Goal: Task Accomplishment & Management: Manage account settings

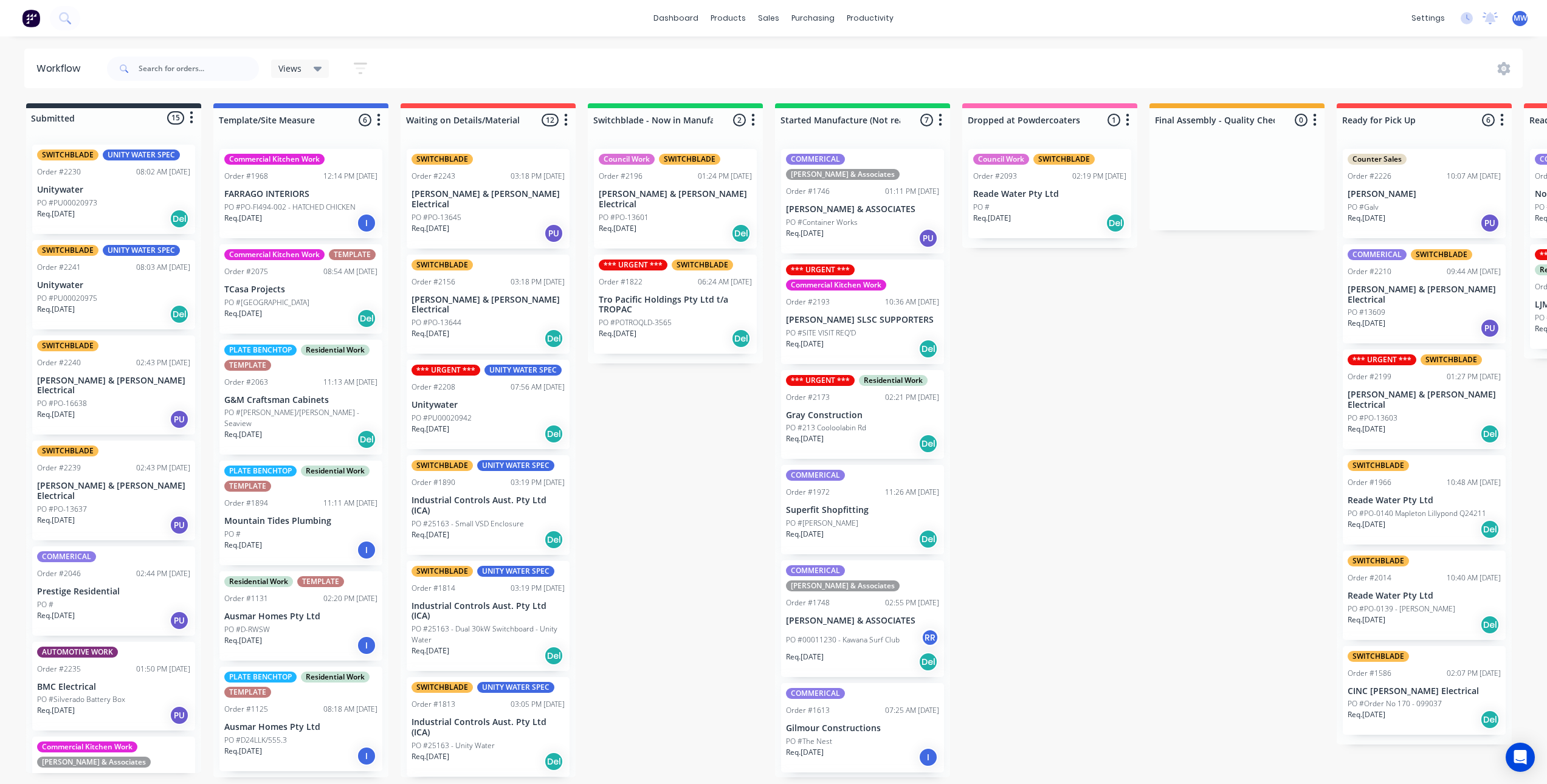
scroll to position [2, 0]
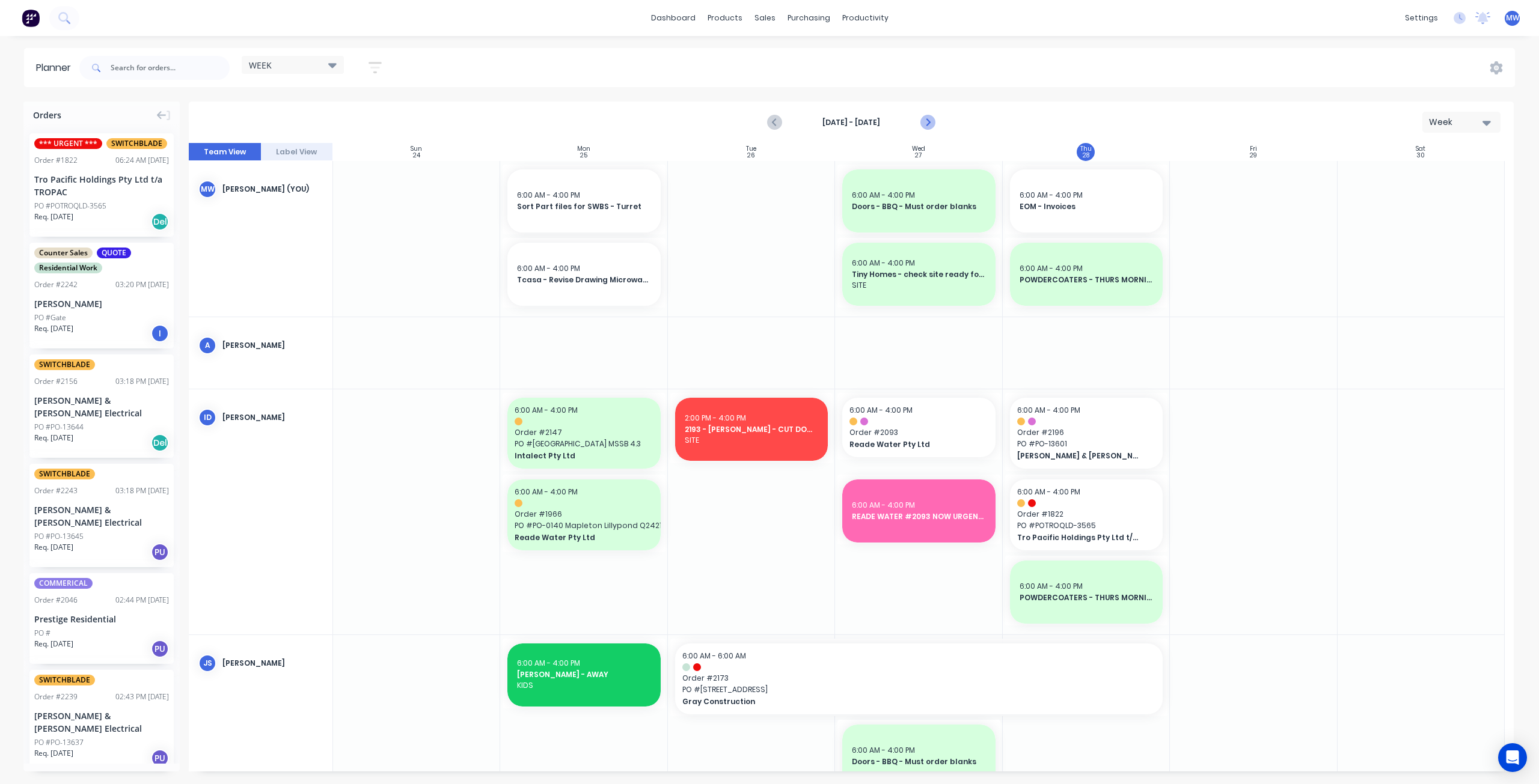
click at [931, 122] on icon "Next page" at bounding box center [927, 123] width 14 height 14
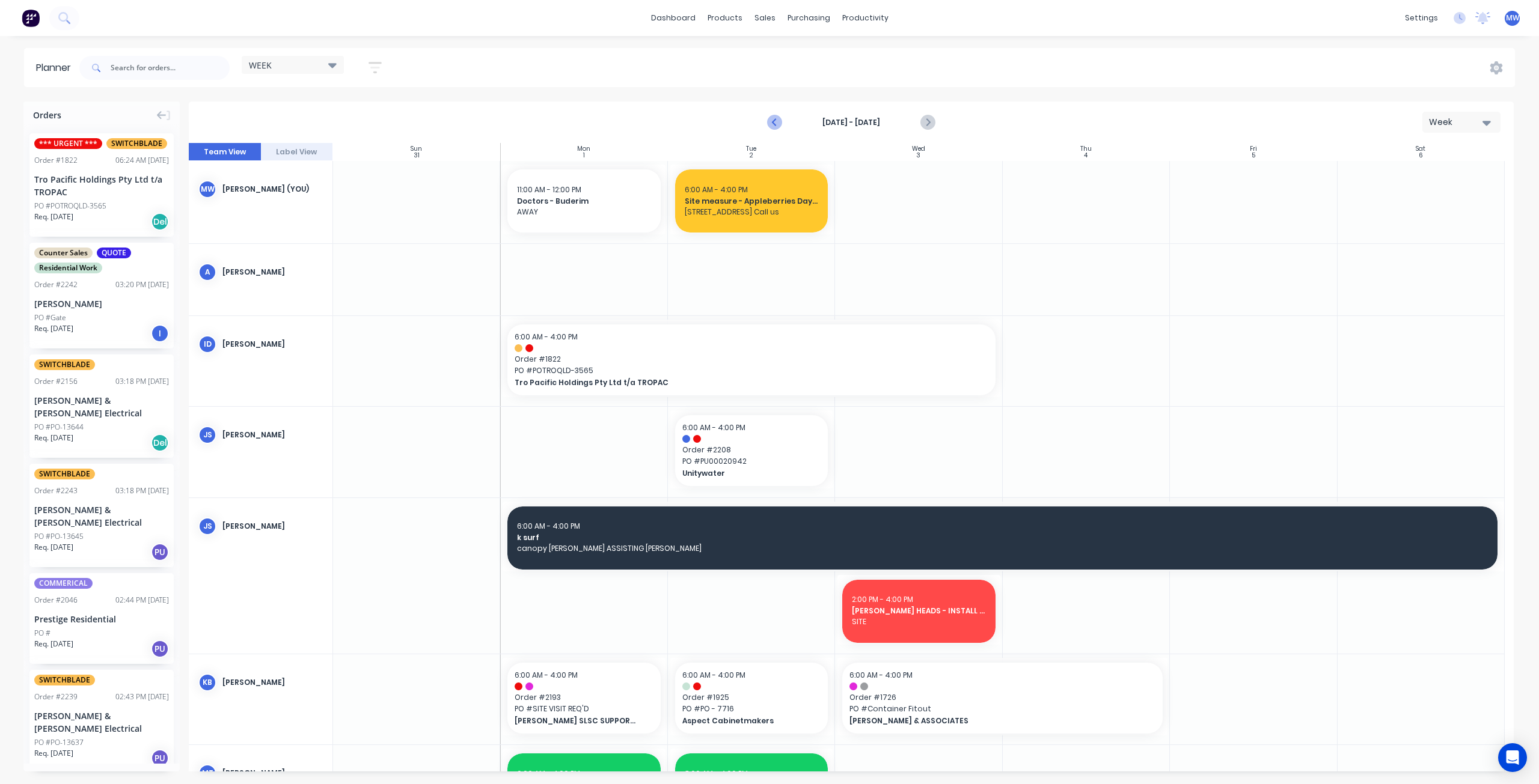
click at [776, 124] on icon "Previous page" at bounding box center [775, 123] width 6 height 10
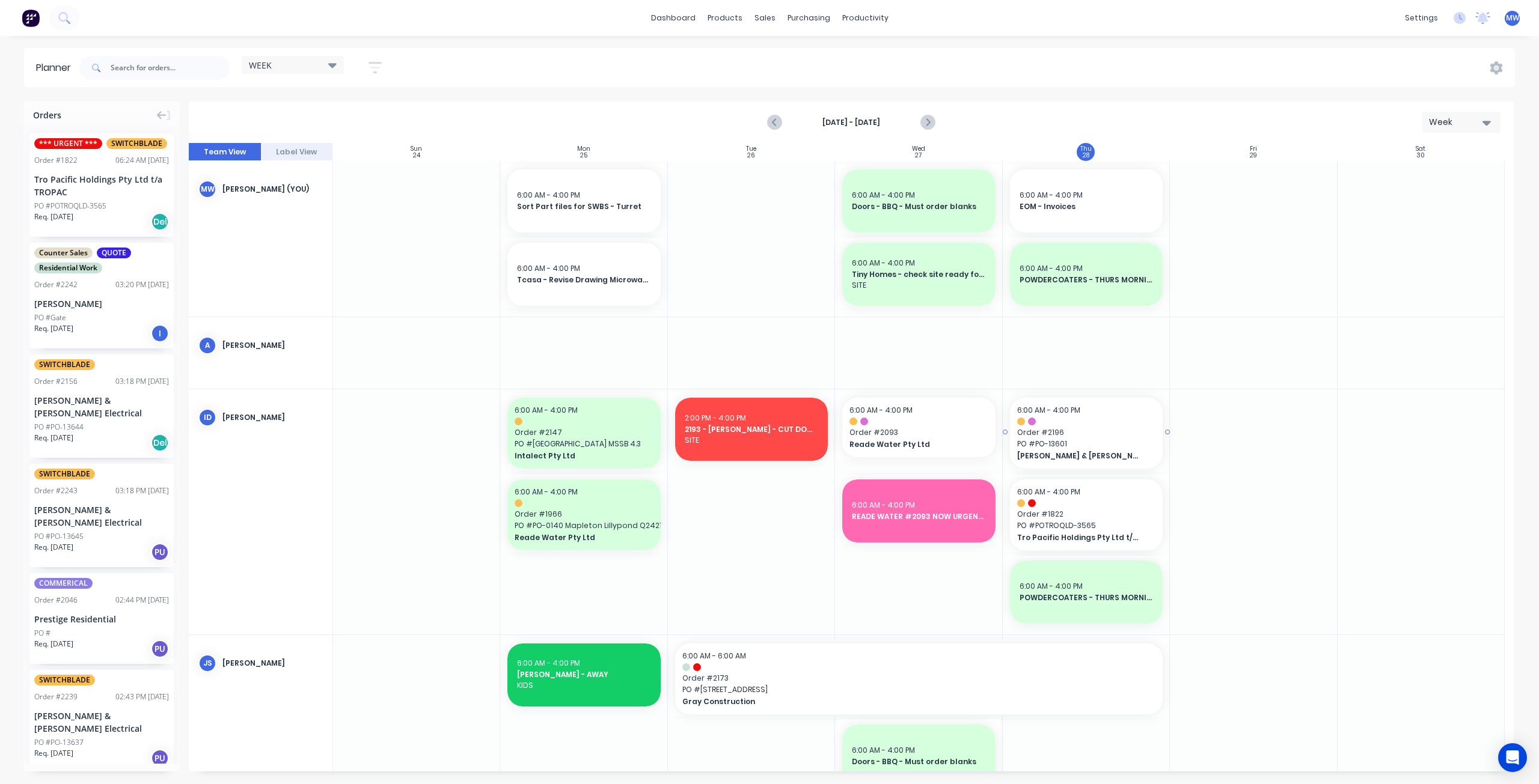
click at [1053, 434] on span "Order # 2196" at bounding box center [1086, 432] width 138 height 10
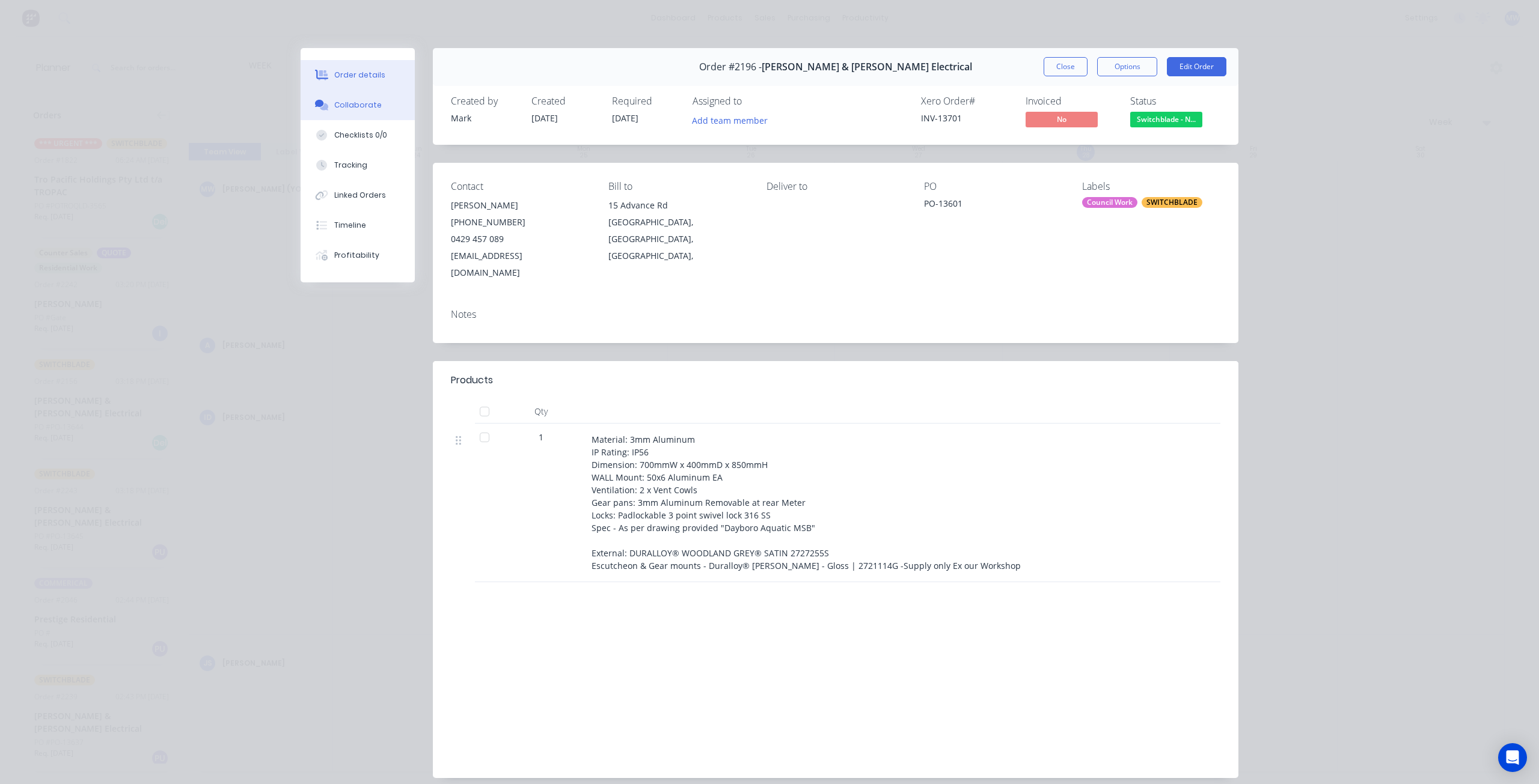
click at [365, 107] on div "Collaborate" at bounding box center [357, 104] width 47 height 10
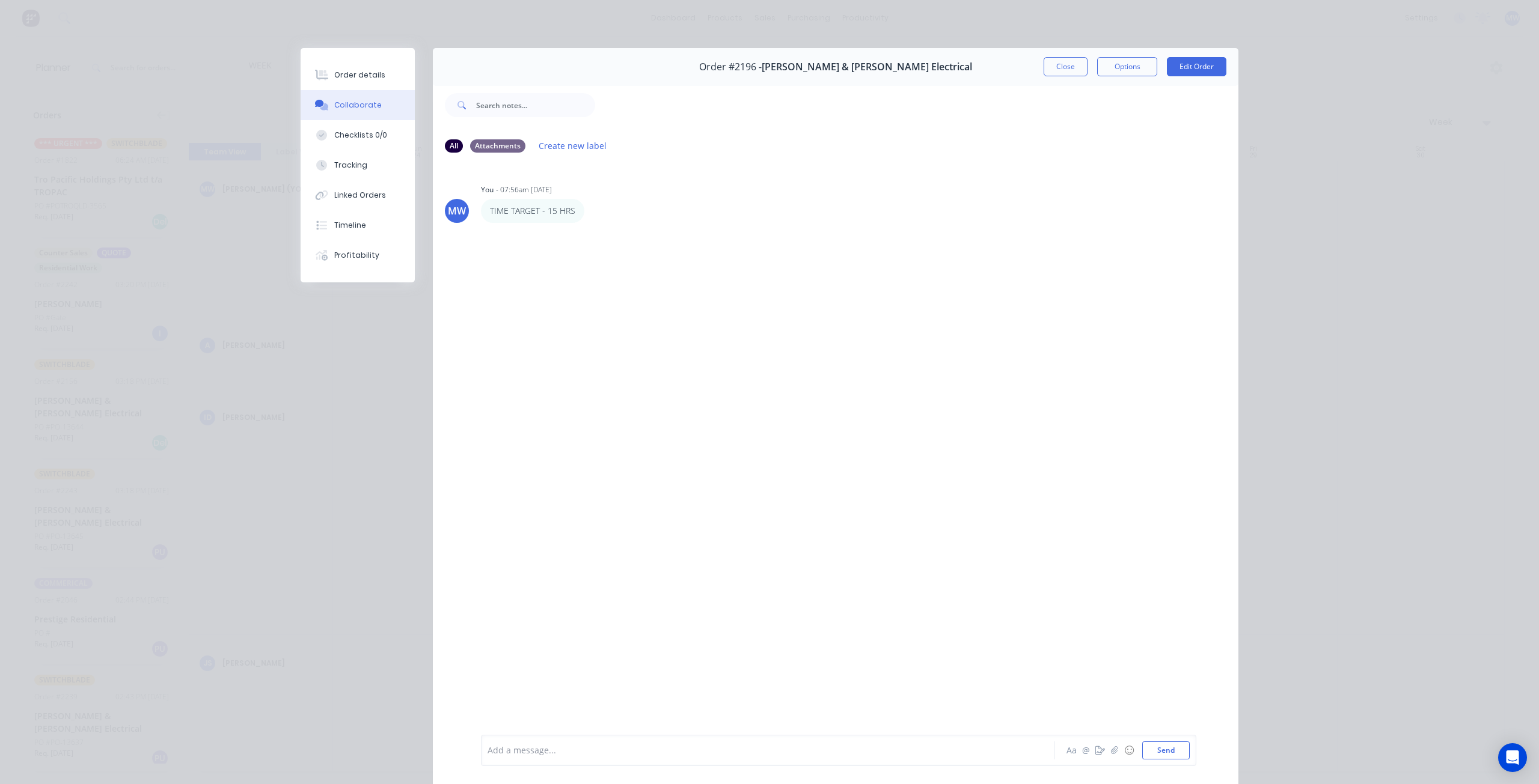
click at [1053, 63] on button "Close" at bounding box center [1065, 67] width 44 height 19
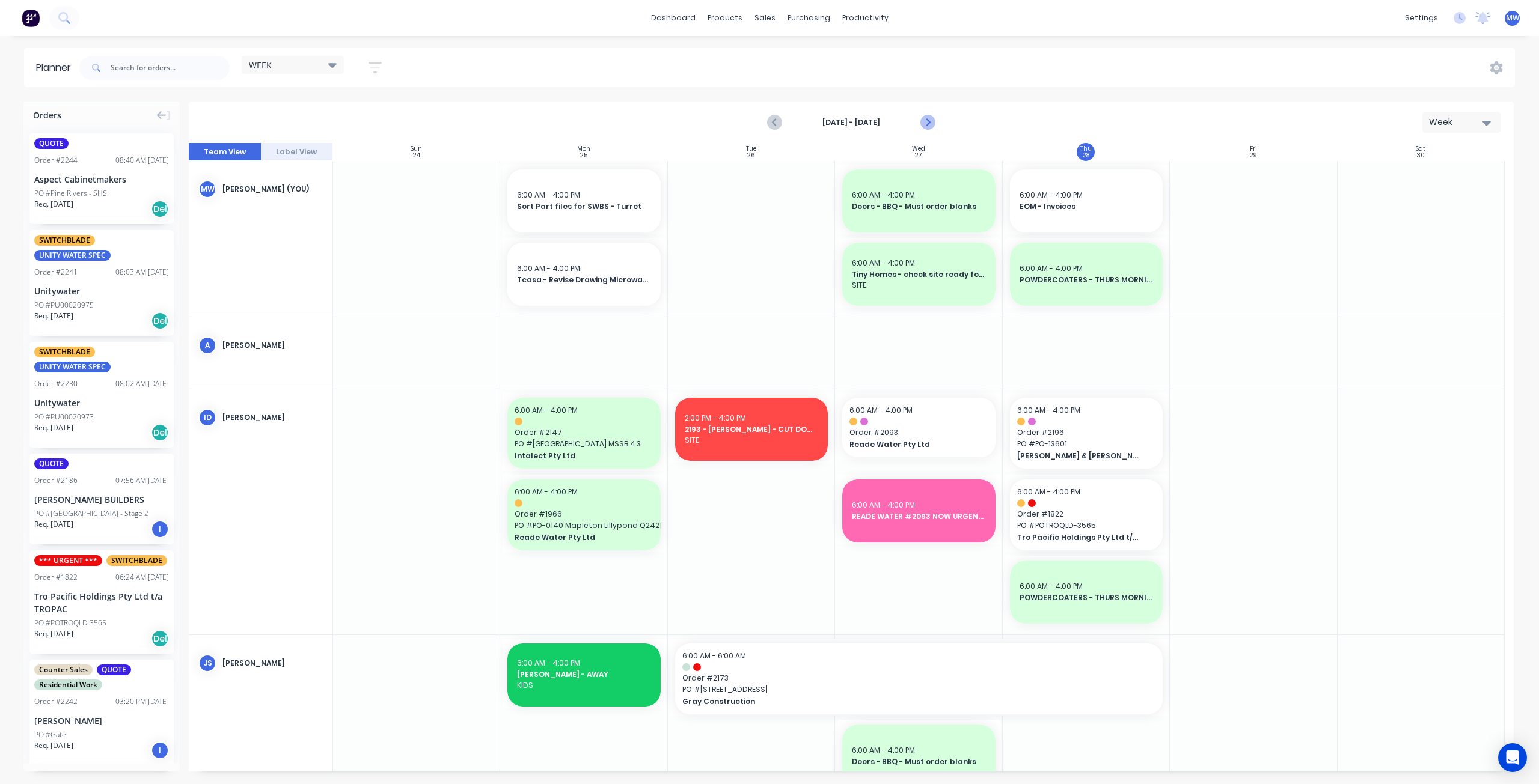
click at [929, 121] on icon "Next page" at bounding box center [926, 123] width 6 height 10
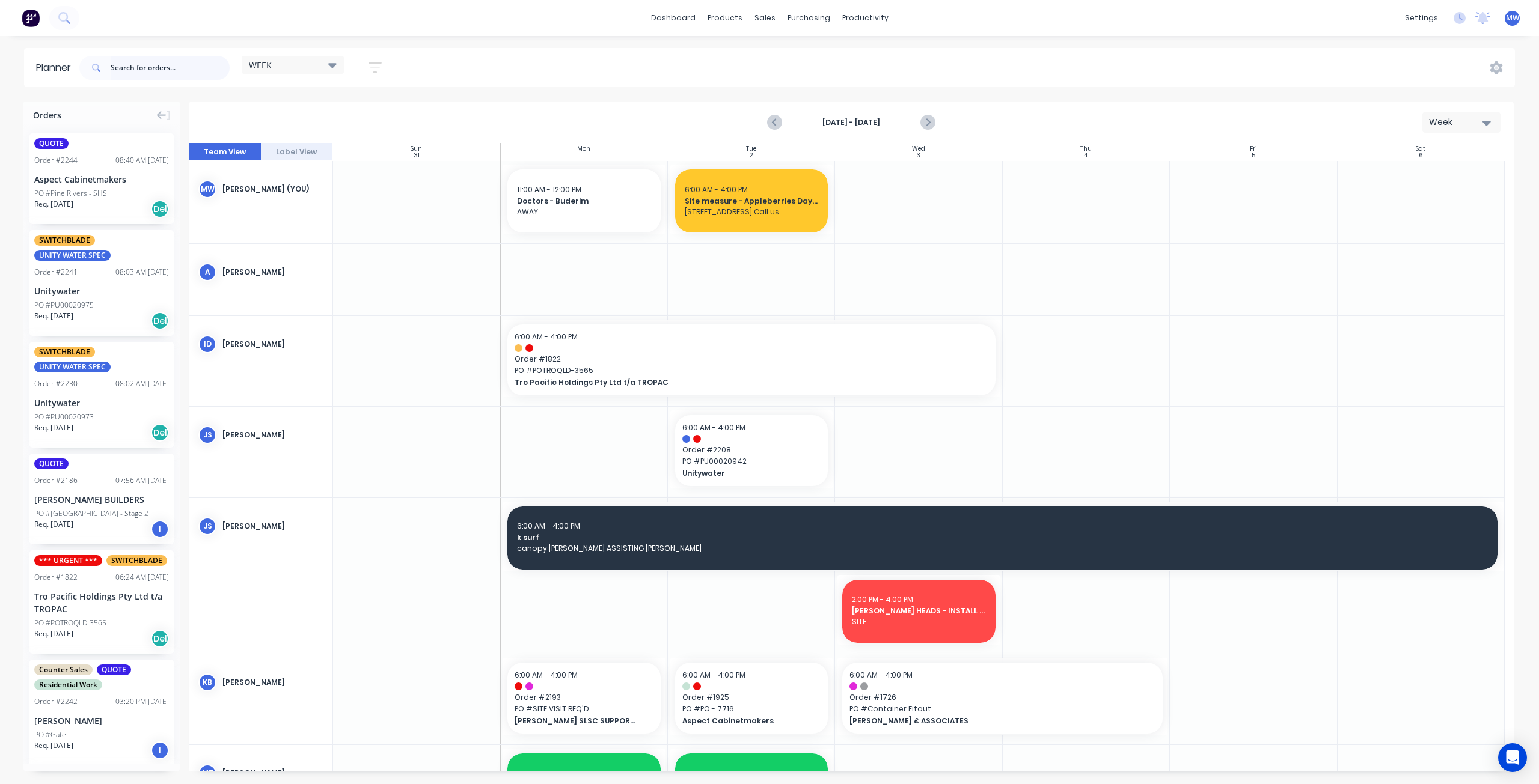
click at [181, 67] on input "text" at bounding box center [170, 68] width 119 height 24
type input "2196"
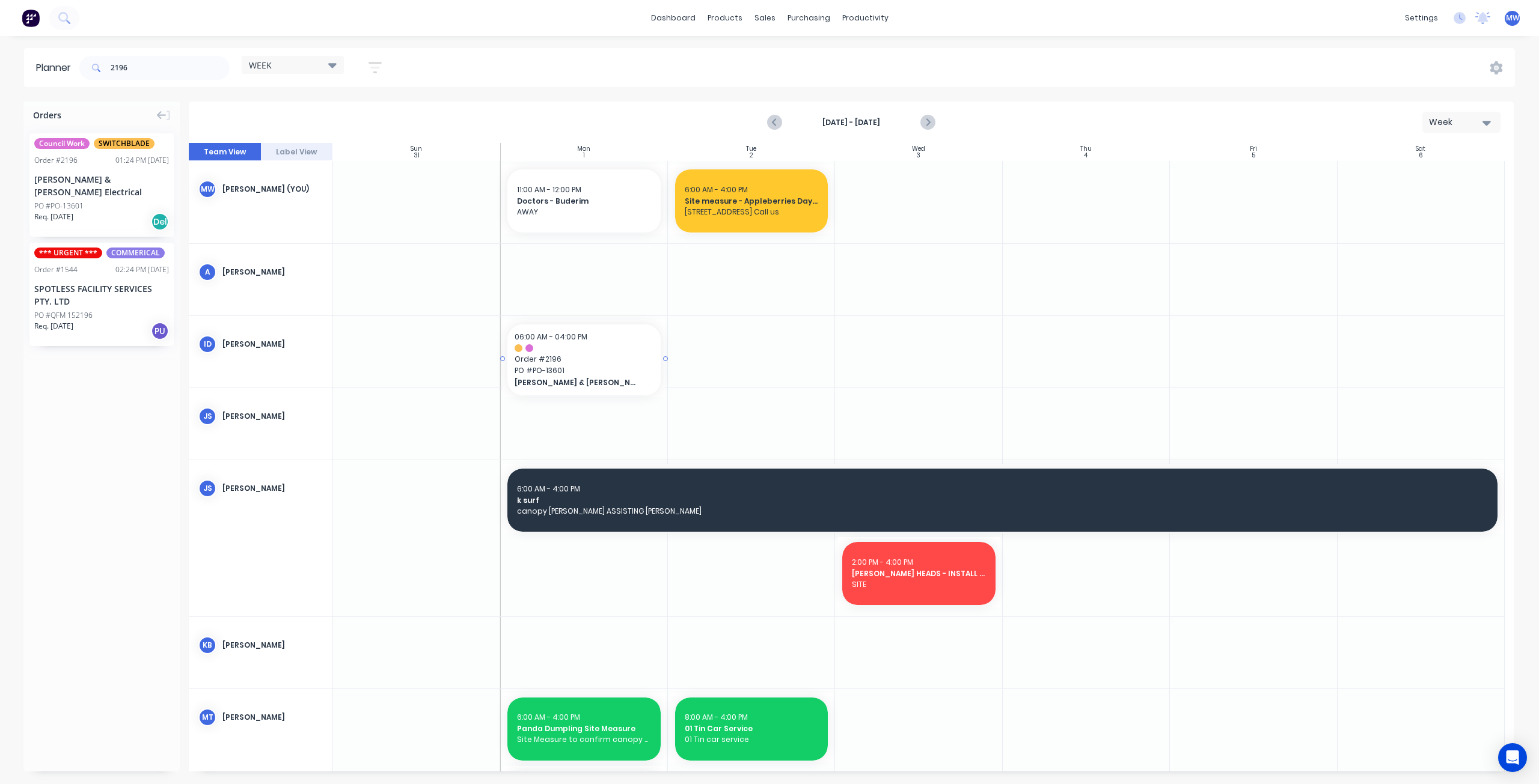
drag, startPoint x: 99, startPoint y: 185, endPoint x: 515, endPoint y: 338, distance: 443.2
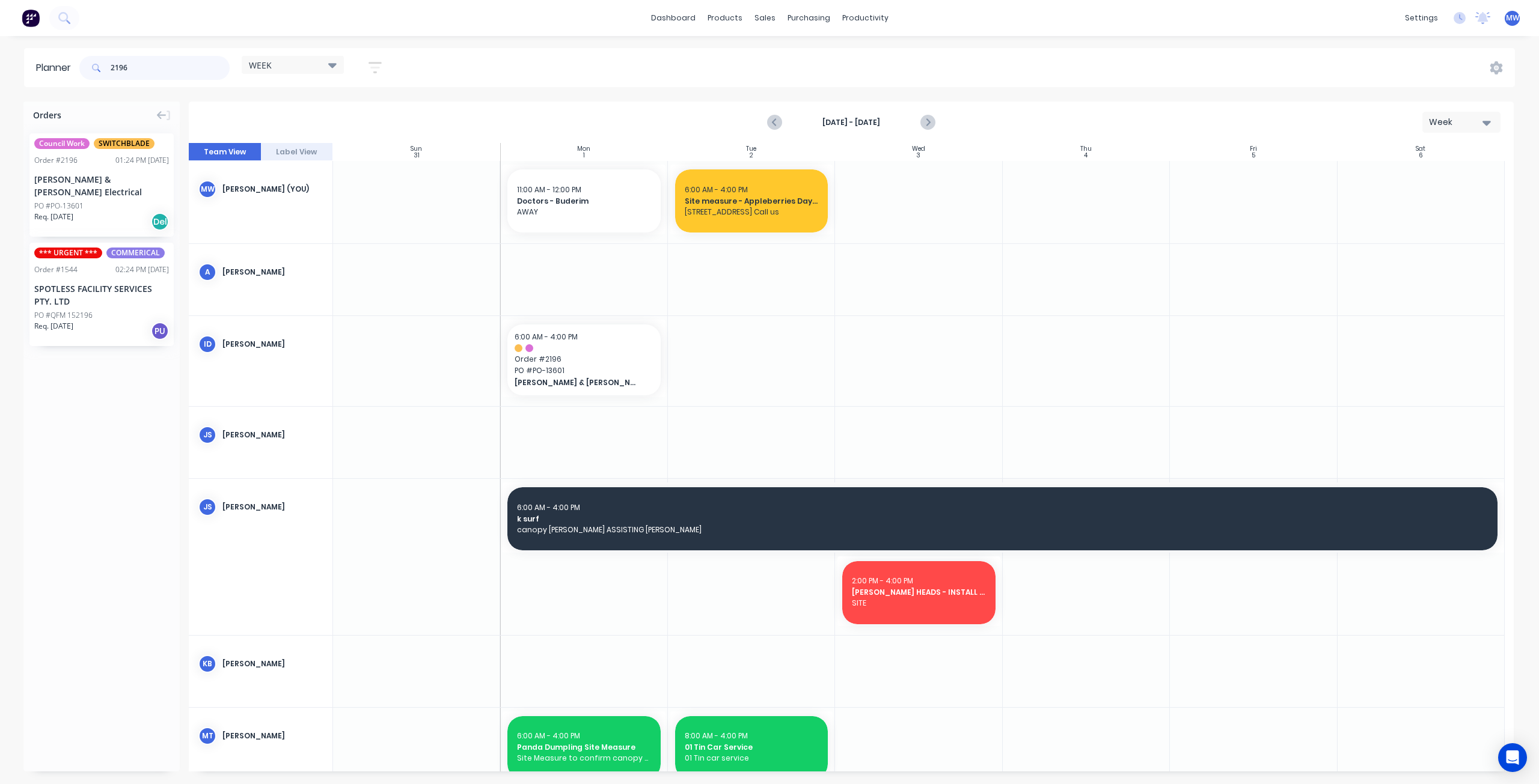
drag, startPoint x: 152, startPoint y: 64, endPoint x: 2, endPoint y: 44, distance: 151.3
click at [63, 67] on header "Planner 2196 WEEK Save new view None edit WEEK (Default) edit Rex edit SCSM - M…" at bounding box center [769, 67] width 1491 height 39
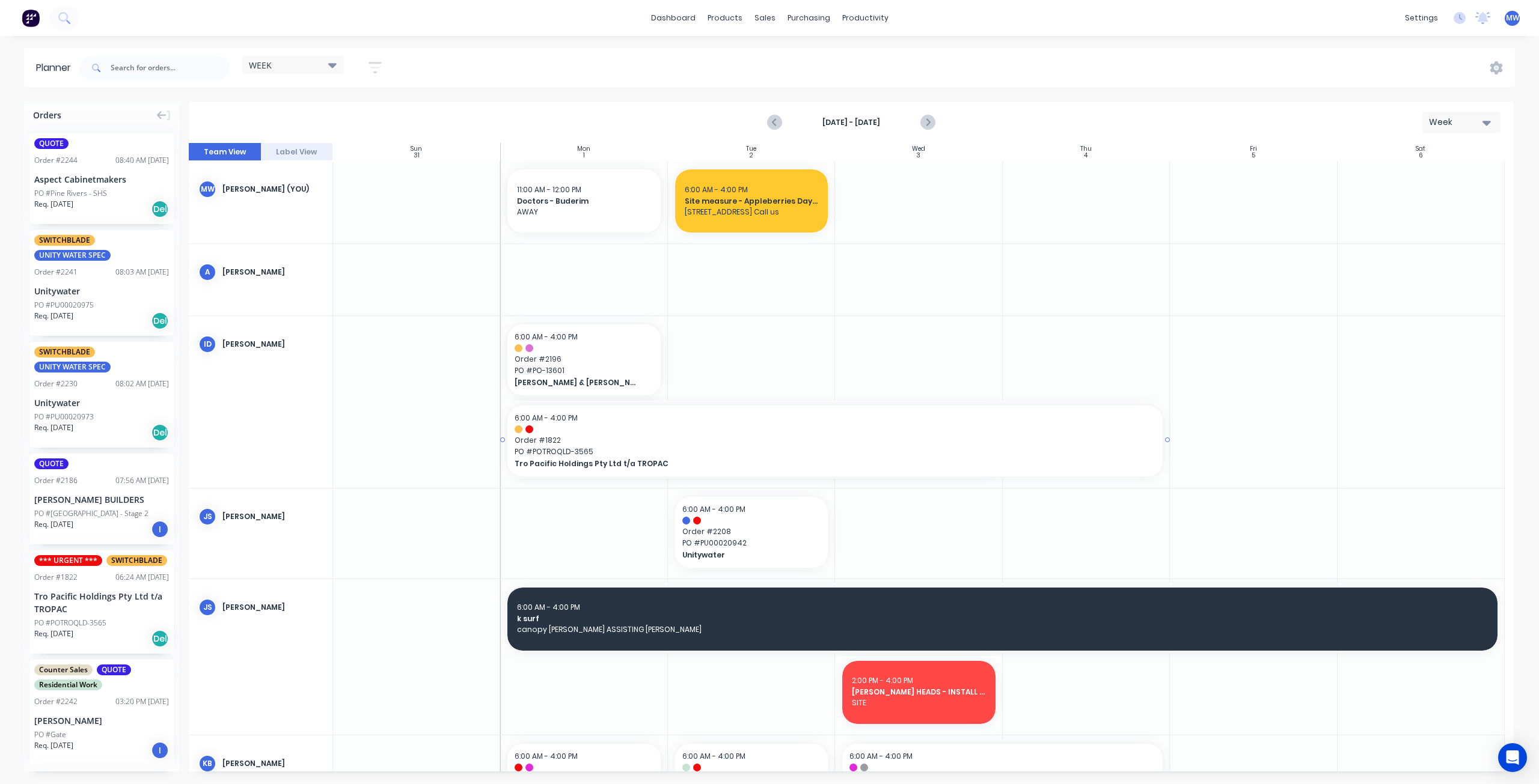
drag, startPoint x: 996, startPoint y: 441, endPoint x: 1008, endPoint y: 441, distance: 12.0
drag, startPoint x: 1162, startPoint y: 438, endPoint x: 967, endPoint y: 438, distance: 195.0
click at [925, 122] on icon "Next page" at bounding box center [927, 123] width 14 height 14
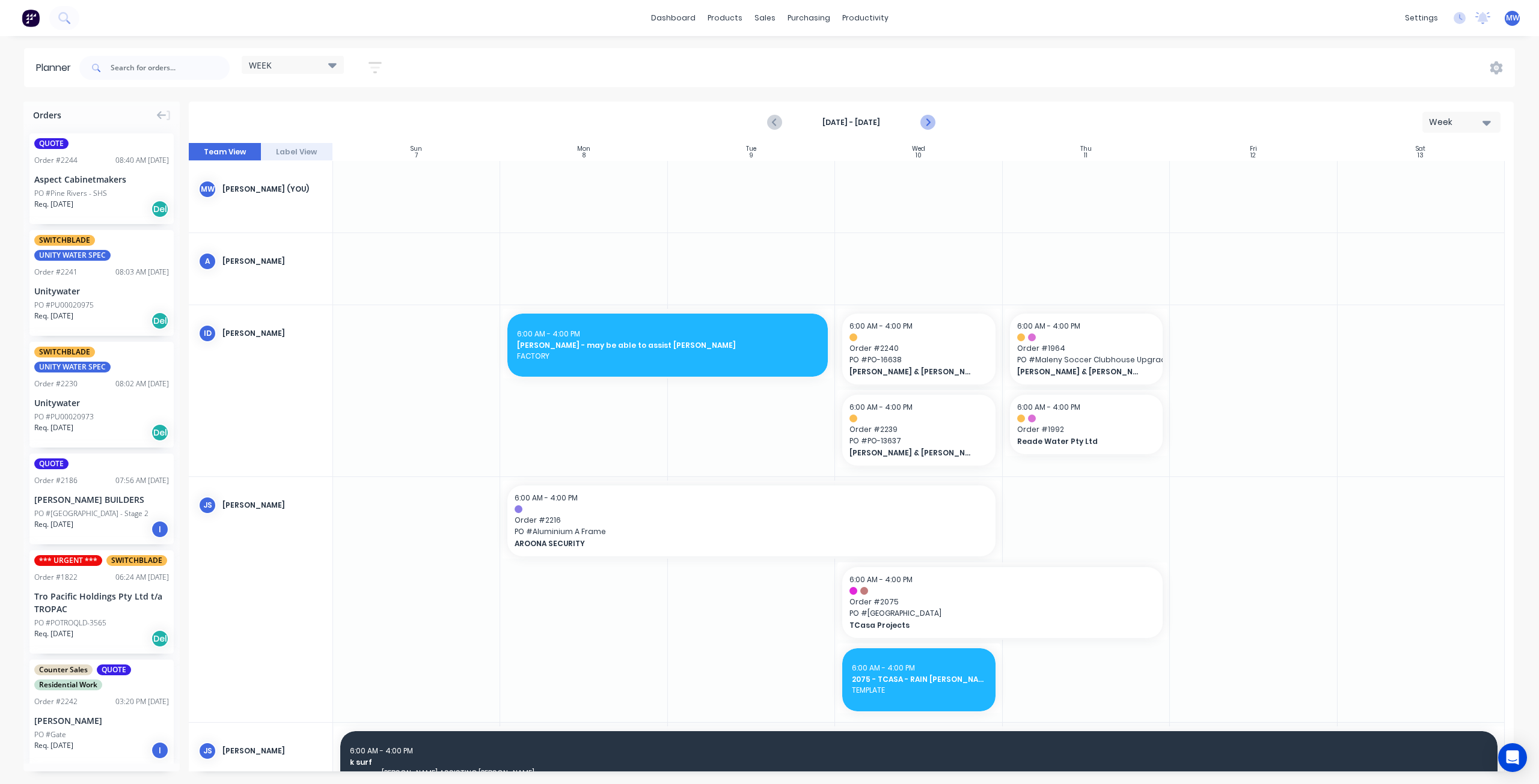
click at [924, 122] on icon "Next page" at bounding box center [927, 123] width 14 height 14
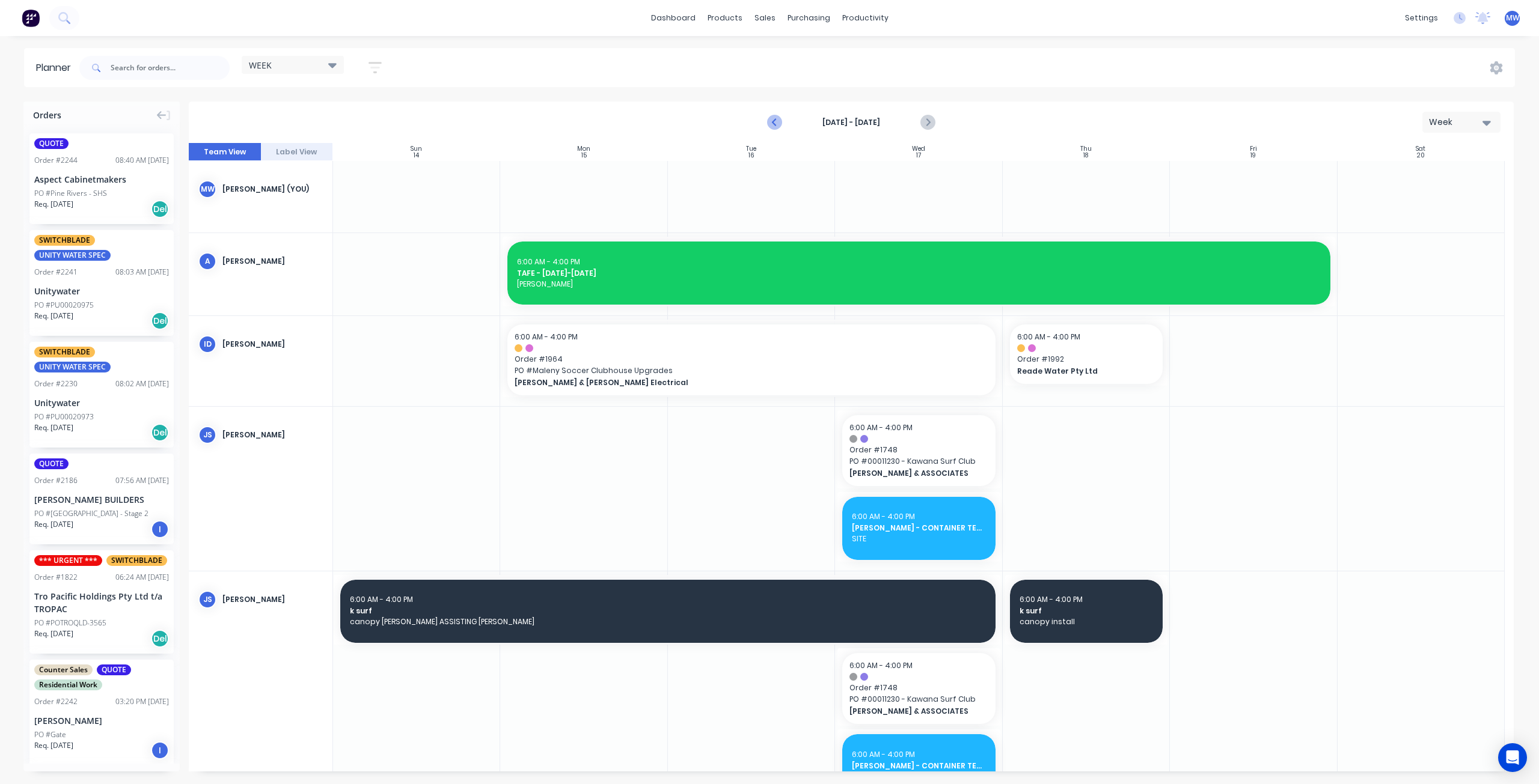
click at [776, 121] on icon "Previous page" at bounding box center [776, 123] width 14 height 14
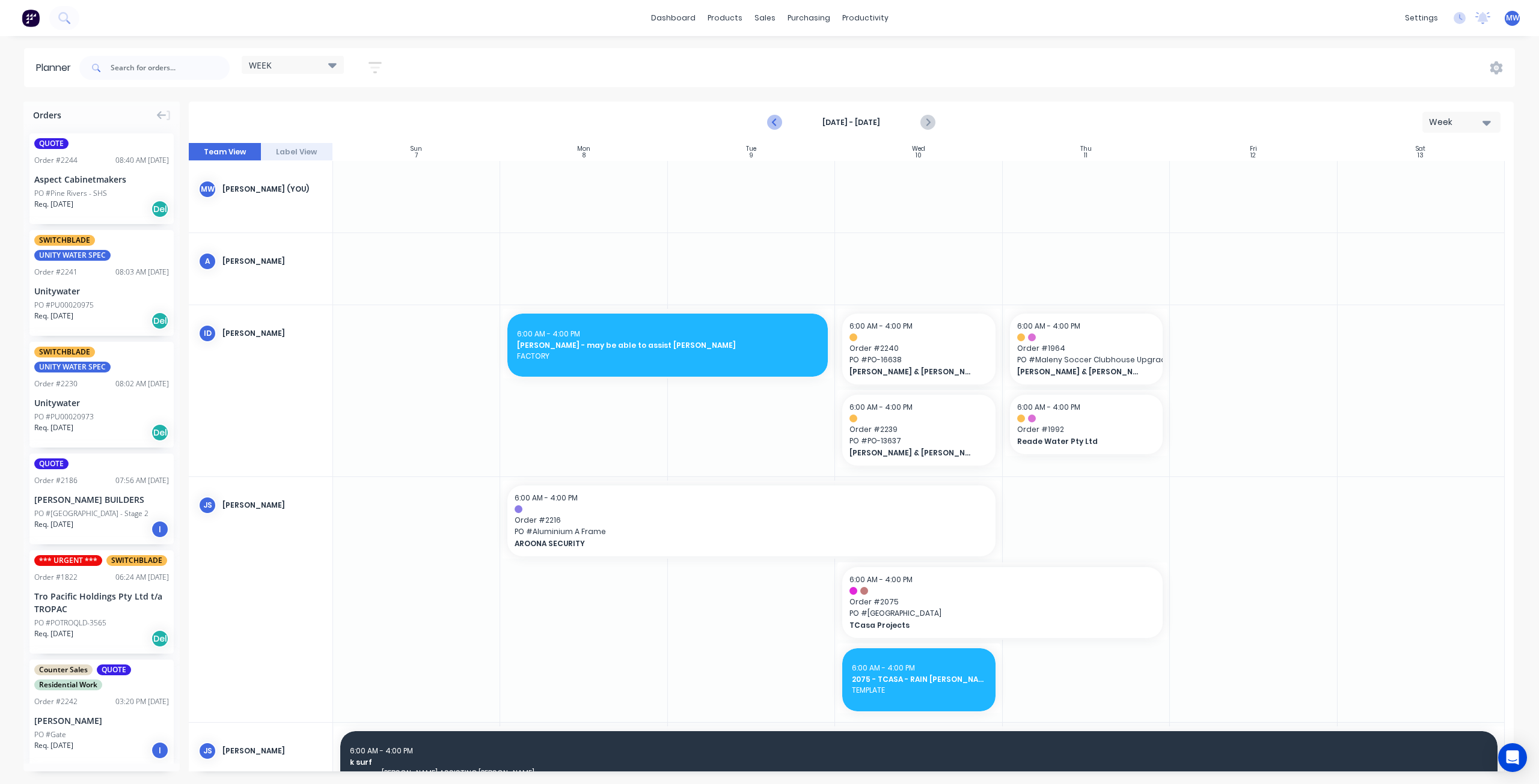
click at [772, 120] on icon "Previous page" at bounding box center [776, 123] width 14 height 14
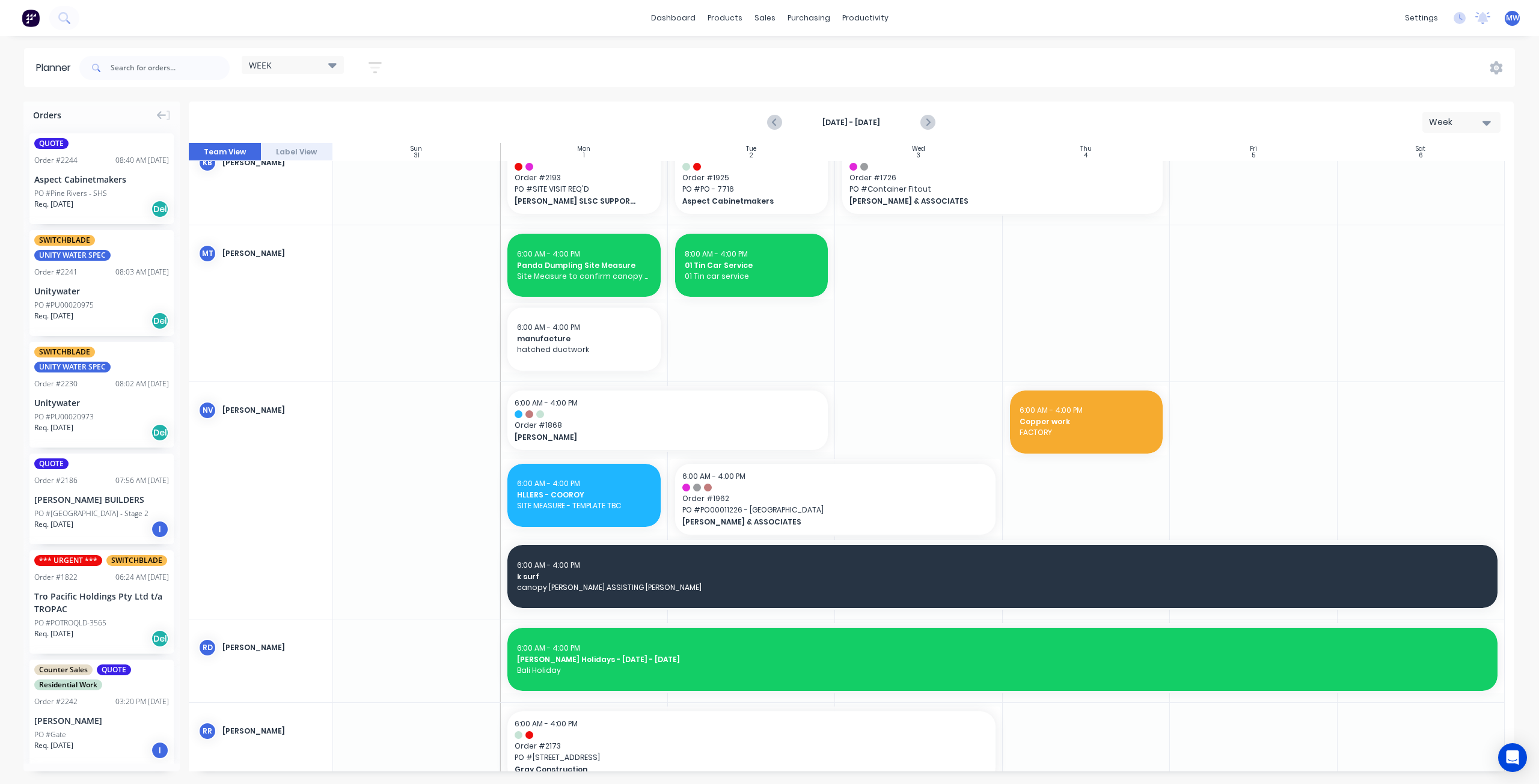
scroll to position [841, 0]
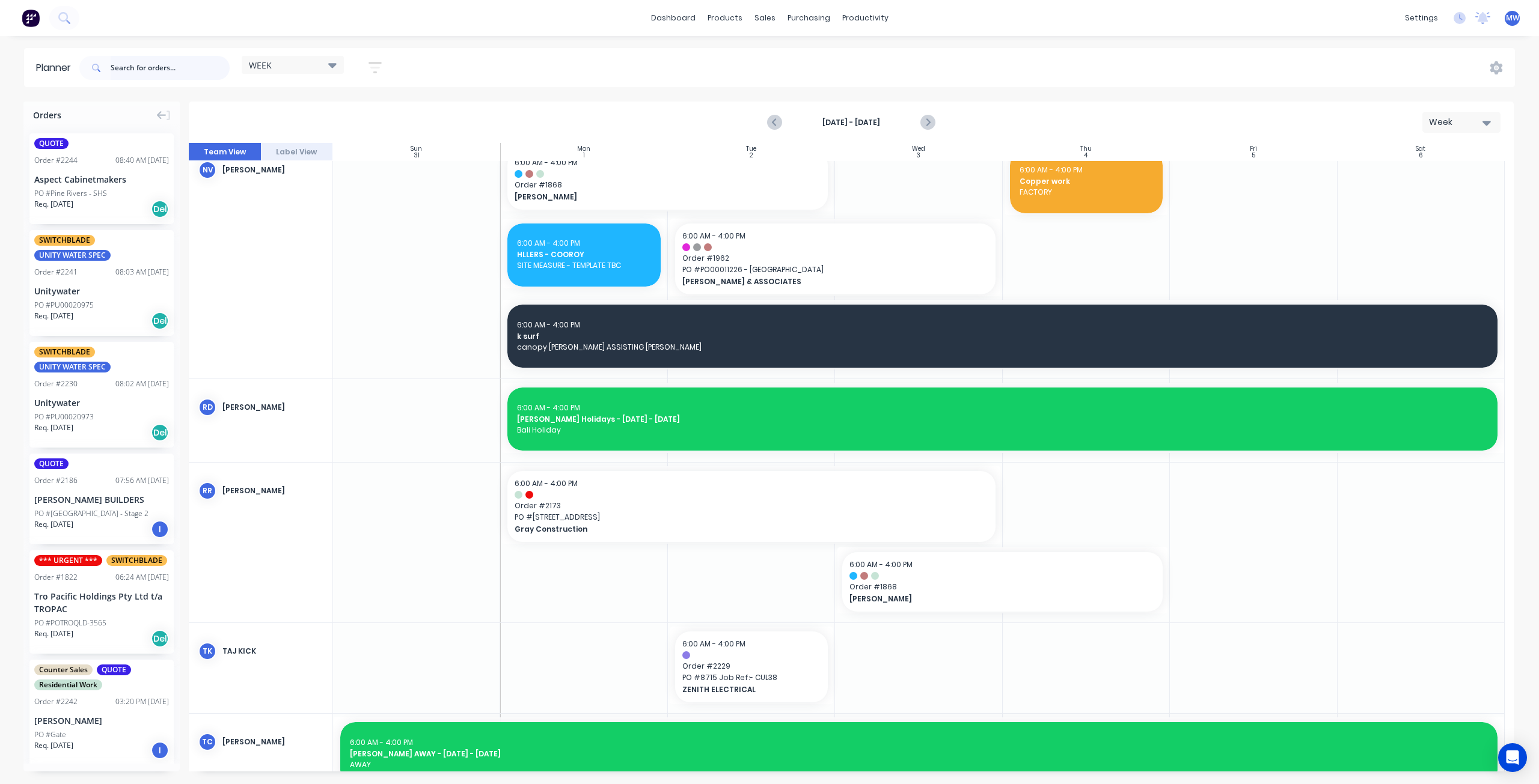
click at [180, 74] on input "text" at bounding box center [170, 68] width 119 height 24
type input "2210"
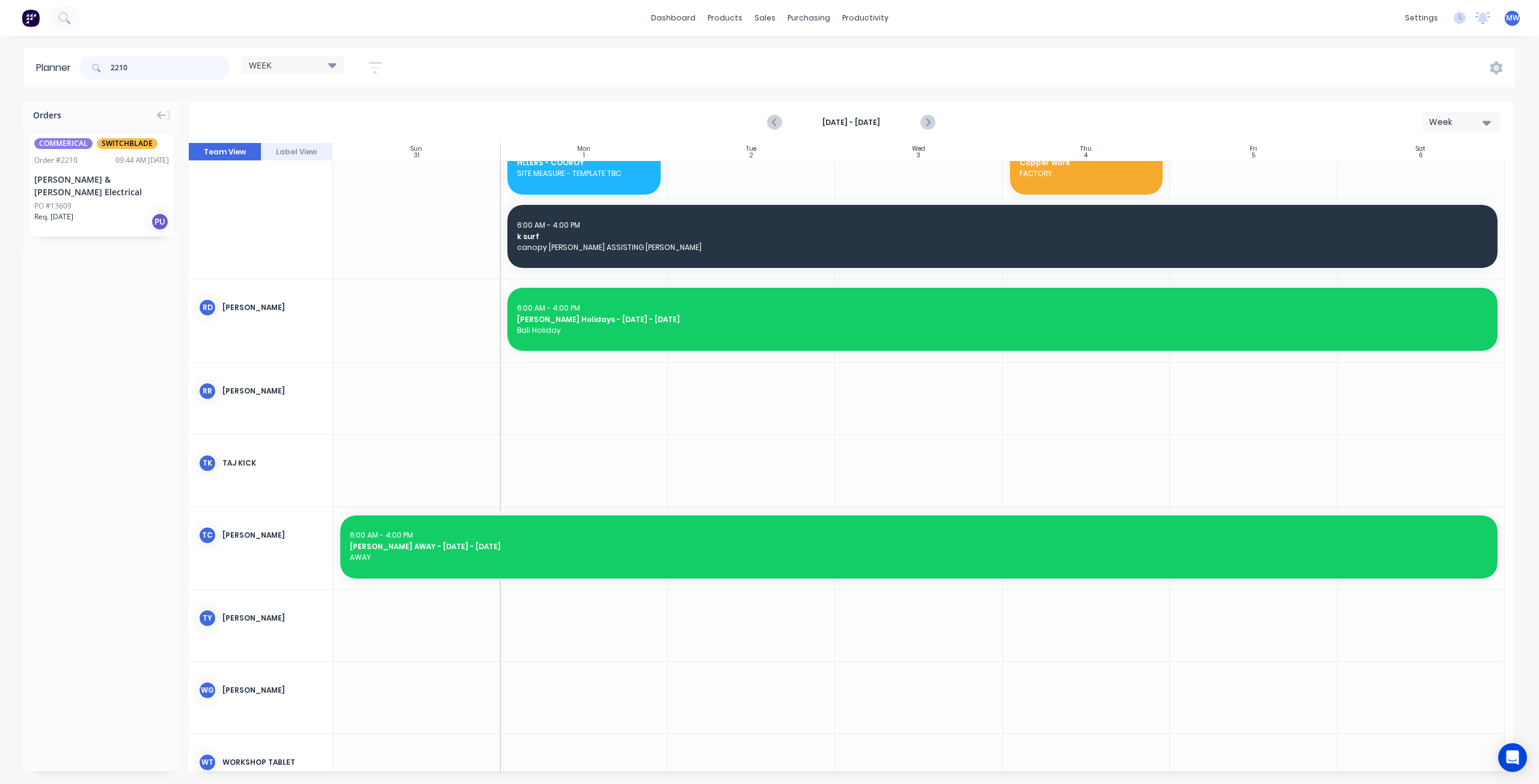
scroll to position [622, 0]
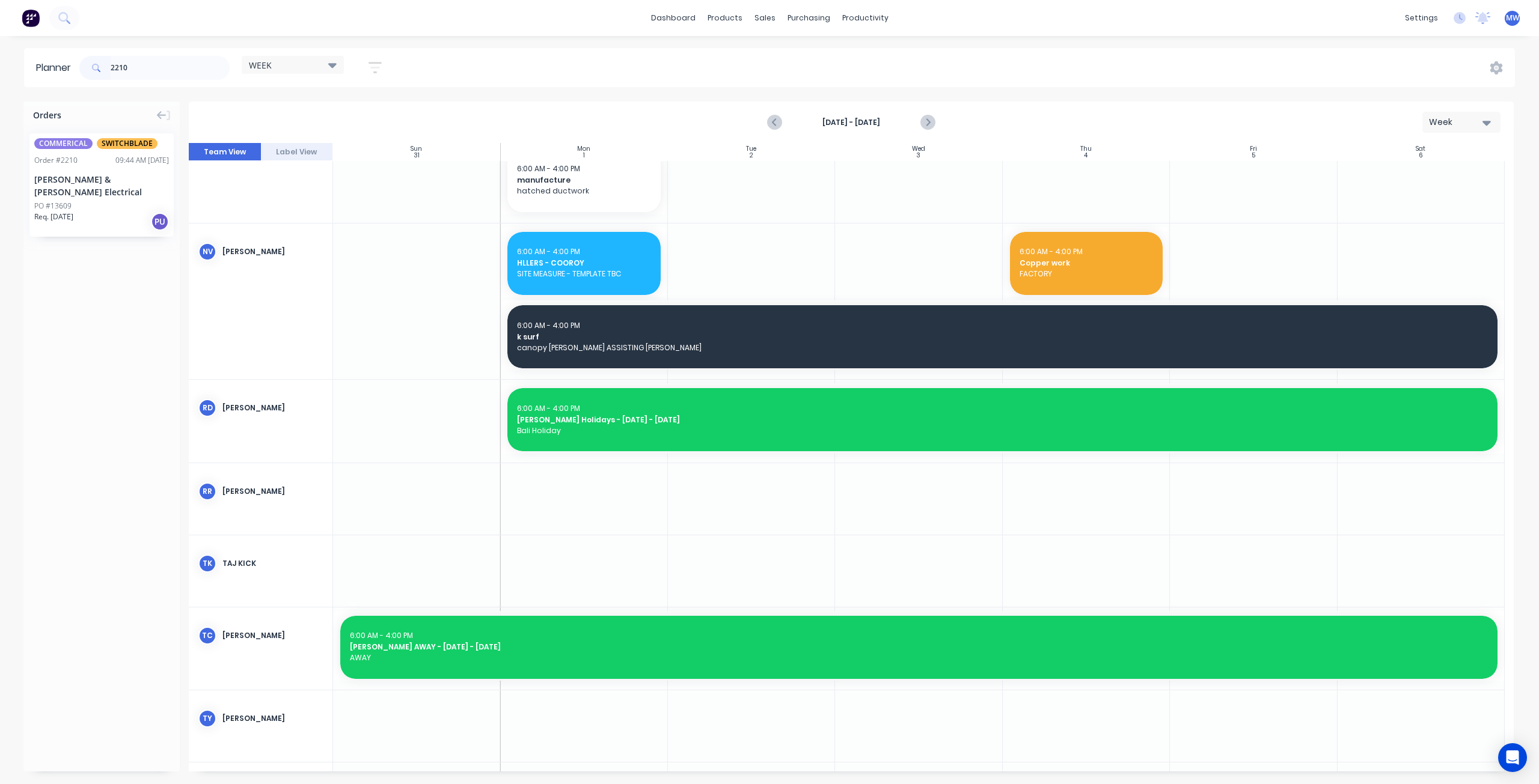
click at [114, 212] on div "Req. 20/08/25 PU" at bounding box center [102, 221] width 135 height 20
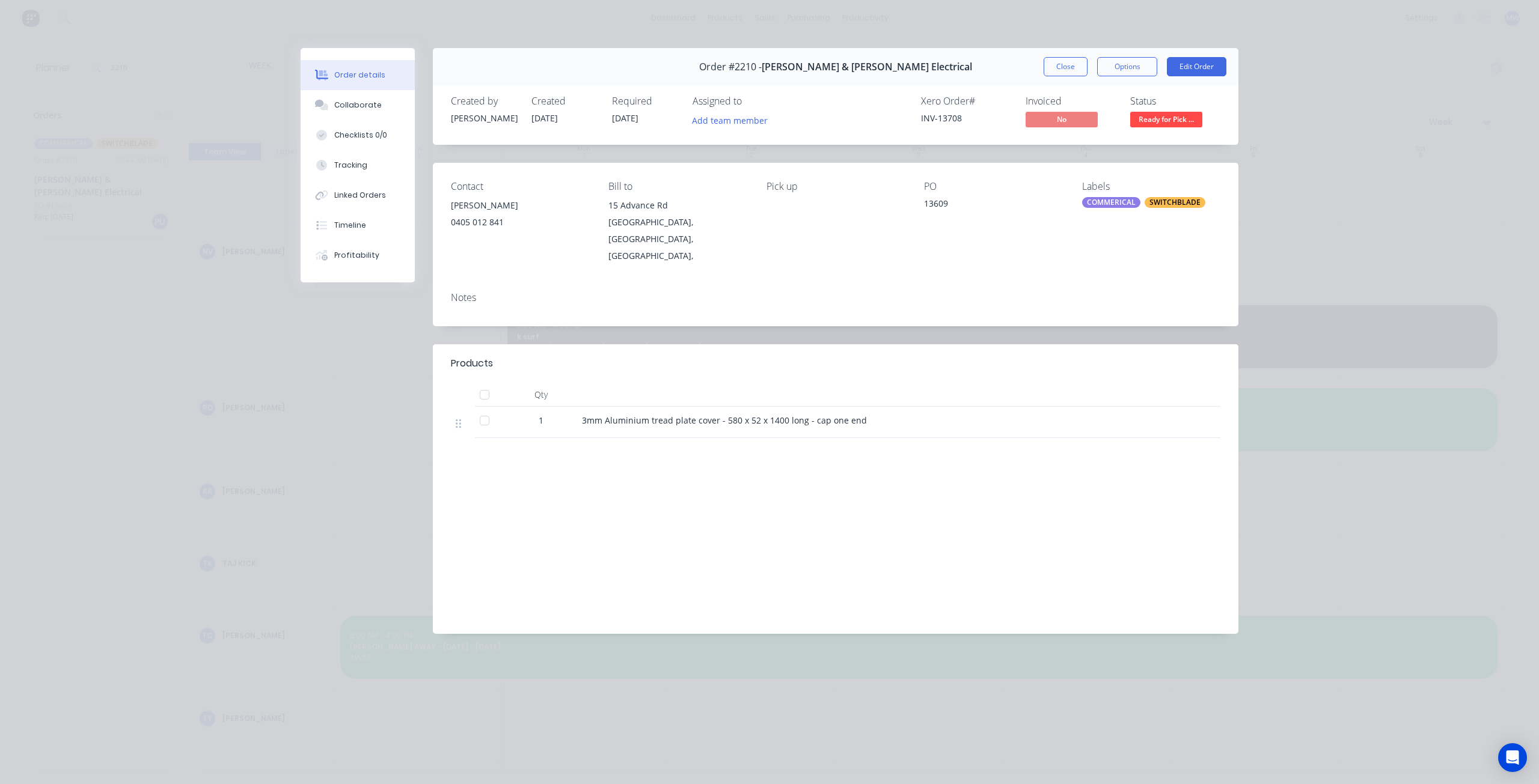
click at [1458, 193] on div "Order details Collaborate Checklists 0/0 Tracking Linked Orders Timeline Profit…" at bounding box center [769, 392] width 1539 height 784
drag, startPoint x: 1056, startPoint y: 67, endPoint x: 1049, endPoint y: 70, distance: 7.6
click at [1056, 67] on button "Close" at bounding box center [1065, 67] width 44 height 19
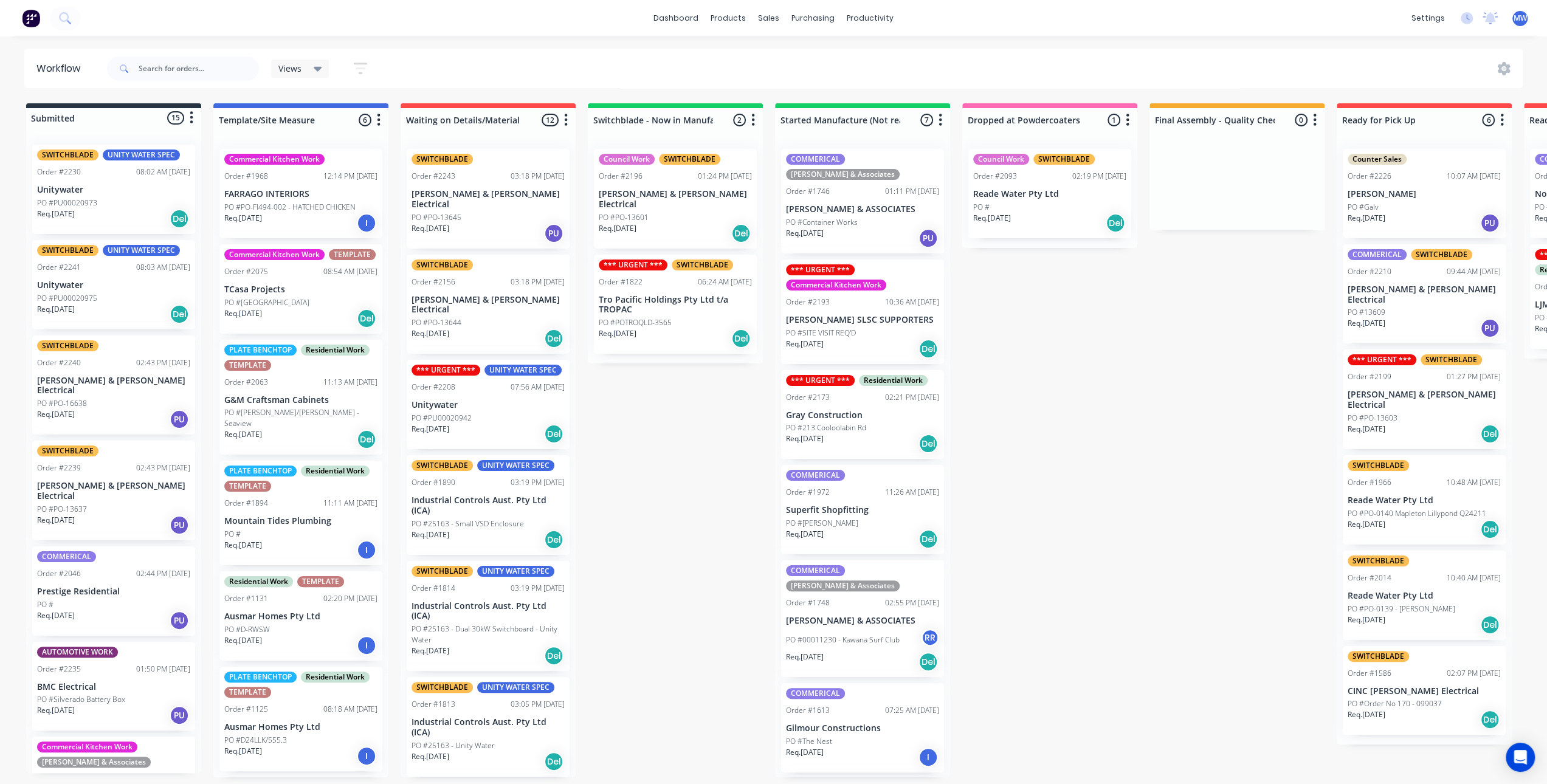
click at [715, 454] on div "Submitted 15 Status colour #273444 hex #273444 Save Cancel Summaries Total orde…" at bounding box center [1005, 440] width 2028 height 674
click at [1113, 466] on div "Submitted 15 Status colour #273444 hex #273444 Save Cancel Summaries Total orde…" at bounding box center [1005, 440] width 2028 height 674
click at [1389, 390] on p "[PERSON_NAME] & [PERSON_NAME] Electrical" at bounding box center [1424, 399] width 153 height 20
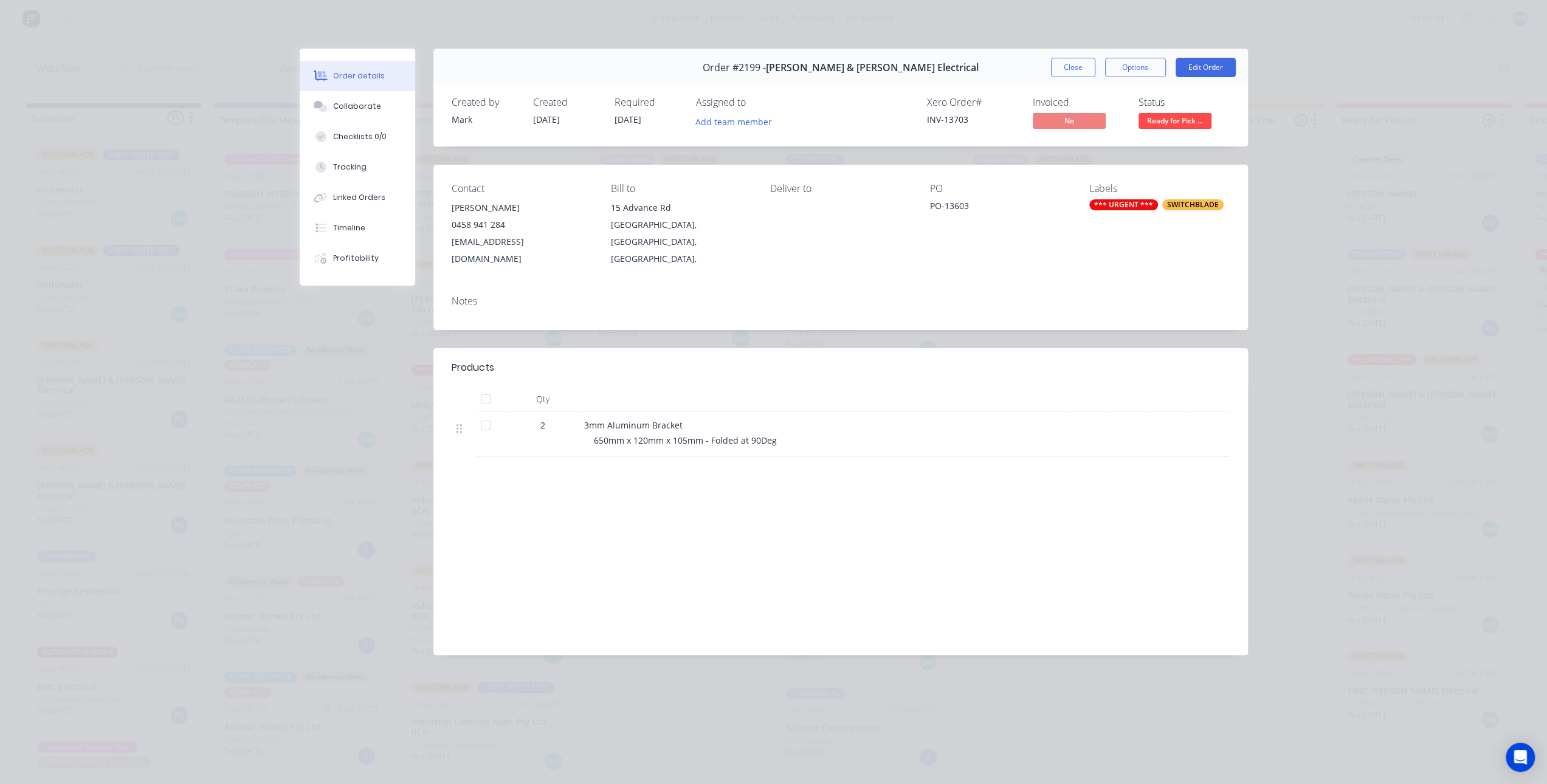
click at [1078, 84] on div "Order #2199 - Bailey & Dalton Electrical Close Options Edit Order" at bounding box center [840, 67] width 815 height 38
click at [357, 101] on div "Collaborate" at bounding box center [357, 106] width 48 height 11
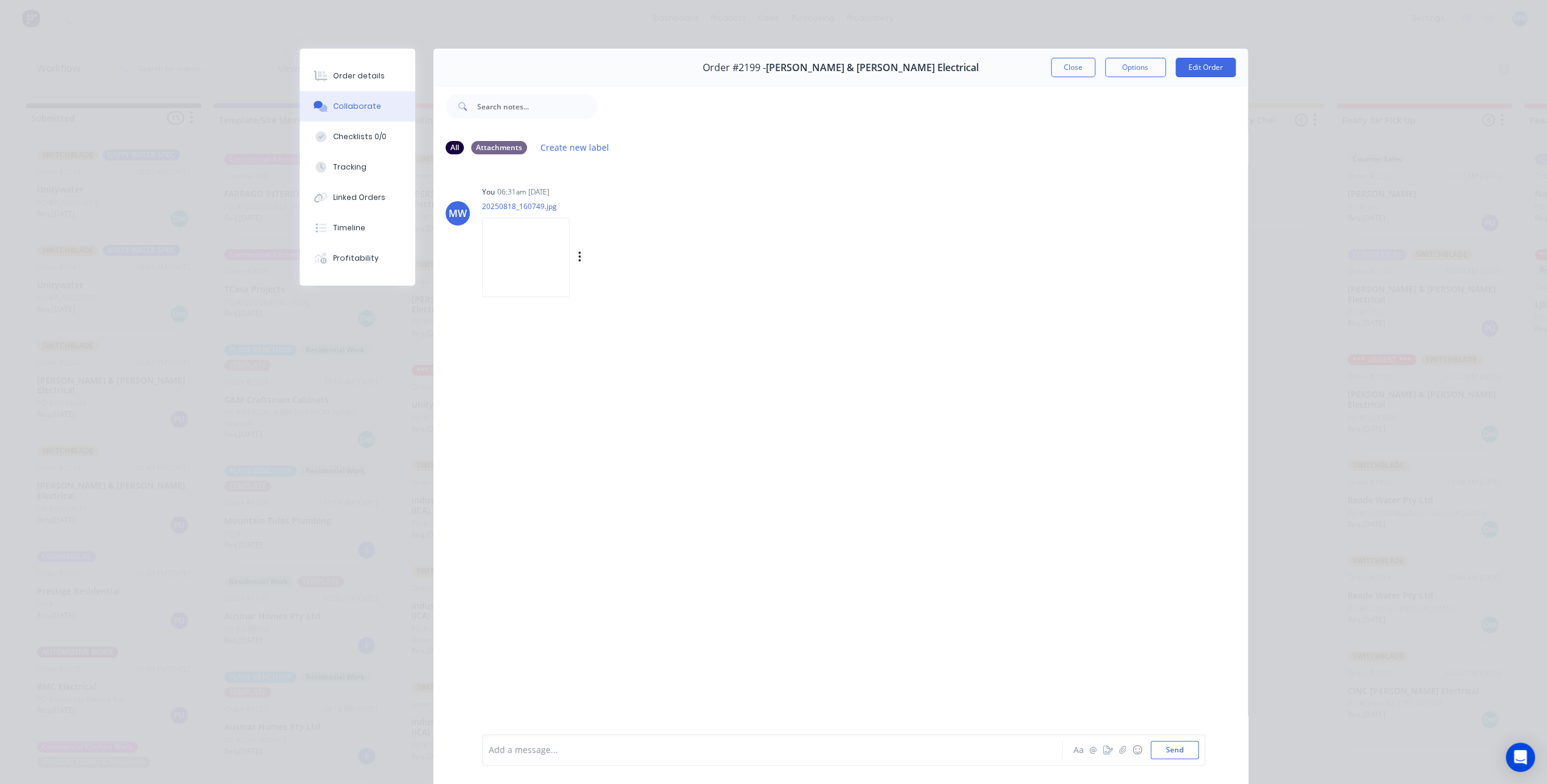
click at [555, 272] on img at bounding box center [526, 257] width 88 height 80
click at [1073, 69] on button "Close" at bounding box center [1073, 67] width 45 height 19
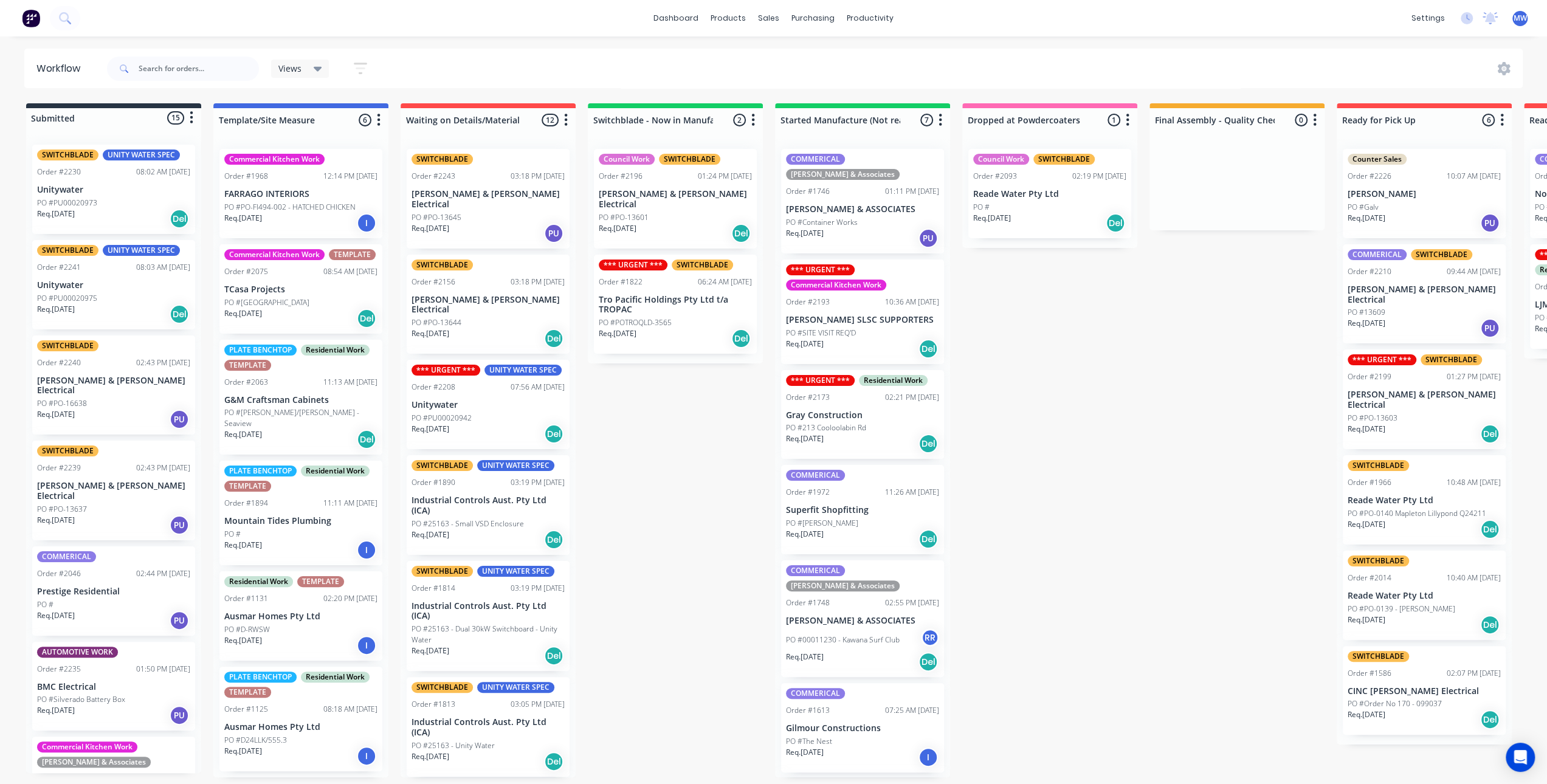
click at [1136, 460] on div "Submitted 15 Status colour #273444 hex #273444 Save Cancel Summaries Total orde…" at bounding box center [1005, 440] width 2028 height 674
click at [1402, 307] on div "PO #13609" at bounding box center [1424, 312] width 153 height 11
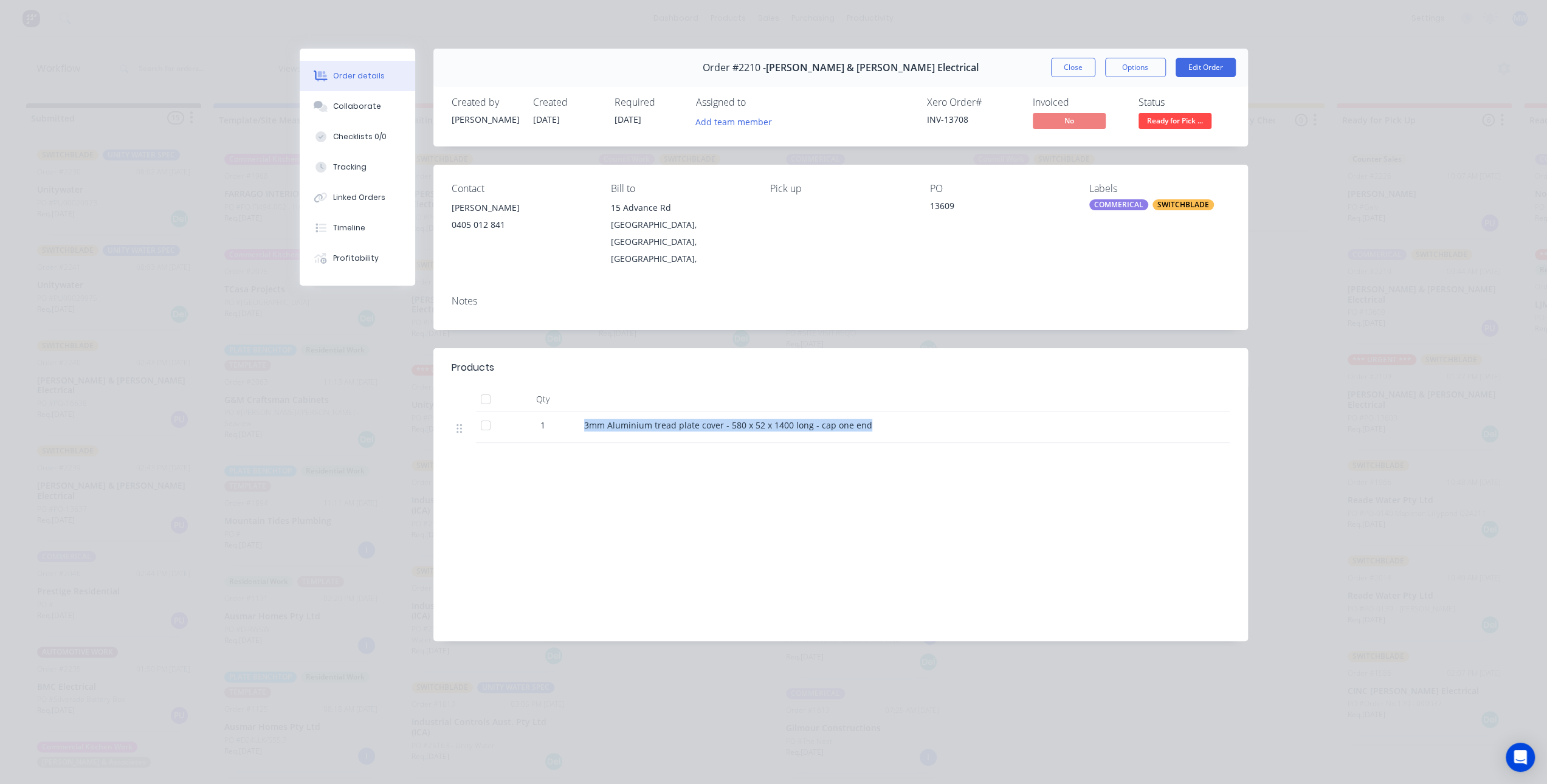
drag, startPoint x: 584, startPoint y: 393, endPoint x: 913, endPoint y: 413, distance: 329.6
click at [913, 413] on div "3mm Aluminium tread plate cover - 580 x 52 x 1400 long - cap one end" at bounding box center [822, 427] width 486 height 32
click at [906, 419] on div "3mm Aluminium tread plate cover - 580 x 52 x 1400 long - cap one end" at bounding box center [822, 425] width 477 height 13
click at [1080, 62] on button "Close" at bounding box center [1073, 67] width 45 height 19
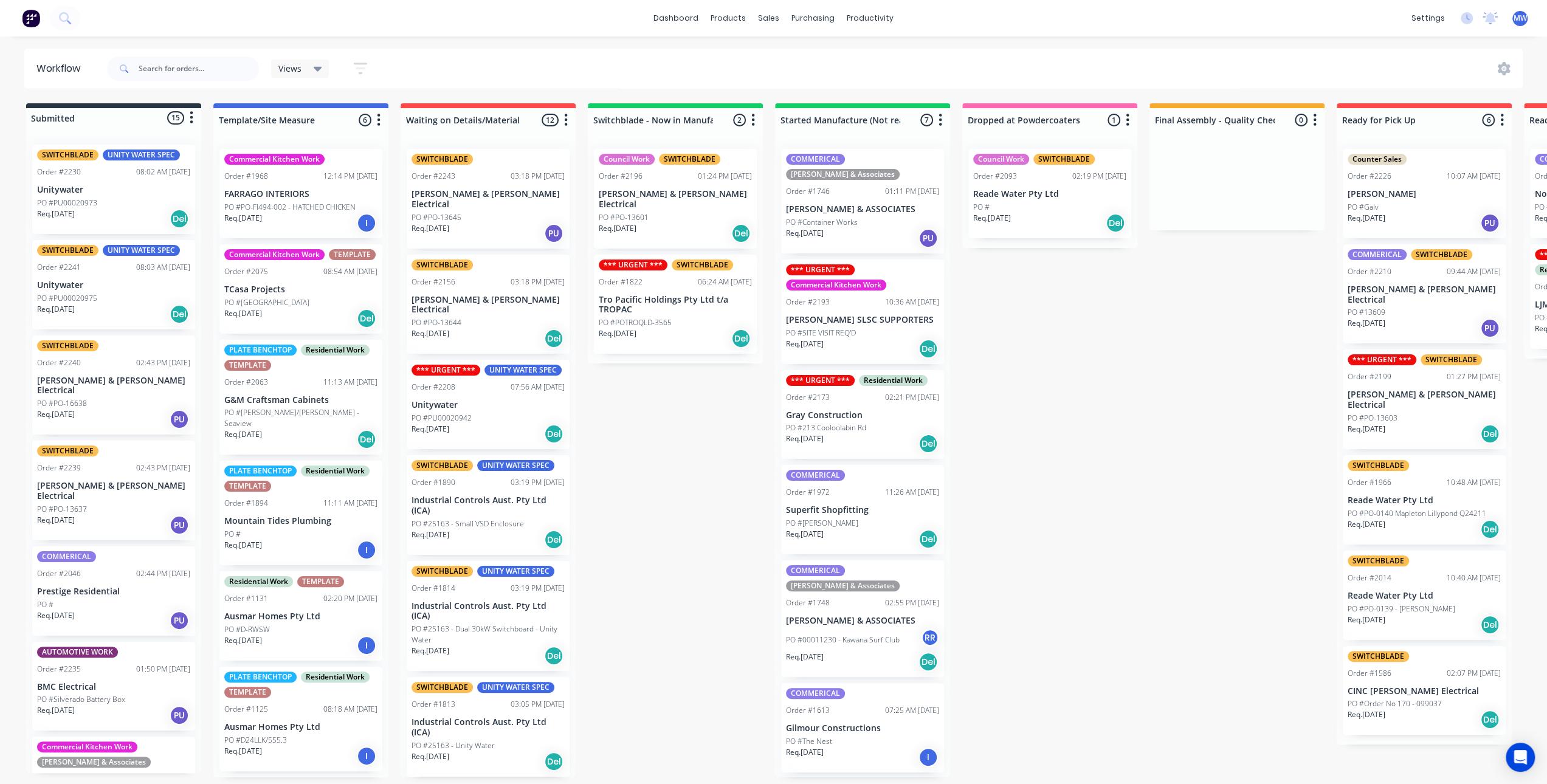
click at [1072, 494] on div "Submitted 15 Status colour #273444 hex #273444 Save Cancel Summaries Total orde…" at bounding box center [1005, 440] width 2028 height 674
click at [1134, 549] on div "Submitted 15 Status colour #273444 hex #273444 Save Cancel Summaries Total orde…" at bounding box center [1005, 440] width 2028 height 674
click at [313, 66] on div "Views" at bounding box center [300, 68] width 44 height 11
click at [407, 68] on div "Views Save new view None (Default) edit SCSM - MAIN edit SUNCOAST MAIN VIEW edi…" at bounding box center [814, 68] width 1419 height 37
click at [362, 68] on icon "button" at bounding box center [361, 68] width 10 height 2
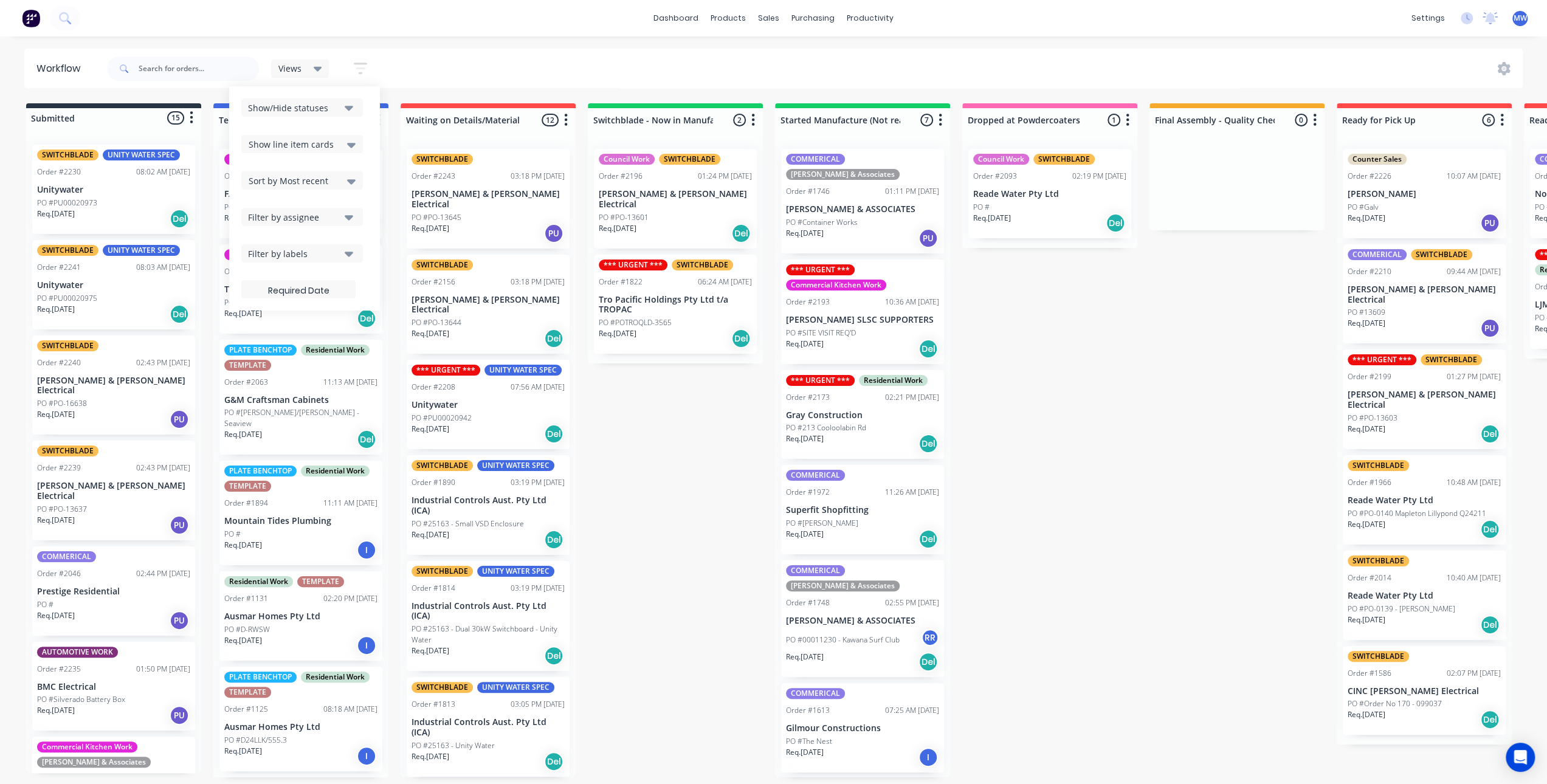
click at [344, 252] on button "Filter by labels" at bounding box center [302, 253] width 122 height 18
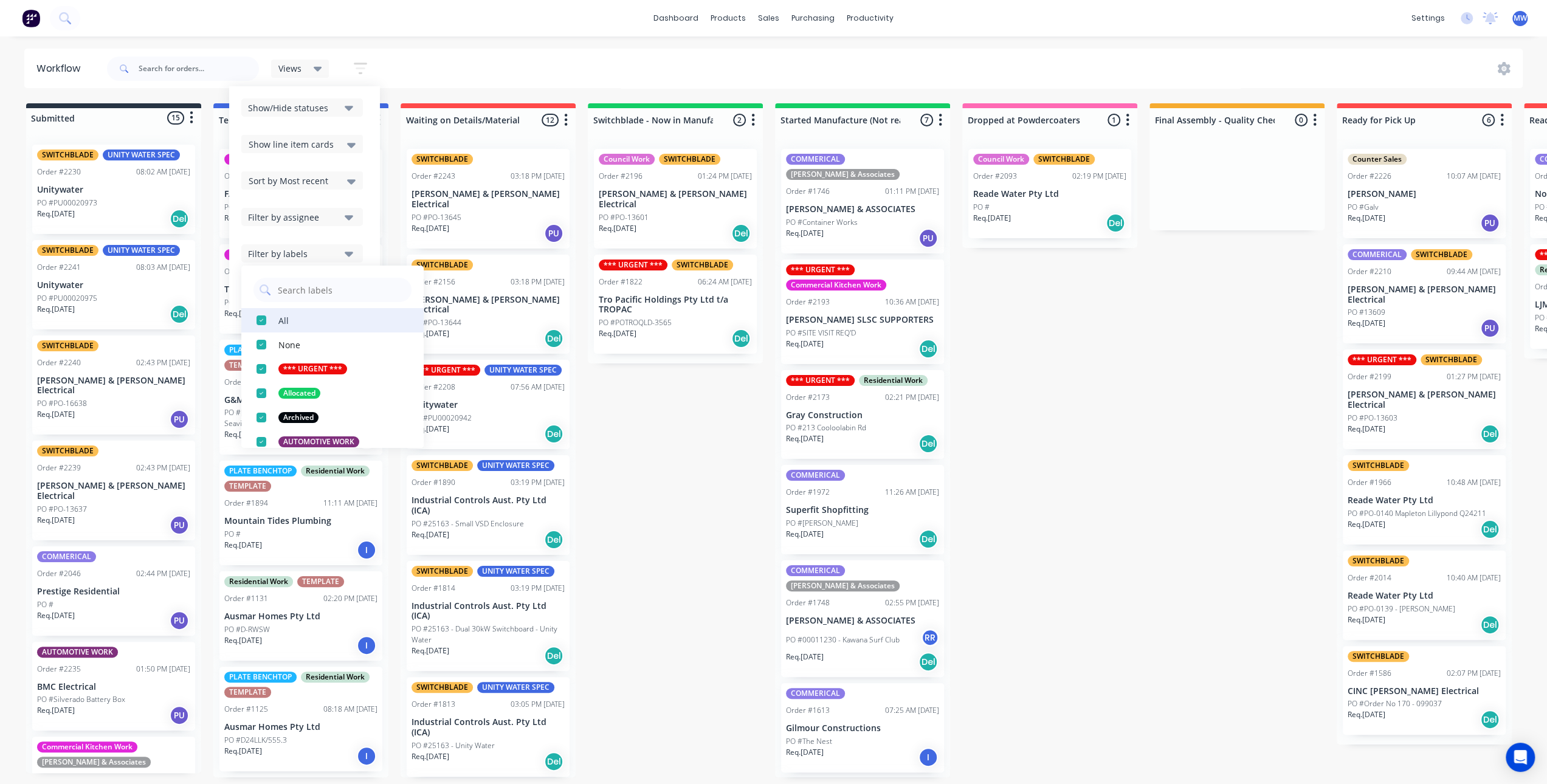
click at [262, 324] on div "button" at bounding box center [261, 321] width 24 height 24
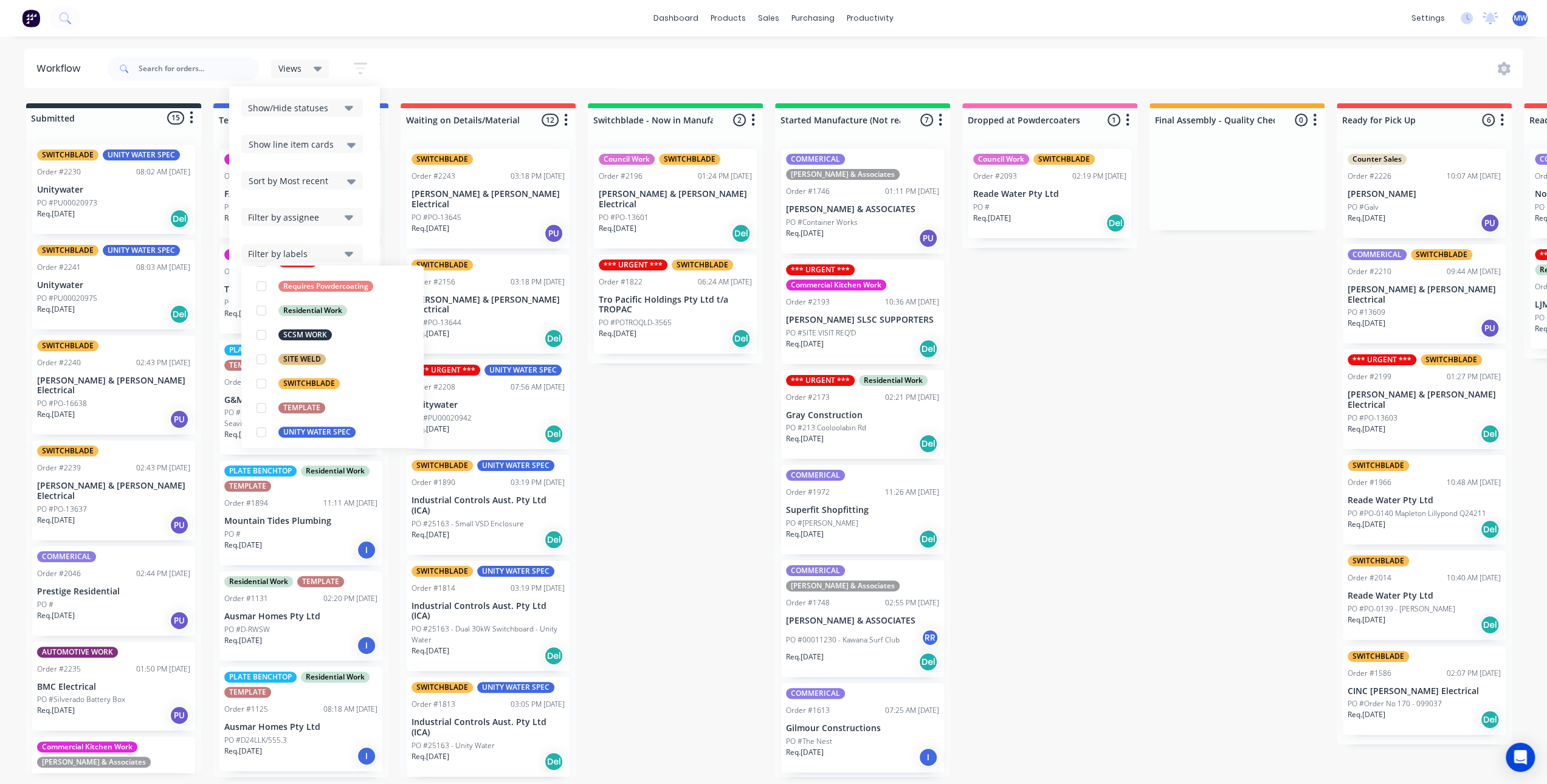
scroll to position [498, 0]
click at [257, 380] on div "button" at bounding box center [261, 381] width 24 height 24
click at [417, 58] on div "Views Save new view None (Default) edit SCSM - MAIN edit SUNCOAST MAIN VIEW edi…" at bounding box center [814, 68] width 1419 height 37
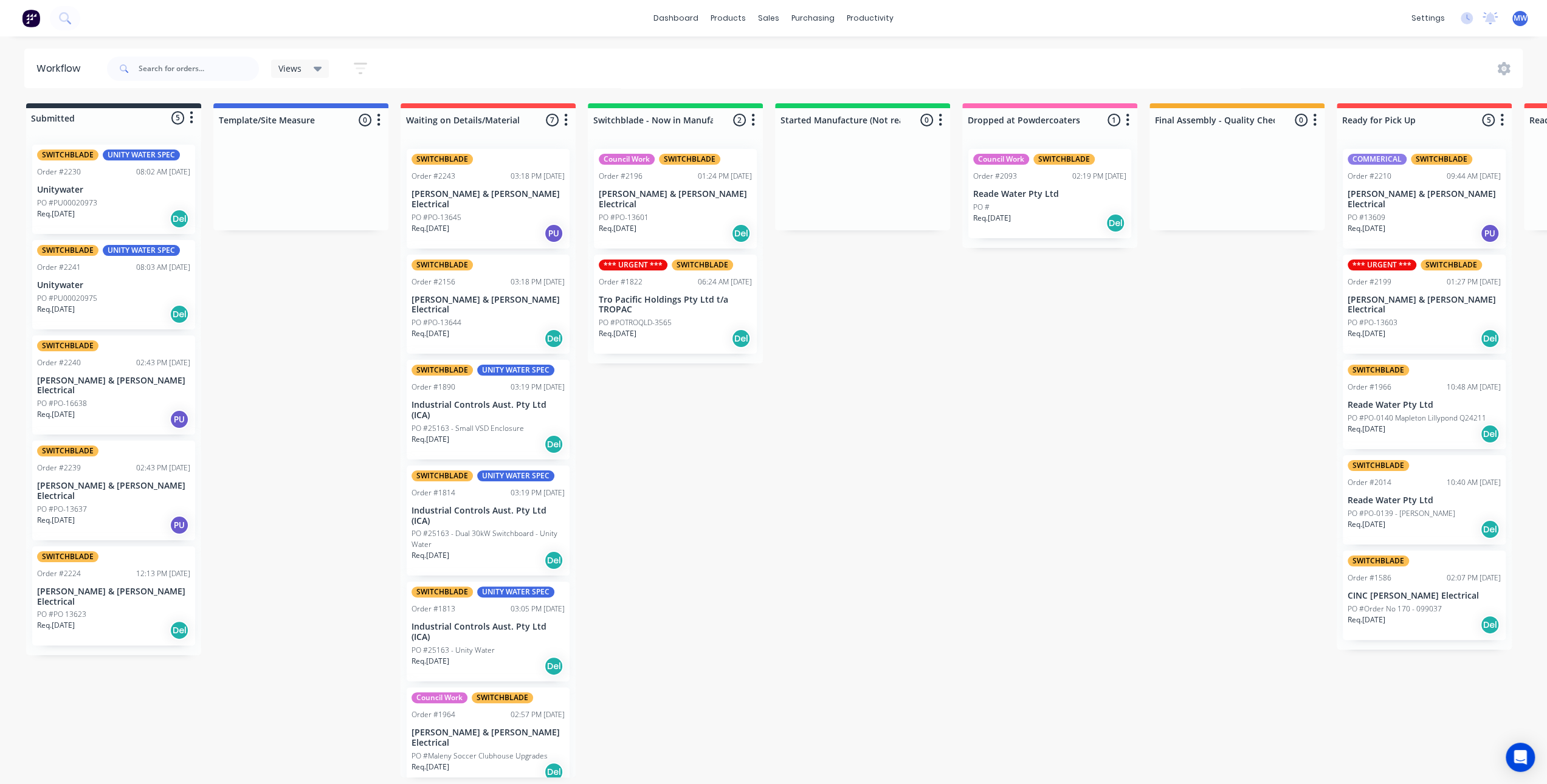
click at [364, 69] on icon "button" at bounding box center [361, 68] width 13 height 15
click at [345, 256] on icon "button" at bounding box center [348, 253] width 8 height 13
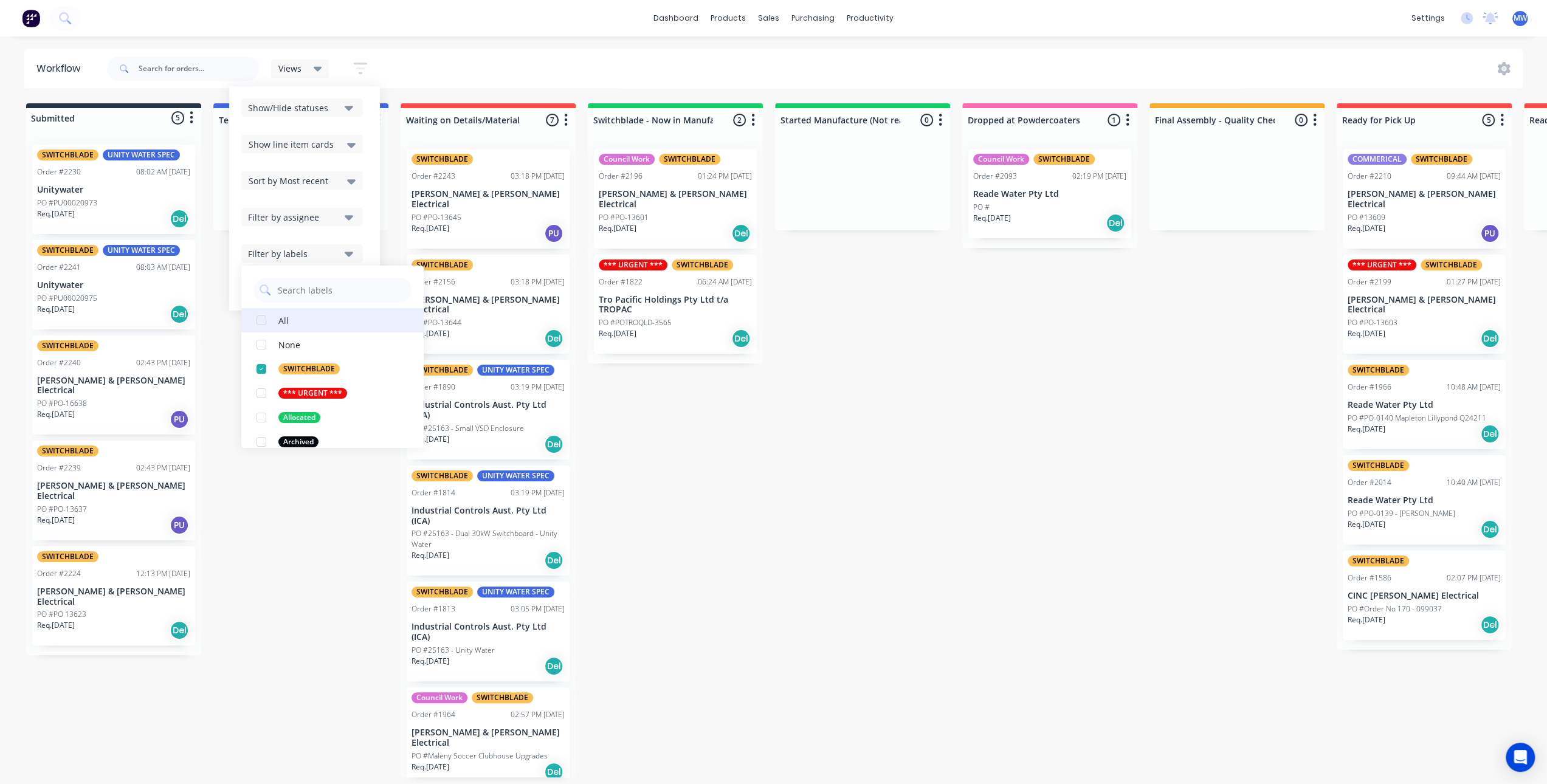
click at [261, 321] on div "button" at bounding box center [261, 321] width 24 height 24
click at [469, 67] on div "Views Save new view None (Default) edit SCSM - MAIN edit SUNCOAST MAIN VIEW edi…" at bounding box center [814, 68] width 1419 height 37
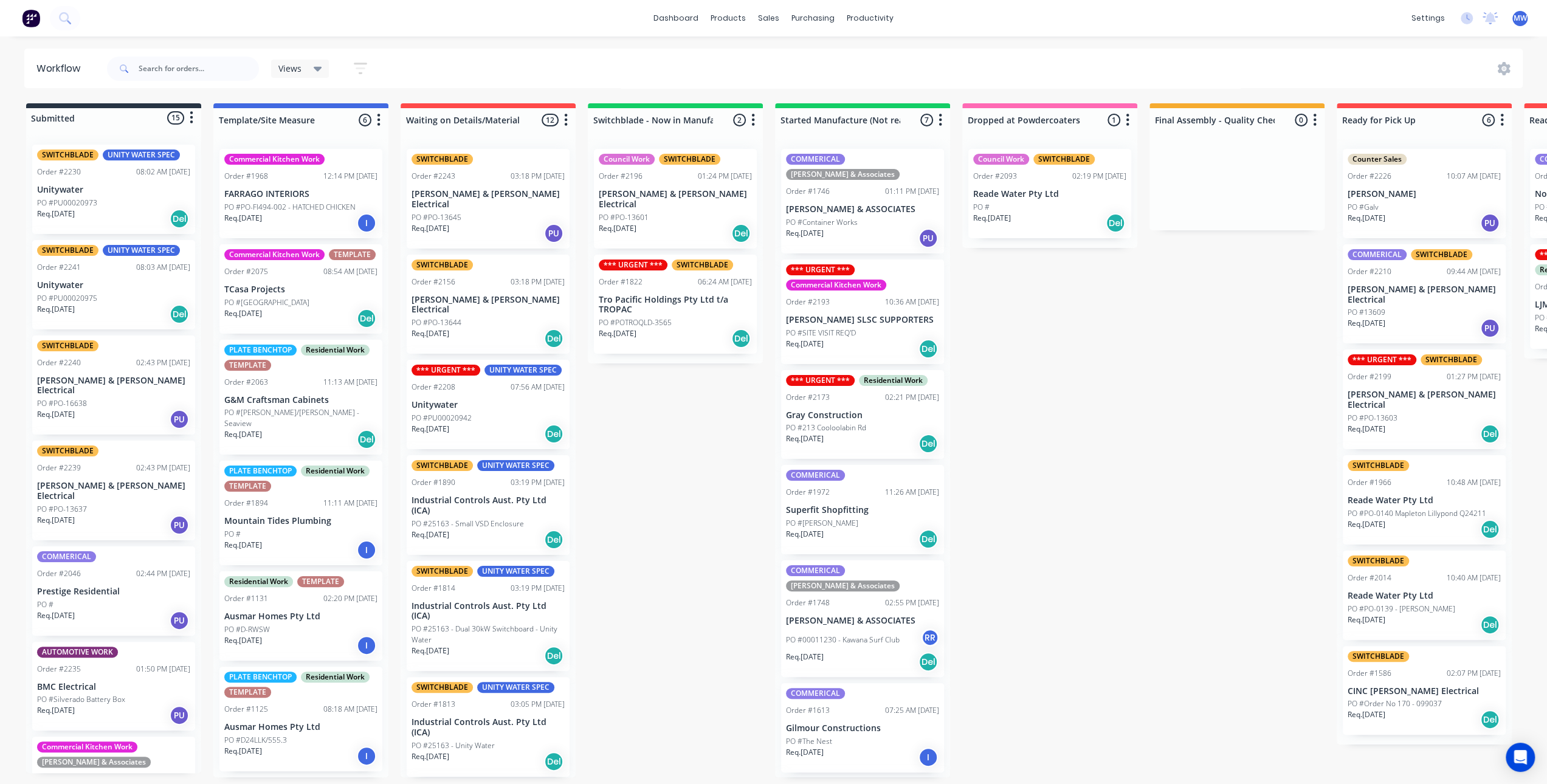
click at [594, 411] on div "Submitted 15 Status colour #273444 hex #273444 Save Cancel Summaries Total orde…" at bounding box center [1005, 440] width 2028 height 674
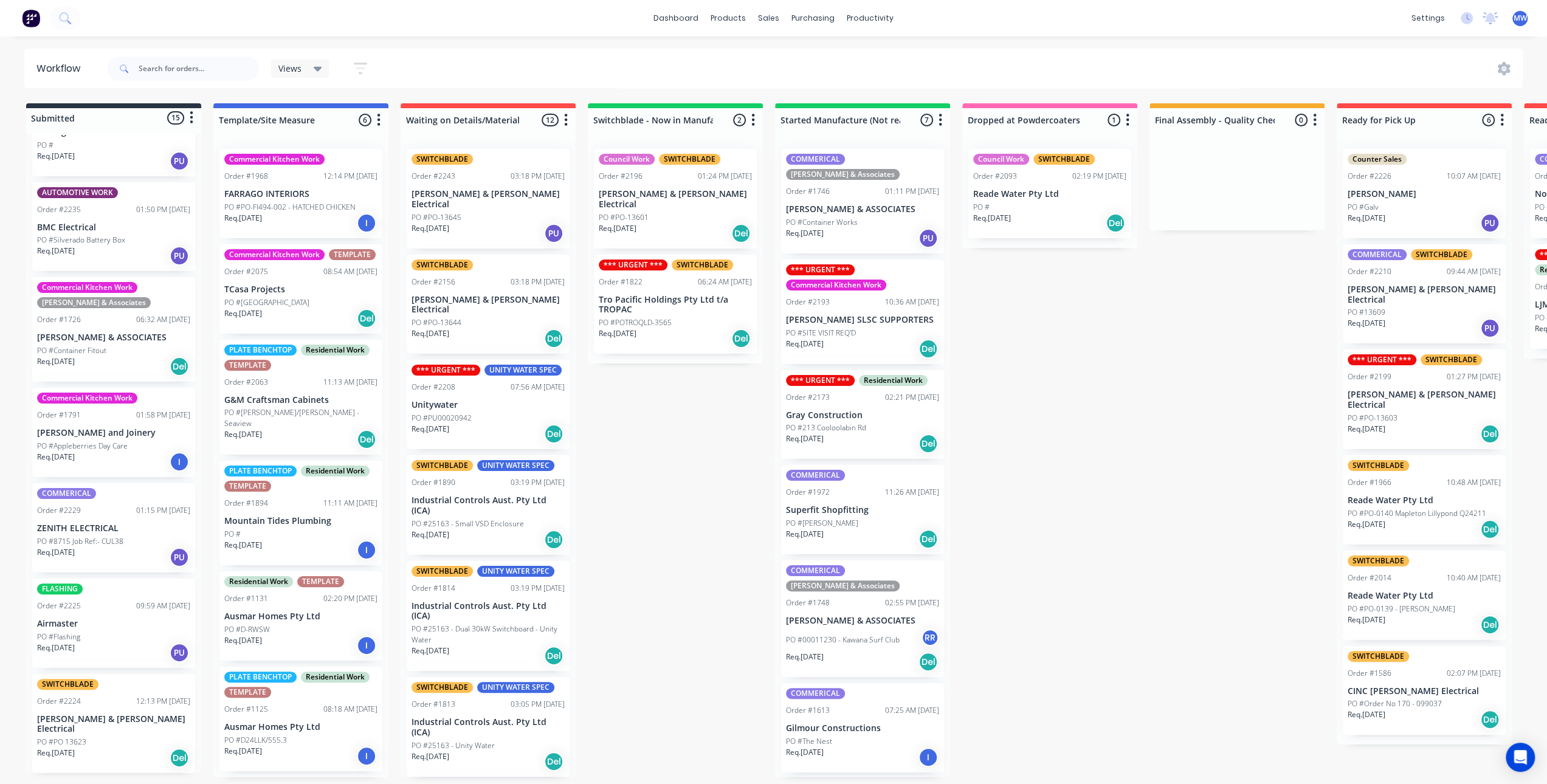
scroll to position [608, 0]
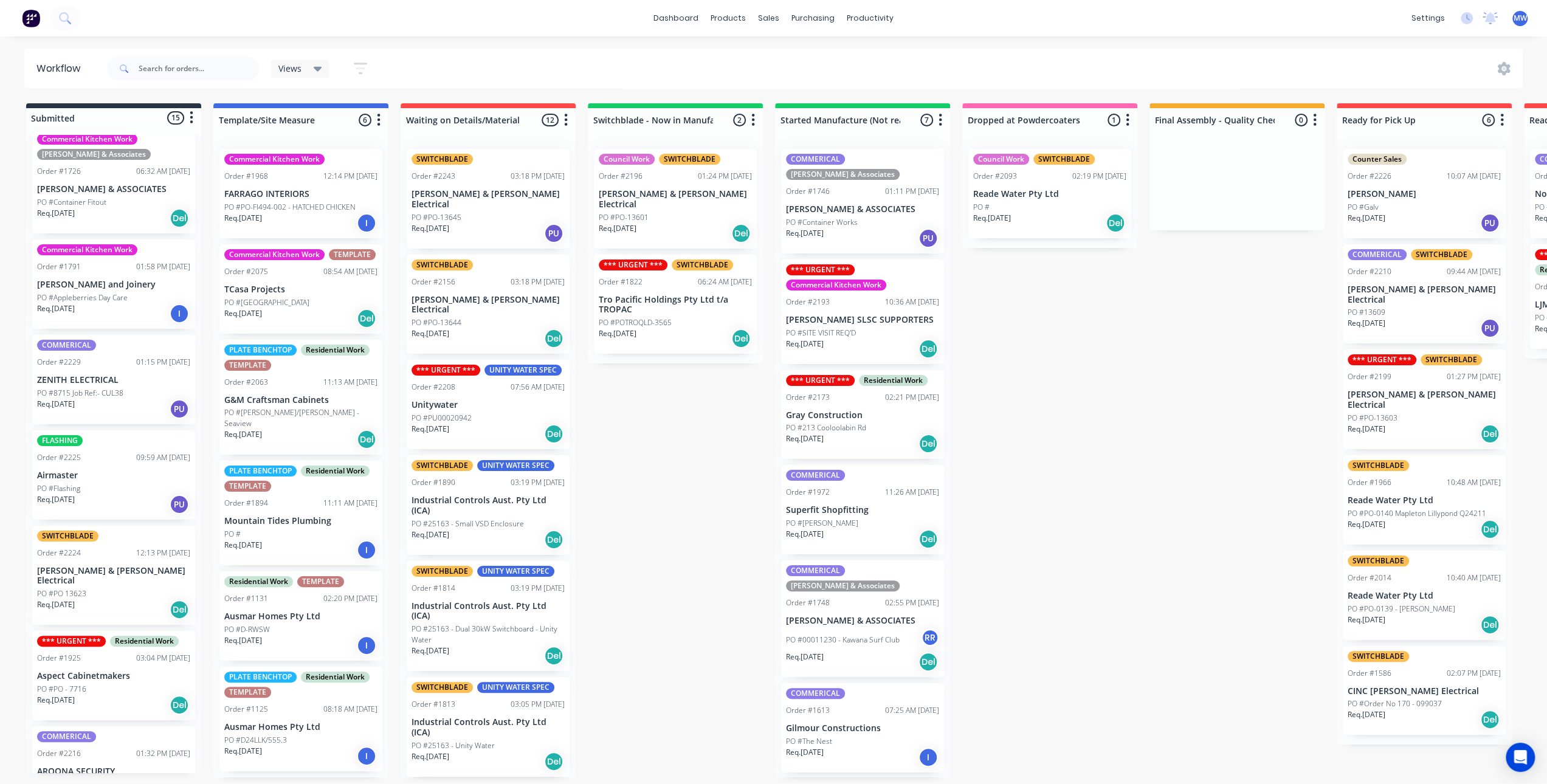
click at [106, 375] on p "ZENITH ELECTRICAL" at bounding box center [114, 380] width 153 height 11
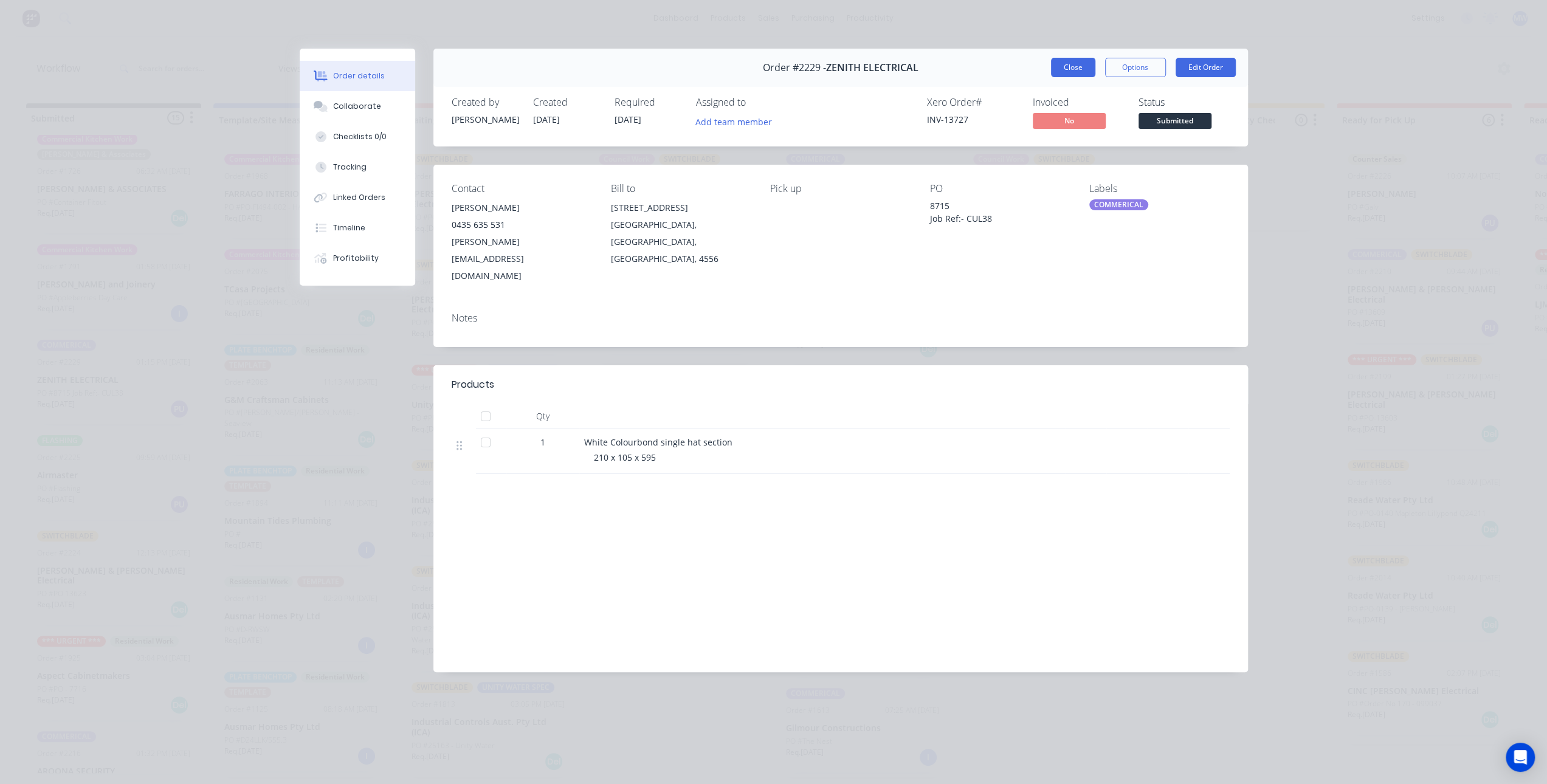
click at [1073, 67] on button "Close" at bounding box center [1073, 67] width 45 height 19
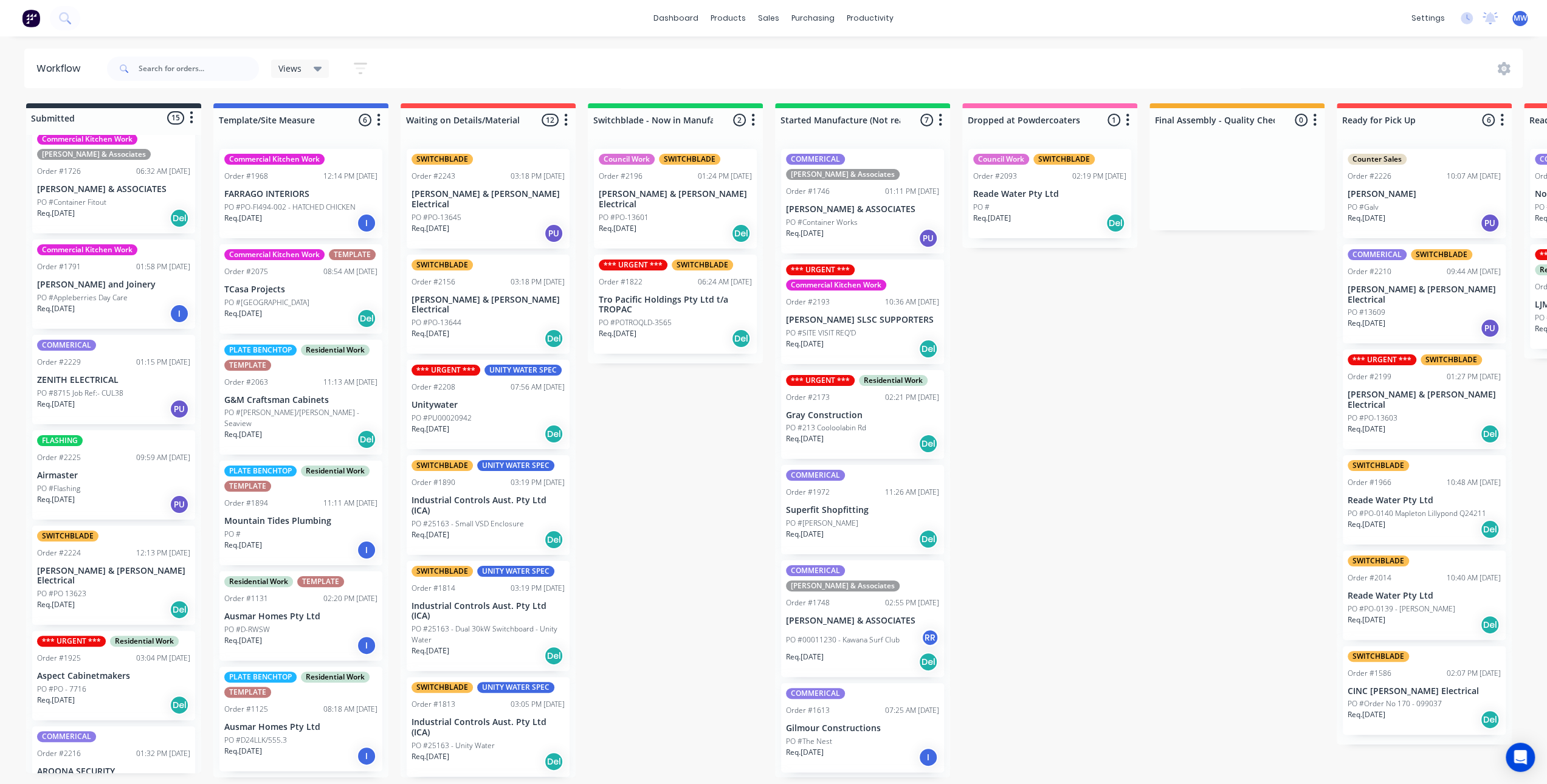
click at [130, 347] on div "COMMERICAL Order #2229 01:15 PM 25/08/25 ZENITH ELECTRICAL PO #8715 Job Ref:- C…" at bounding box center [114, 380] width 163 height 89
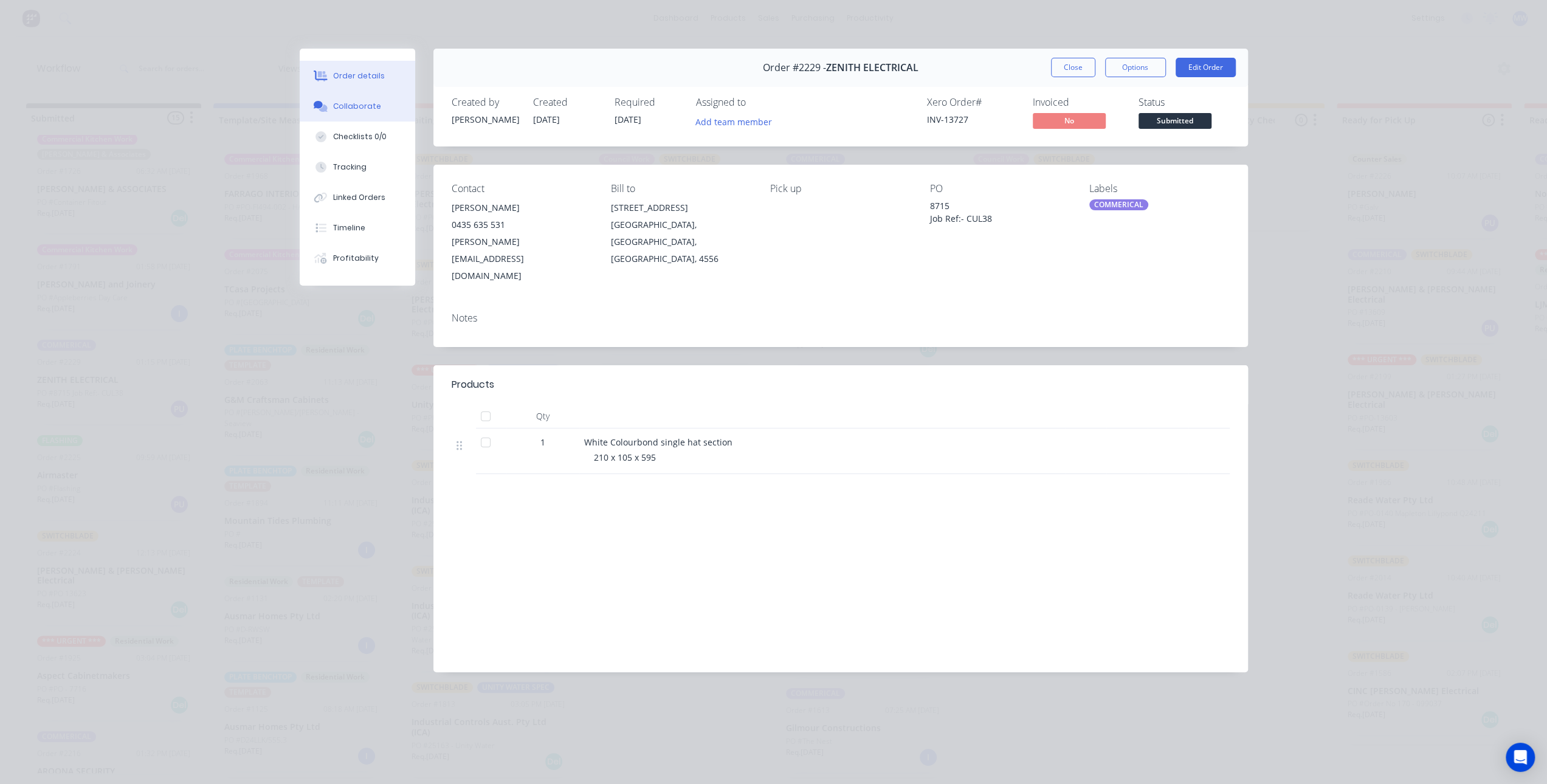
click at [365, 111] on div "Collaborate" at bounding box center [357, 106] width 48 height 11
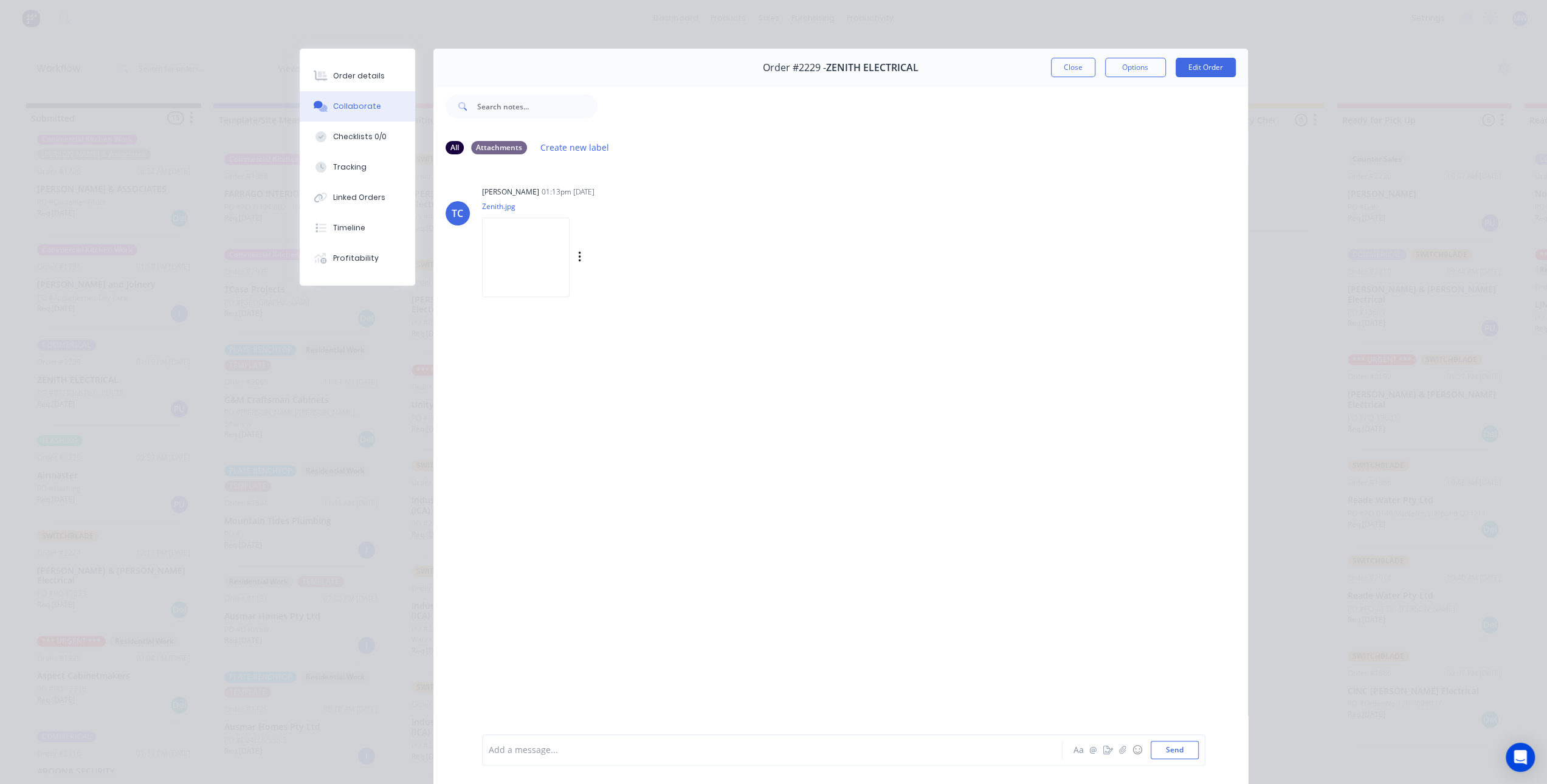
click at [531, 257] on img at bounding box center [526, 257] width 88 height 80
click at [1074, 69] on button "Close" at bounding box center [1073, 67] width 45 height 19
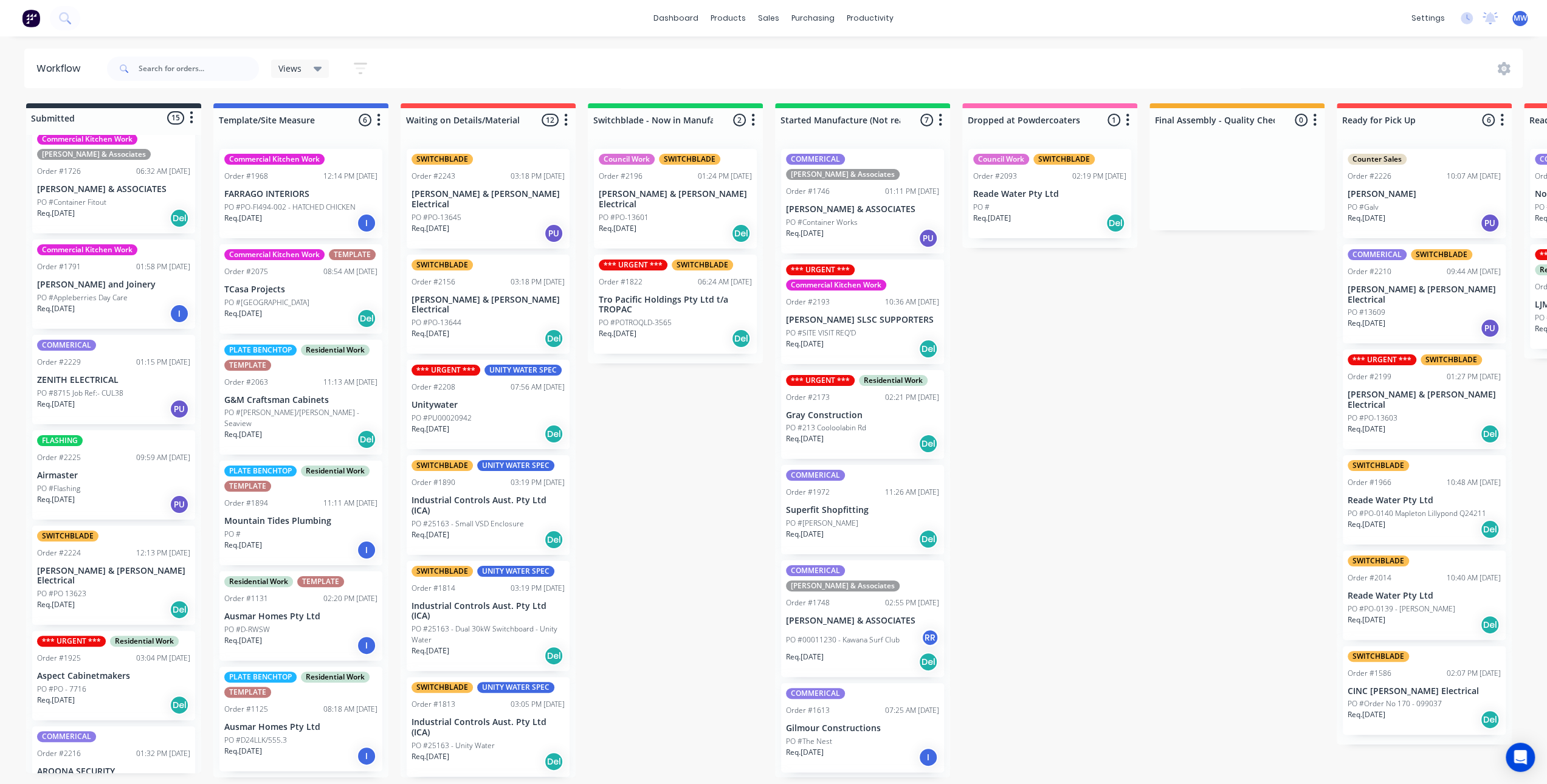
click at [122, 398] on div "Req. 08/09/25 PU" at bounding box center [114, 408] width 153 height 20
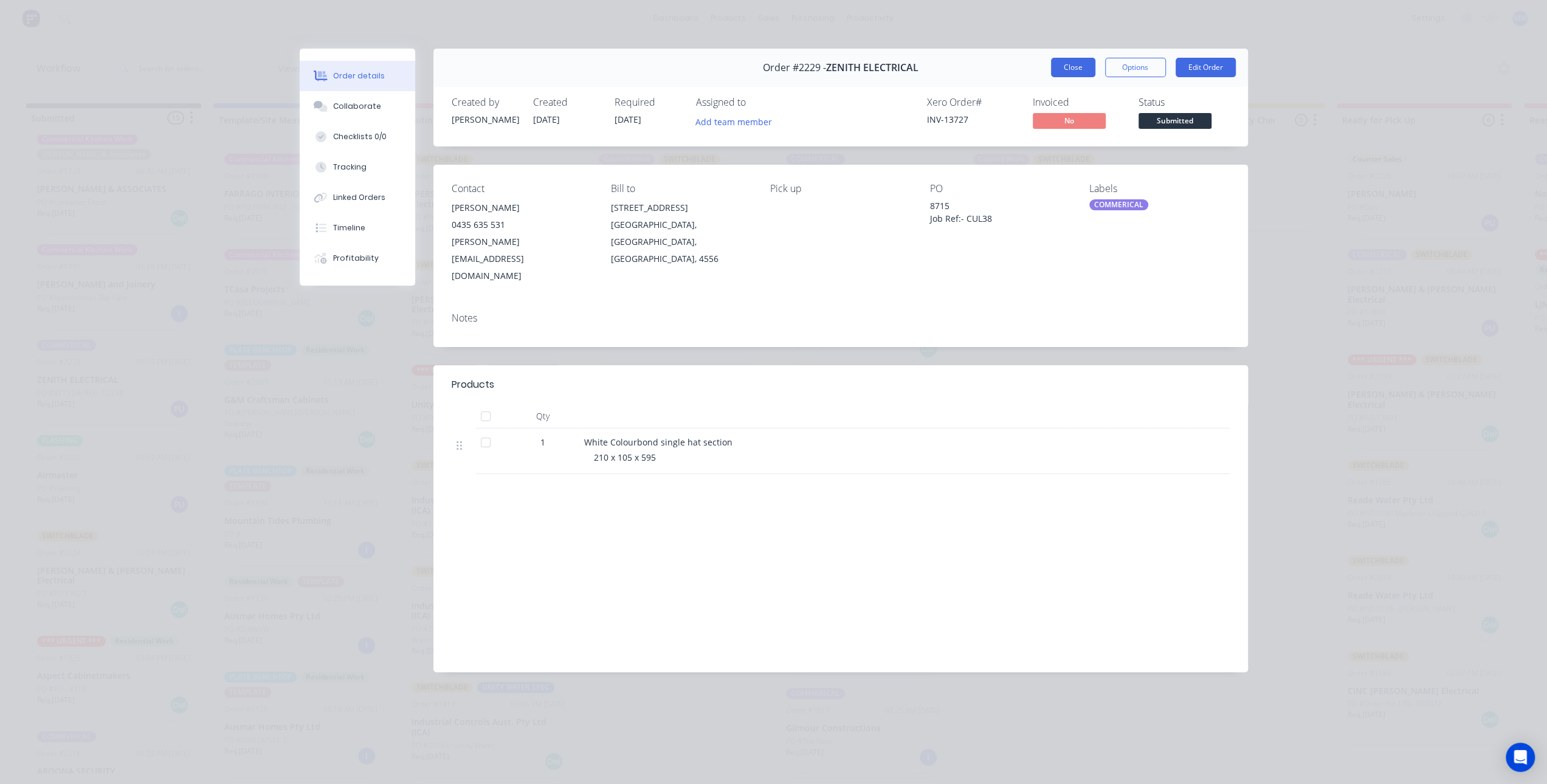
click at [1071, 74] on button "Close" at bounding box center [1073, 67] width 45 height 19
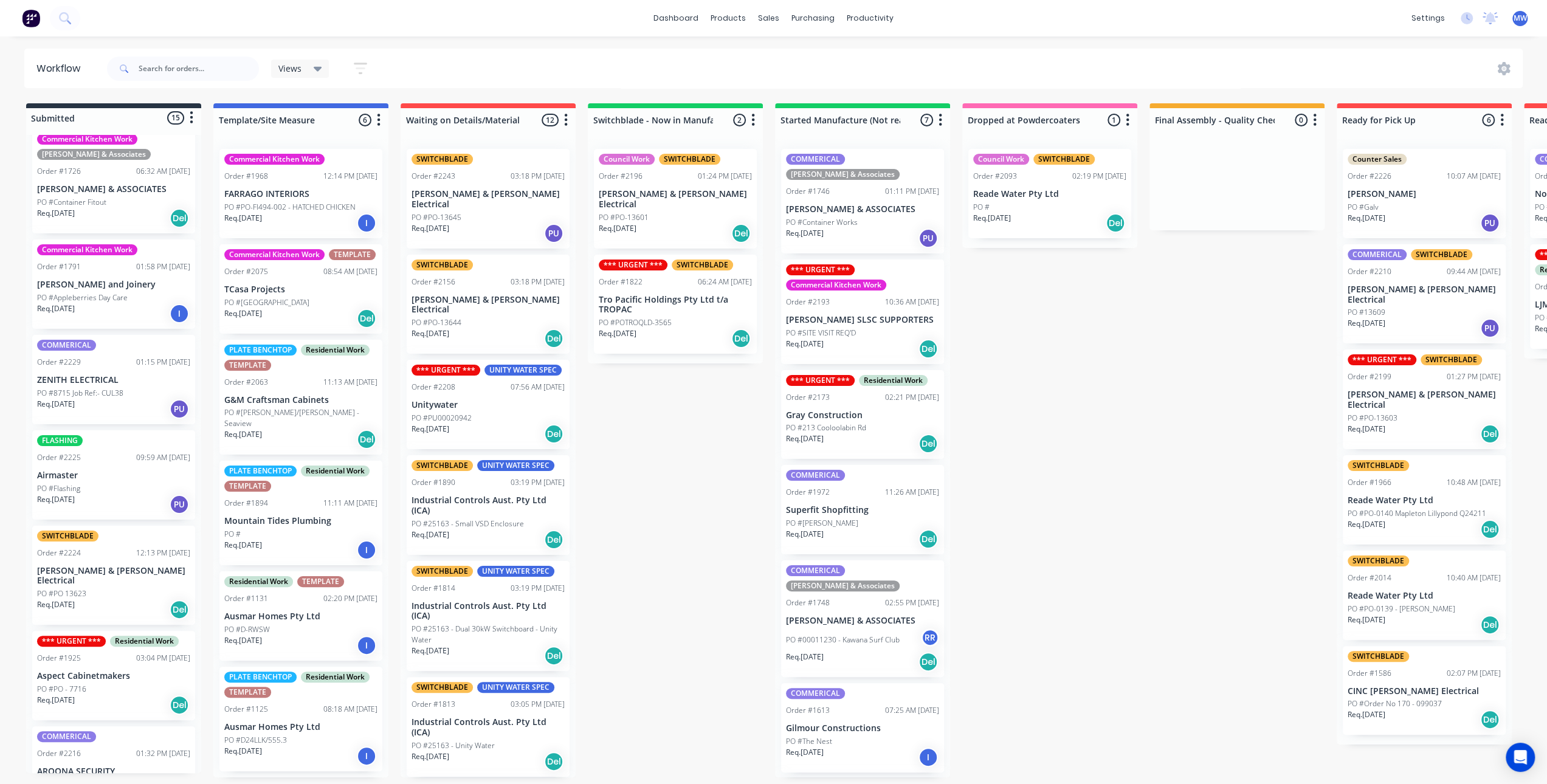
drag, startPoint x: 665, startPoint y: 512, endPoint x: 523, endPoint y: 28, distance: 504.4
click at [665, 511] on div "Submitted 15 Status colour #273444 hex #273444 Save Cancel Summaries Total orde…" at bounding box center [1005, 440] width 2028 height 674
click at [101, 375] on p "ZENITH ELECTRICAL" at bounding box center [114, 380] width 153 height 11
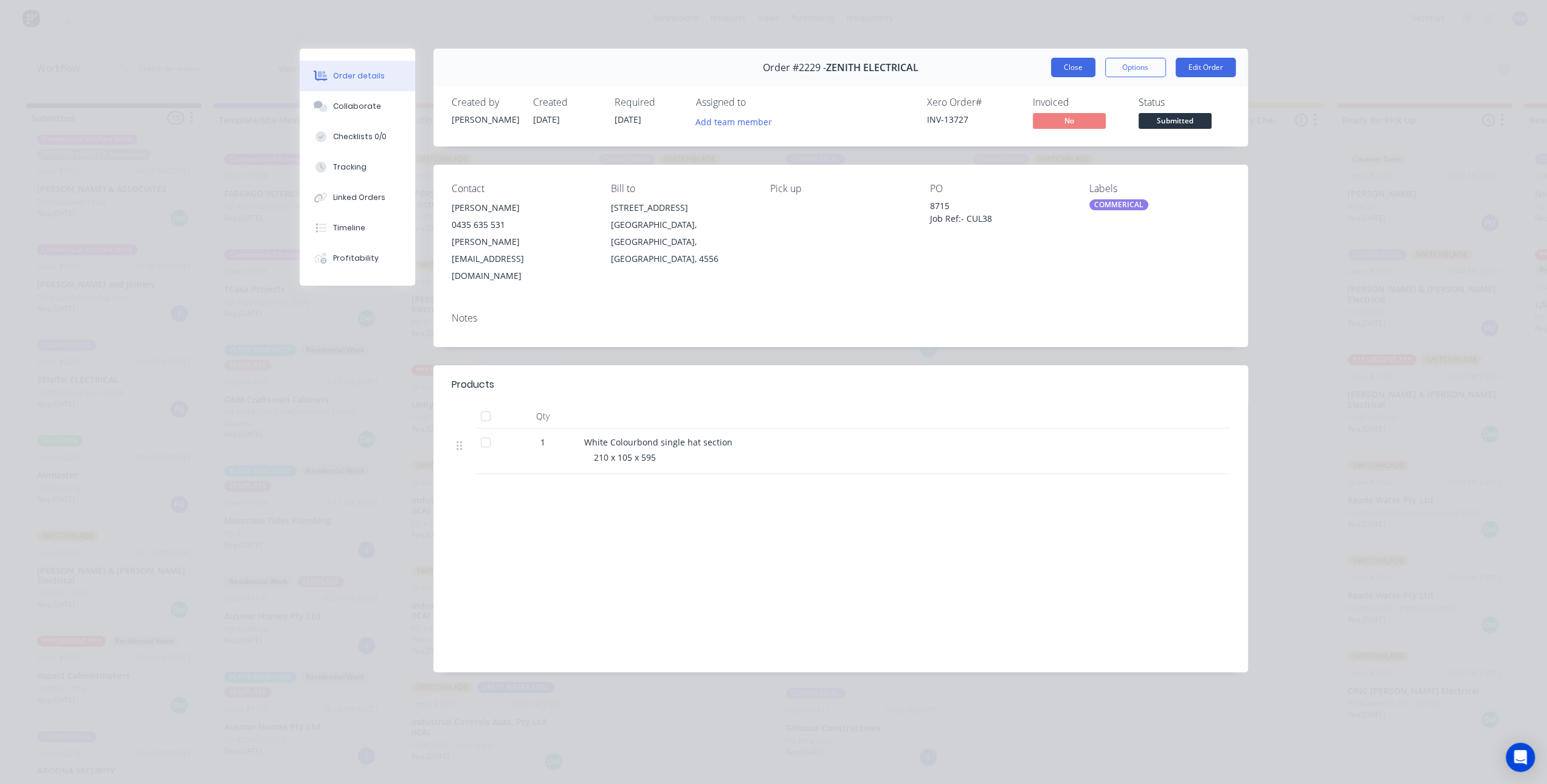
click at [1074, 71] on button "Close" at bounding box center [1073, 67] width 45 height 19
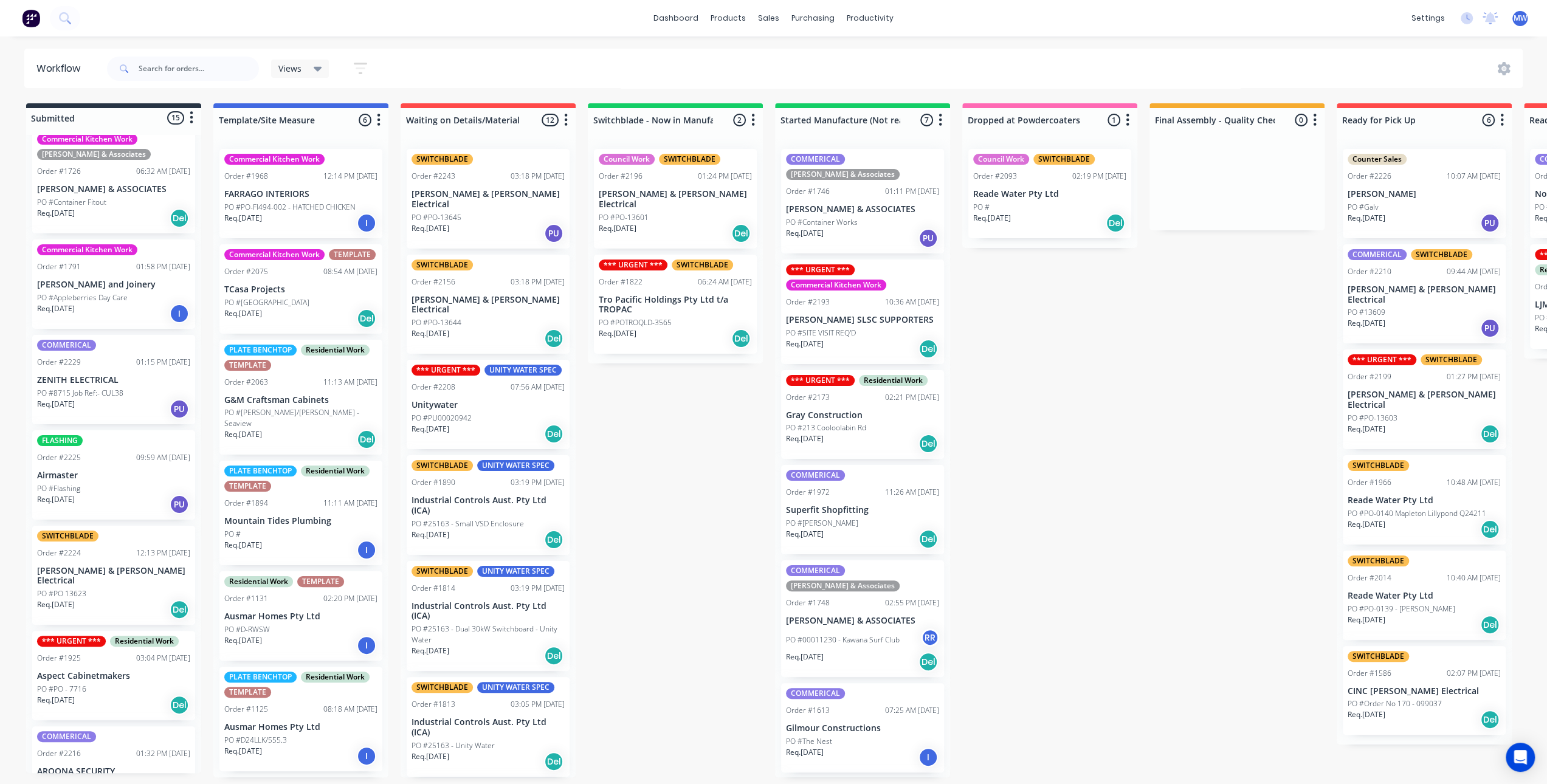
drag, startPoint x: 642, startPoint y: 444, endPoint x: 587, endPoint y: 308, distance: 146.7
click at [641, 443] on div "Submitted 15 Status colour #273444 hex #273444 Save Cancel Summaries Total orde…" at bounding box center [1005, 440] width 2028 height 674
click at [655, 472] on div "Submitted 15 Status colour #273444 hex #273444 Save Cancel Summaries Total orde…" at bounding box center [1005, 440] width 2028 height 674
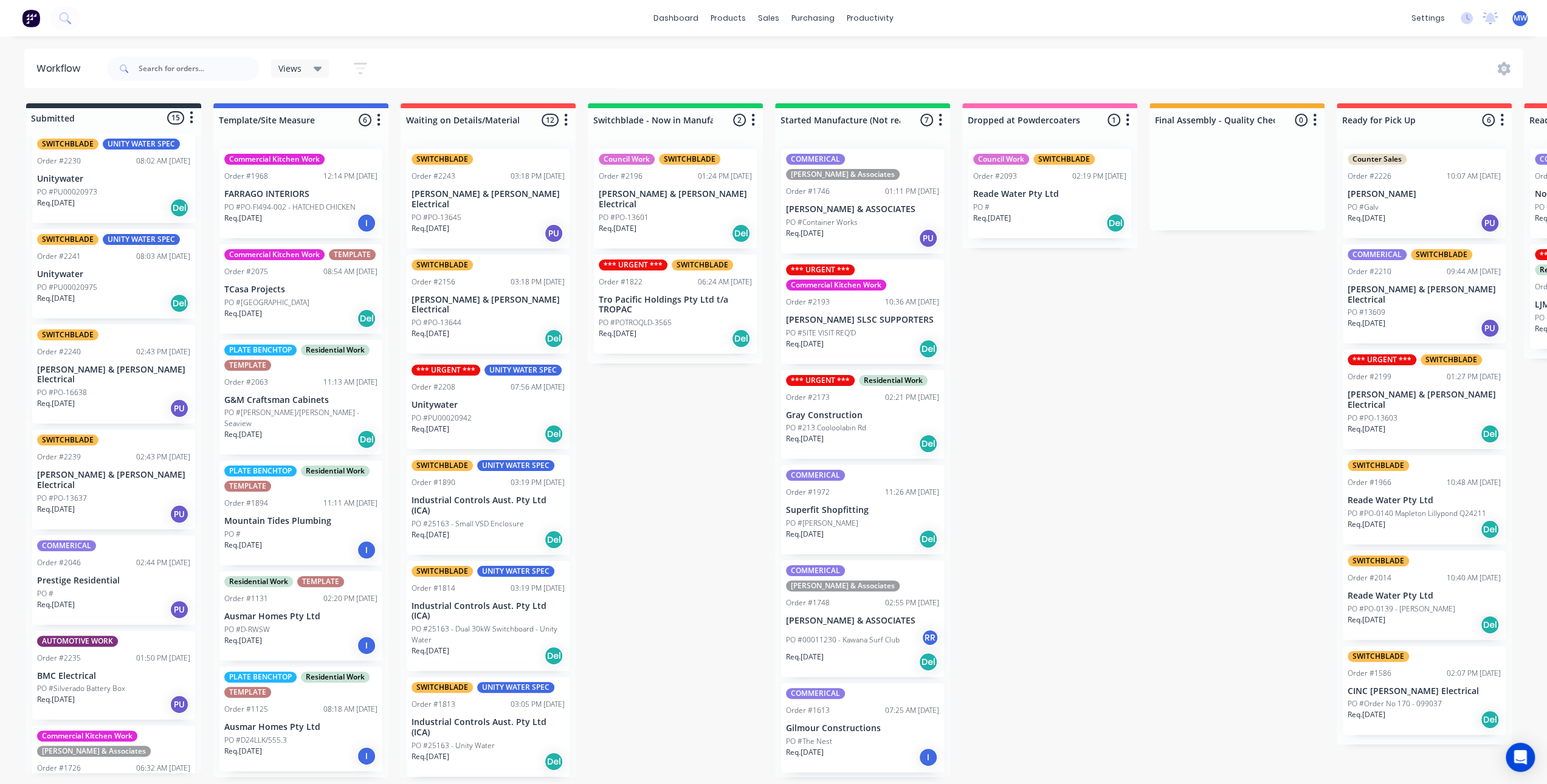
scroll to position [0, 0]
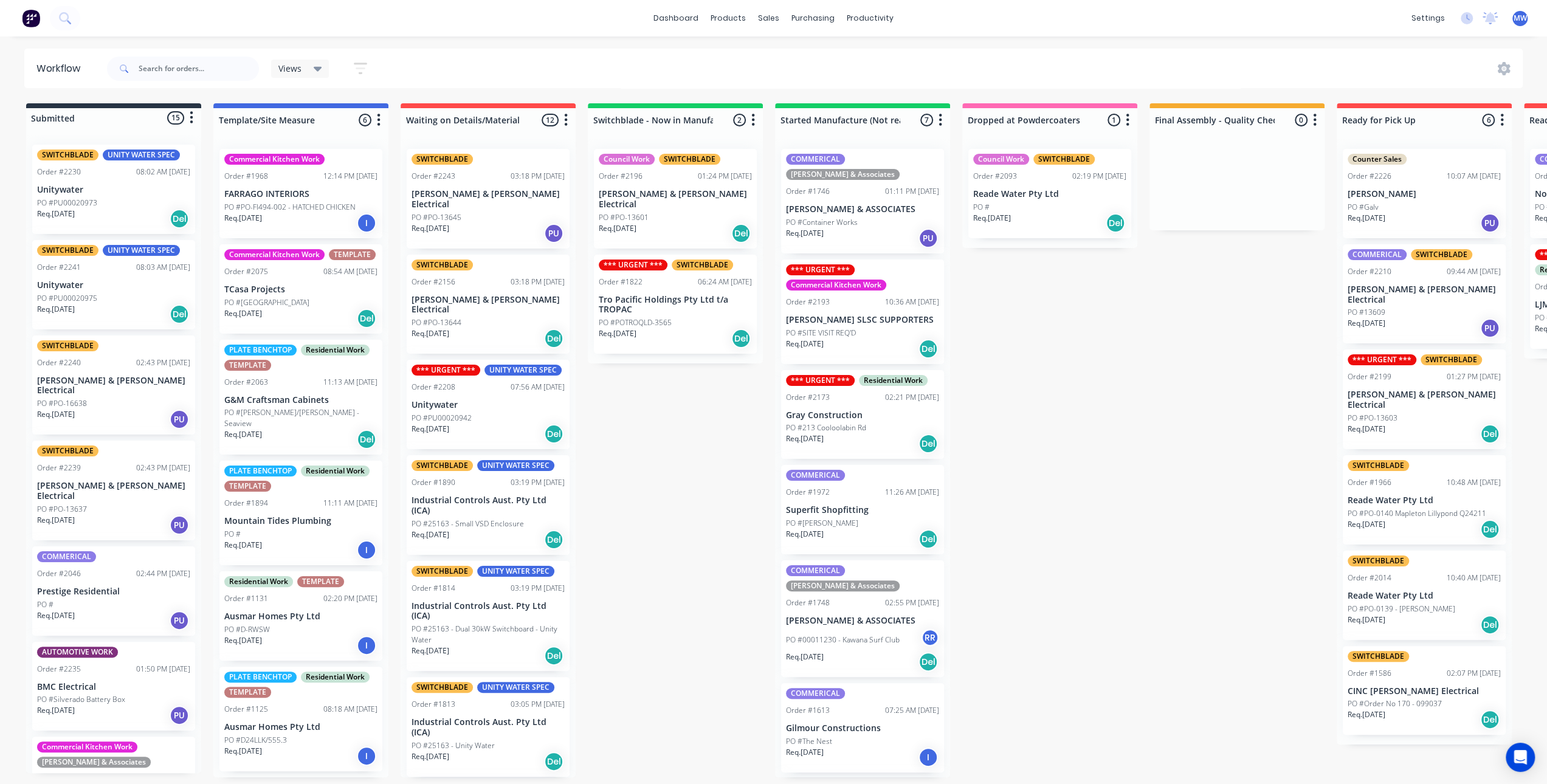
click at [737, 440] on div "Submitted 15 Status colour #273444 hex #273444 Save Cancel Summaries Total orde…" at bounding box center [1005, 440] width 2028 height 674
click at [1441, 390] on p "[PERSON_NAME] & [PERSON_NAME] Electrical" at bounding box center [1424, 399] width 153 height 20
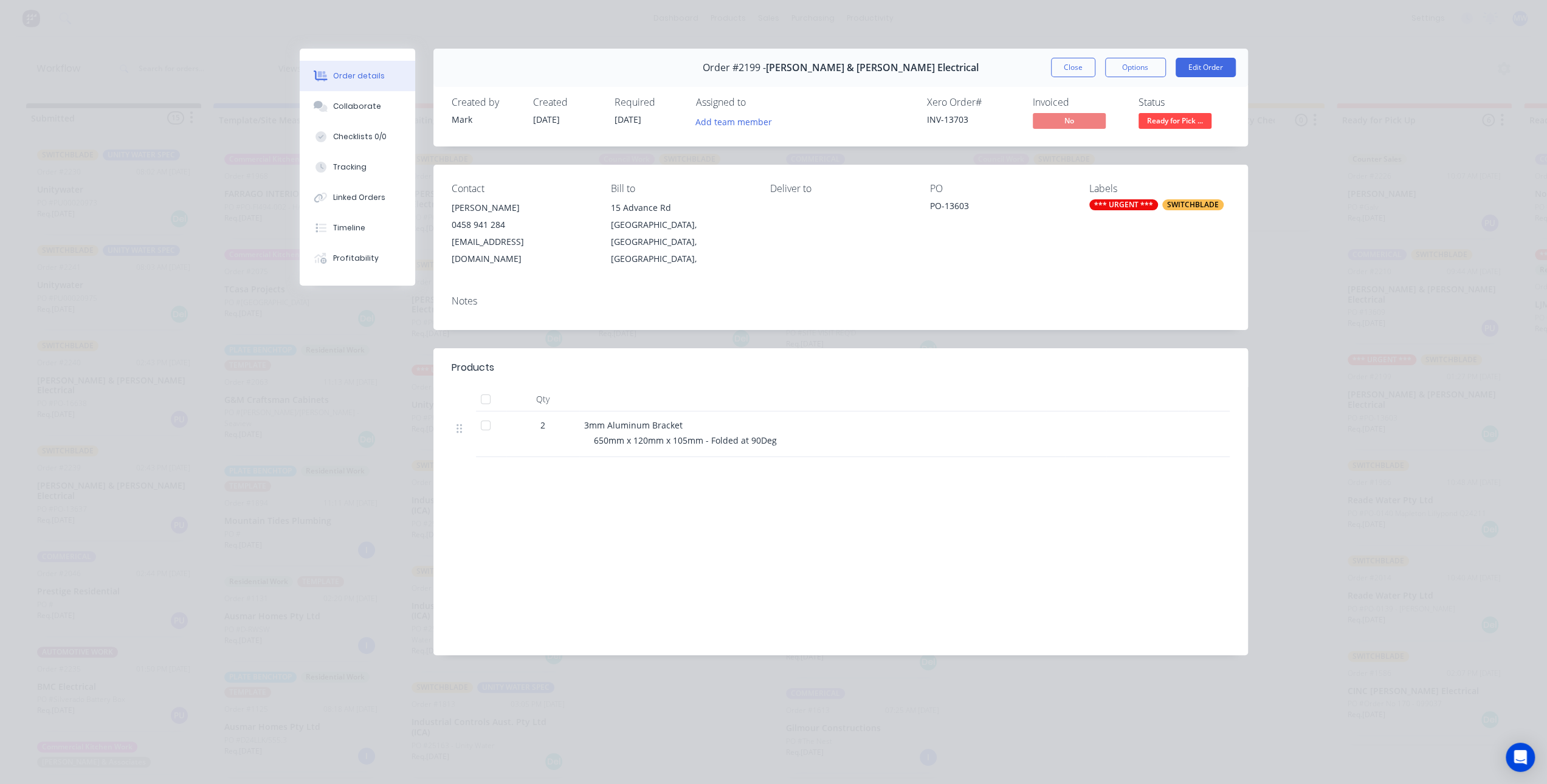
click at [1075, 69] on button "Close" at bounding box center [1073, 67] width 45 height 19
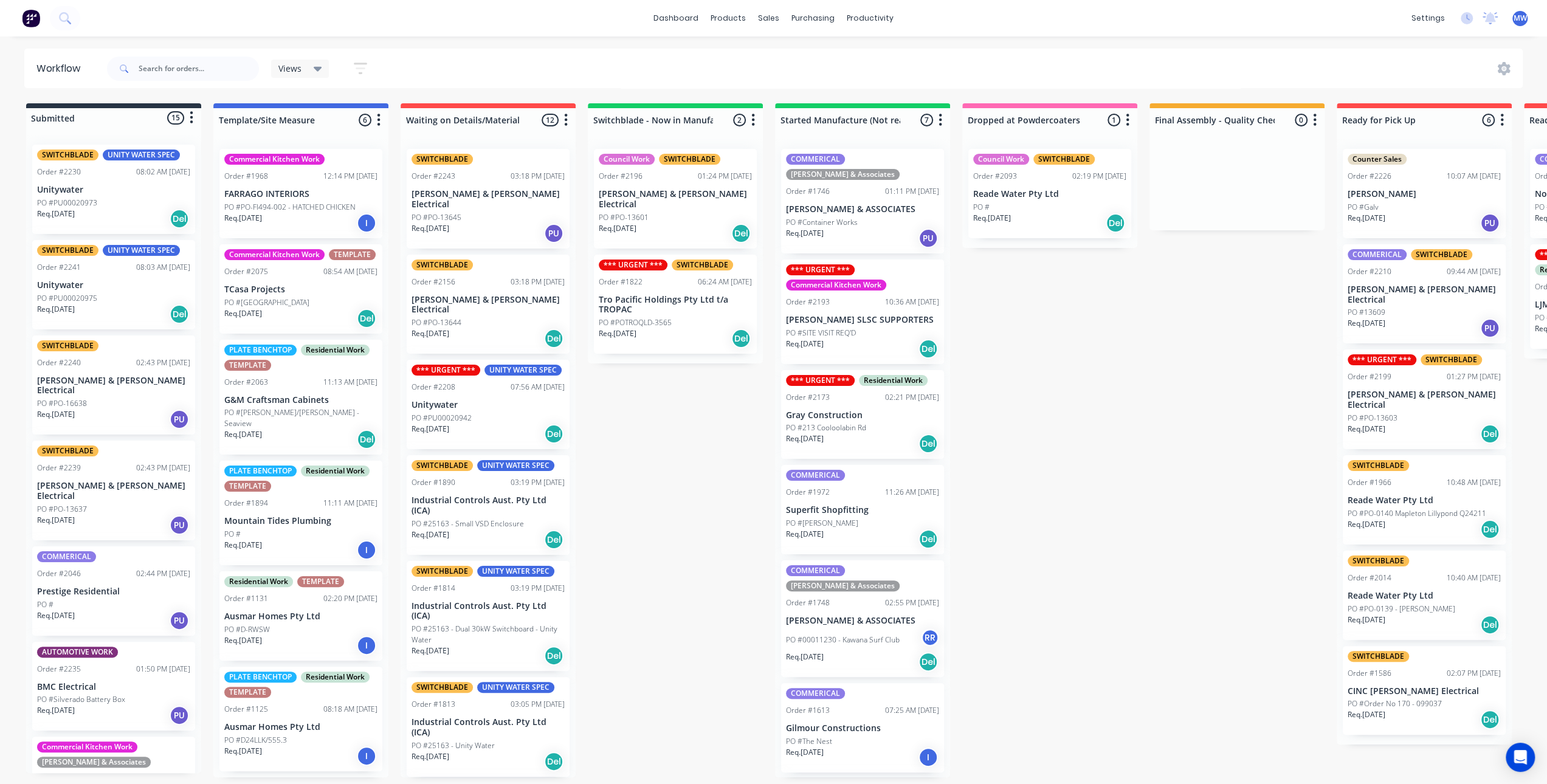
click at [1398, 307] on div "PO #13609" at bounding box center [1424, 312] width 153 height 11
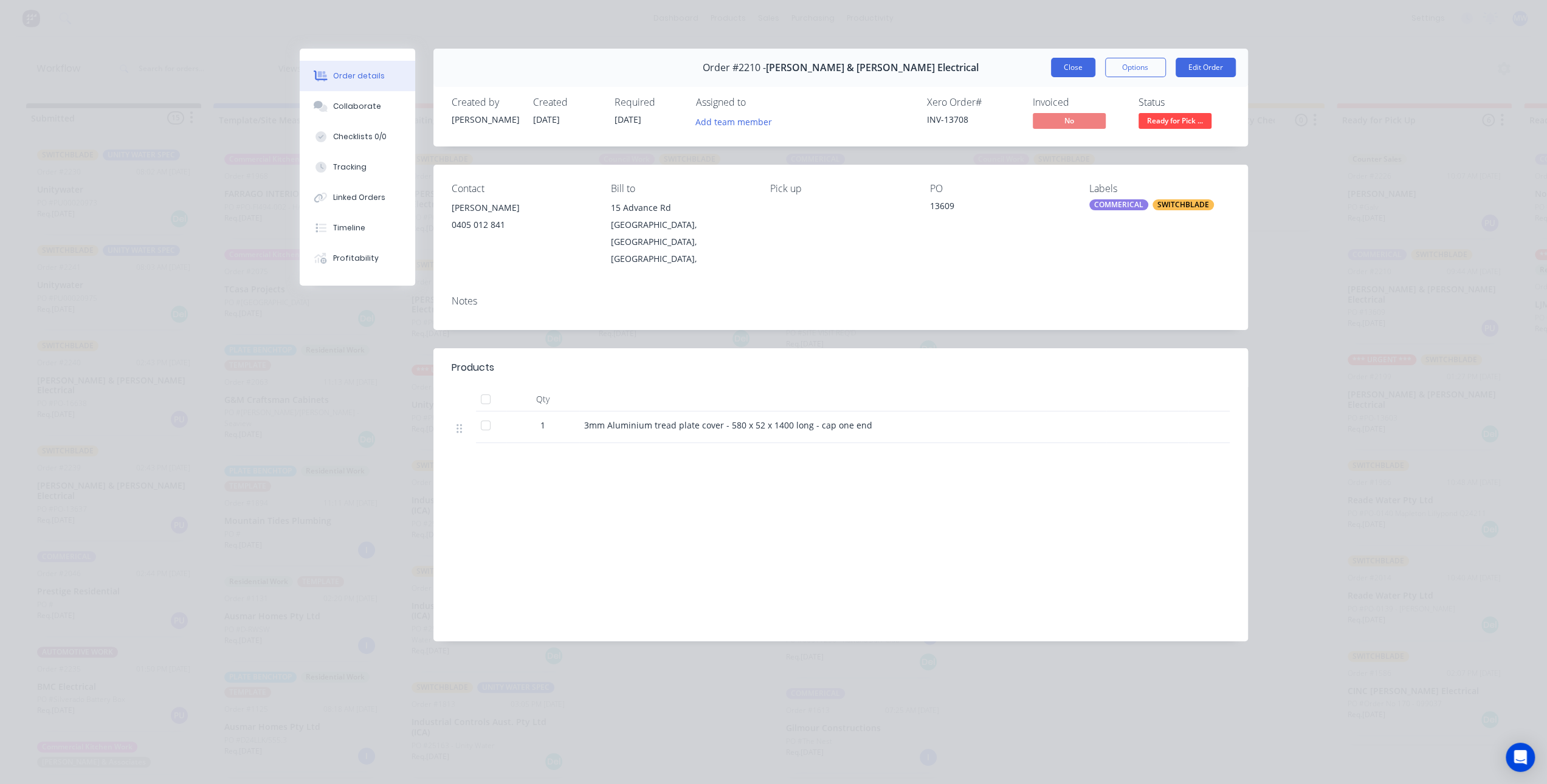
click at [1080, 69] on button "Close" at bounding box center [1073, 67] width 45 height 19
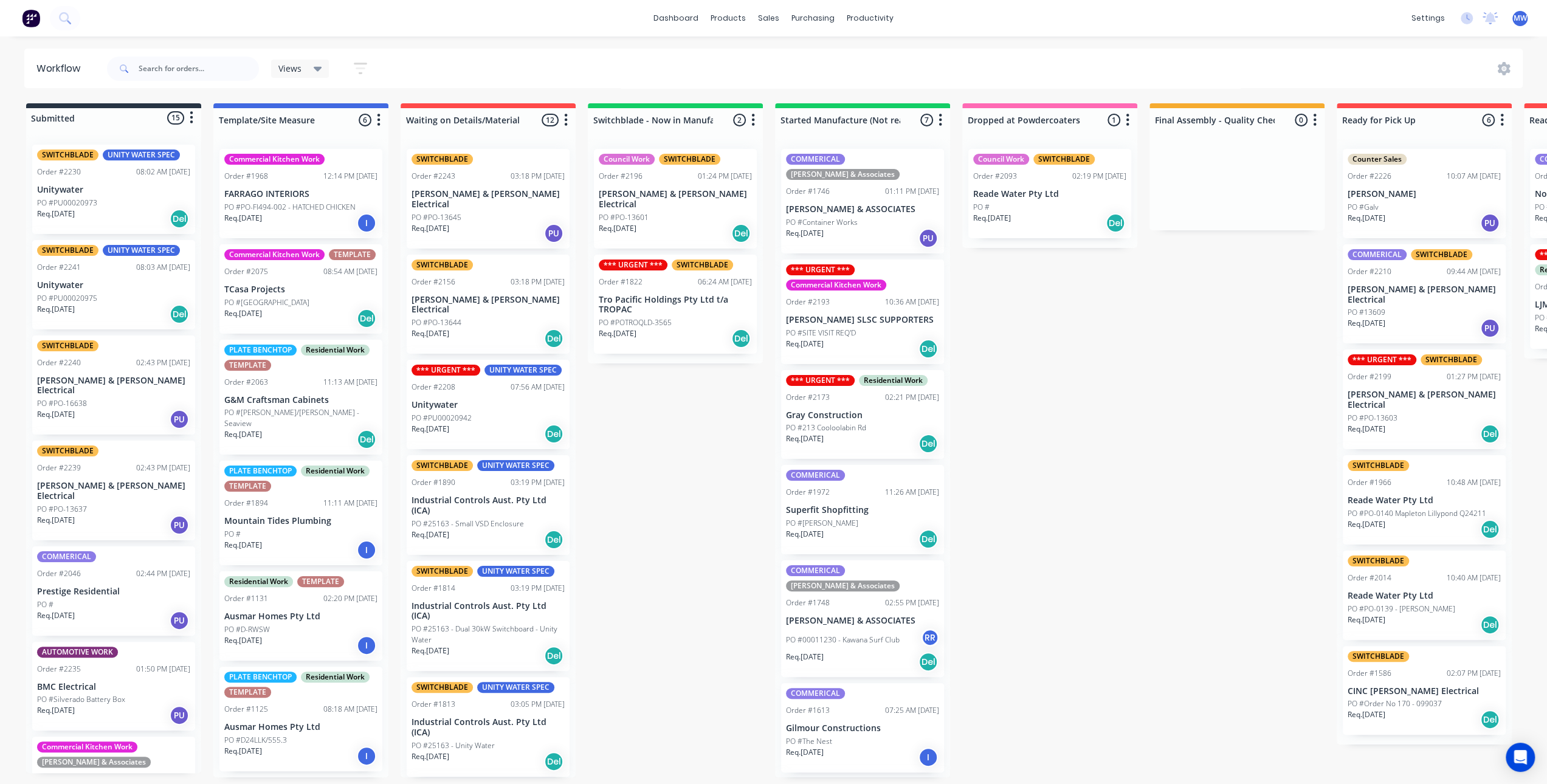
scroll to position [0, 399]
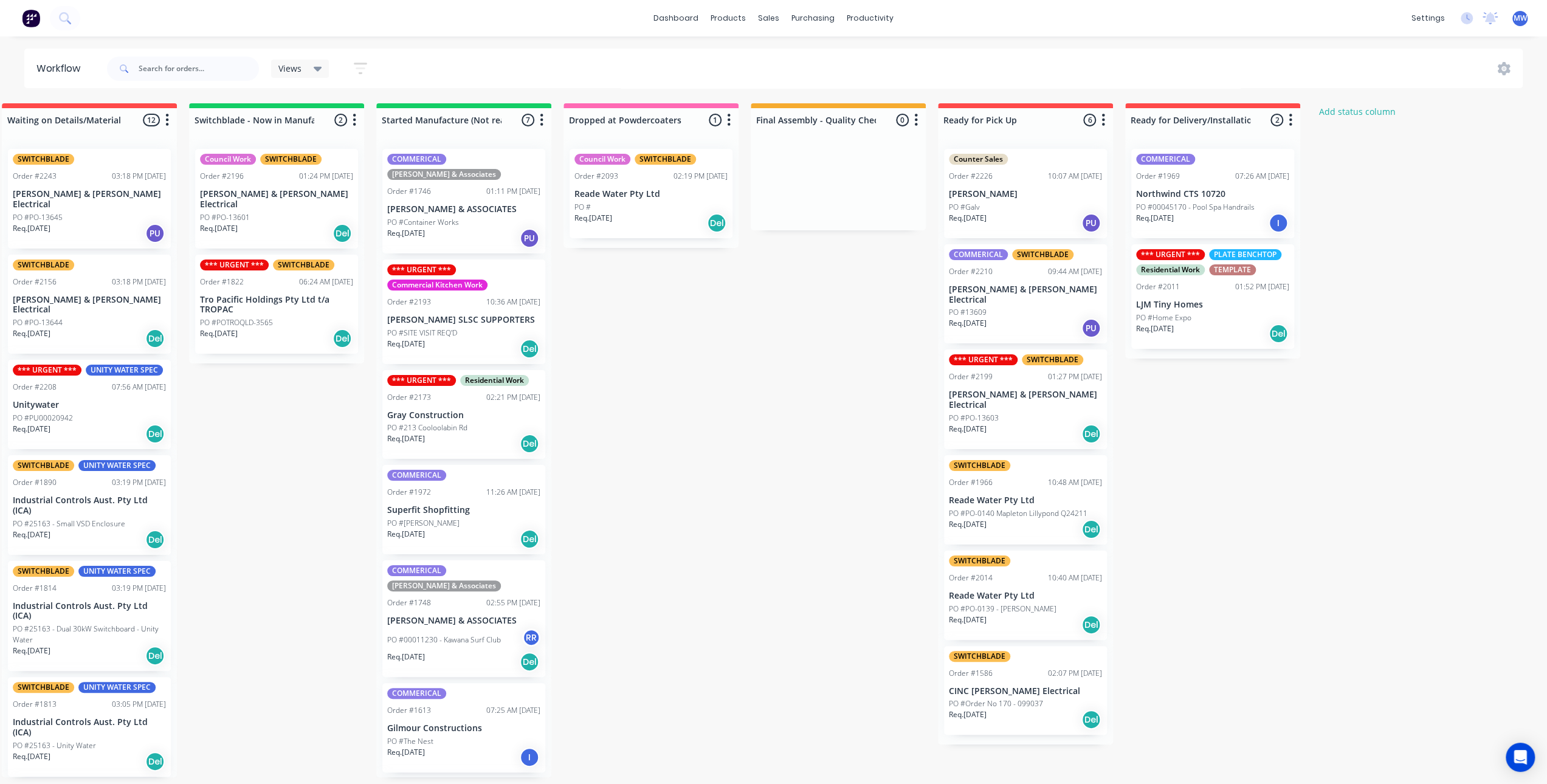
click at [1290, 502] on div "Submitted 15 Status colour #273444 hex #273444 Save Cancel Summaries Total orde…" at bounding box center [606, 440] width 2028 height 674
click at [823, 428] on div "Submitted 15 Status colour #273444 hex #273444 Save Cancel Summaries Total orde…" at bounding box center [606, 440] width 2028 height 674
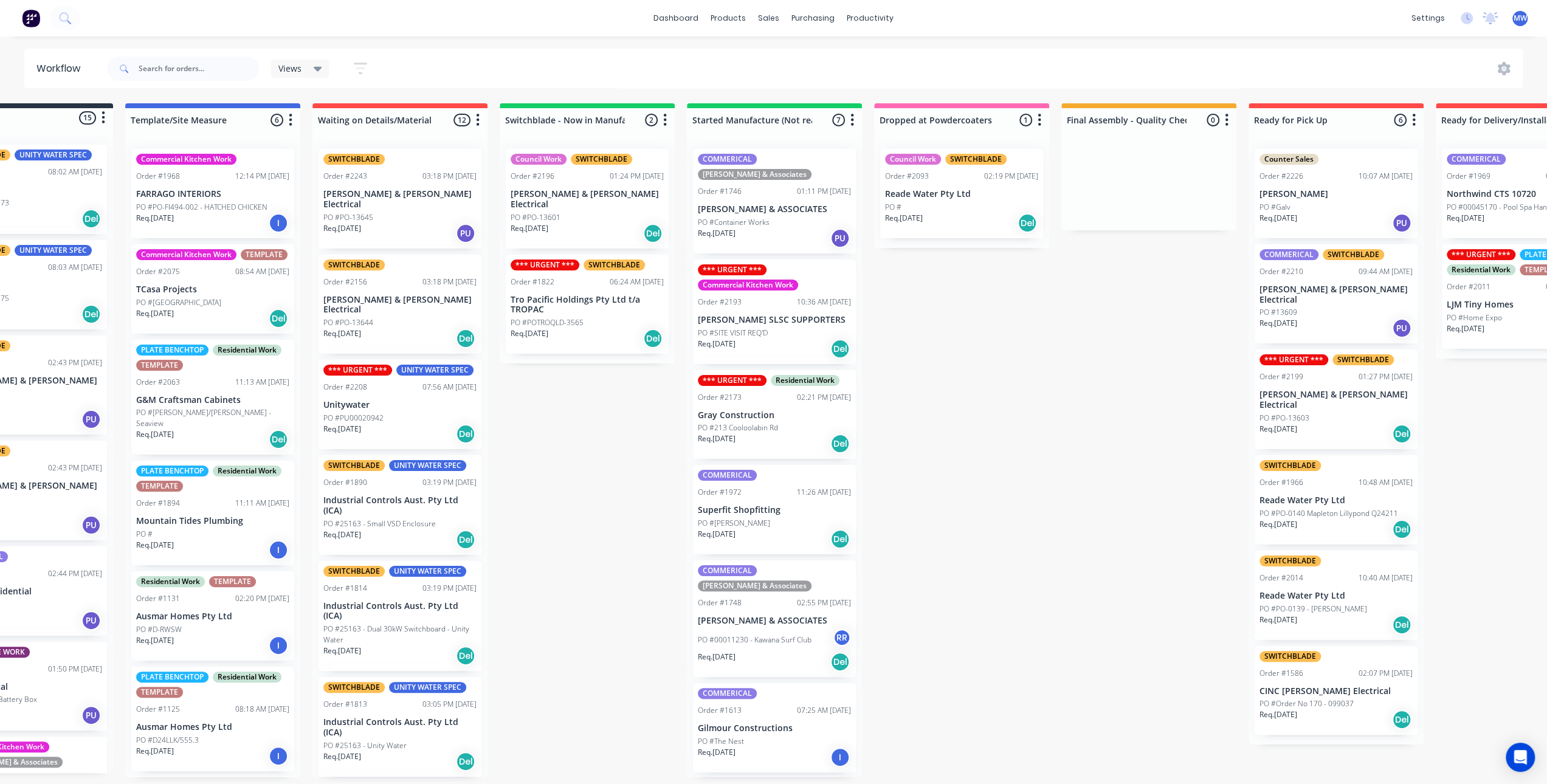
scroll to position [0, 11]
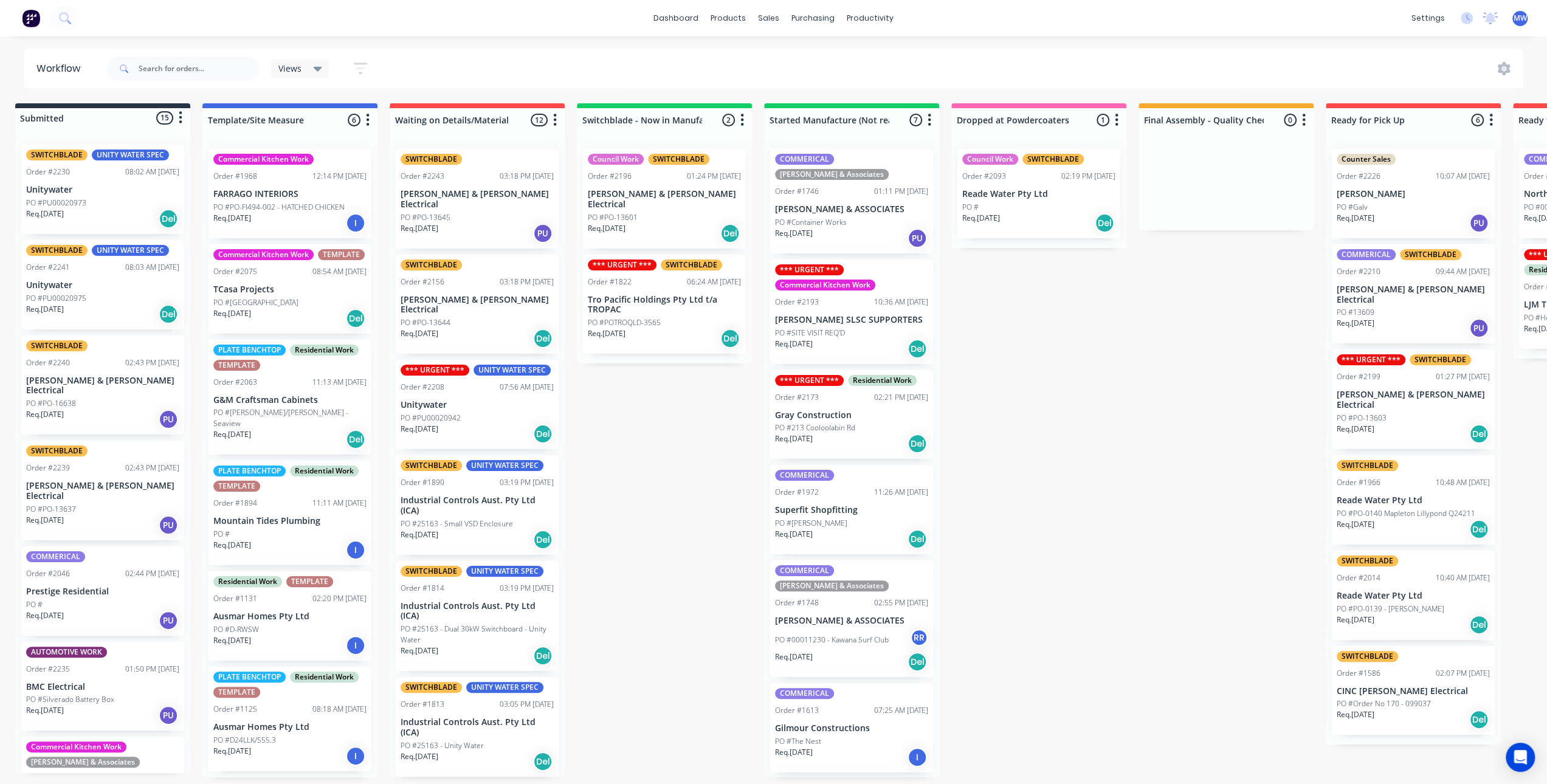
click at [1036, 600] on div "Submitted 15 Status colour #273444 hex #273444 Save Cancel Summaries Total orde…" at bounding box center [993, 440] width 2028 height 674
click at [1090, 511] on div "Submitted 15 Status colour #273444 hex #273444 Save Cancel Summaries Total orde…" at bounding box center [993, 440] width 2028 height 674
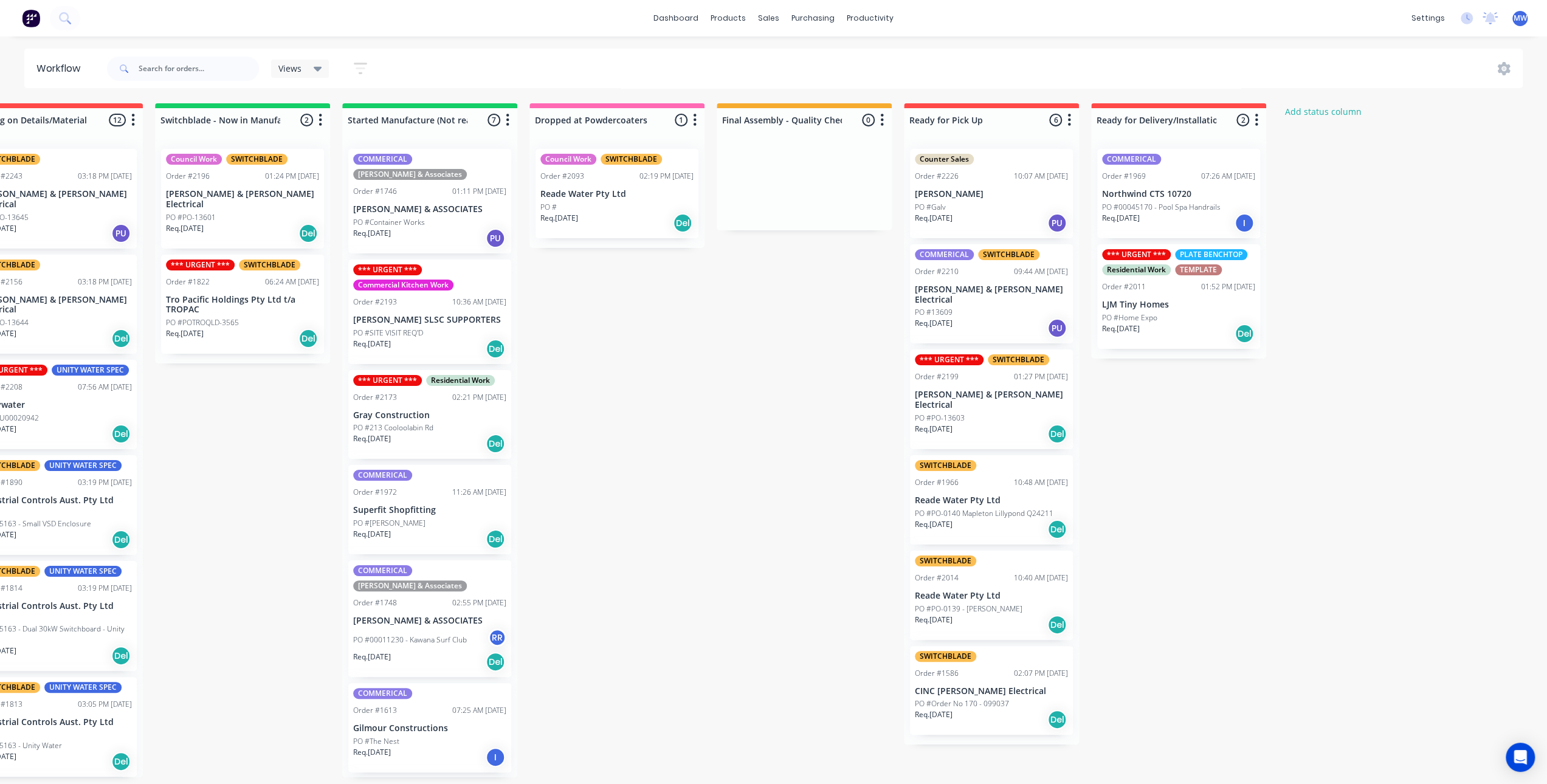
scroll to position [0, 480]
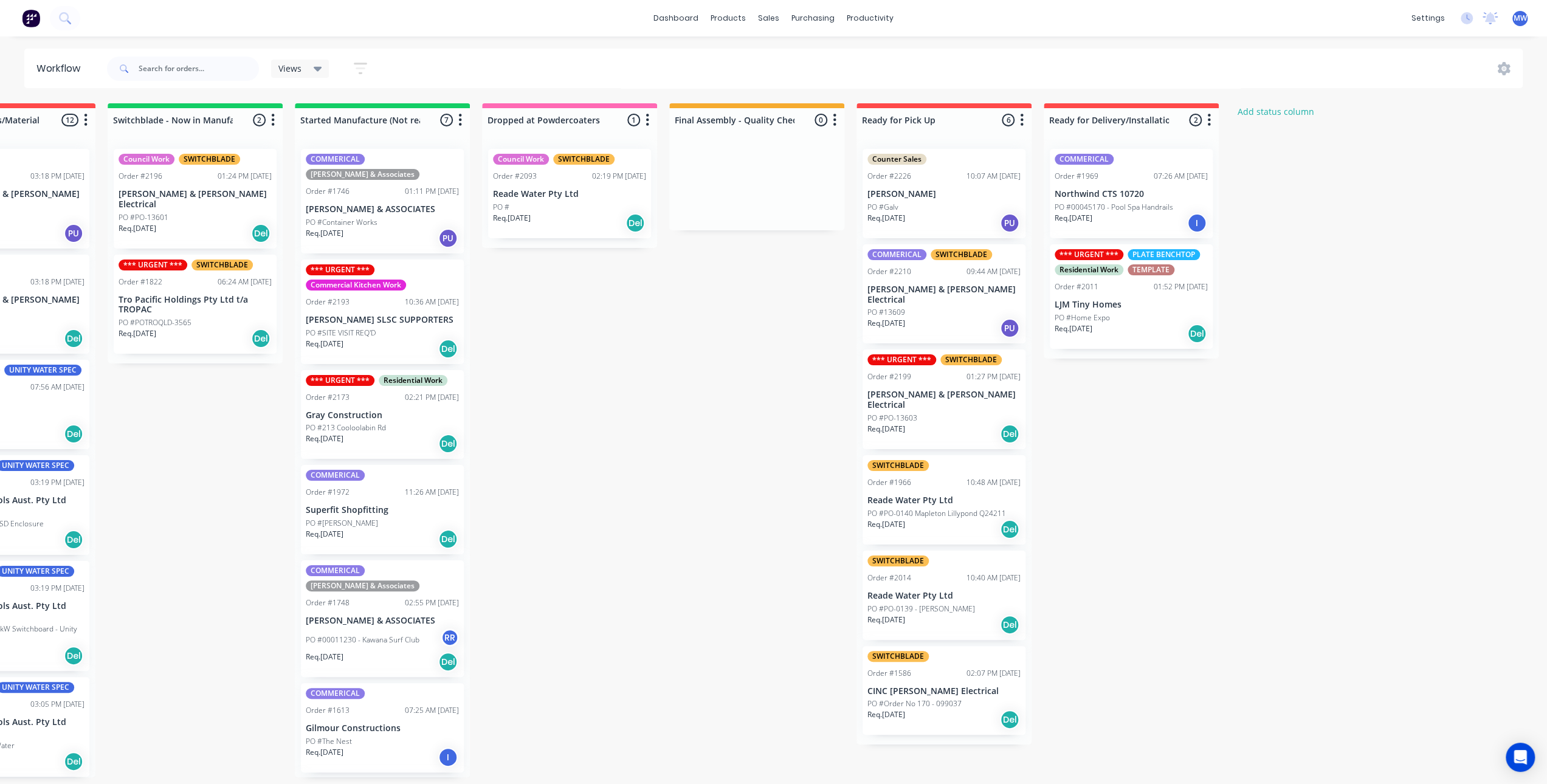
click at [1293, 494] on div "Submitted 15 Status colour #273444 hex #273444 Save Cancel Summaries Total orde…" at bounding box center [524, 440] width 2028 height 674
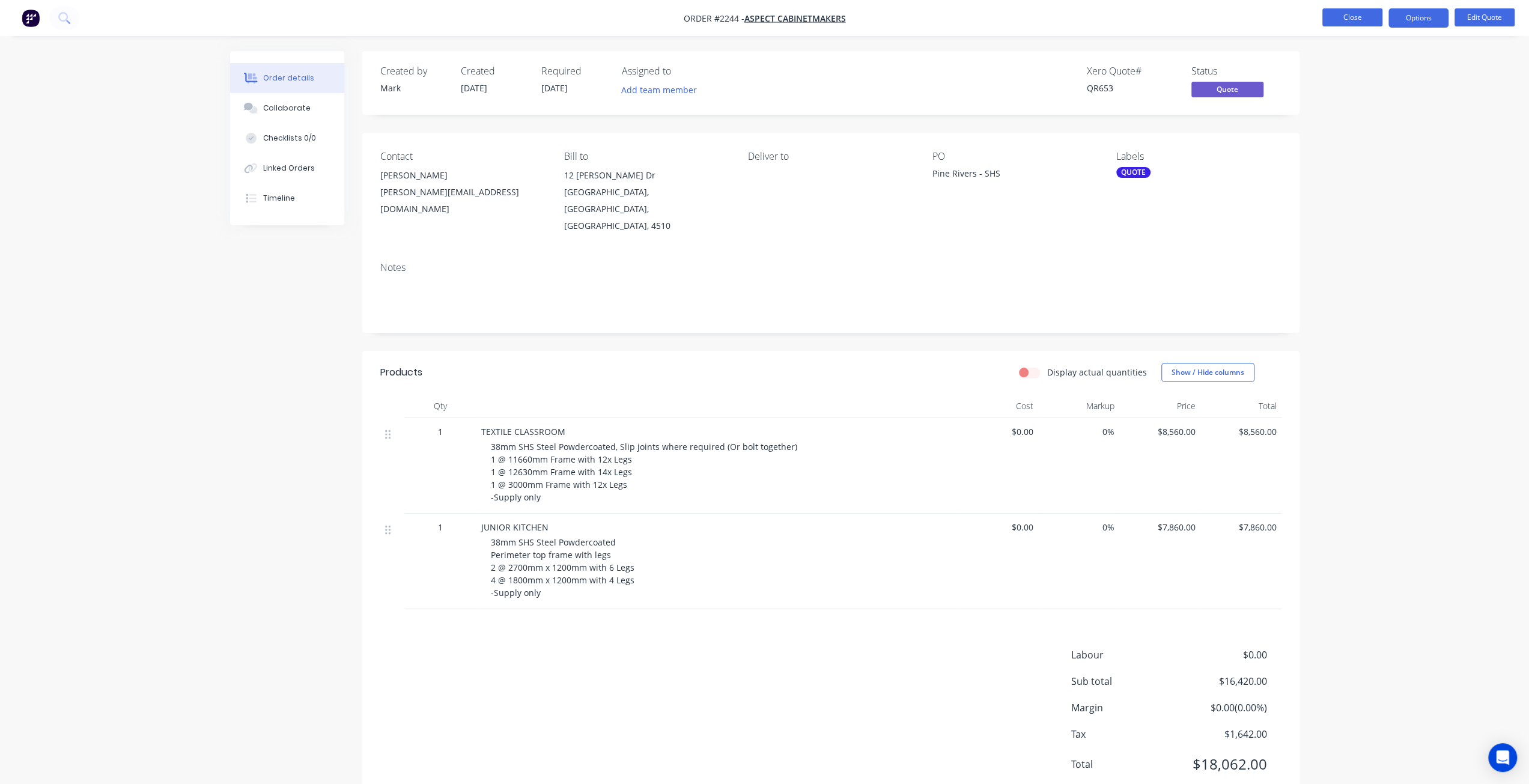
click at [1335, 18] on button "Close" at bounding box center [1352, 17] width 60 height 18
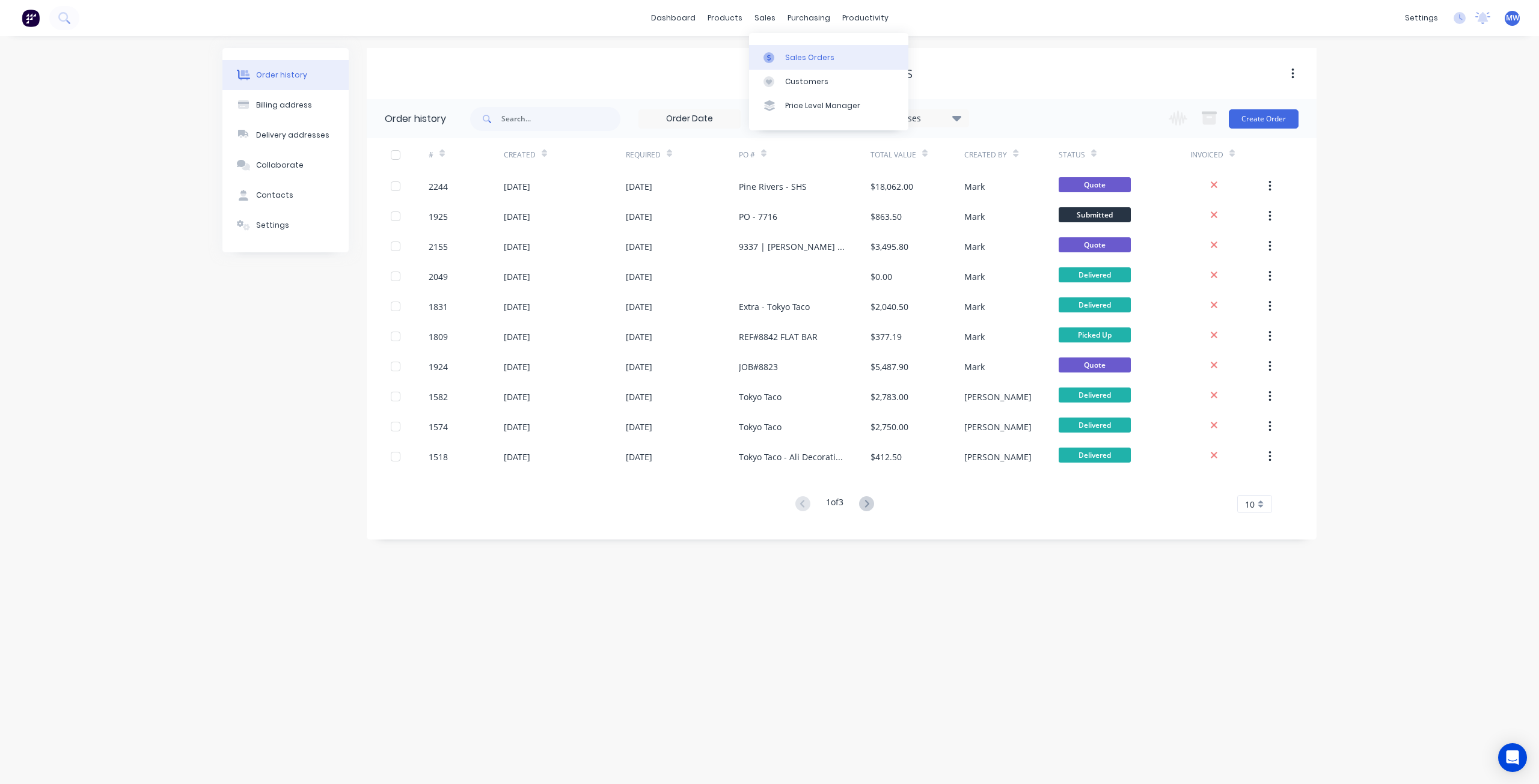
click at [817, 59] on div "Sales Orders" at bounding box center [809, 57] width 49 height 10
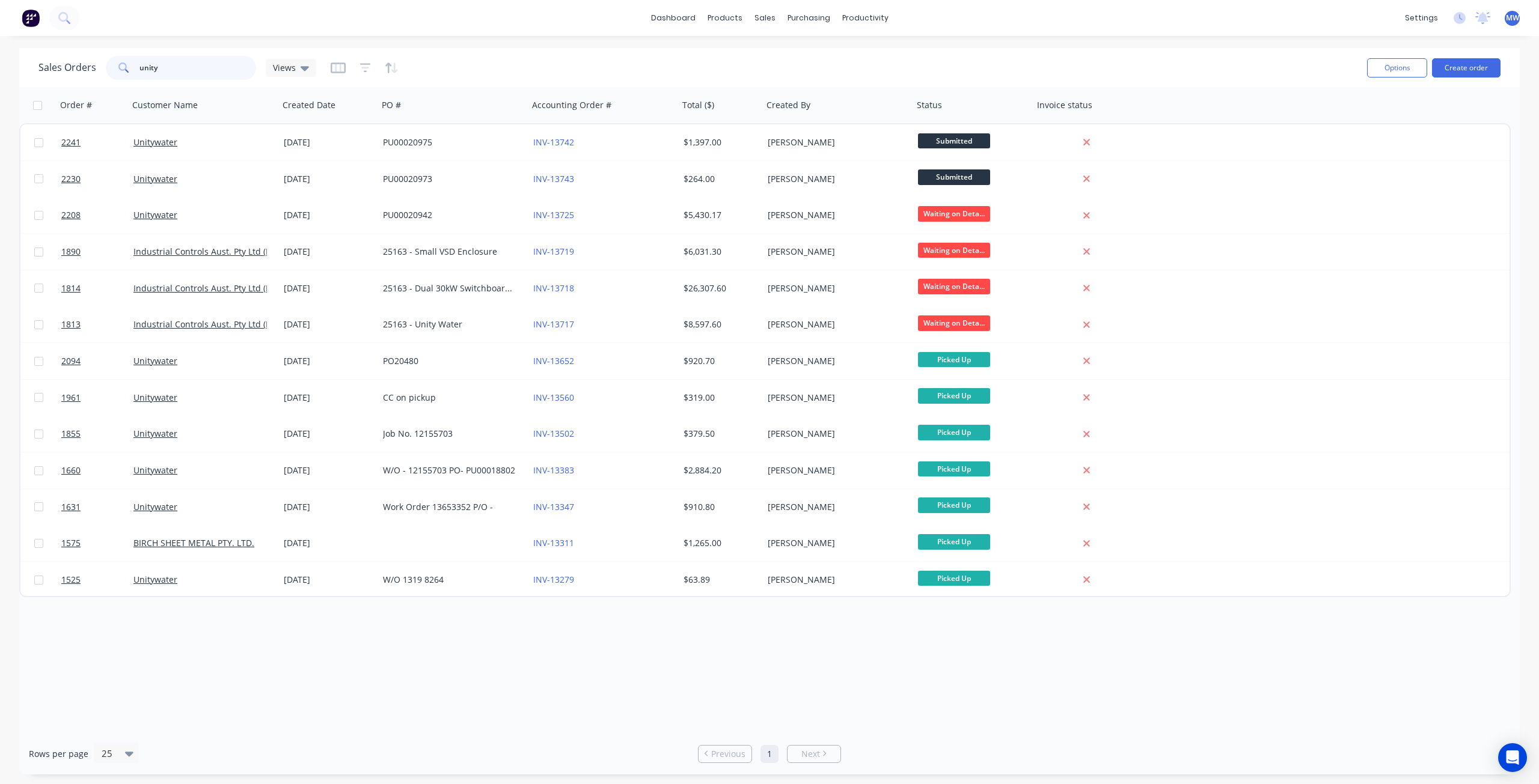
click at [232, 74] on input "unity" at bounding box center [198, 68] width 117 height 24
drag, startPoint x: 200, startPoint y: 62, endPoint x: 16, endPoint y: 58, distance: 184.0
click at [18, 59] on div "Sales Orders unity Views Options Create order Order # Customer Name Created Dat…" at bounding box center [769, 411] width 1539 height 726
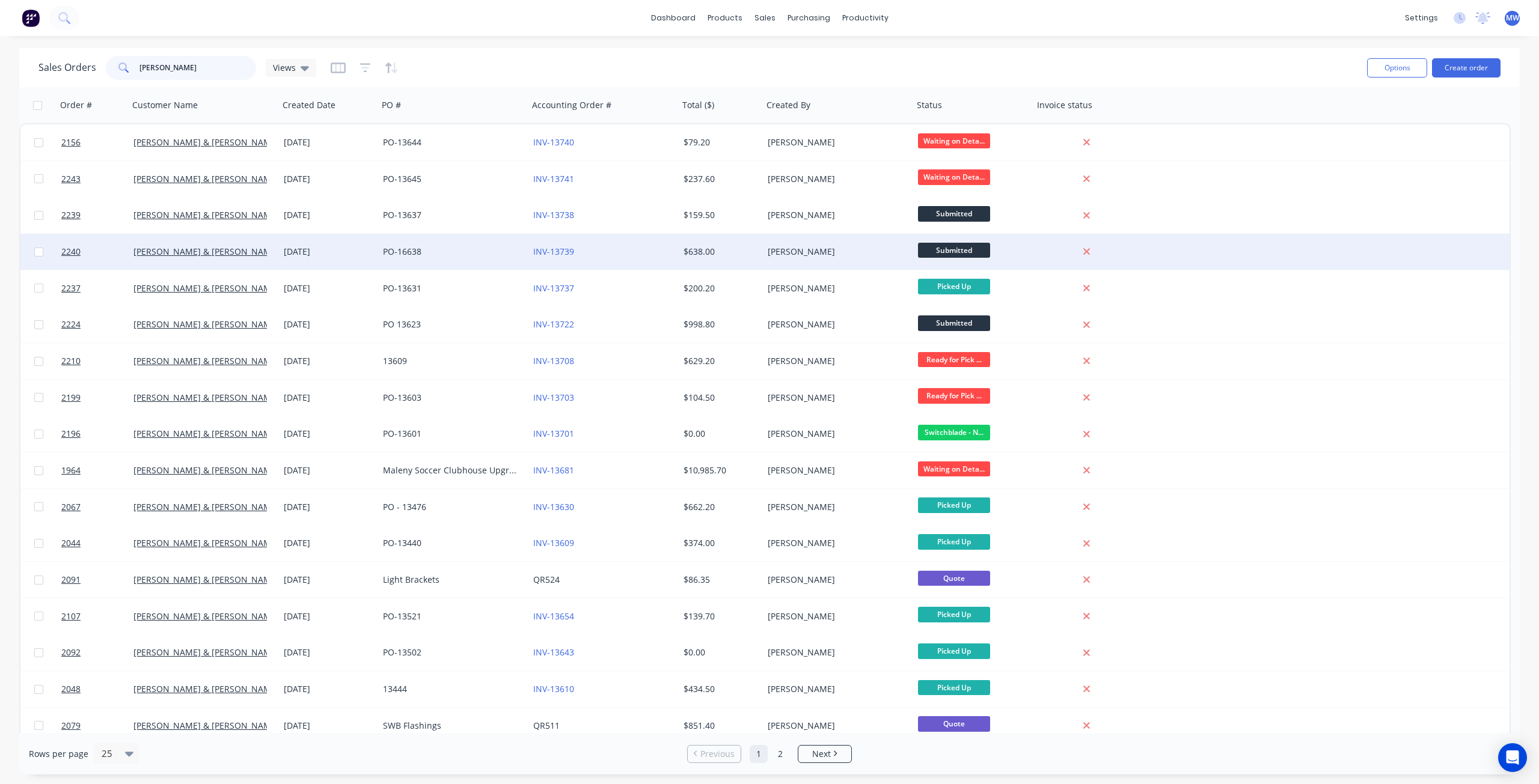
type input "bailey"
click at [462, 254] on div "PO-16638" at bounding box center [450, 251] width 133 height 12
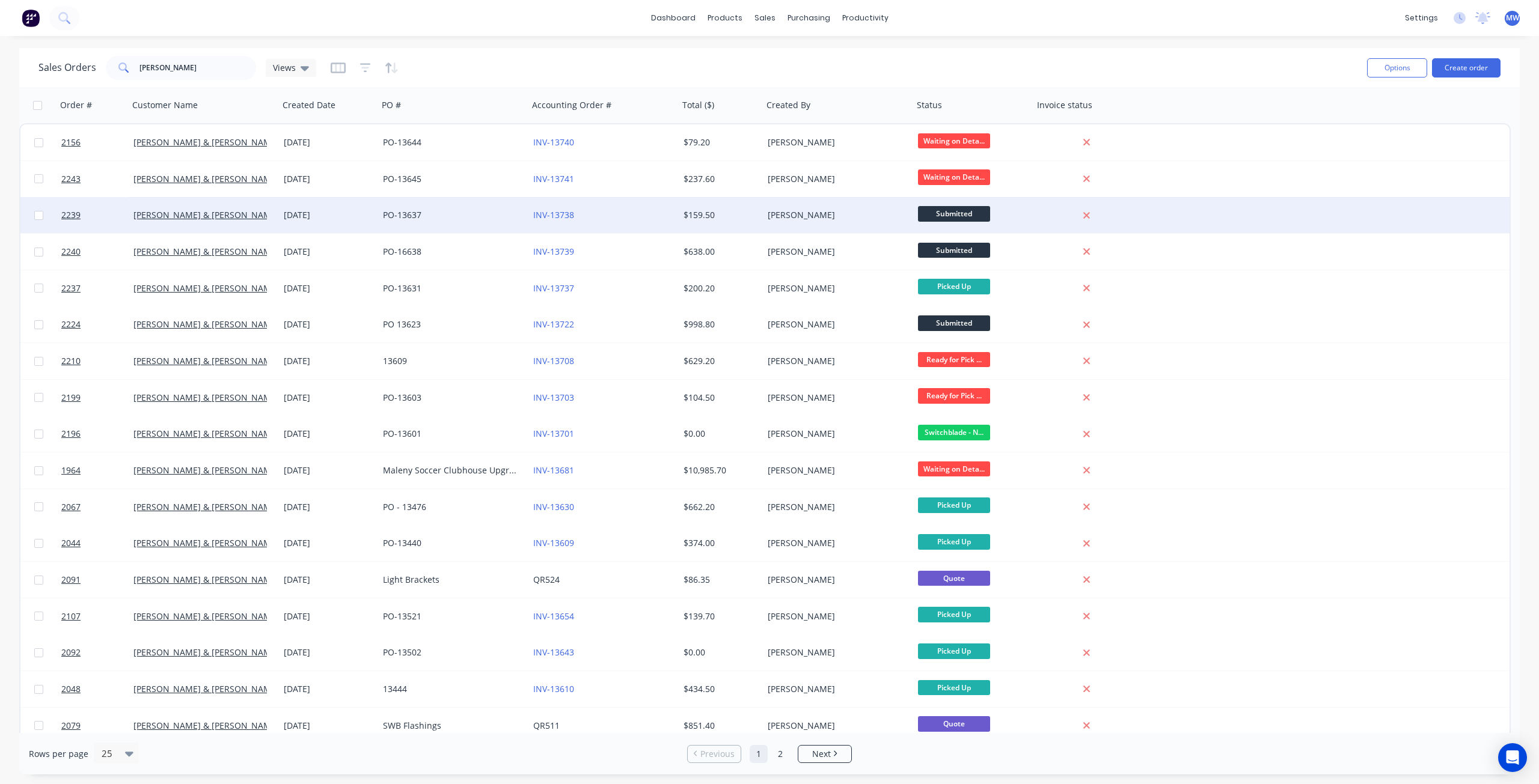
click at [352, 221] on div "27 Aug 2025" at bounding box center [328, 215] width 100 height 36
click at [296, 221] on div "27 Aug 2025" at bounding box center [328, 215] width 90 height 12
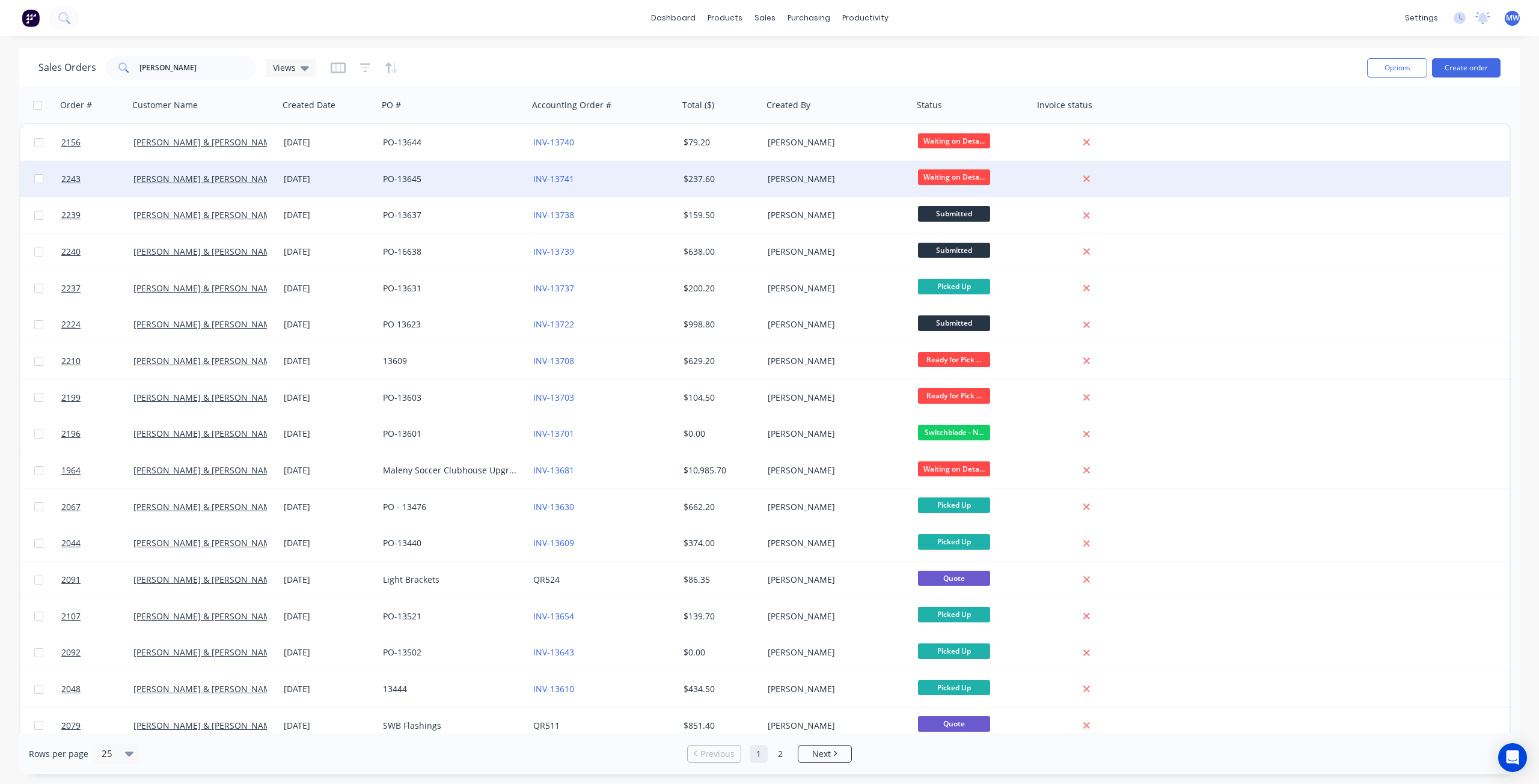
click at [299, 183] on div "27 Aug 2025" at bounding box center [328, 179] width 90 height 12
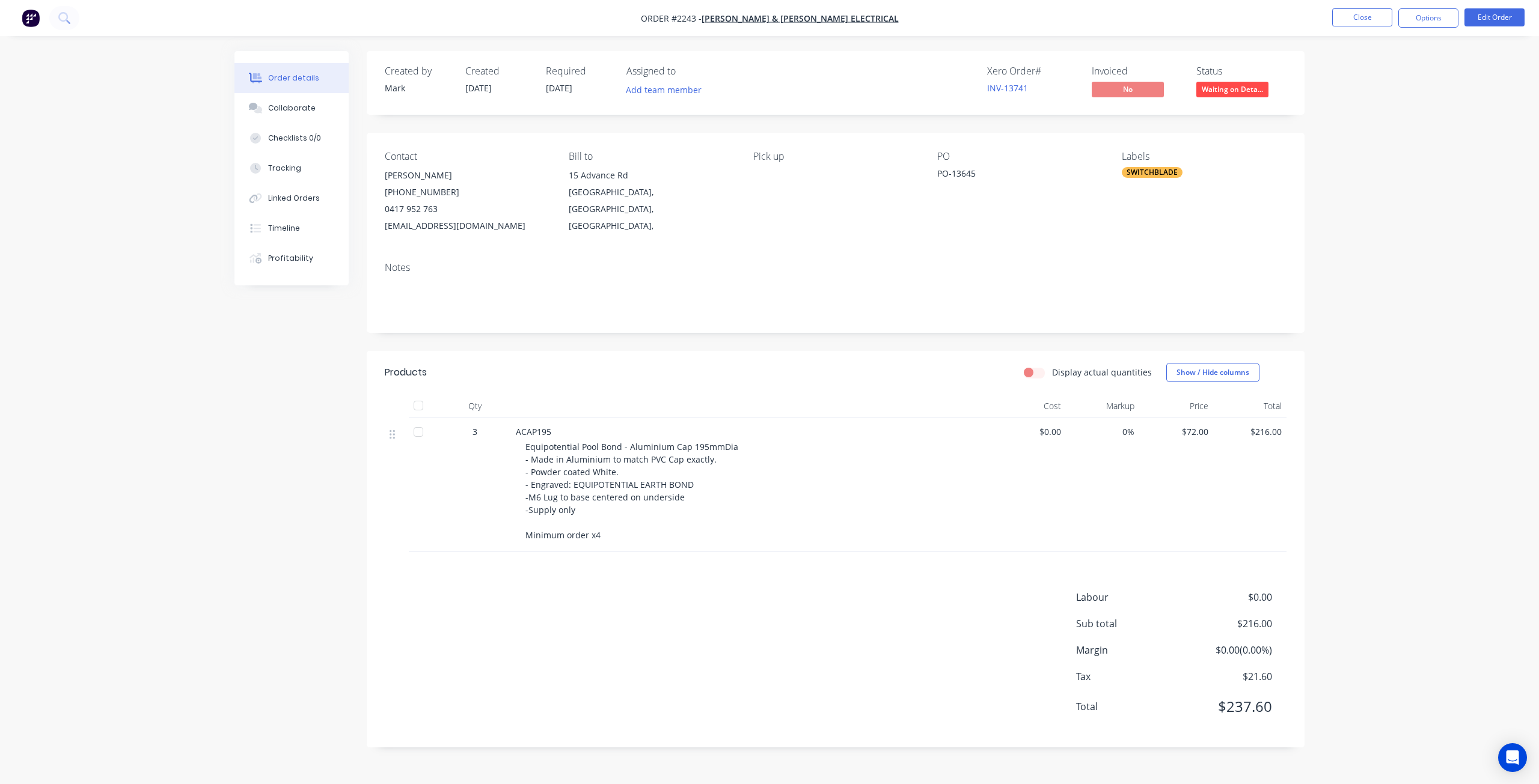
click at [121, 234] on div "Order details Collaborate Checklists 0/0 Tracking Linked Orders Timeline Profit…" at bounding box center [769, 392] width 1539 height 784
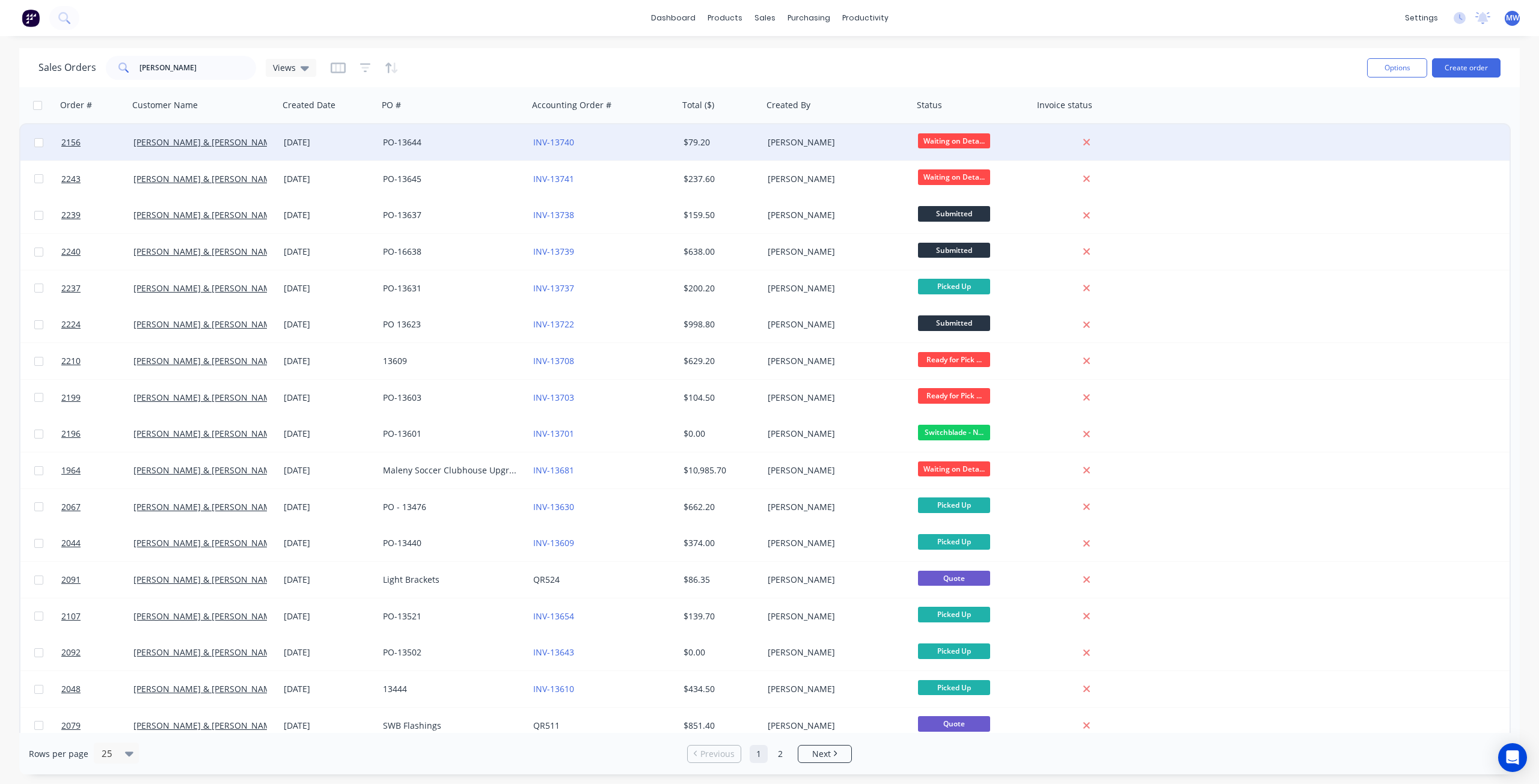
click at [254, 140] on div "[PERSON_NAME] & [PERSON_NAME] Electrical" at bounding box center [200, 142] width 133 height 12
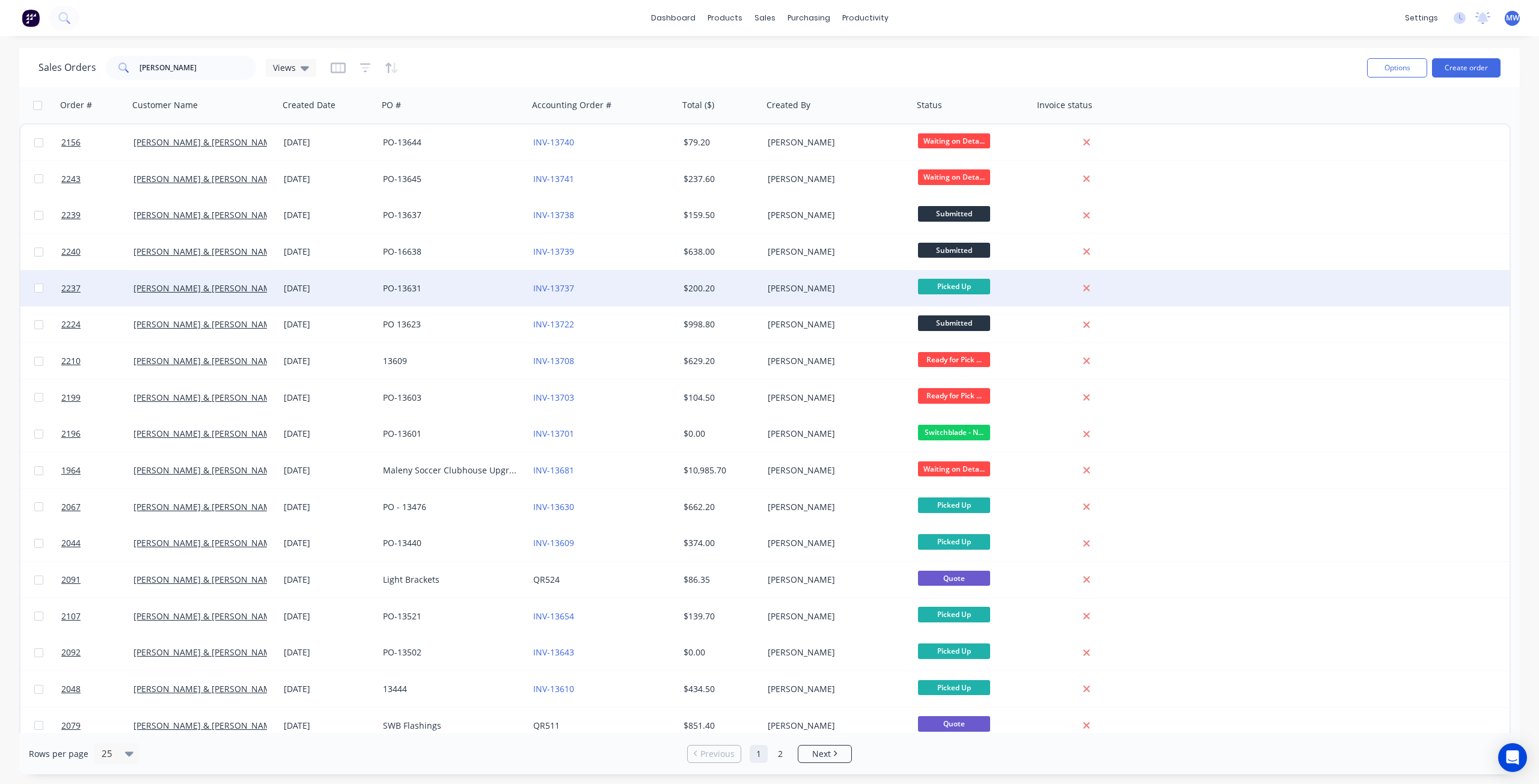
click at [356, 290] on div "27 Aug 2025" at bounding box center [328, 288] width 90 height 12
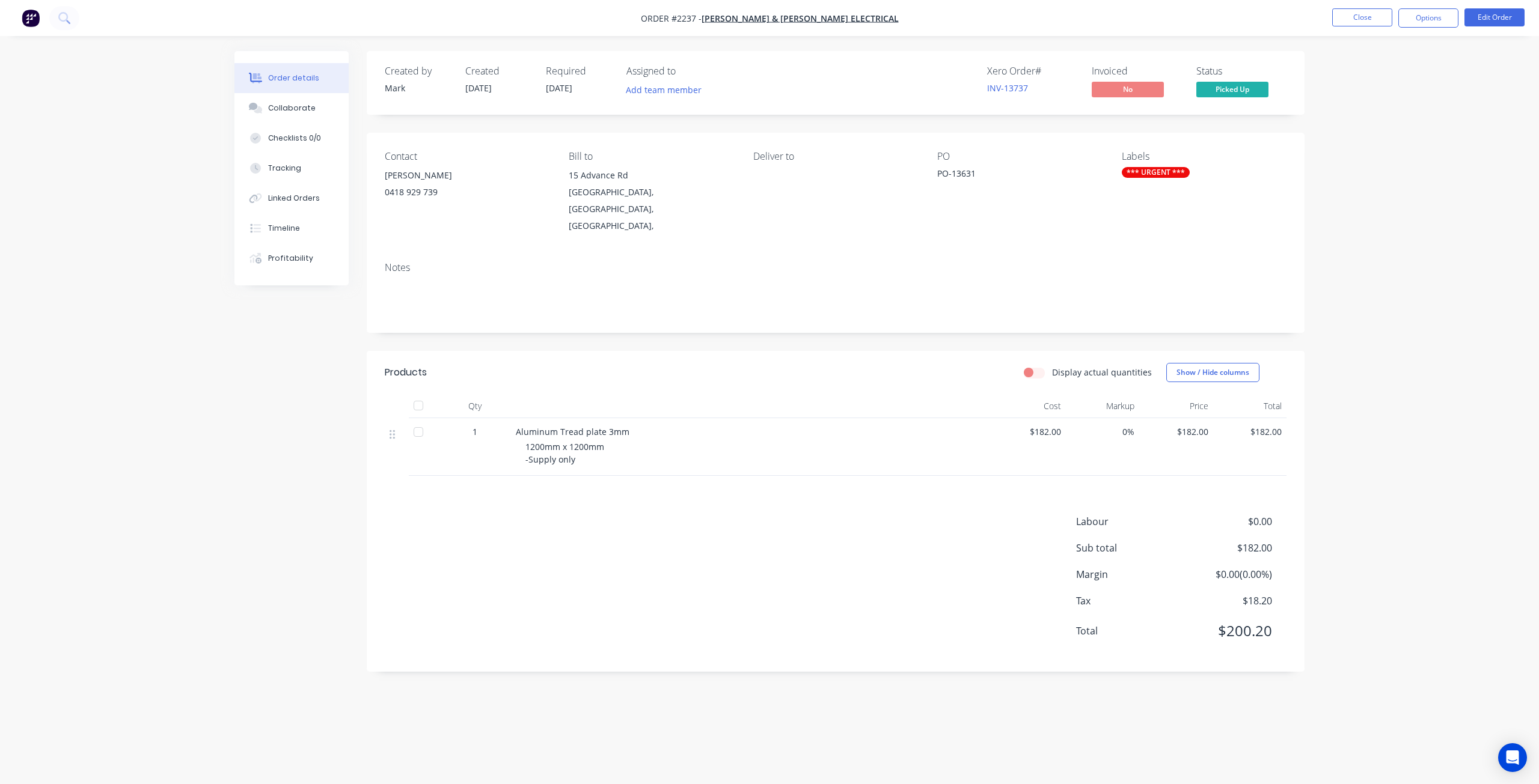
click at [1394, 231] on div "Order details Collaborate Checklists 0/0 Tracking Linked Orders Timeline Profit…" at bounding box center [769, 392] width 1539 height 784
click at [1351, 22] on button "Close" at bounding box center [1362, 17] width 60 height 18
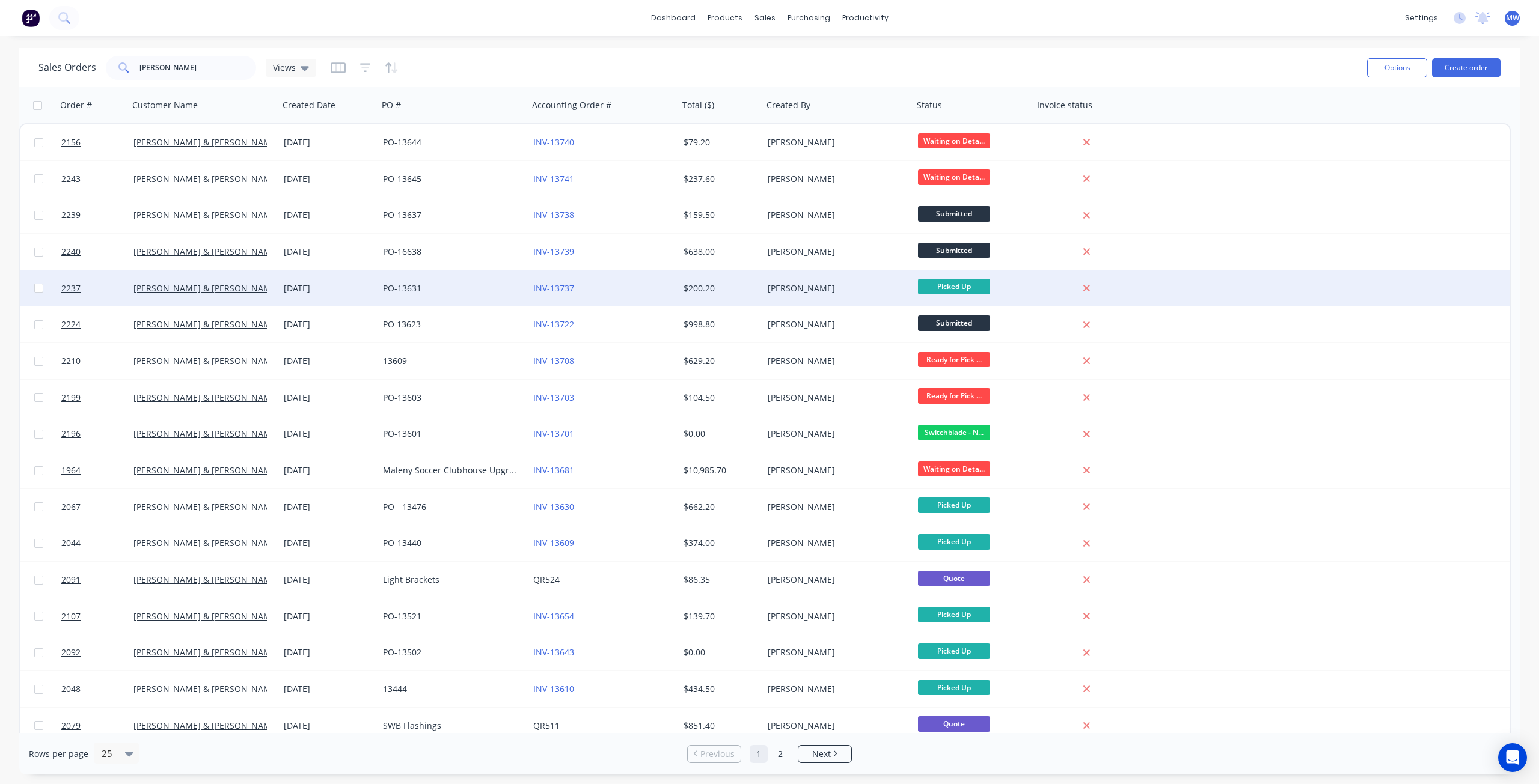
click at [503, 306] on div "2156 Bailey & Dalton Electrical 27 Aug 2025 PO-13644 INV-13740 $79.20 Mark Warr…" at bounding box center [764, 579] width 1491 height 912
click at [491, 288] on div "PO-13631" at bounding box center [450, 288] width 133 height 12
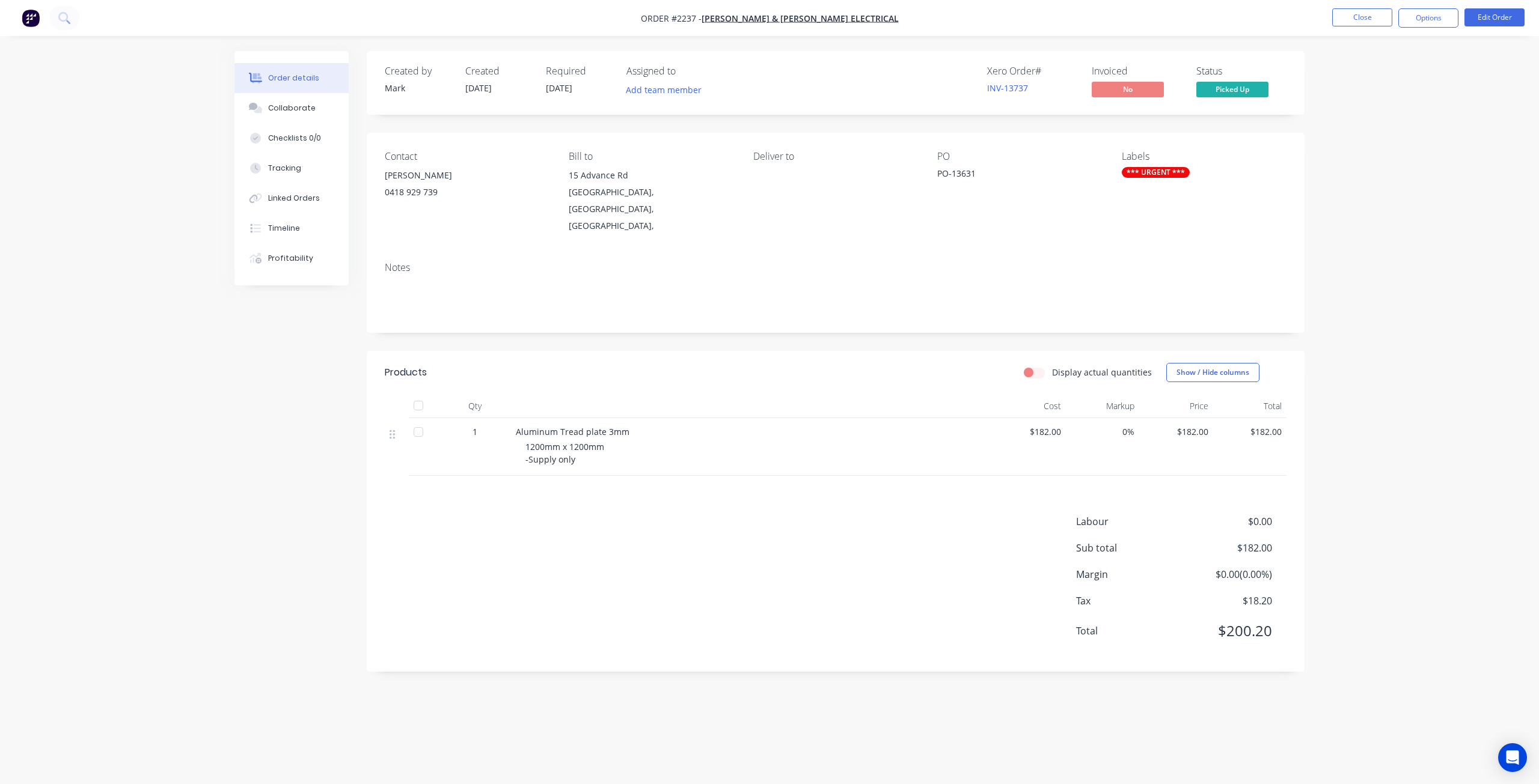
click at [1381, 259] on div "Order details Collaborate Checklists 0/0 Tracking Linked Orders Timeline Profit…" at bounding box center [769, 392] width 1539 height 784
click at [1211, 91] on span "Picked Up" at bounding box center [1232, 89] width 72 height 15
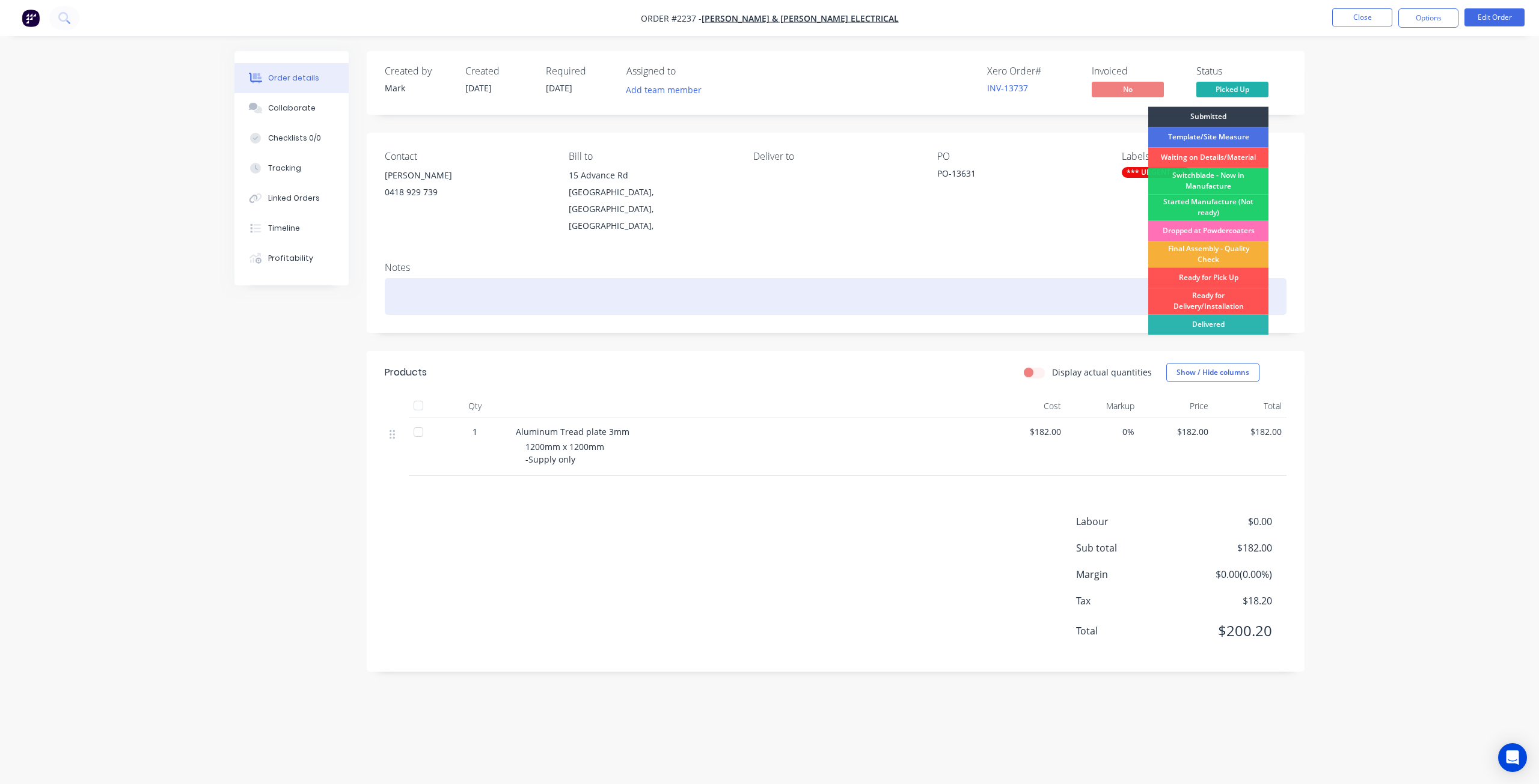
click at [1232, 279] on div "Ready for Pick Up" at bounding box center [1208, 277] width 120 height 20
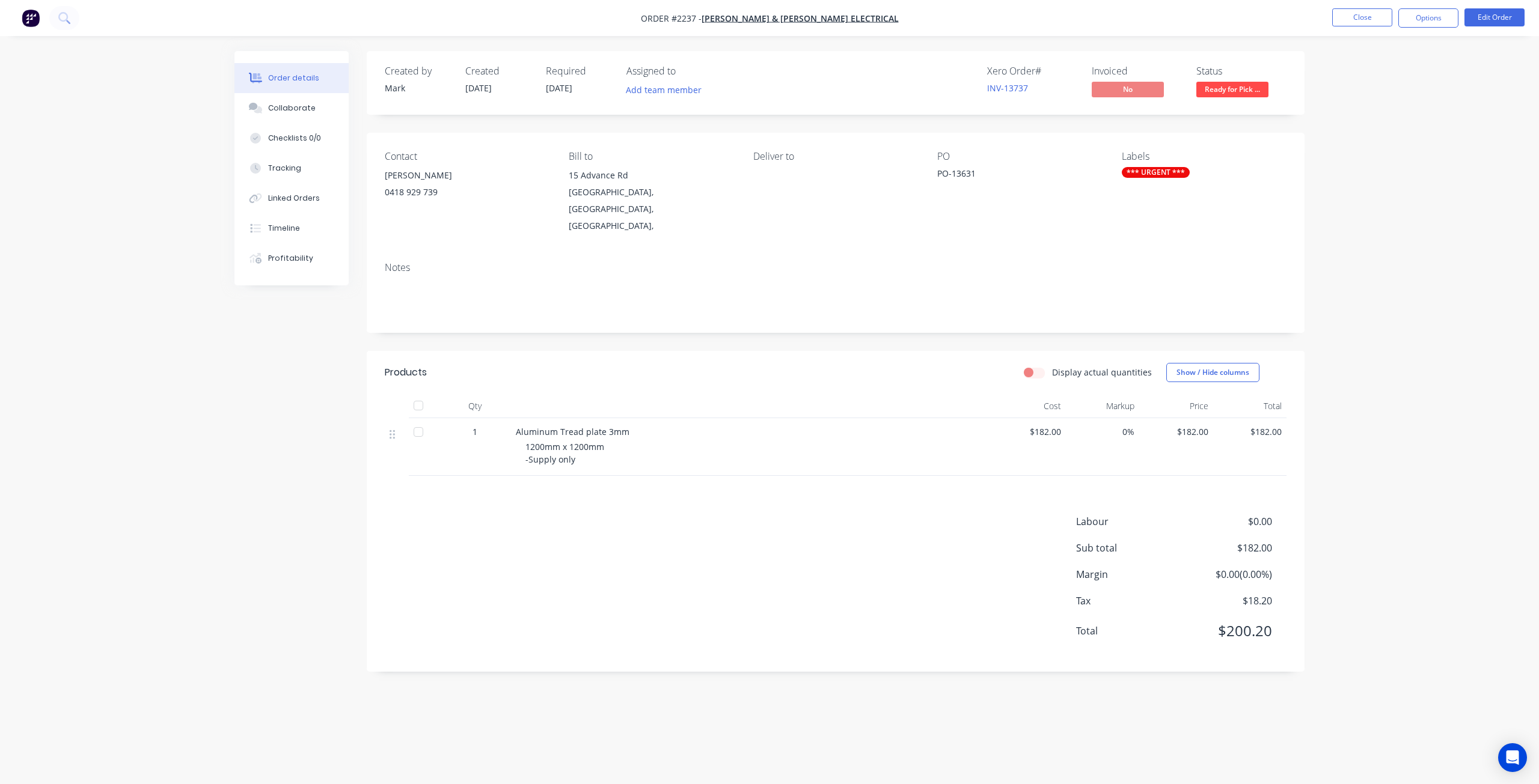
click at [1370, 151] on div "Order details Collaborate Checklists 0/0 Tracking Linked Orders Timeline Profit…" at bounding box center [769, 392] width 1539 height 784
click at [1355, 20] on button "Close" at bounding box center [1362, 17] width 60 height 18
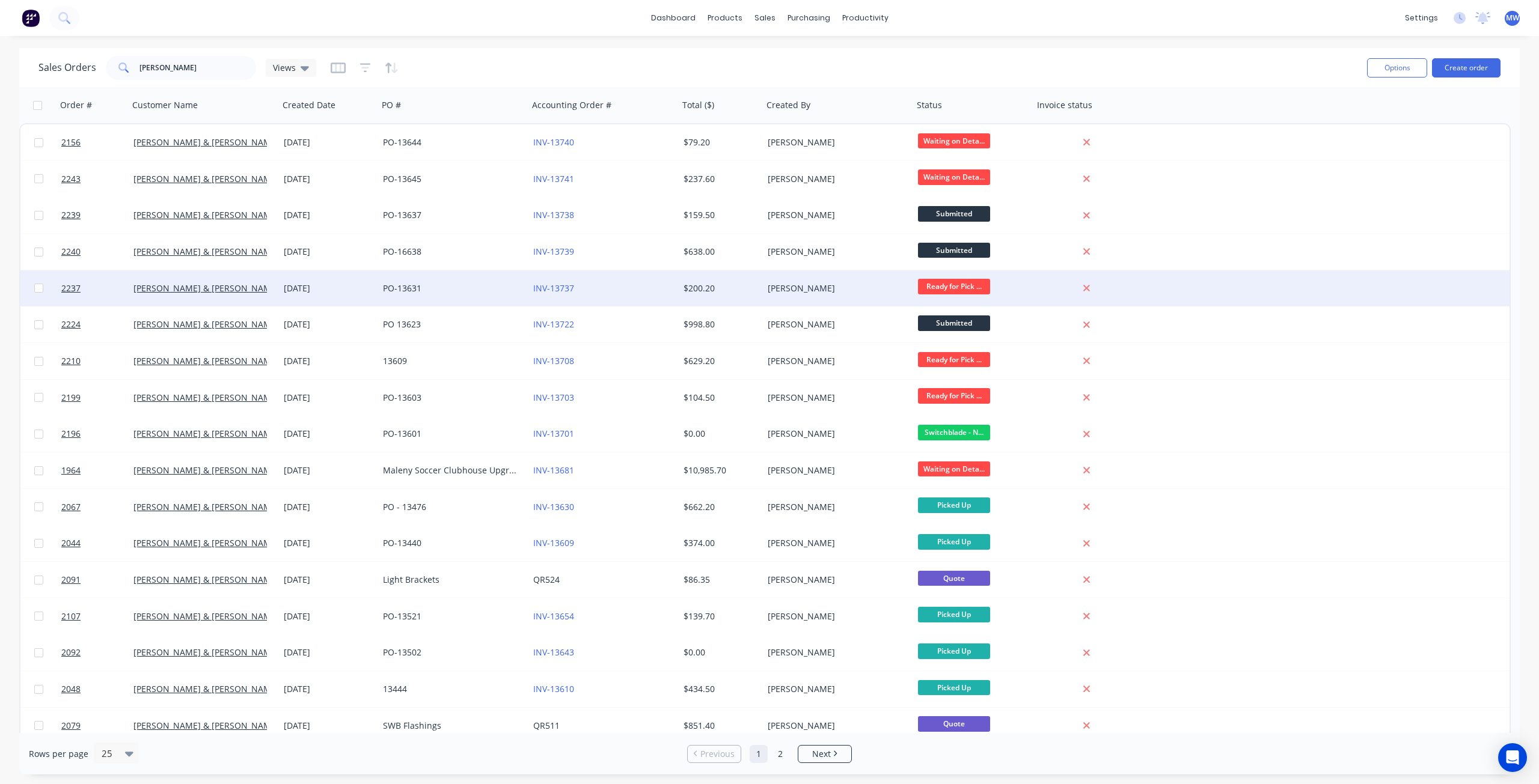
click at [456, 286] on div "PO-13631" at bounding box center [450, 288] width 133 height 12
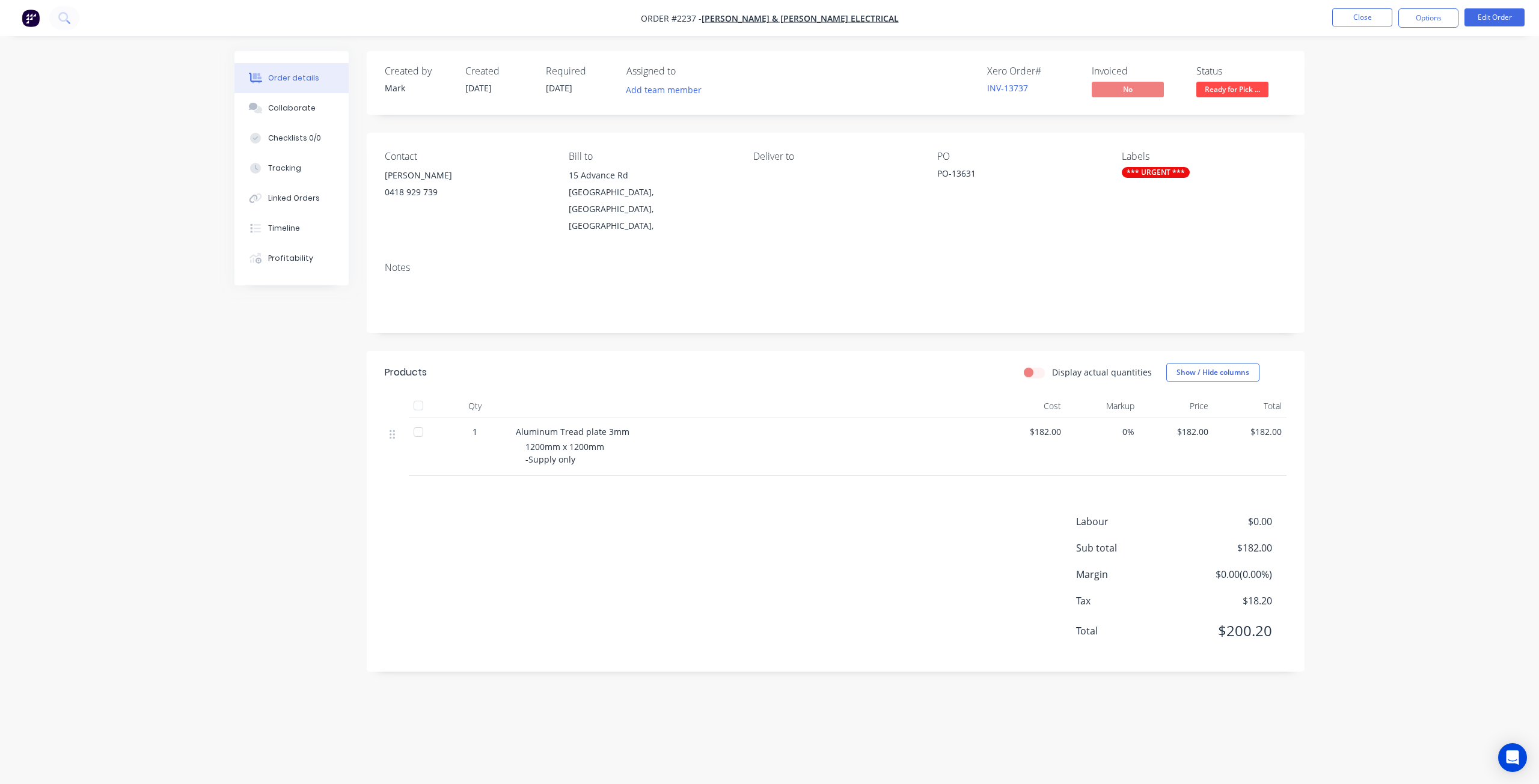
click at [1443, 340] on div "Order details Collaborate Checklists 0/0 Tracking Linked Orders Timeline Profit…" at bounding box center [769, 392] width 1539 height 784
click at [1415, 389] on div "Order details Collaborate Checklists 0/0 Tracking Linked Orders Timeline Profit…" at bounding box center [769, 392] width 1539 height 784
click at [1414, 391] on div "Order details Collaborate Checklists 0/0 Tracking Linked Orders Timeline Profit…" at bounding box center [769, 392] width 1539 height 784
drag, startPoint x: 244, startPoint y: 459, endPoint x: 583, endPoint y: 407, distance: 343.0
click at [242, 458] on div "Created by Mark Created 27/08/25 Required 27/08/25 Assigned to Add team member …" at bounding box center [769, 371] width 1070 height 639
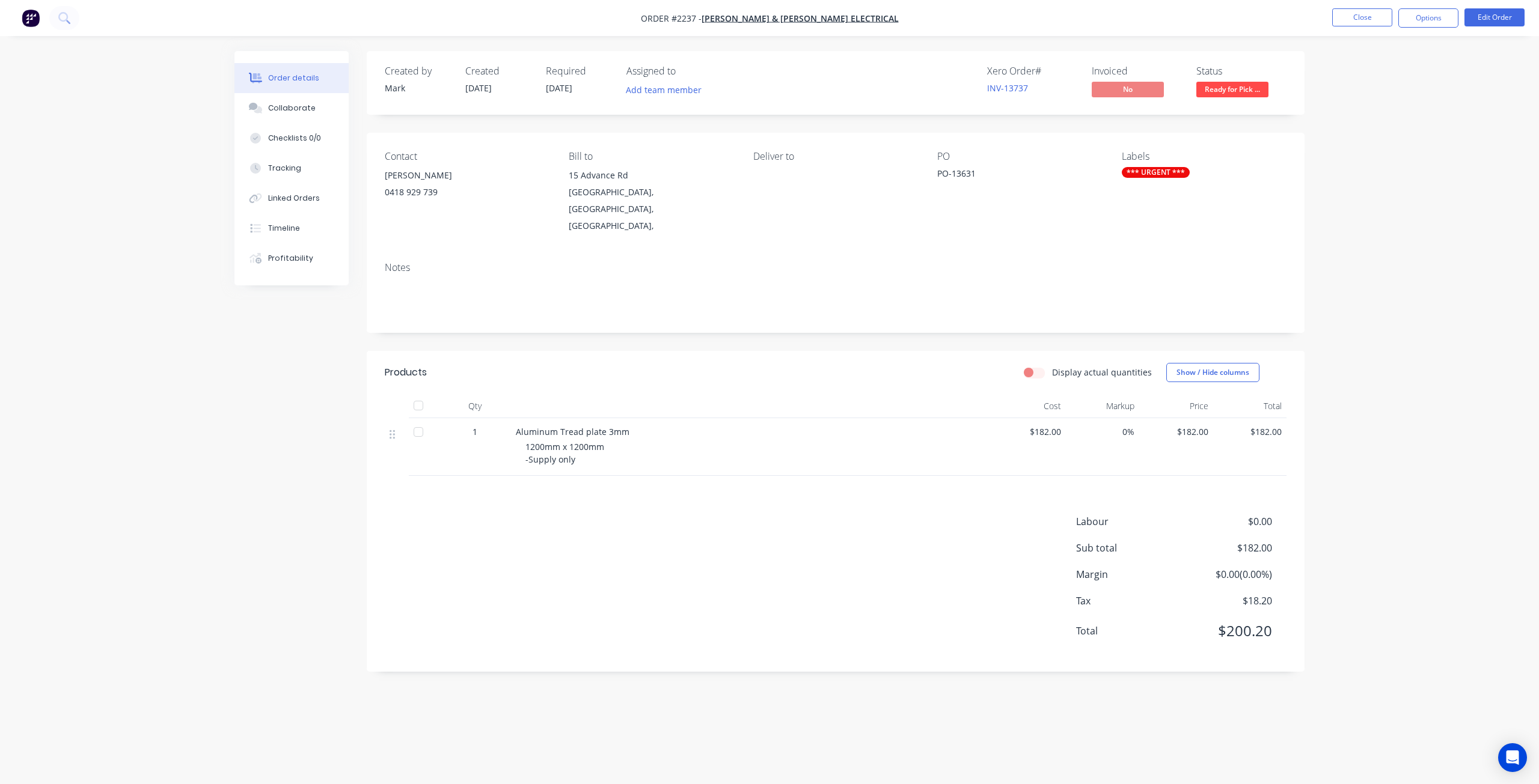
click at [1343, 238] on div "Order details Collaborate Checklists 0/0 Tracking Linked Orders Timeline Profit…" at bounding box center [769, 392] width 1539 height 784
click at [1450, 330] on div "Order details Collaborate Checklists 0/0 Tracking Linked Orders Timeline Profit…" at bounding box center [769, 392] width 1539 height 784
click at [1448, 328] on div "Order details Collaborate Checklists 0/0 Tracking Linked Orders Timeline Profit…" at bounding box center [769, 392] width 1539 height 784
click at [1439, 295] on div "Order details Collaborate Checklists 0/0 Tracking Linked Orders Timeline Profit…" at bounding box center [769, 392] width 1539 height 784
click at [1436, 298] on div "Order details Collaborate Checklists 0/0 Tracking Linked Orders Timeline Profit…" at bounding box center [769, 392] width 1539 height 784
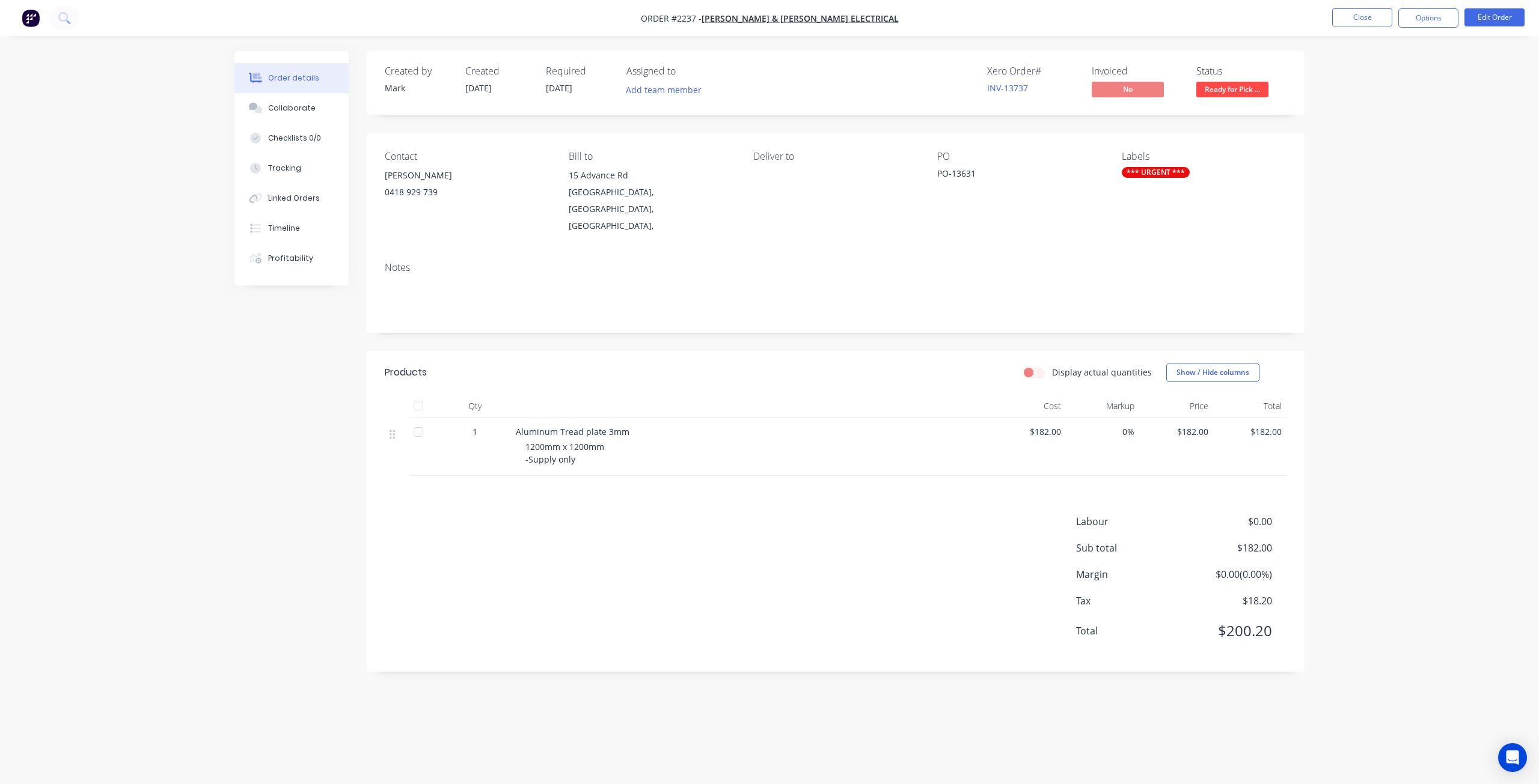
click at [1358, 274] on div "Order details Collaborate Checklists 0/0 Tracking Linked Orders Timeline Profit…" at bounding box center [769, 392] width 1539 height 784
click at [297, 107] on div "Collaborate" at bounding box center [291, 108] width 47 height 10
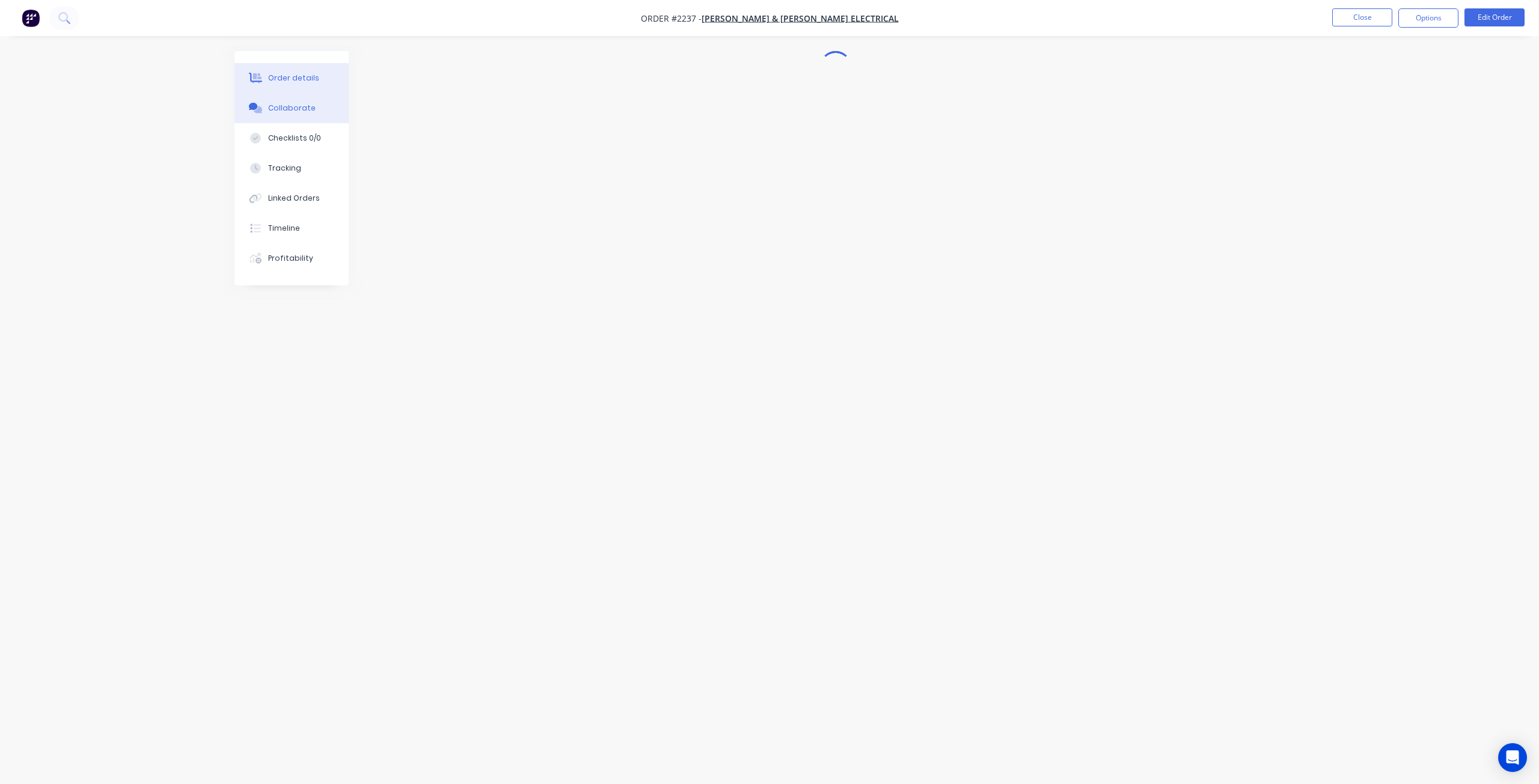
click at [307, 75] on div "Order details" at bounding box center [294, 78] width 51 height 10
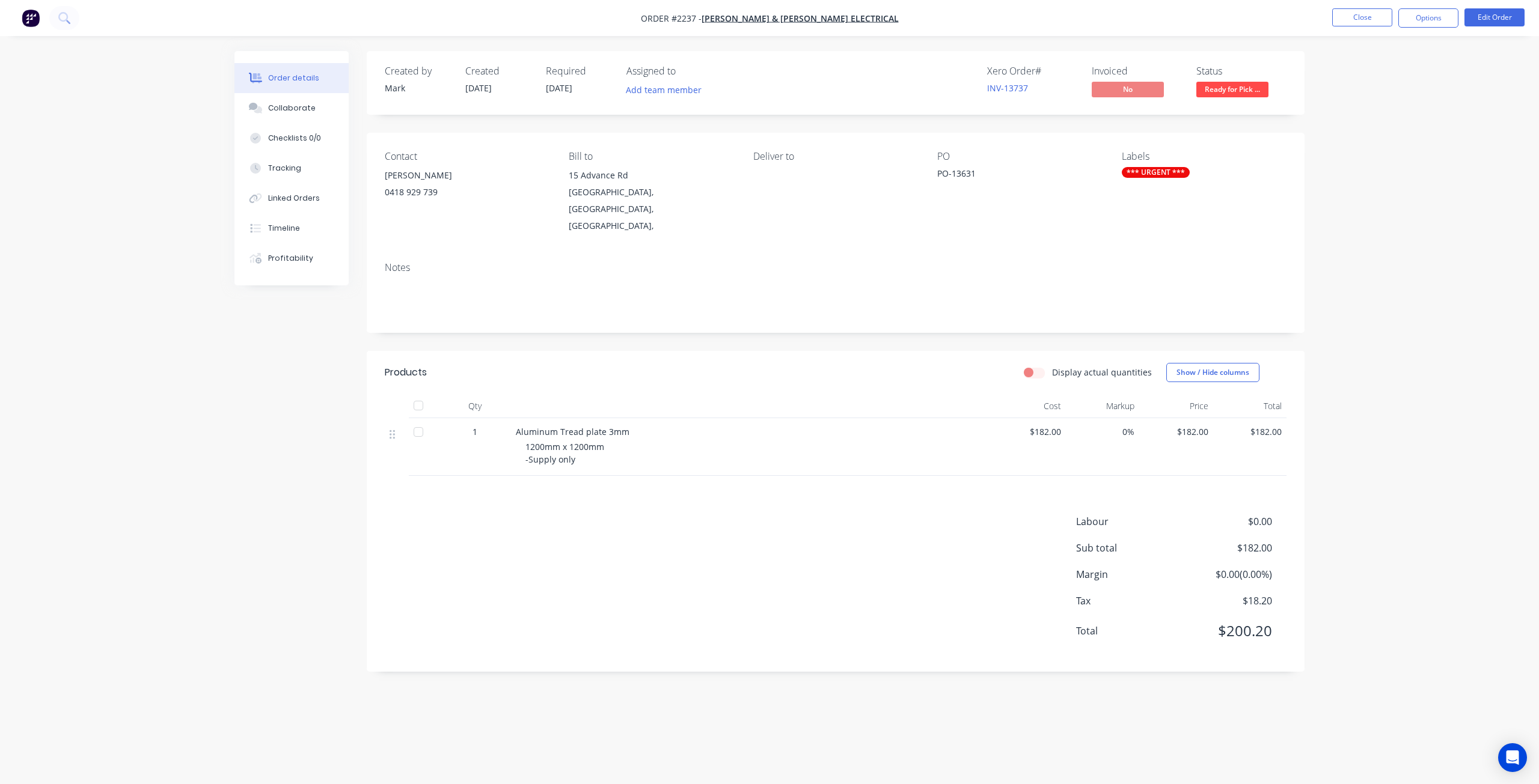
click at [1451, 185] on div "Order details Collaborate Checklists 0/0 Tracking Linked Orders Timeline Profit…" at bounding box center [769, 392] width 1539 height 784
click at [1368, 21] on button "Close" at bounding box center [1362, 17] width 60 height 18
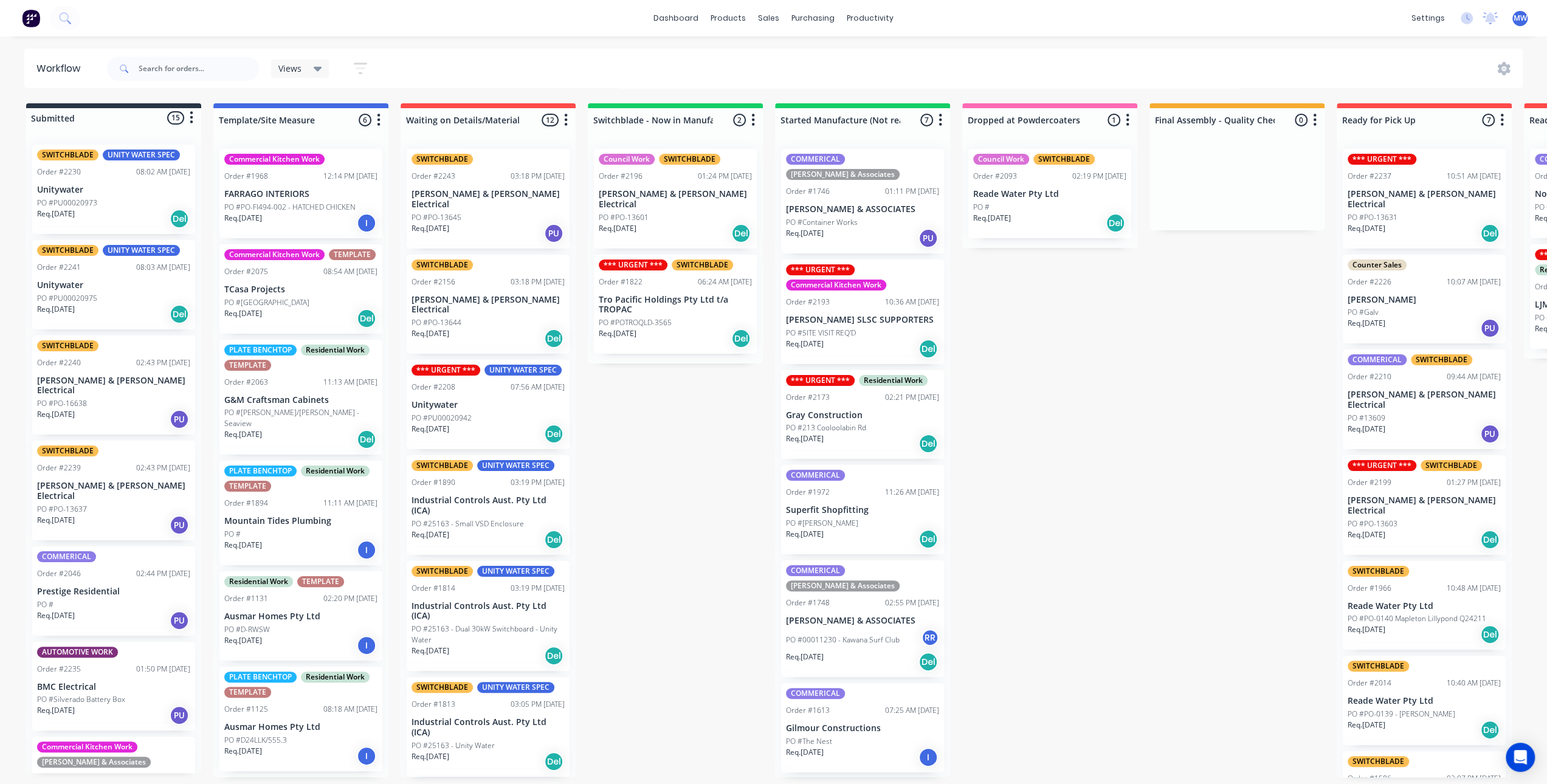
drag, startPoint x: 1112, startPoint y: 432, endPoint x: 1113, endPoint y: 439, distance: 7.1
click at [1112, 437] on div "Submitted 15 Status colour #273444 hex #273444 Save Cancel Summaries Total orde…" at bounding box center [1005, 440] width 2028 height 674
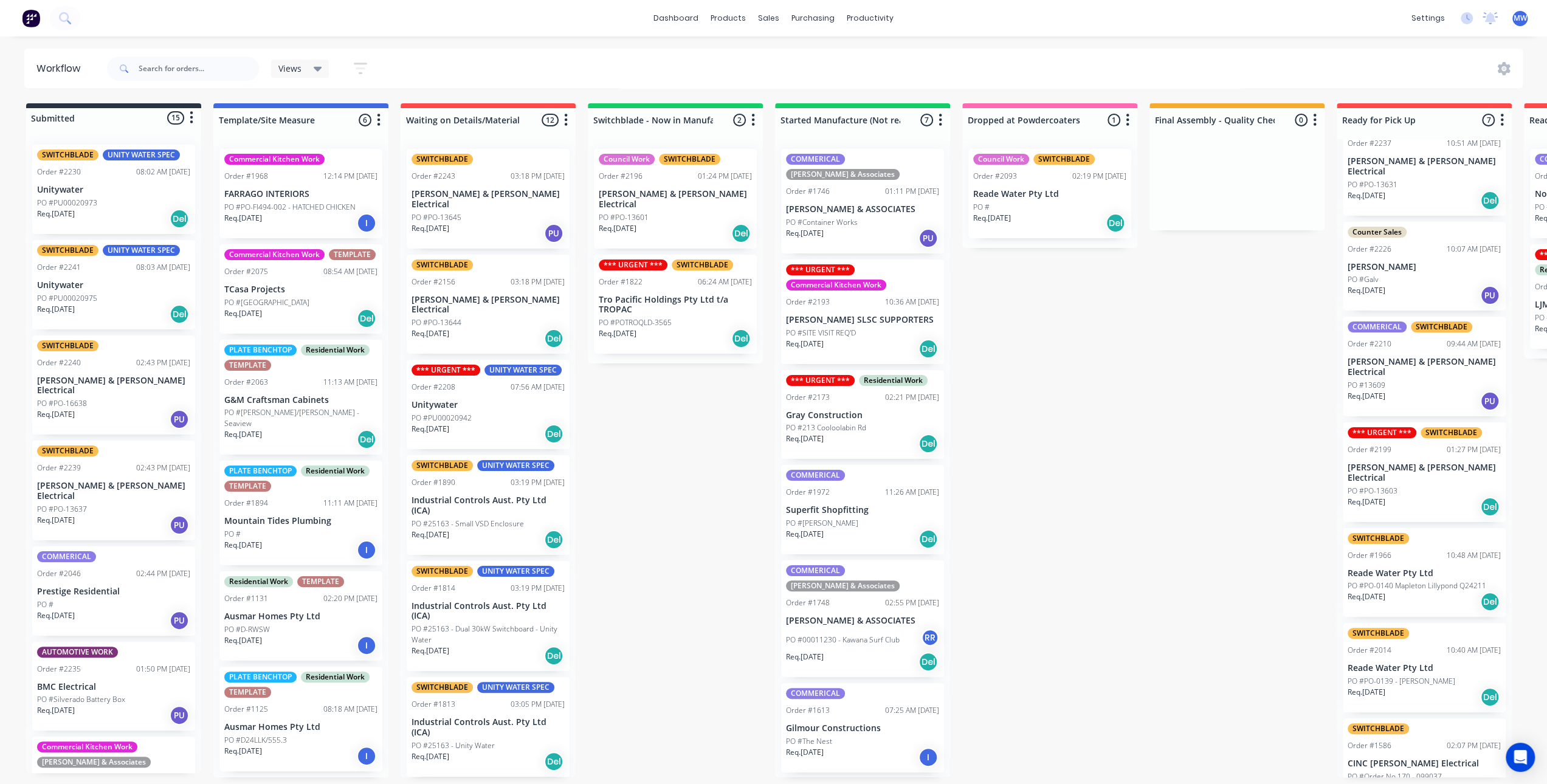
click at [1439, 463] on p "[PERSON_NAME] & [PERSON_NAME] Electrical" at bounding box center [1424, 472] width 153 height 20
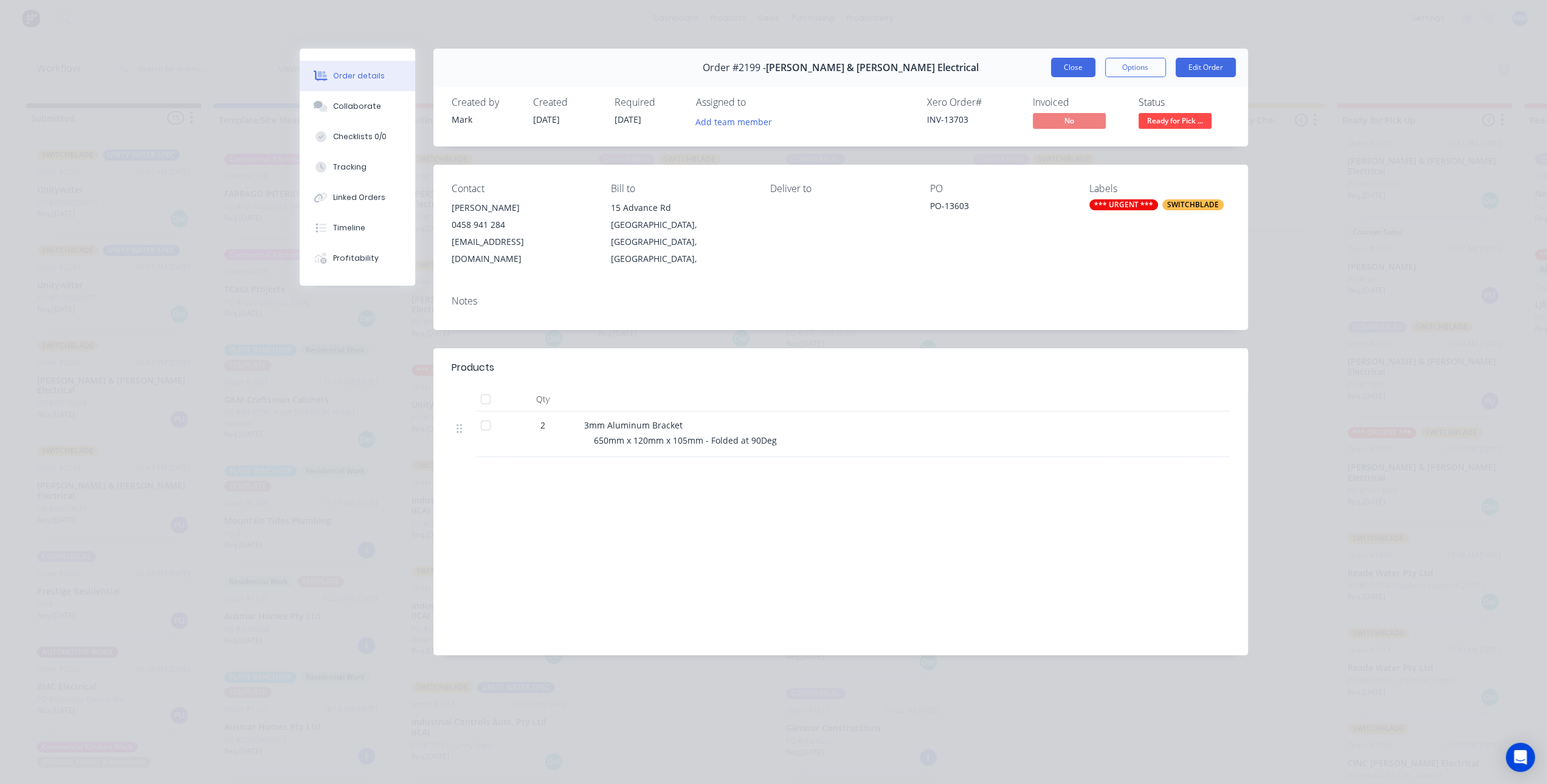
click at [1078, 65] on button "Close" at bounding box center [1073, 67] width 45 height 19
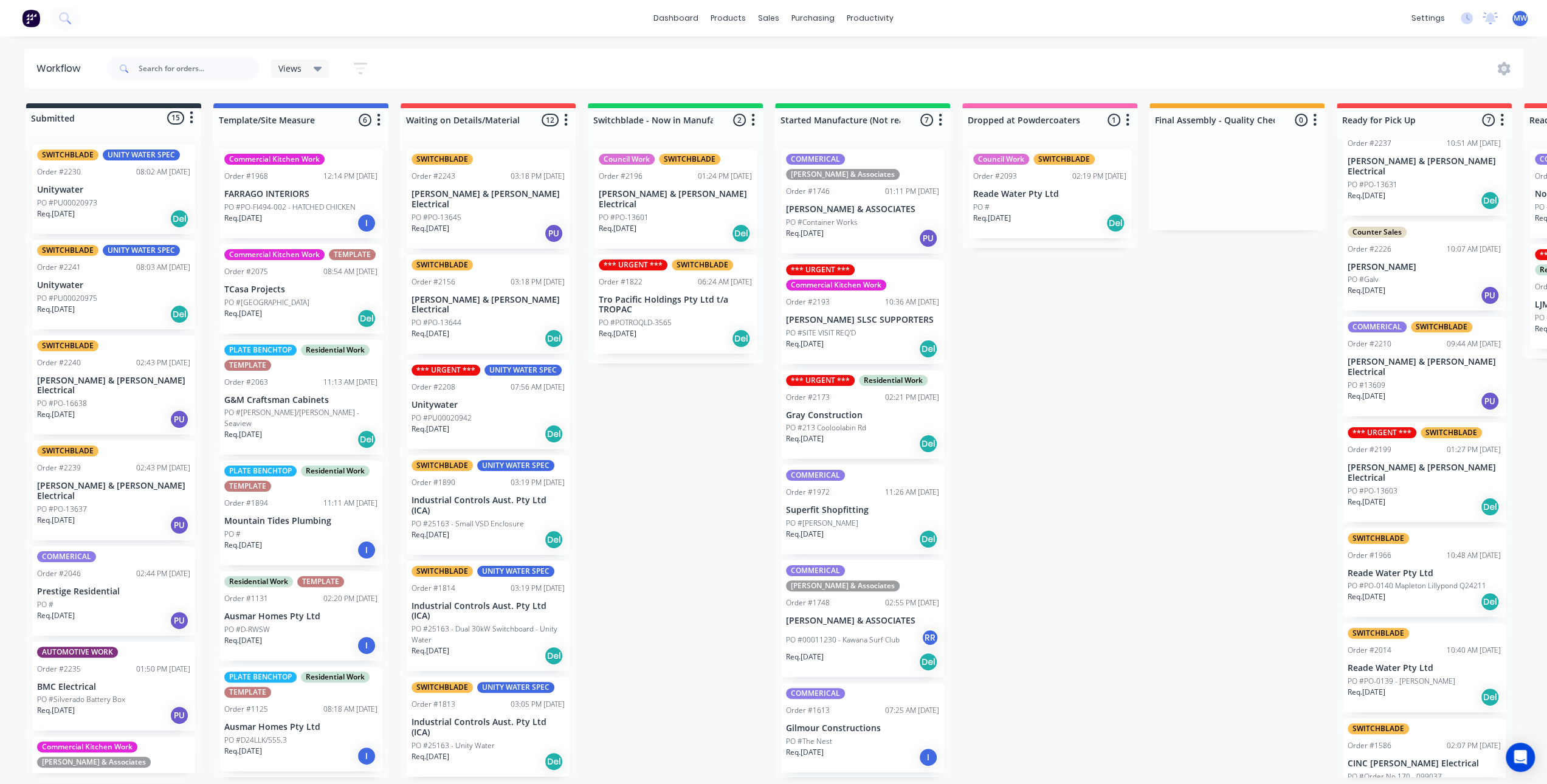
click at [1083, 377] on div "Submitted 15 Status colour #273444 hex #273444 Save Cancel Summaries Total orde…" at bounding box center [1005, 440] width 2028 height 674
drag, startPoint x: 1035, startPoint y: 429, endPoint x: 1019, endPoint y: 398, distance: 34.9
click at [1034, 429] on div "Submitted 15 Status colour #273444 hex #273444 Save Cancel Summaries Total orde…" at bounding box center [1005, 440] width 2028 height 674
click at [650, 403] on div "Submitted 15 Status colour #273444 hex #273444 Save Cancel Summaries Total orde…" at bounding box center [1005, 440] width 2028 height 674
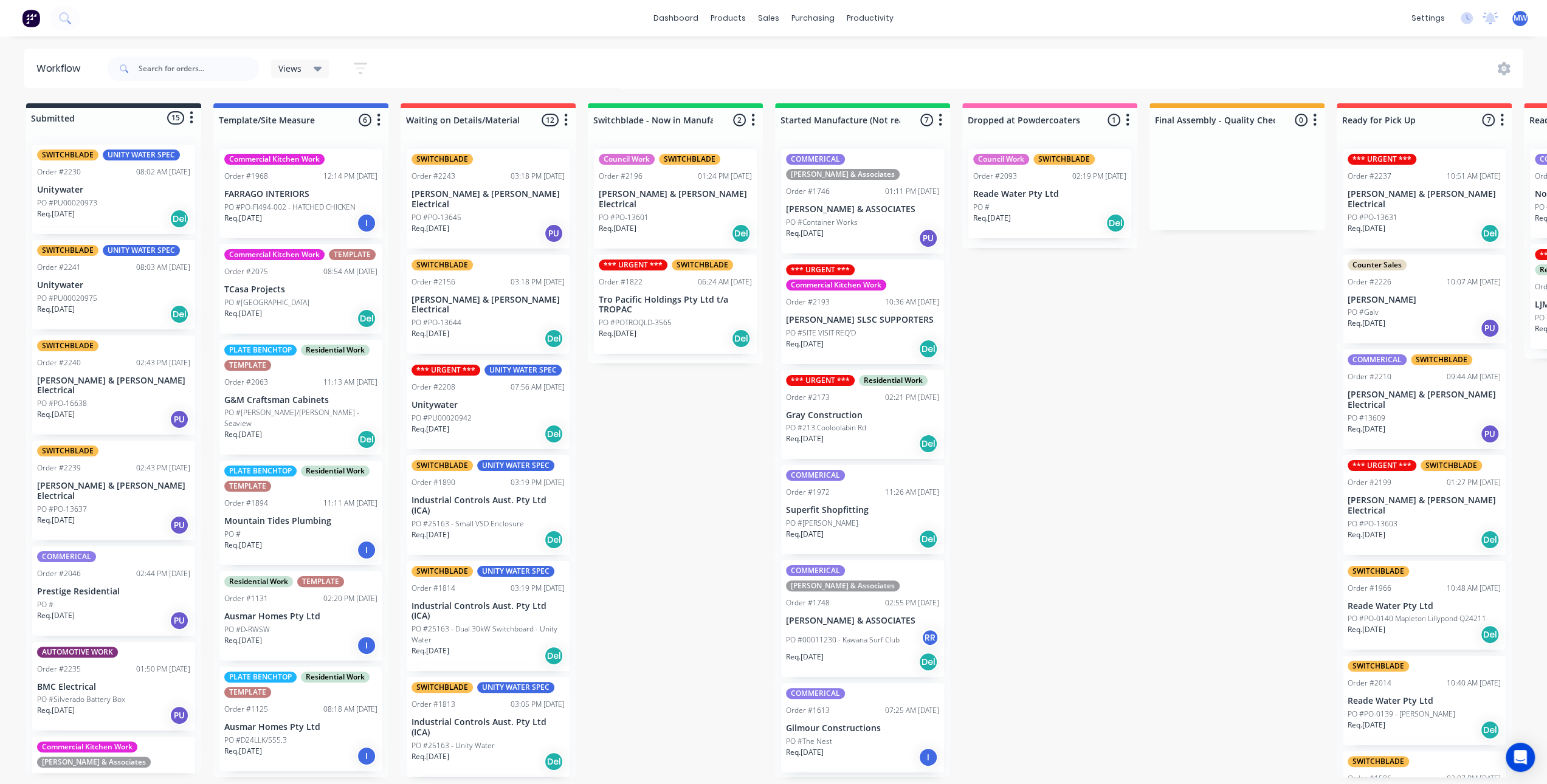
drag, startPoint x: 655, startPoint y: 399, endPoint x: 650, endPoint y: 344, distance: 55.2
click at [655, 399] on div "Submitted 15 Status colour #273444 hex #273444 Save Cancel Summaries Total orde…" at bounding box center [1005, 440] width 2028 height 674
click at [648, 317] on p "PO #POTROQLD-3565" at bounding box center [635, 322] width 73 height 11
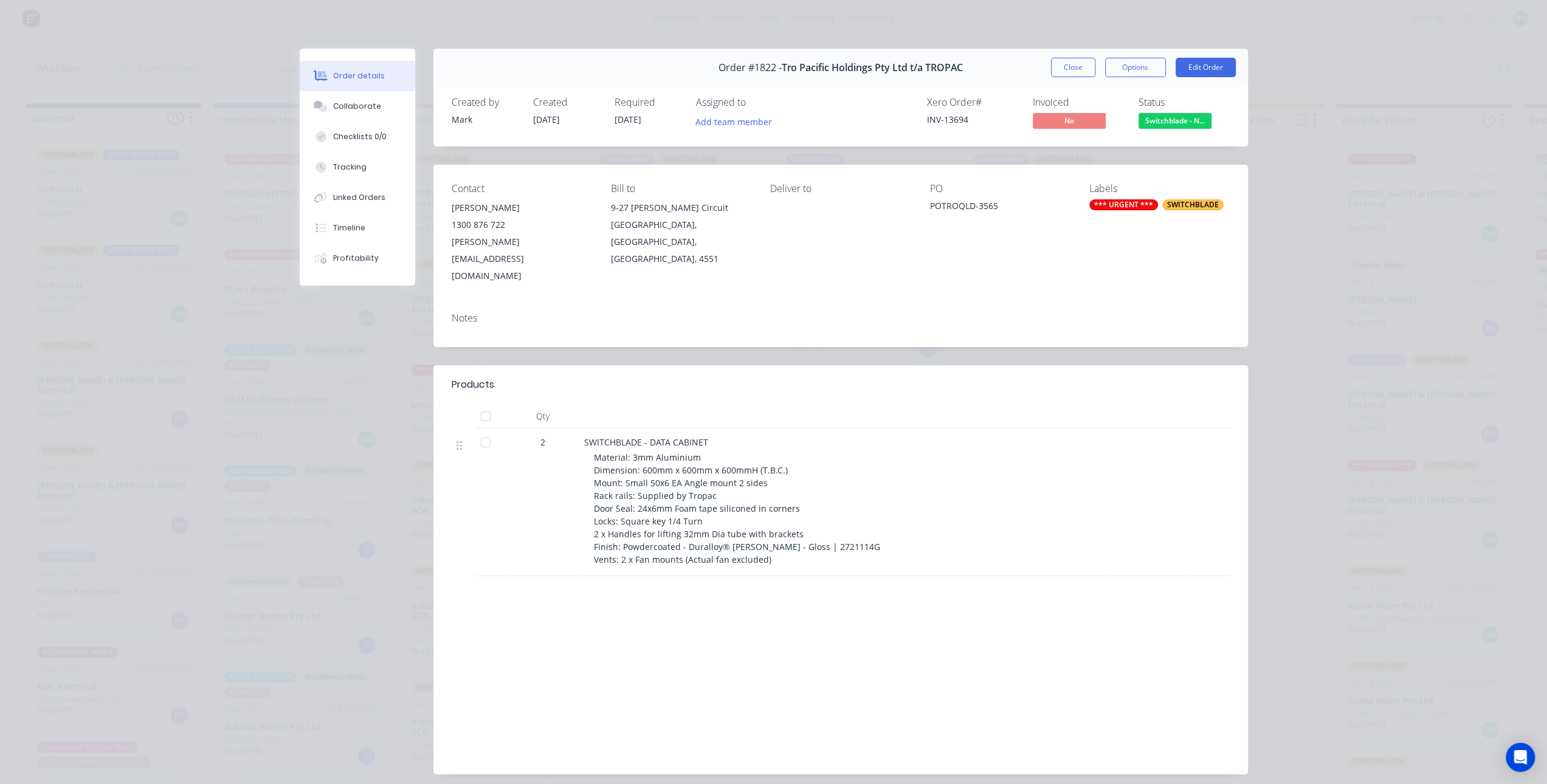
click at [1061, 69] on button "Close" at bounding box center [1073, 67] width 45 height 19
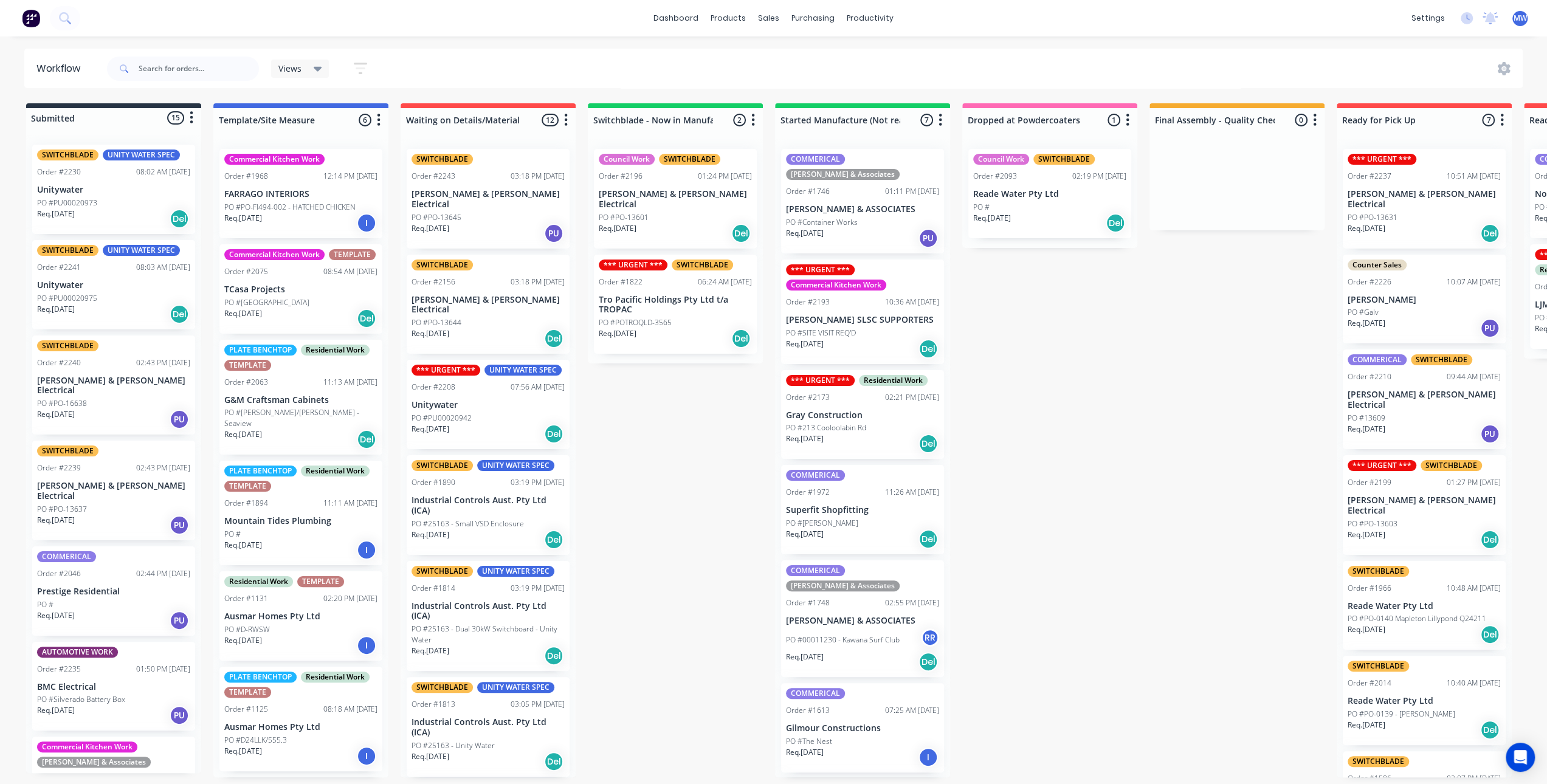
click at [688, 438] on div "Submitted 15 Status colour #273444 hex #273444 Save Cancel Summaries Total orde…" at bounding box center [1005, 440] width 2028 height 674
drag, startPoint x: 704, startPoint y: 437, endPoint x: 693, endPoint y: 437, distance: 11.0
click at [703, 437] on div "Submitted 15 Status colour #273444 hex #273444 Save Cancel Summaries Total orde…" at bounding box center [1005, 440] width 2028 height 674
click at [681, 443] on div "Submitted 15 Status colour #273444 hex #273444 Save Cancel Summaries Total orde…" at bounding box center [1005, 440] width 2028 height 674
click at [114, 398] on div "PO #PO-16638" at bounding box center [114, 403] width 153 height 11
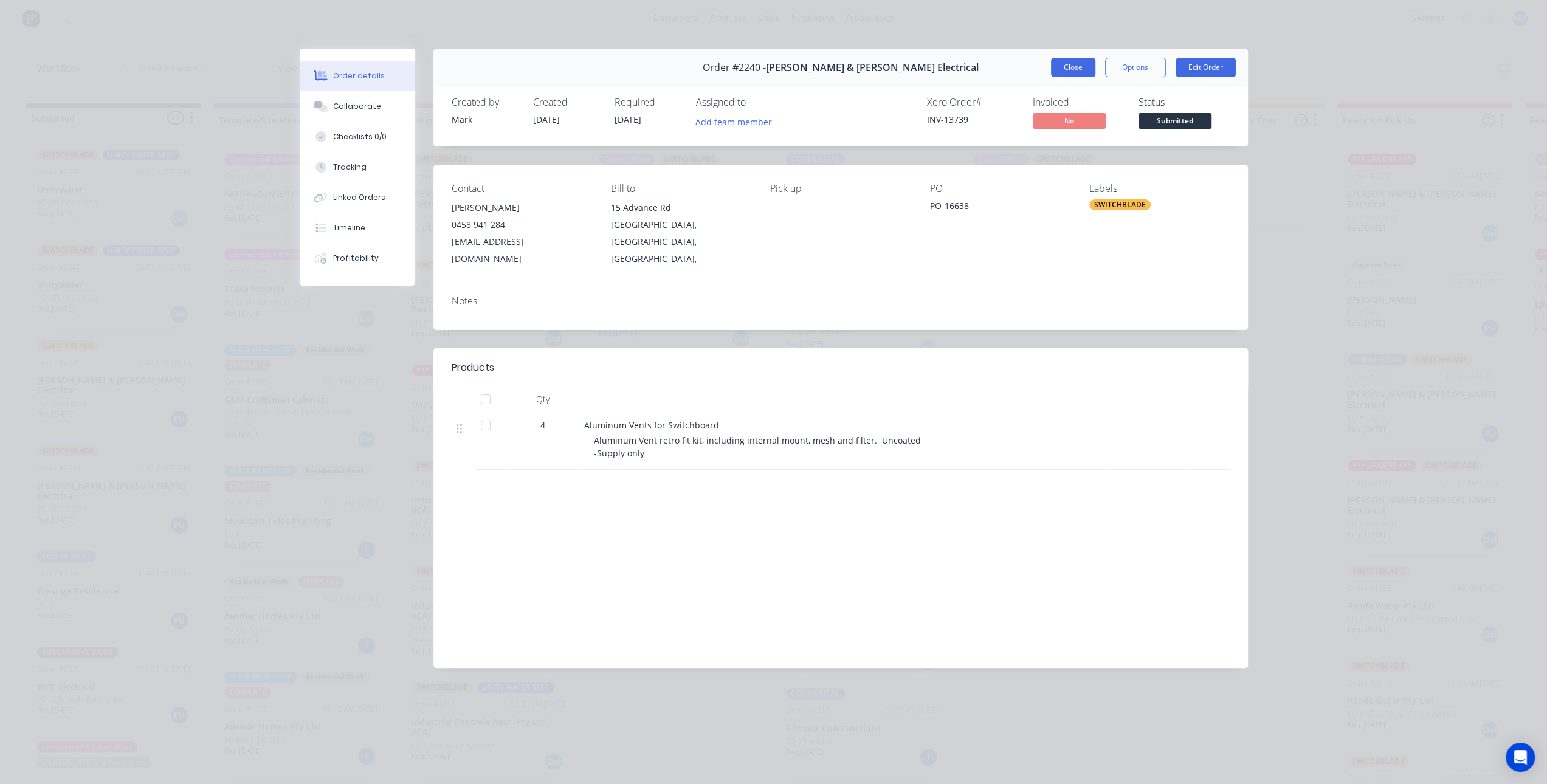
click at [1074, 65] on button "Close" at bounding box center [1073, 67] width 45 height 19
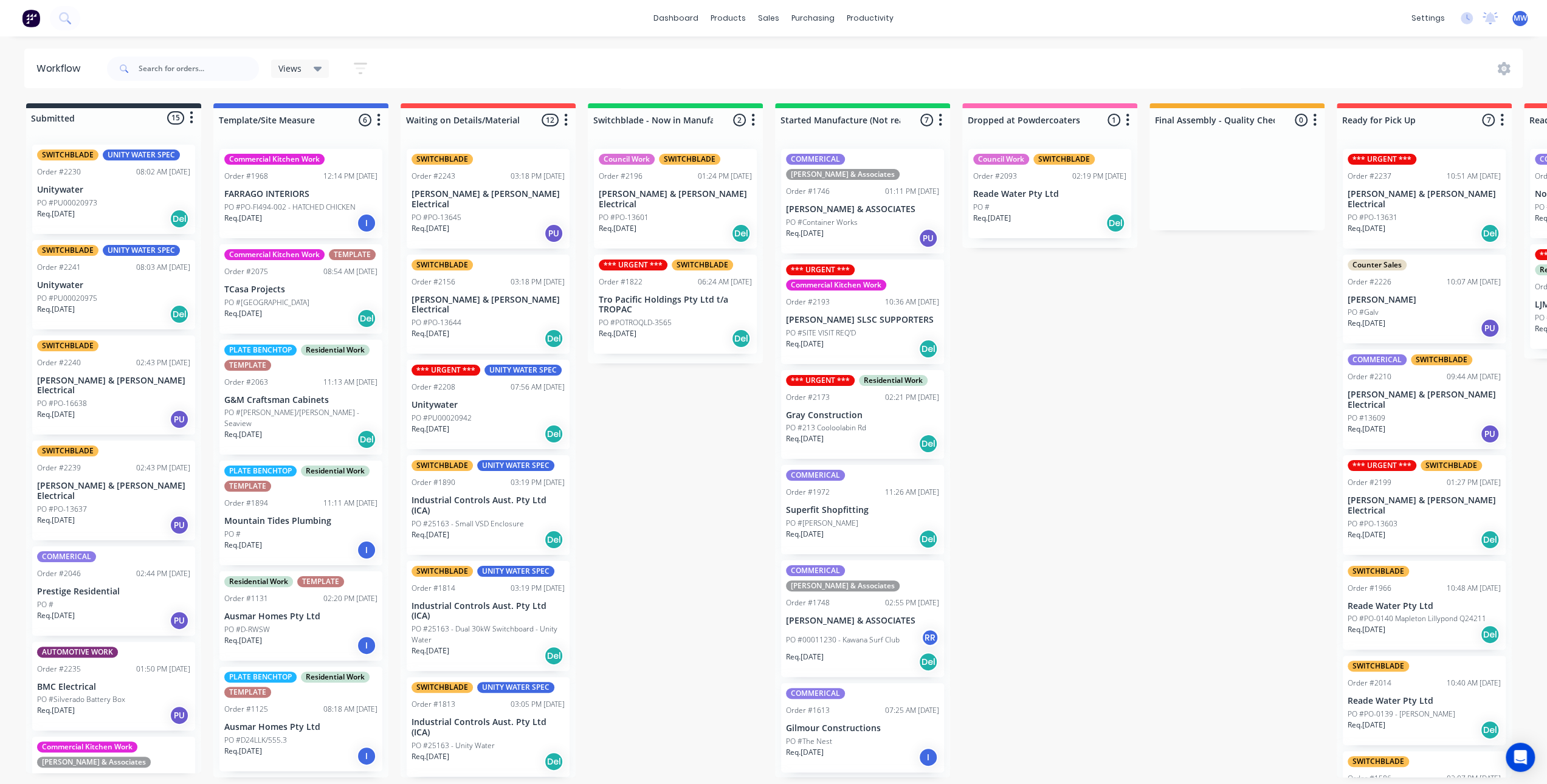
click at [1022, 523] on div "Submitted 15 Status colour #273444 hex #273444 Save Cancel Summaries Total orde…" at bounding box center [1005, 440] width 2028 height 674
click at [467, 200] on div "SWITCHBLADE Order #2243 03:18 PM 27/08/25 Bailey & Dalton Electrical PO #PO-136…" at bounding box center [488, 458] width 175 height 638
click at [465, 190] on p "[PERSON_NAME] & [PERSON_NAME] Electrical" at bounding box center [488, 199] width 153 height 20
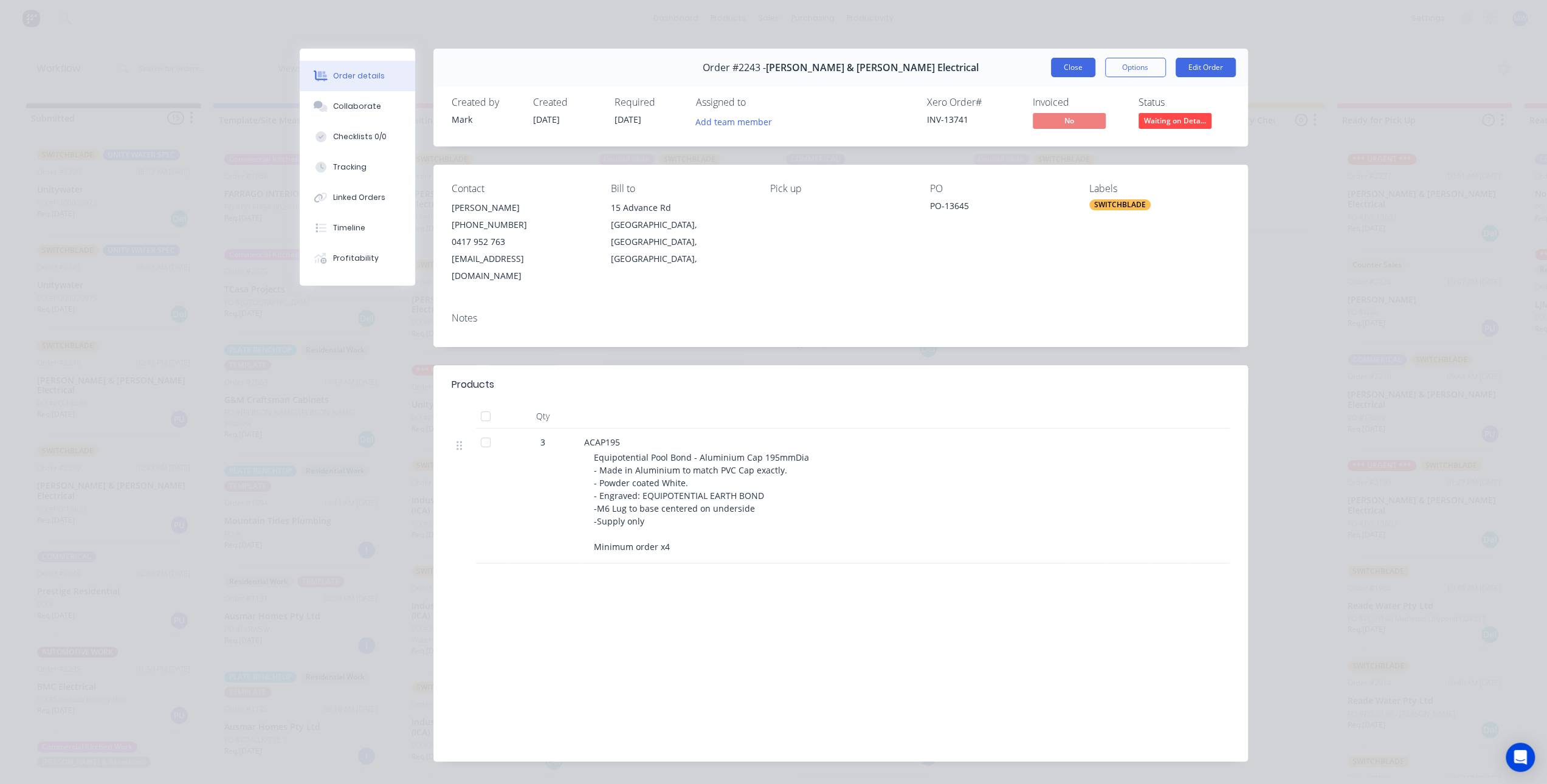
click at [1066, 67] on button "Close" at bounding box center [1073, 67] width 45 height 19
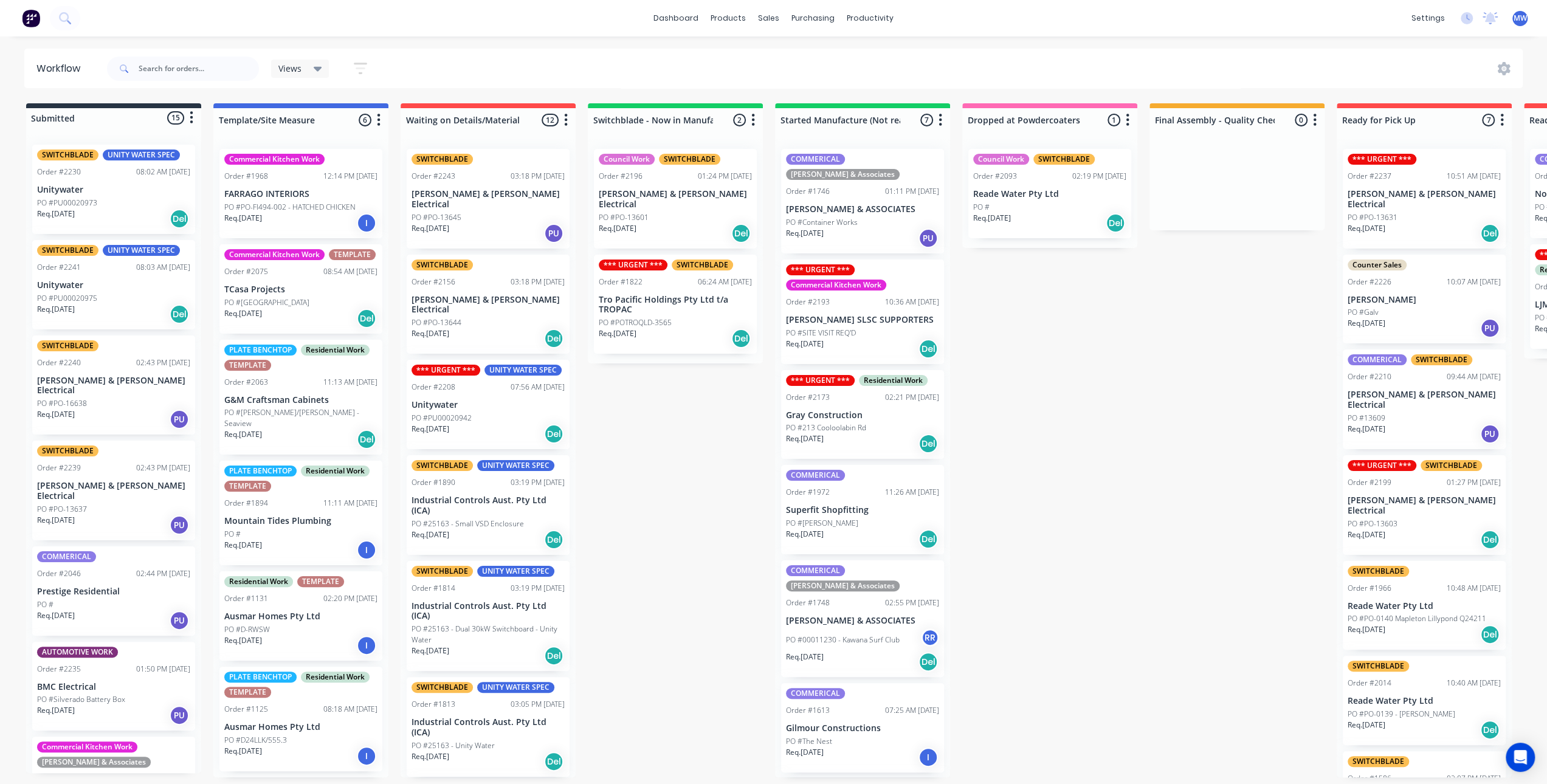
drag, startPoint x: 679, startPoint y: 407, endPoint x: 634, endPoint y: 403, distance: 45.2
click at [675, 407] on div "Submitted 15 Status colour #273444 hex #273444 Save Cancel Summaries Total orde…" at bounding box center [1005, 440] width 2028 height 674
click at [471, 328] on div "Req. 11/08/25 Del" at bounding box center [488, 338] width 153 height 20
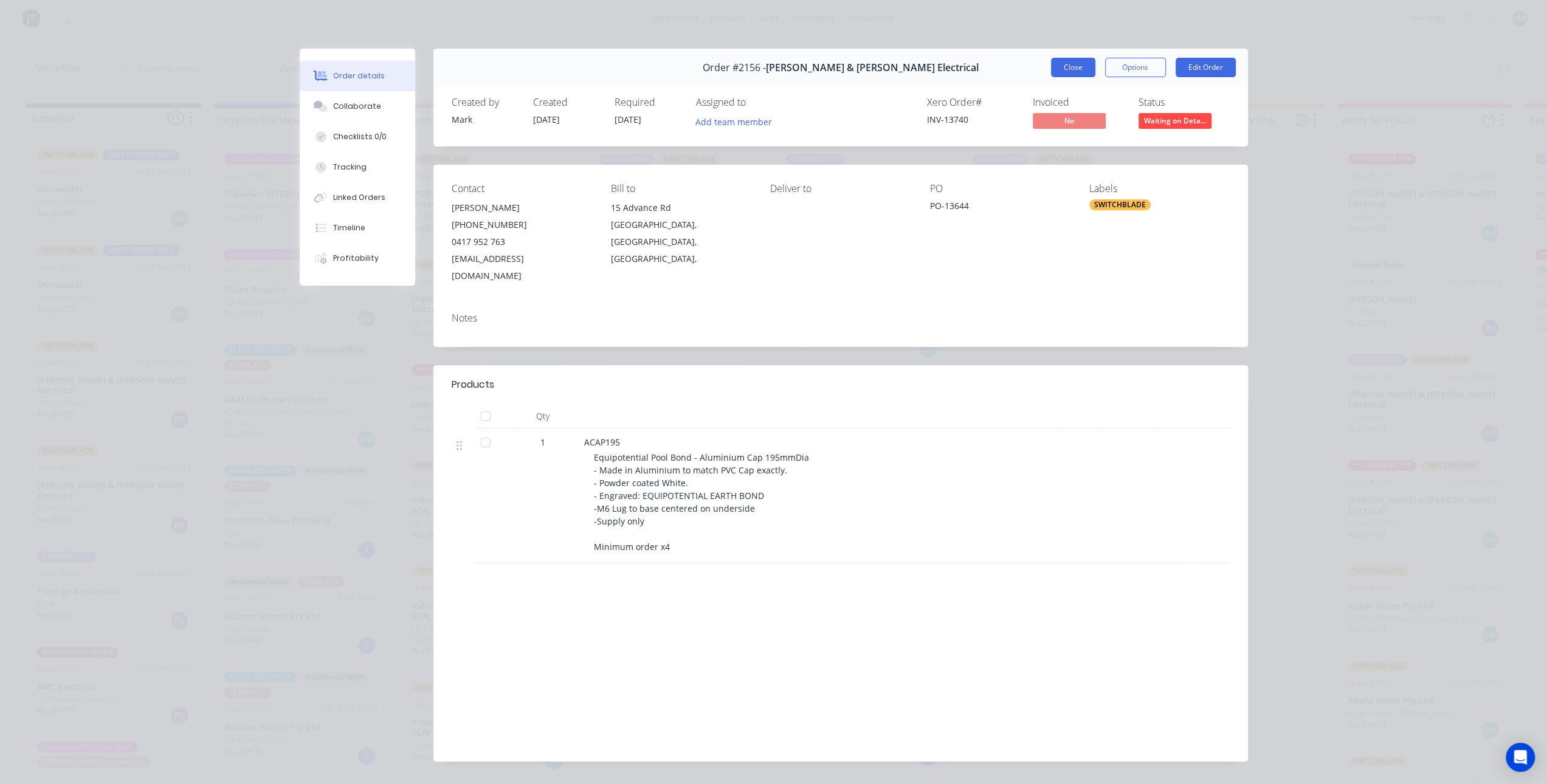
click at [1071, 70] on button "Close" at bounding box center [1073, 67] width 45 height 19
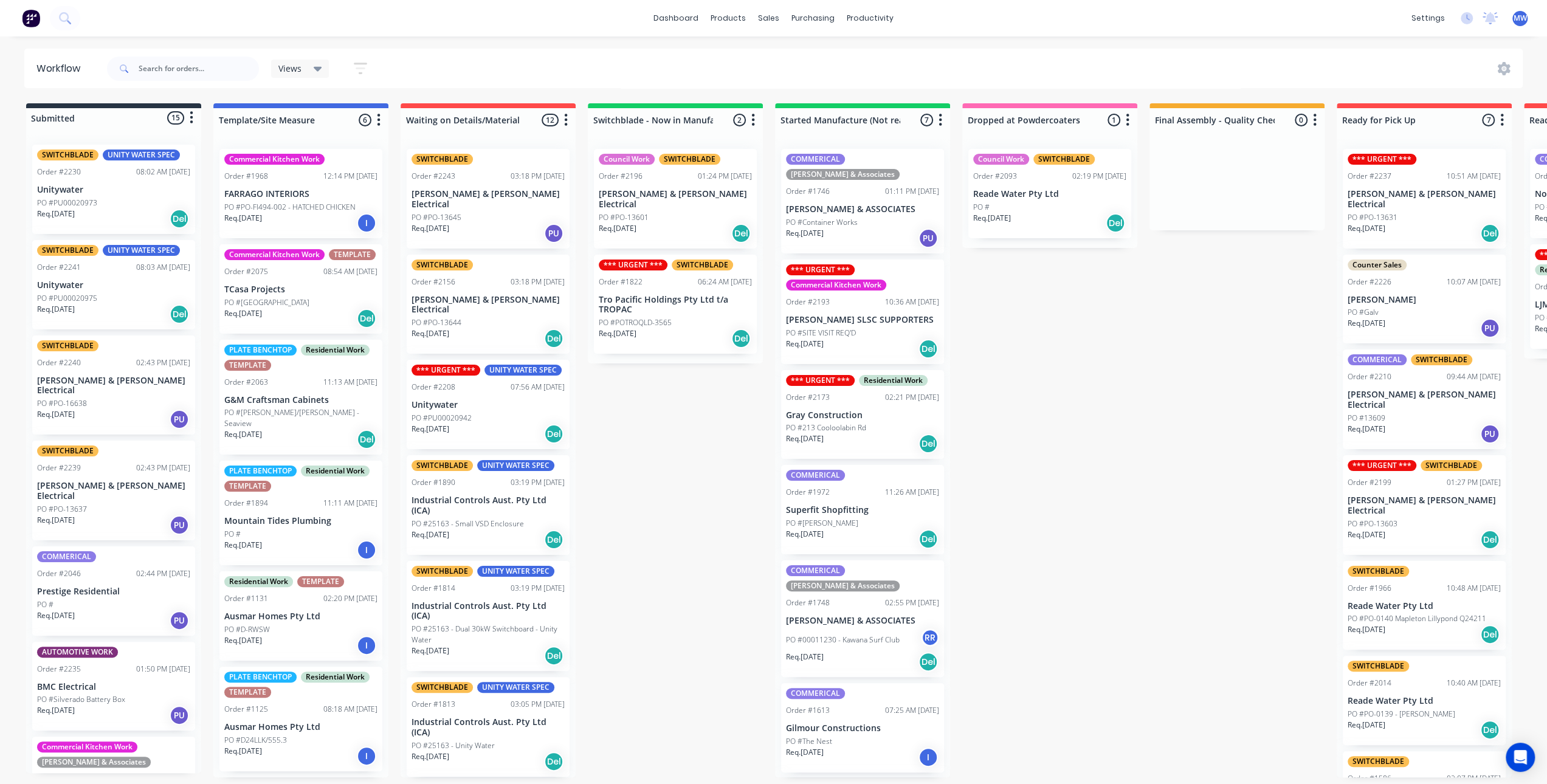
drag, startPoint x: 1143, startPoint y: 437, endPoint x: 1126, endPoint y: 436, distance: 17.0
click at [1143, 437] on div "Submitted 15 Status colour #273444 hex #273444 Save Cancel Summaries Total orde…" at bounding box center [1005, 440] width 2028 height 674
click at [685, 475] on div "Submitted 15 Status colour #273444 hex #273444 Save Cancel Summaries Total orde…" at bounding box center [1005, 440] width 2028 height 674
click at [661, 455] on div "Submitted 15 Status colour #273444 hex #273444 Save Cancel Summaries Total orde…" at bounding box center [1005, 440] width 2028 height 674
click at [1005, 424] on div "Submitted 15 Status colour #273444 hex #273444 Save Cancel Summaries Total orde…" at bounding box center [1005, 440] width 2028 height 674
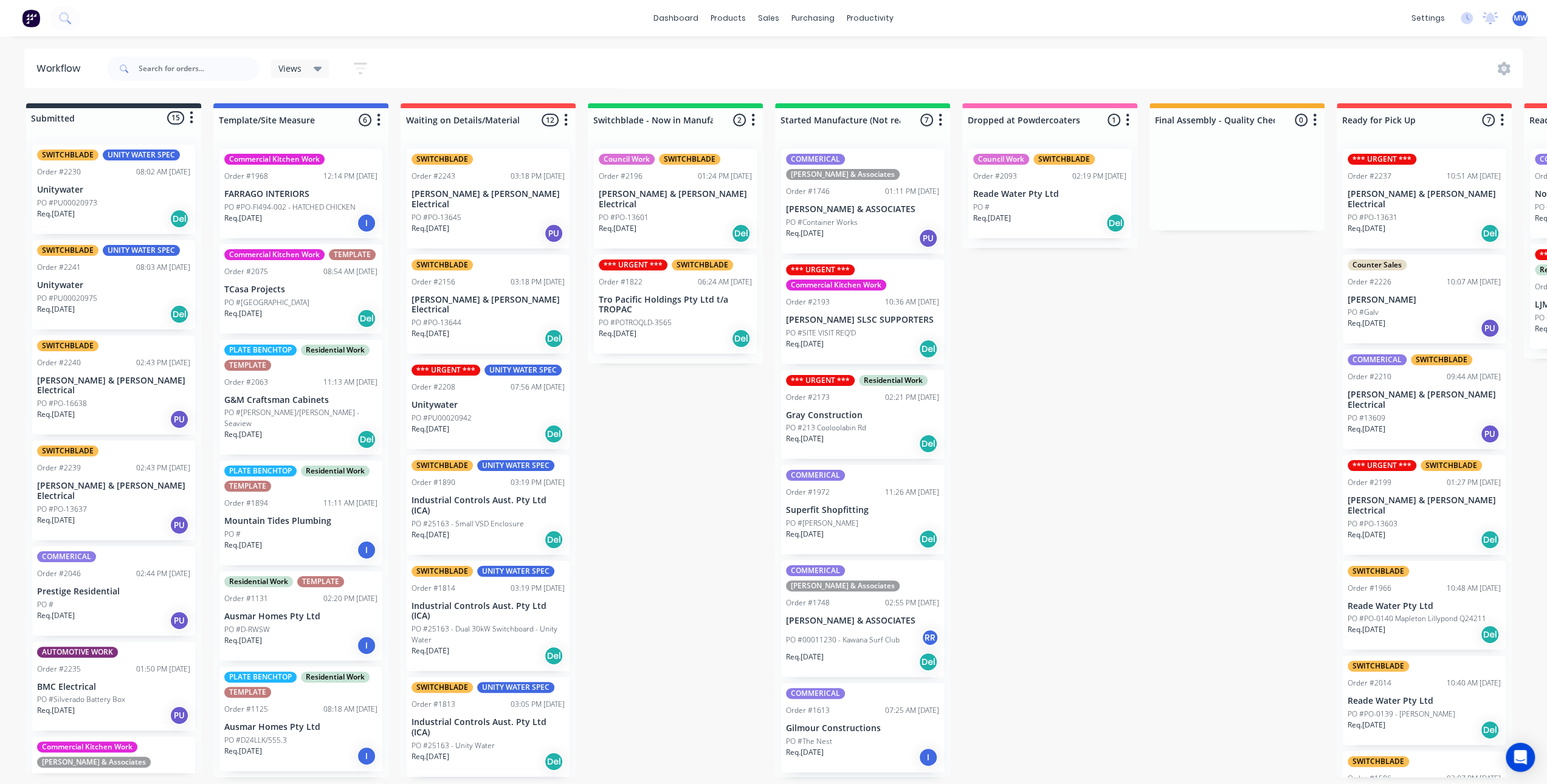
click at [642, 480] on div "Submitted 15 Status colour #273444 hex #273444 Save Cancel Summaries Total orde…" at bounding box center [1005, 440] width 2028 height 674
click at [684, 492] on div "Submitted 15 Status colour #273444 hex #273444 Save Cancel Summaries Total orde…" at bounding box center [1005, 440] width 2028 height 674
click at [499, 412] on div "PO #PU00020942" at bounding box center [488, 417] width 153 height 11
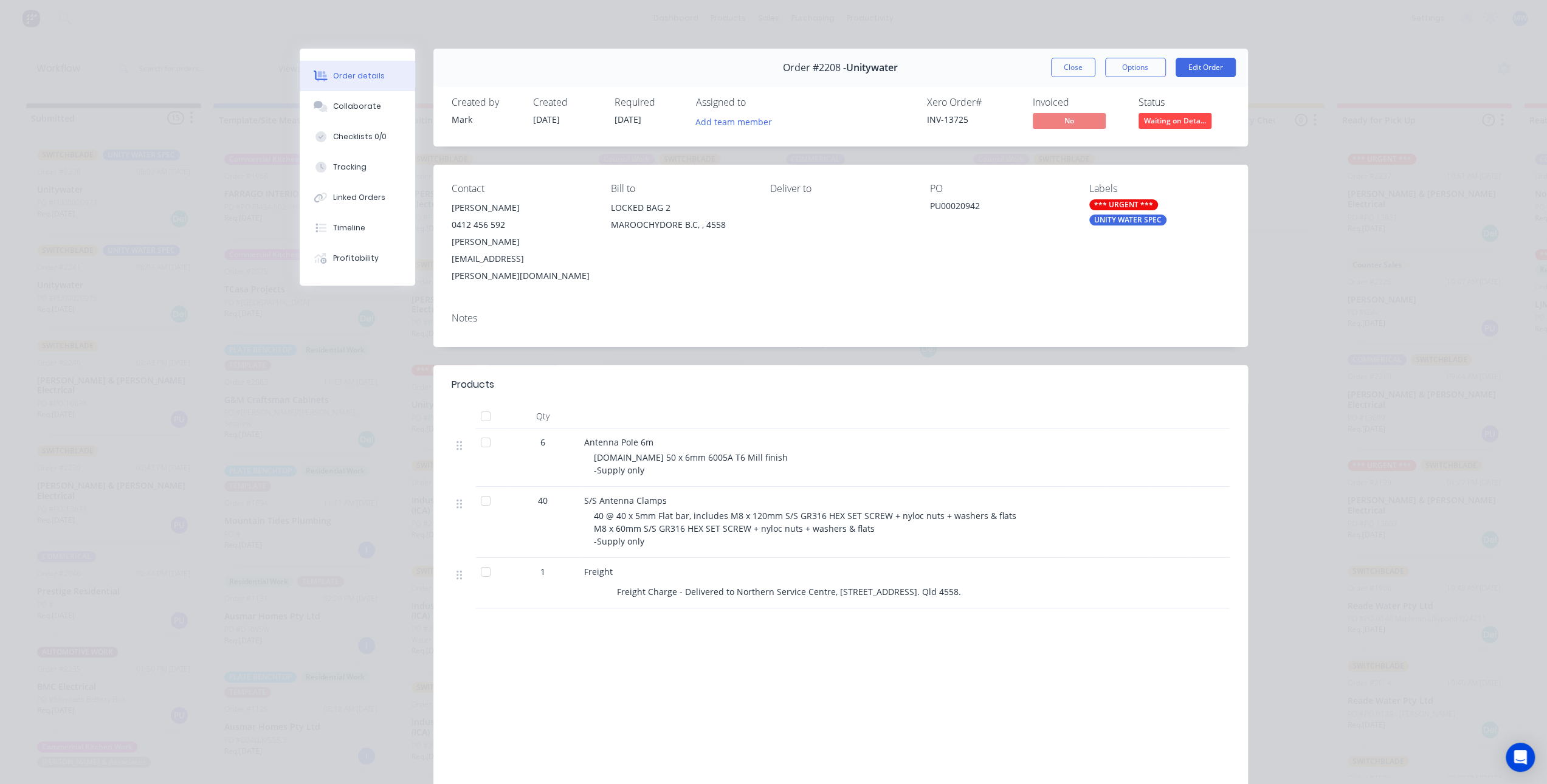
click at [1126, 214] on div "*** URGENT *** UNITY WATER SPEC" at bounding box center [1160, 213] width 140 height 26
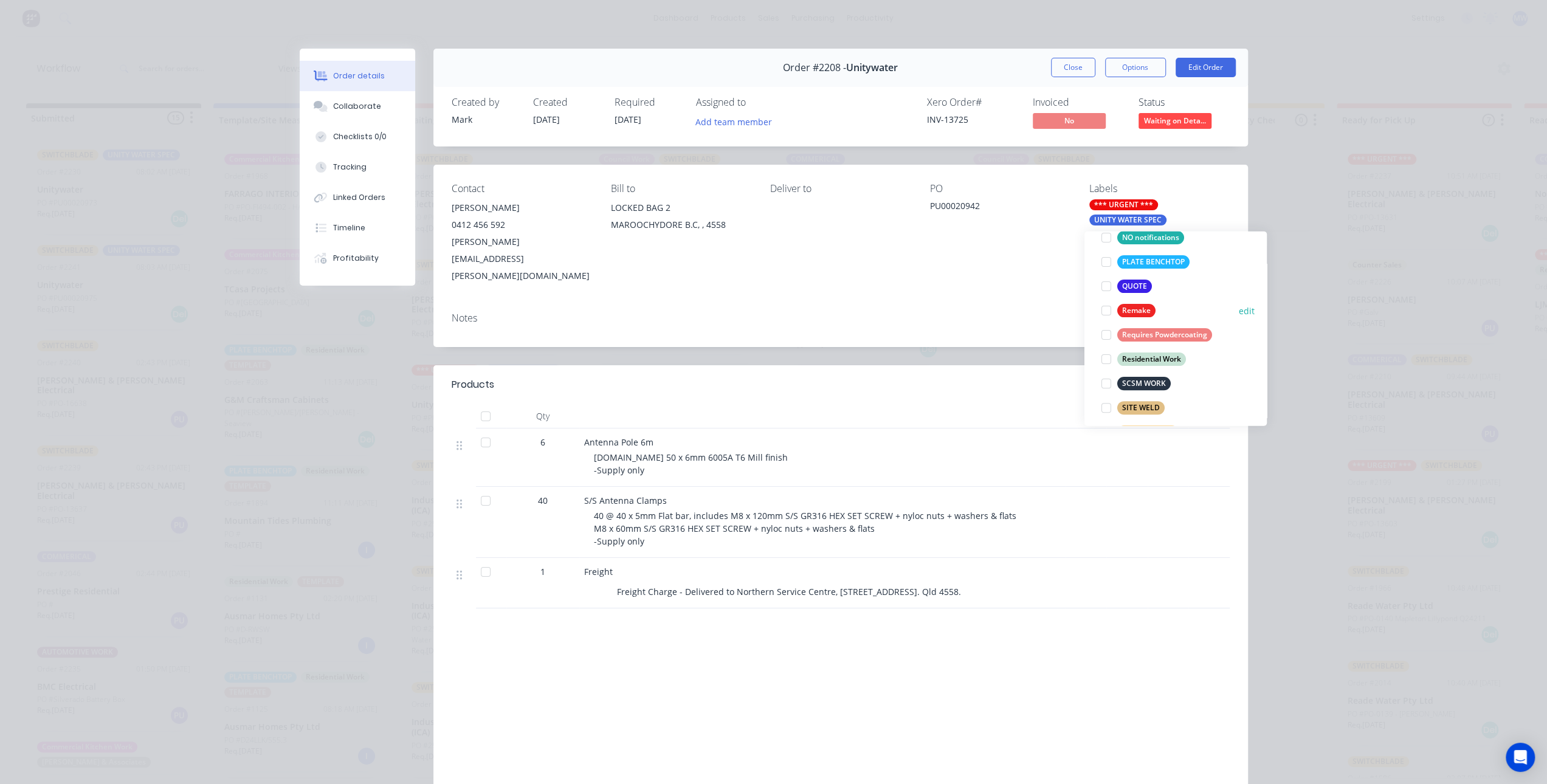
scroll to position [485, 0]
click at [1104, 376] on div at bounding box center [1107, 378] width 24 height 24
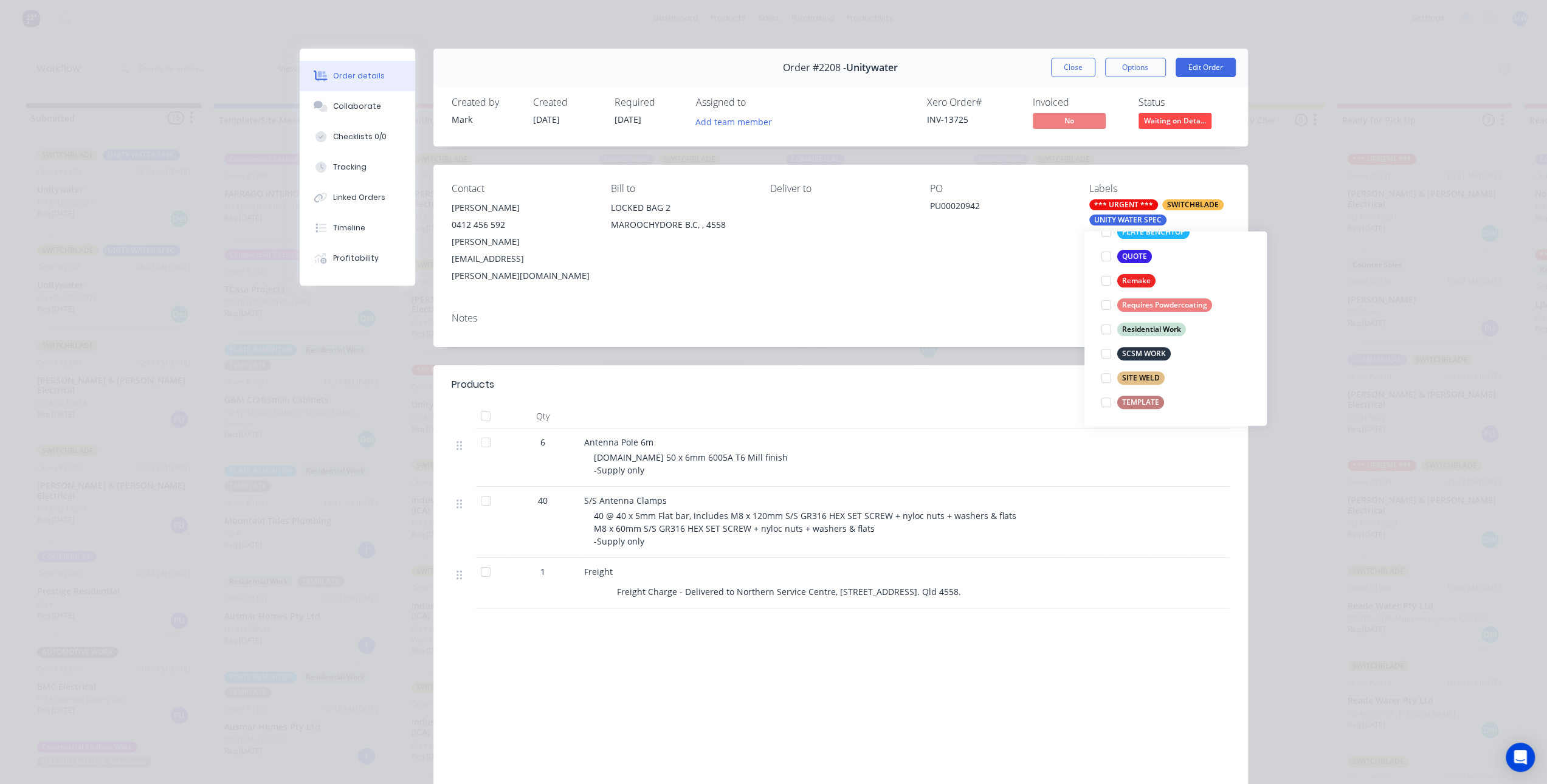
scroll to position [0, 0]
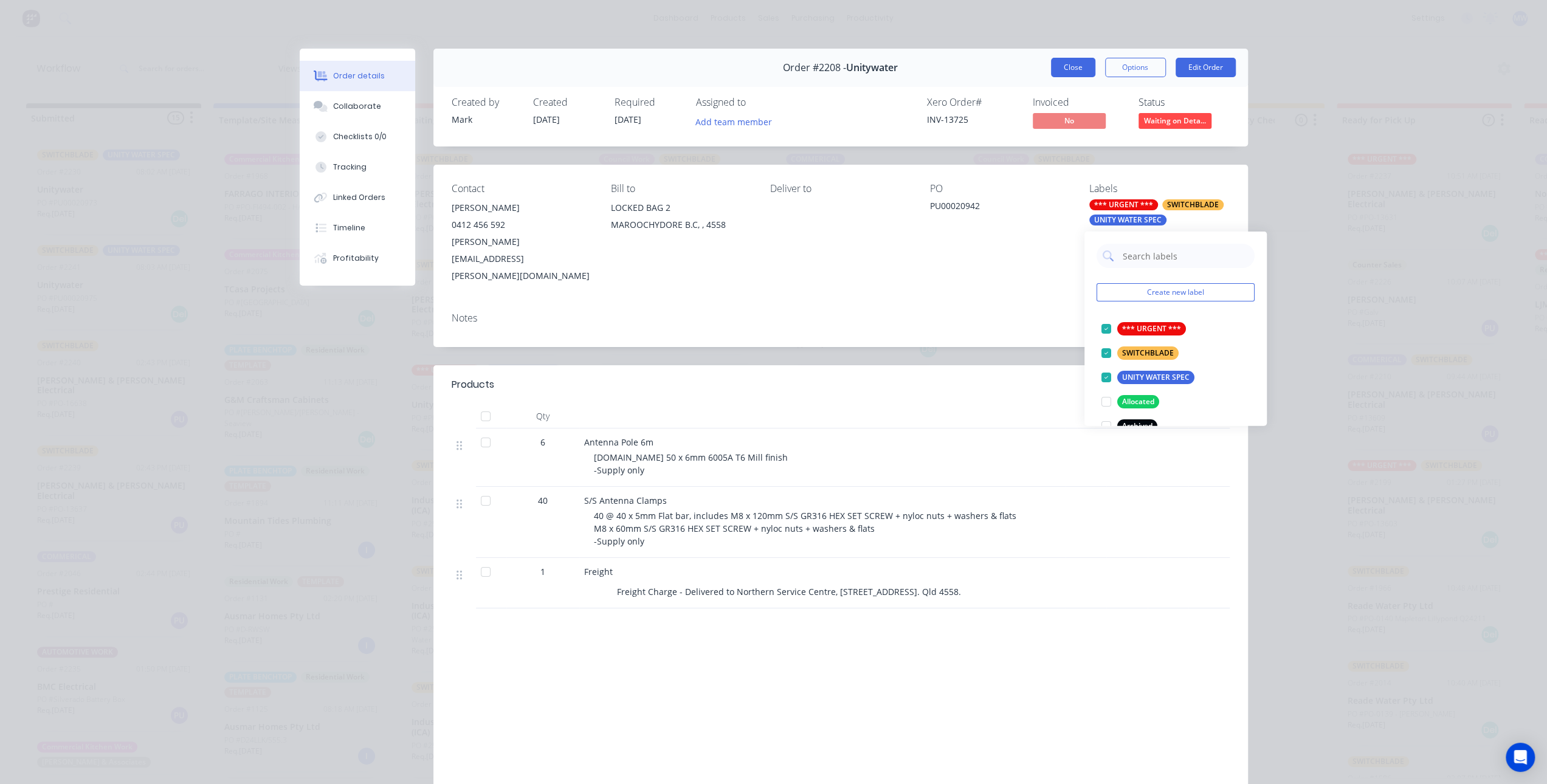
click at [1069, 69] on button "Close" at bounding box center [1073, 67] width 45 height 19
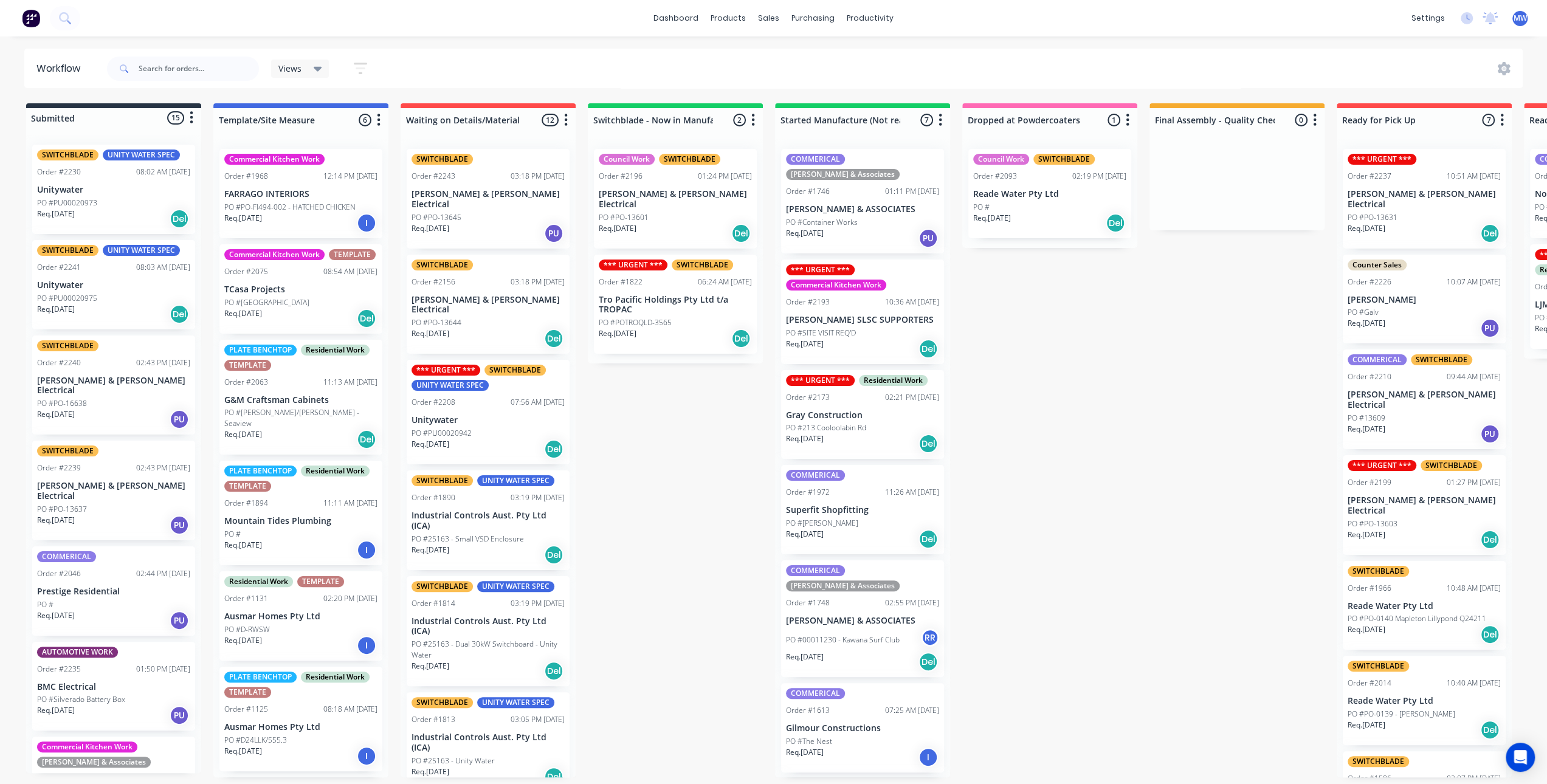
click at [687, 491] on div "Submitted 15 Status colour #273444 hex #273444 Save Cancel Summaries Total orde…" at bounding box center [1005, 440] width 2028 height 674
click at [679, 492] on div "Submitted 15 Status colour #273444 hex #273444 Save Cancel Summaries Total orde…" at bounding box center [1005, 440] width 2028 height 674
click at [640, 567] on div "Submitted 15 Status colour #273444 hex #273444 Save Cancel Summaries Total orde…" at bounding box center [1005, 440] width 2028 height 674
click at [635, 568] on div "Submitted 15 Status colour #273444 hex #273444 Save Cancel Summaries Total orde…" at bounding box center [1005, 440] width 2028 height 674
click at [639, 545] on div "Submitted 15 Status colour #273444 hex #273444 Save Cancel Summaries Total orde…" at bounding box center [1005, 440] width 2028 height 674
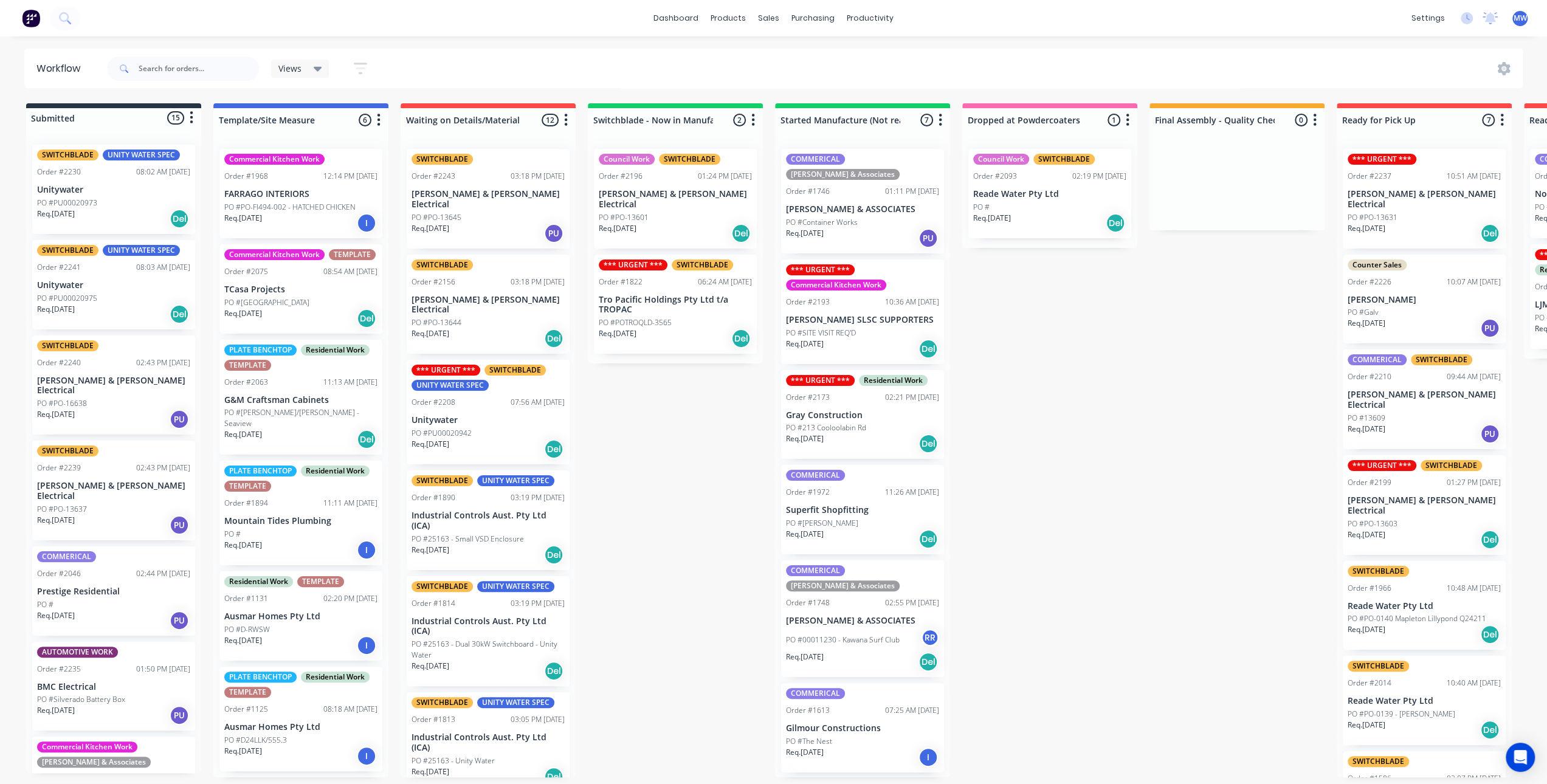
click at [685, 446] on div "Submitted 15 Status colour #273444 hex #273444 Save Cancel Summaries Total orde…" at bounding box center [1005, 440] width 2028 height 674
click at [1061, 459] on div "Submitted 15 Status colour #273444 hex #273444 Save Cancel Summaries Total orde…" at bounding box center [1005, 440] width 2028 height 674
click at [1130, 458] on div "Submitted 15 Status colour #273444 hex #273444 Save Cancel Summaries Total orde…" at bounding box center [1005, 440] width 2028 height 674
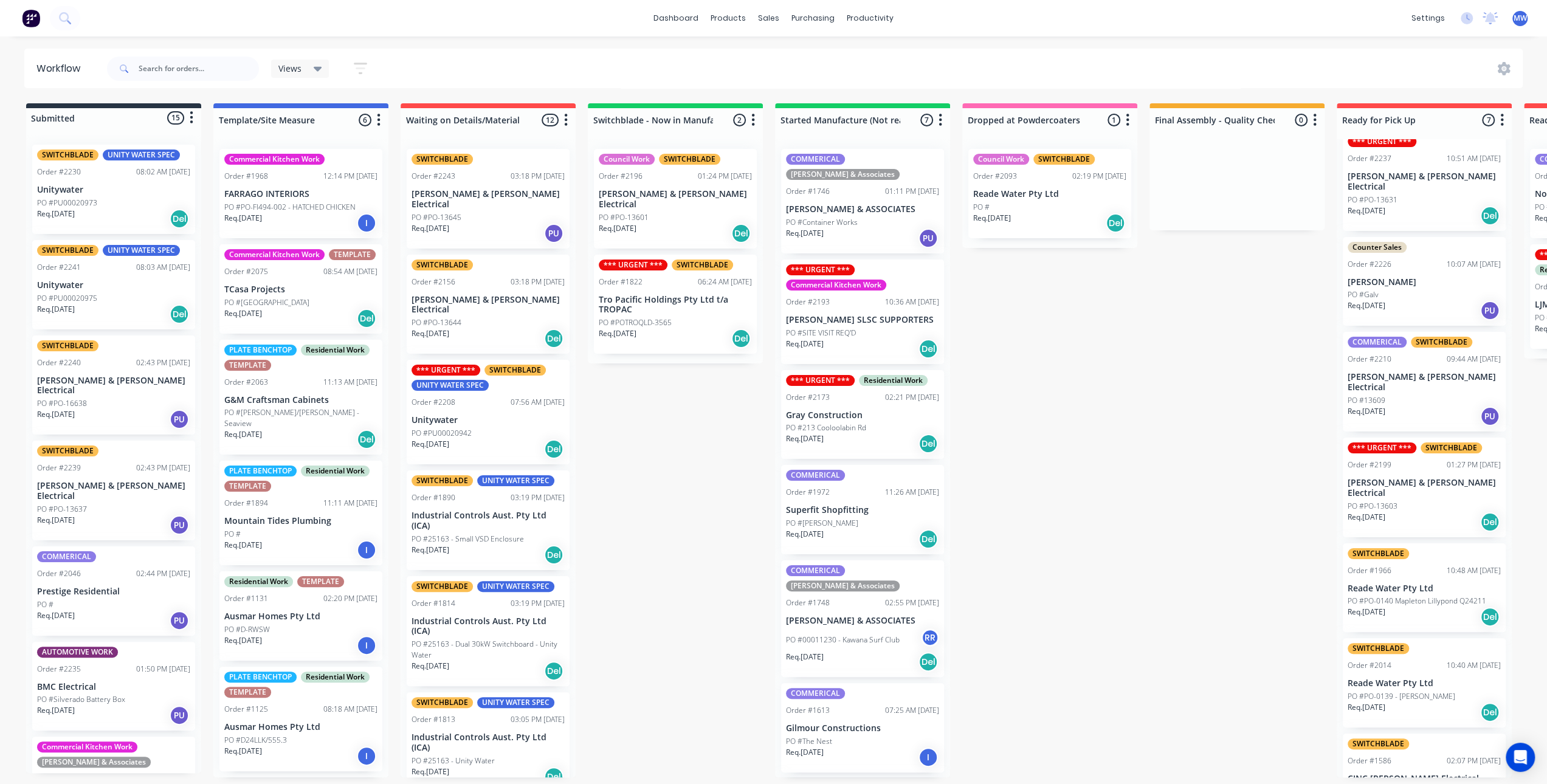
scroll to position [32, 0]
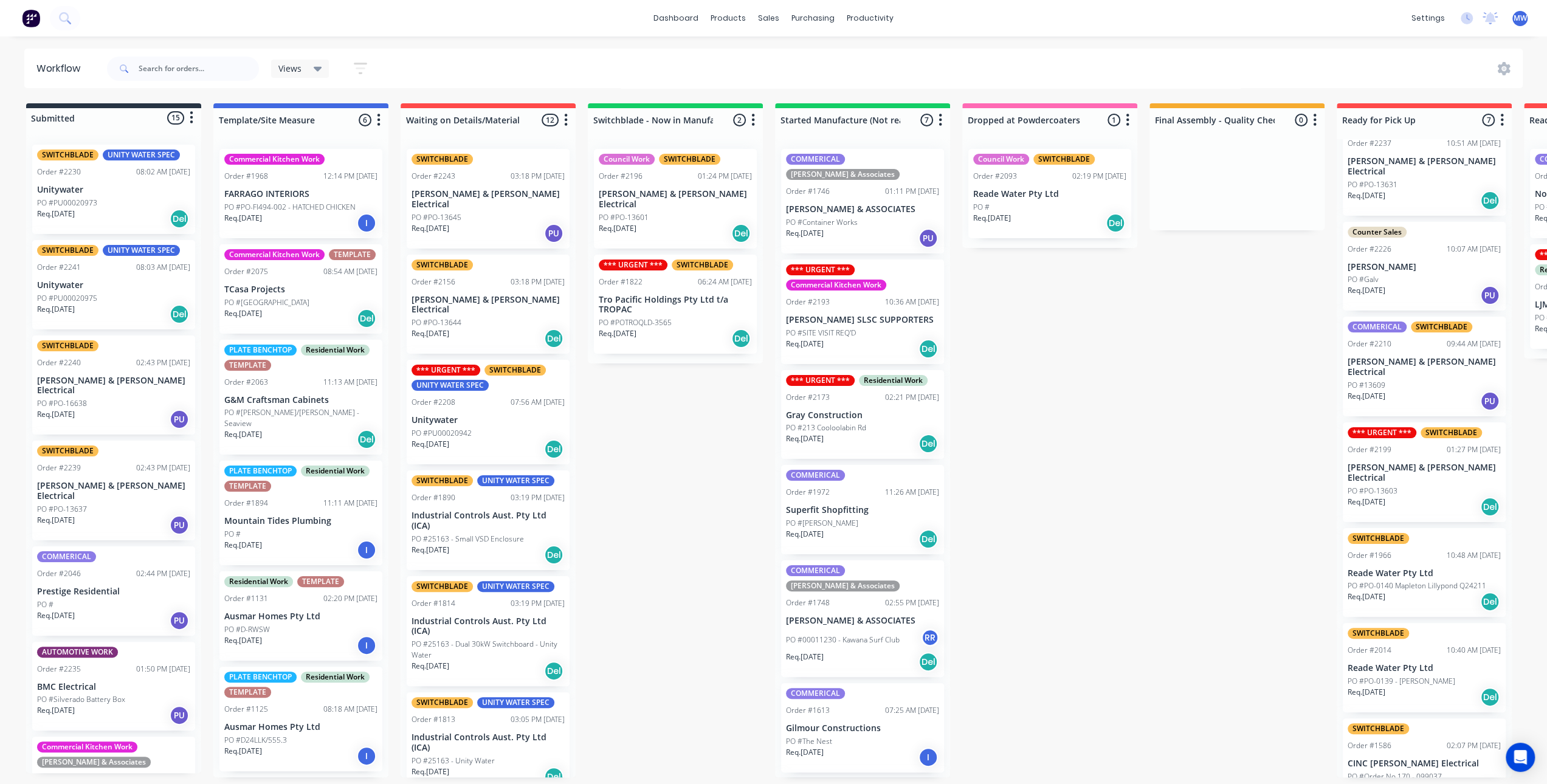
click at [1173, 420] on div "Submitted 15 Status colour #273444 hex #273444 Save Cancel Summaries Total orde…" at bounding box center [1005, 440] width 2028 height 674
click at [1414, 356] on p "[PERSON_NAME] & [PERSON_NAME] Electrical" at bounding box center [1424, 366] width 153 height 20
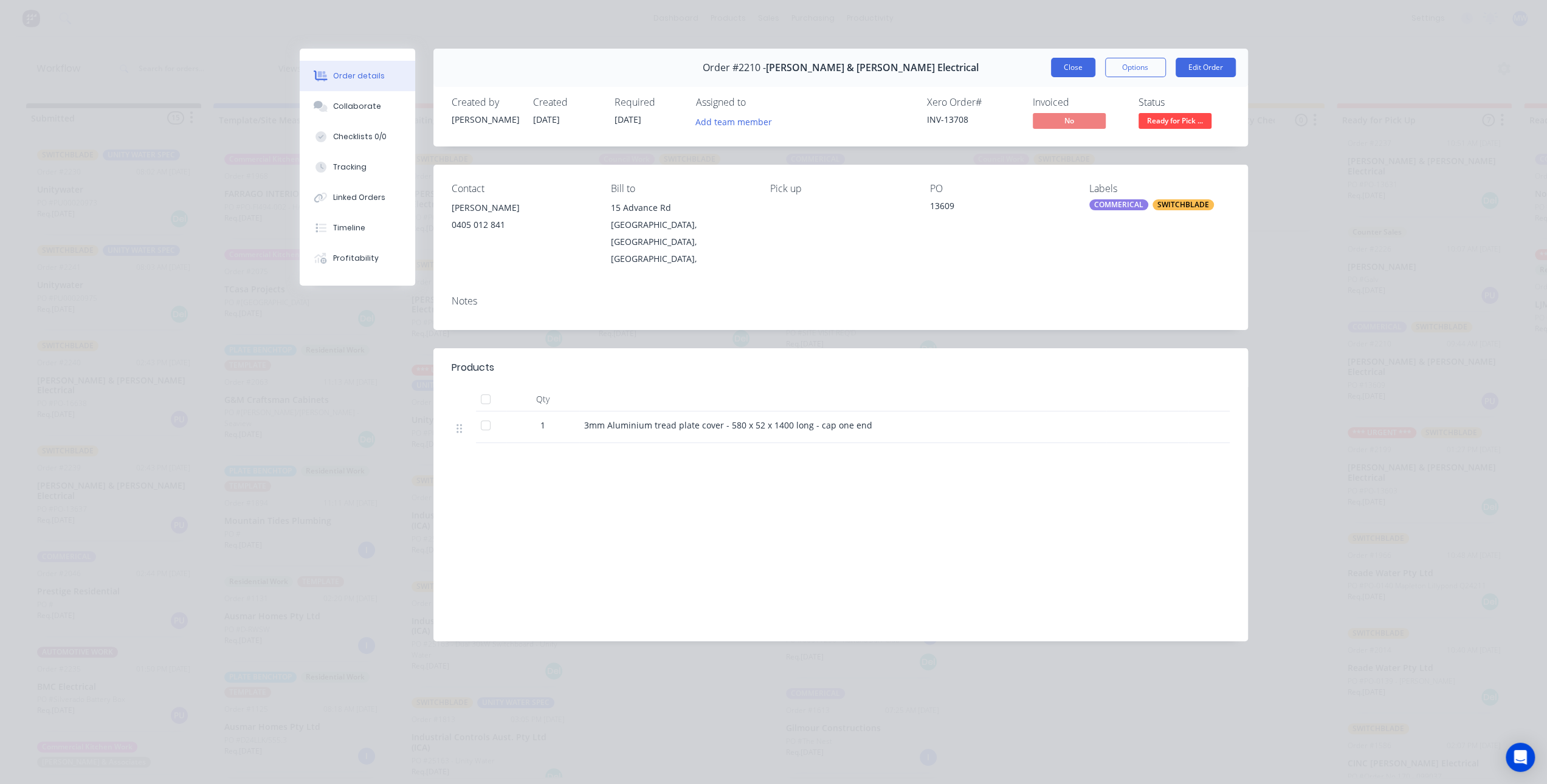
click at [1078, 67] on button "Close" at bounding box center [1073, 67] width 45 height 19
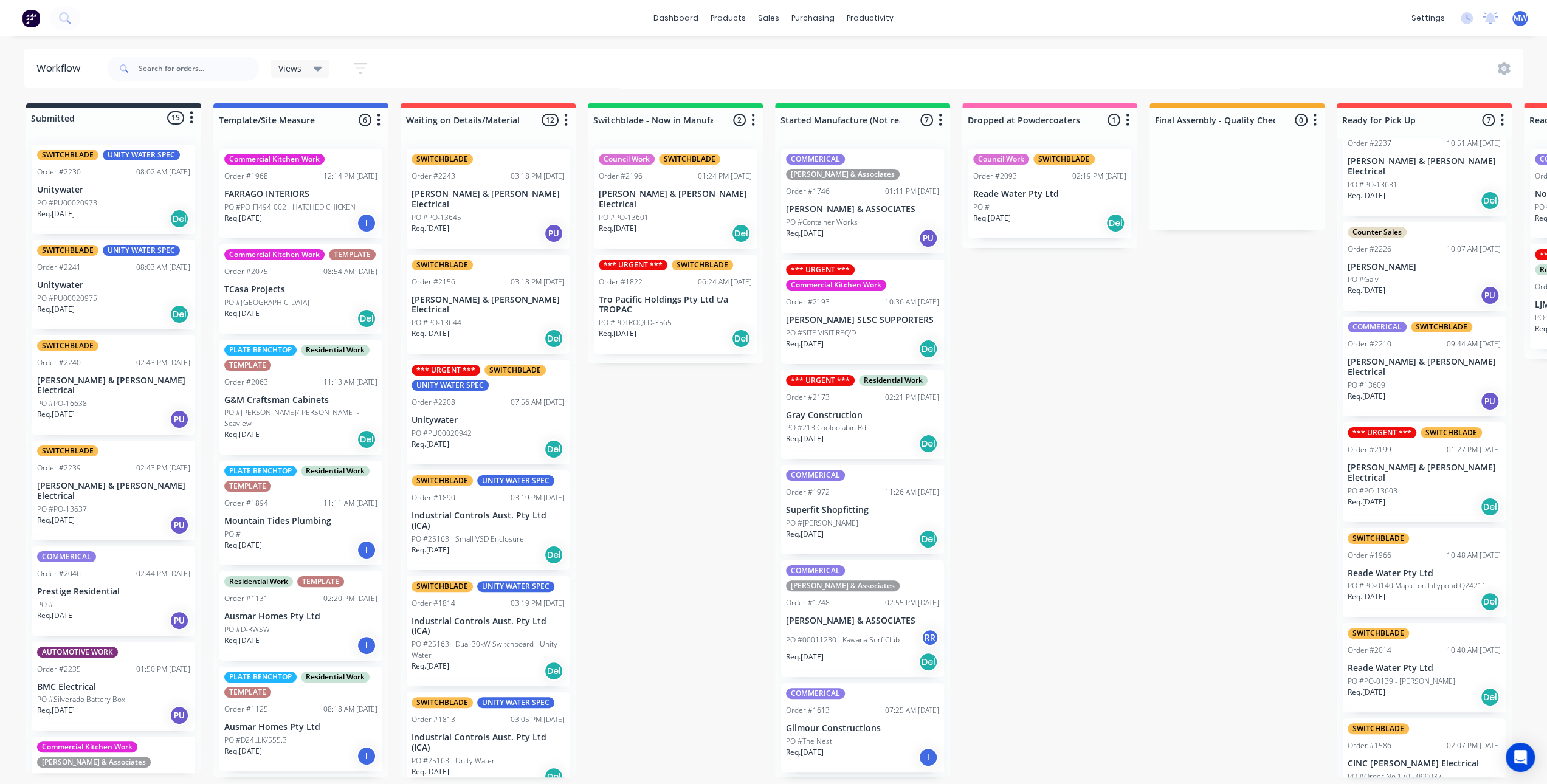
click at [1432, 342] on div "COMMERICAL SWITCHBLADE Order #2210 09:44 AM 25/08/25 Bailey & Dalton Electrical…" at bounding box center [1424, 366] width 163 height 100
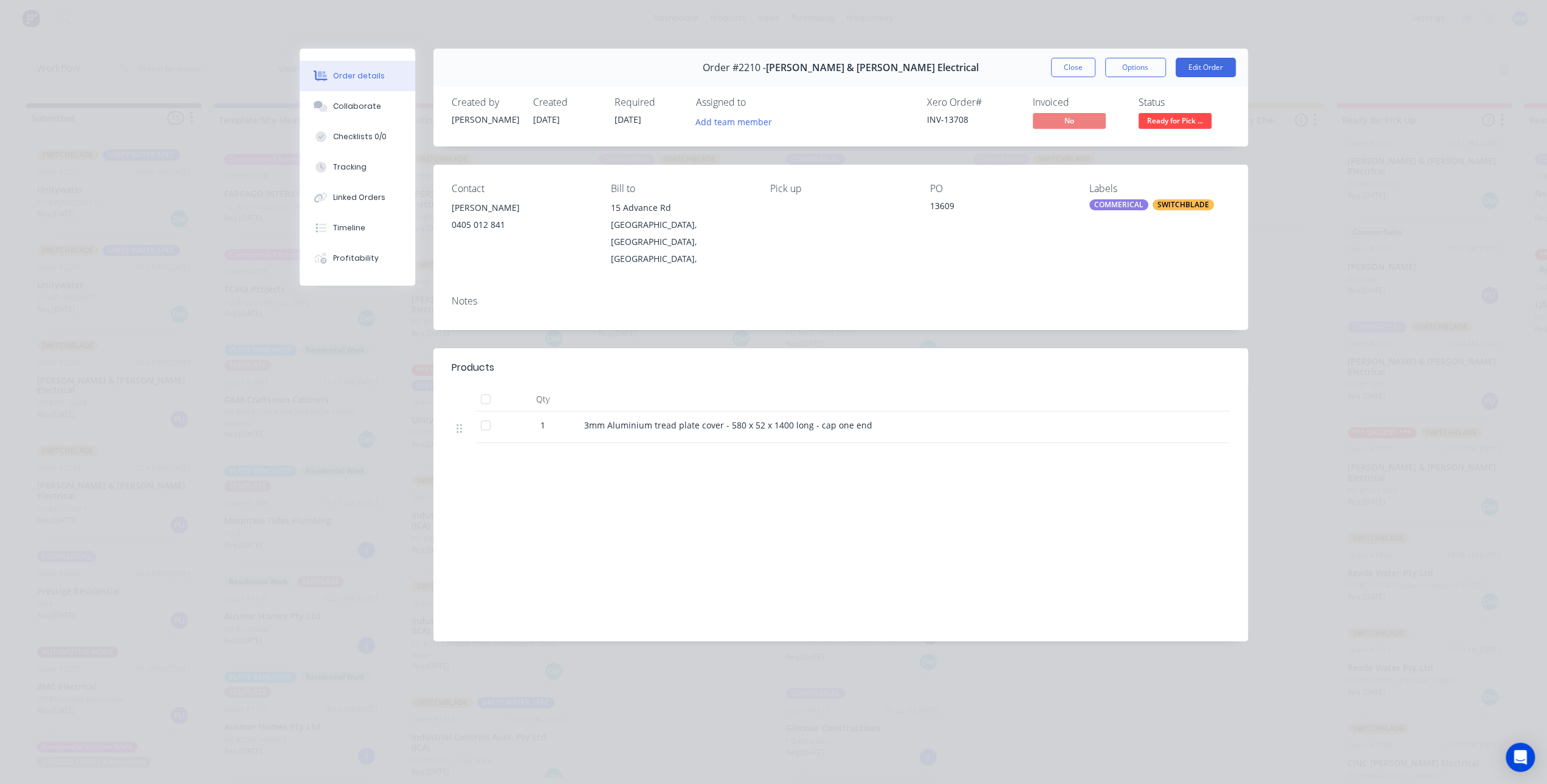
click at [503, 218] on div "0405 012 841" at bounding box center [521, 225] width 140 height 17
click at [979, 69] on div "Order #2210 - Bailey & Dalton Electrical Close Options Edit Order" at bounding box center [840, 67] width 815 height 38
click at [366, 110] on div "Collaborate" at bounding box center [357, 106] width 48 height 11
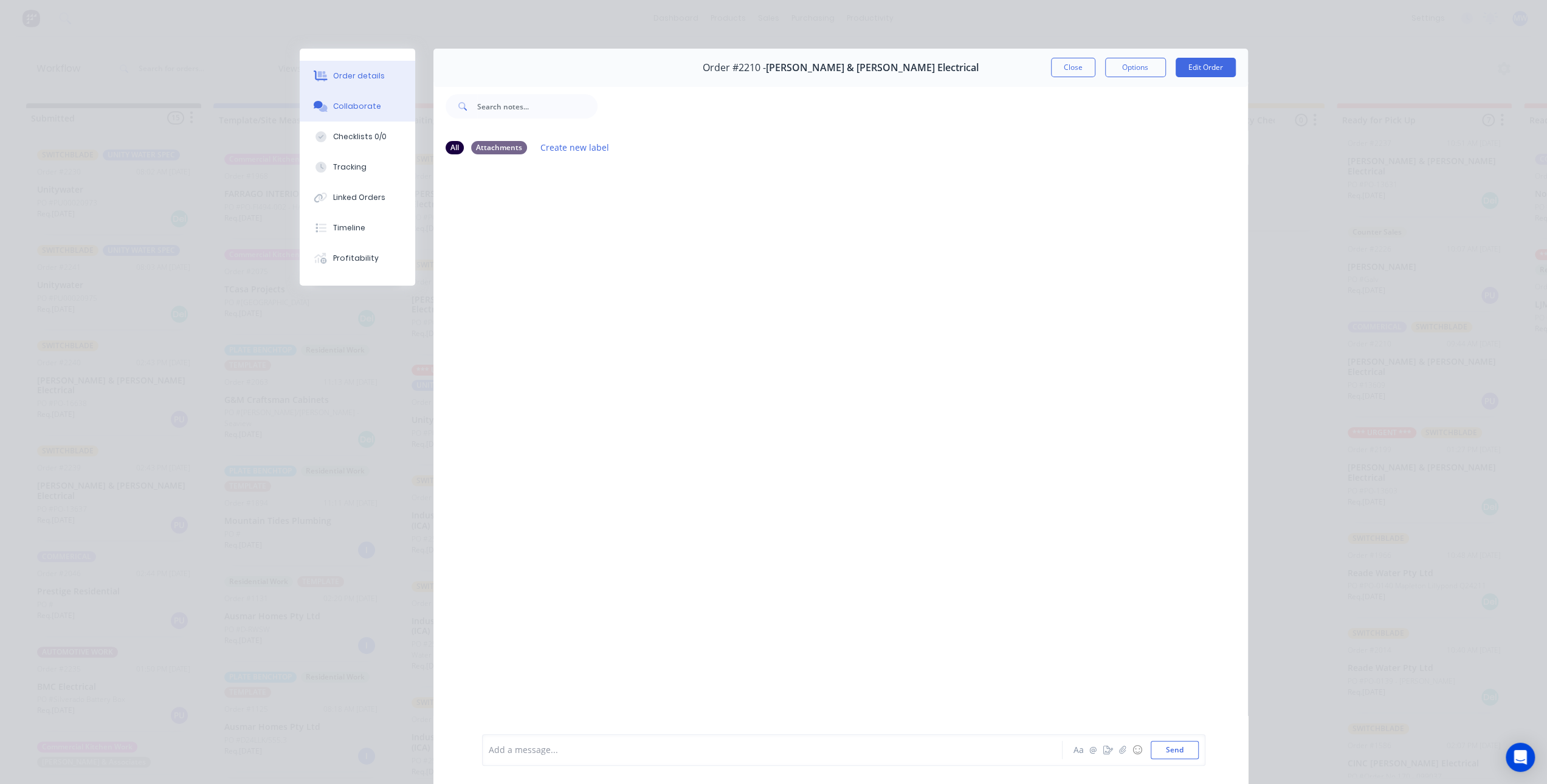
click at [361, 81] on button "Order details" at bounding box center [357, 75] width 115 height 30
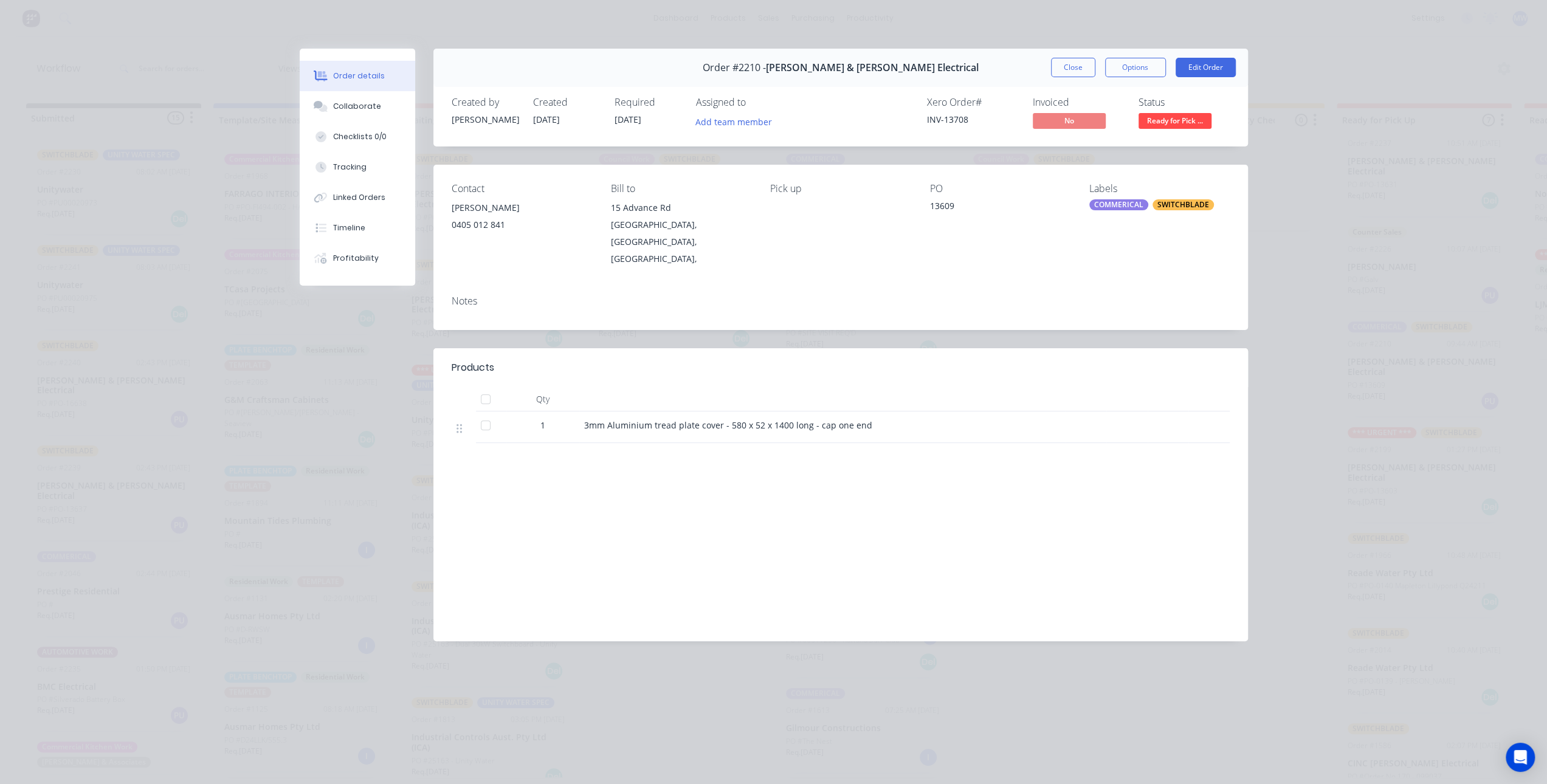
click at [1147, 387] on div at bounding box center [1168, 399] width 41 height 24
click at [1126, 387] on div at bounding box center [1127, 399] width 41 height 24
click at [1147, 317] on div "Order #2210 - Bailey & Dalton Electrical Close Options Edit Order Created by Tr…" at bounding box center [774, 354] width 949 height 610
click at [1139, 356] on header "Products" at bounding box center [840, 368] width 815 height 39
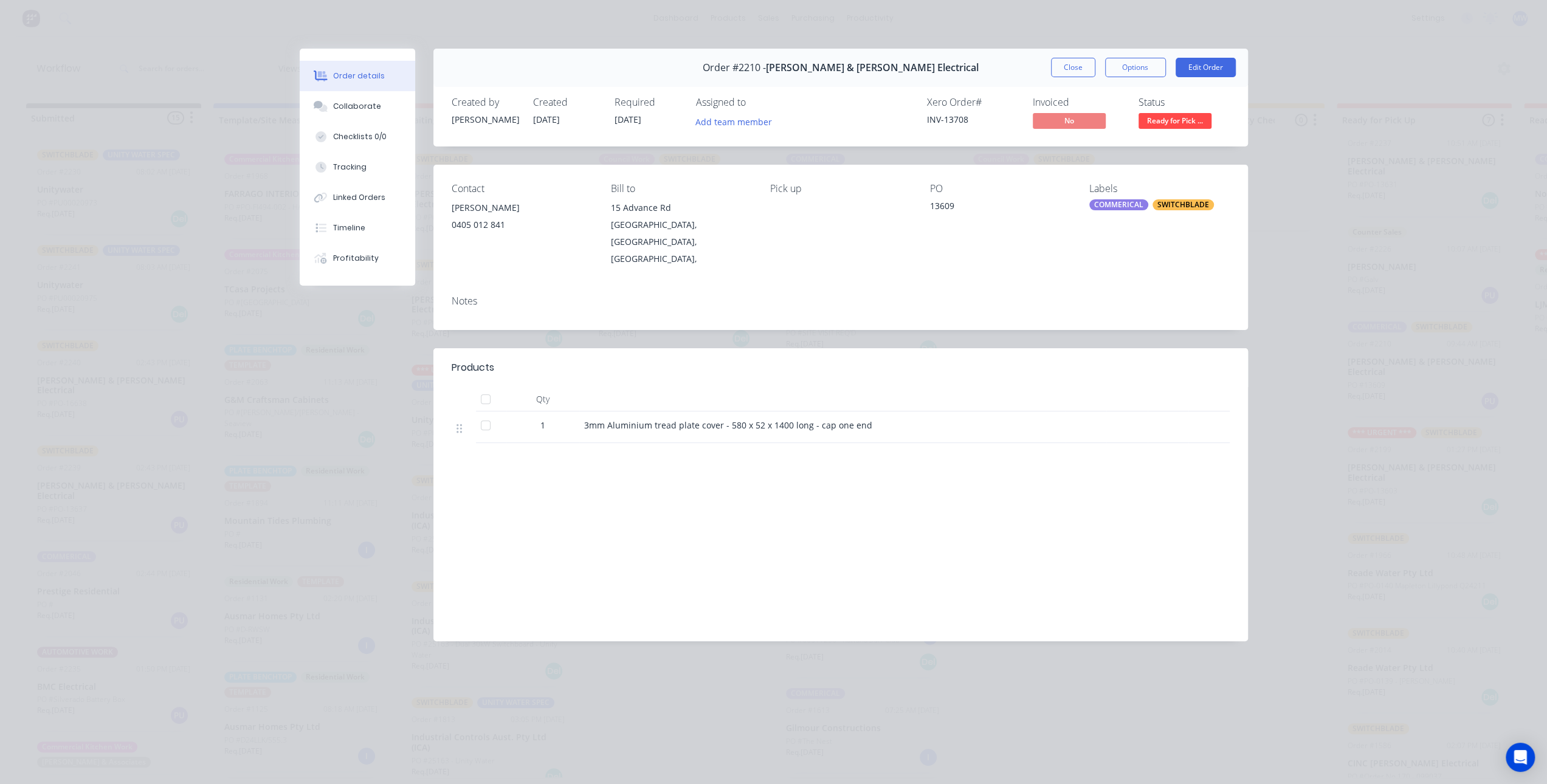
click at [927, 419] on div "3mm Aluminium tread plate cover - 580 x 52 x 1400 long - cap one end" at bounding box center [822, 425] width 477 height 13
click at [1024, 411] on div "3mm Aluminium tread plate cover - 580 x 52 x 1400 long - cap one end" at bounding box center [822, 427] width 486 height 32
drag, startPoint x: 597, startPoint y: 394, endPoint x: 913, endPoint y: 405, distance: 316.2
click at [914, 411] on div "3mm Aluminium tread plate cover - 580 x 52 x 1400 long - cap one end" at bounding box center [822, 427] width 486 height 32
click at [919, 419] on div "3mm Aluminium tread plate cover - 580 x 52 x 1400 long - cap one end" at bounding box center [822, 425] width 477 height 13
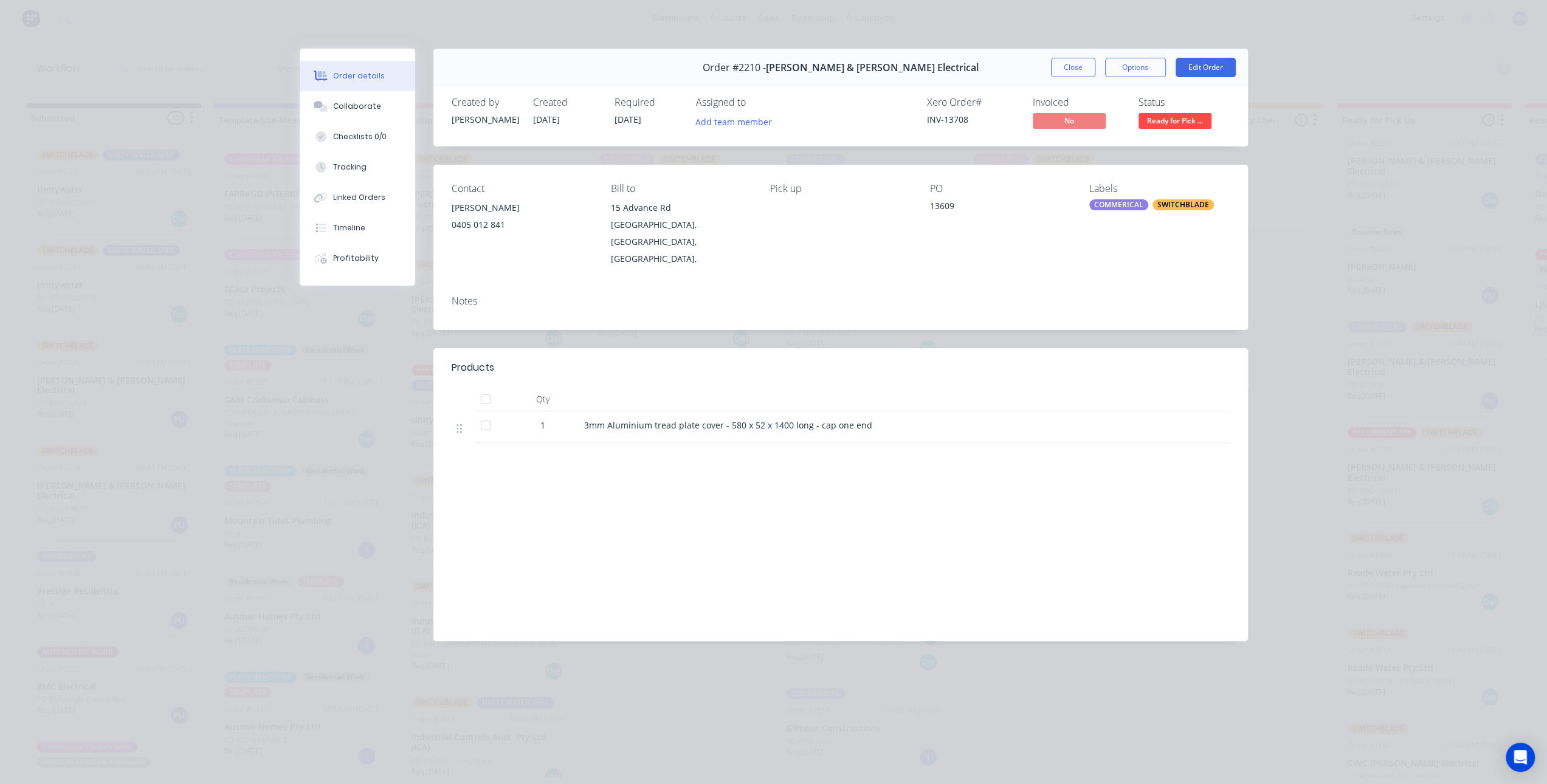
click at [1165, 411] on div at bounding box center [1168, 427] width 41 height 32
click at [1062, 74] on button "Close" at bounding box center [1073, 67] width 45 height 19
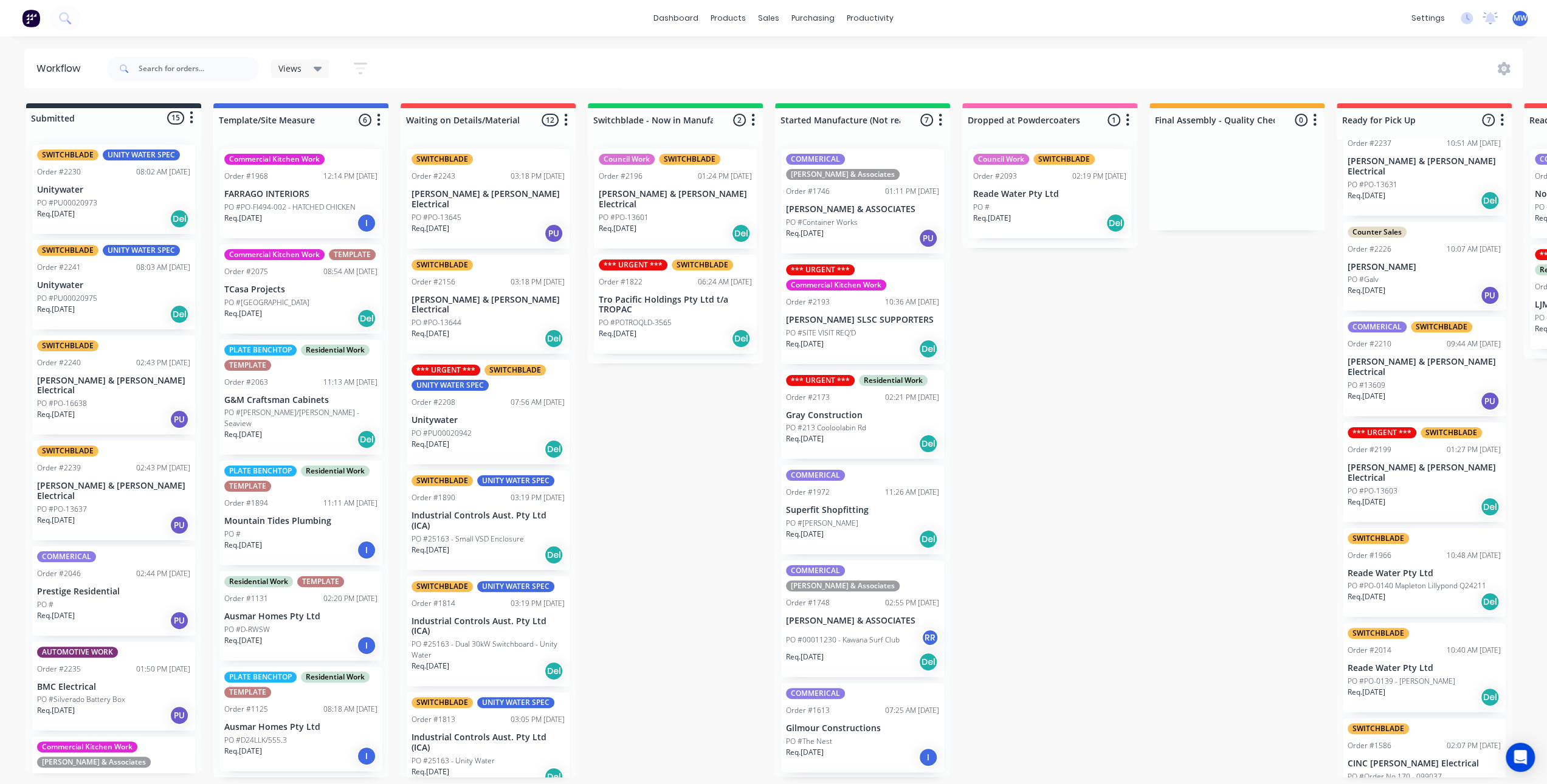
drag, startPoint x: 1026, startPoint y: 448, endPoint x: 1060, endPoint y: 474, distance: 42.8
click at [1026, 448] on div "Submitted 15 Status colour #273444 hex #273444 Save Cancel Summaries Total orde…" at bounding box center [1005, 440] width 2028 height 674
click at [1415, 497] on div "Req. 19/08/25 Del" at bounding box center [1424, 506] width 153 height 20
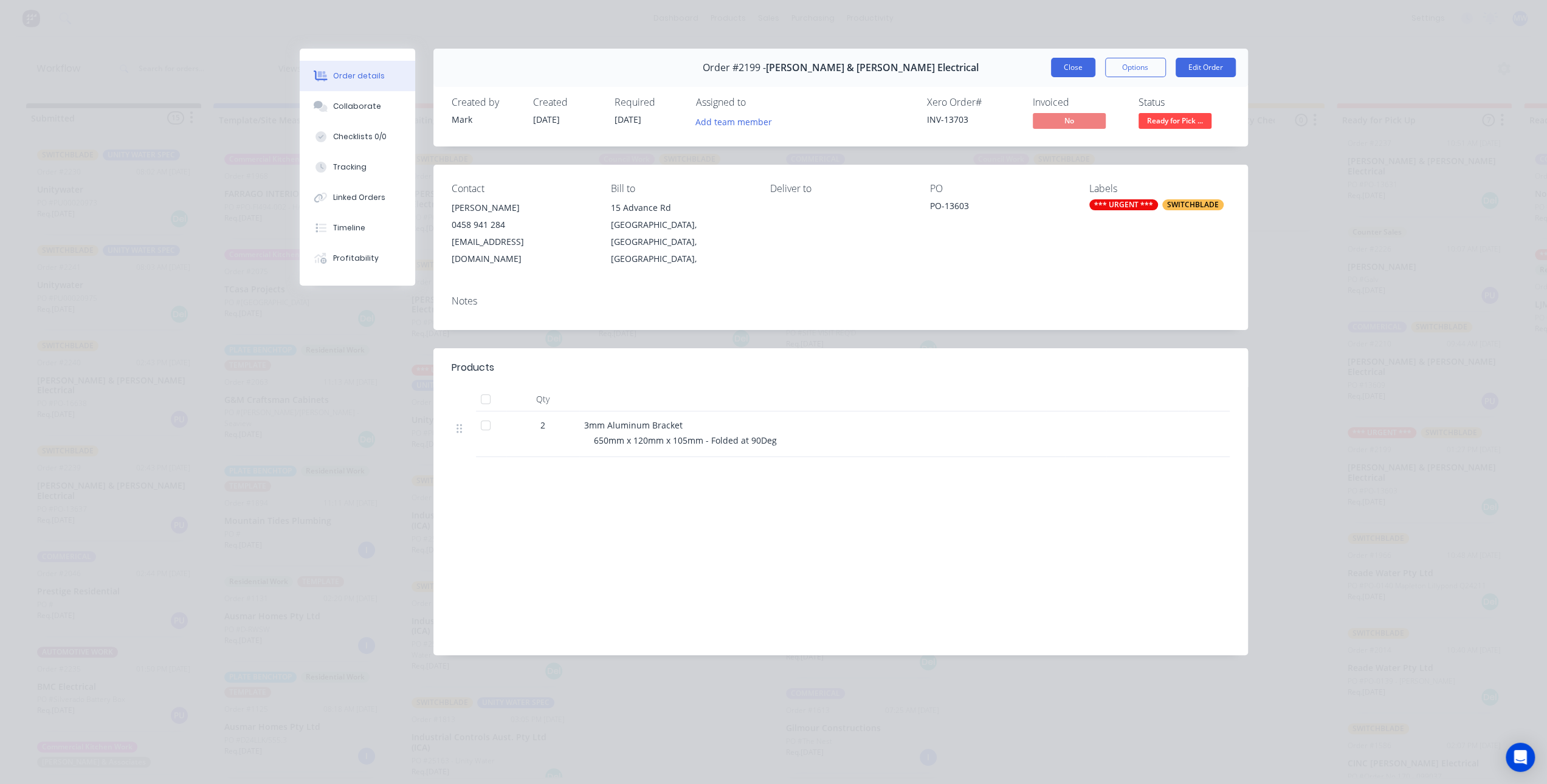
click at [1078, 69] on button "Close" at bounding box center [1073, 67] width 45 height 19
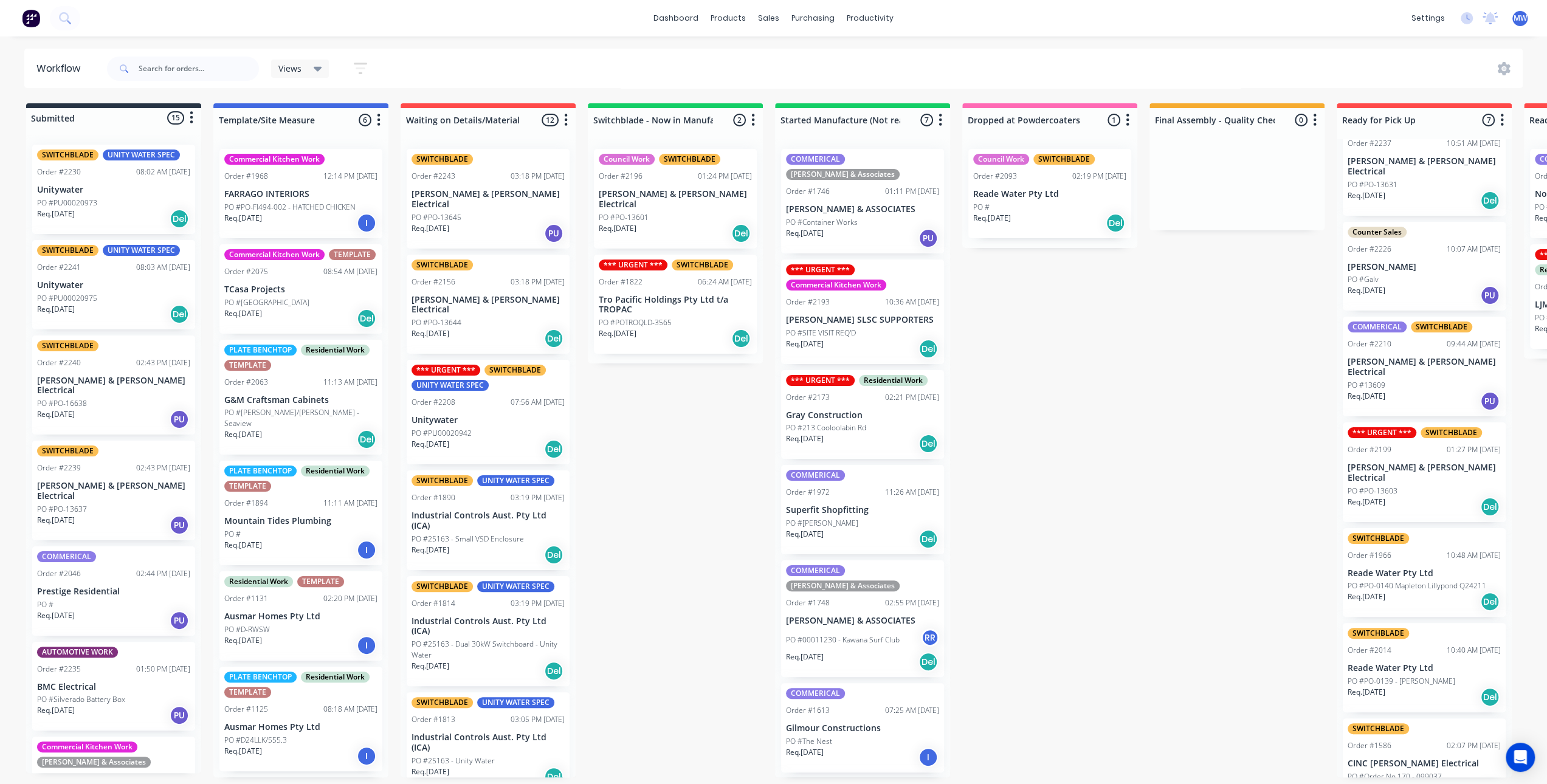
click at [1121, 533] on div "Submitted 15 Status colour #273444 hex #273444 Save Cancel Summaries Total orde…" at bounding box center [1005, 440] width 2028 height 674
click at [1385, 390] on p "Req. 20/08/25" at bounding box center [1367, 395] width 37 height 11
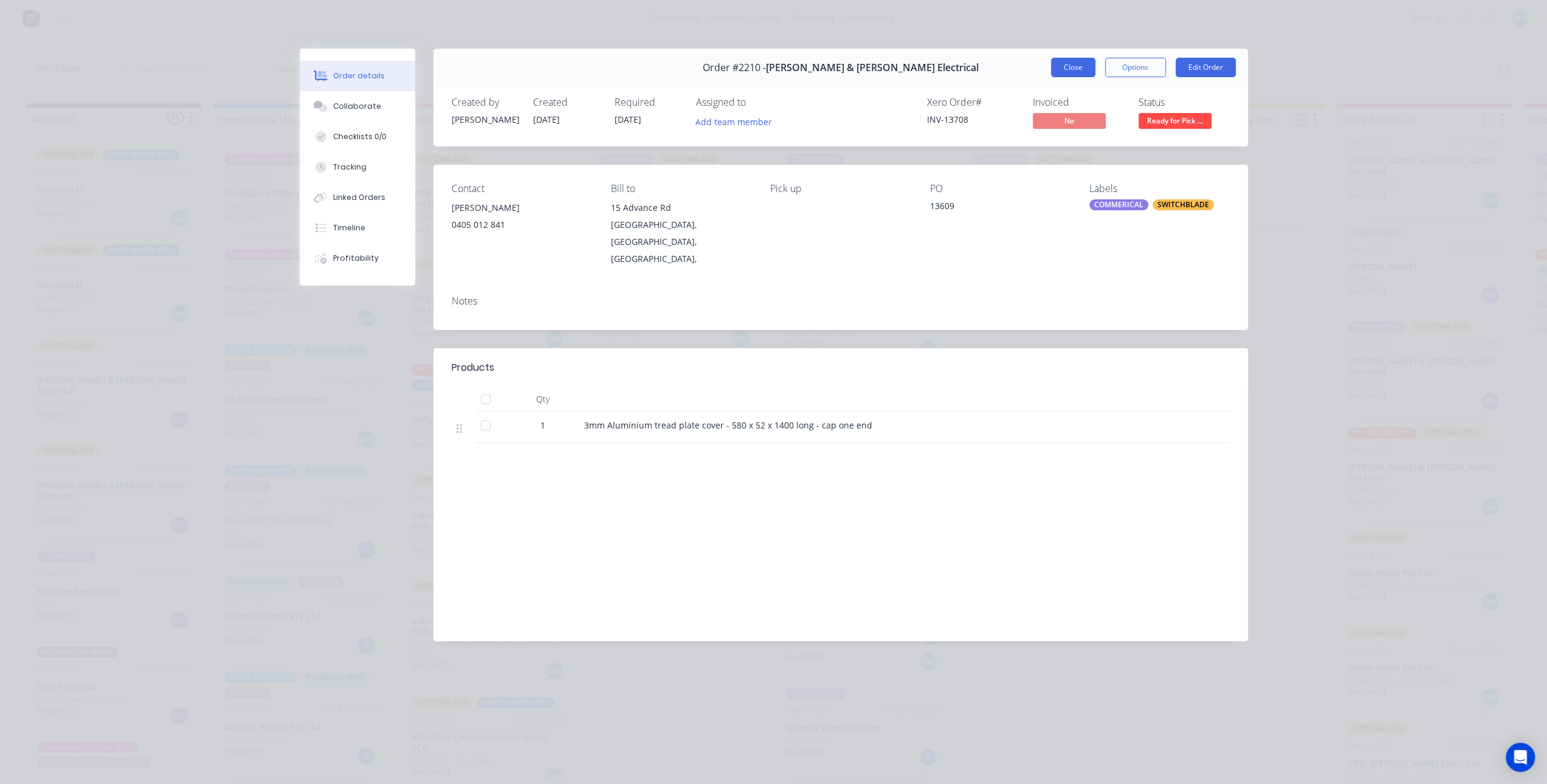
click at [1065, 72] on button "Close" at bounding box center [1073, 67] width 45 height 19
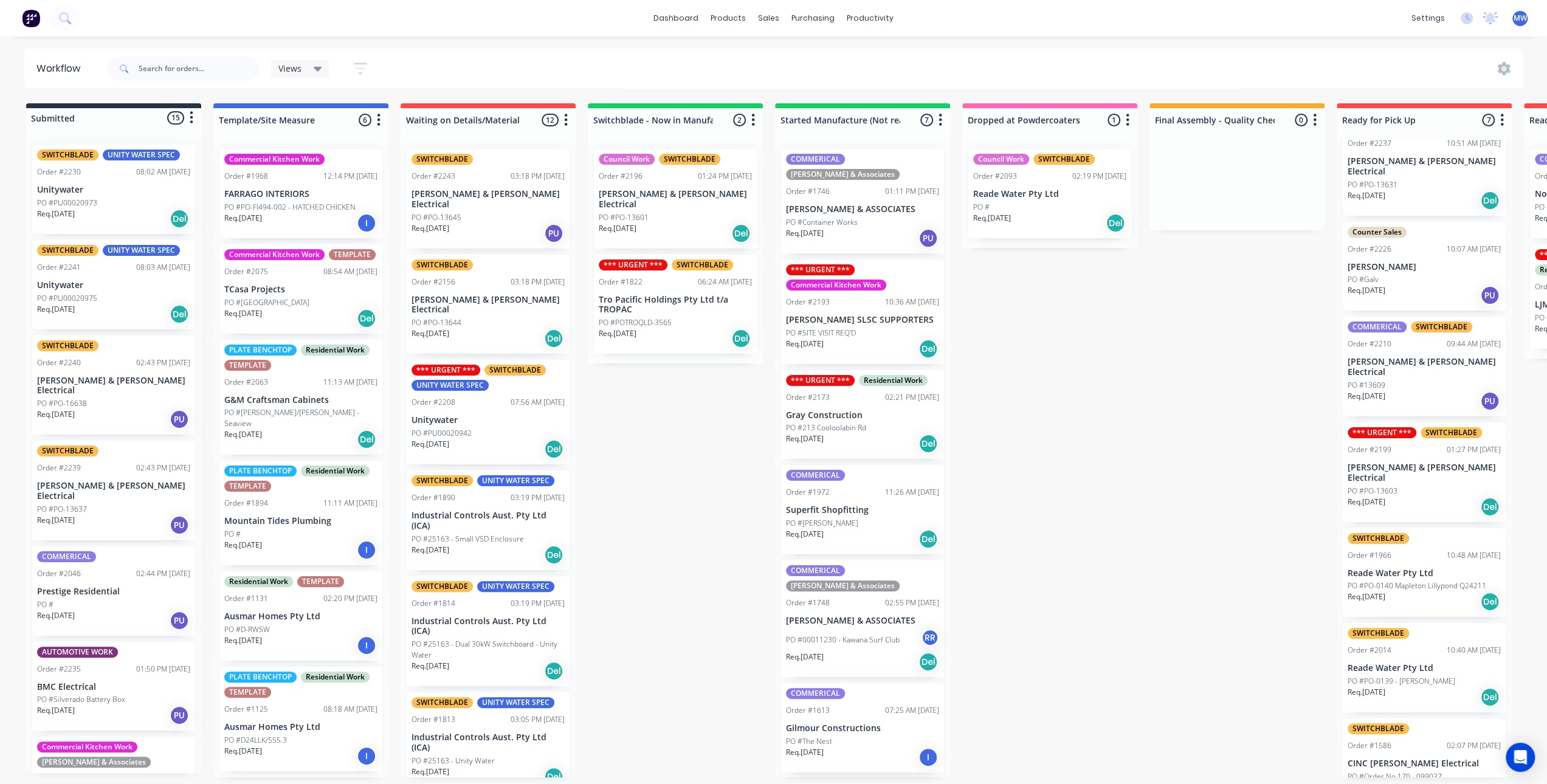
click at [1279, 389] on div "Submitted 15 Status colour #273444 hex #273444 Save Cancel Summaries Total orde…" at bounding box center [1005, 440] width 2028 height 674
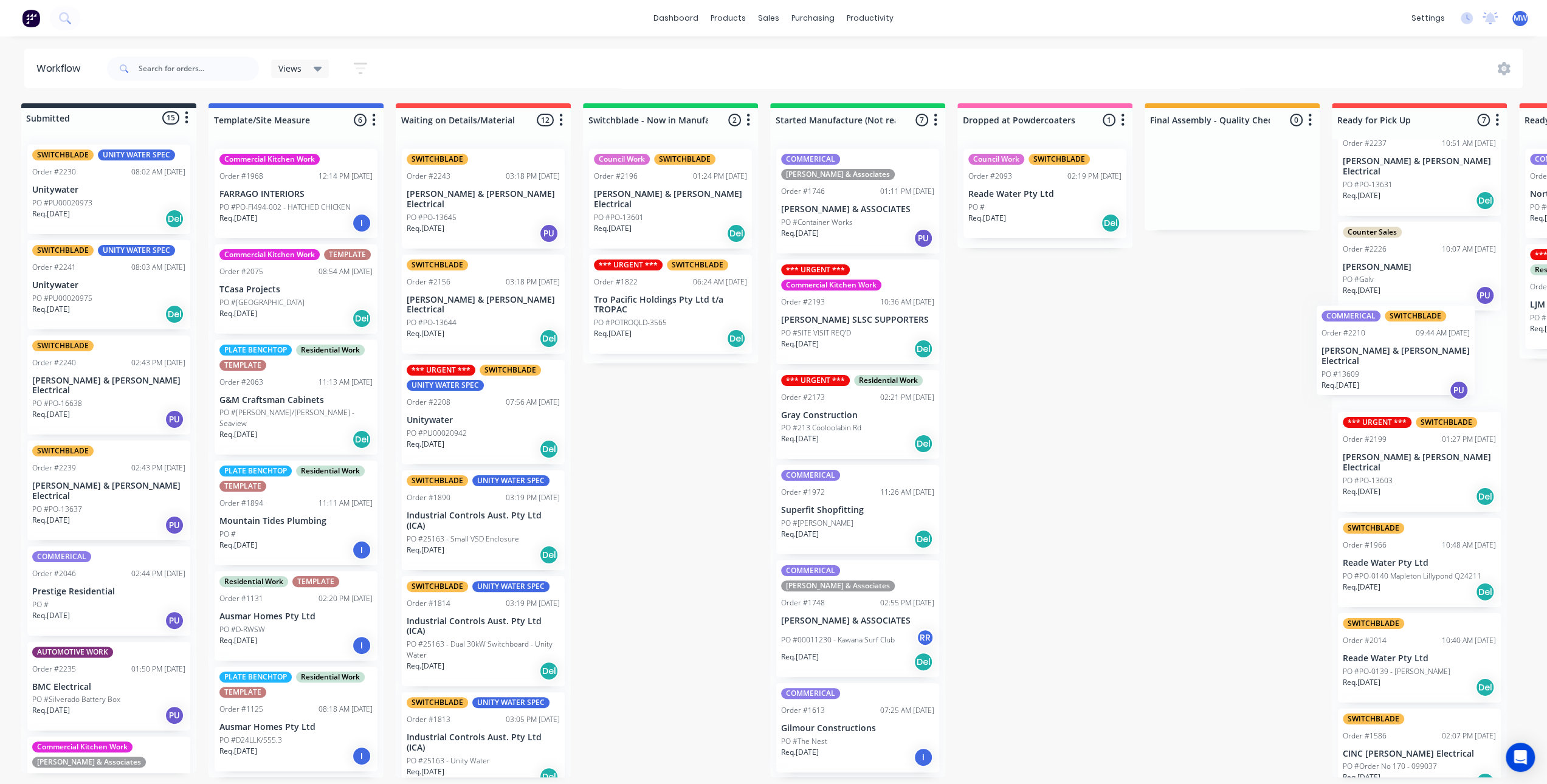
scroll to position [2, 6]
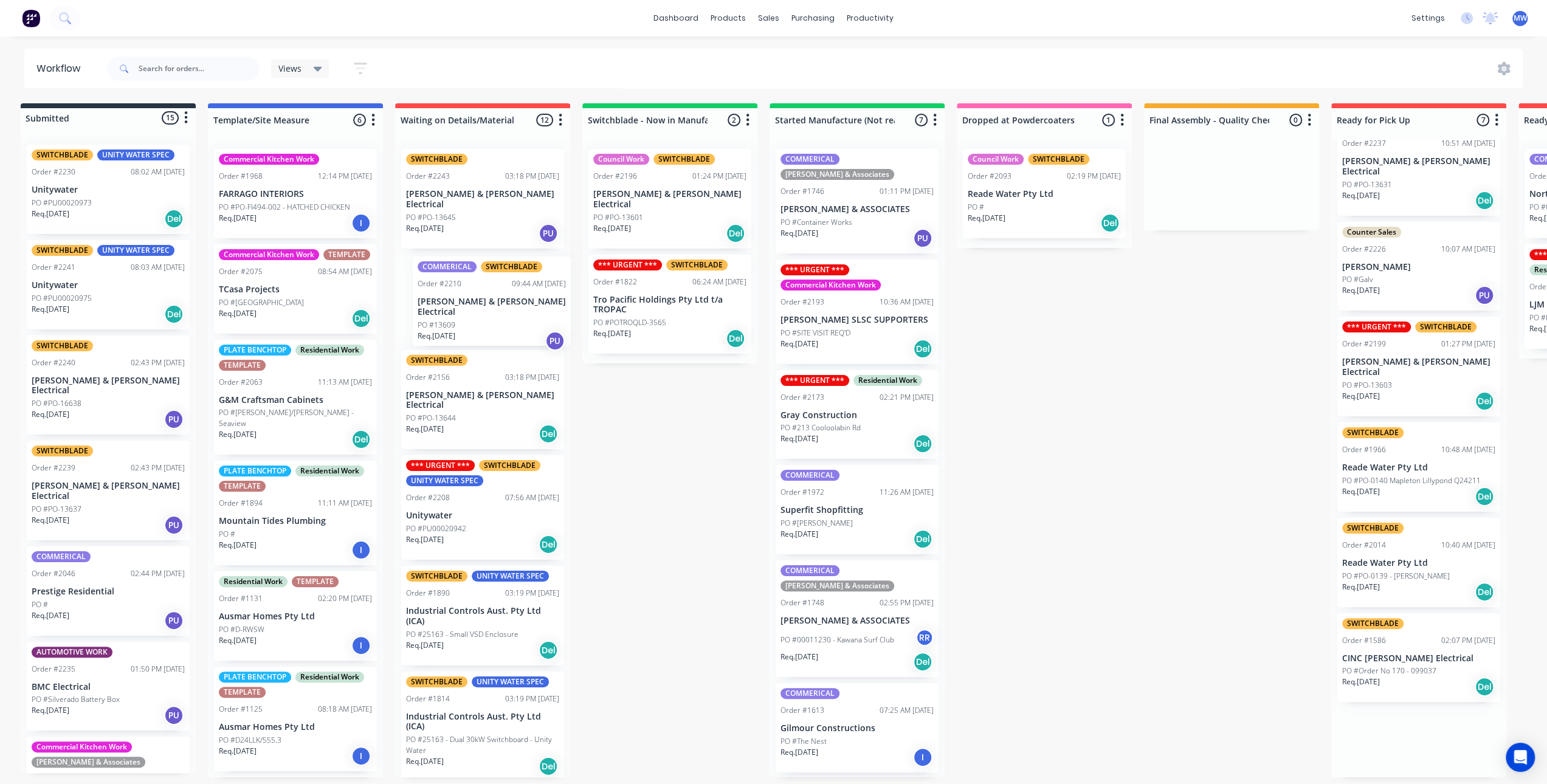
drag, startPoint x: 1423, startPoint y: 363, endPoint x: 485, endPoint y: 311, distance: 939.4
click at [487, 312] on div "Submitted 15 Status colour #273444 hex #273444 Save Cancel Summaries Total orde…" at bounding box center [999, 440] width 2028 height 674
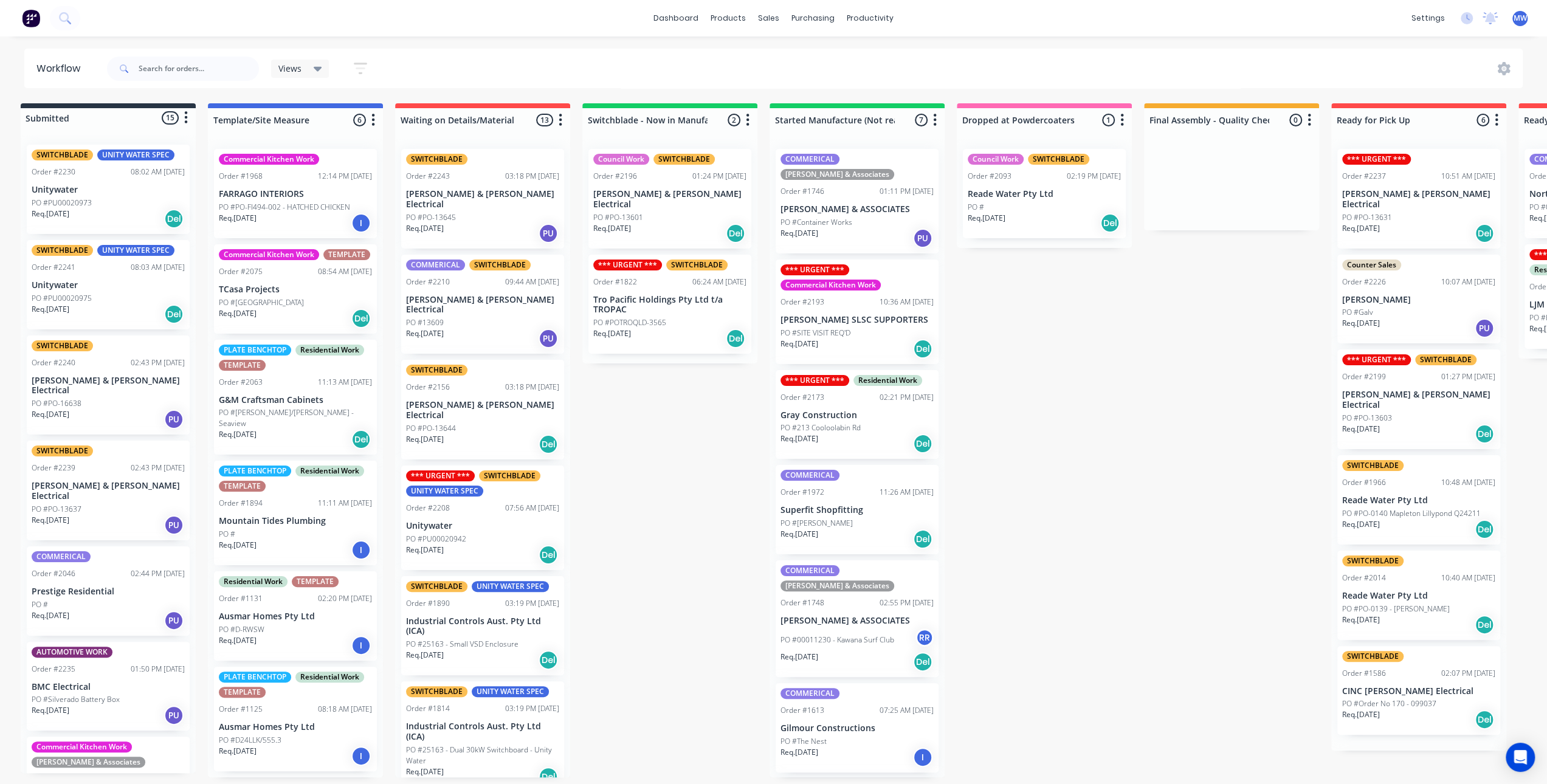
scroll to position [0, 0]
click at [629, 427] on div "Submitted 15 Status colour #273444 hex #273444 Save Cancel Summaries Total orde…" at bounding box center [999, 440] width 2028 height 674
click at [1189, 434] on div "Submitted 15 Status colour #273444 hex #273444 Save Cancel Summaries Total orde…" at bounding box center [999, 440] width 2028 height 674
click at [477, 262] on div "COMMERICAL SWITCHBLADE Order #2210 09:44 AM 25/08/25 Bailey & Dalton Electrical…" at bounding box center [482, 304] width 163 height 100
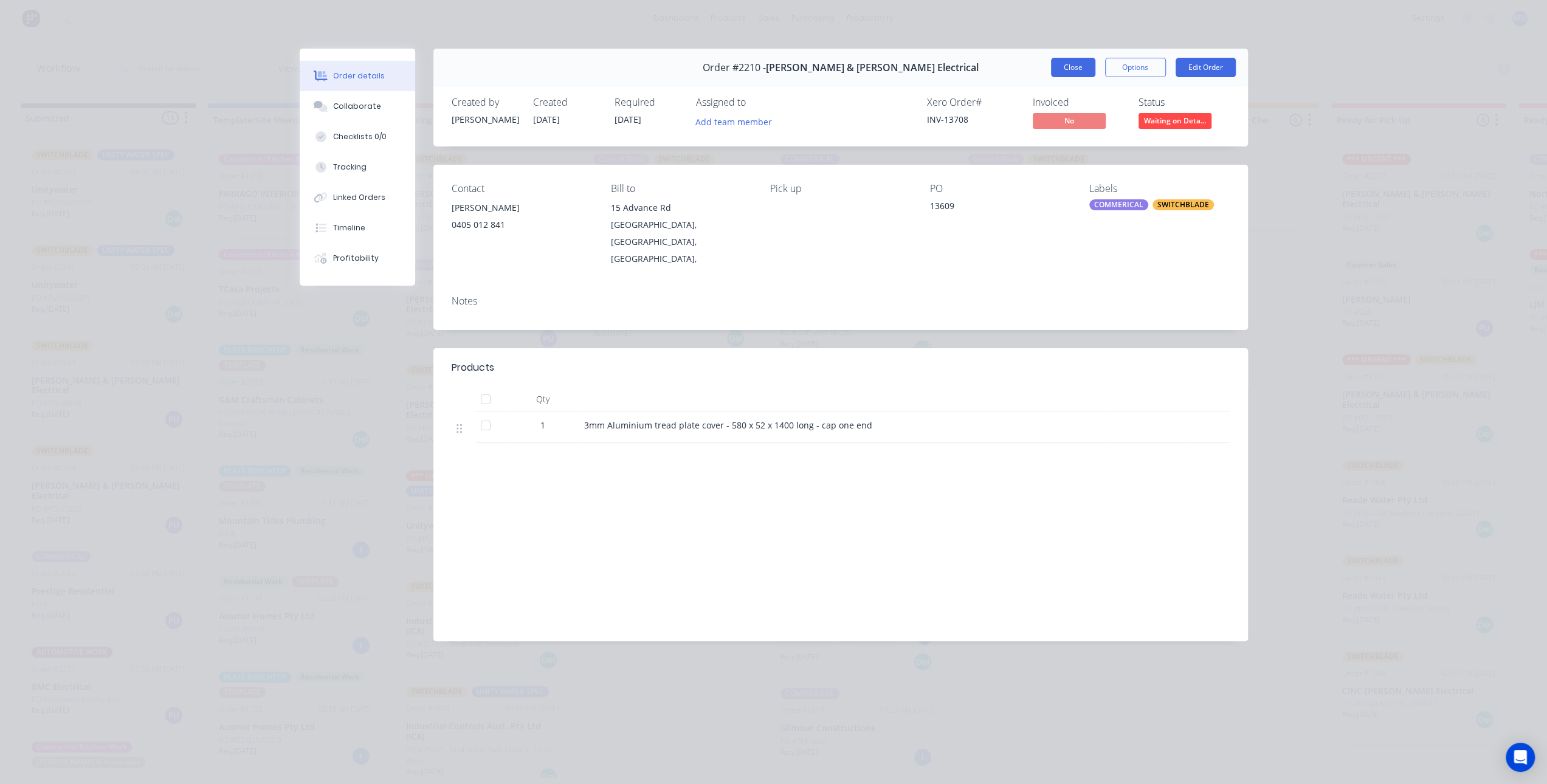
click at [1075, 71] on button "Close" at bounding box center [1073, 67] width 45 height 19
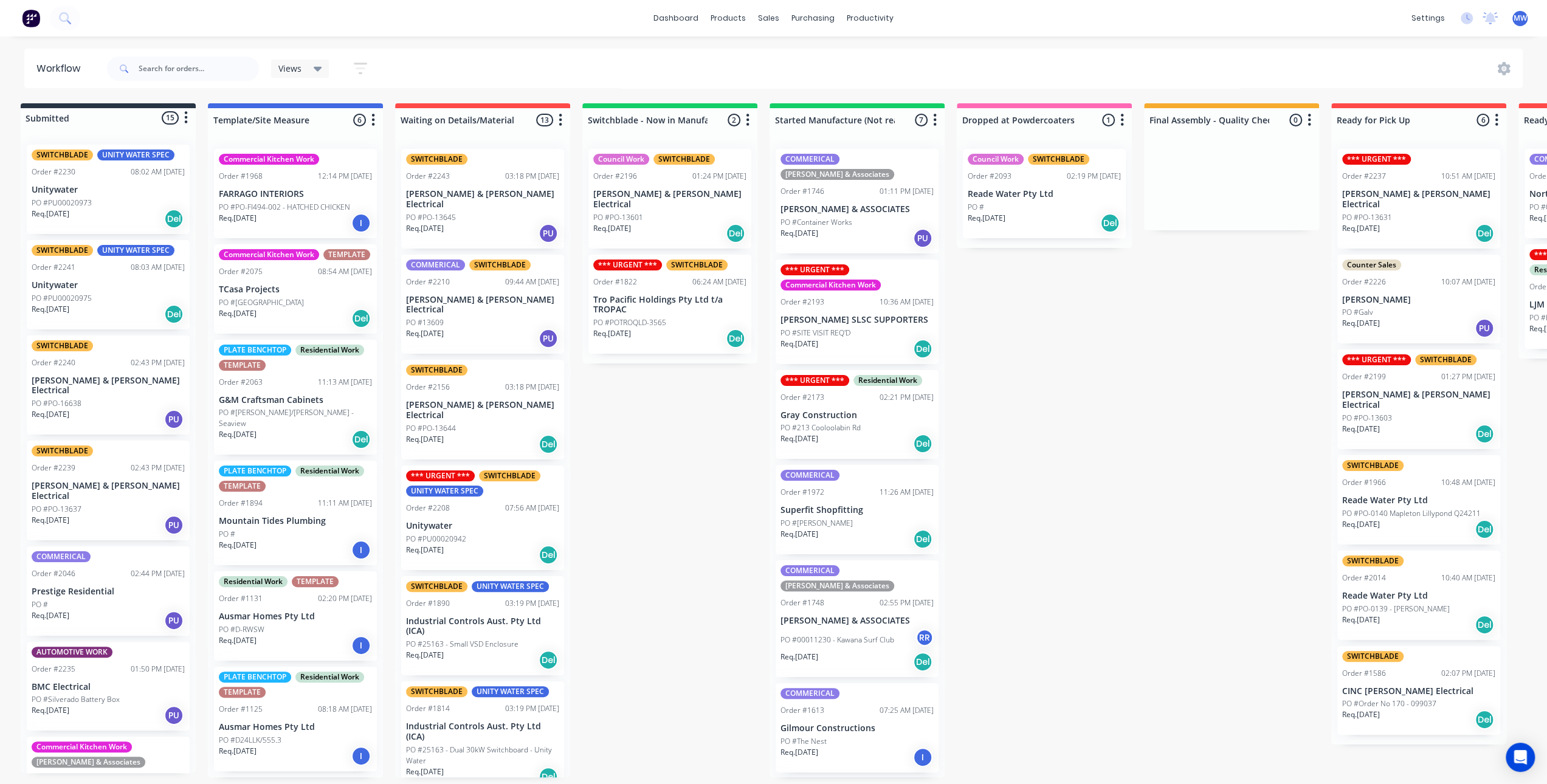
click at [714, 424] on div "Submitted 15 Status colour #273444 hex #273444 Save Cancel Summaries Total orde…" at bounding box center [999, 440] width 2028 height 674
click at [1090, 379] on div "Submitted 15 Status colour #273444 hex #273444 Save Cancel Summaries Total orde…" at bounding box center [999, 440] width 2028 height 674
click at [653, 482] on div "Submitted 15 Status colour #273444 hex #273444 Save Cancel Summaries Total orde…" at bounding box center [999, 440] width 2028 height 674
click at [670, 460] on div "Submitted 15 Status colour #273444 hex #273444 Save Cancel Summaries Total orde…" at bounding box center [999, 440] width 2028 height 674
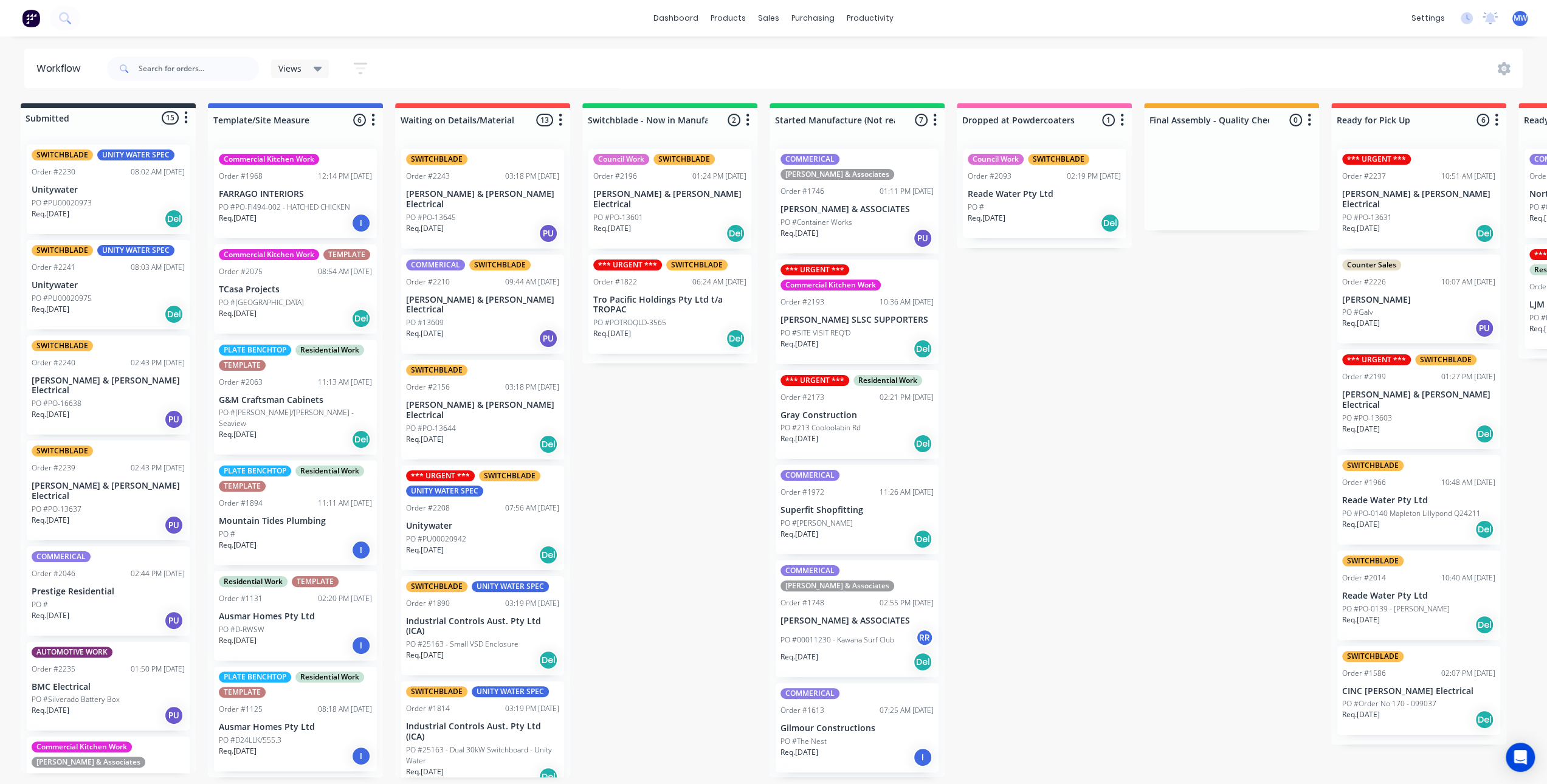
click at [425, 282] on div "COMMERICAL SWITCHBLADE Order #2210 09:44 AM 25/08/25 Bailey & Dalton Electrical…" at bounding box center [482, 304] width 163 height 100
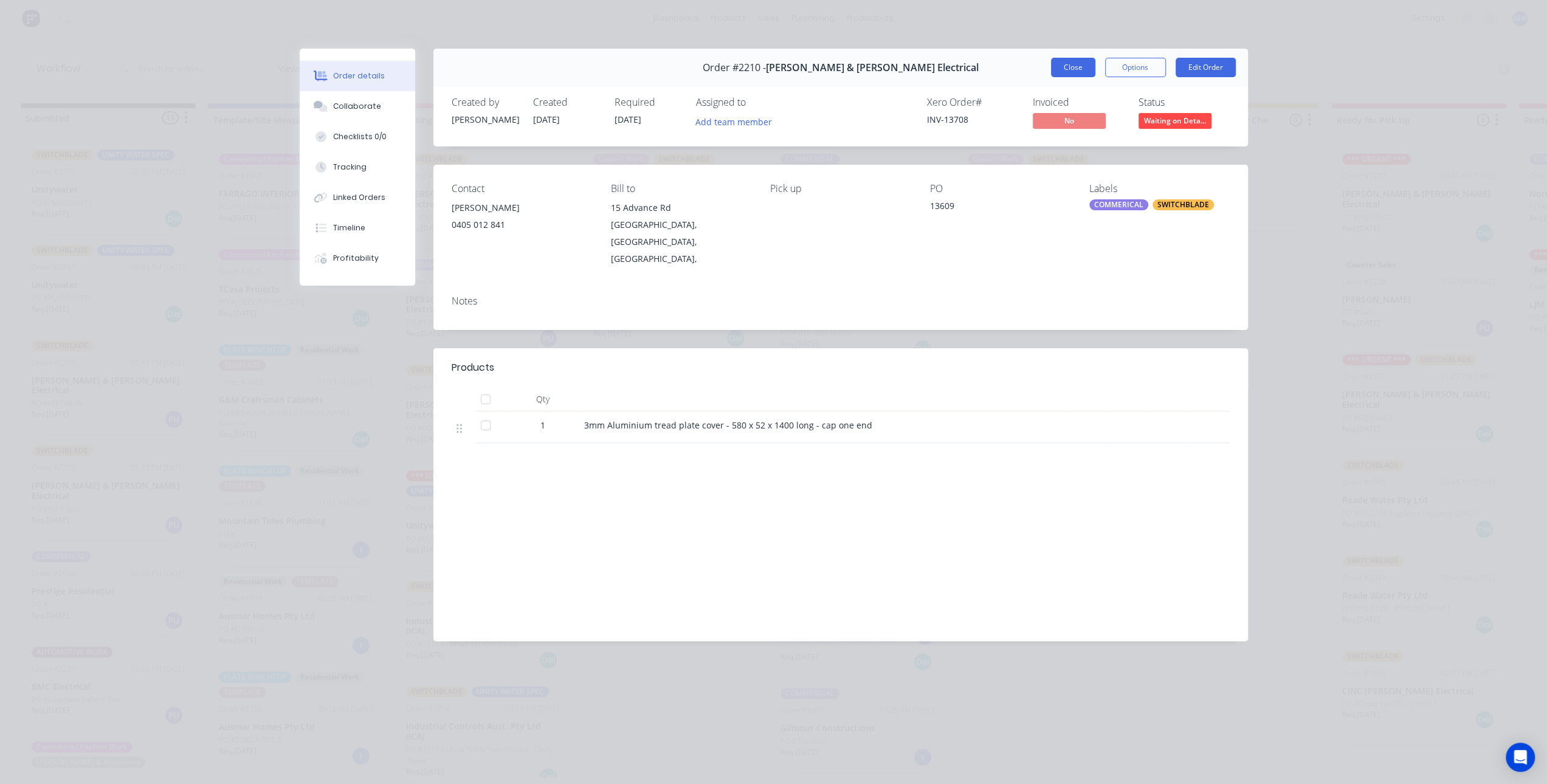
click at [1067, 72] on button "Close" at bounding box center [1073, 67] width 45 height 19
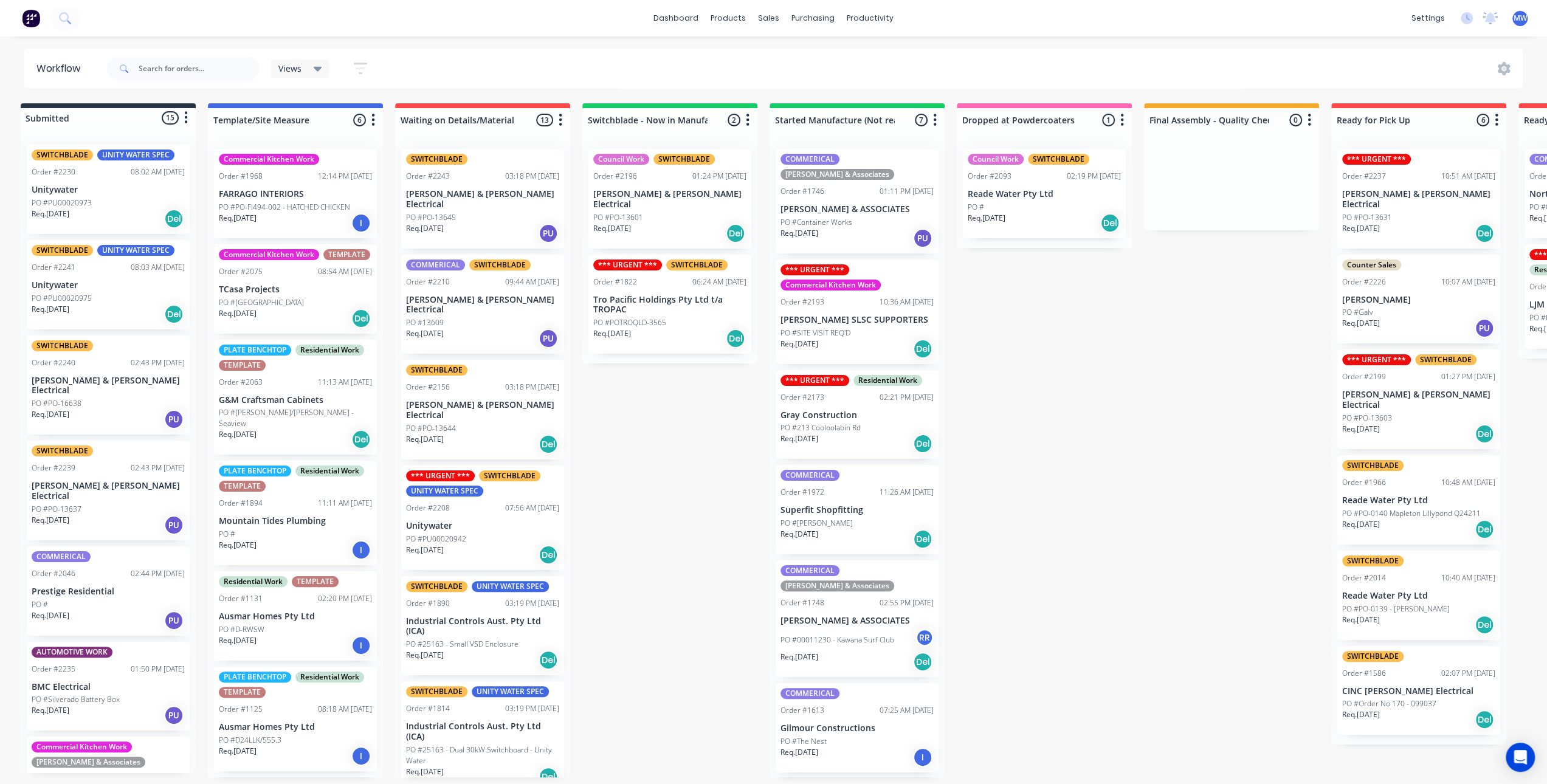
drag, startPoint x: 663, startPoint y: 453, endPoint x: 664, endPoint y: 444, distance: 9.1
click at [663, 453] on div "Submitted 15 Status colour #273444 hex #273444 Save Cancel Summaries Total orde…" at bounding box center [999, 440] width 2028 height 674
click at [705, 472] on div "Submitted 15 Status colour #273444 hex #273444 Save Cancel Summaries Total orde…" at bounding box center [999, 440] width 2028 height 674
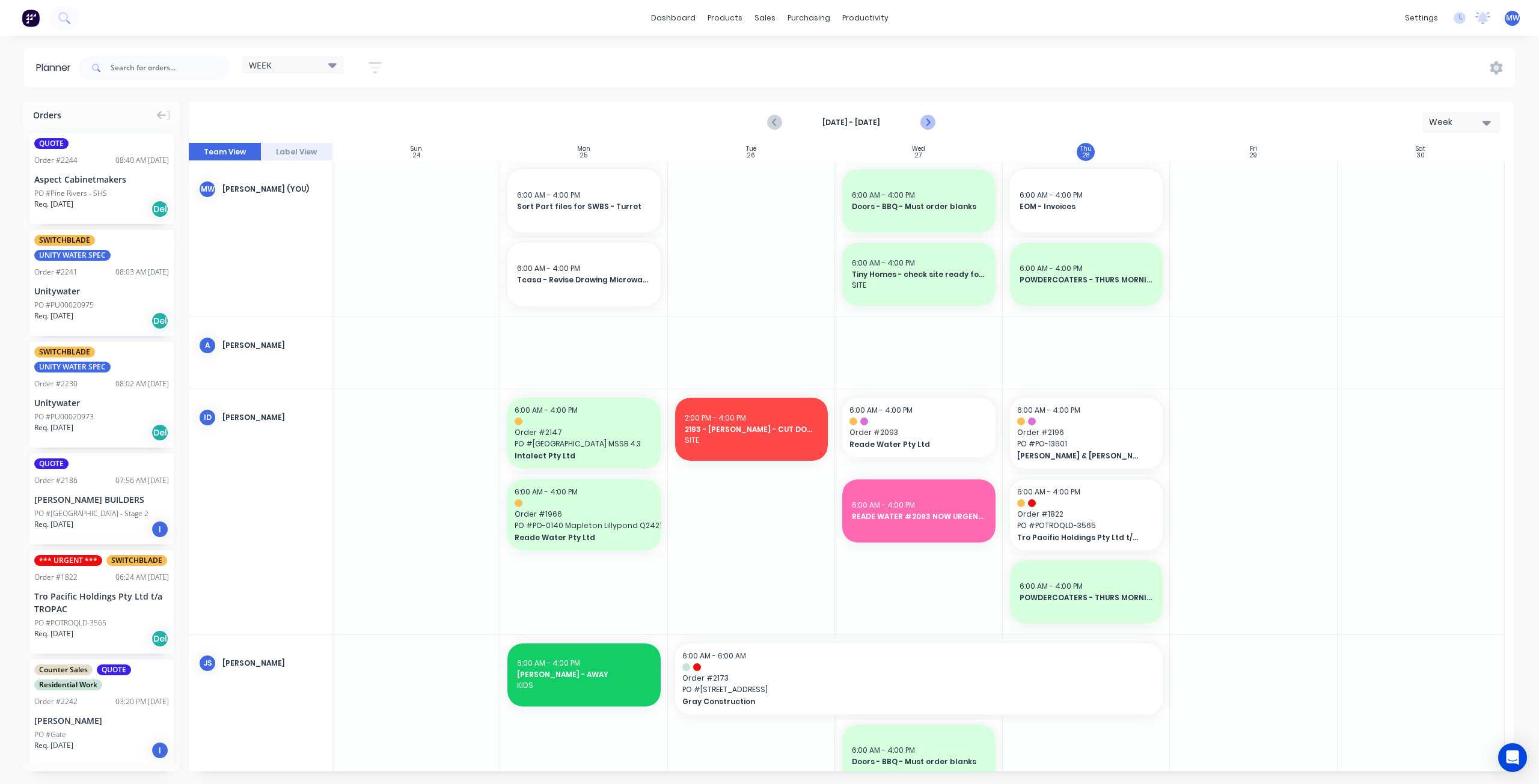
click at [931, 123] on icon "Next page" at bounding box center [927, 123] width 14 height 14
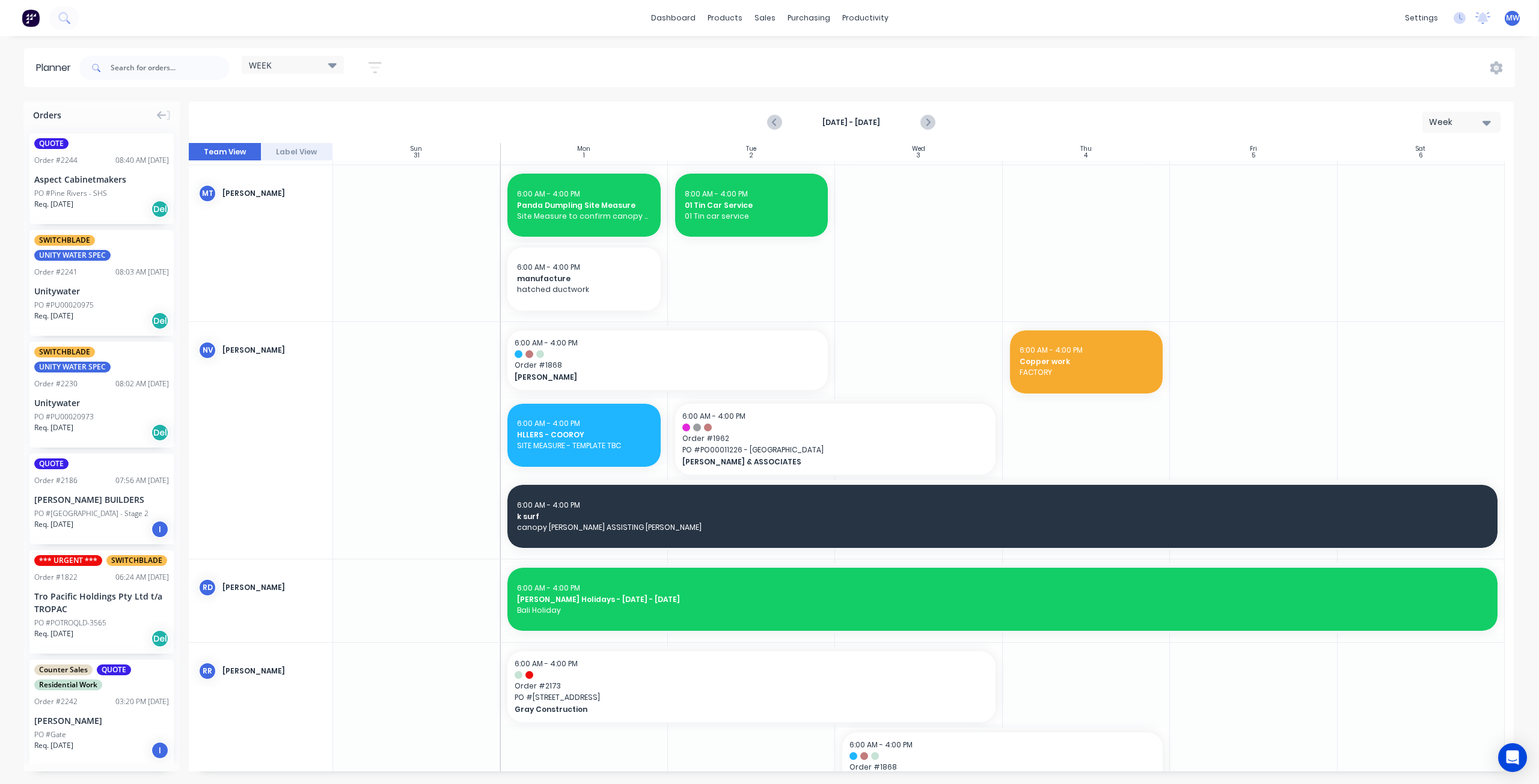
scroll to position [781, 0]
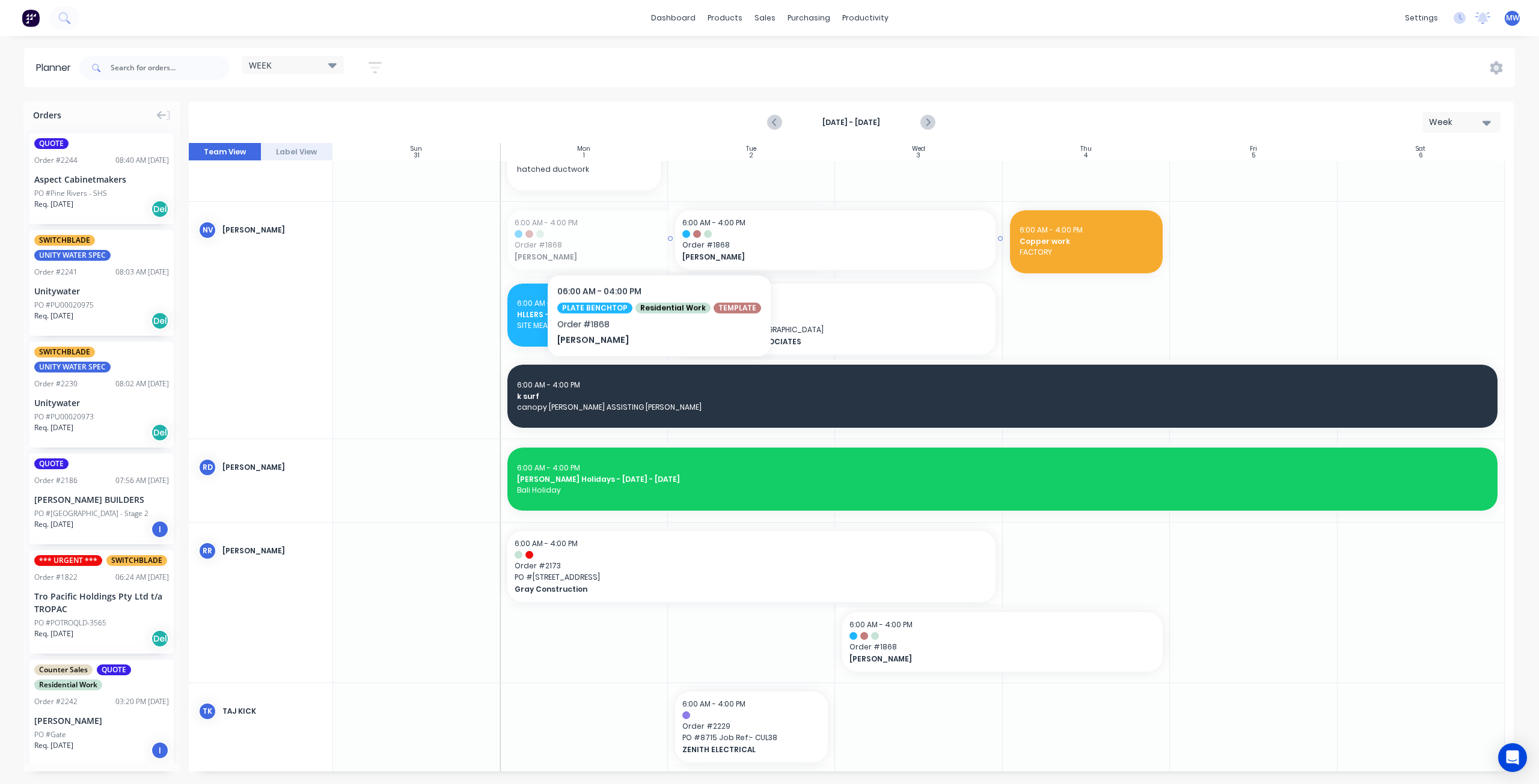
drag, startPoint x: 653, startPoint y: 242, endPoint x: 828, endPoint y: 247, distance: 175.1
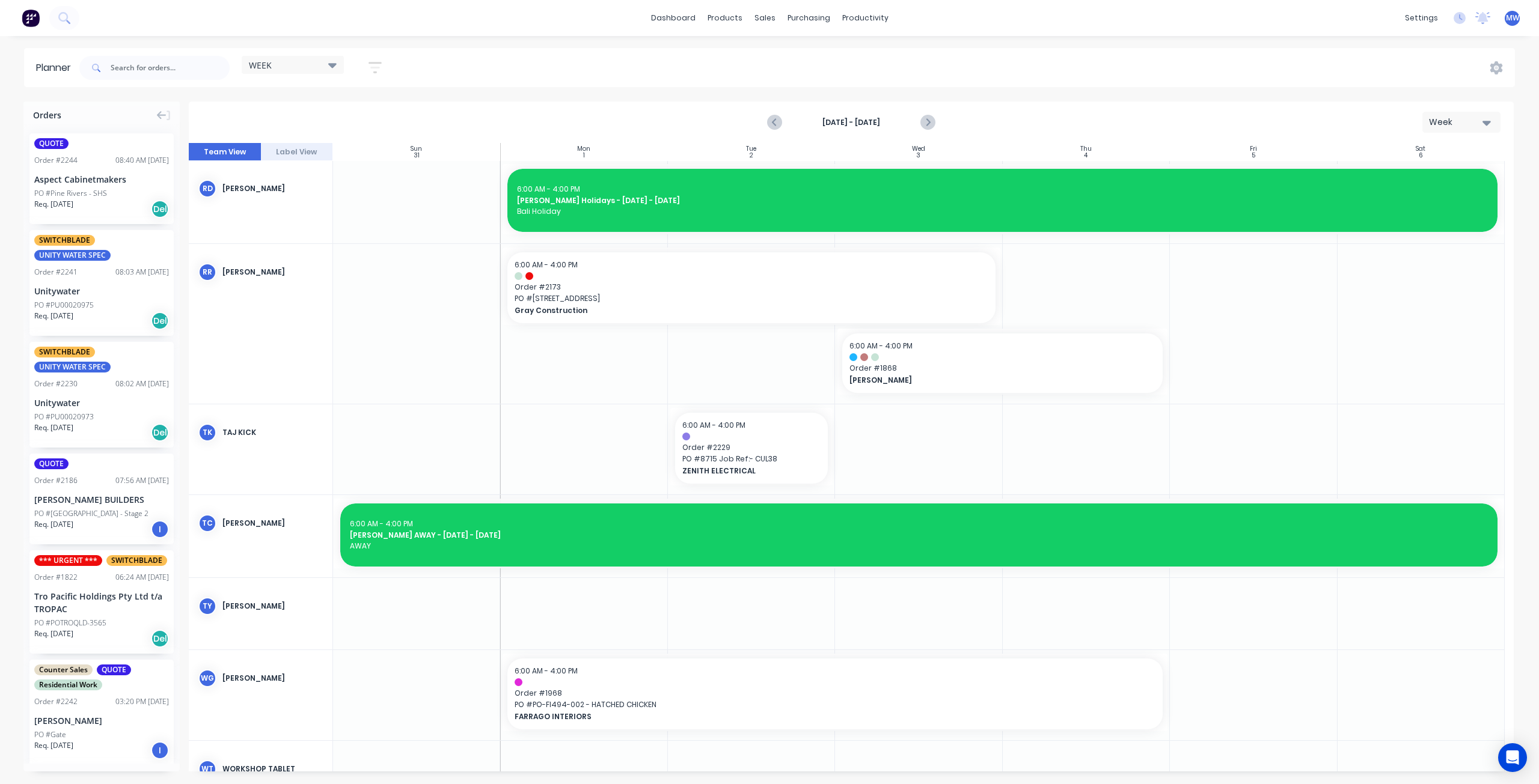
scroll to position [986, 0]
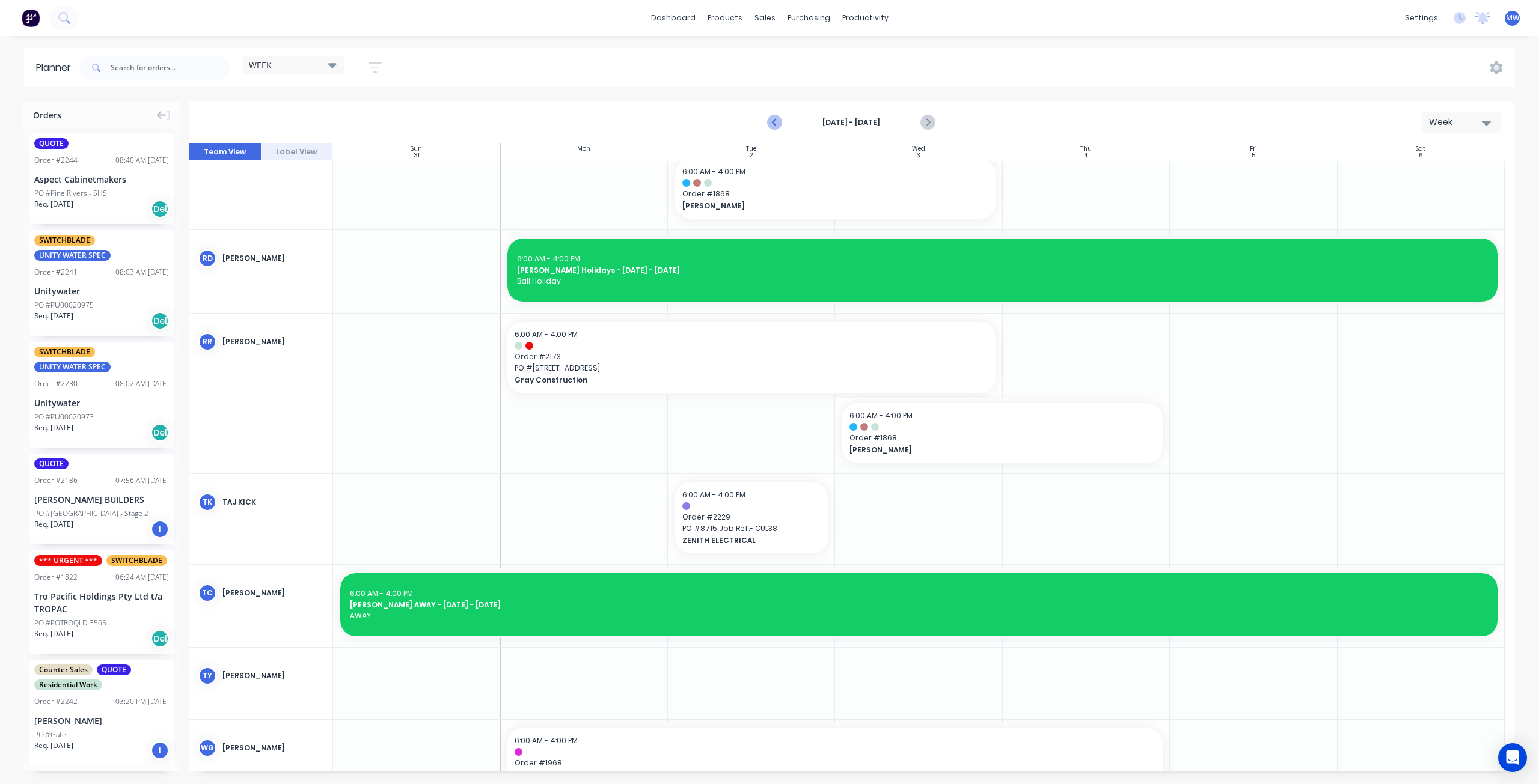
click at [778, 123] on icon "Previous page" at bounding box center [776, 123] width 14 height 14
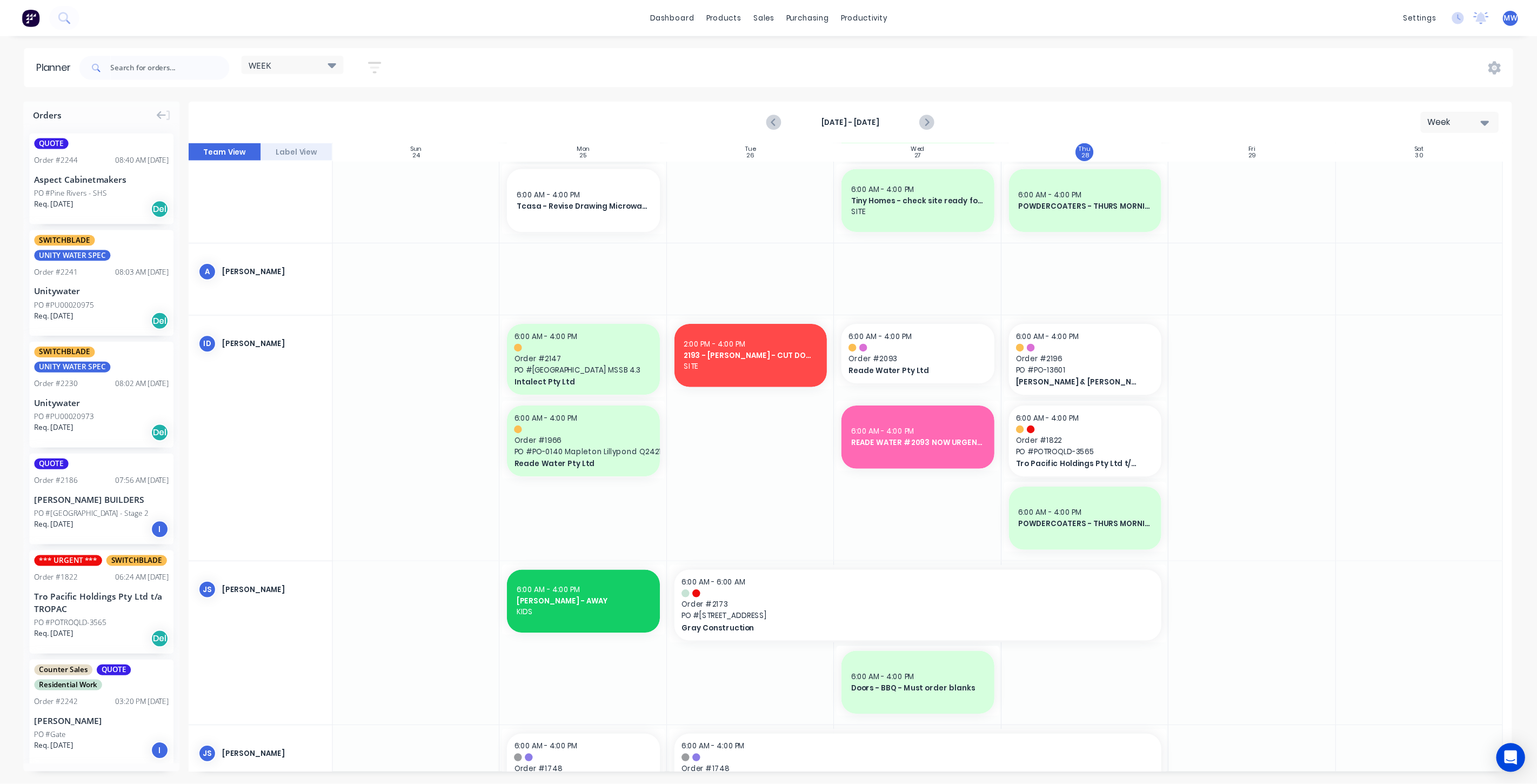
scroll to position [0, 0]
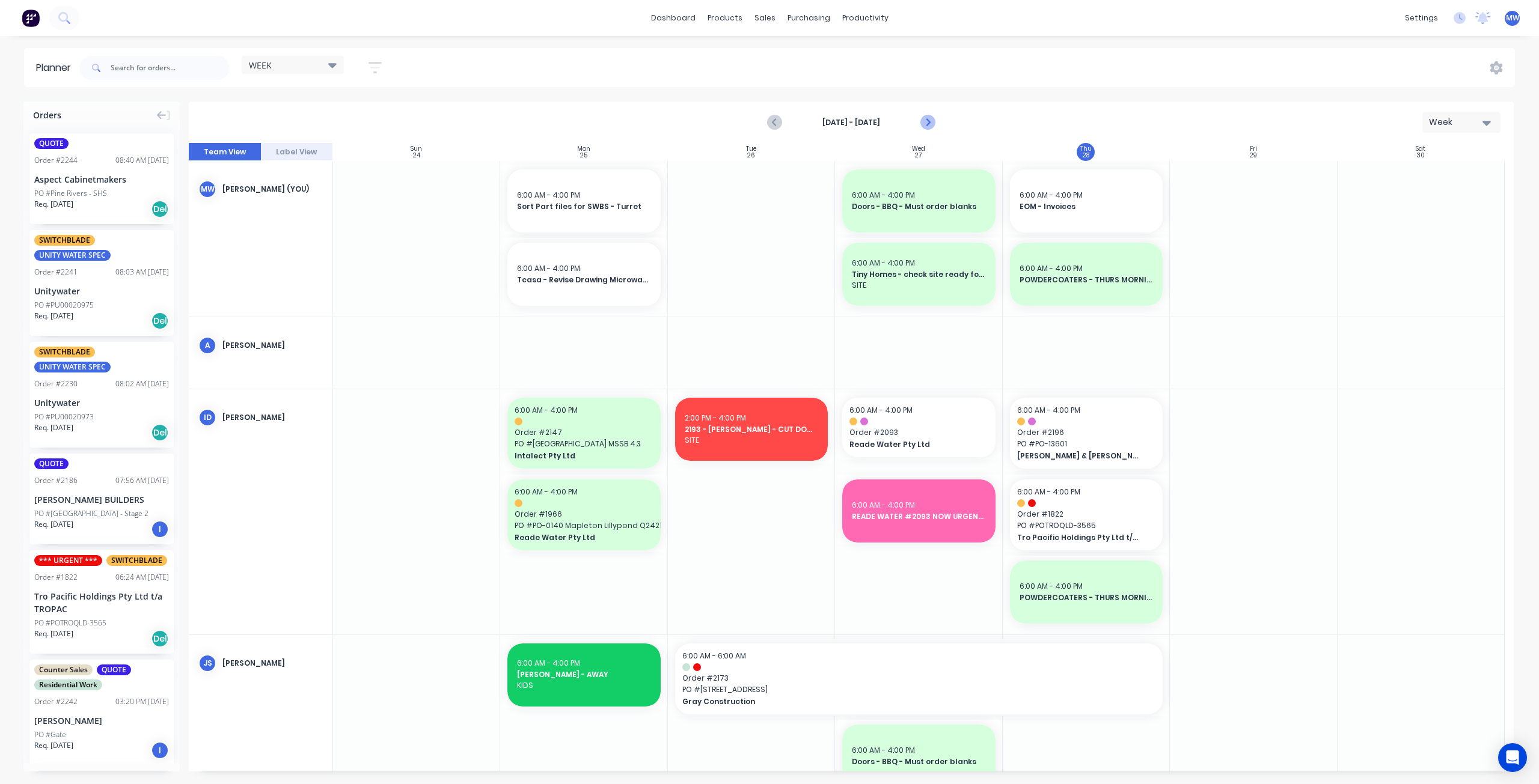
click at [926, 125] on icon "Next page" at bounding box center [926, 123] width 6 height 10
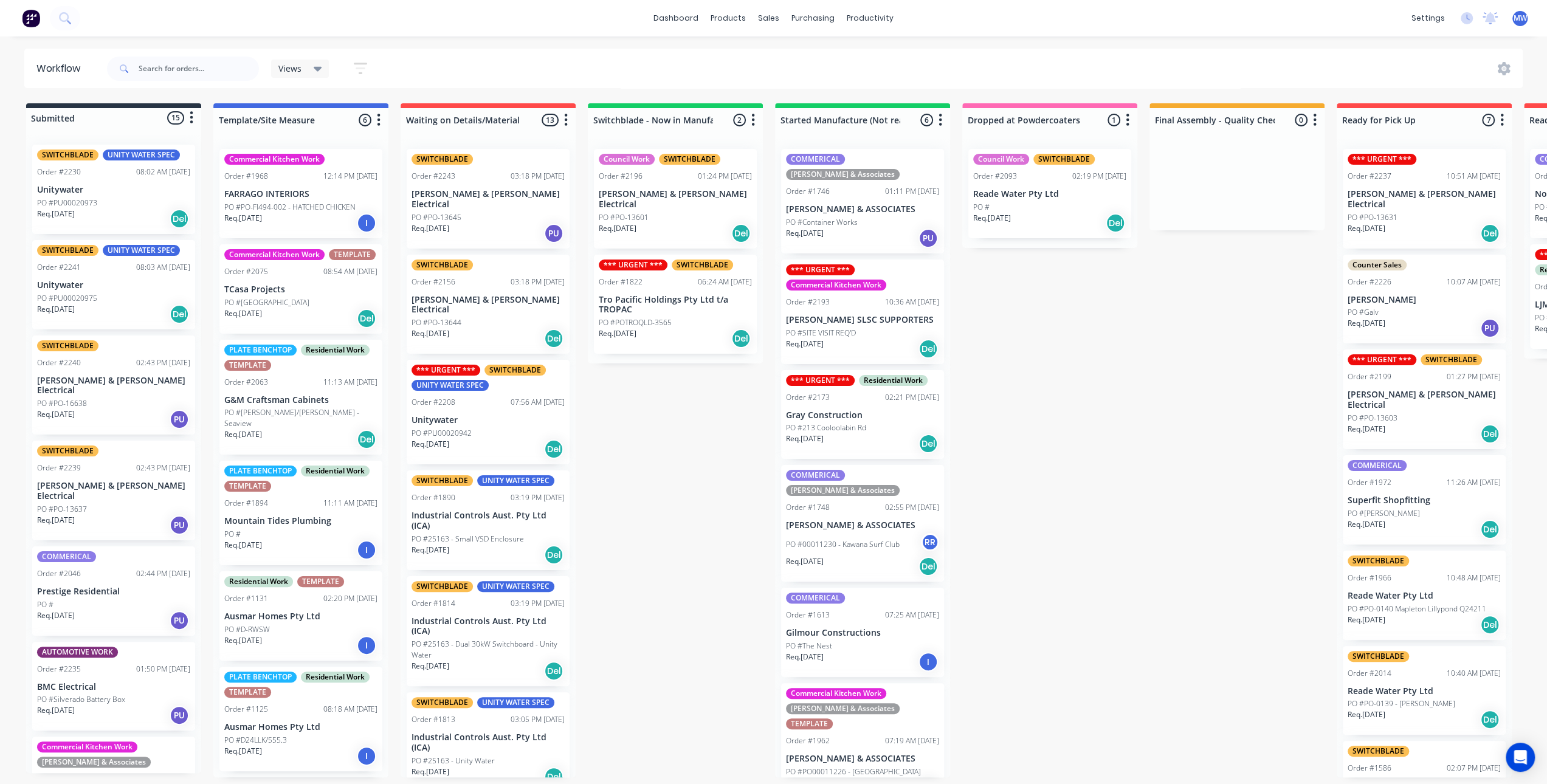
click at [1109, 342] on div "Submitted 15 Status colour #273444 hex #273444 Save Cancel Summaries Total orde…" at bounding box center [1005, 440] width 2028 height 674
click at [840, 433] on div "Req. [DATE] Del" at bounding box center [862, 443] width 153 height 20
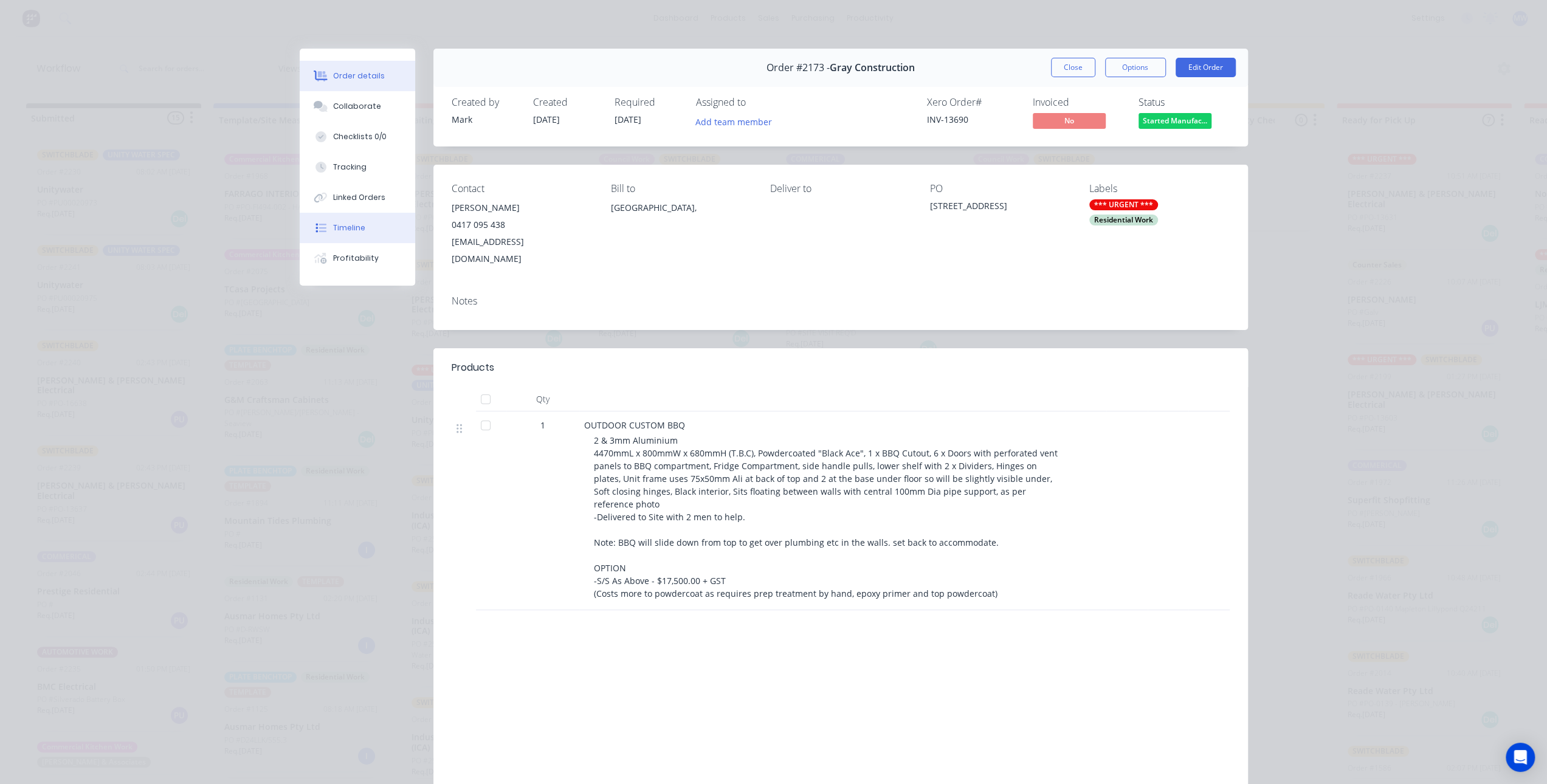
click at [365, 225] on button "Timeline" at bounding box center [357, 227] width 115 height 30
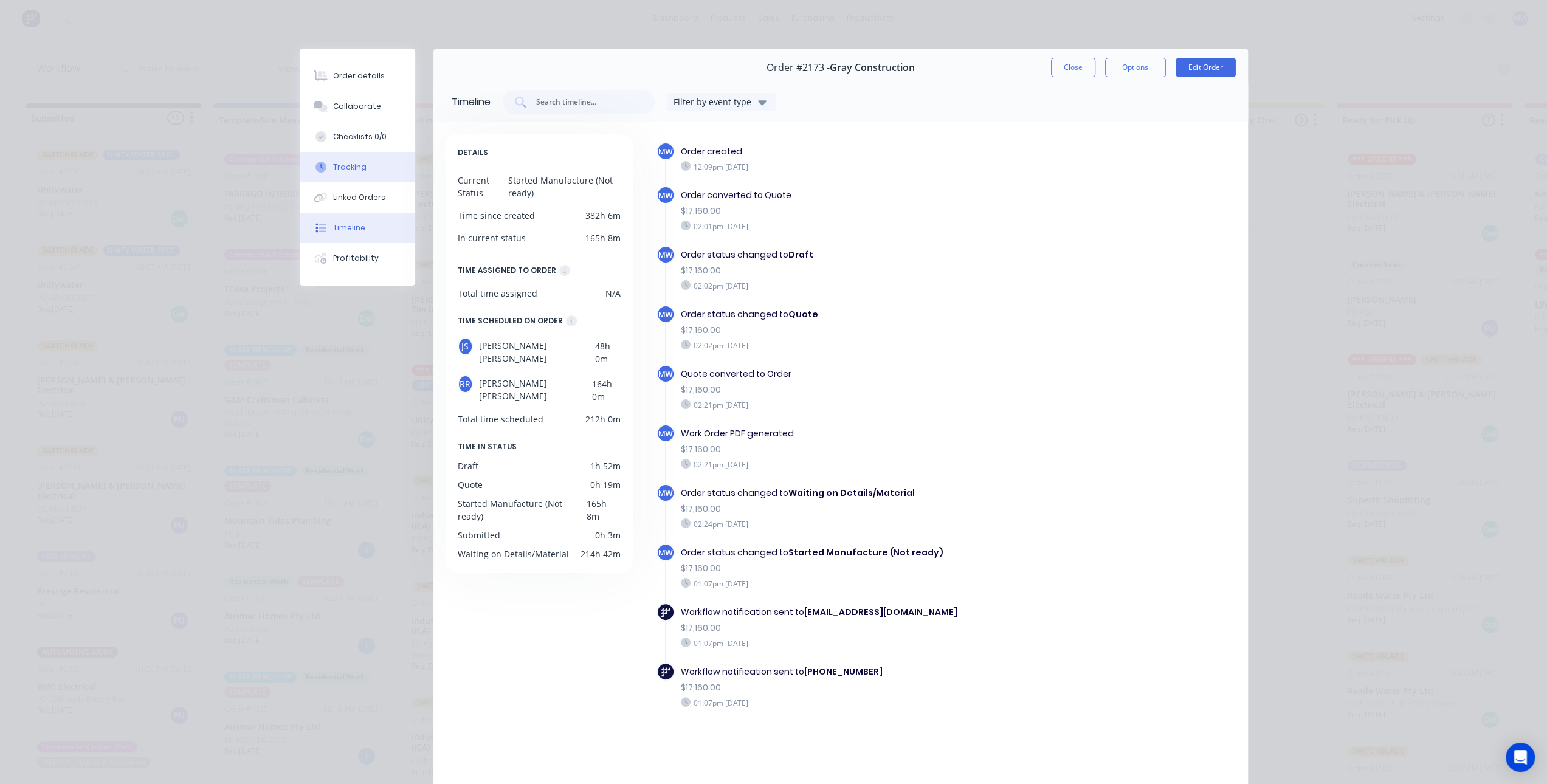
click at [364, 168] on button "Tracking" at bounding box center [357, 166] width 115 height 30
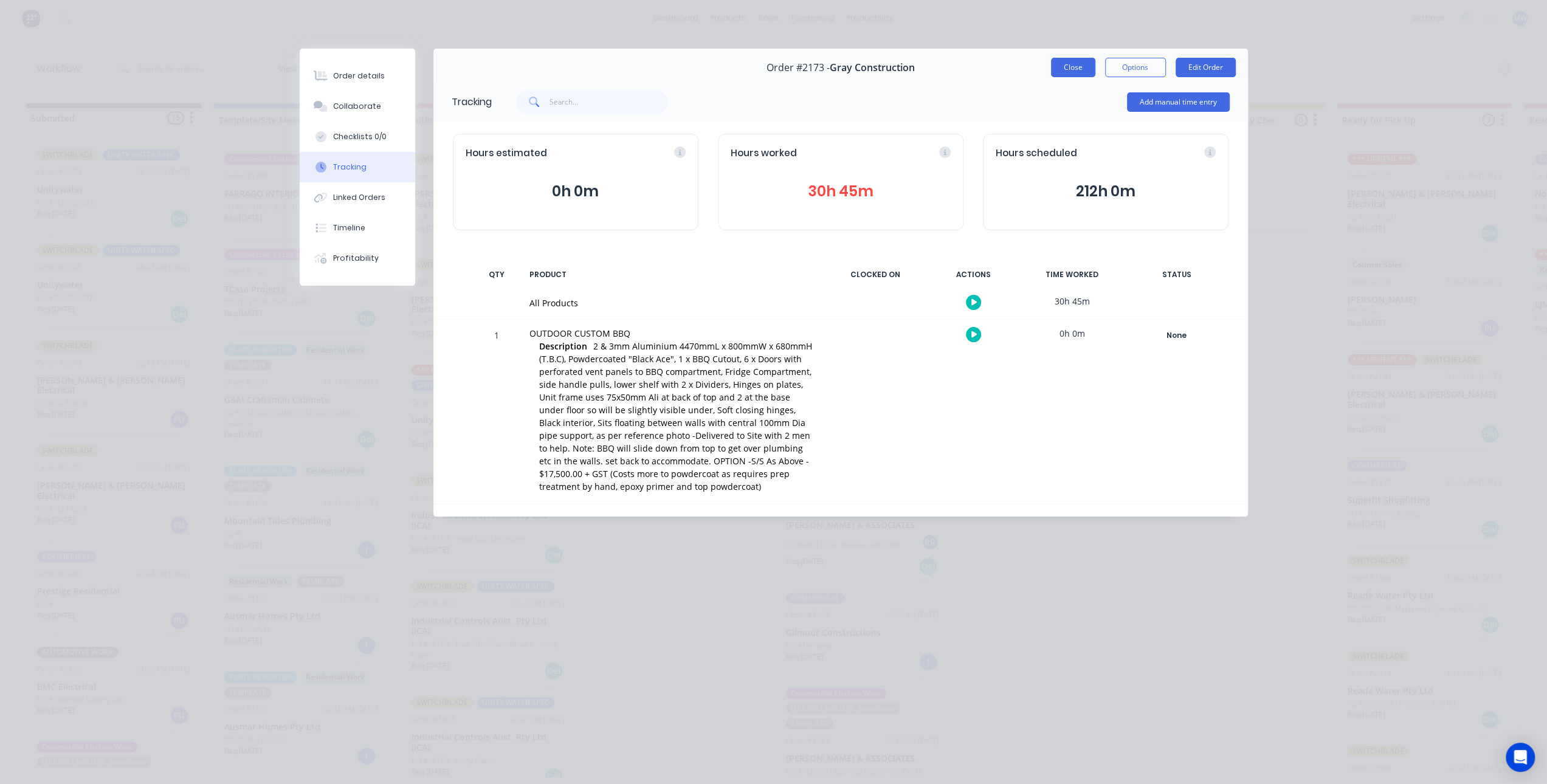
click at [1076, 69] on button "Close" at bounding box center [1073, 67] width 45 height 19
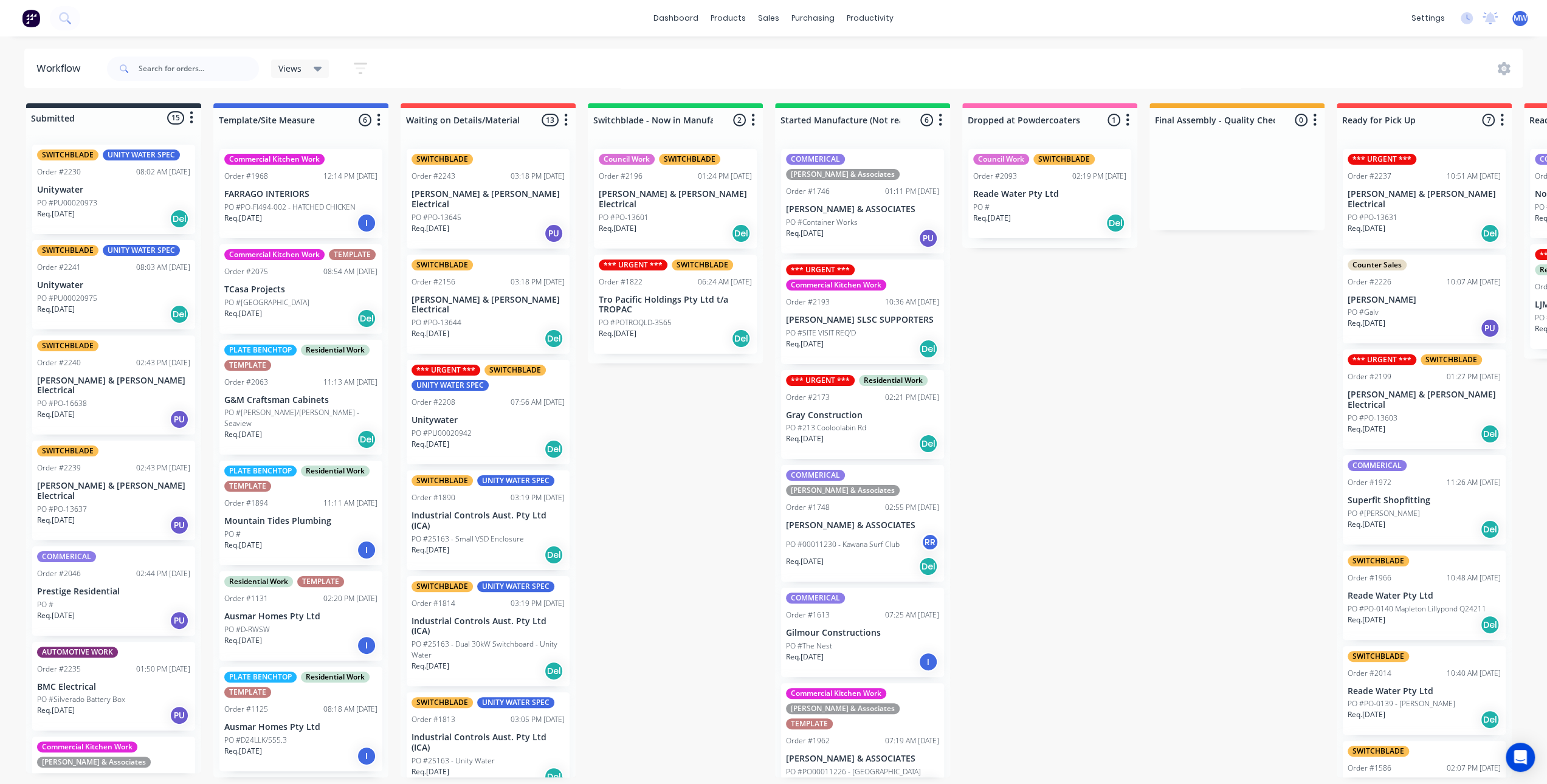
click at [1029, 506] on div "Submitted 15 Status colour #273444 hex #273444 Save Cancel Summaries Total orde…" at bounding box center [1005, 440] width 2028 height 674
click at [731, 477] on div "Submitted 15 Status colour #273444 hex #273444 Save Cancel Summaries Total orde…" at bounding box center [1005, 440] width 2028 height 674
click at [1023, 509] on div "Submitted 15 Status colour #273444 hex #273444 Save Cancel Summaries Total orde…" at bounding box center [1005, 440] width 2028 height 674
click at [676, 466] on div "Submitted 15 Status colour #273444 hex #273444 Save Cancel Summaries Total orde…" at bounding box center [1005, 440] width 2028 height 674
drag, startPoint x: 1104, startPoint y: 434, endPoint x: 942, endPoint y: 428, distance: 162.1
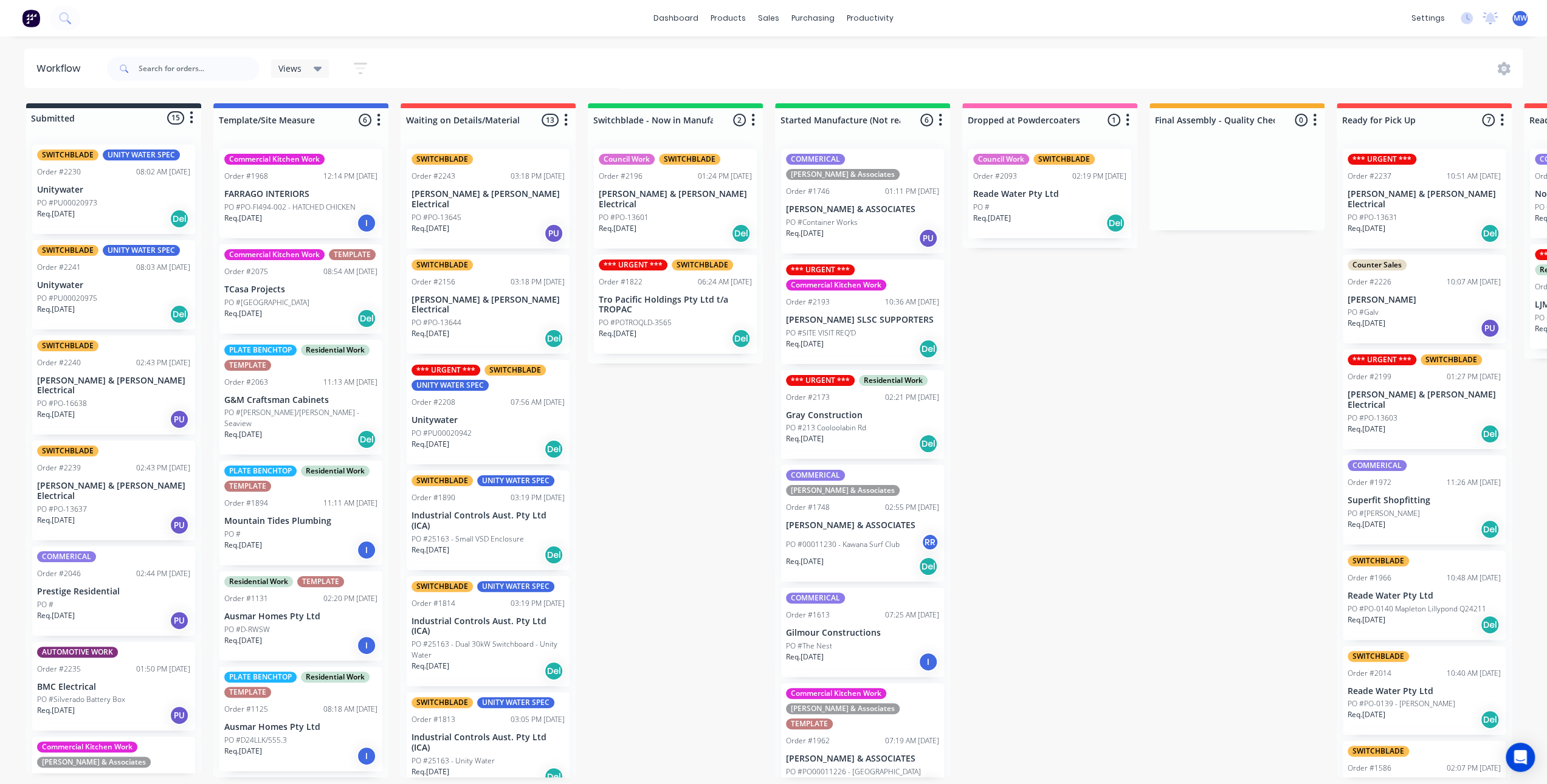
click at [1100, 434] on div "Submitted 15 Status colour #273444 hex #273444 Save Cancel Summaries Total orde…" at bounding box center [1005, 440] width 2028 height 674
drag, startPoint x: 665, startPoint y: 430, endPoint x: 860, endPoint y: 420, distance: 195.3
click at [663, 430] on div "Submitted 15 Status colour #273444 hex #273444 Save Cancel Summaries Total orde…" at bounding box center [1005, 440] width 2028 height 674
click at [1134, 388] on div "Submitted 15 Status colour #273444 hex #273444 Save Cancel Summaries Total orde…" at bounding box center [1005, 440] width 2028 height 674
click at [1134, 515] on div "Submitted 15 Status colour #273444 hex #273444 Save Cancel Summaries Total orde…" at bounding box center [1005, 440] width 2028 height 674
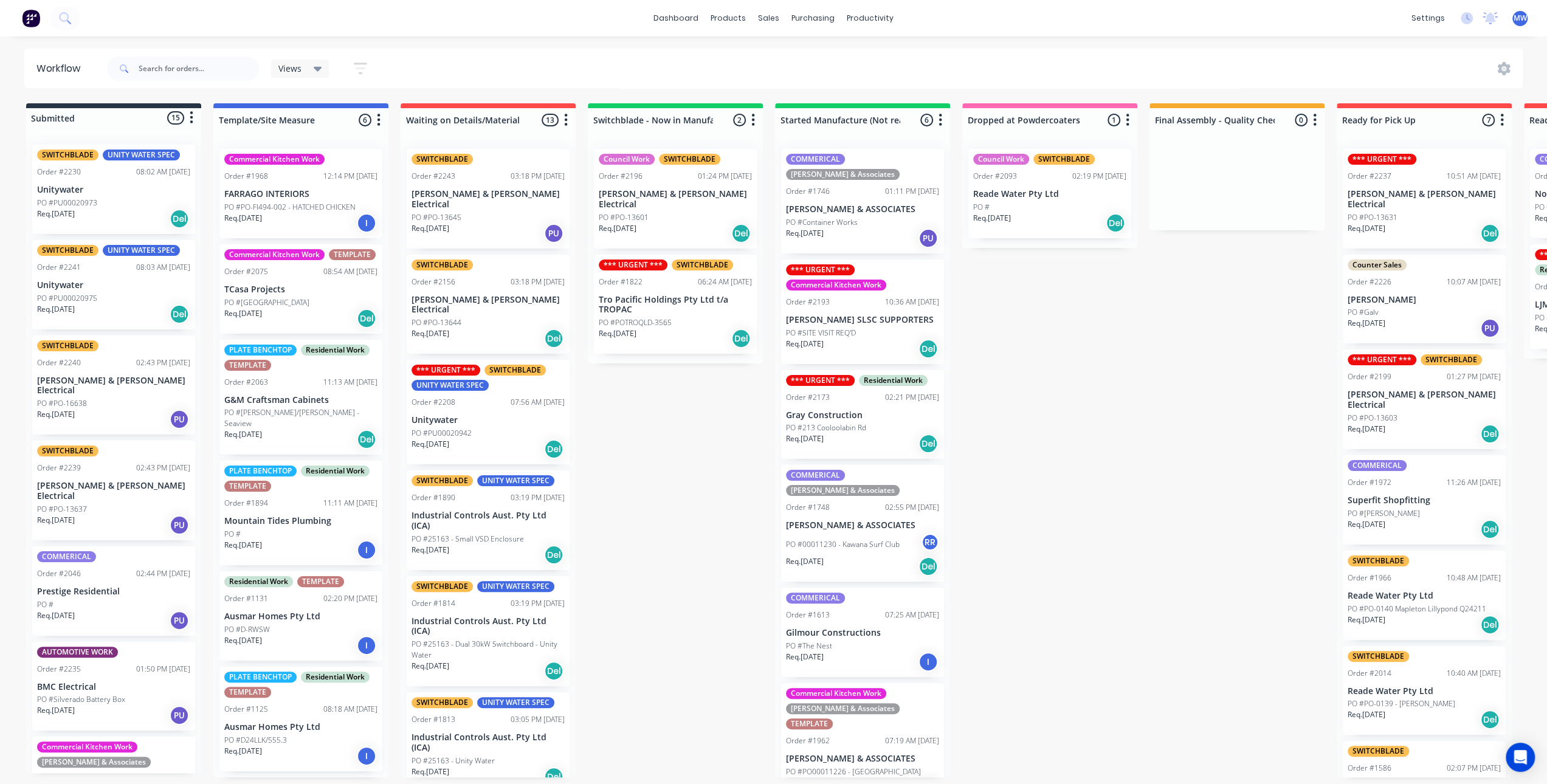
click at [669, 451] on div "Submitted 15 Status colour #273444 hex #273444 Save Cancel Summaries Total orde…" at bounding box center [1005, 440] width 2028 height 674
click at [690, 437] on div "Submitted 15 Status colour #273444 hex #273444 Save Cancel Summaries Total orde…" at bounding box center [1005, 440] width 2028 height 674
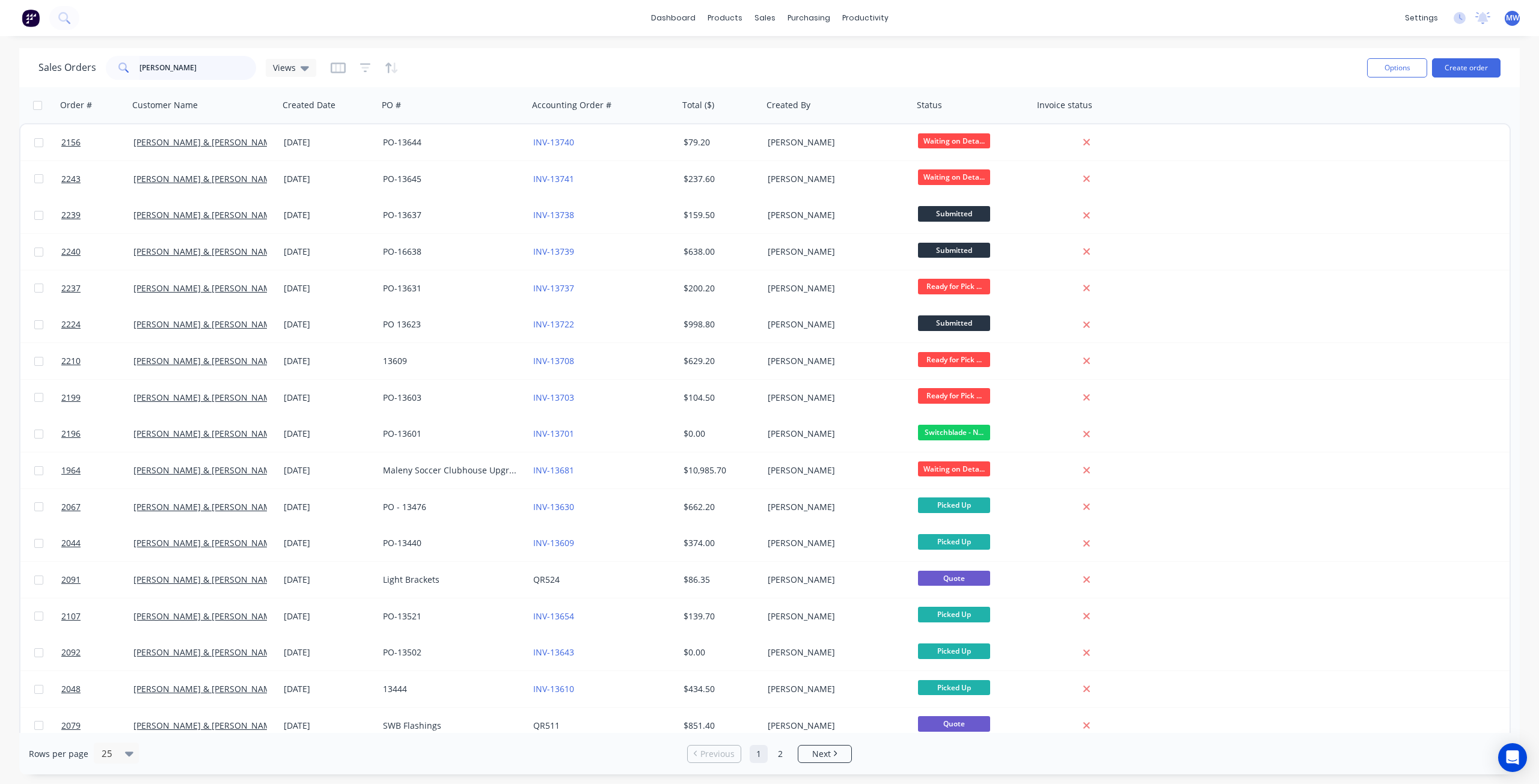
drag, startPoint x: 40, startPoint y: 70, endPoint x: -42, endPoint y: 69, distance: 82.0
click at [0, 69] on html "dashboard products sales purchasing productivity dashboard products Product Cat…" at bounding box center [769, 392] width 1539 height 784
type input "2193"
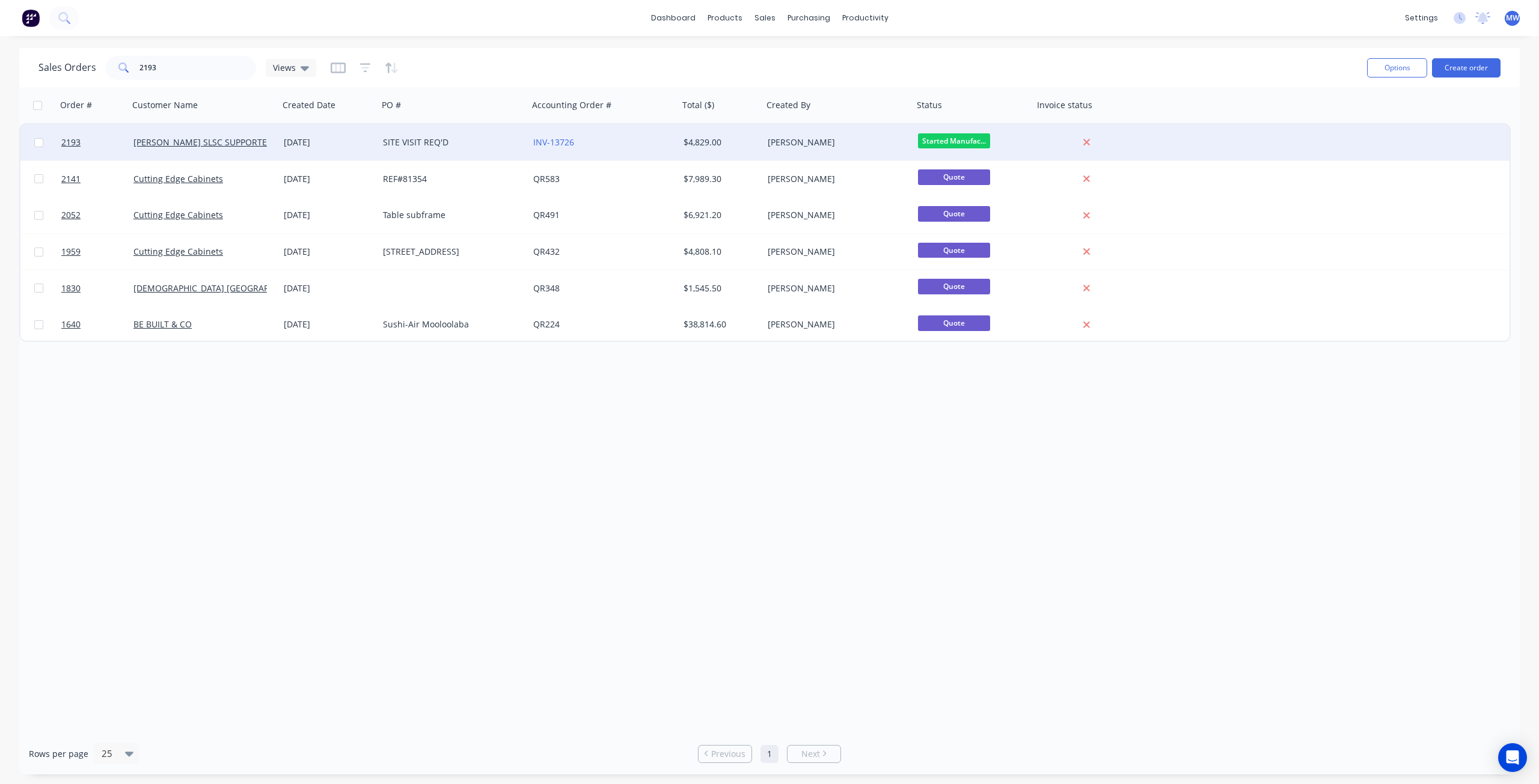
click at [369, 149] on div "[DATE]" at bounding box center [328, 142] width 100 height 36
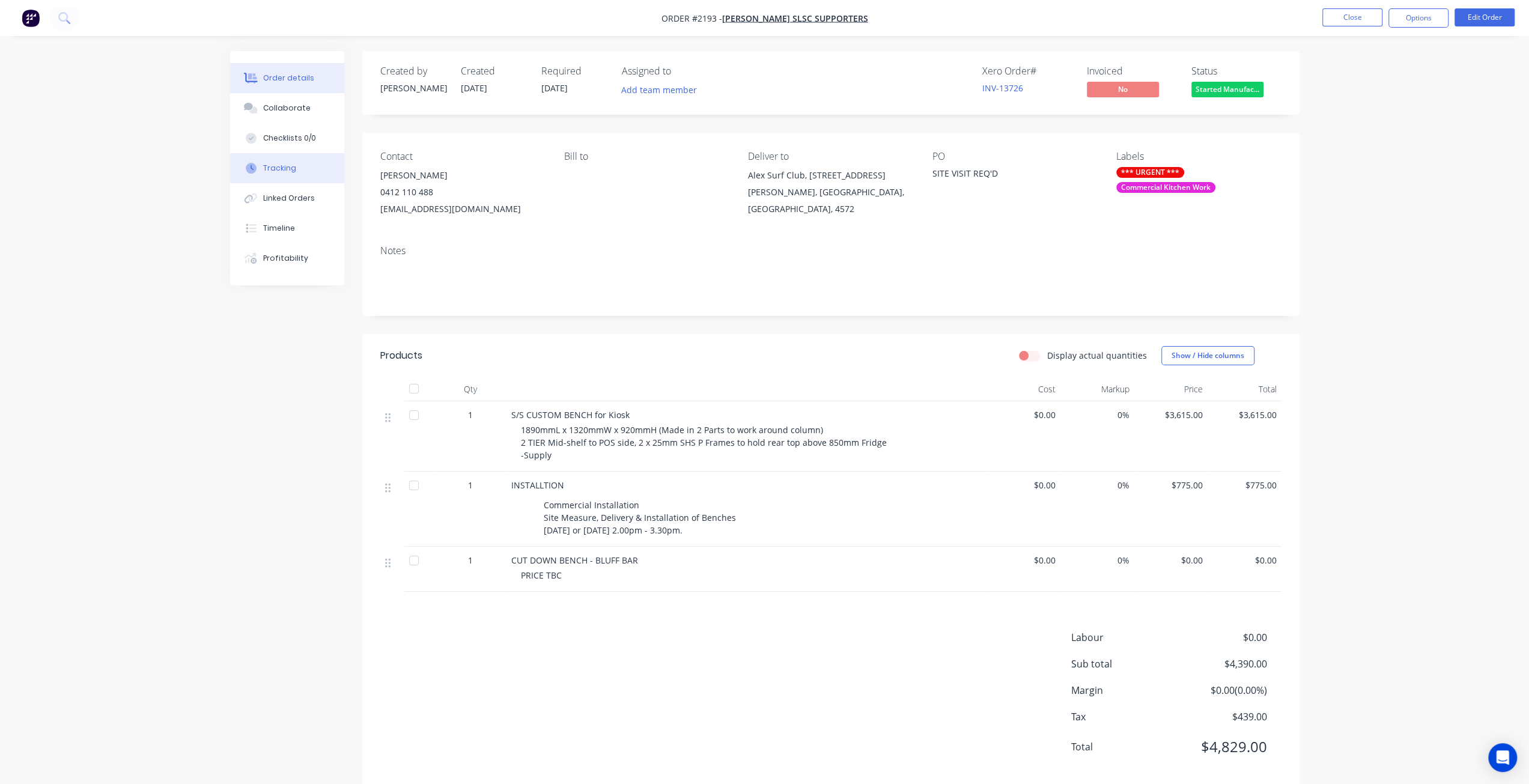
click at [299, 173] on button "Tracking" at bounding box center [287, 168] width 114 height 30
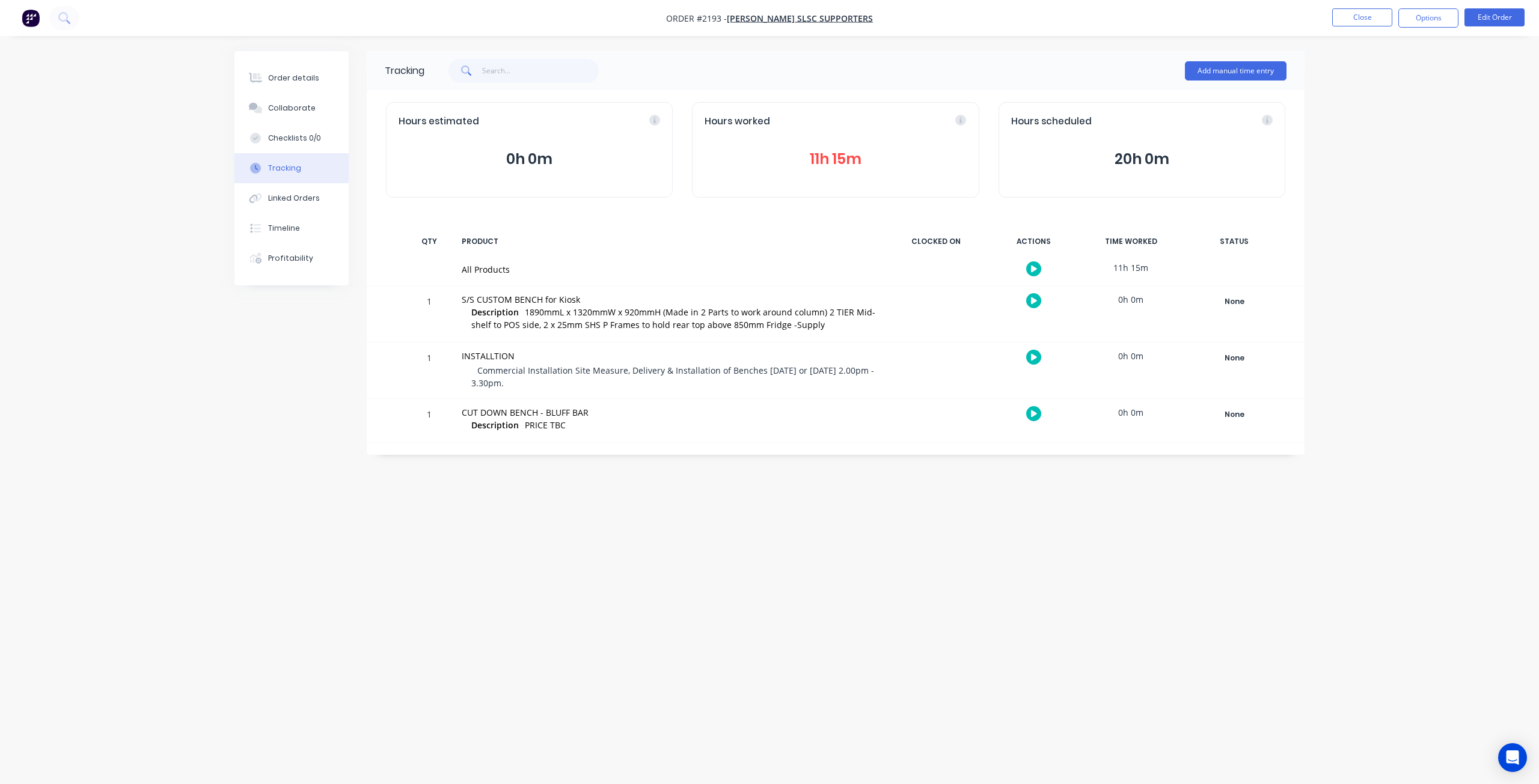
click at [826, 156] on button "11h 15m" at bounding box center [835, 159] width 262 height 22
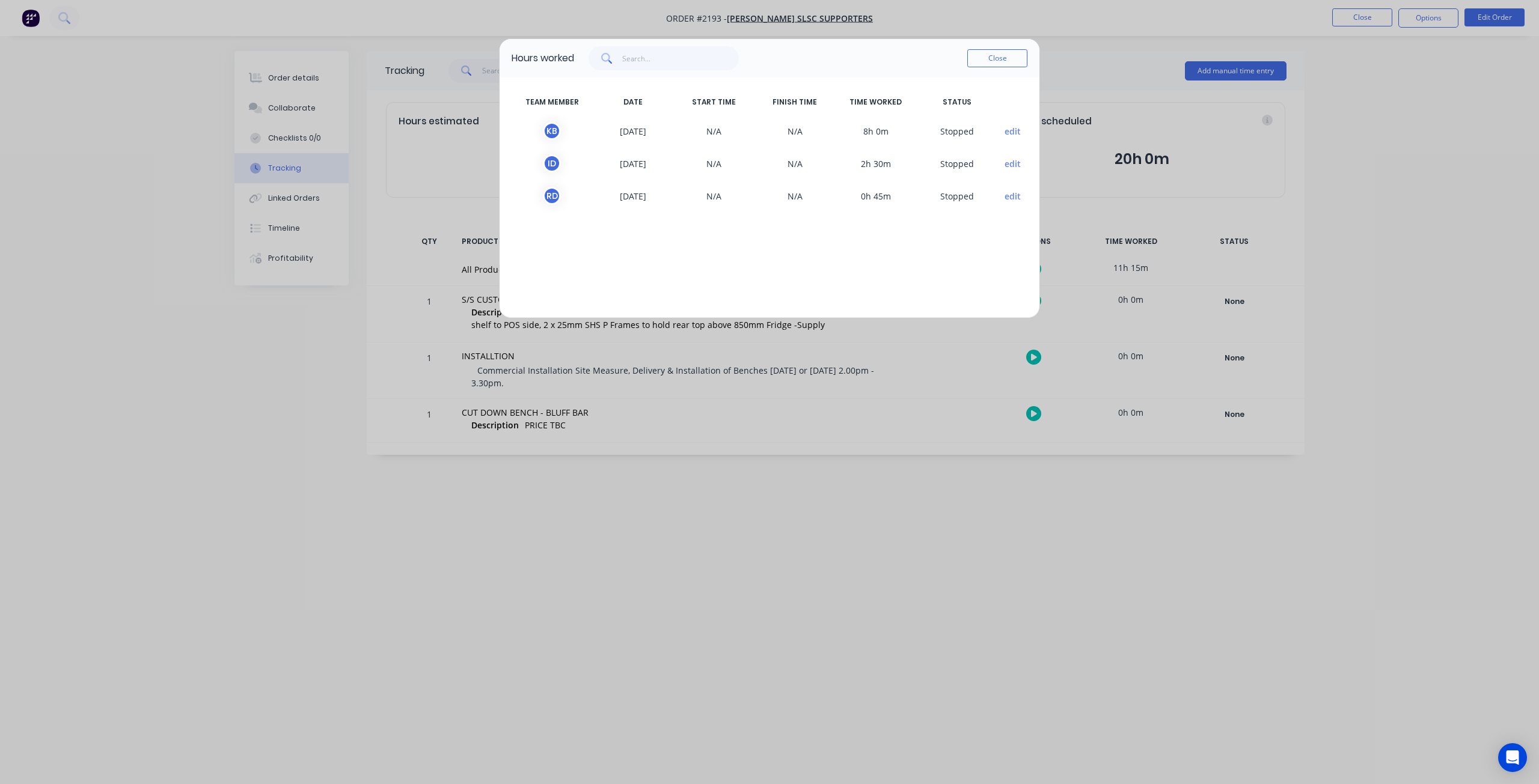
click at [1000, 61] on button "Close" at bounding box center [997, 58] width 60 height 18
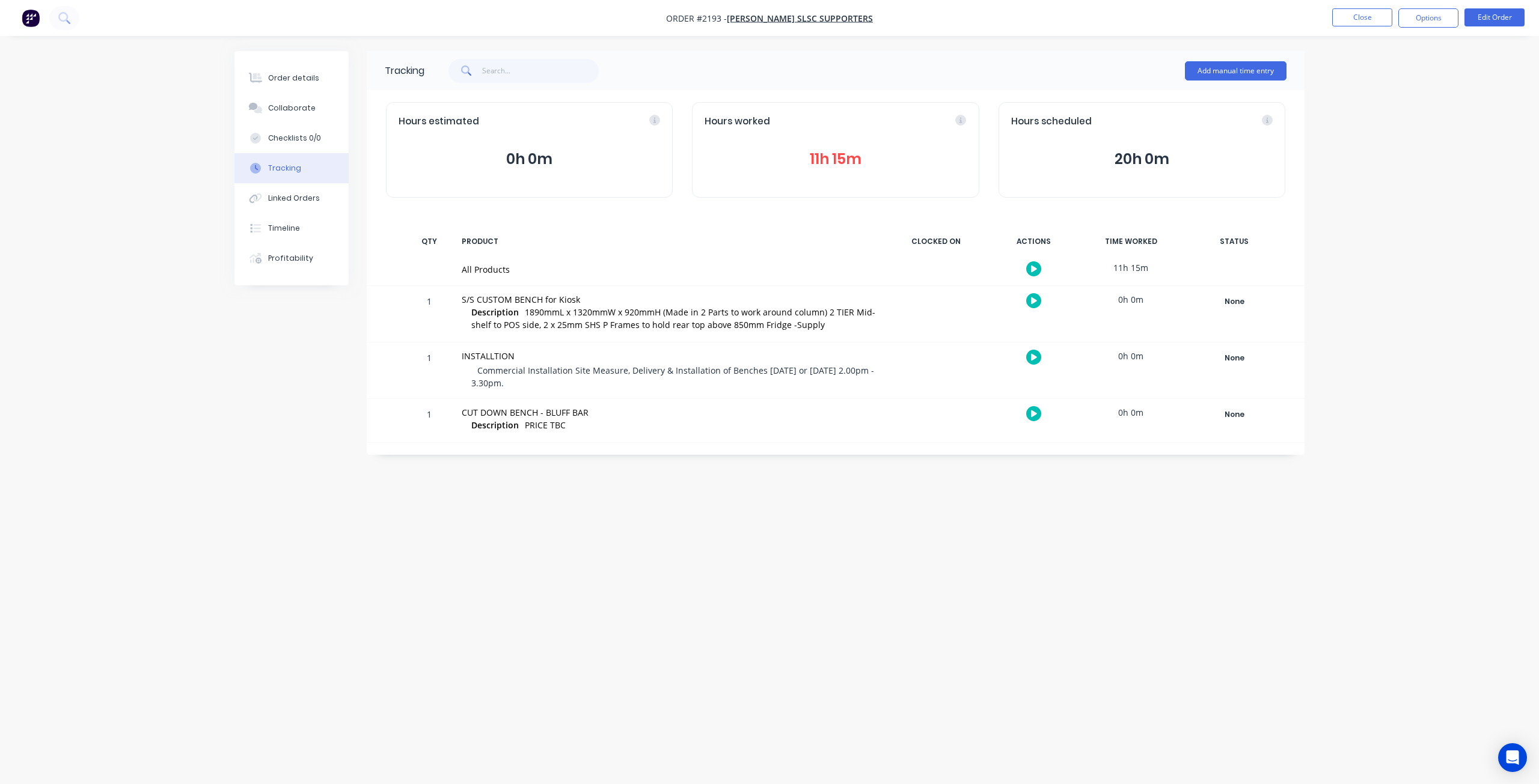
drag, startPoint x: 1457, startPoint y: 238, endPoint x: 1440, endPoint y: 195, distance: 46.2
click at [1456, 238] on div "Order details Collaborate Checklists 0/0 Tracking Linked Orders Timeline Profit…" at bounding box center [769, 392] width 1539 height 784
click at [1491, 21] on button "Edit Order" at bounding box center [1494, 17] width 60 height 18
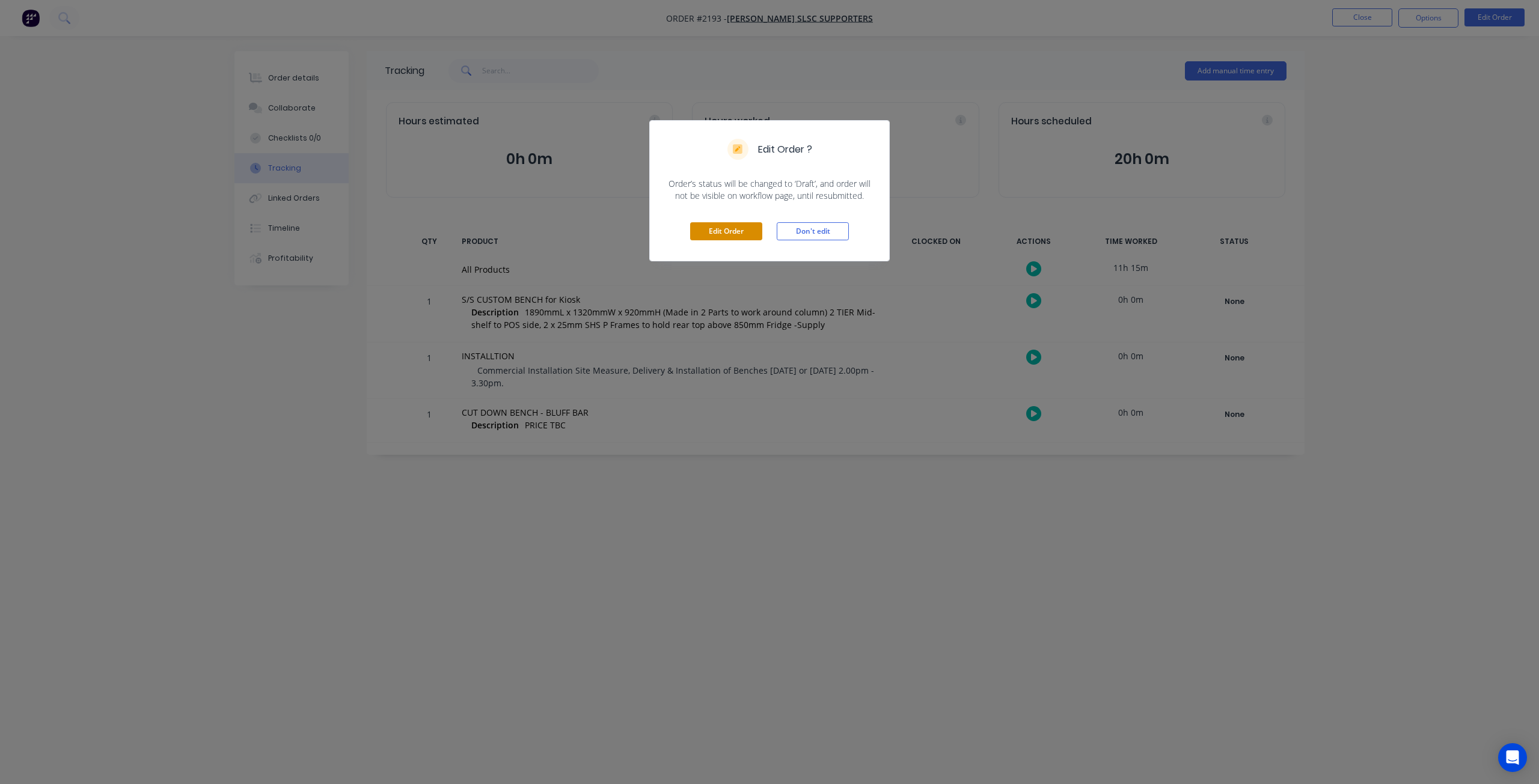
click at [727, 233] on button "Edit Order" at bounding box center [726, 231] width 72 height 18
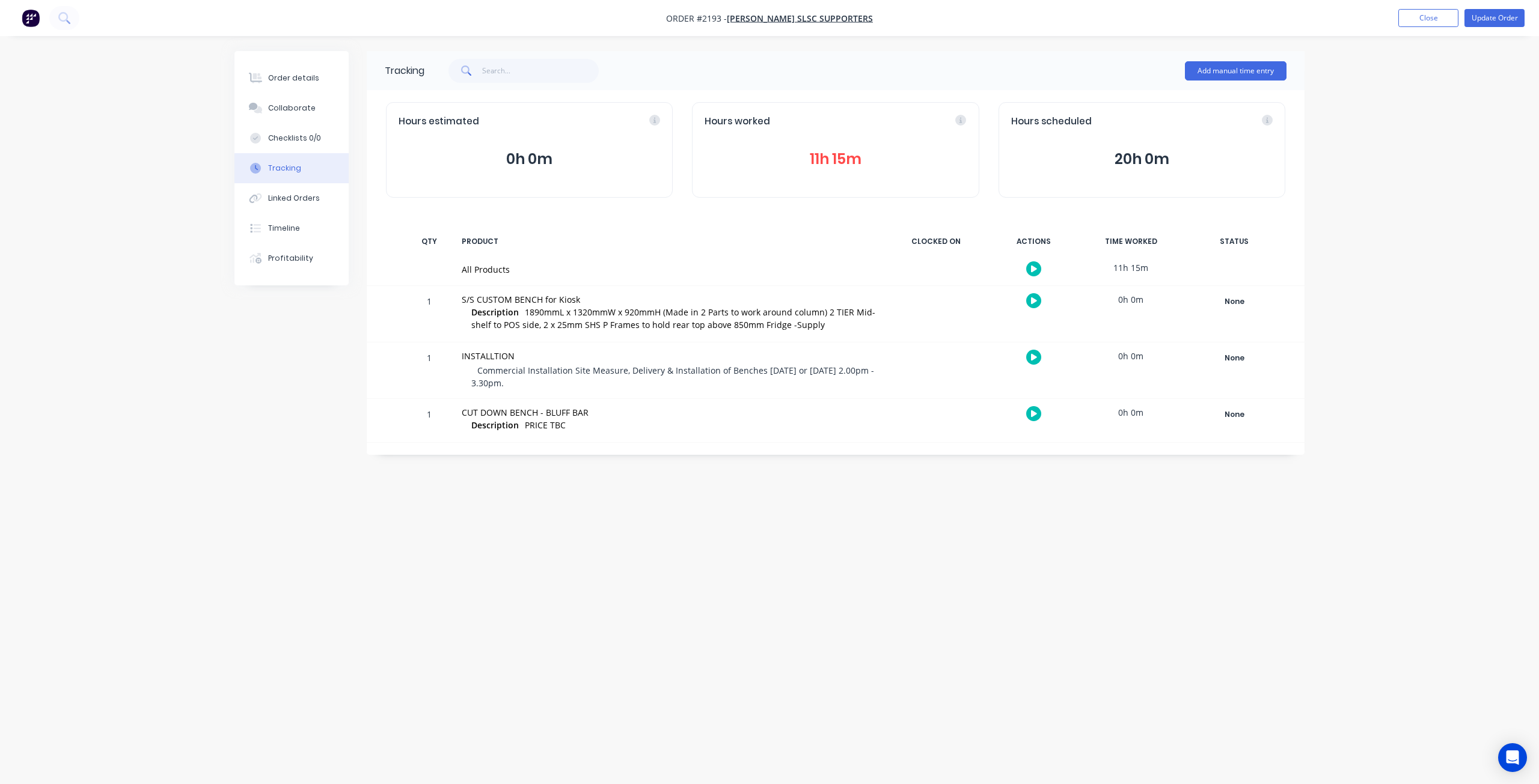
click at [712, 424] on div "Description PRICE TBC" at bounding box center [674, 426] width 405 height 14
drag, startPoint x: 1420, startPoint y: 357, endPoint x: 1414, endPoint y: 276, distance: 81.2
click at [1419, 357] on div "Order details Collaborate Checklists 0/0 Tracking Linked Orders Timeline Profit…" at bounding box center [769, 392] width 1539 height 784
click at [298, 73] on div "Order details" at bounding box center [294, 78] width 51 height 10
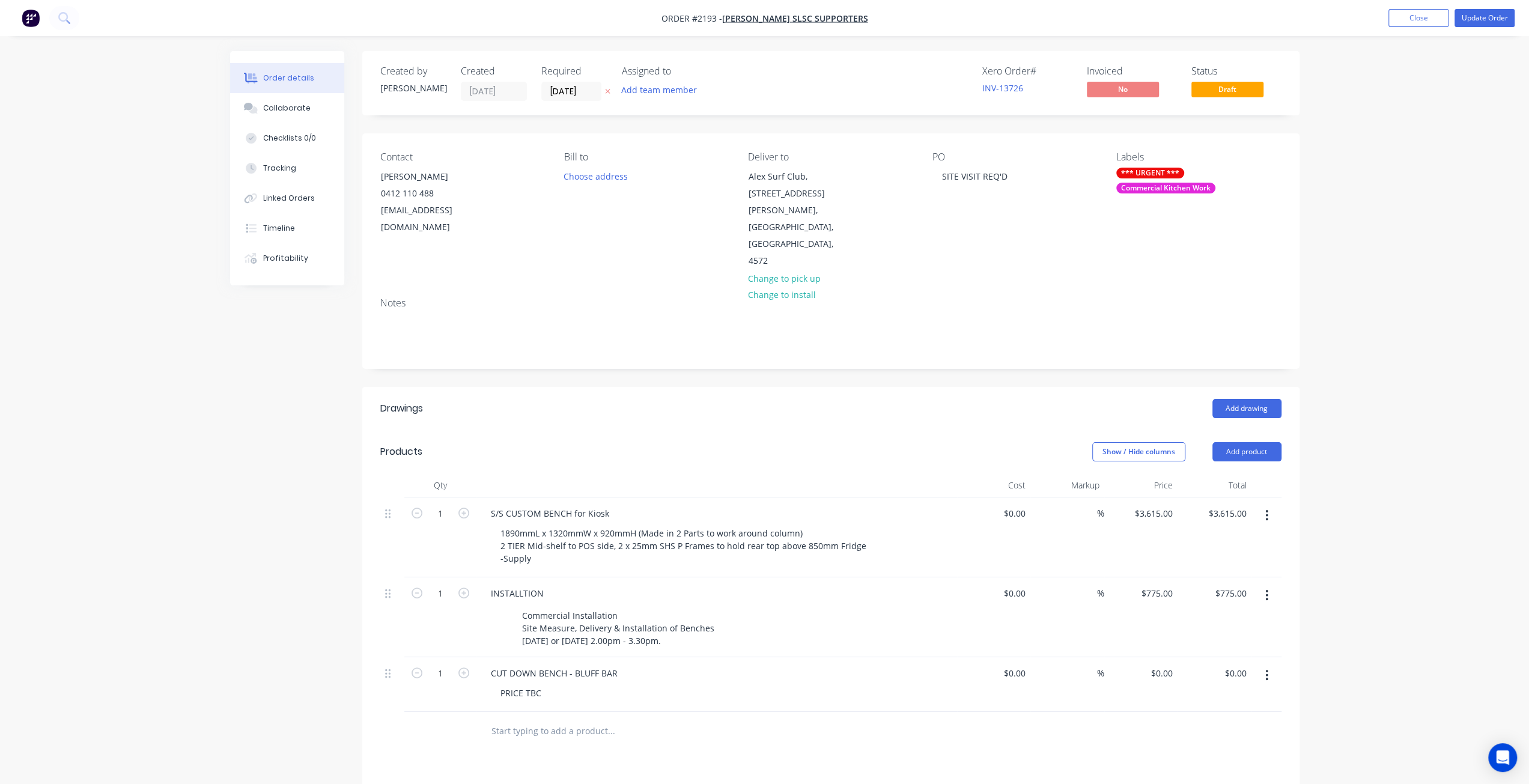
click at [551, 684] on div "PRICE TBC" at bounding box center [722, 693] width 462 height 18
click at [542, 684] on div "PRICE TBC" at bounding box center [521, 693] width 60 height 18
click at [1165, 664] on input "0" at bounding box center [1164, 673] width 27 height 18
type input "$537.00"
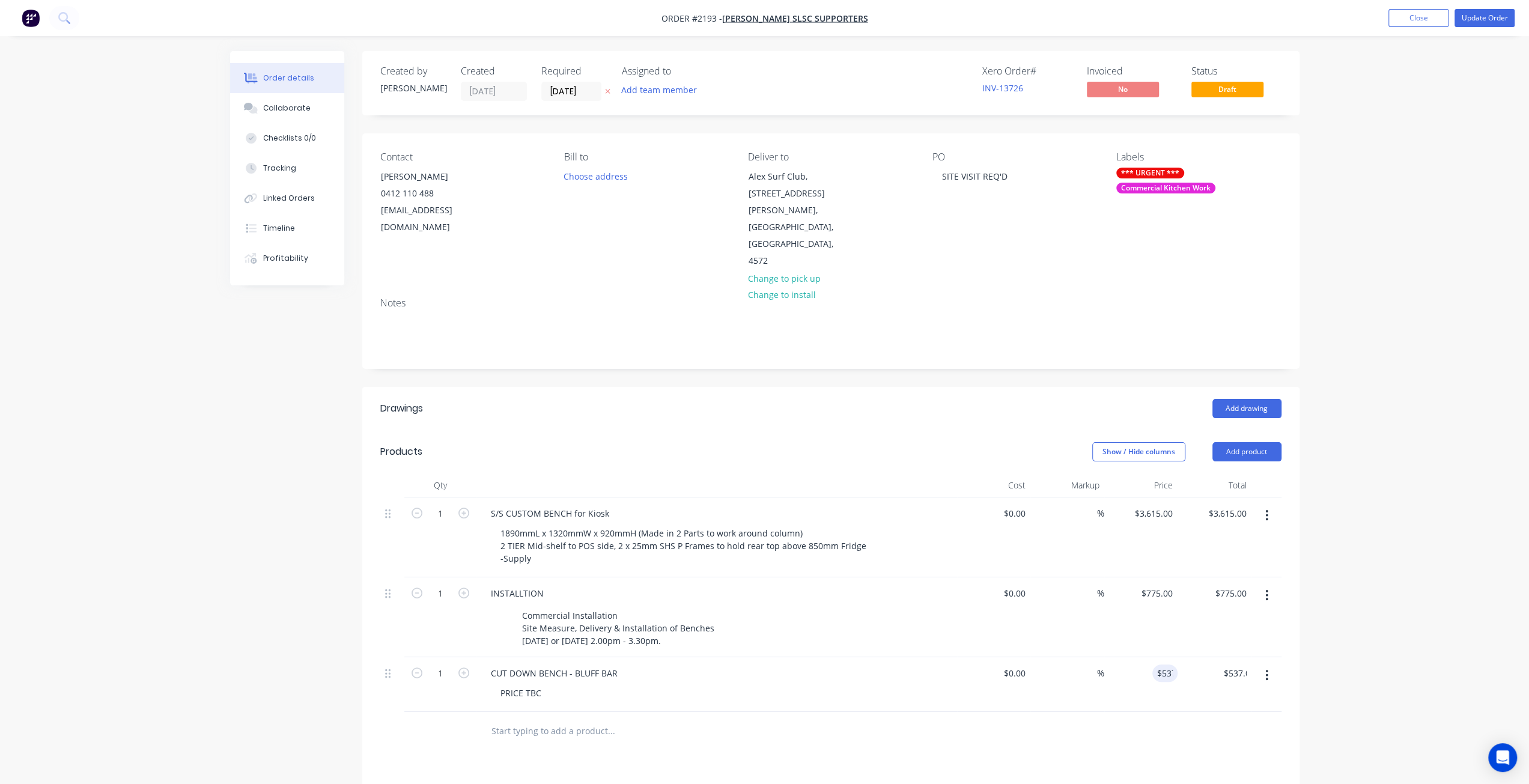
click at [1433, 561] on div "Order details Collaborate Checklists 0/0 Tracking Linked Orders Timeline Profit…" at bounding box center [764, 529] width 1529 height 1058
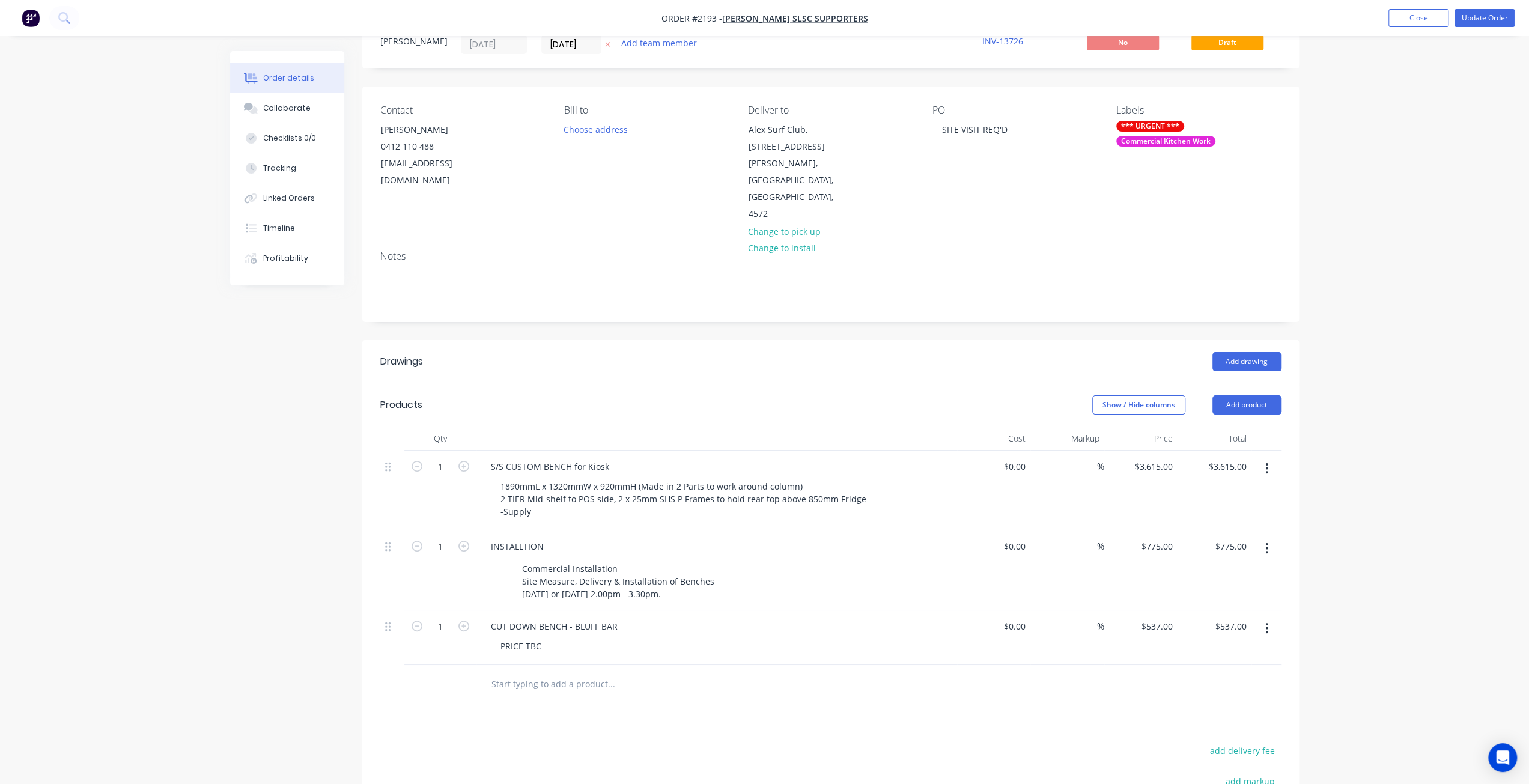
scroll to position [181, 0]
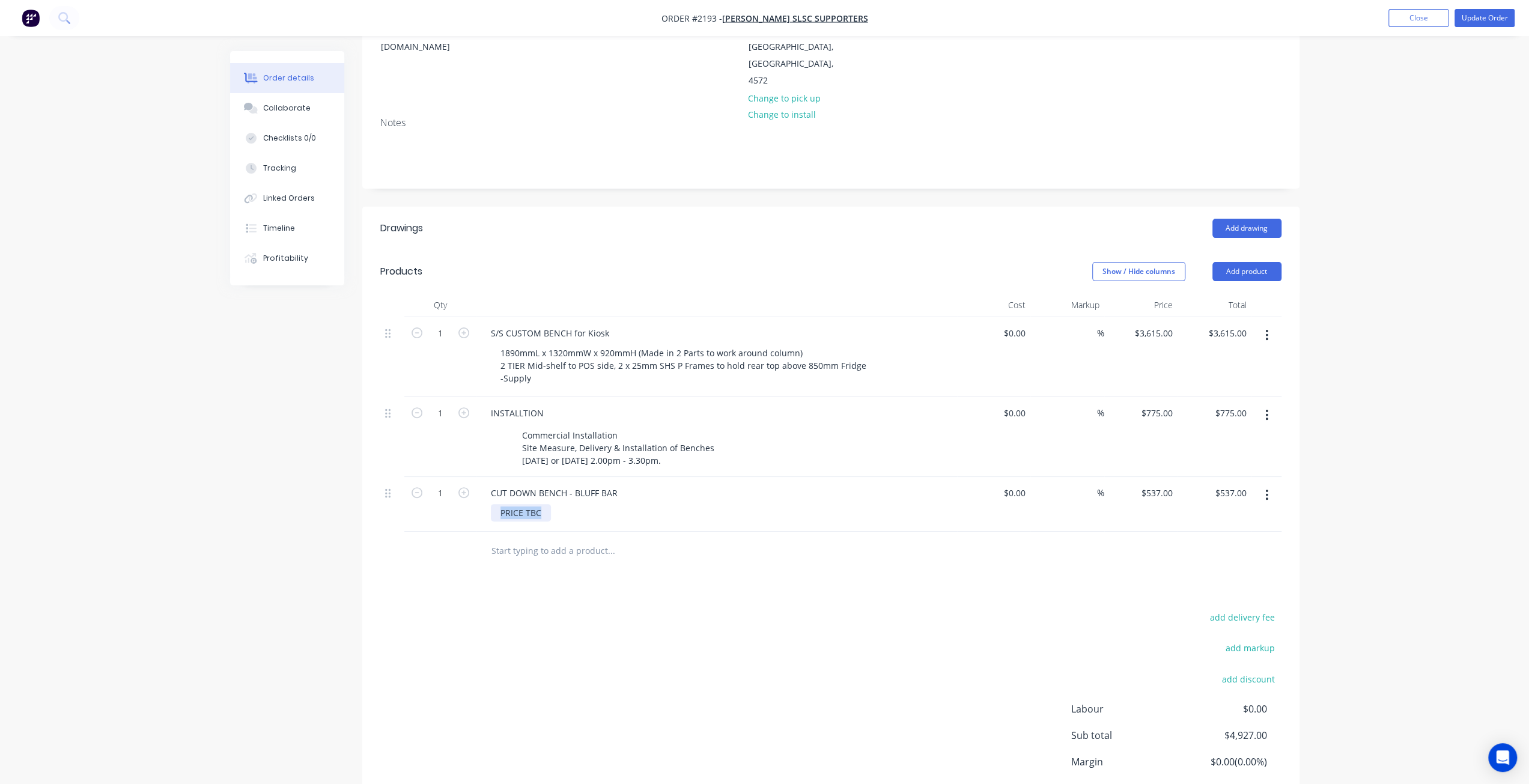
drag, startPoint x: 542, startPoint y: 490, endPoint x: 423, endPoint y: 499, distance: 119.3
click at [416, 492] on div "1 CUT DOWN BENCH - BLUFF BAR PRICE TBC $0.00 $0.00 % $537.00 $537.00 $537.00 $5…" at bounding box center [831, 504] width 901 height 55
click at [322, 498] on div "Created by Tracy Created 25/08/25 Required 20/08/25 Assigned to Add team member…" at bounding box center [765, 374] width 1070 height 1006
click at [551, 504] on div at bounding box center [552, 513] width 123 height 18
click at [1438, 447] on div "Order details Collaborate Checklists 0/0 Tracking Linked Orders Timeline Profit…" at bounding box center [764, 348] width 1529 height 1058
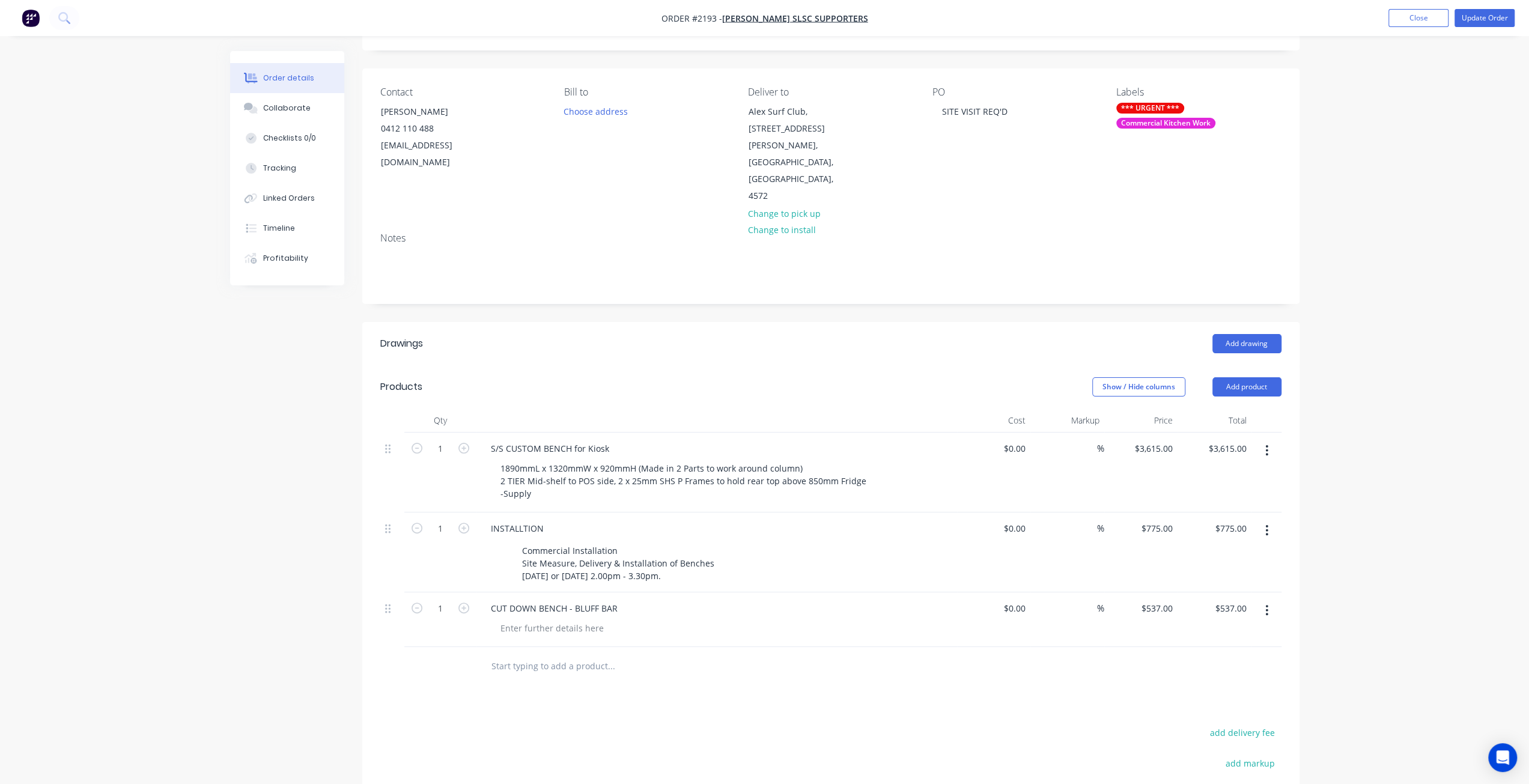
scroll to position [0, 0]
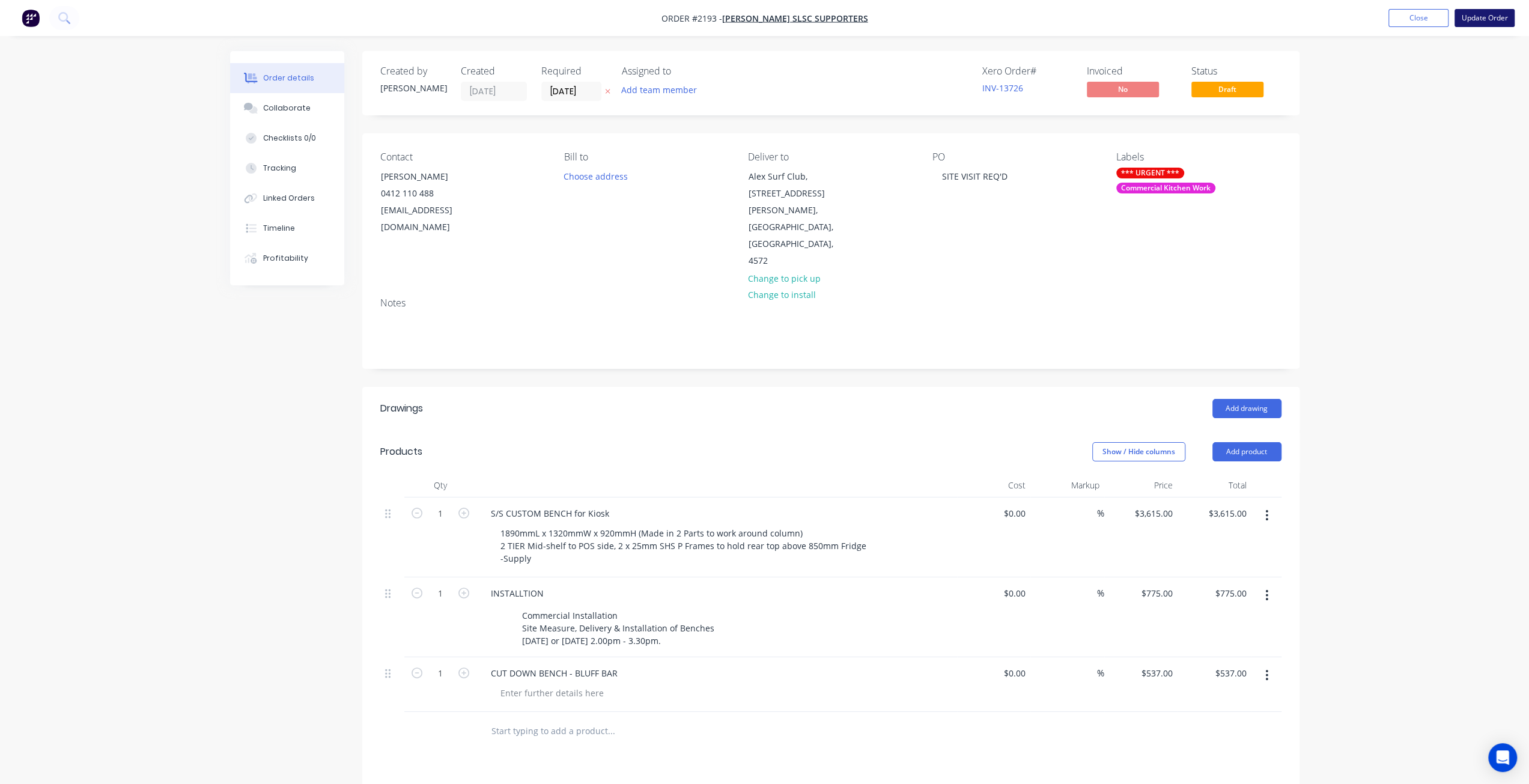
click at [1493, 19] on button "Update Order" at bounding box center [1485, 18] width 60 height 18
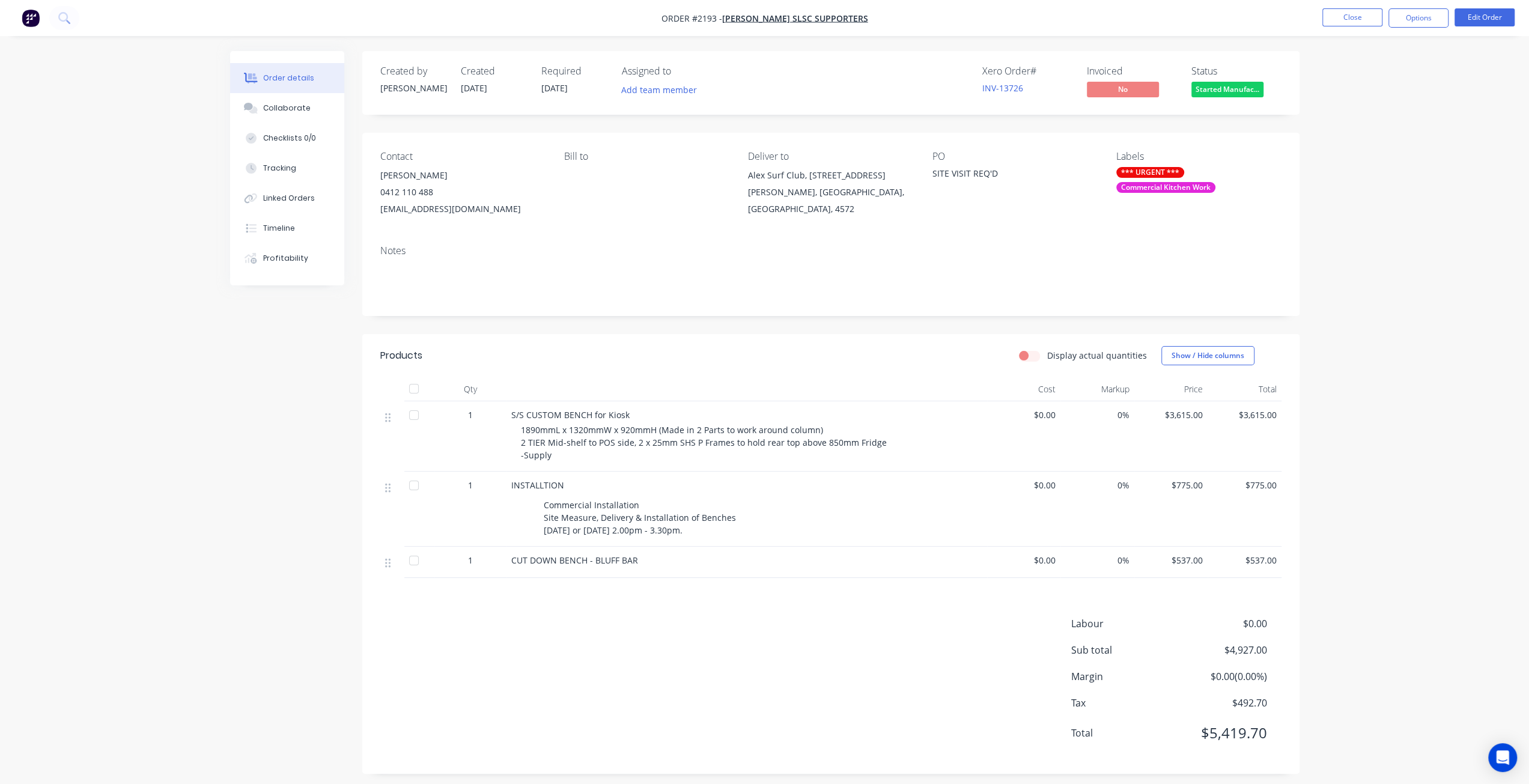
drag, startPoint x: 258, startPoint y: 466, endPoint x: 834, endPoint y: 459, distance: 576.0
click at [258, 465] on div "Created by Tracy Created 25/08/25 Required 20/08/25 Assigned to Add team member…" at bounding box center [765, 421] width 1070 height 741
click at [1392, 353] on div "Order details Collaborate Checklists 0/0 Tracking Linked Orders Timeline Profit…" at bounding box center [764, 396] width 1529 height 792
click at [1355, 455] on div "Order details Collaborate Checklists 0/0 Tracking Linked Orders Timeline Profit…" at bounding box center [764, 396] width 1529 height 792
click at [1476, 20] on button "Edit Order" at bounding box center [1485, 17] width 60 height 18
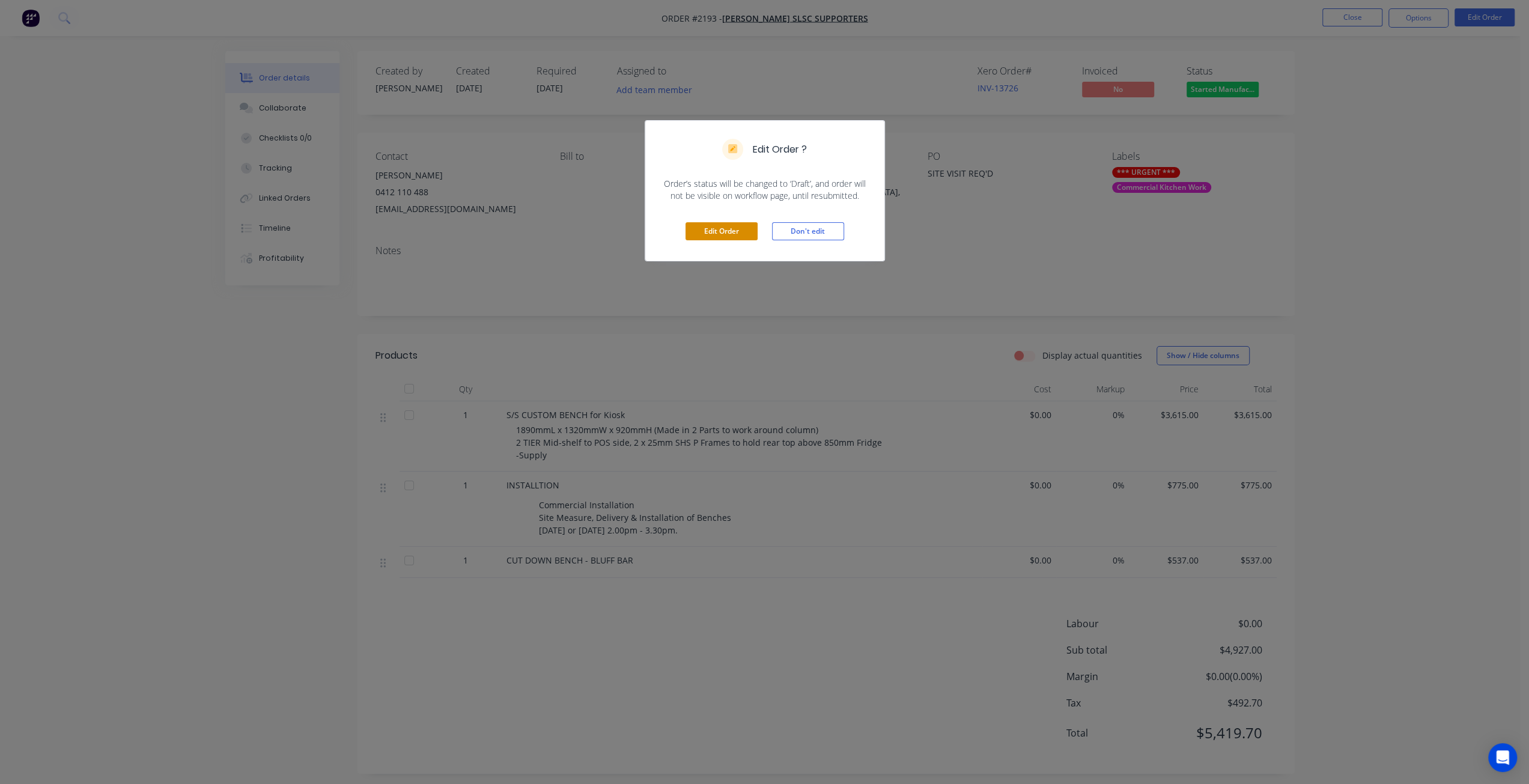
click at [706, 230] on button "Edit Order" at bounding box center [722, 231] width 72 height 18
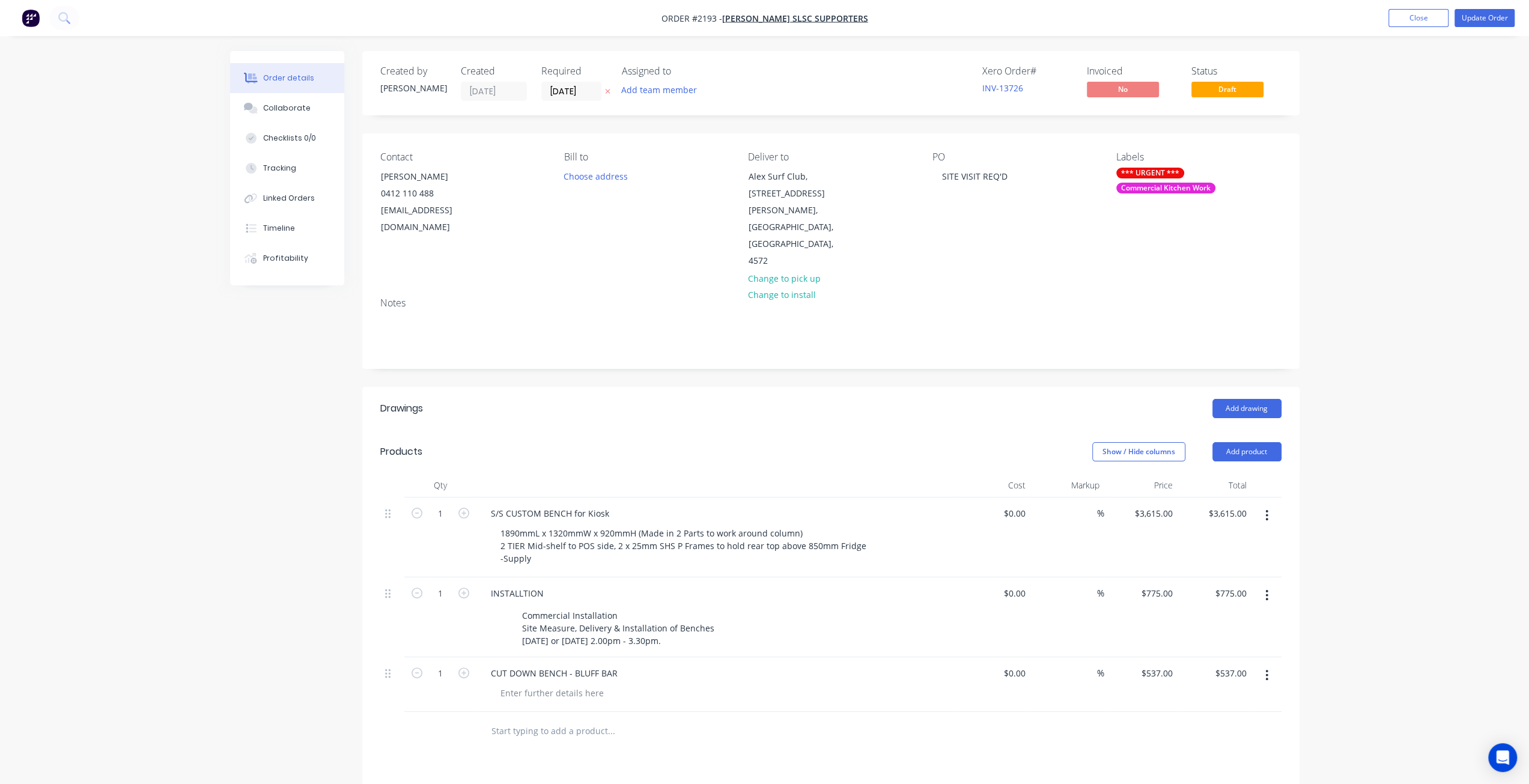
click at [562, 719] on input "text" at bounding box center [611, 731] width 240 height 24
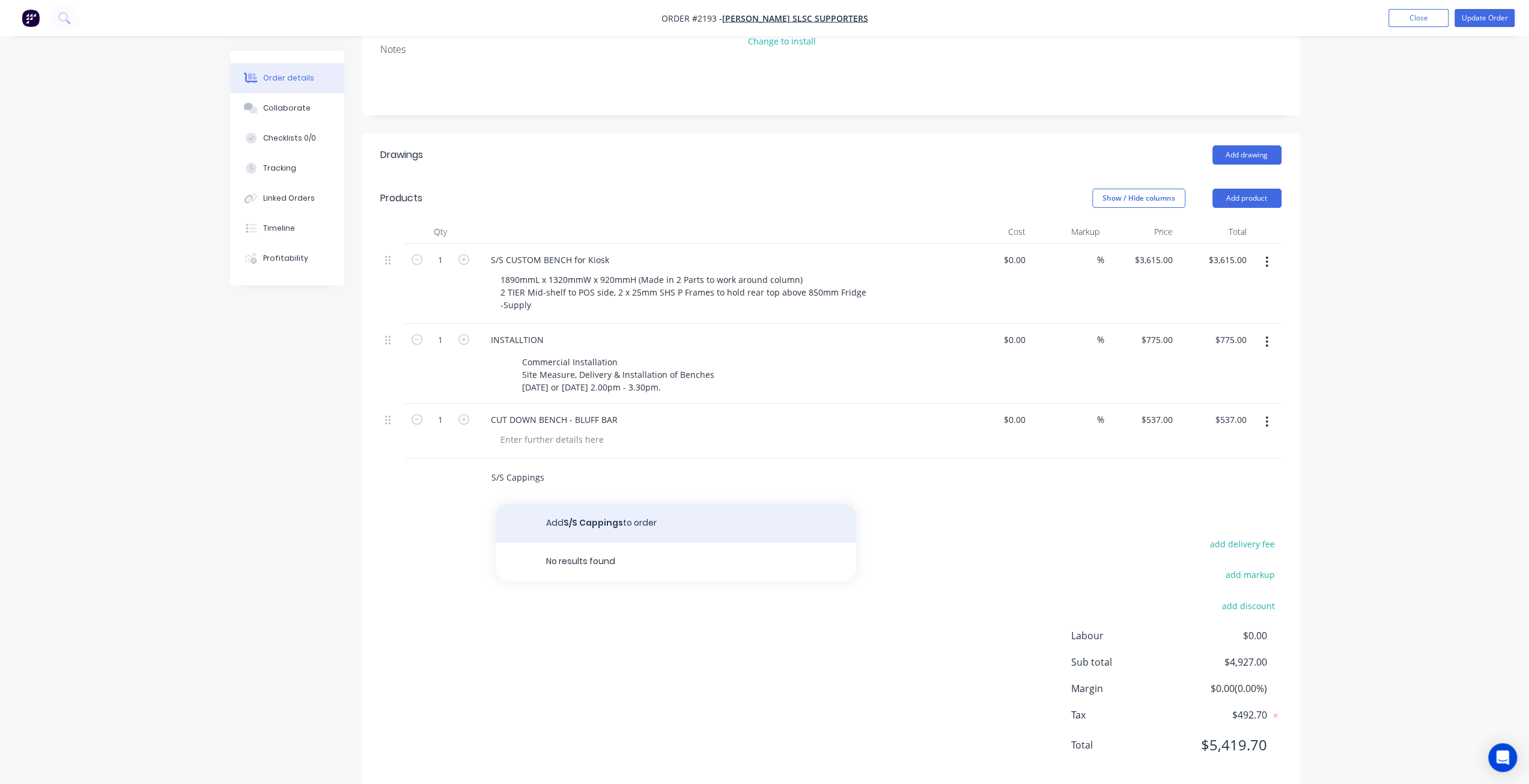
scroll to position [254, 0]
type input "S/S Cappings"
click at [618, 503] on button "Add S/S Cappings to order" at bounding box center [676, 522] width 360 height 39
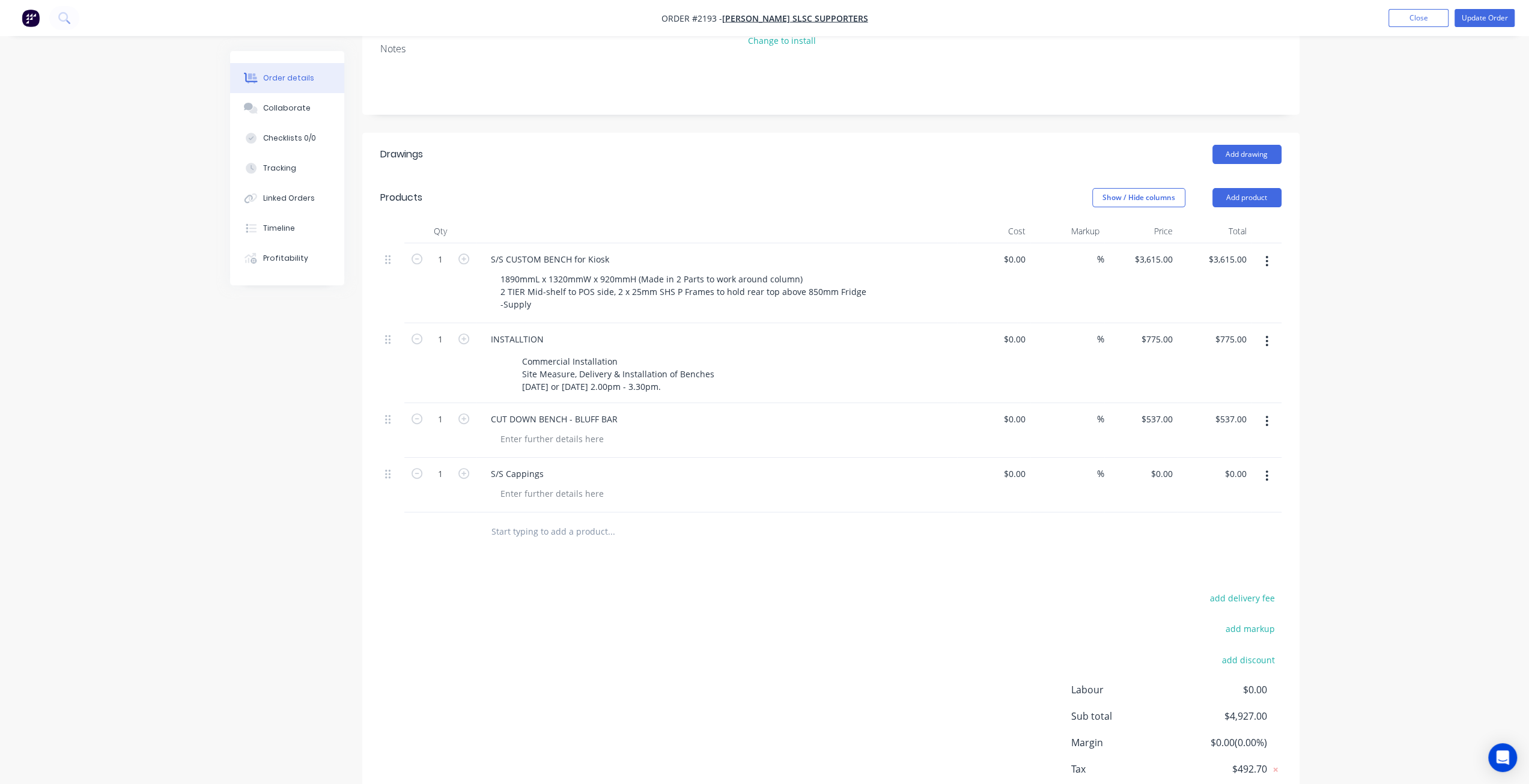
click at [1364, 417] on div "Order details Collaborate Checklists 0/0 Tracking Linked Orders Timeline Profit…" at bounding box center [764, 302] width 1529 height 1112
click at [1482, 20] on button "Update Order" at bounding box center [1485, 18] width 60 height 18
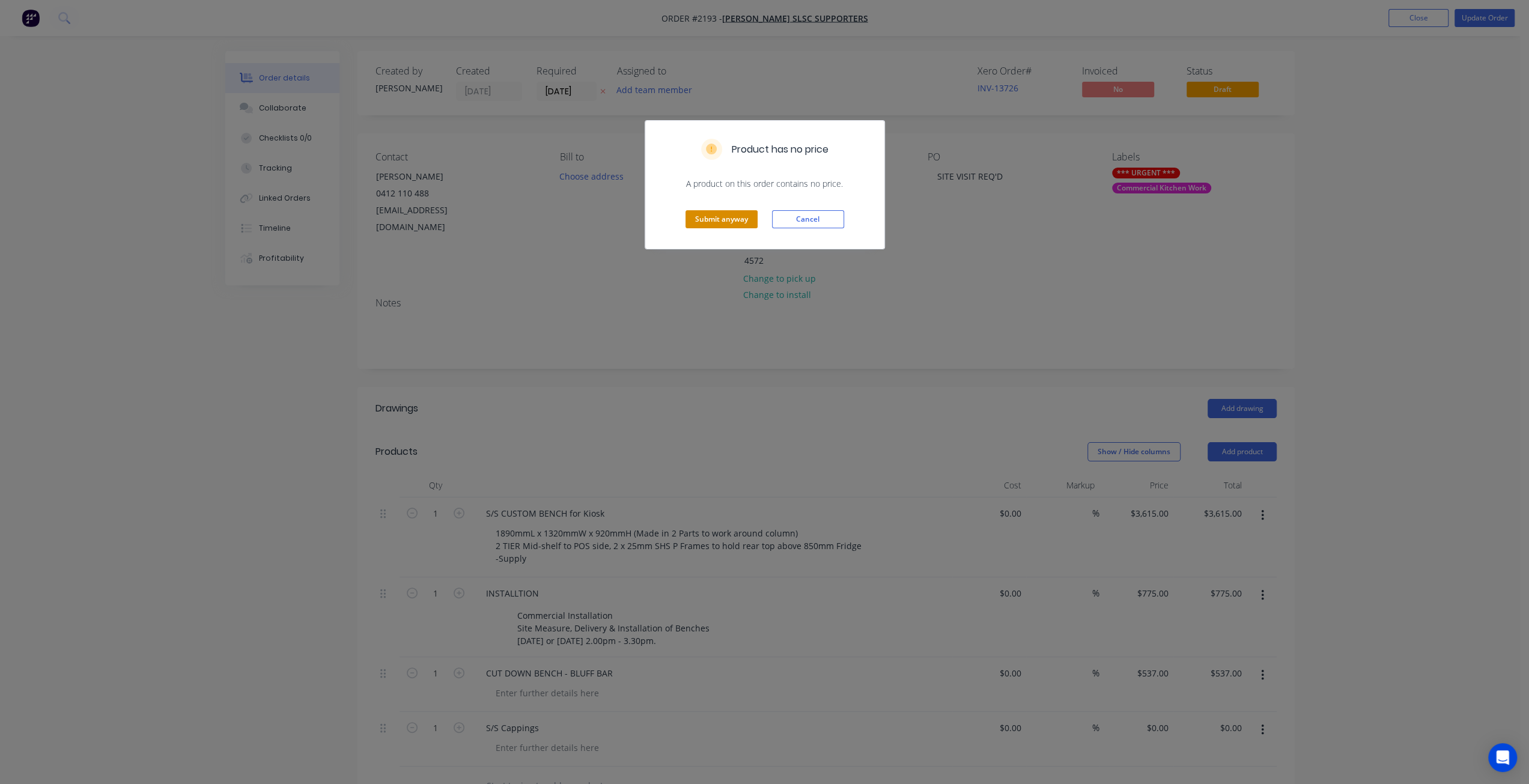
click at [733, 213] on button "Submit anyway" at bounding box center [722, 219] width 72 height 18
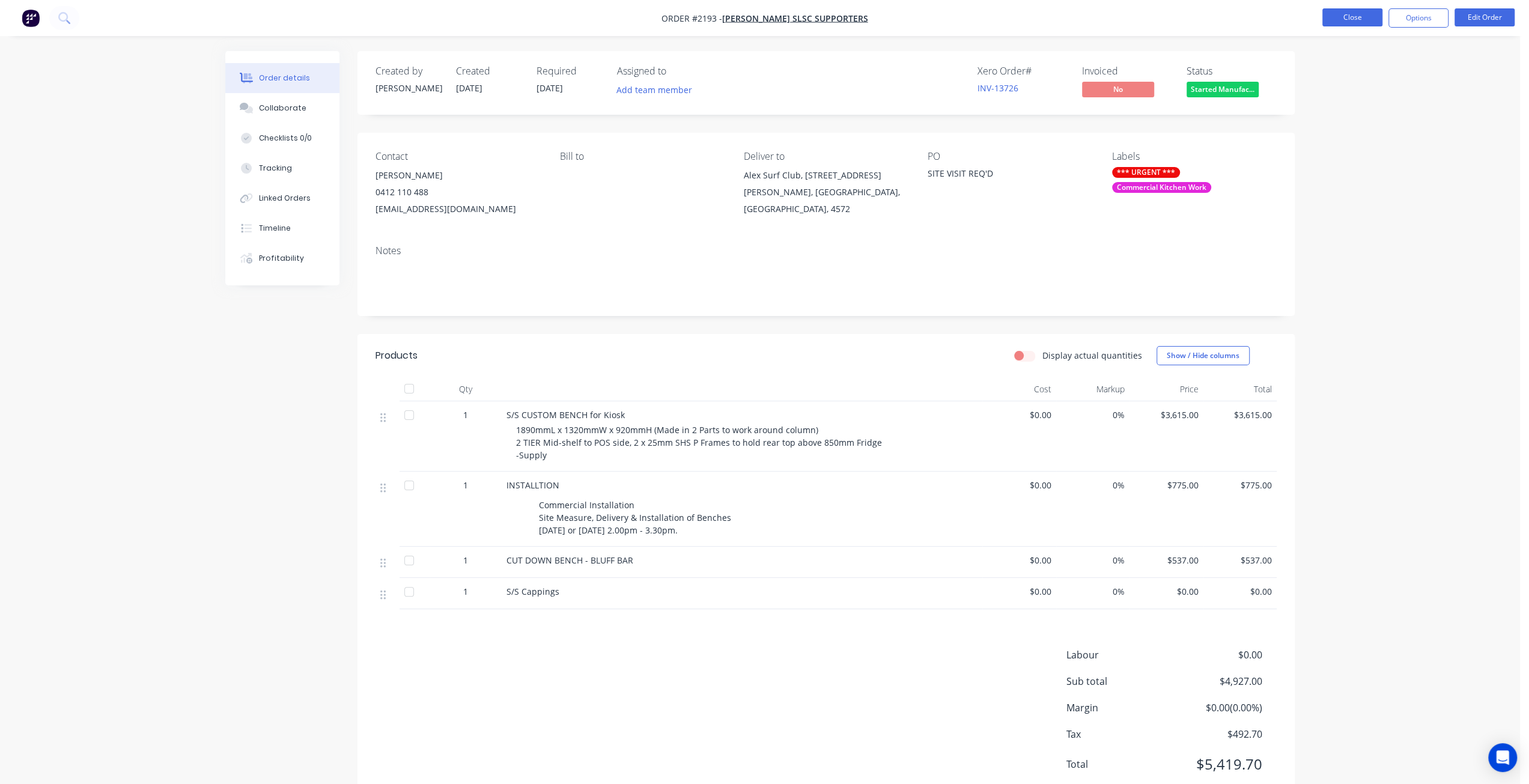
click at [1336, 16] on button "Close" at bounding box center [1352, 17] width 60 height 18
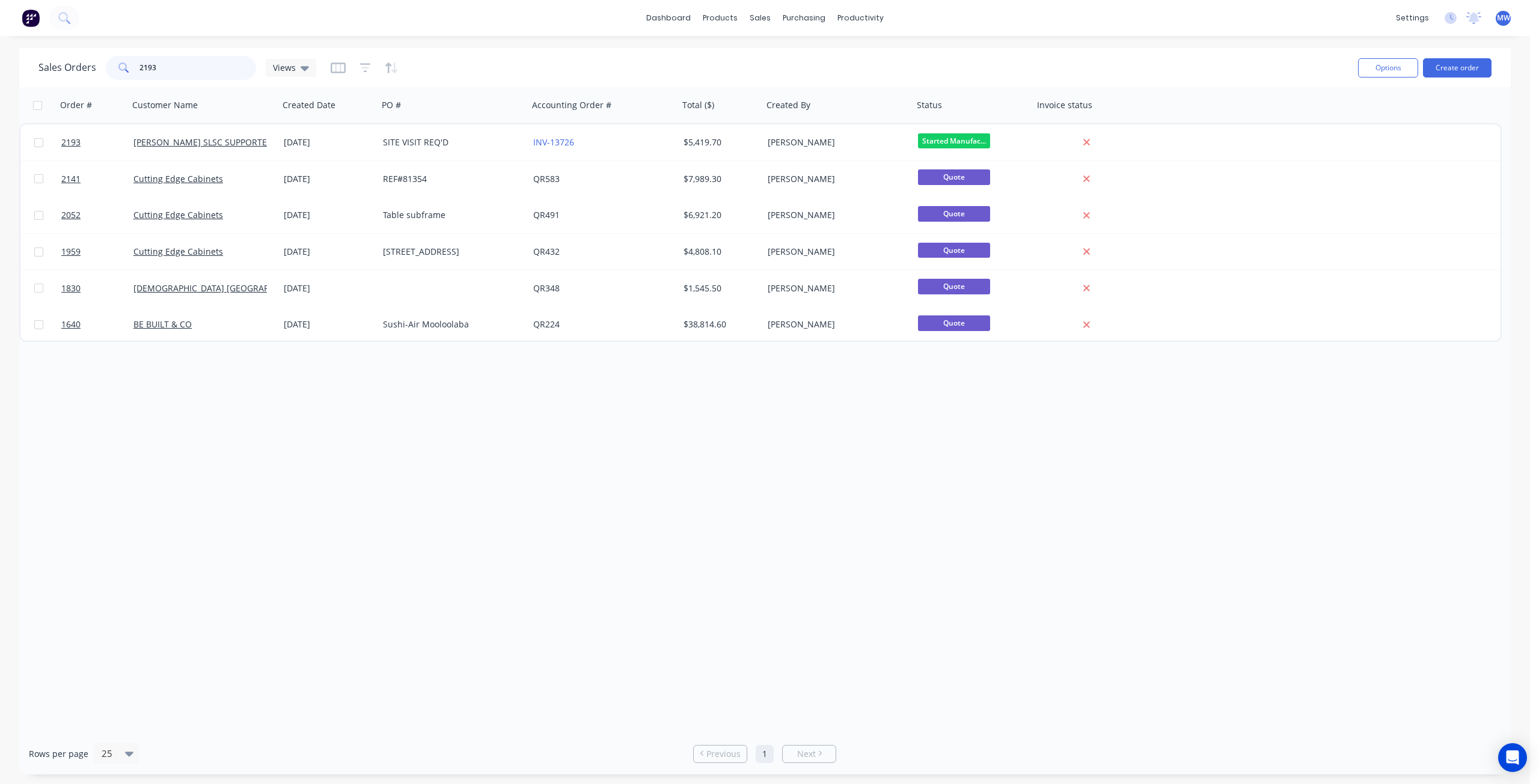
drag, startPoint x: 214, startPoint y: 61, endPoint x: 76, endPoint y: 71, distance: 138.4
click at [78, 71] on div "Sales Orders 2193 Views" at bounding box center [177, 68] width 278 height 24
type input "1969"
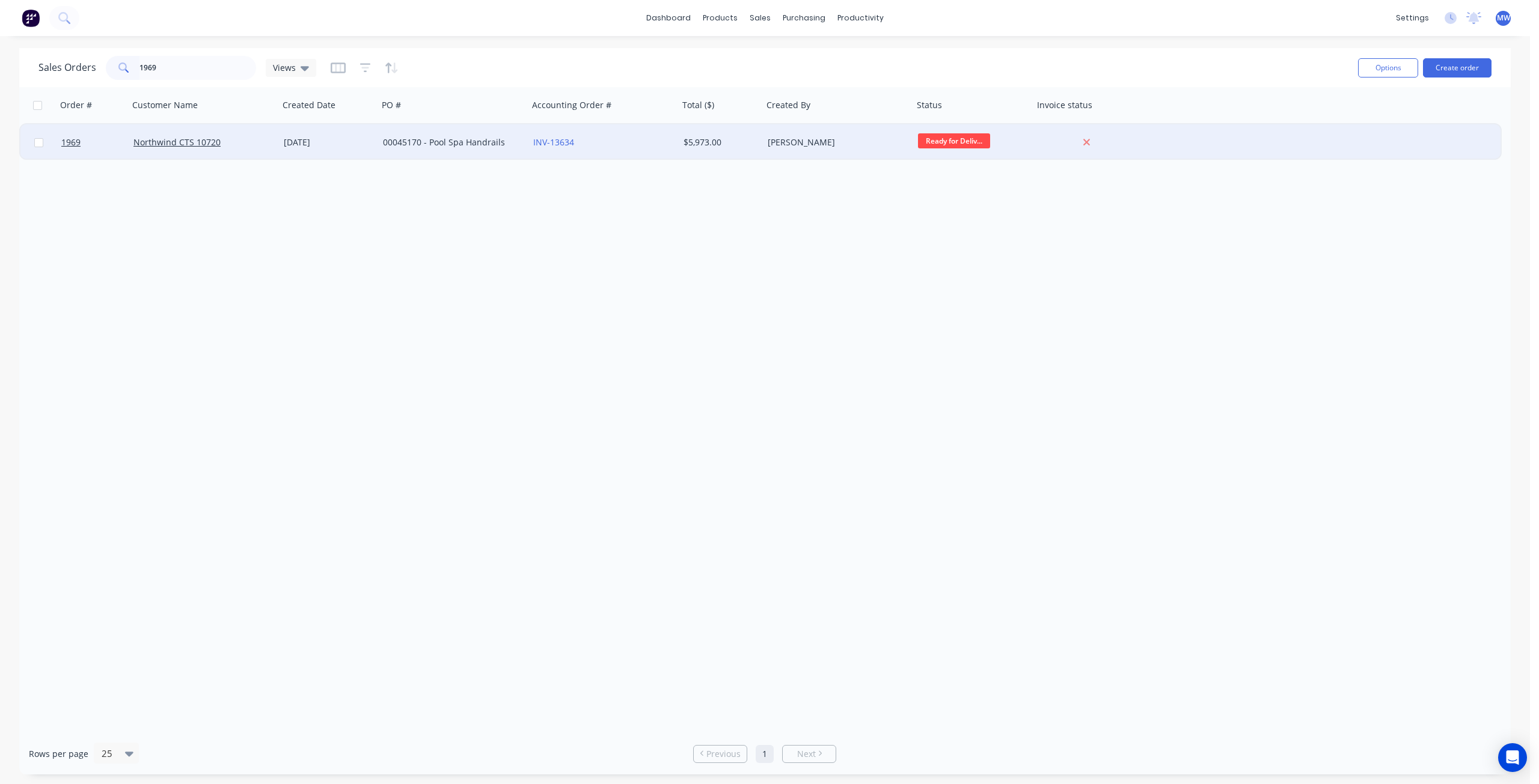
click at [470, 151] on div "00045170 - Pool Spa Handrails" at bounding box center [453, 142] width 150 height 36
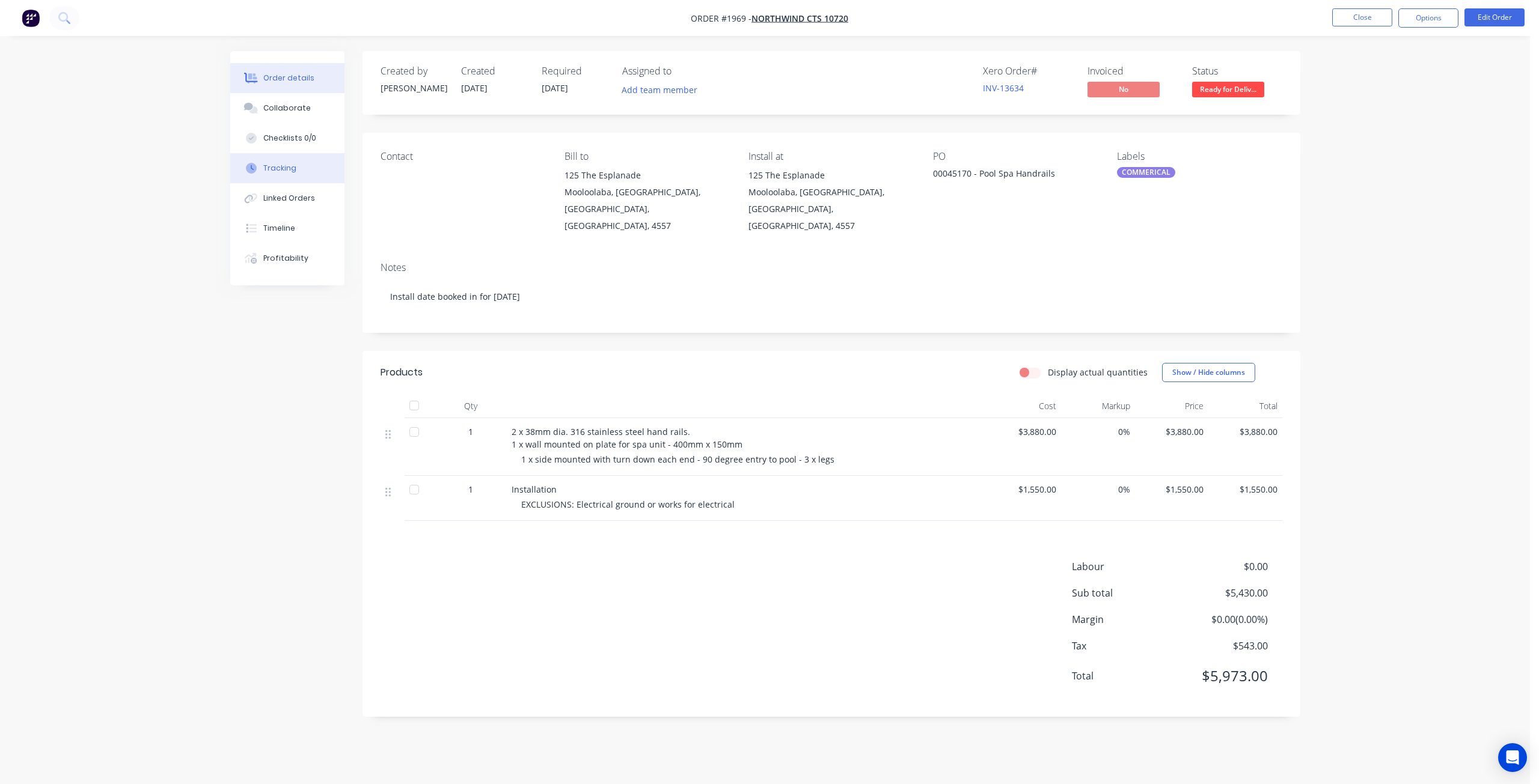
click at [315, 174] on button "Tracking" at bounding box center [287, 168] width 114 height 30
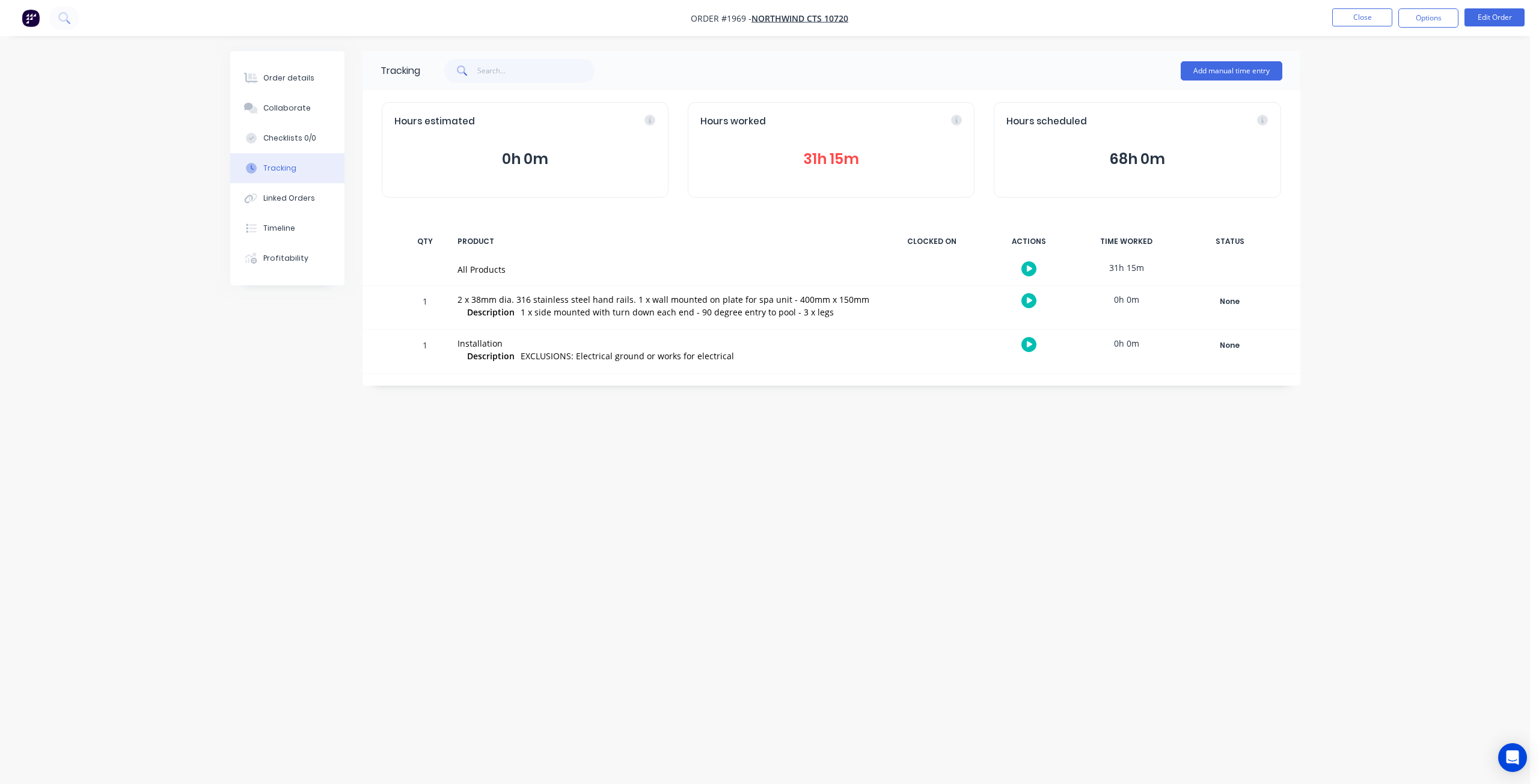
click at [1390, 204] on div "Order details Collaborate Checklists 0/0 Tracking Linked Orders Timeline Profit…" at bounding box center [764, 392] width 1529 height 784
click at [1392, 191] on div "Order details Collaborate Checklists 0/0 Tracking Linked Orders Timeline Profit…" at bounding box center [764, 392] width 1529 height 784
click at [1339, 176] on div "Order details Collaborate Checklists 0/0 Tracking Linked Orders Timeline Profit…" at bounding box center [764, 392] width 1529 height 784
click at [1338, 173] on div "Order details Collaborate Checklists 0/0 Tracking Linked Orders Timeline Profit…" at bounding box center [764, 392] width 1529 height 784
click at [283, 88] on button "Order details" at bounding box center [287, 78] width 114 height 30
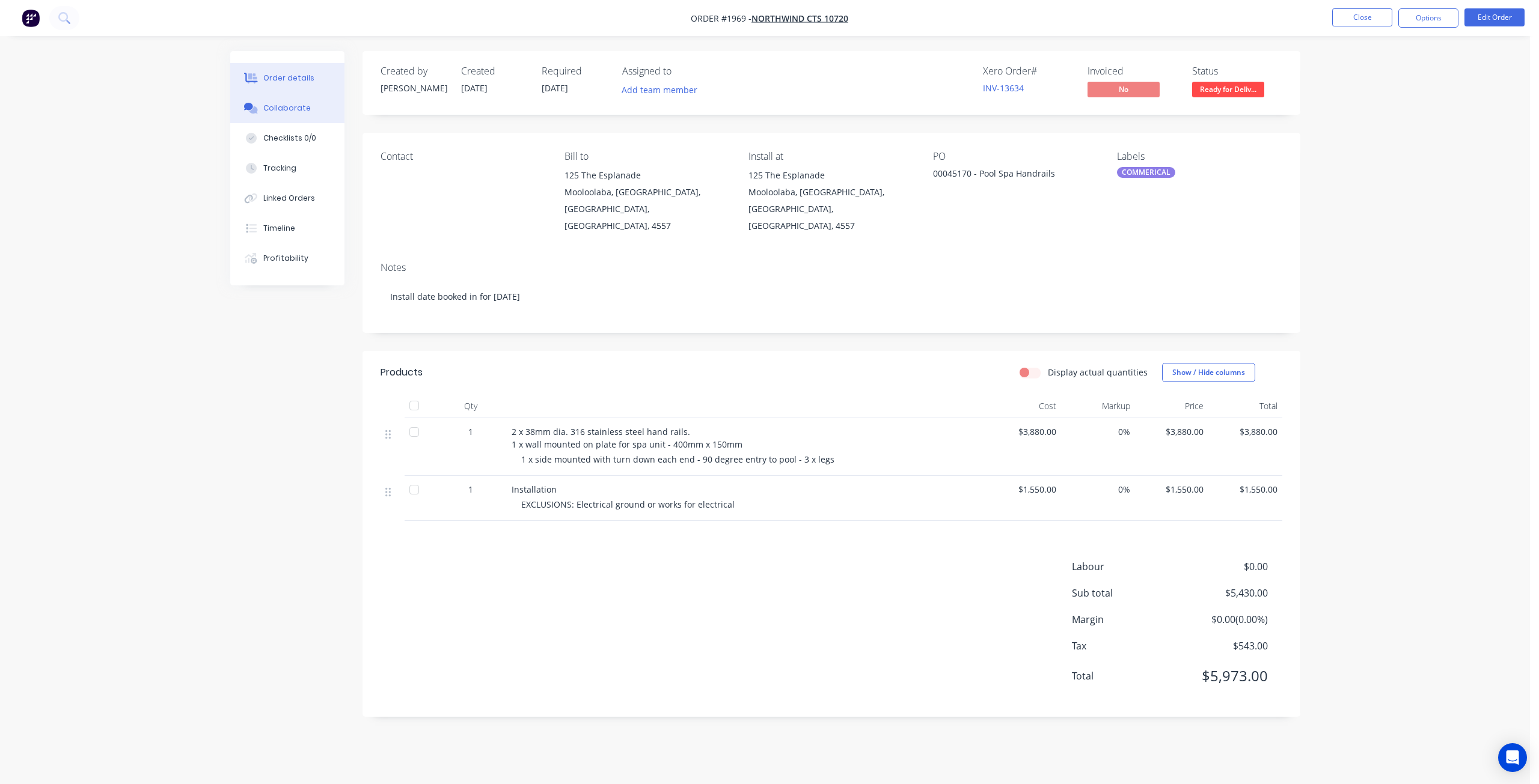
click at [304, 120] on button "Collaborate" at bounding box center [287, 108] width 114 height 30
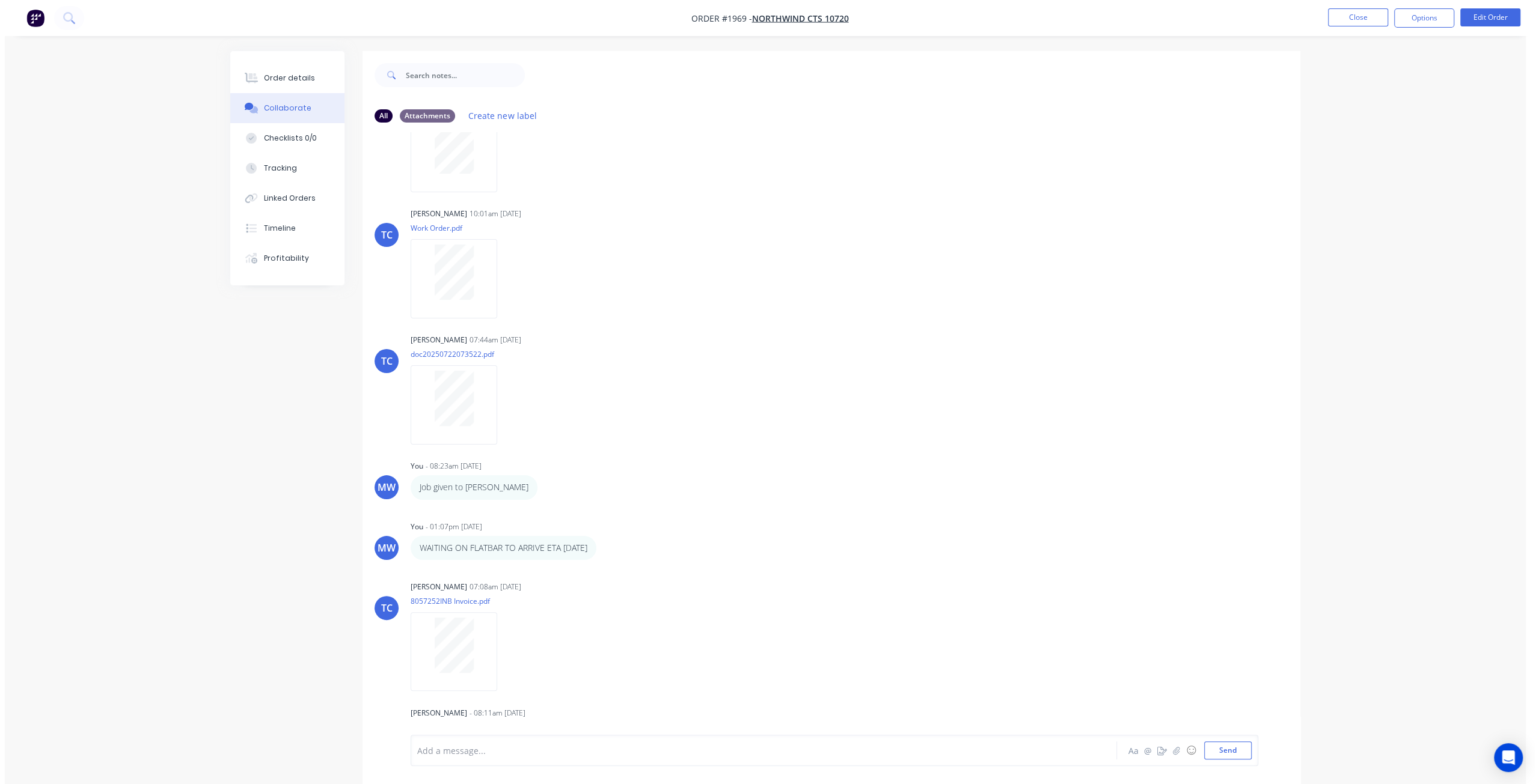
scroll to position [209, 0]
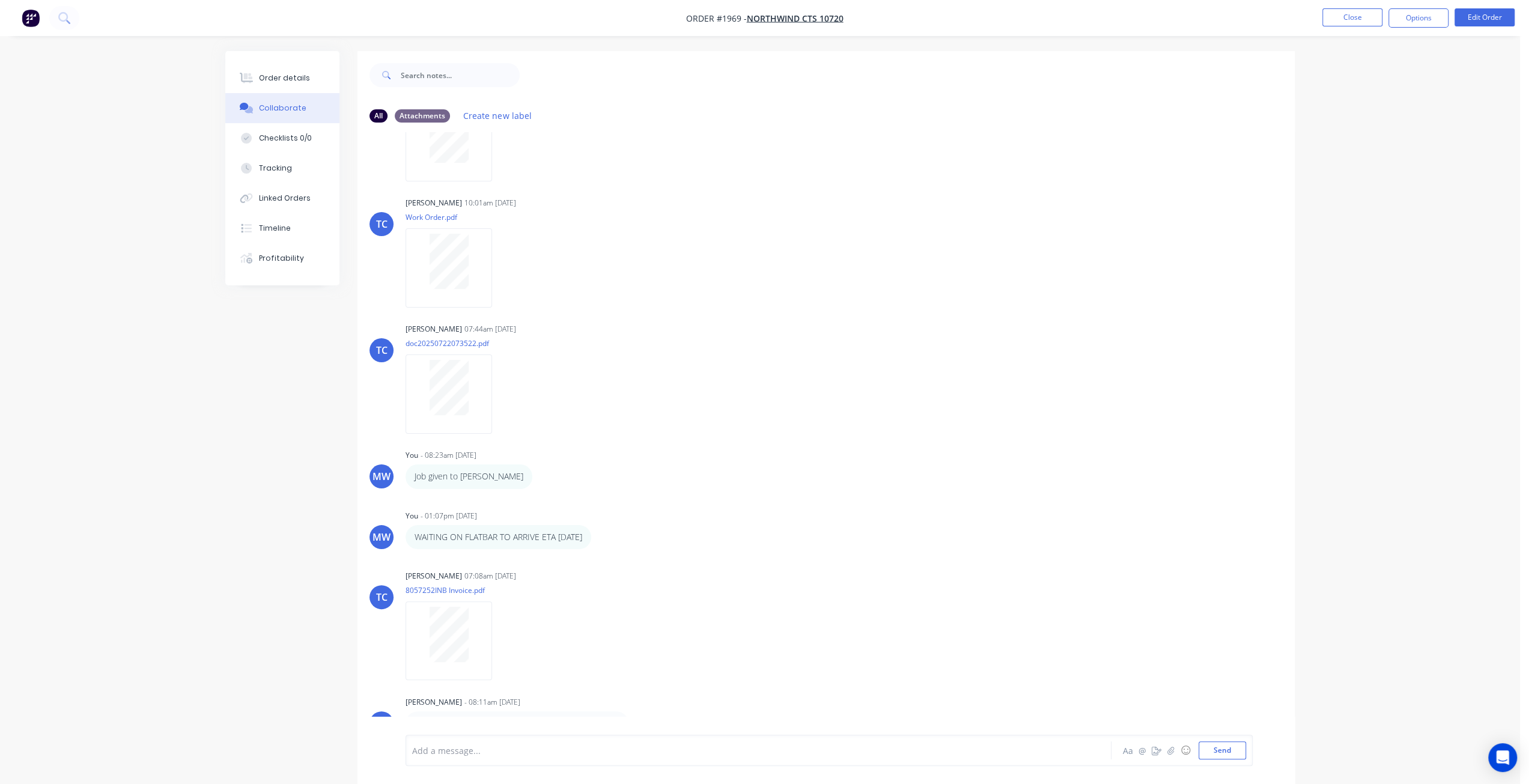
click at [286, 481] on div "All Attachments Create new label TC Tracy Corbett 11:55am 02/07/25 Work Order.p…" at bounding box center [760, 427] width 1070 height 751
click at [1337, 21] on button "Close" at bounding box center [1352, 17] width 60 height 18
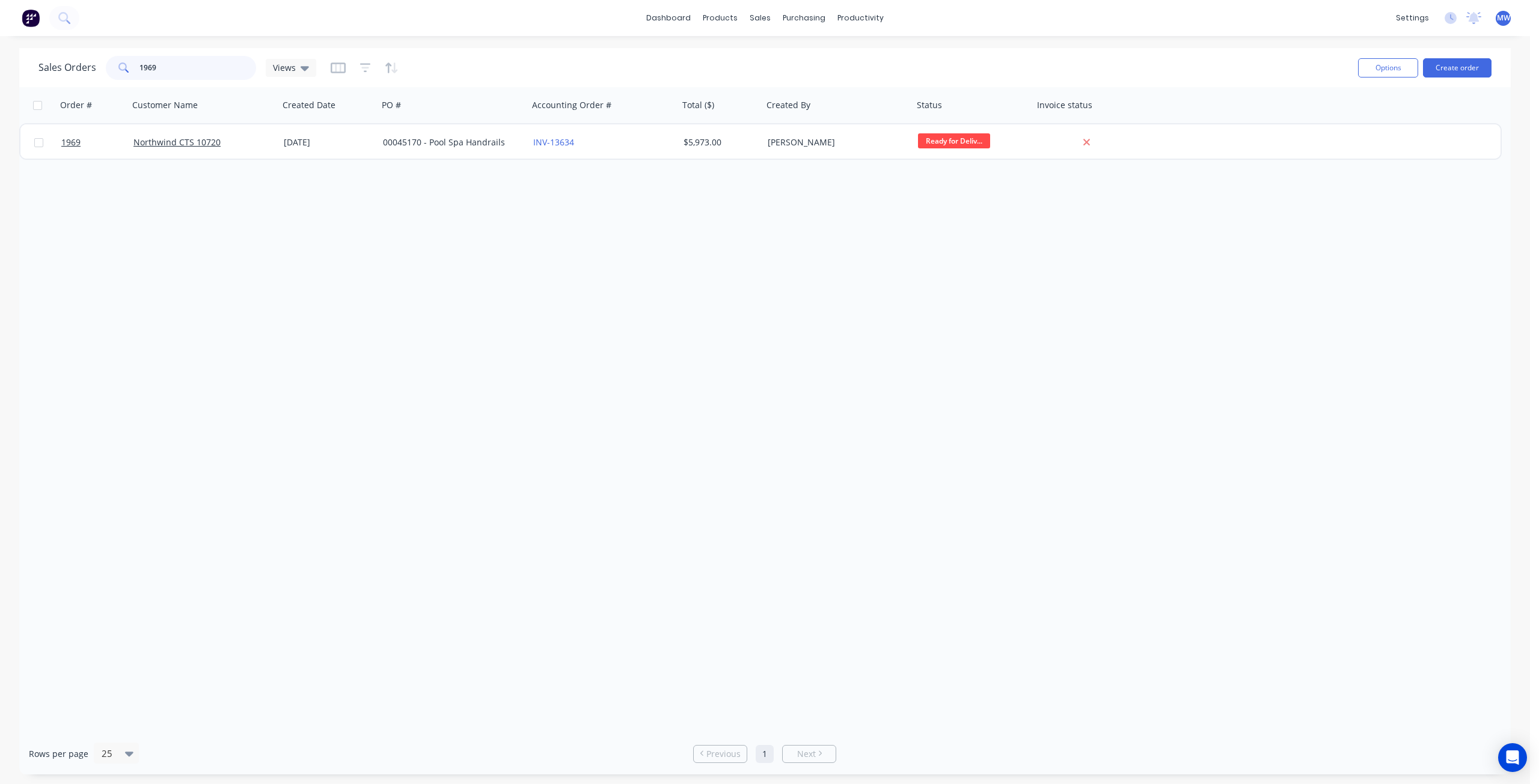
drag, startPoint x: 175, startPoint y: 64, endPoint x: 48, endPoint y: 64, distance: 127.0
click at [48, 64] on div "Sales Orders 1969 Views" at bounding box center [177, 68] width 278 height 24
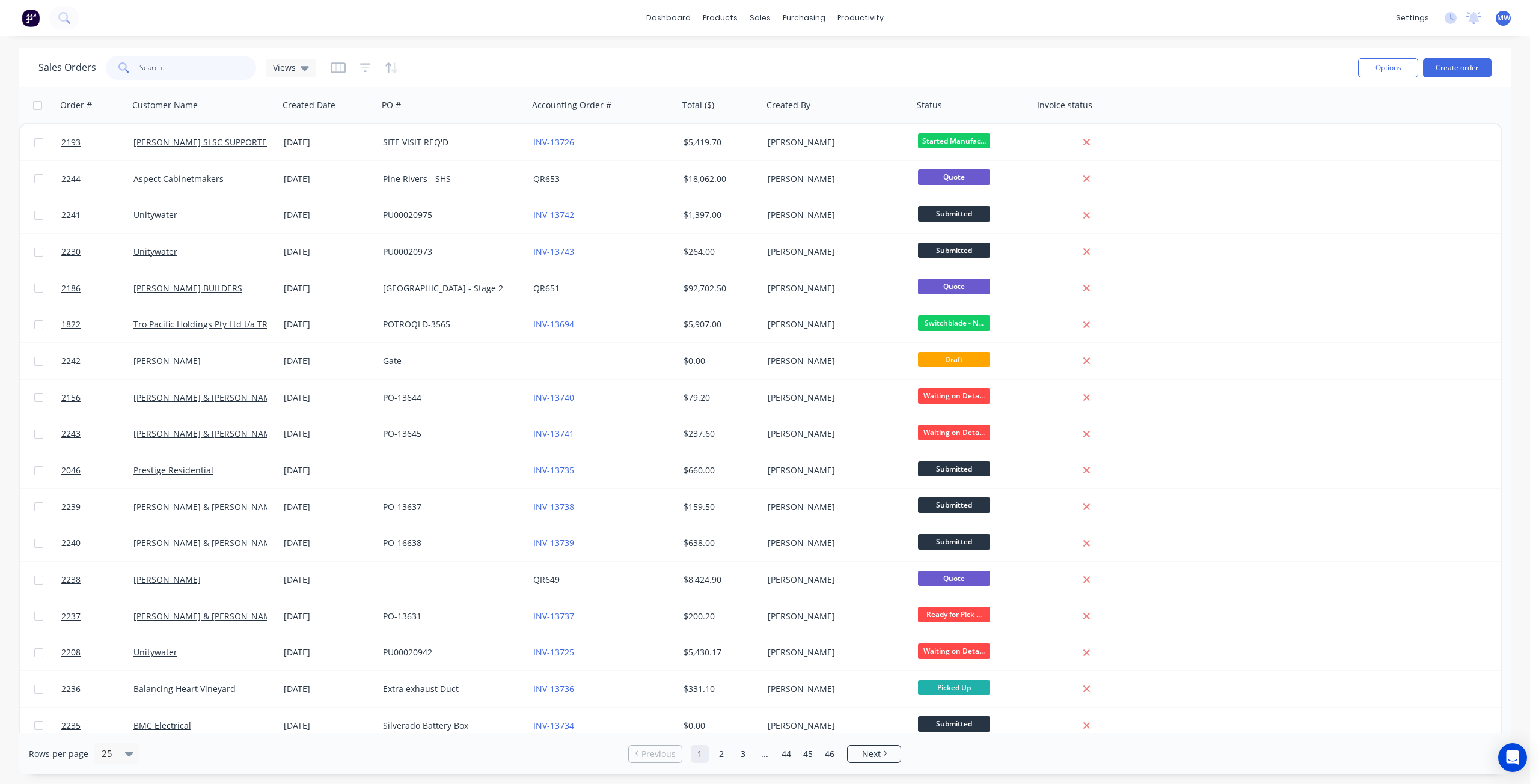
click at [171, 71] on input "text" at bounding box center [198, 68] width 117 height 24
type input "2201"
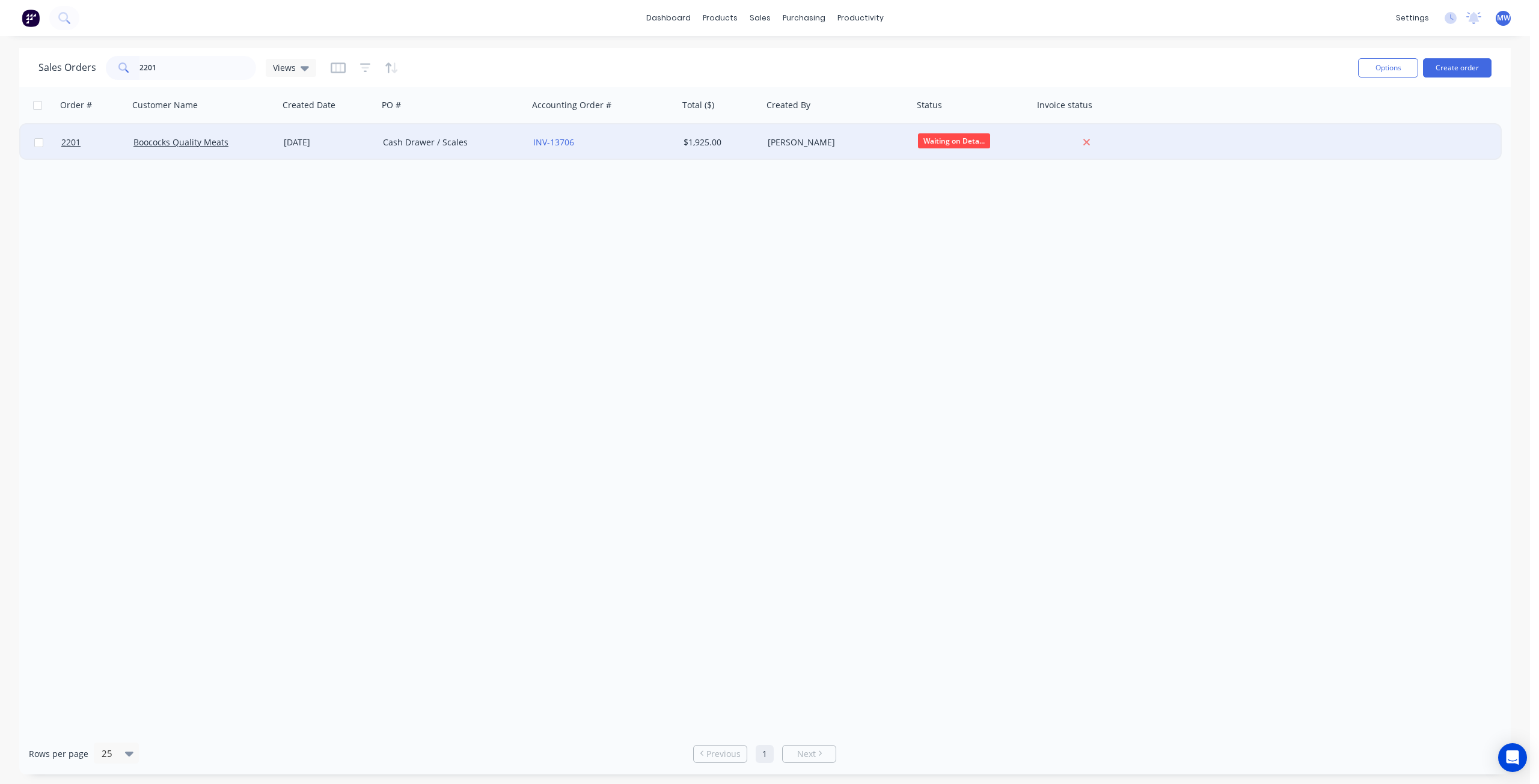
click at [417, 151] on div "Cash Drawer / Scales" at bounding box center [453, 142] width 150 height 36
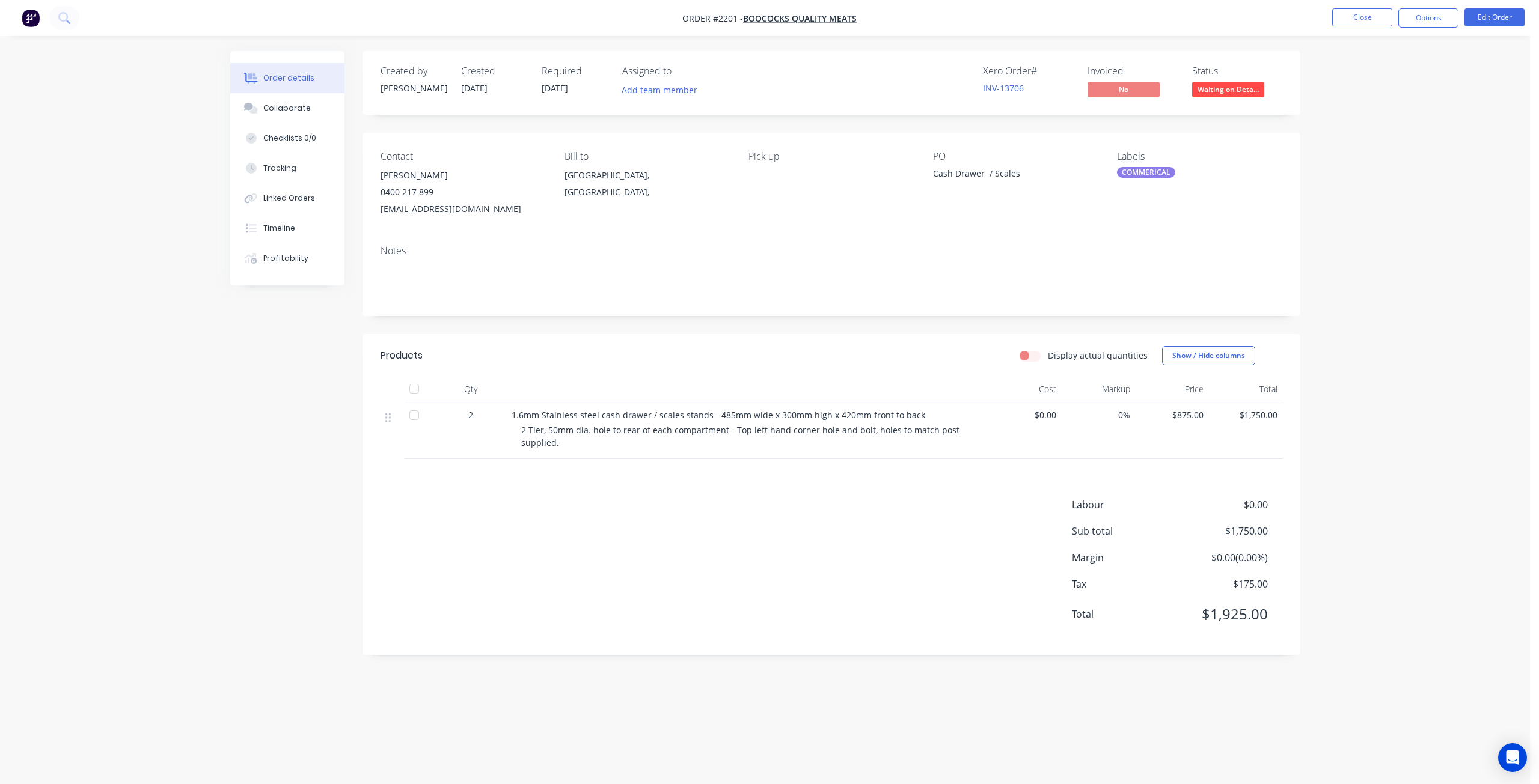
click at [1374, 343] on div "Order details Collaborate Checklists 0/0 Tracking Linked Orders Timeline Profit…" at bounding box center [764, 392] width 1529 height 784
click at [1388, 232] on div "Order details Collaborate Checklists 0/0 Tracking Linked Orders Timeline Profit…" at bounding box center [764, 392] width 1529 height 784
click at [207, 328] on div "Order details Collaborate Checklists 0/0 Tracking Linked Orders Timeline Profit…" at bounding box center [764, 392] width 1529 height 784
click at [796, 15] on span "Boococks Quality Meats" at bounding box center [799, 18] width 113 height 11
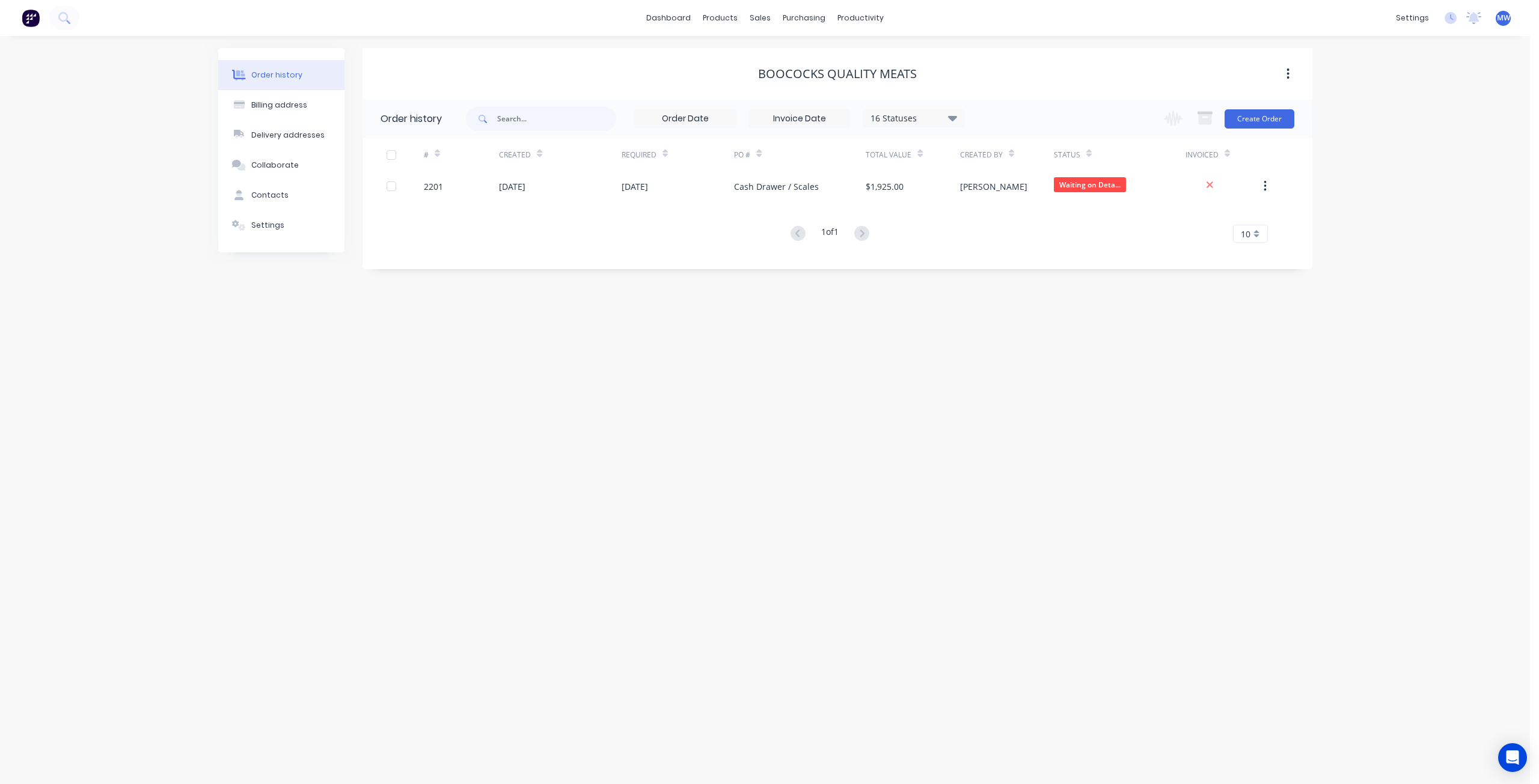
click at [1458, 254] on div "Order history Billing address Delivery addresses Collaborate Contacts Settings …" at bounding box center [764, 410] width 1529 height 748
click at [765, 21] on div "sales" at bounding box center [764, 18] width 33 height 18
click at [795, 59] on div "Sales Orders" at bounding box center [809, 57] width 49 height 10
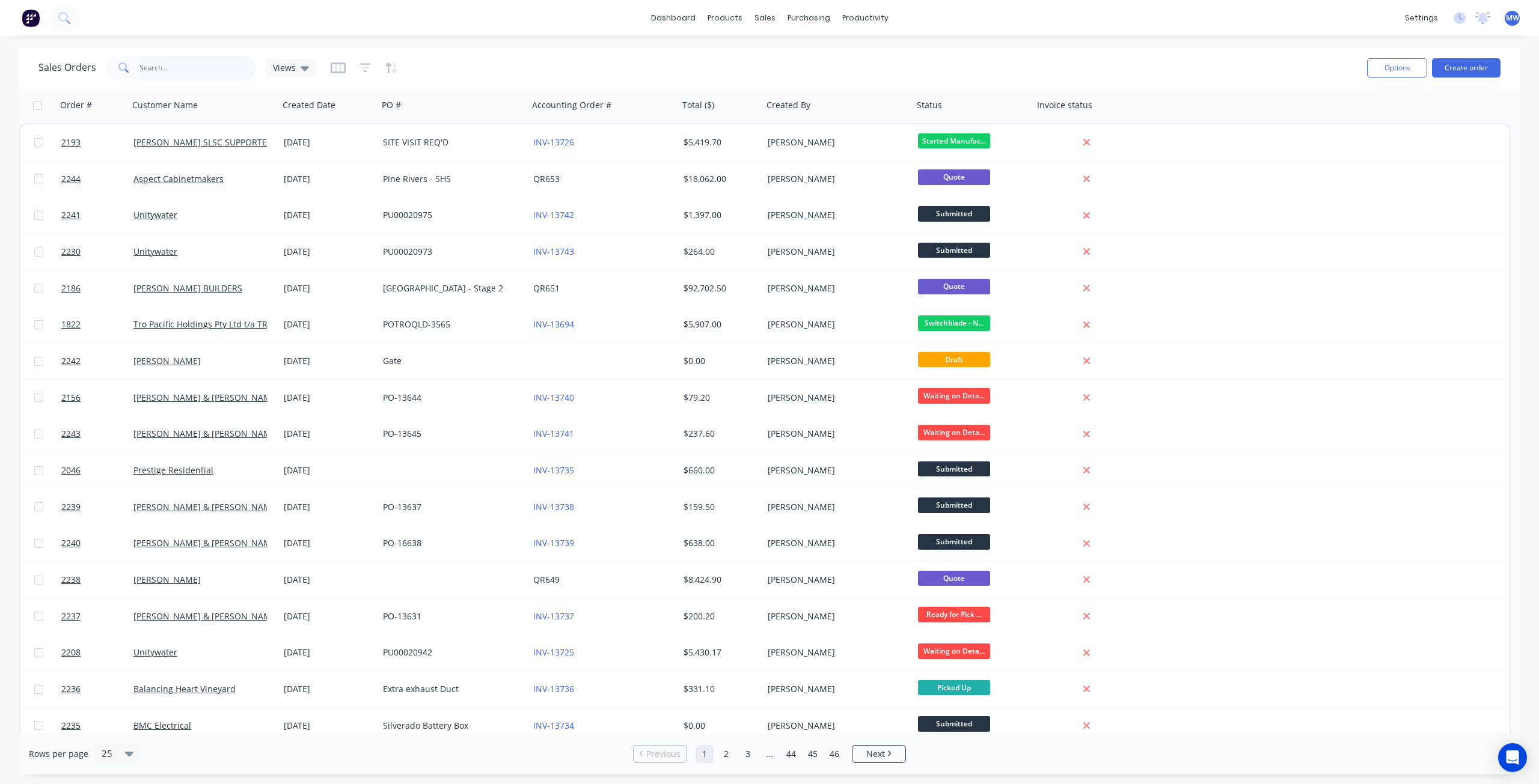
click at [171, 71] on input "text" at bounding box center [198, 68] width 117 height 24
type input "booc"
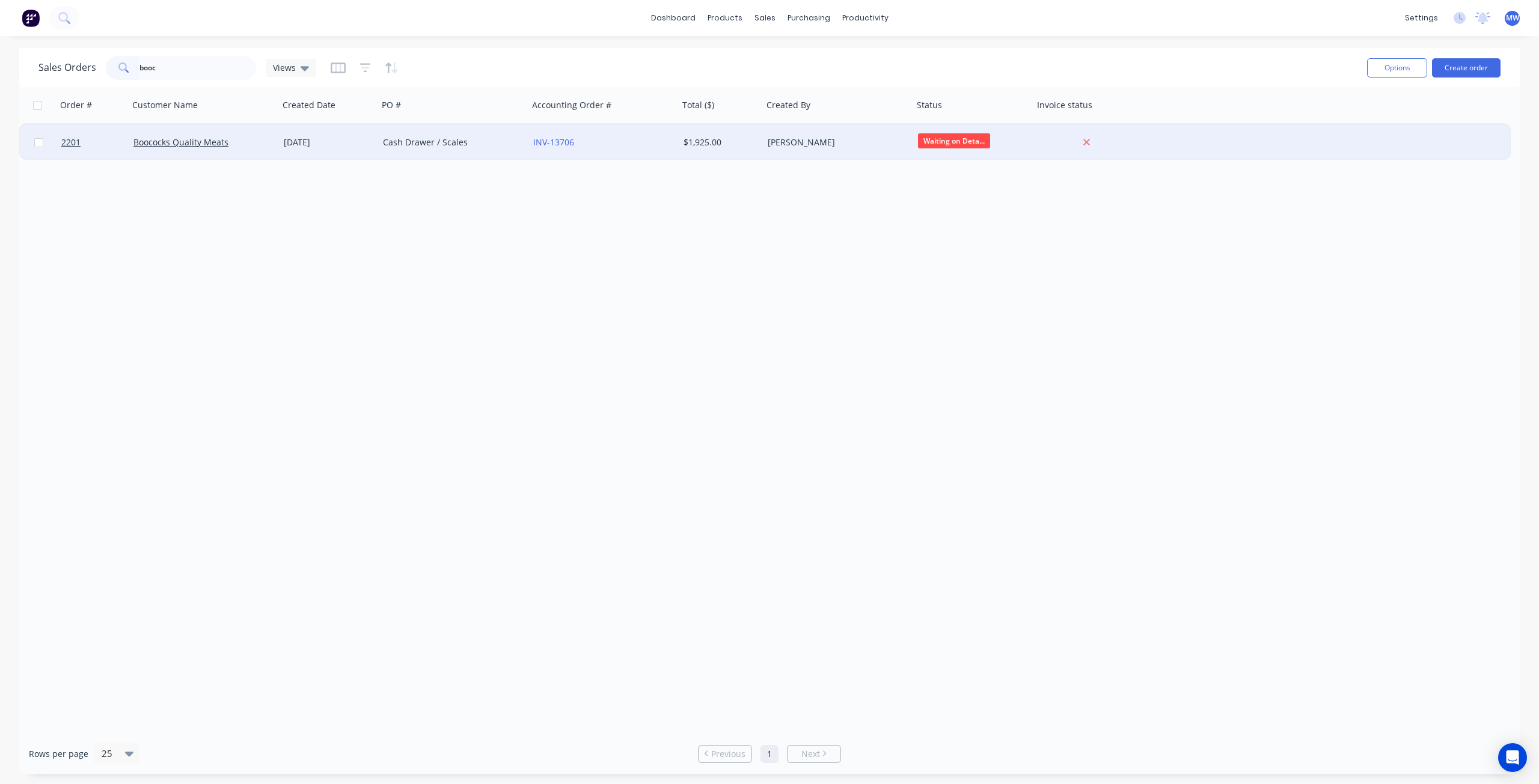
click at [407, 154] on div "Cash Drawer / Scales" at bounding box center [453, 142] width 150 height 36
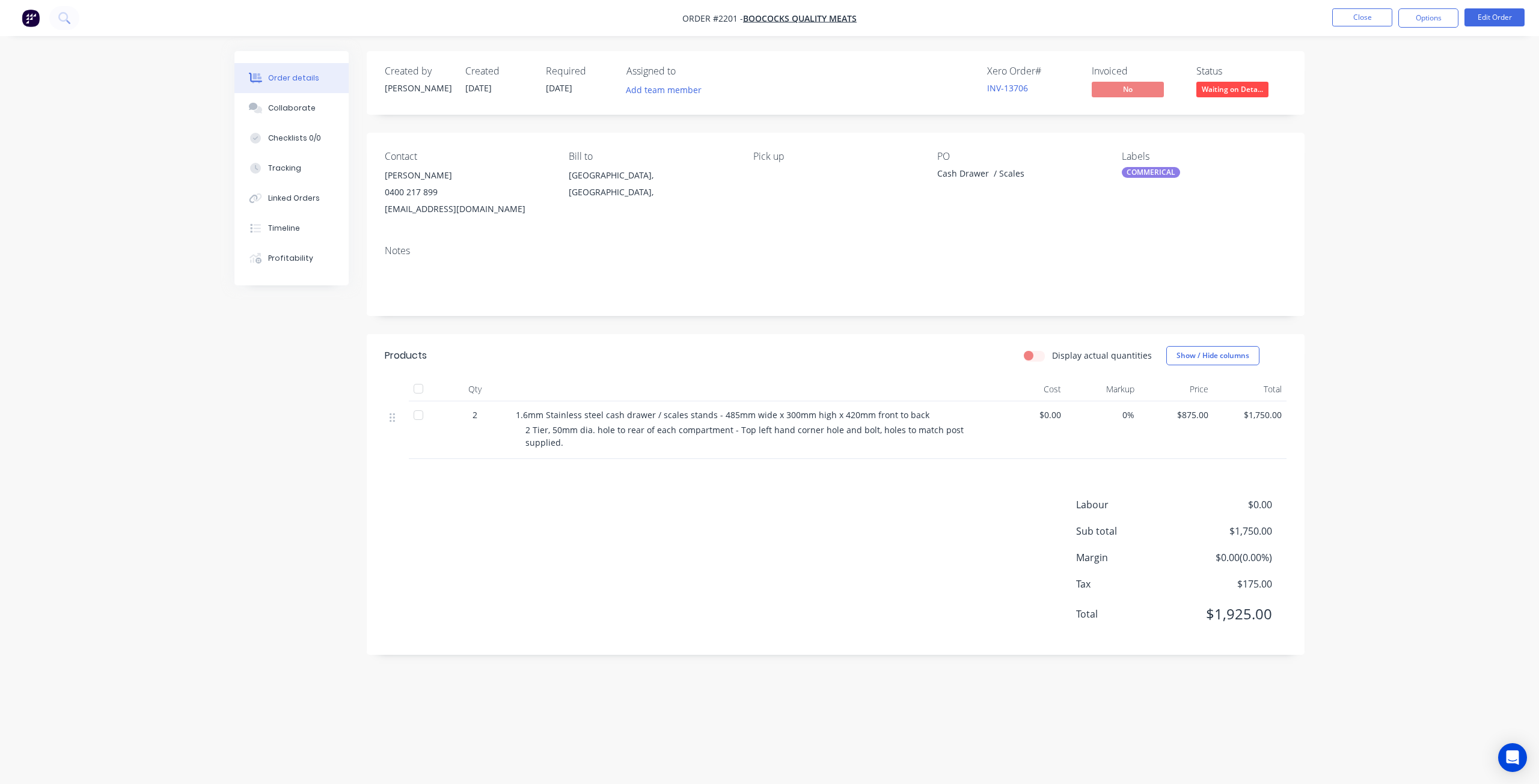
click at [1325, 203] on div "Order details Collaborate Checklists 0/0 Tracking Linked Orders Timeline Profit…" at bounding box center [769, 392] width 1539 height 784
drag, startPoint x: 1354, startPoint y: 197, endPoint x: 1390, endPoint y: 54, distance: 147.5
click at [1354, 197] on div "Order details Collaborate Checklists 0/0 Tracking Linked Orders Timeline Profit…" at bounding box center [769, 392] width 1539 height 784
click at [1377, 14] on button "Close" at bounding box center [1362, 17] width 60 height 18
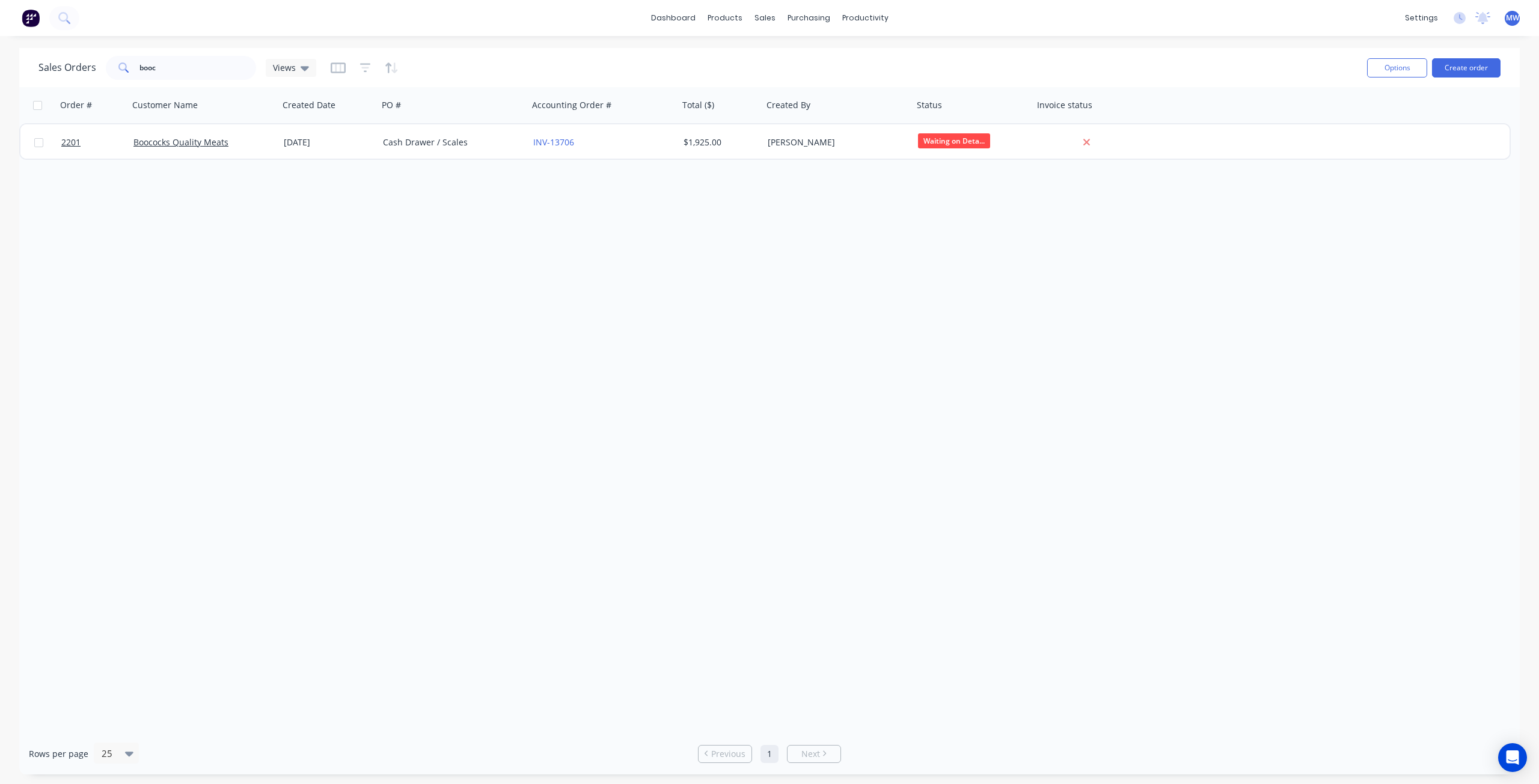
click at [515, 274] on div "Order # Customer Name Created Date PO # Accounting Order # Total ($) Created By…" at bounding box center [769, 410] width 1500 height 646
drag, startPoint x: 95, startPoint y: 63, endPoint x: 79, endPoint y: 55, distance: 17.9
click at [80, 57] on div "Sales Orders booc Views" at bounding box center [177, 68] width 278 height 24
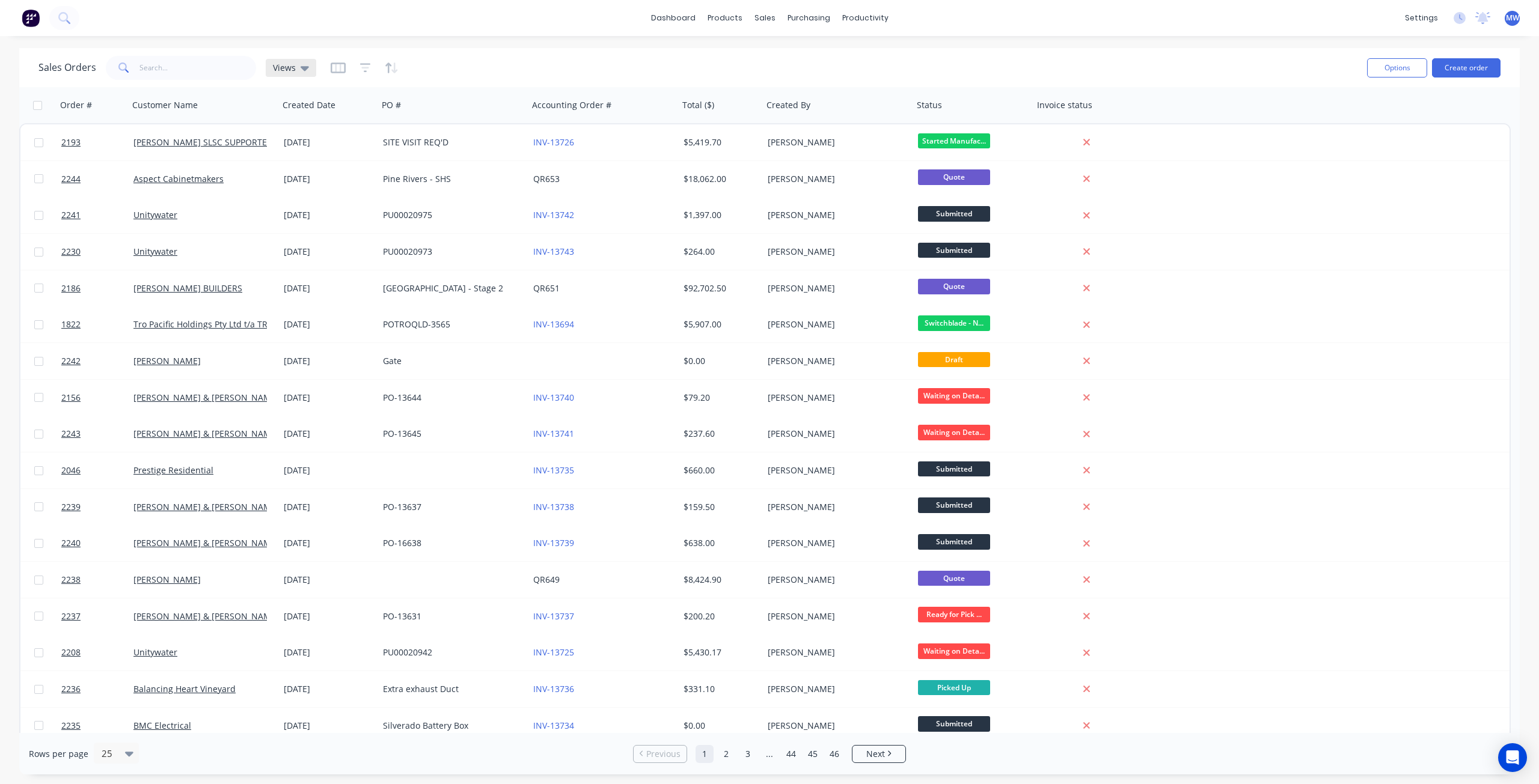
click at [291, 71] on span "Views" at bounding box center [284, 67] width 22 height 13
click at [303, 193] on button "DRAFT QUOTES" at bounding box center [337, 193] width 137 height 14
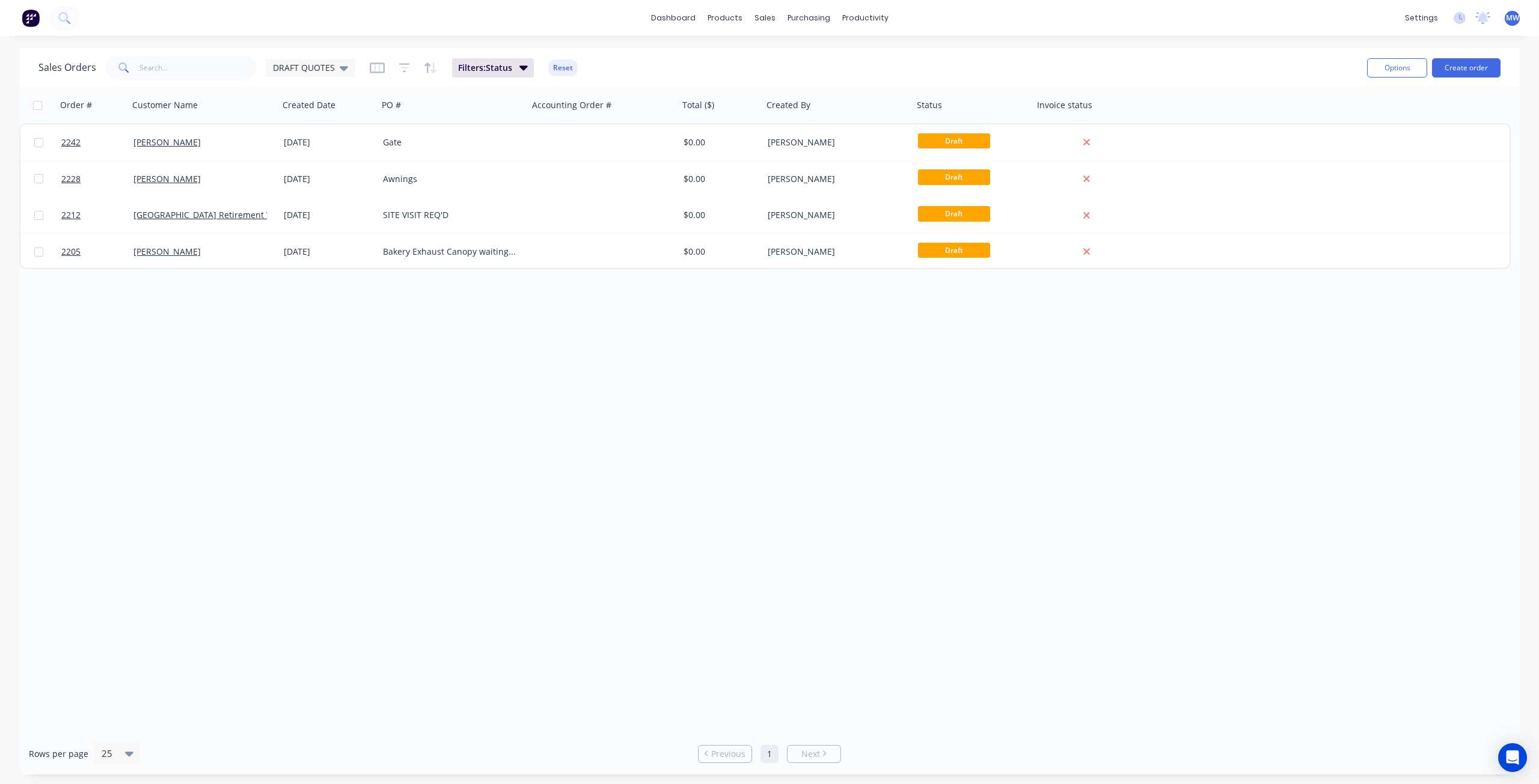
click at [373, 385] on div "Order # Customer Name Created Date PO # Accounting Order # Total ($) Created By…" at bounding box center [769, 410] width 1500 height 646
click at [389, 433] on div "Order # Customer Name Created Date PO # Accounting Order # Total ($) Created By…" at bounding box center [769, 410] width 1500 height 646
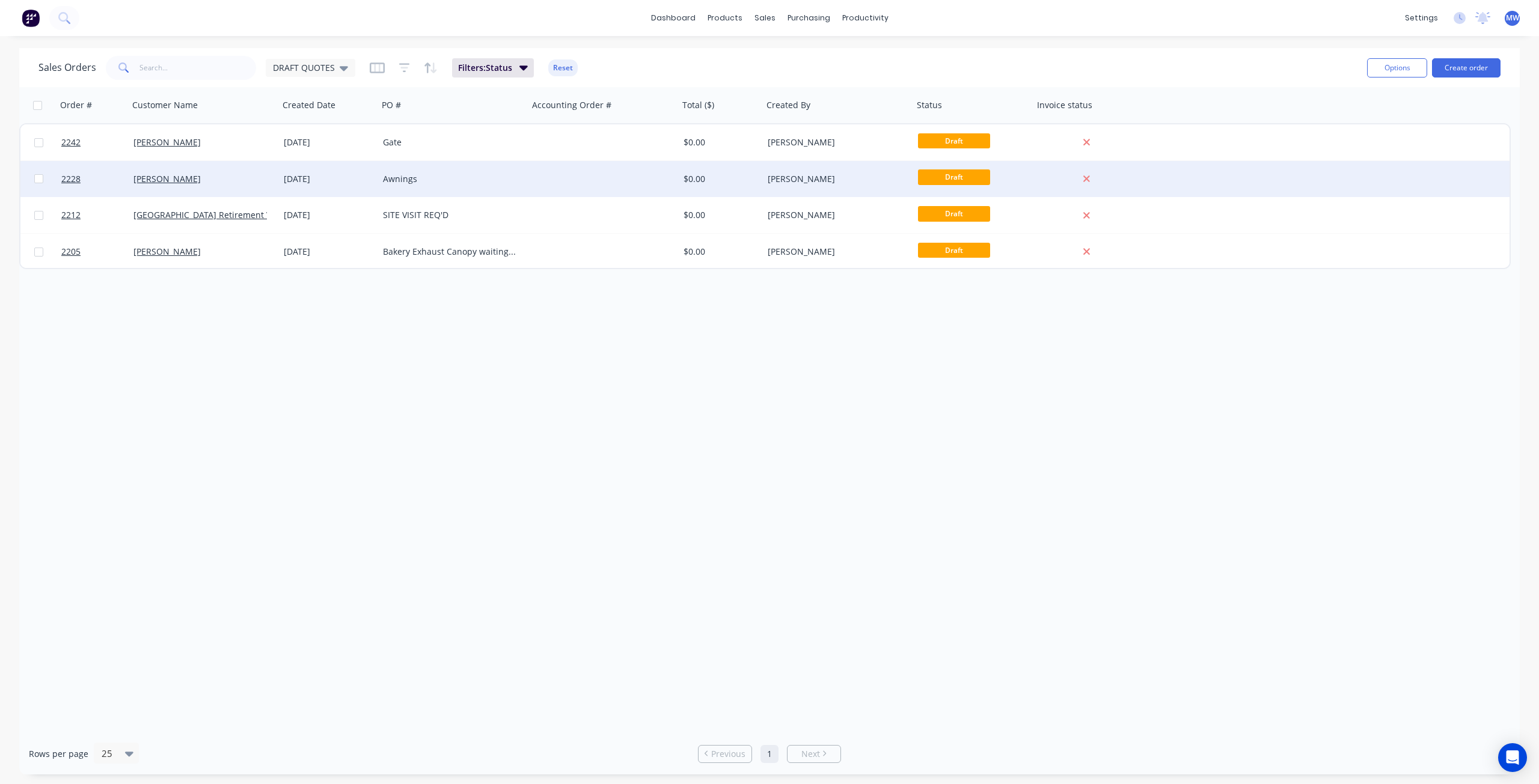
click at [428, 179] on div "Awnings" at bounding box center [450, 179] width 133 height 12
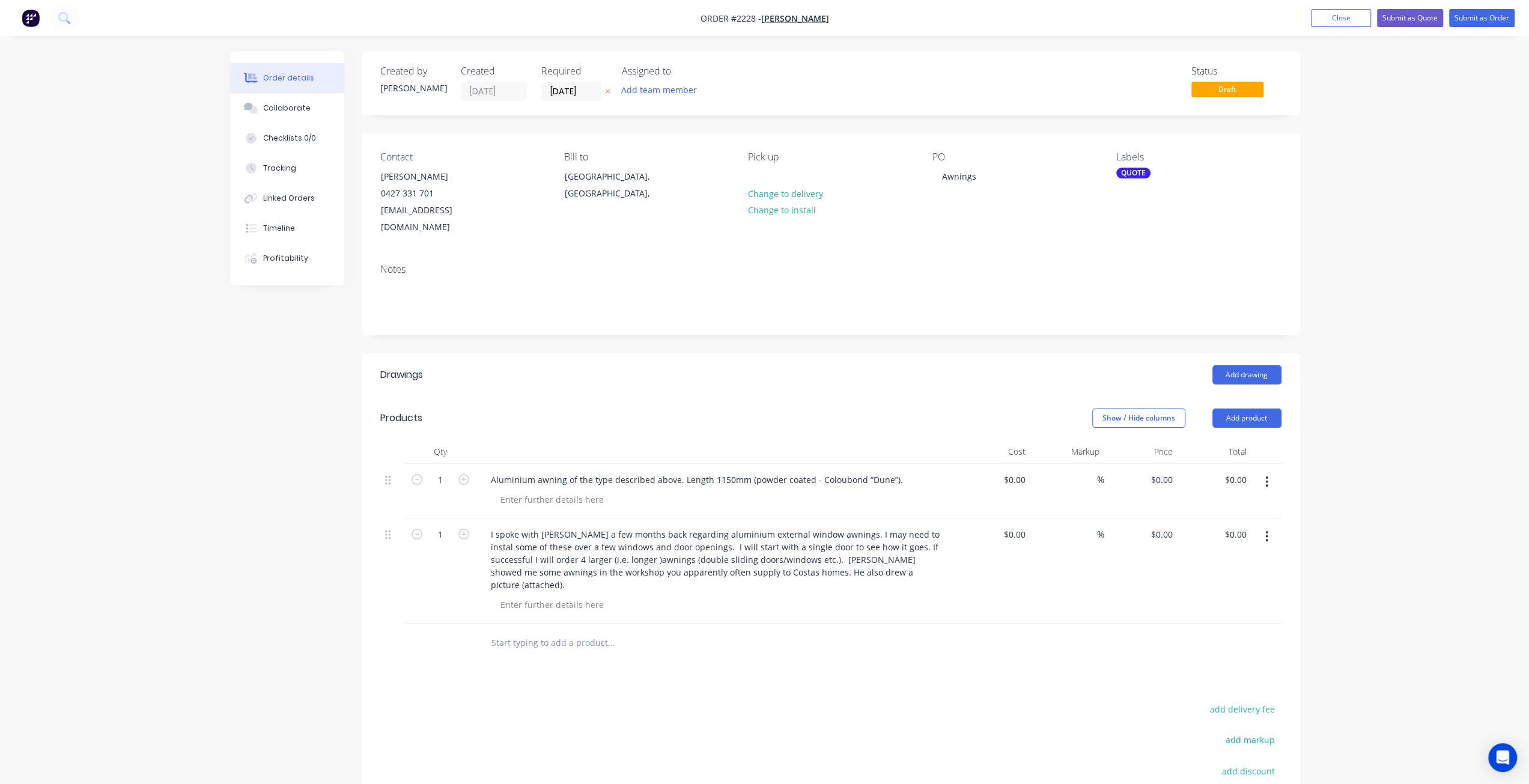
click at [284, 405] on div "Created by [PERSON_NAME] Created [DATE] Required [DATE] Assigned to Add team me…" at bounding box center [765, 510] width 1070 height 918
click at [246, 410] on div "Created by [PERSON_NAME] Created [DATE] Required [DATE] Assigned to Add team me…" at bounding box center [765, 510] width 1070 height 918
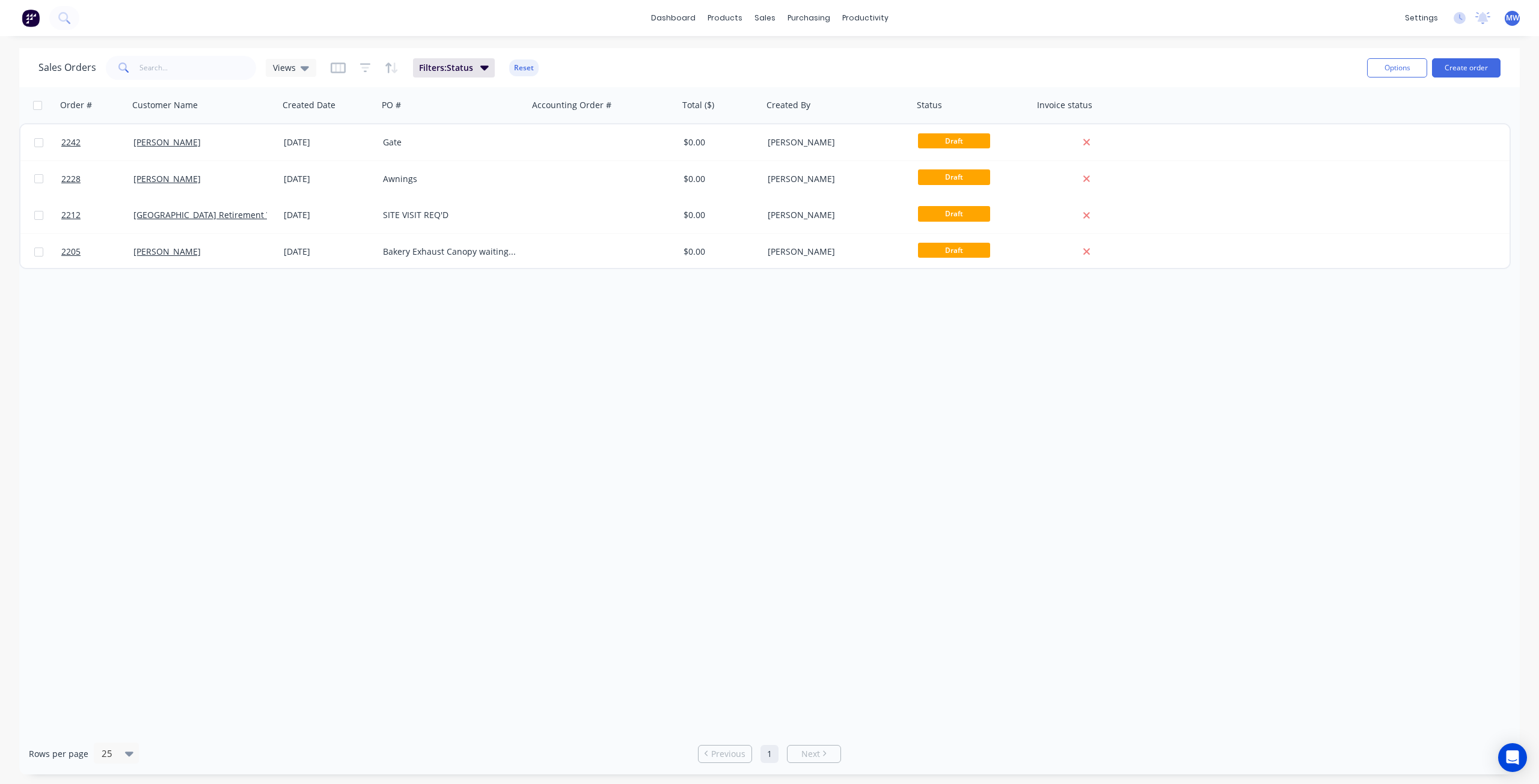
click at [119, 317] on div "Order # Customer Name Created Date PO # Accounting Order # Total ($) Created By…" at bounding box center [769, 410] width 1500 height 646
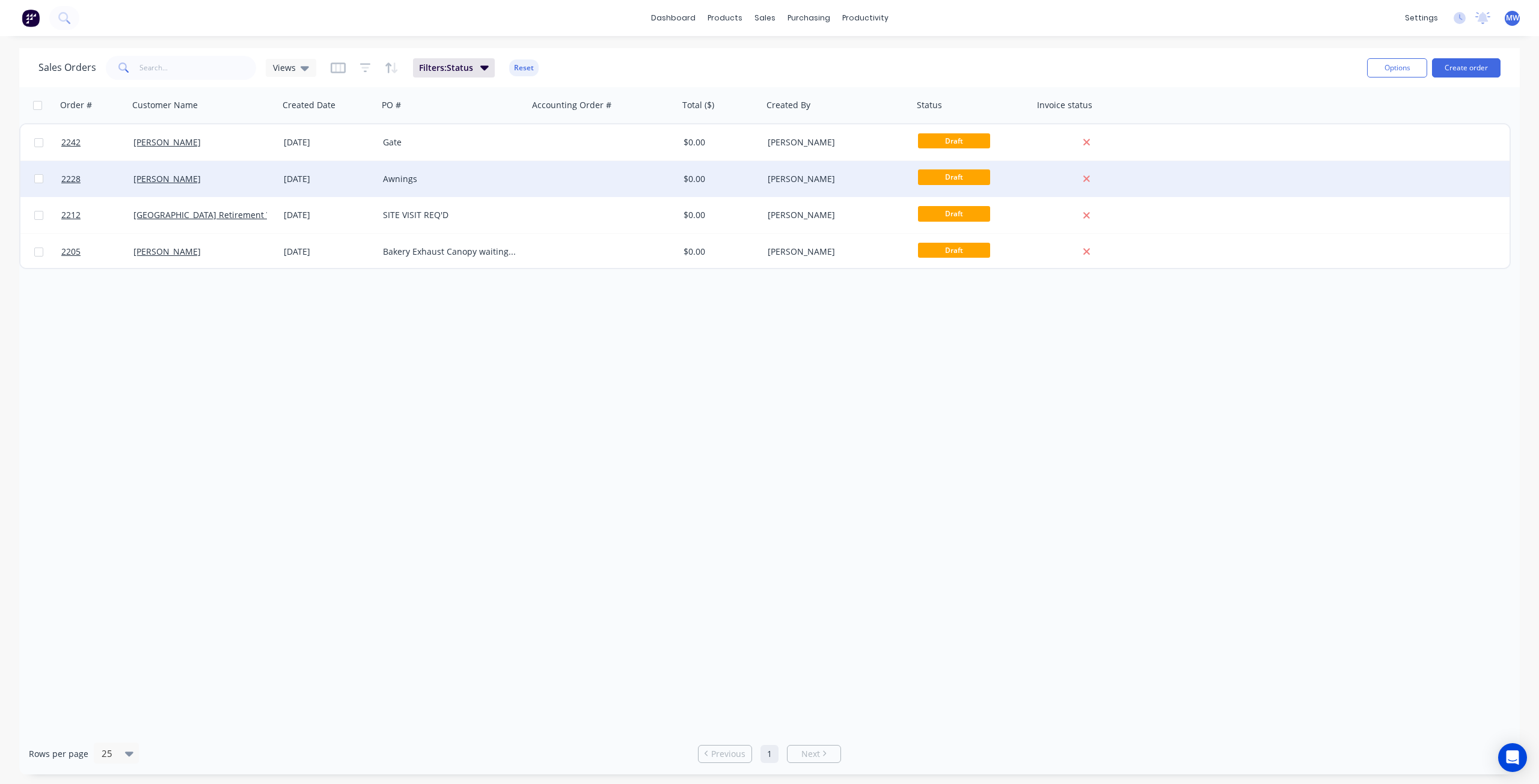
click at [462, 180] on div "Awnings" at bounding box center [450, 179] width 133 height 12
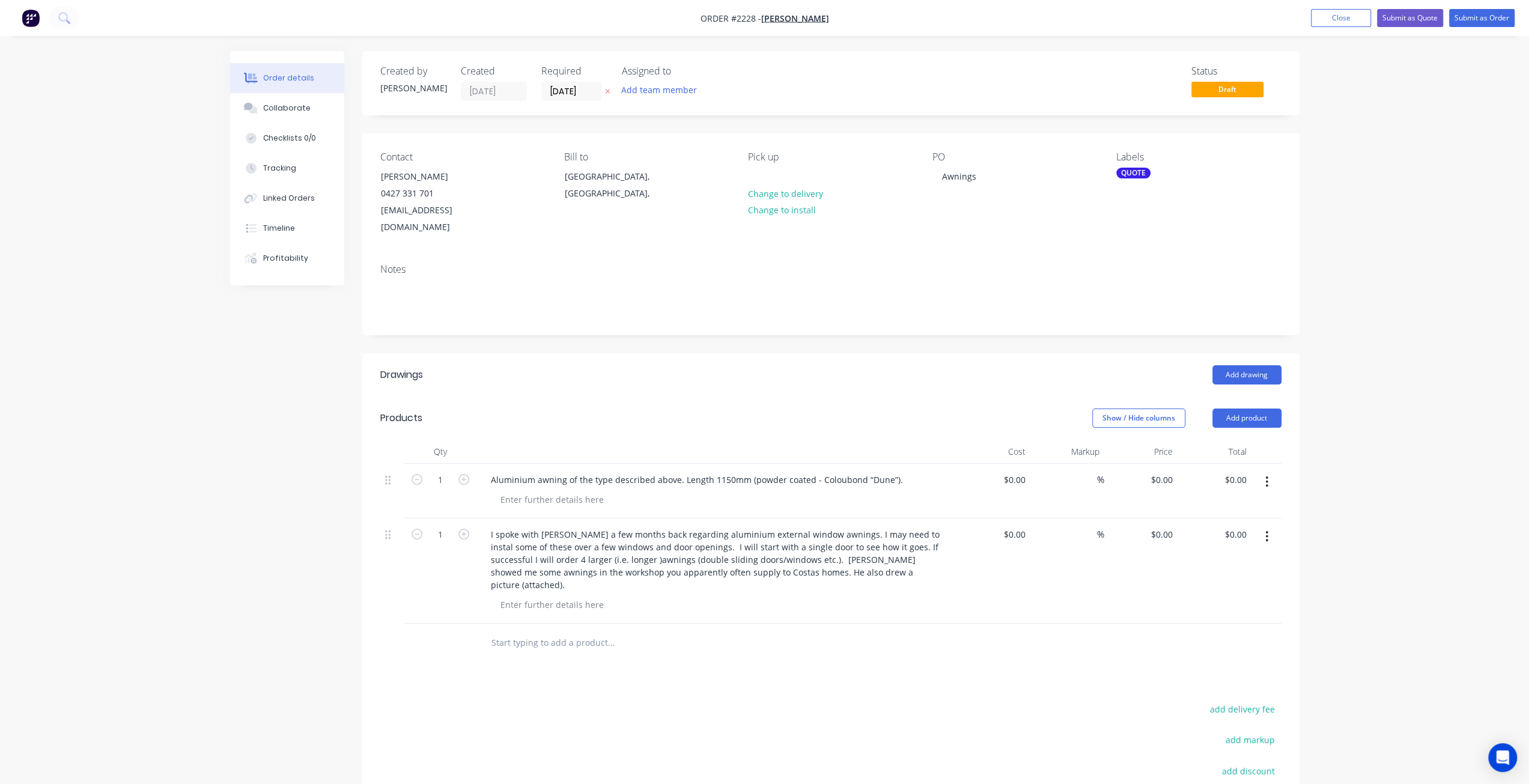
click at [191, 398] on div "Order details Collaborate Checklists 0/0 Tracking Linked Orders Timeline Profit…" at bounding box center [764, 485] width 1529 height 969
click at [189, 398] on div "Order details Collaborate Checklists 0/0 Tracking Linked Orders Timeline Profit…" at bounding box center [764, 485] width 1529 height 969
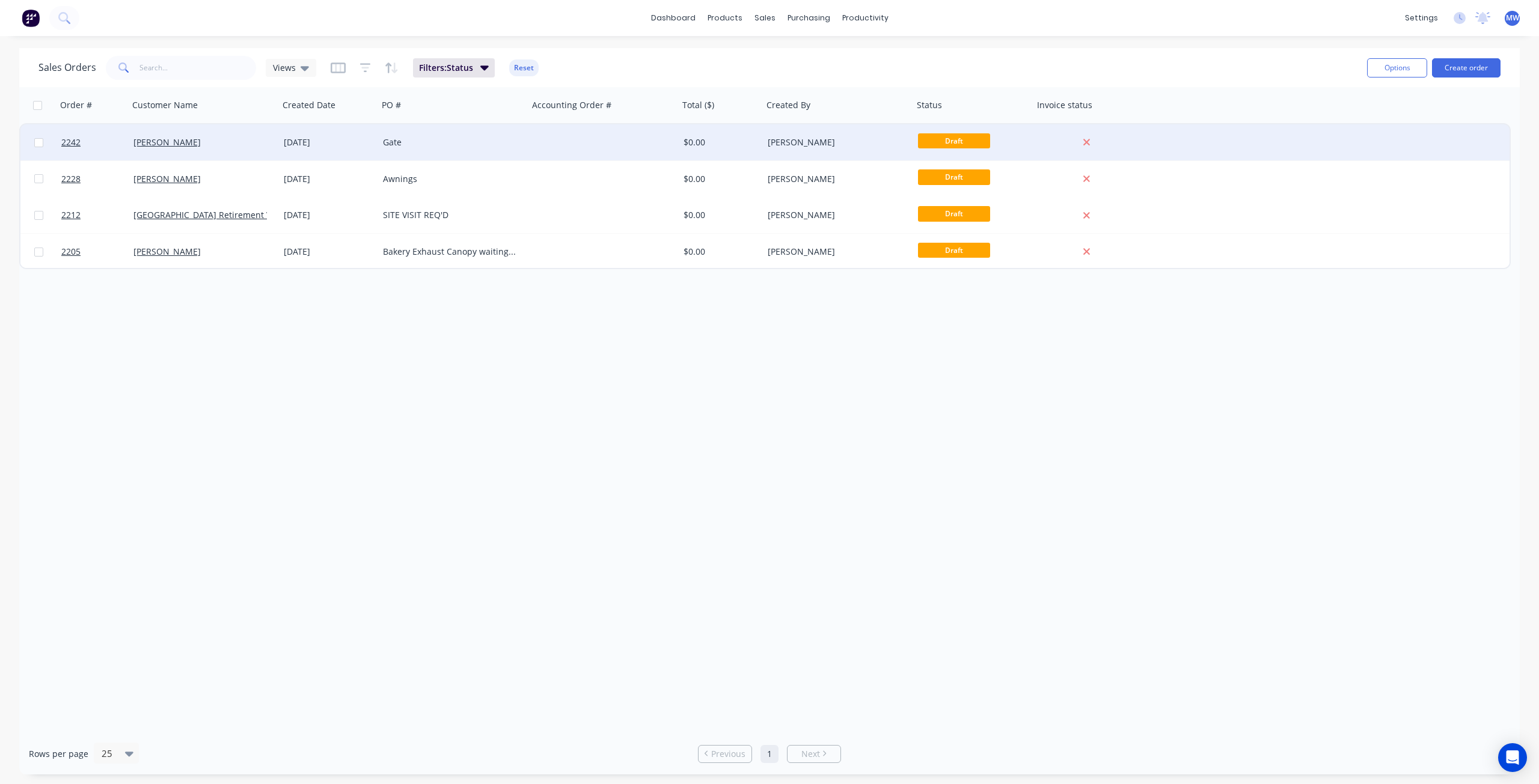
drag, startPoint x: 210, startPoint y: 446, endPoint x: 193, endPoint y: 144, distance: 302.5
click at [210, 446] on div "Order # Customer Name Created Date PO # Accounting Order # Total ($) Created By…" at bounding box center [769, 410] width 1500 height 646
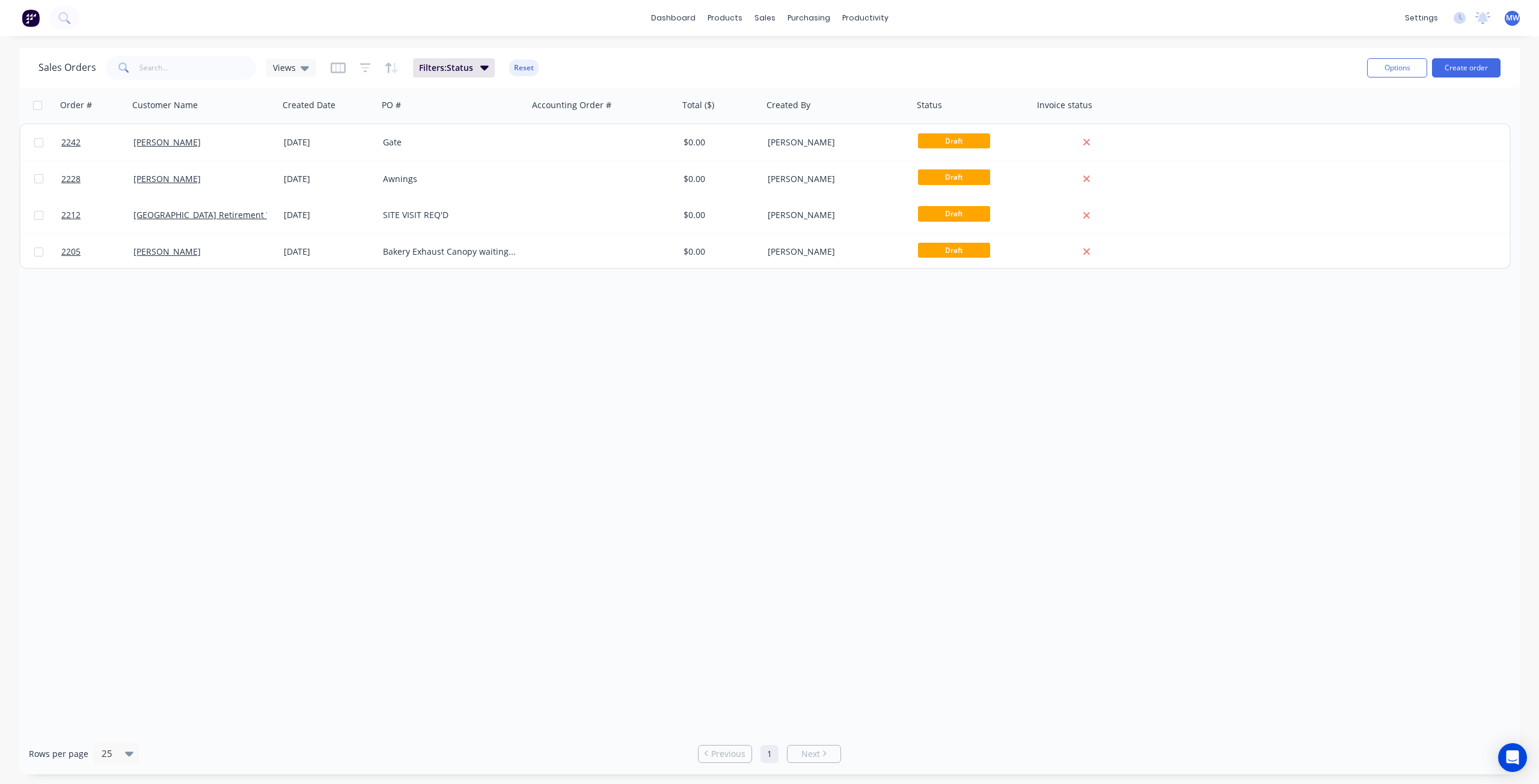
click at [422, 407] on div "Order # Customer Name Created Date PO # Accounting Order # Total ($) Created By…" at bounding box center [769, 410] width 1500 height 646
drag, startPoint x: 380, startPoint y: 457, endPoint x: 411, endPoint y: 329, distance: 131.7
click at [380, 452] on div "Order # Customer Name Created Date PO # Accounting Order # Total ($) Created By…" at bounding box center [769, 410] width 1500 height 646
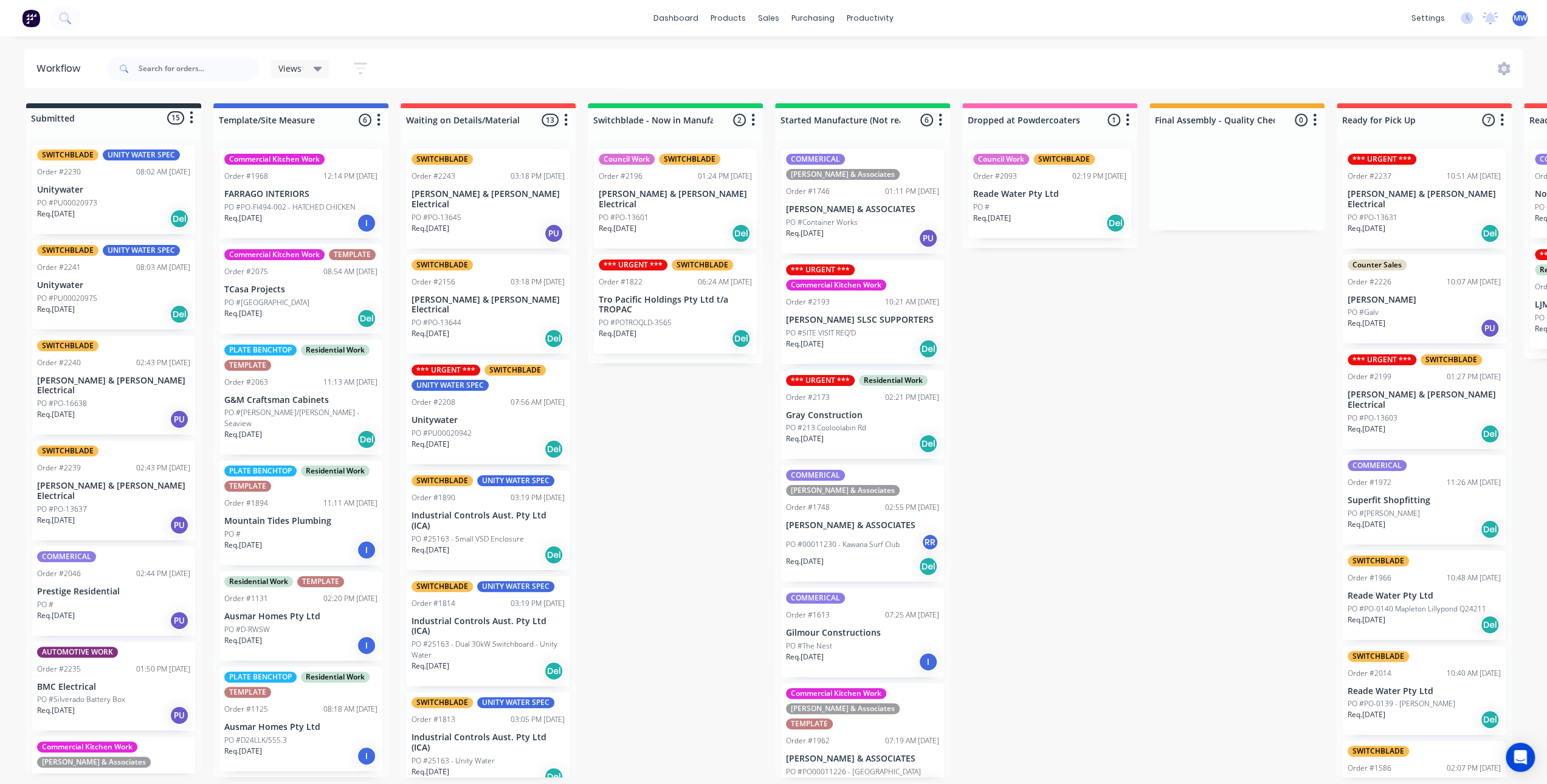
click at [1122, 507] on div "Submitted 15 Status colour #273444 hex #273444 Save Cancel Summaries Total orde…" at bounding box center [1005, 440] width 2028 height 674
click at [1143, 526] on div "Submitted 15 Status colour #273444 hex #273444 Save Cancel Summaries Total orde…" at bounding box center [1005, 440] width 2028 height 674
click at [1157, 494] on div "Submitted 15 Status colour #273444 hex #273444 Save Cancel Summaries Total orde…" at bounding box center [1005, 440] width 2028 height 674
click at [1041, 199] on div "Council Work SWITCHBLADE Order #2093 02:19 PM [DATE] Reade Water Pty Ltd PO # R…" at bounding box center [1050, 193] width 163 height 89
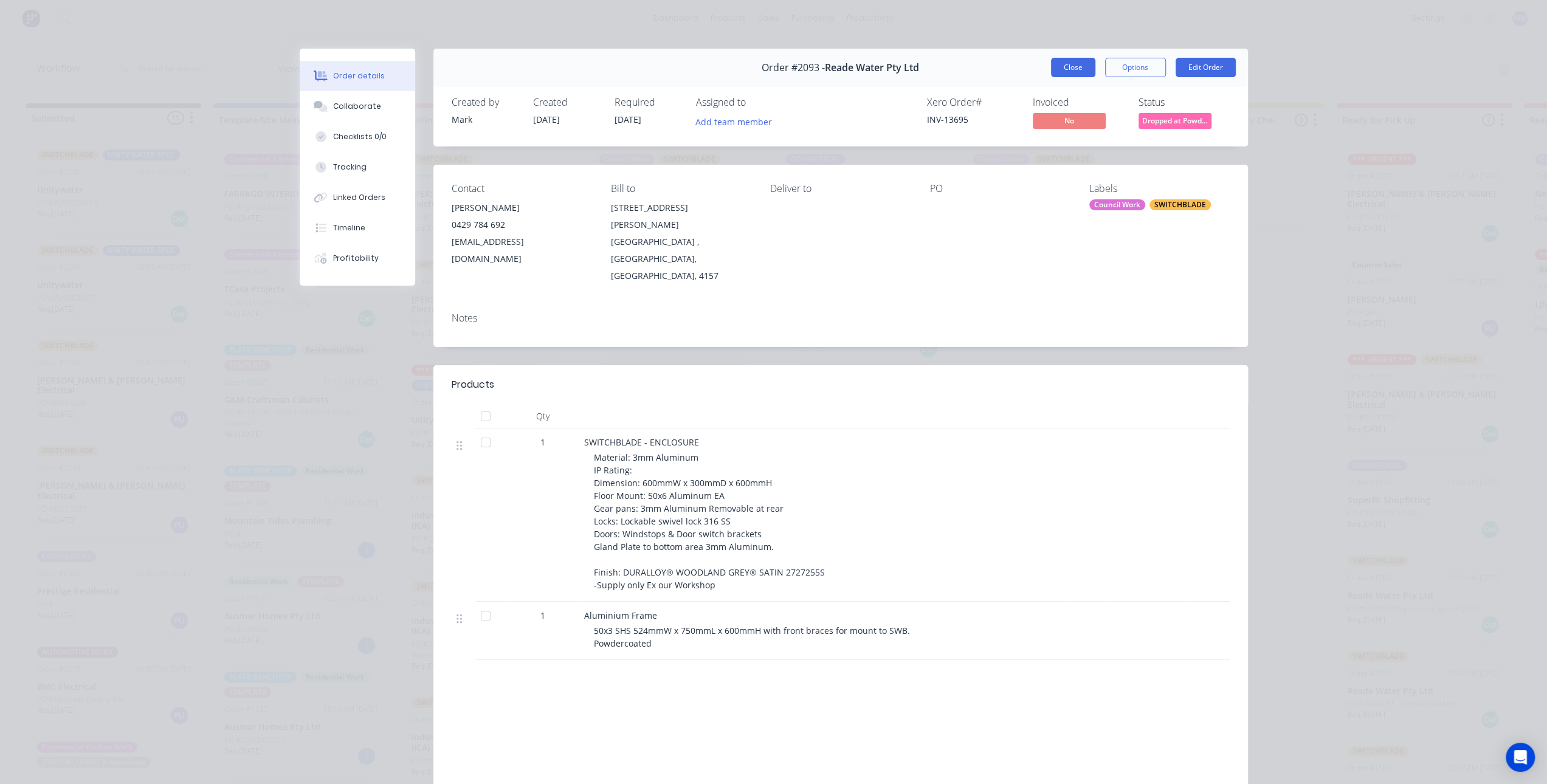
click at [1075, 67] on button "Close" at bounding box center [1073, 67] width 45 height 19
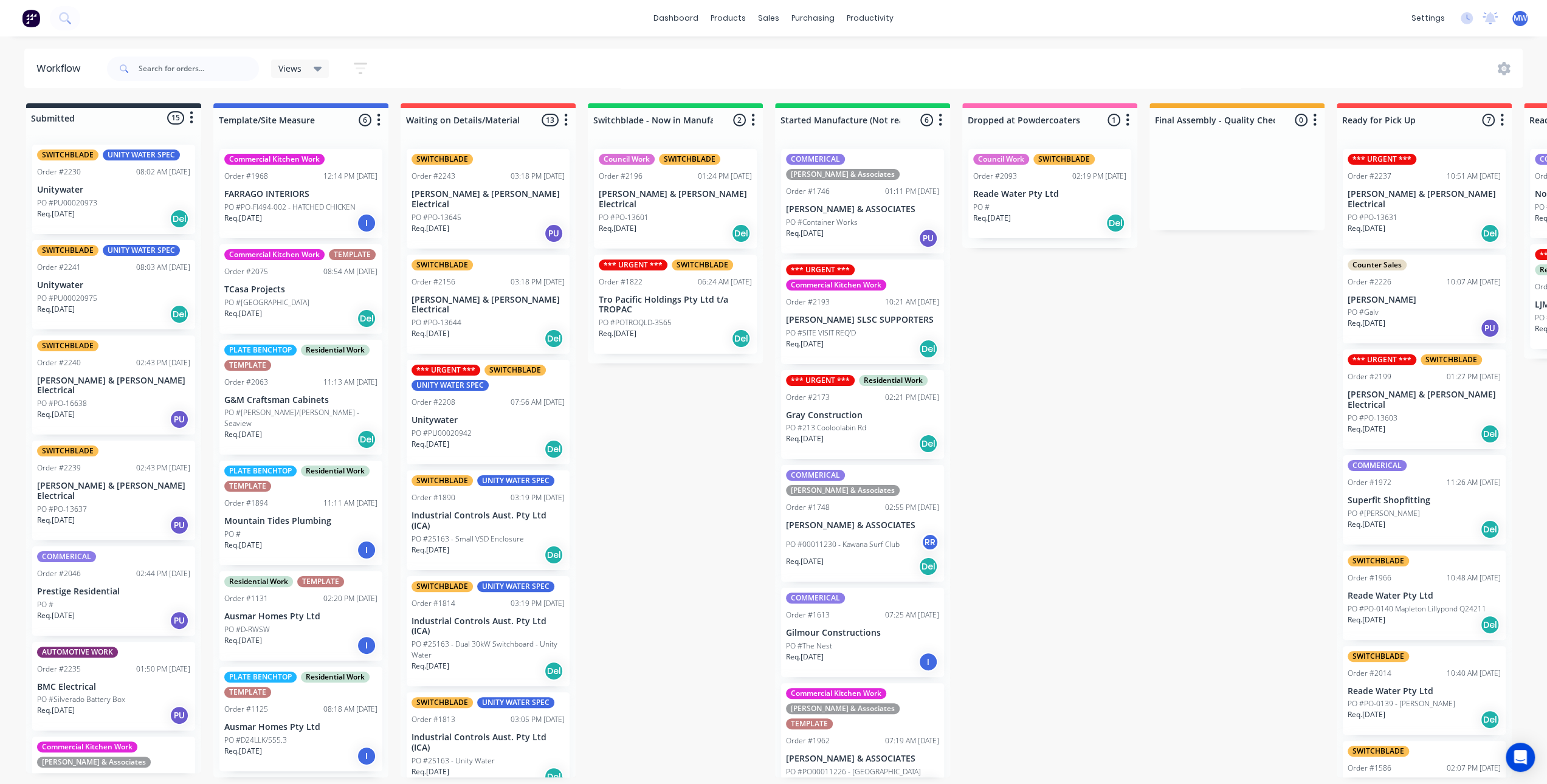
click at [1186, 397] on div "Submitted 15 Status colour #273444 hex #273444 Save Cancel Summaries Total orde…" at bounding box center [1005, 440] width 2028 height 674
drag, startPoint x: 657, startPoint y: 501, endPoint x: 1100, endPoint y: 397, distance: 455.0
click at [657, 500] on div "Submitted 15 Status colour #273444 hex #273444 Save Cancel Summaries Total orde…" at bounding box center [1005, 440] width 2028 height 674
click at [1117, 386] on div "Submitted 15 Status colour #273444 hex #273444 Save Cancel Summaries Total orde…" at bounding box center [1005, 440] width 2028 height 674
click at [719, 502] on div "Submitted 15 Status colour #273444 hex #273444 Save Cancel Summaries Total orde…" at bounding box center [1005, 440] width 2028 height 674
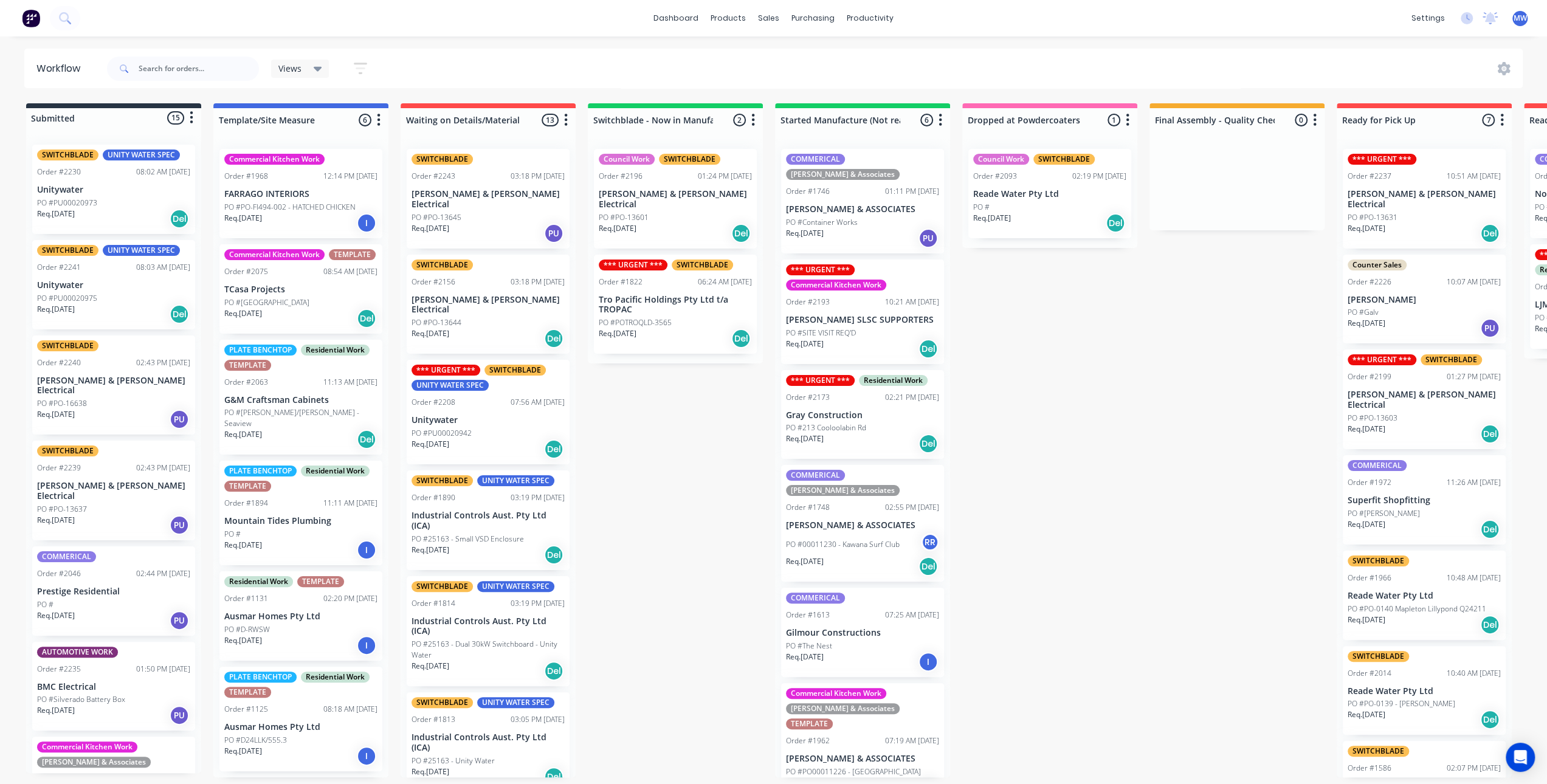
click at [1083, 475] on div "Submitted 15 Status colour #273444 hex #273444 Save Cancel Summaries Total orde…" at bounding box center [1005, 440] width 2028 height 674
click at [619, 497] on div "Submitted 15 Status colour #273444 hex #273444 Save Cancel Summaries Total orde…" at bounding box center [1005, 440] width 2028 height 674
click at [603, 438] on div "Submitted 15 Status colour #273444 hex #273444 Save Cancel Summaries Total orde…" at bounding box center [1005, 440] width 2028 height 674
click at [678, 519] on div "Submitted 15 Status colour #273444 hex #273444 Save Cancel Summaries Total orde…" at bounding box center [1005, 440] width 2028 height 674
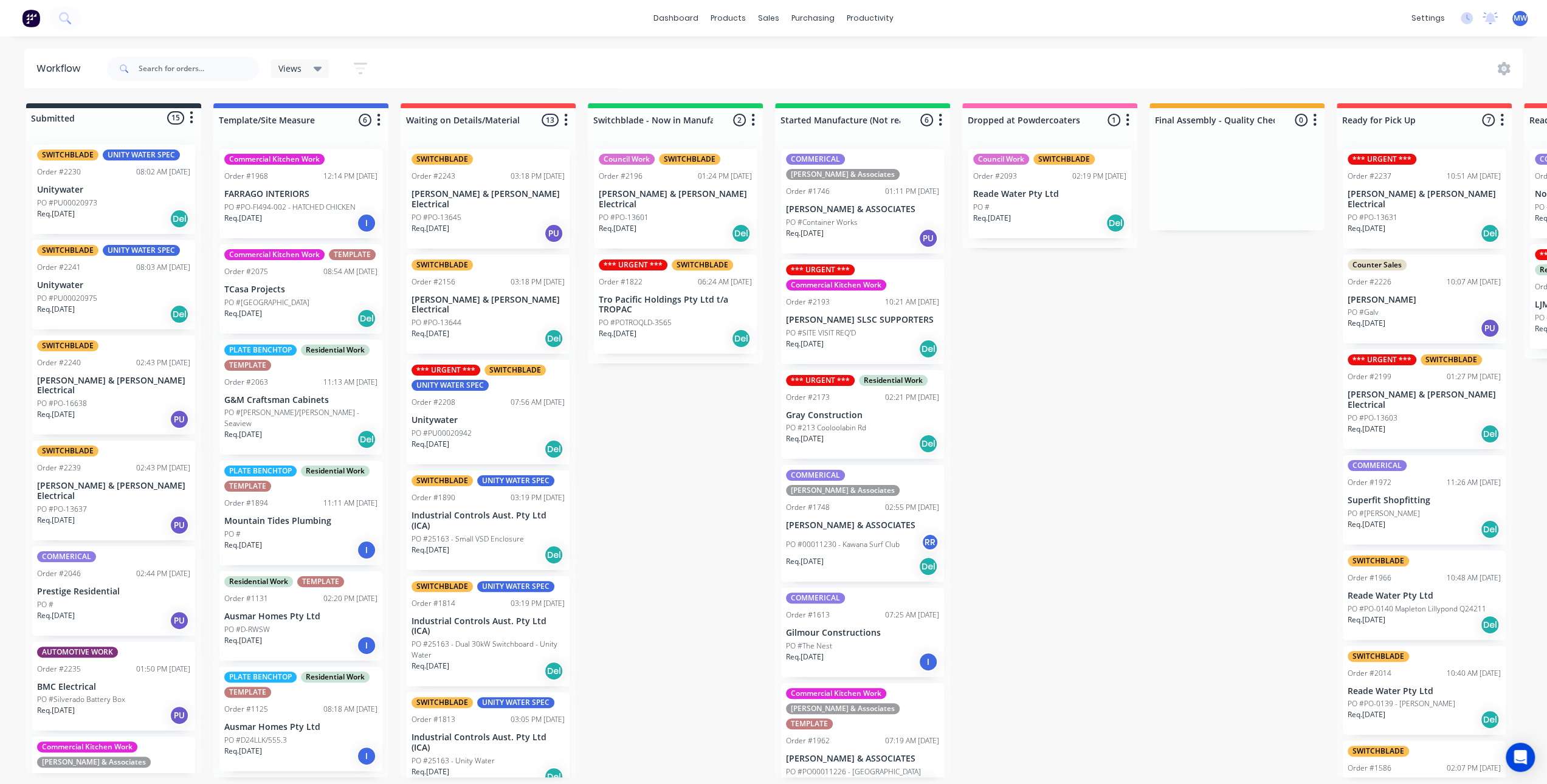
click at [850, 433] on div "Req. [DATE] Del" at bounding box center [862, 443] width 153 height 20
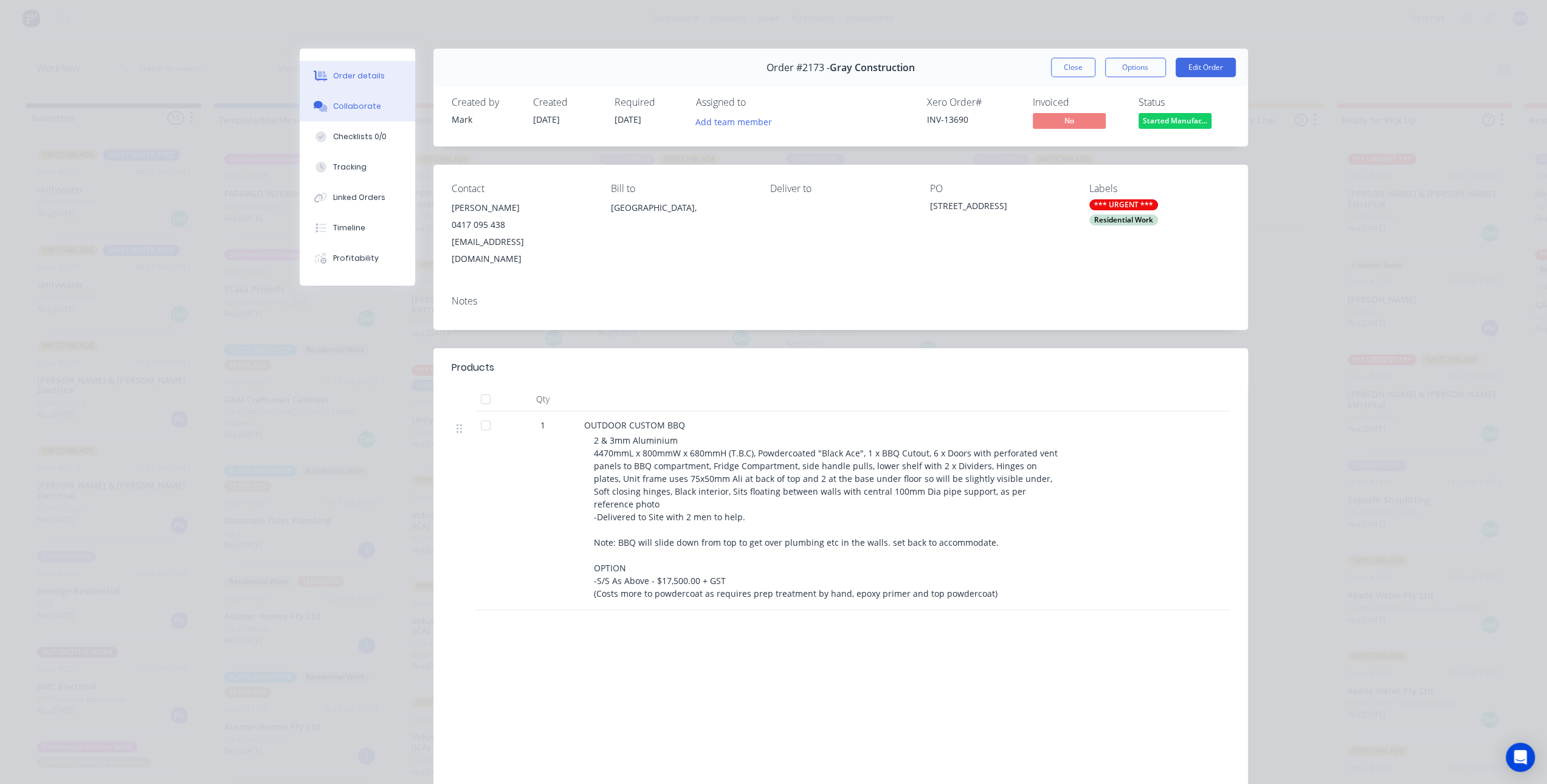
click at [362, 103] on div "Collaborate" at bounding box center [357, 106] width 48 height 11
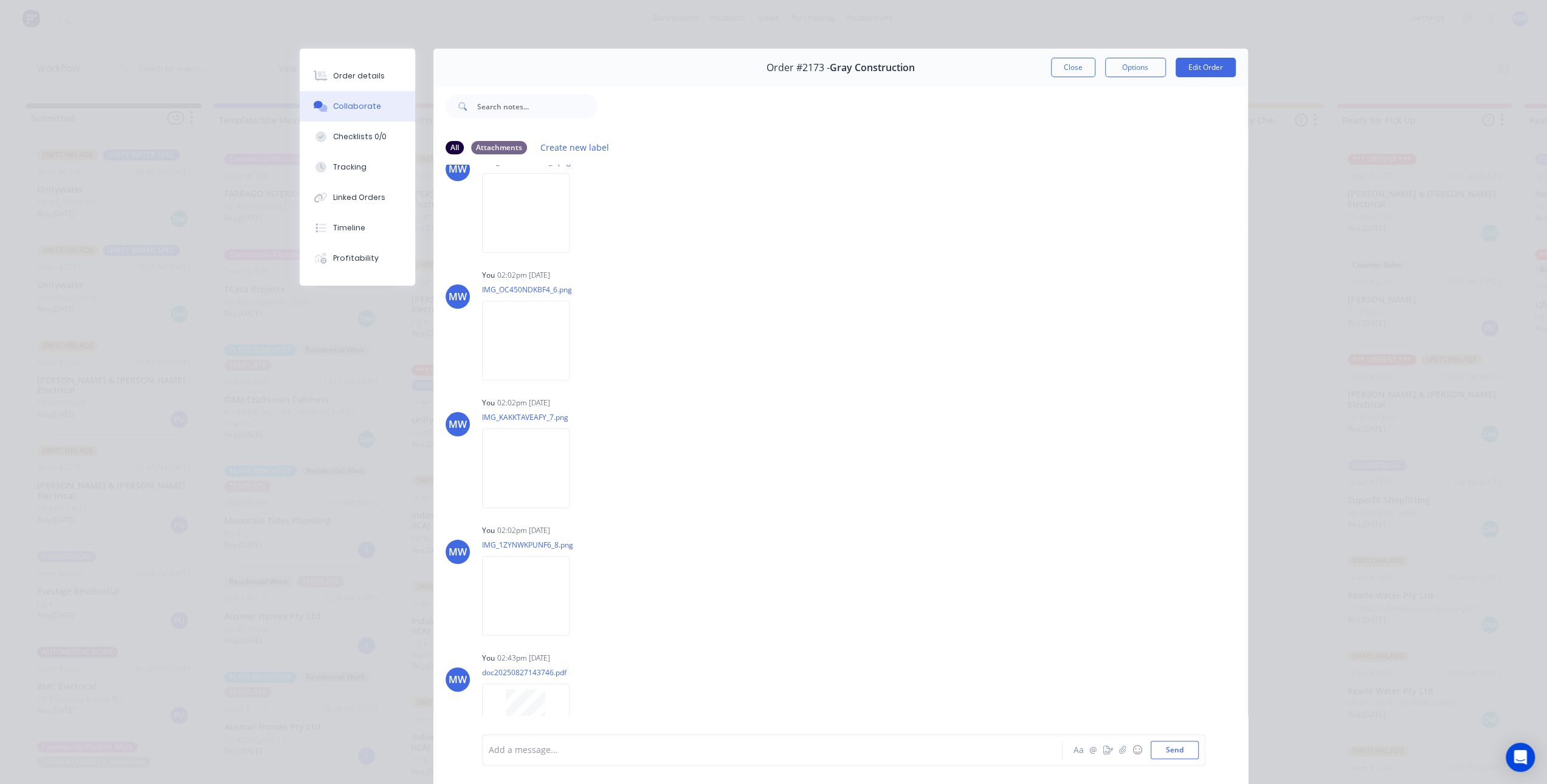
scroll to position [1214, 0]
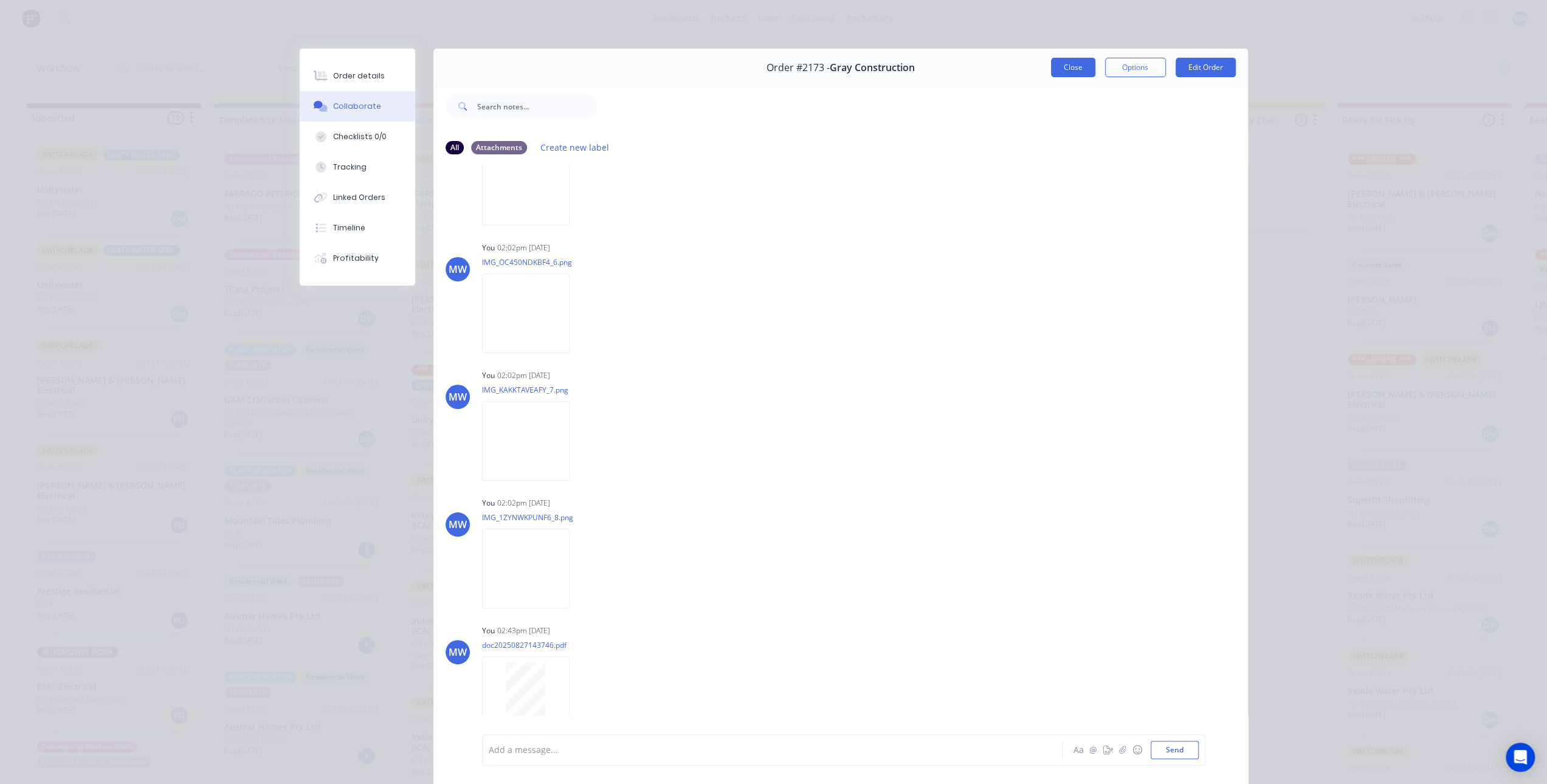
click at [1065, 67] on button "Close" at bounding box center [1073, 67] width 45 height 19
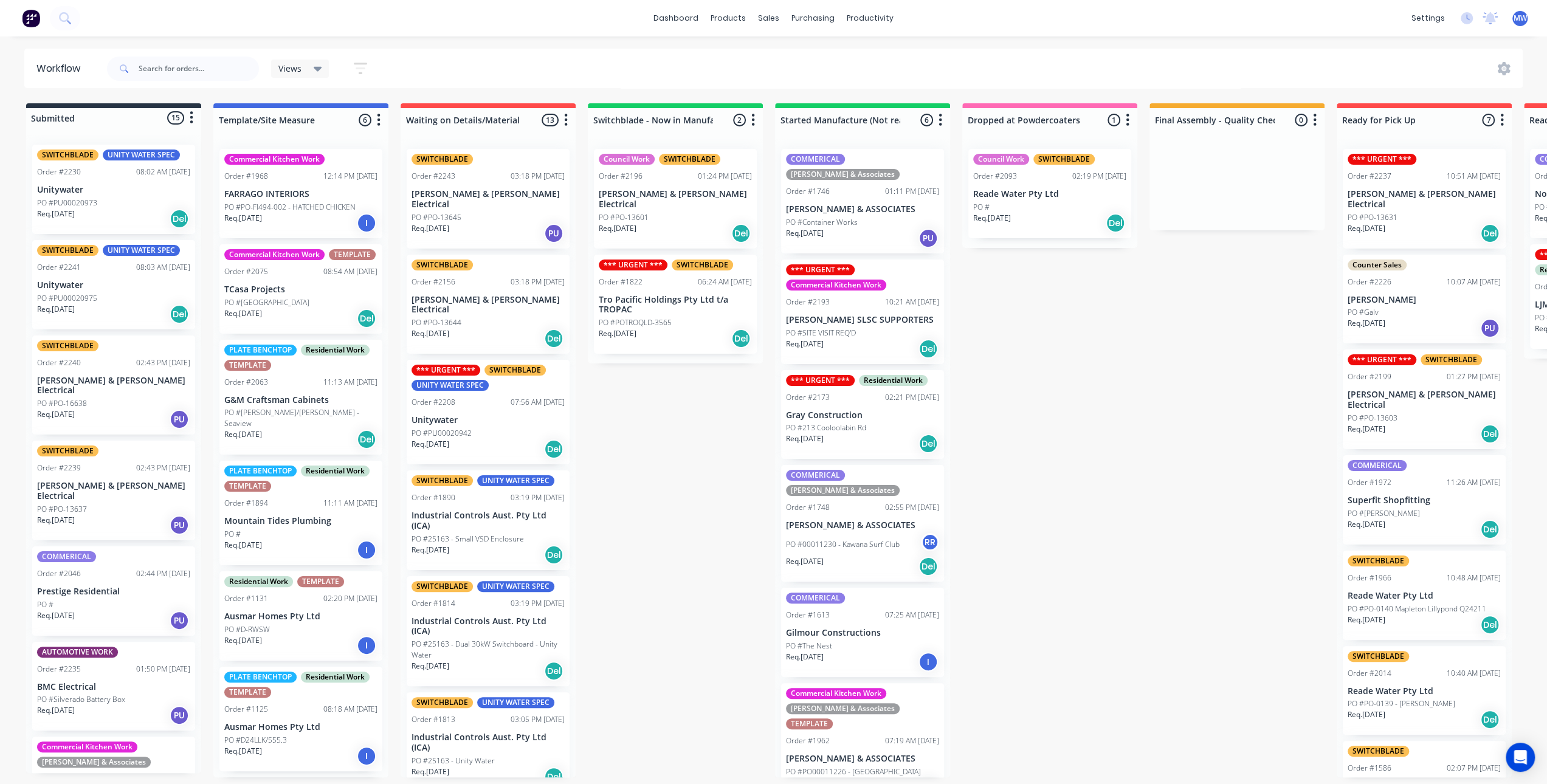
click at [993, 467] on div "Submitted 15 Status colour #273444 hex #273444 Save Cancel Summaries Total orde…" at bounding box center [1005, 440] width 2028 height 674
drag, startPoint x: 683, startPoint y: 449, endPoint x: 1100, endPoint y: 432, distance: 417.3
click at [684, 449] on div "Submitted 15 Status colour #273444 hex #273444 Save Cancel Summaries Total orde…" at bounding box center [1005, 440] width 2028 height 674
click at [1115, 437] on div "Submitted 15 Status colour #273444 hex #273444 Save Cancel Summaries Total orde…" at bounding box center [1005, 440] width 2028 height 674
click at [662, 421] on div "Submitted 15 Status colour #273444 hex #273444 Save Cancel Summaries Total orde…" at bounding box center [1005, 440] width 2028 height 674
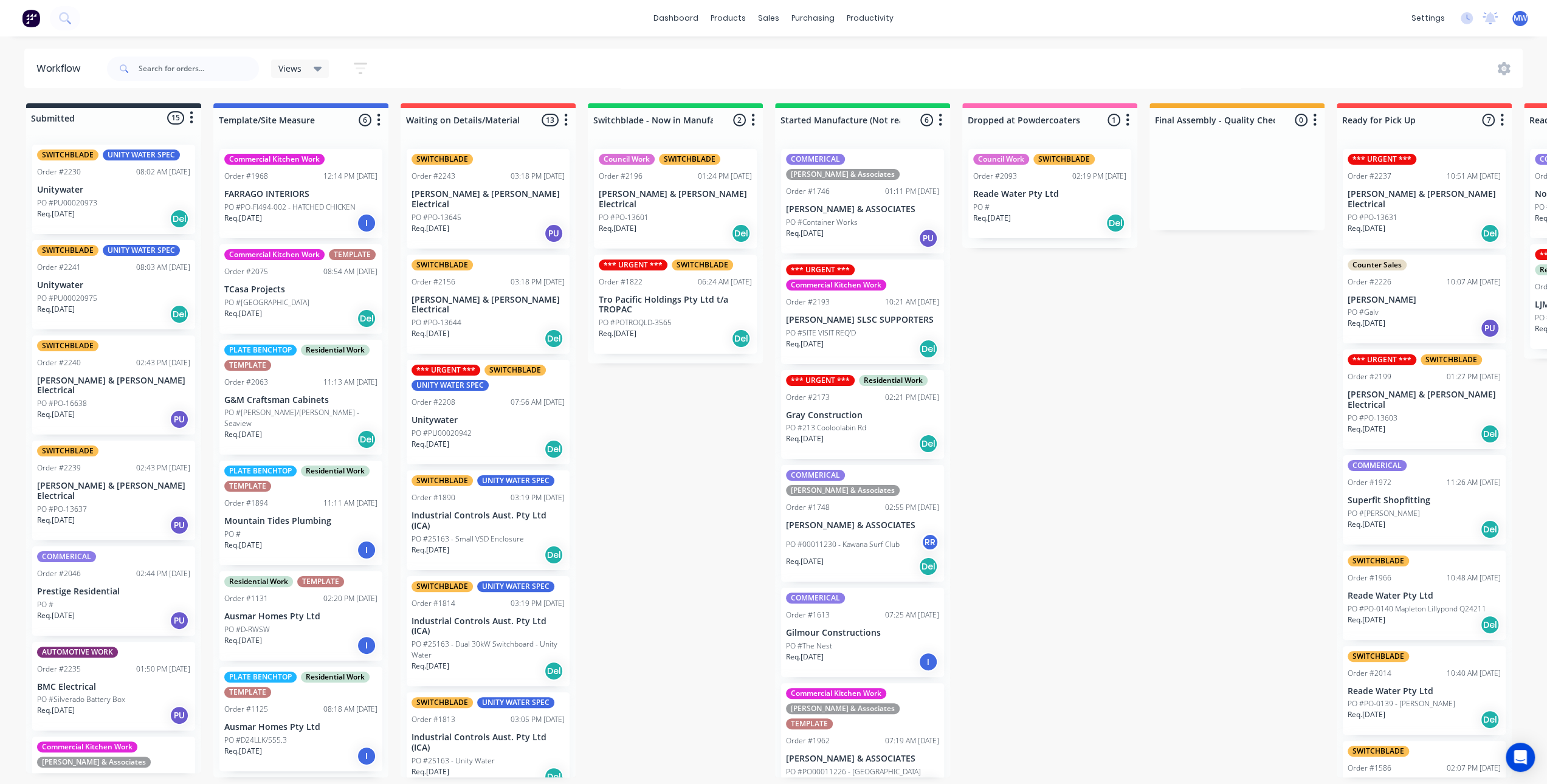
drag, startPoint x: 655, startPoint y: 439, endPoint x: 733, endPoint y: 433, distance: 78.2
click at [655, 439] on div "Submitted 15 Status colour #273444 hex #273444 Save Cancel Summaries Total orde…" at bounding box center [1005, 440] width 2028 height 674
drag, startPoint x: 1115, startPoint y: 407, endPoint x: 853, endPoint y: 424, distance: 262.6
click at [1114, 406] on div "Submitted 15 Status colour #273444 hex #273444 Save Cancel Summaries Total orde…" at bounding box center [1005, 440] width 2028 height 674
click at [668, 432] on div "Submitted 15 Status colour #273444 hex #273444 Save Cancel Summaries Total orde…" at bounding box center [1005, 440] width 2028 height 674
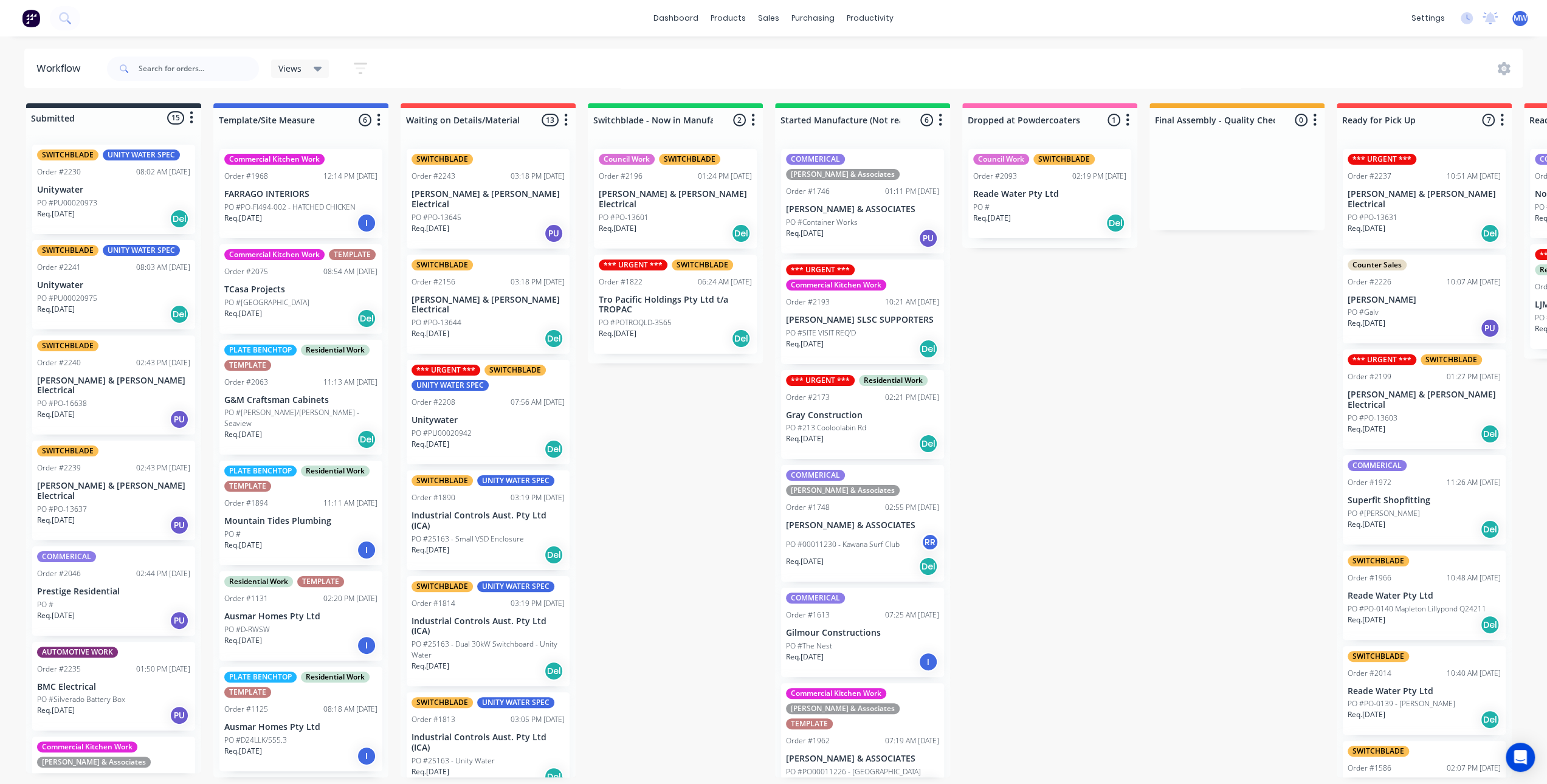
click at [670, 317] on p "PO #POTROQLD-3565" at bounding box center [635, 322] width 73 height 11
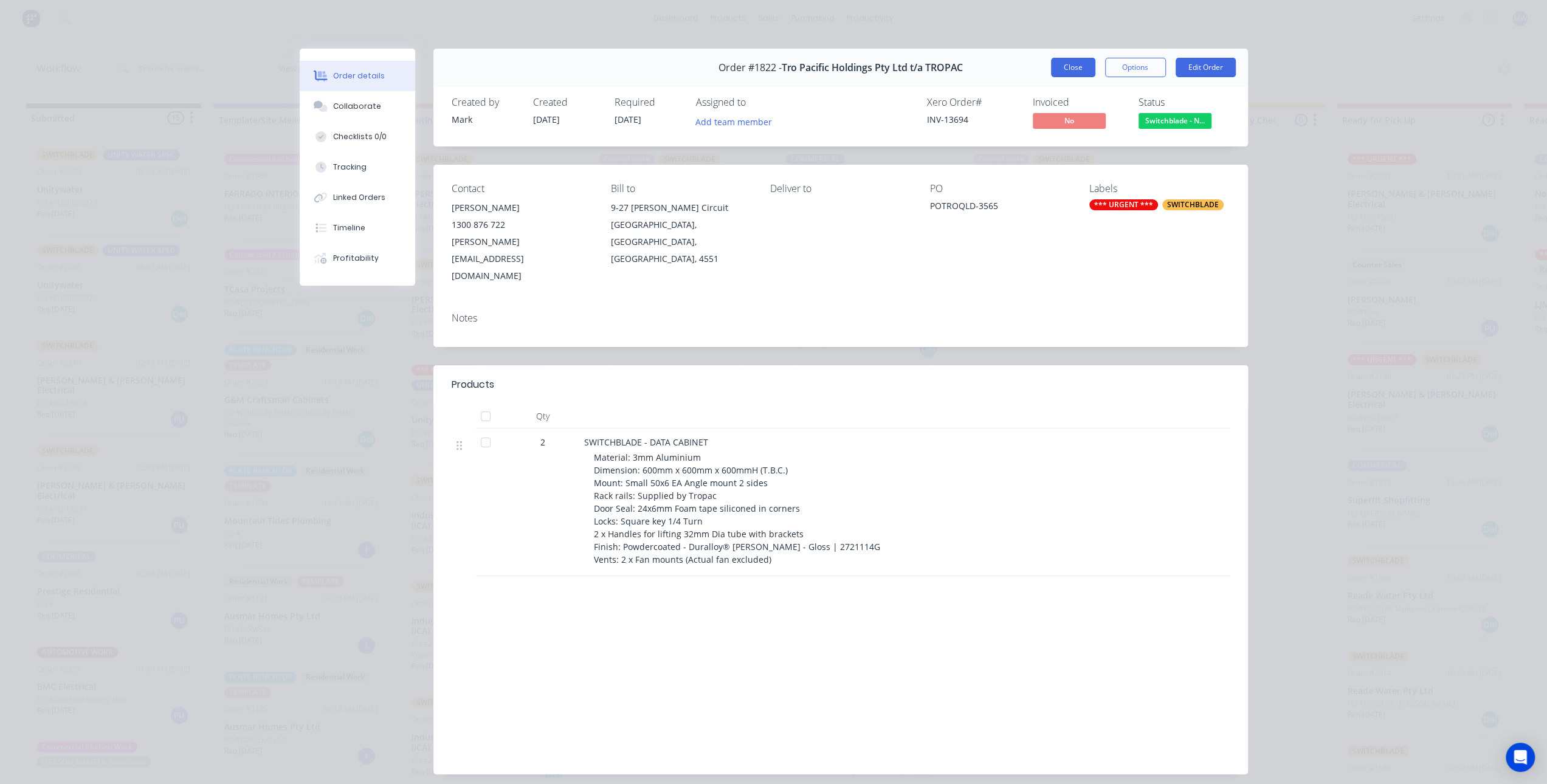
click at [1073, 62] on button "Close" at bounding box center [1073, 67] width 45 height 19
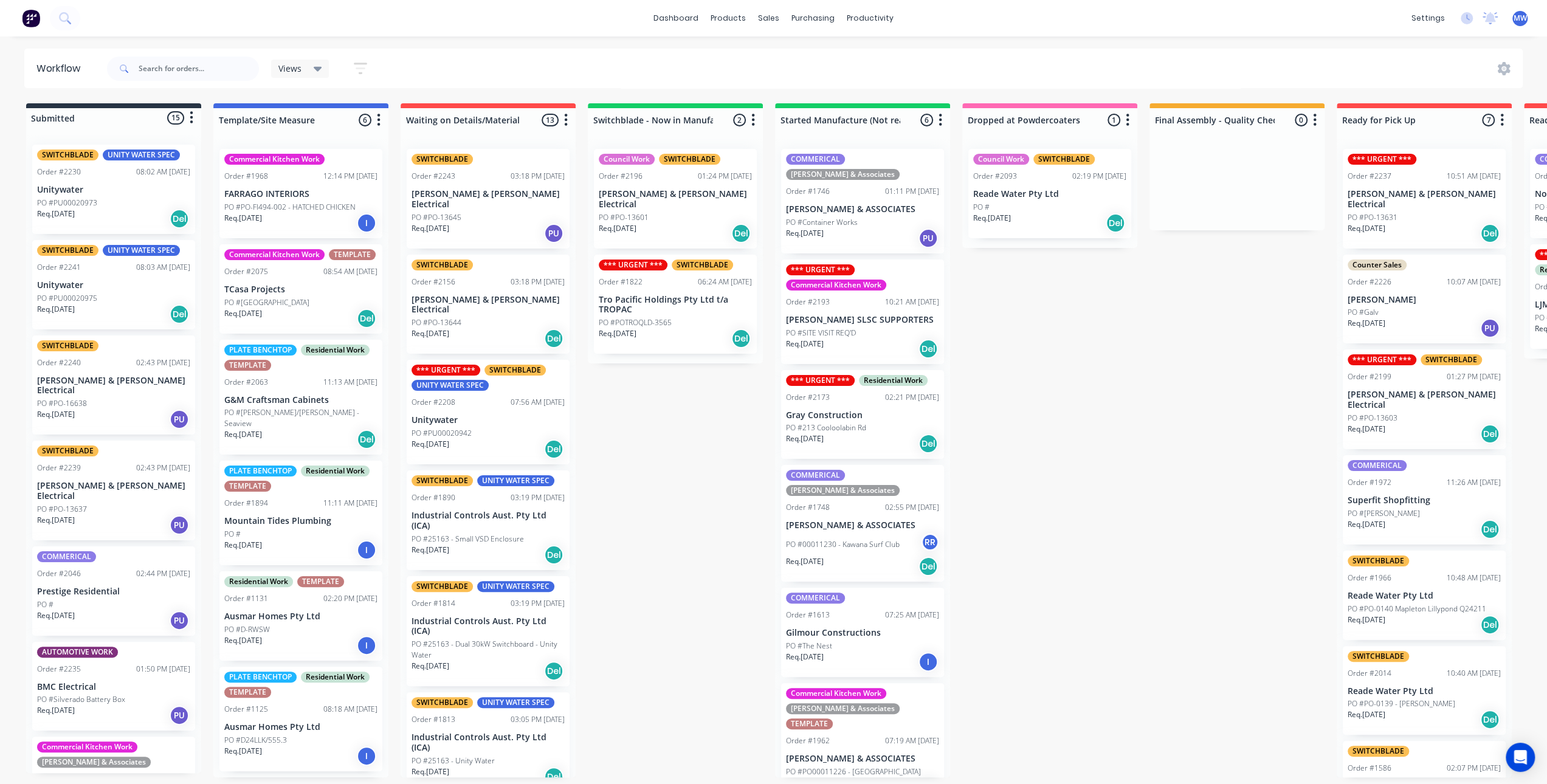
drag, startPoint x: 1085, startPoint y: 390, endPoint x: 1003, endPoint y: 388, distance: 82.0
click at [1084, 389] on div "Submitted 15 Status colour #273444 hex #273444 Save Cancel Summaries Total orde…" at bounding box center [1005, 440] width 2028 height 674
click at [709, 415] on div "Submitted 15 Status colour #273444 hex #273444 Save Cancel Summaries Total orde…" at bounding box center [1005, 440] width 2028 height 674
click at [665, 436] on div "Submitted 15 Status colour #273444 hex #273444 Save Cancel Summaries Total orde…" at bounding box center [1005, 440] width 2028 height 674
click at [1145, 451] on div "Submitted 15 Status colour #273444 hex #273444 Save Cancel Summaries Total orde…" at bounding box center [1005, 440] width 2028 height 674
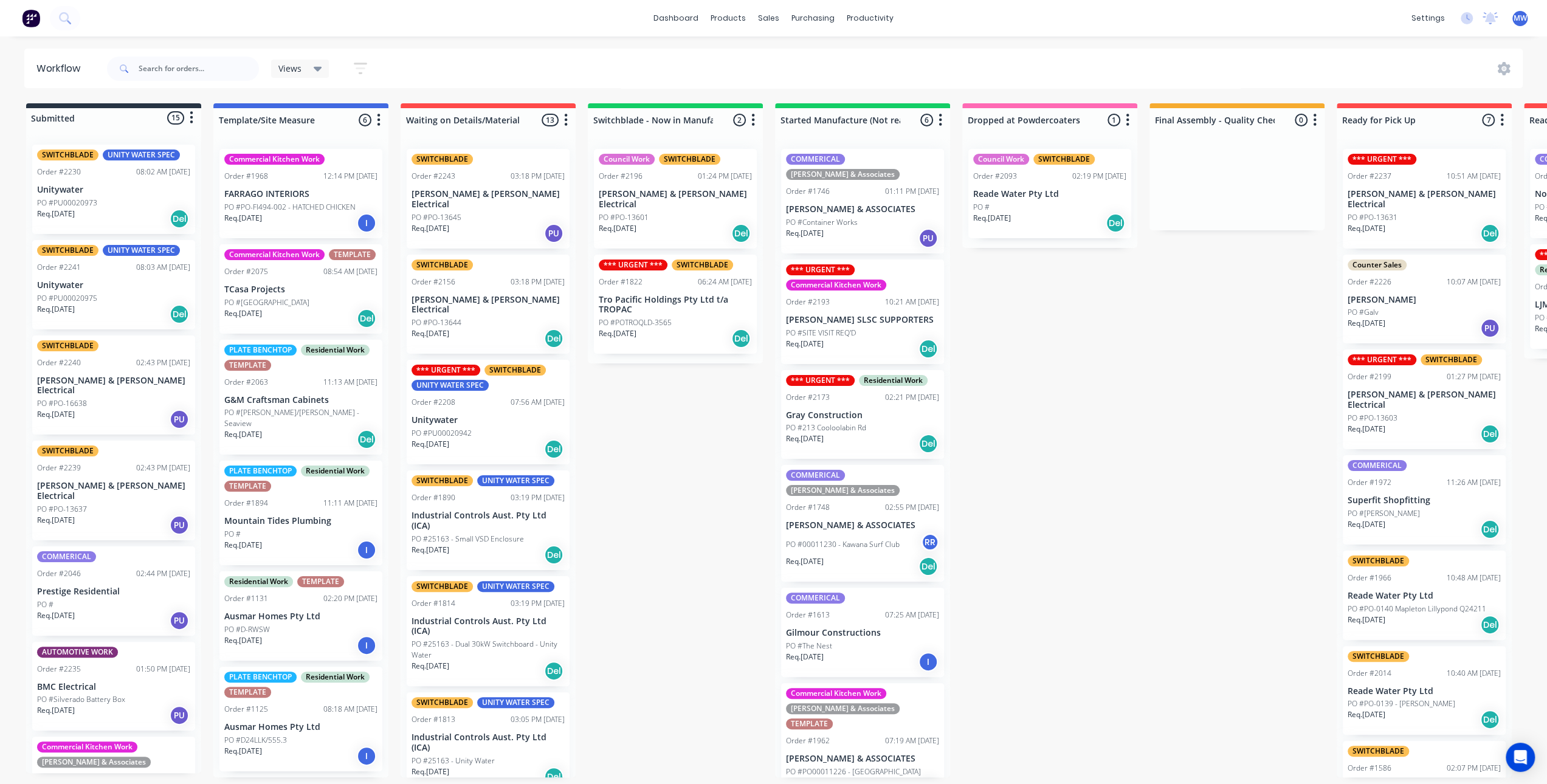
click at [1005, 497] on div "Submitted 15 Status colour #273444 hex #273444 Save Cancel Summaries Total orde…" at bounding box center [1005, 440] width 2028 height 674
click at [1112, 410] on div "Submitted 15 Status colour #273444 hex #273444 Save Cancel Summaries Total orde…" at bounding box center [1005, 440] width 2028 height 674
click at [1124, 444] on div "Submitted 15 Status colour #273444 hex #273444 Save Cancel Summaries Total orde…" at bounding box center [1005, 440] width 2028 height 674
click at [657, 489] on div "Submitted 15 Status colour #273444 hex #273444 Save Cancel Summaries Total orde…" at bounding box center [1005, 440] width 2028 height 674
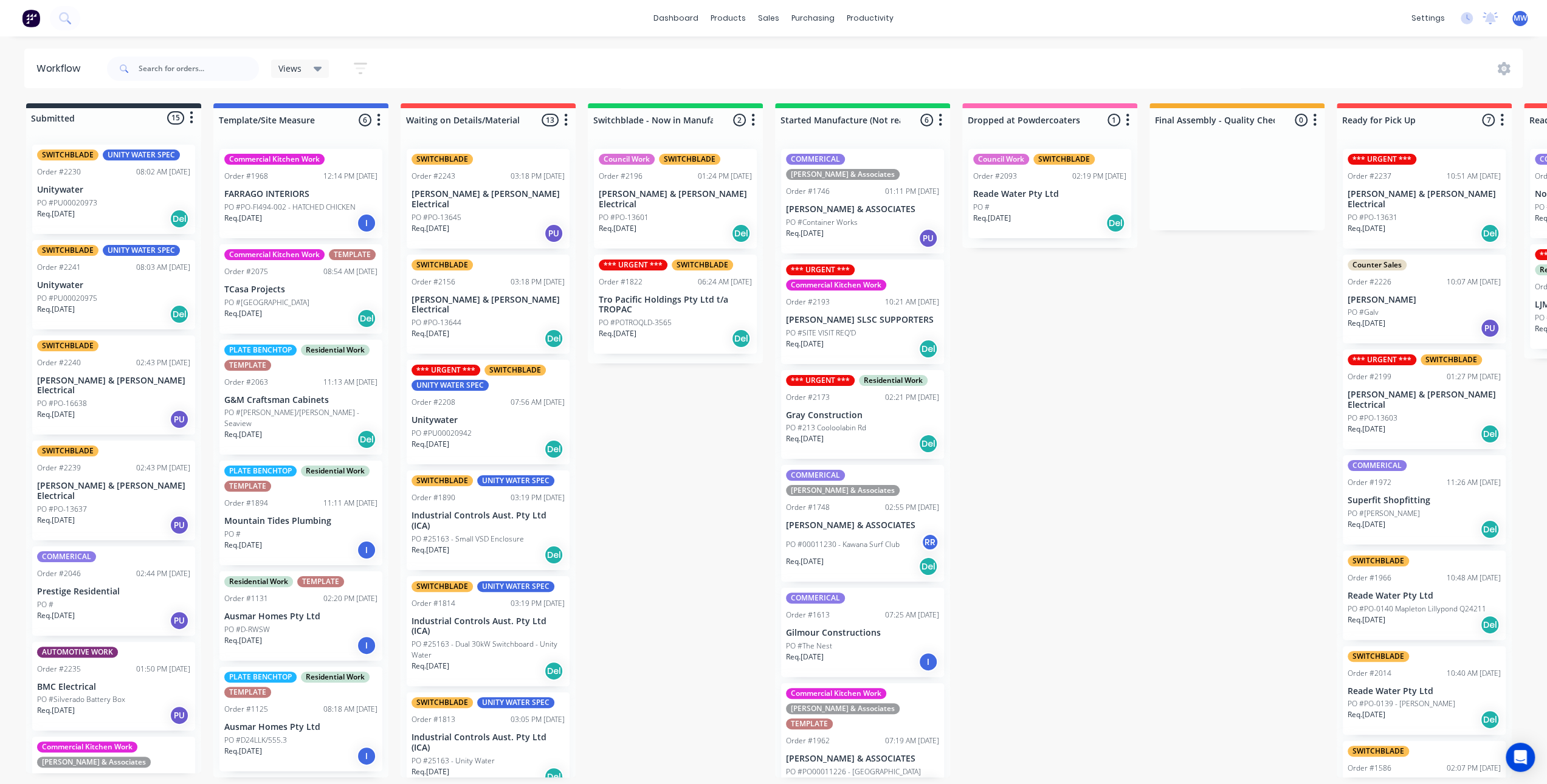
click at [1181, 429] on div "Submitted 15 Status colour #273444 hex #273444 Save Cancel Summaries Total orde…" at bounding box center [1005, 440] width 2028 height 674
click at [650, 491] on div "Submitted 15 Status colour #273444 hex #273444 Save Cancel Summaries Total orde…" at bounding box center [1005, 440] width 2028 height 674
click at [652, 482] on div "Submitted 15 Status colour #273444 hex #273444 Save Cancel Summaries Total orde…" at bounding box center [1005, 440] width 2028 height 674
click at [662, 443] on div "Submitted 15 Status colour #273444 hex #273444 Save Cancel Summaries Total orde…" at bounding box center [1005, 440] width 2028 height 674
click at [1061, 409] on div "Submitted 15 Status colour #273444 hex #273444 Save Cancel Summaries Total orde…" at bounding box center [1005, 440] width 2028 height 674
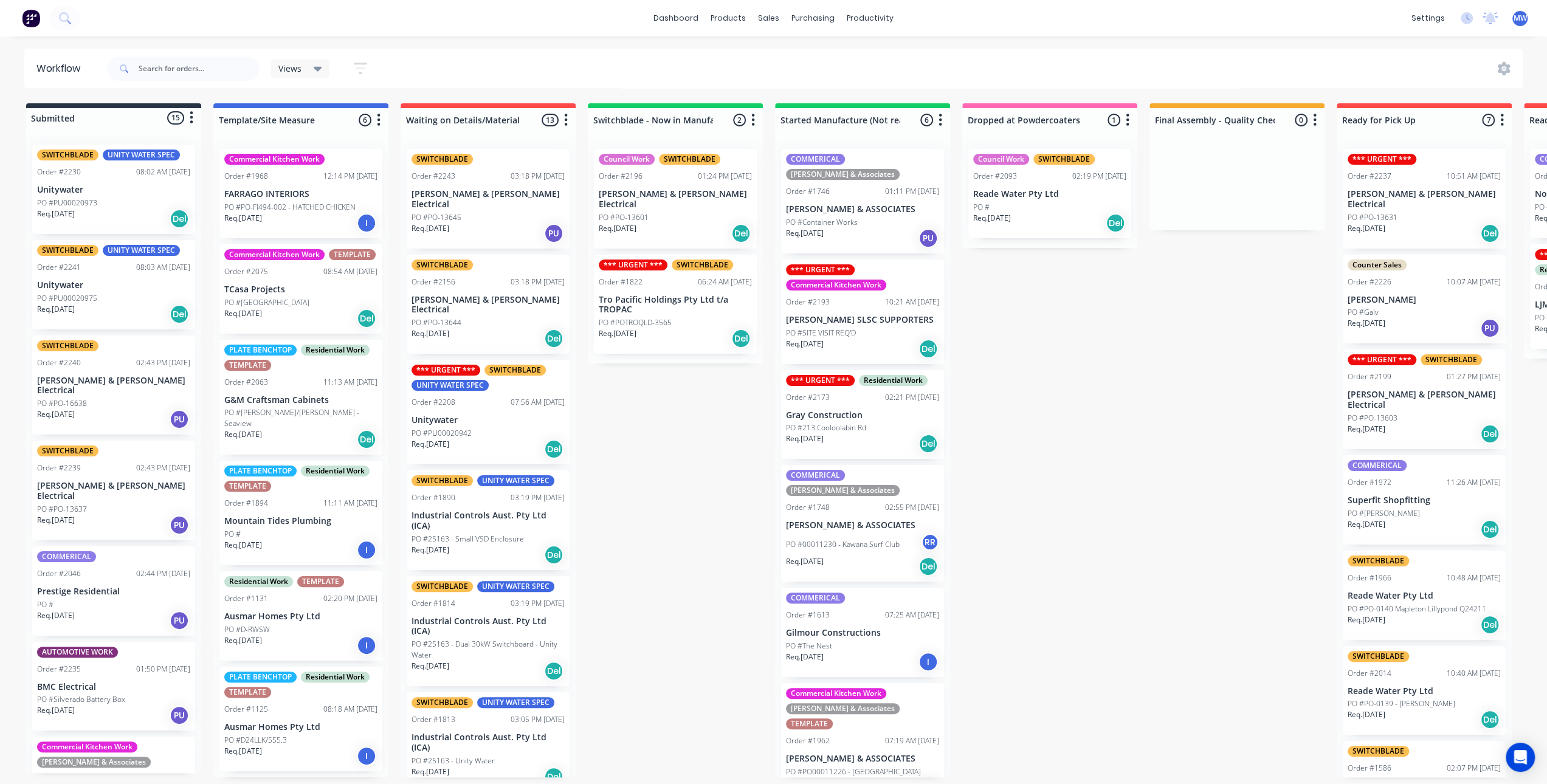
click at [671, 536] on div "Submitted 15 Status colour #273444 hex #273444 Save Cancel Summaries Total orde…" at bounding box center [1005, 440] width 2028 height 674
click at [1152, 349] on div "Submitted 15 Status colour #273444 hex #273444 Save Cancel Summaries Total orde…" at bounding box center [1005, 440] width 2028 height 674
click at [685, 541] on div "Submitted 15 Status colour #273444 hex #273444 Save Cancel Summaries Total orde…" at bounding box center [1005, 440] width 2028 height 674
click at [718, 511] on div "Submitted 15 Status colour #273444 hex #273444 Save Cancel Summaries Total orde…" at bounding box center [1005, 440] width 2028 height 674
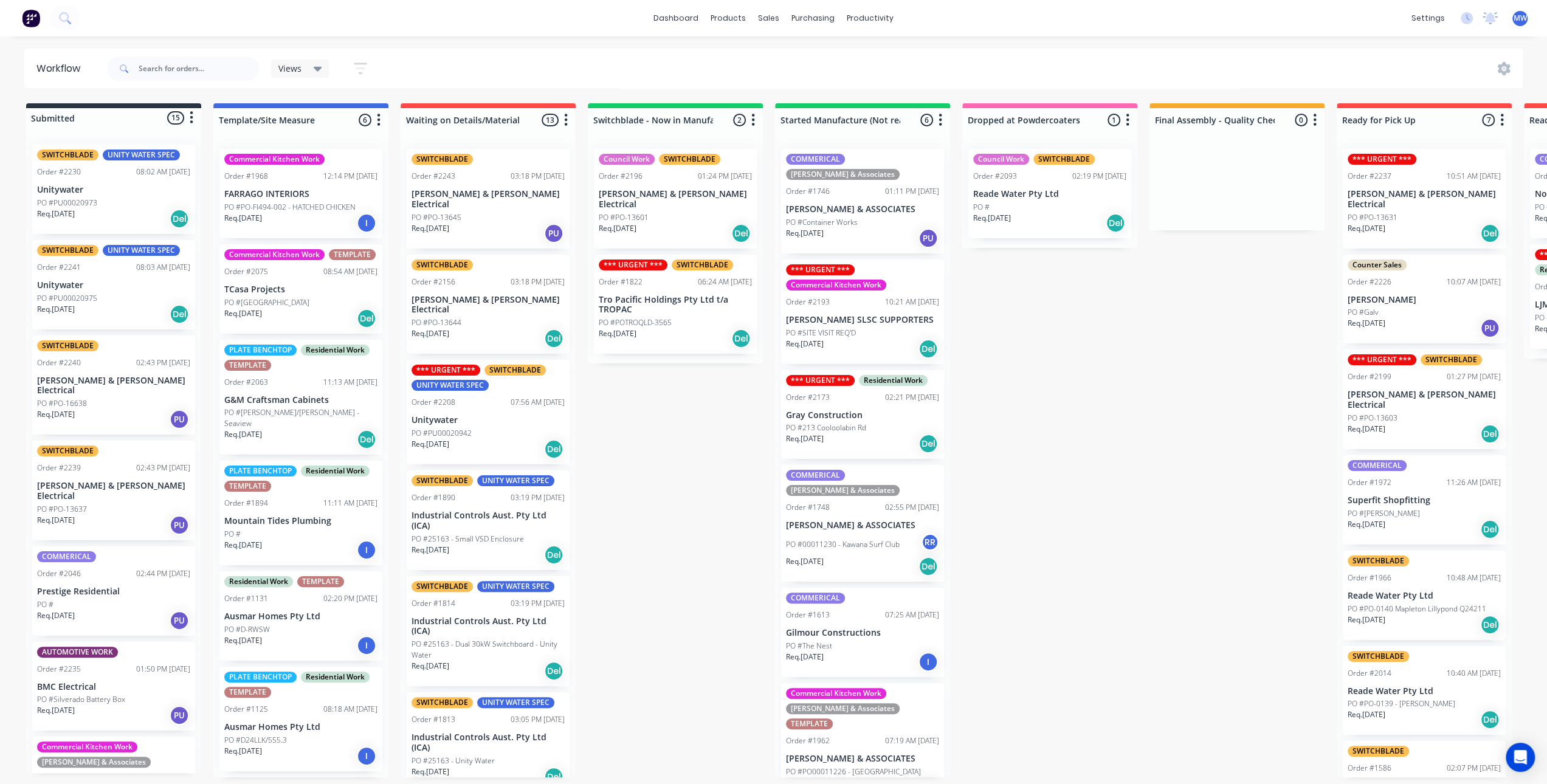
scroll to position [0, 0]
click at [657, 472] on div "Submitted 15 Status colour #273444 hex #273444 Save Cancel Summaries Total orde…" at bounding box center [1005, 440] width 2028 height 674
click at [1090, 385] on div "Submitted 15 Status colour #273444 hex #273444 Save Cancel Summaries Total orde…" at bounding box center [1005, 440] width 2028 height 674
click at [1067, 209] on div "PO #" at bounding box center [1050, 207] width 153 height 11
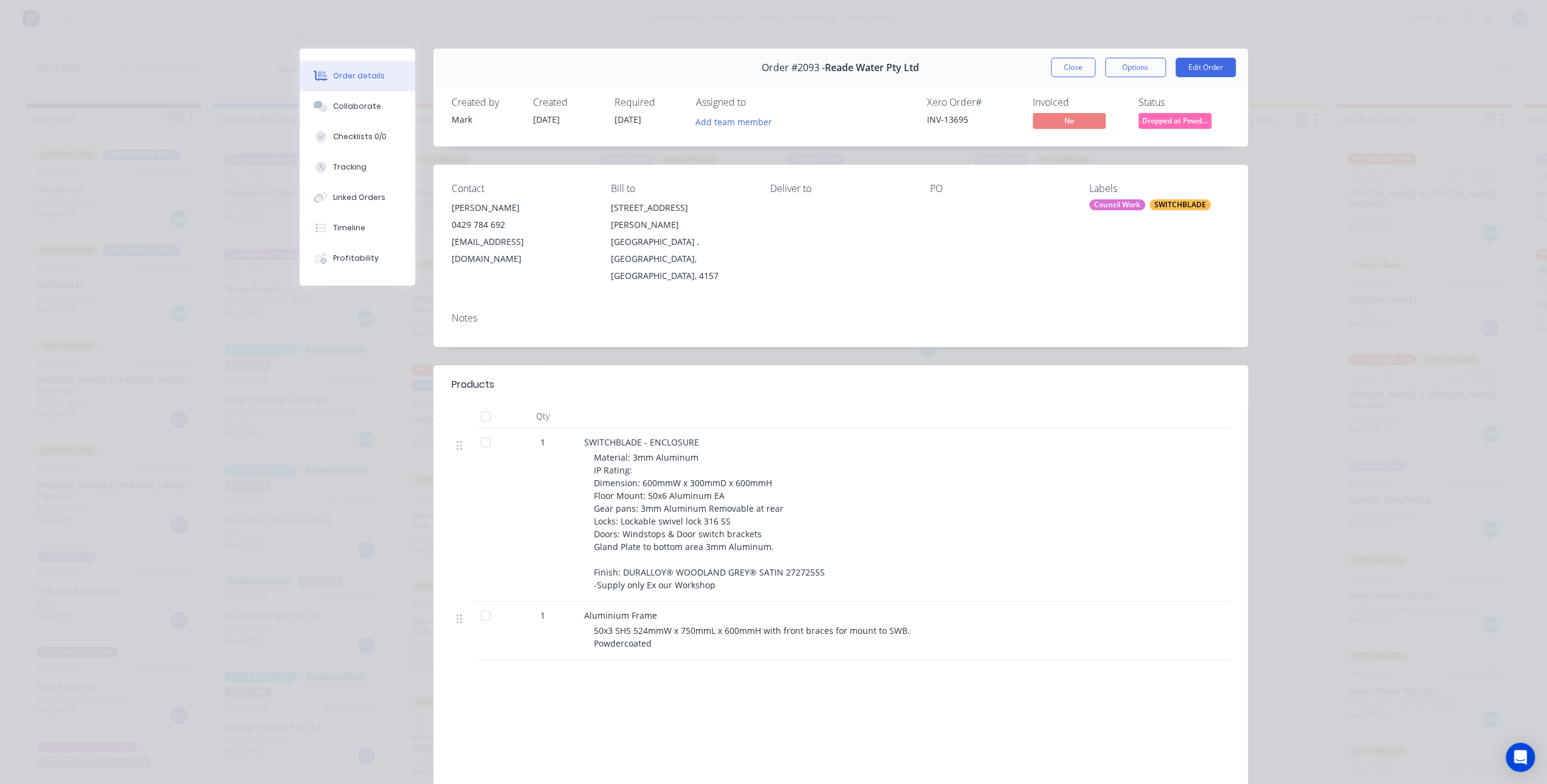
click at [640, 482] on span "Material: 3mm Aluminum IP Rating: Dimension: 600mmW x 300mmD x 600mmH Floor Mou…" at bounding box center [709, 520] width 231 height 139
click at [1066, 60] on button "Close" at bounding box center [1073, 67] width 45 height 19
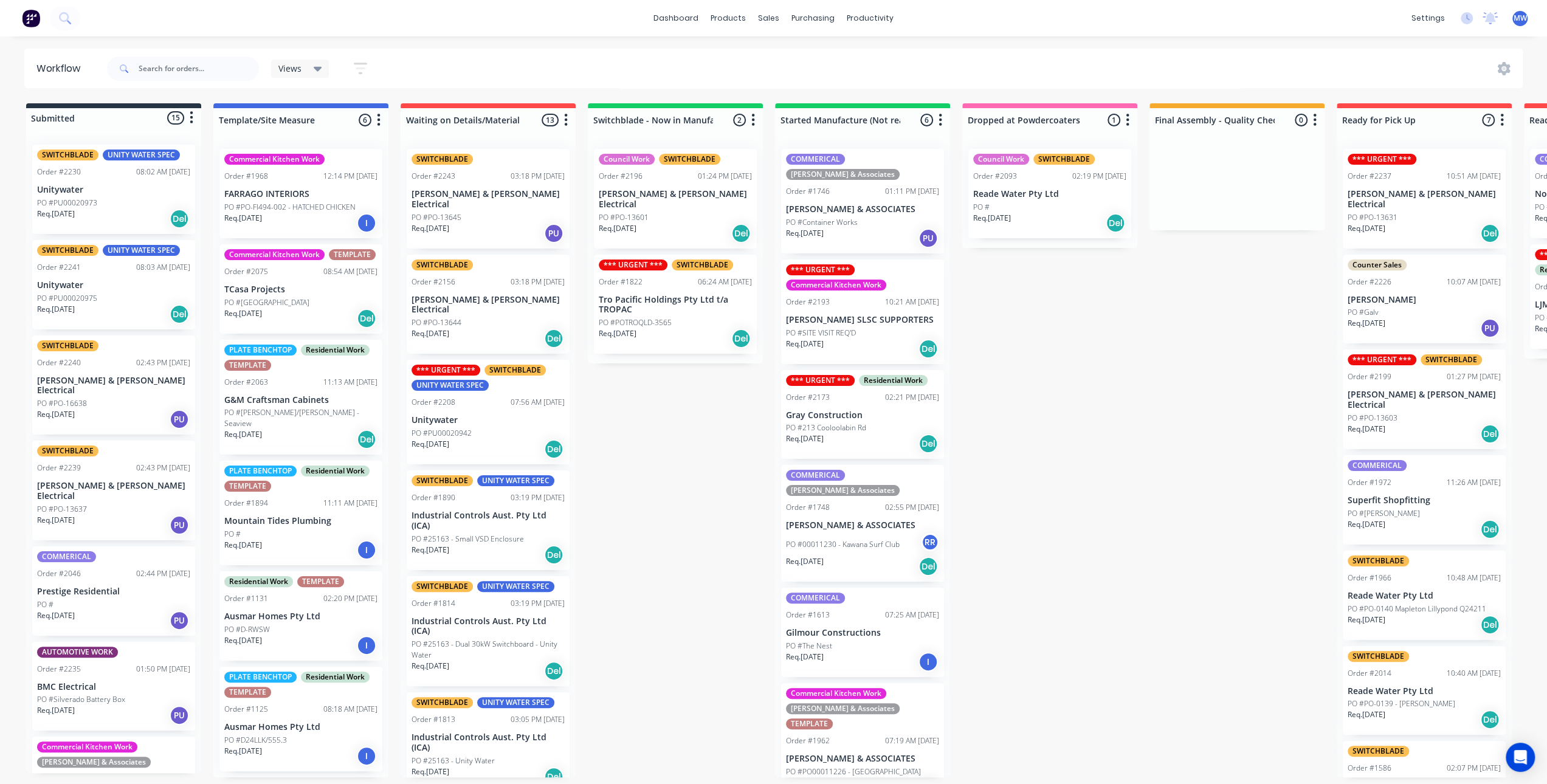
click at [1008, 457] on div "Submitted 15 Status colour #273444 hex #273444 Save Cancel Summaries Total orde…" at bounding box center [1005, 440] width 2028 height 674
click at [1057, 455] on div "Submitted 15 Status colour #273444 hex #273444 Save Cancel Summaries Total orde…" at bounding box center [1005, 440] width 2028 height 674
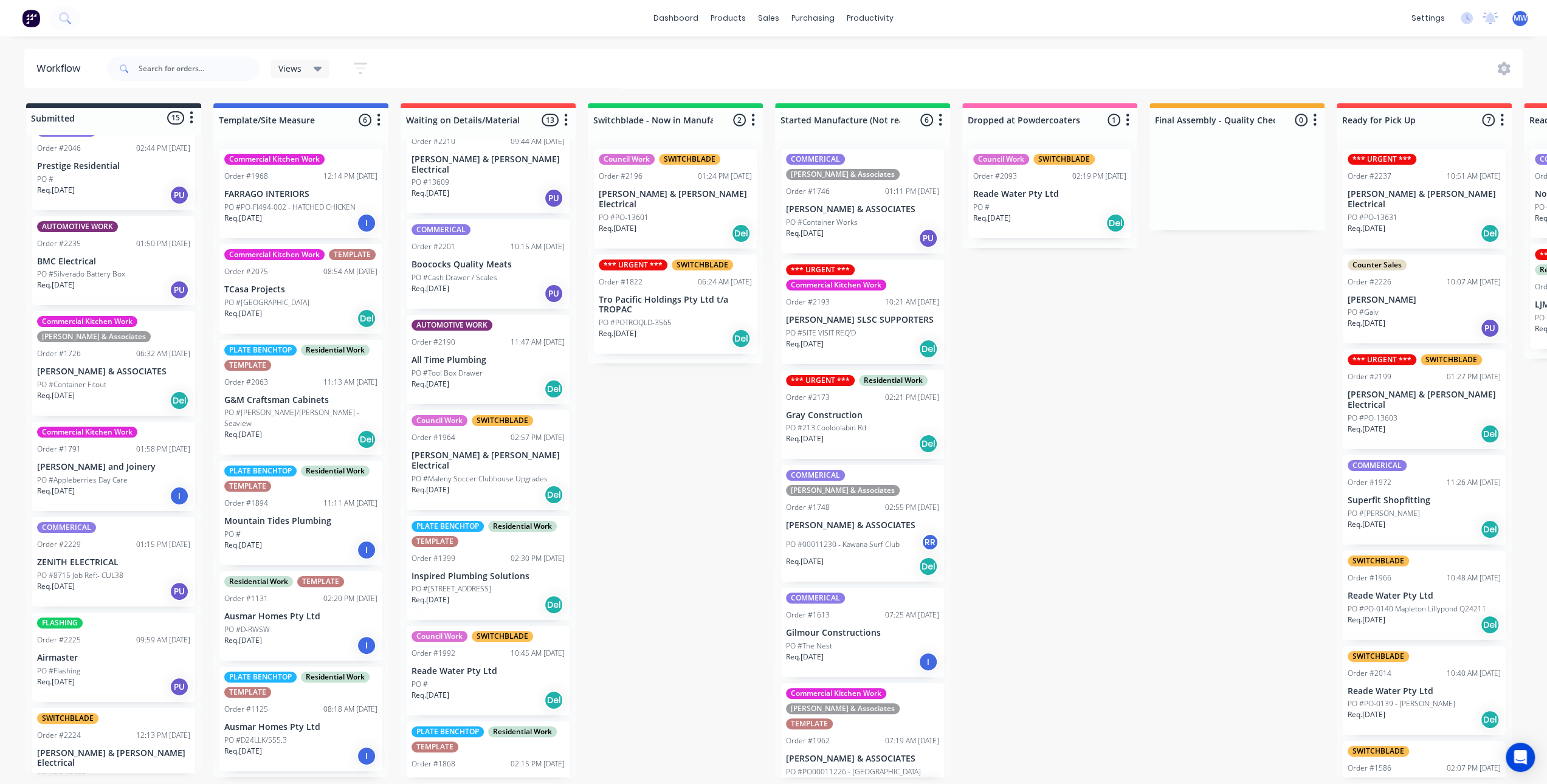
scroll to position [691, 0]
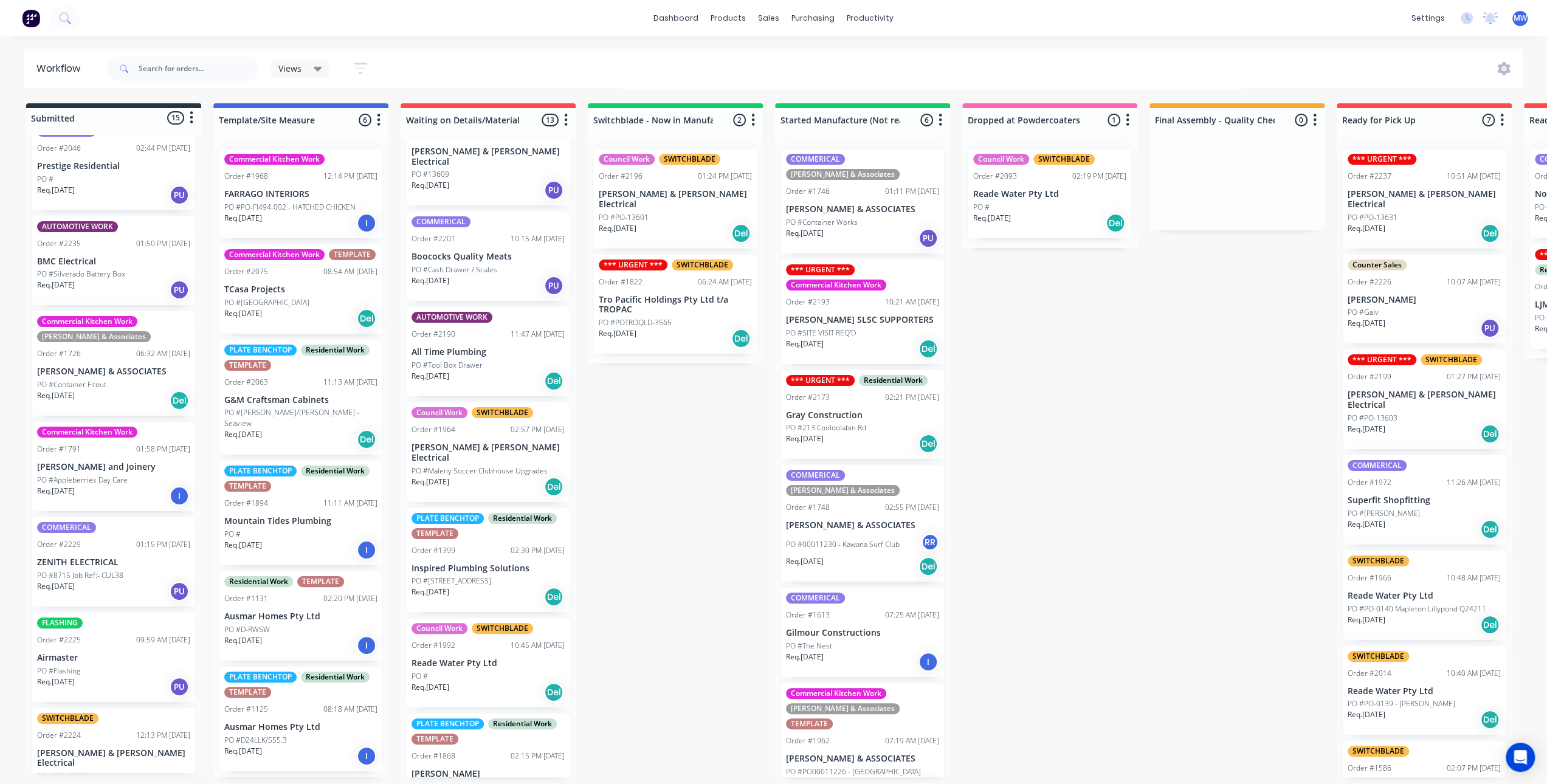
click at [581, 473] on div "Submitted 15 Status colour #273444 hex #273444 Save Cancel Summaries Total orde…" at bounding box center [1005, 440] width 2028 height 674
click at [633, 486] on div "Submitted 15 Status colour #273444 hex #273444 Save Cancel Summaries Total orde…" at bounding box center [1005, 440] width 2028 height 674
click at [624, 531] on div "Submitted 15 Status colour #273444 hex #273444 Save Cancel Summaries Total orde…" at bounding box center [1005, 440] width 2028 height 674
click at [482, 671] on div "PO #" at bounding box center [488, 676] width 153 height 11
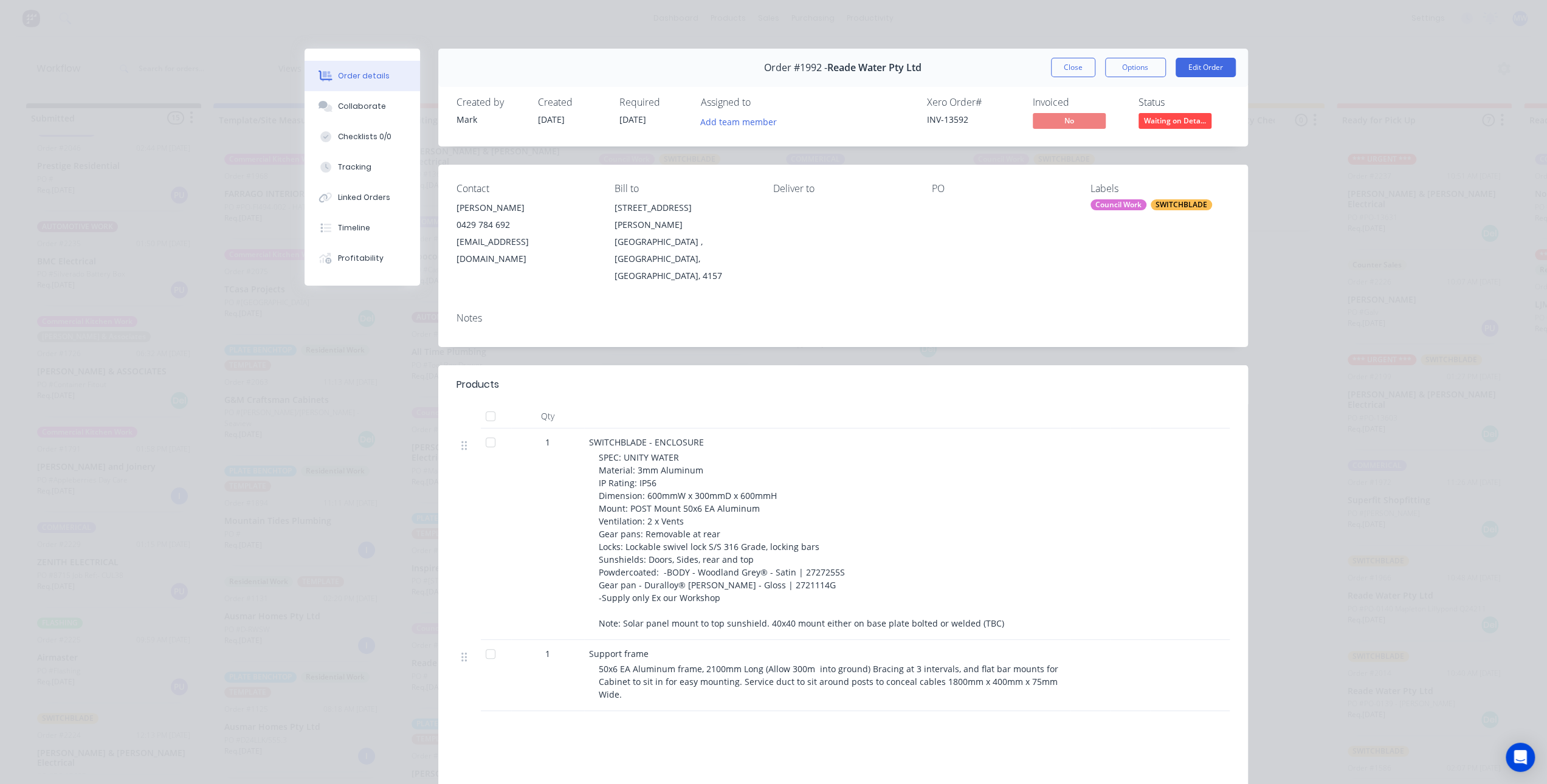
click at [1065, 69] on button "Close" at bounding box center [1073, 67] width 45 height 19
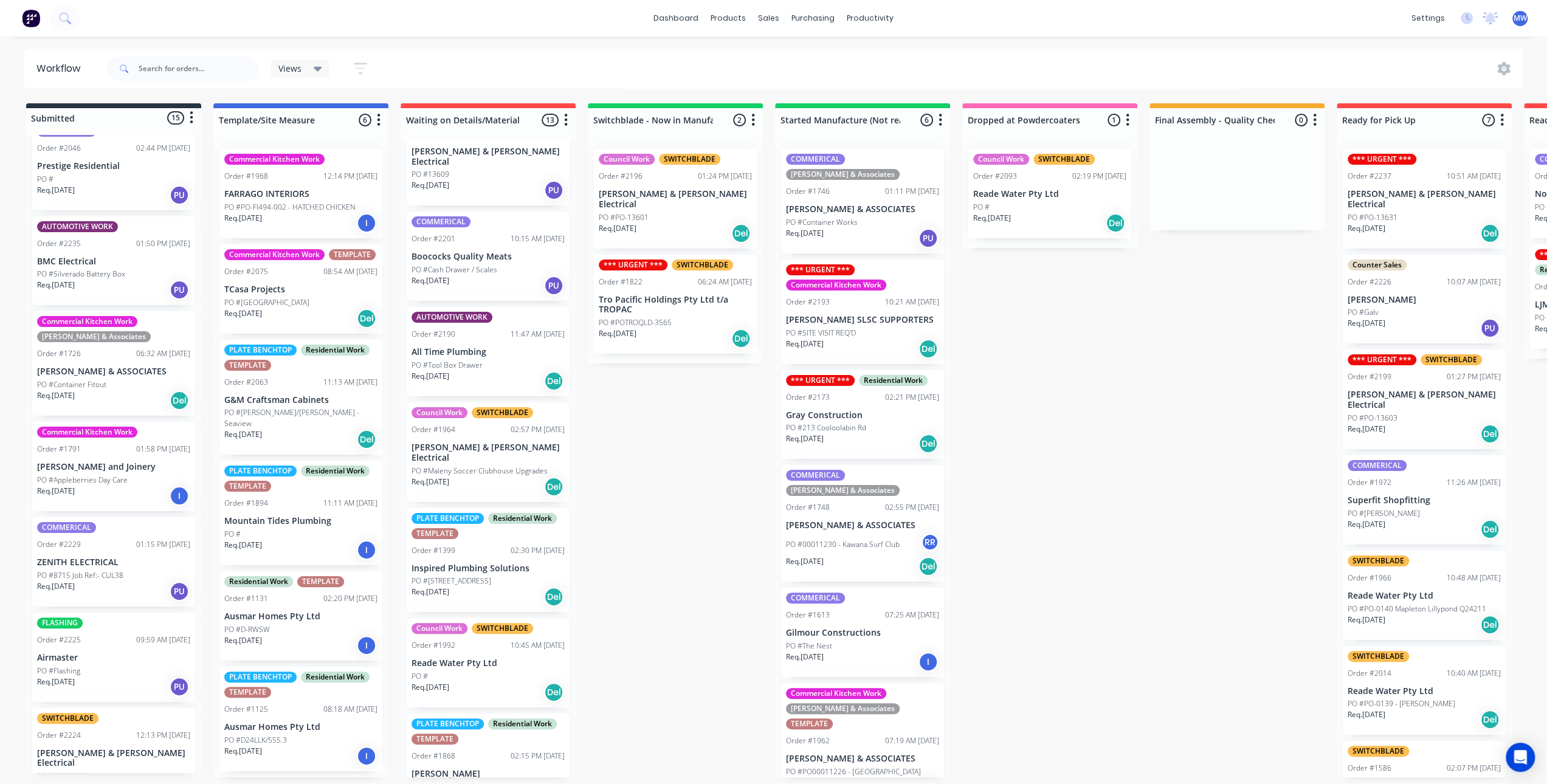
click at [707, 390] on div "Submitted 15 Status colour #273444 hex #273444 Save Cancel Summaries Total orde…" at bounding box center [1005, 440] width 2028 height 674
click at [1235, 386] on div "Submitted 15 Status colour #273444 hex #273444 Save Cancel Summaries Total orde…" at bounding box center [1005, 440] width 2028 height 674
click at [664, 393] on div "Submitted 15 Status colour #273444 hex #273444 Save Cancel Summaries Total orde…" at bounding box center [1005, 440] width 2028 height 674
click at [877, 608] on div "COMMERICAL Order #1613 07:25 AM 30/07/25 Gilmour Constructions PO #The Nest Req…" at bounding box center [862, 632] width 163 height 89
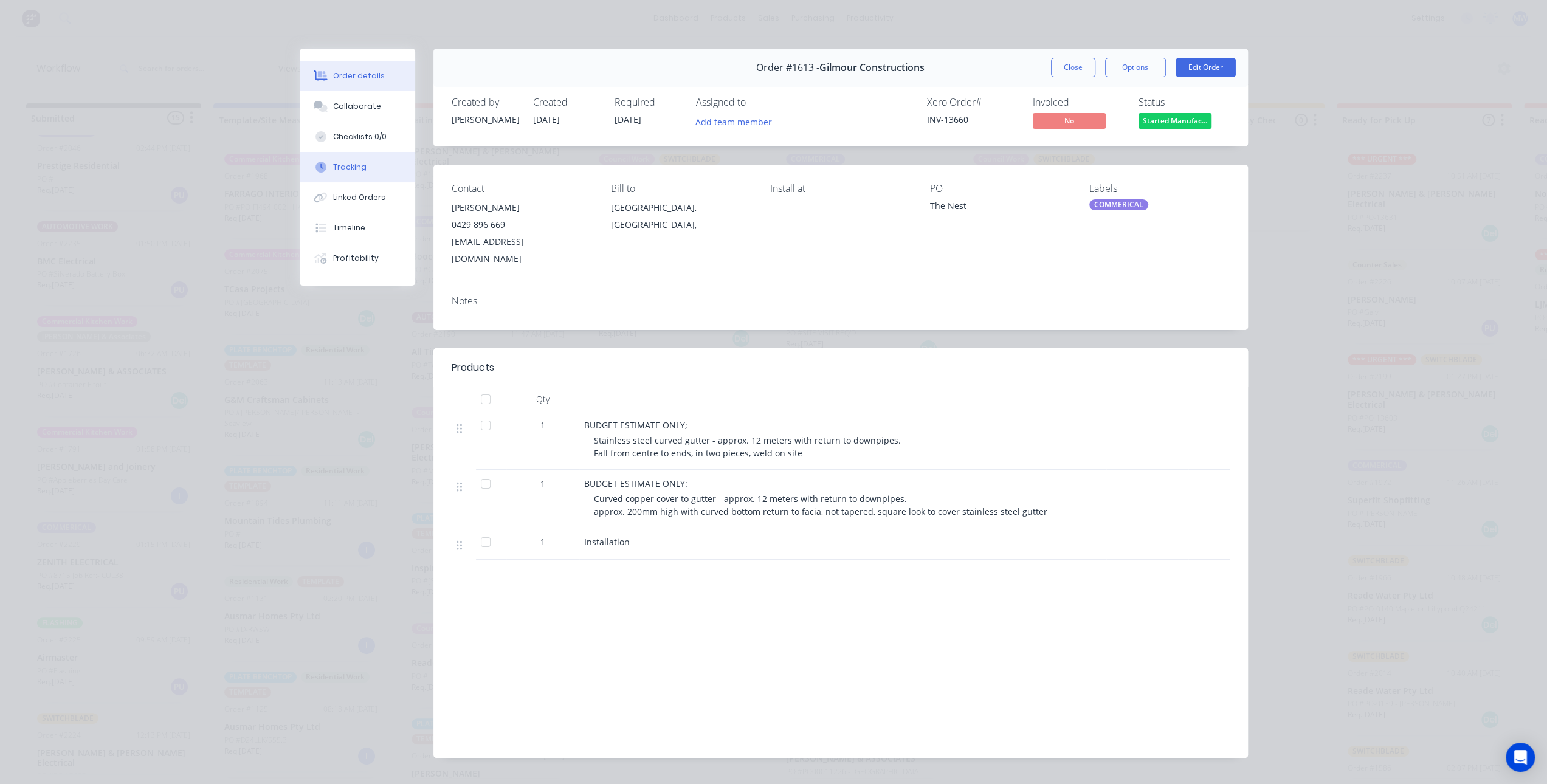
click at [361, 174] on button "Tracking" at bounding box center [357, 166] width 115 height 30
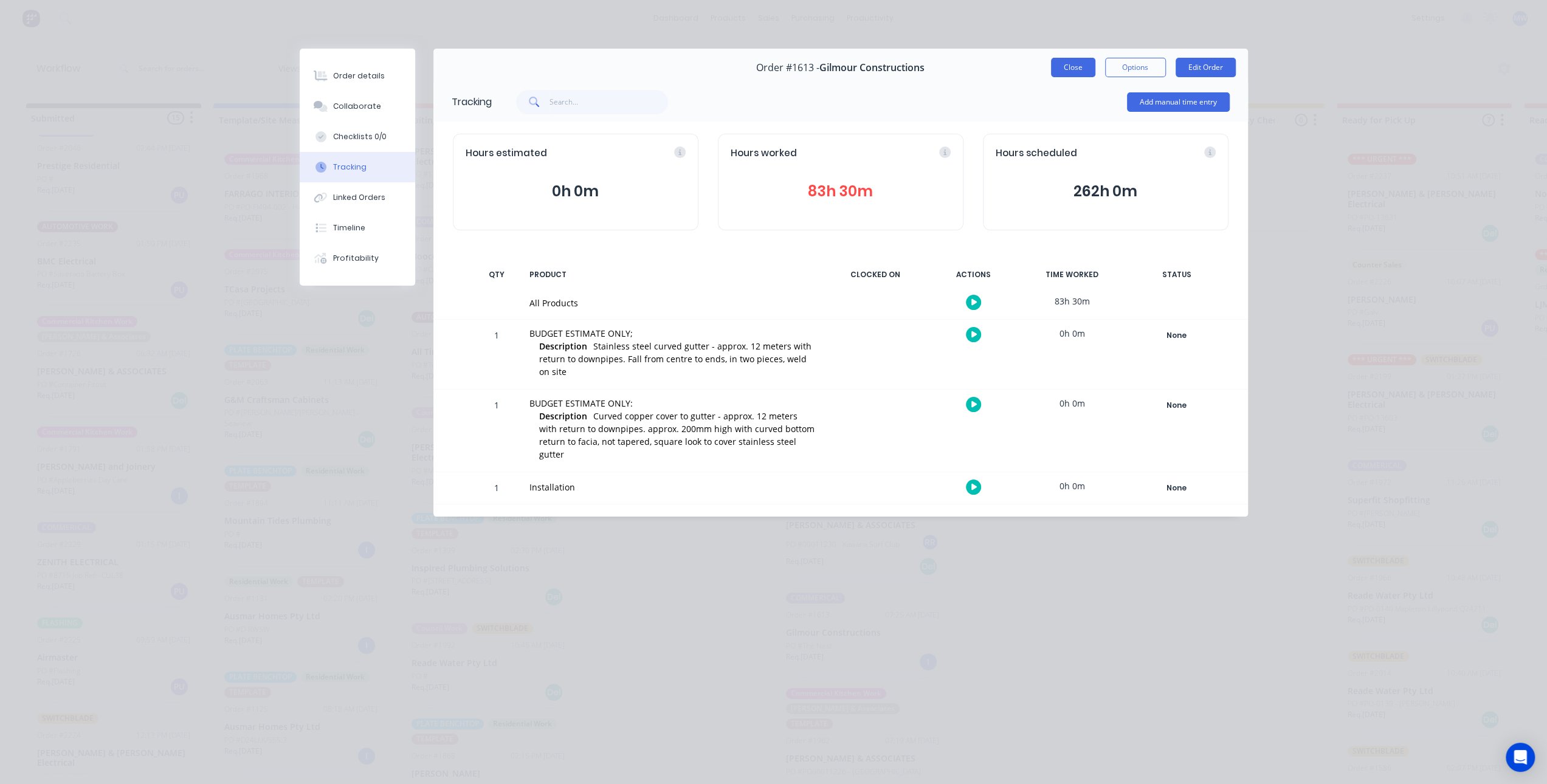
click at [1068, 71] on button "Close" at bounding box center [1073, 67] width 45 height 19
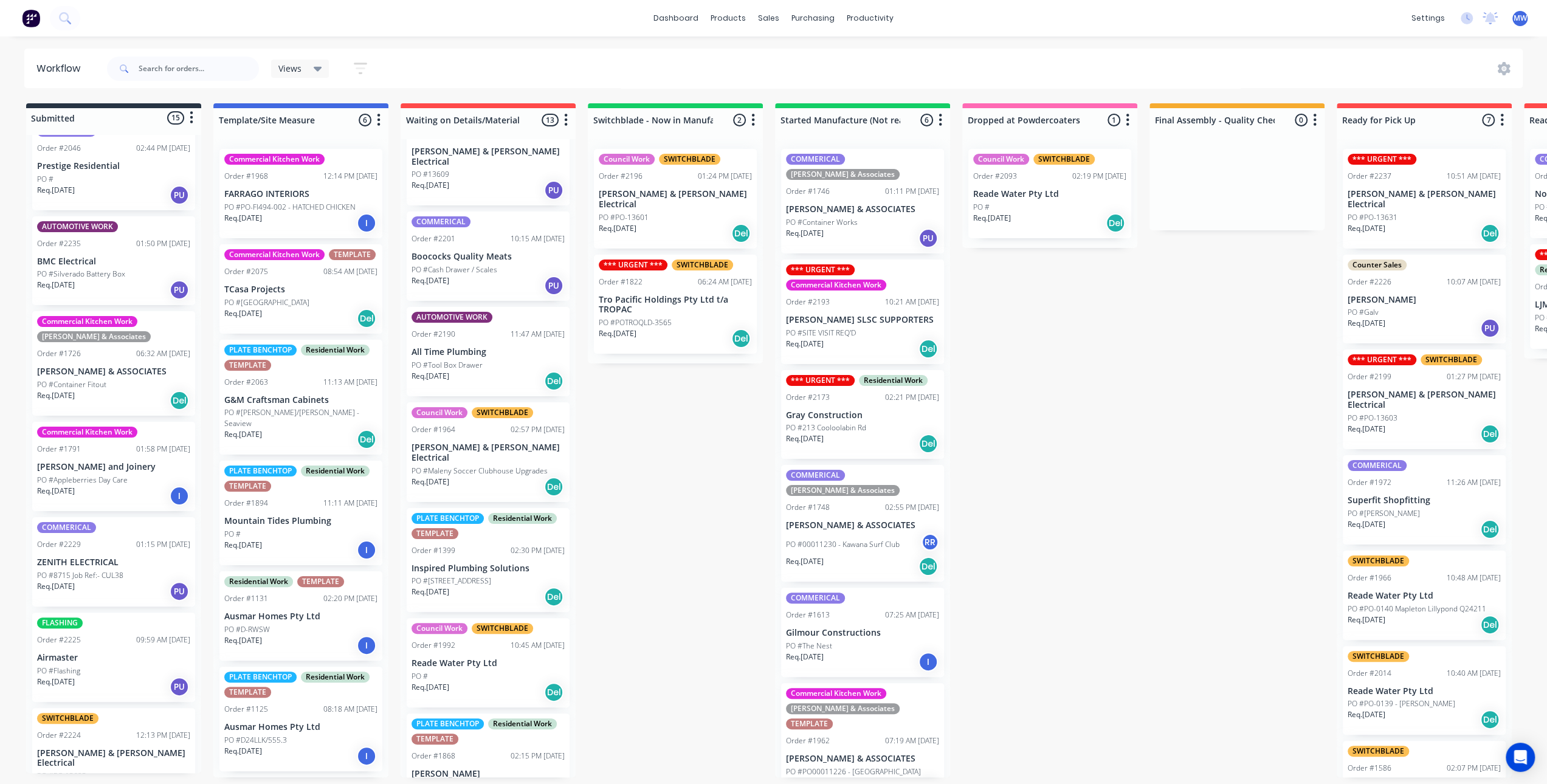
click at [855, 593] on div "COMMERICAL Order #1613 07:25 AM 30/07/25 Gilmour Constructions PO #The Nest Req…" at bounding box center [862, 632] width 163 height 89
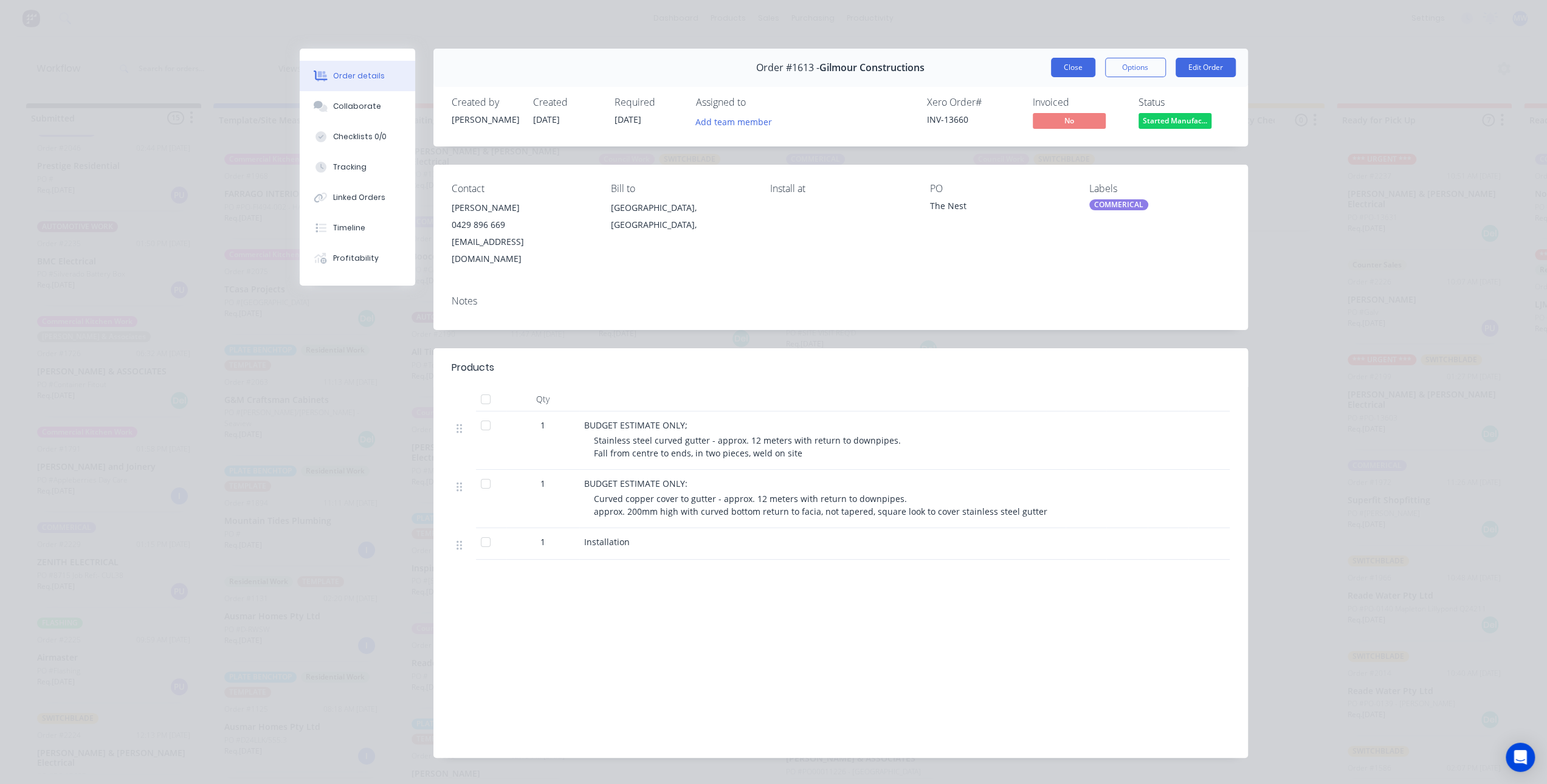
click at [1065, 64] on button "Close" at bounding box center [1073, 67] width 45 height 19
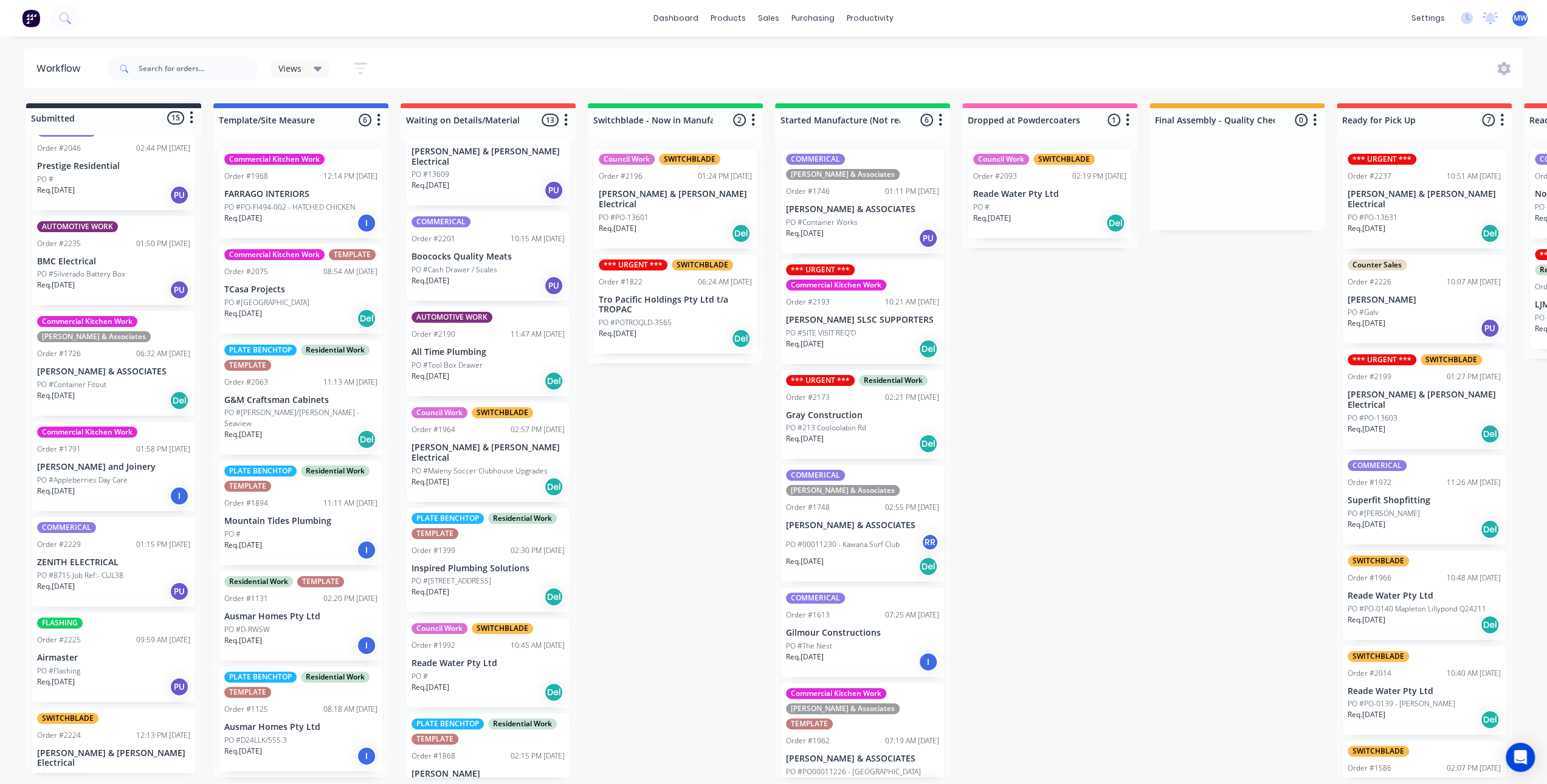
click at [1061, 450] on div "Submitted 15 Status colour #273444 hex #273444 Save Cancel Summaries Total orde…" at bounding box center [1005, 440] width 2028 height 674
click at [640, 475] on div "Submitted 15 Status colour #273444 hex #273444 Save Cancel Summaries Total orde…" at bounding box center [1005, 440] width 2028 height 674
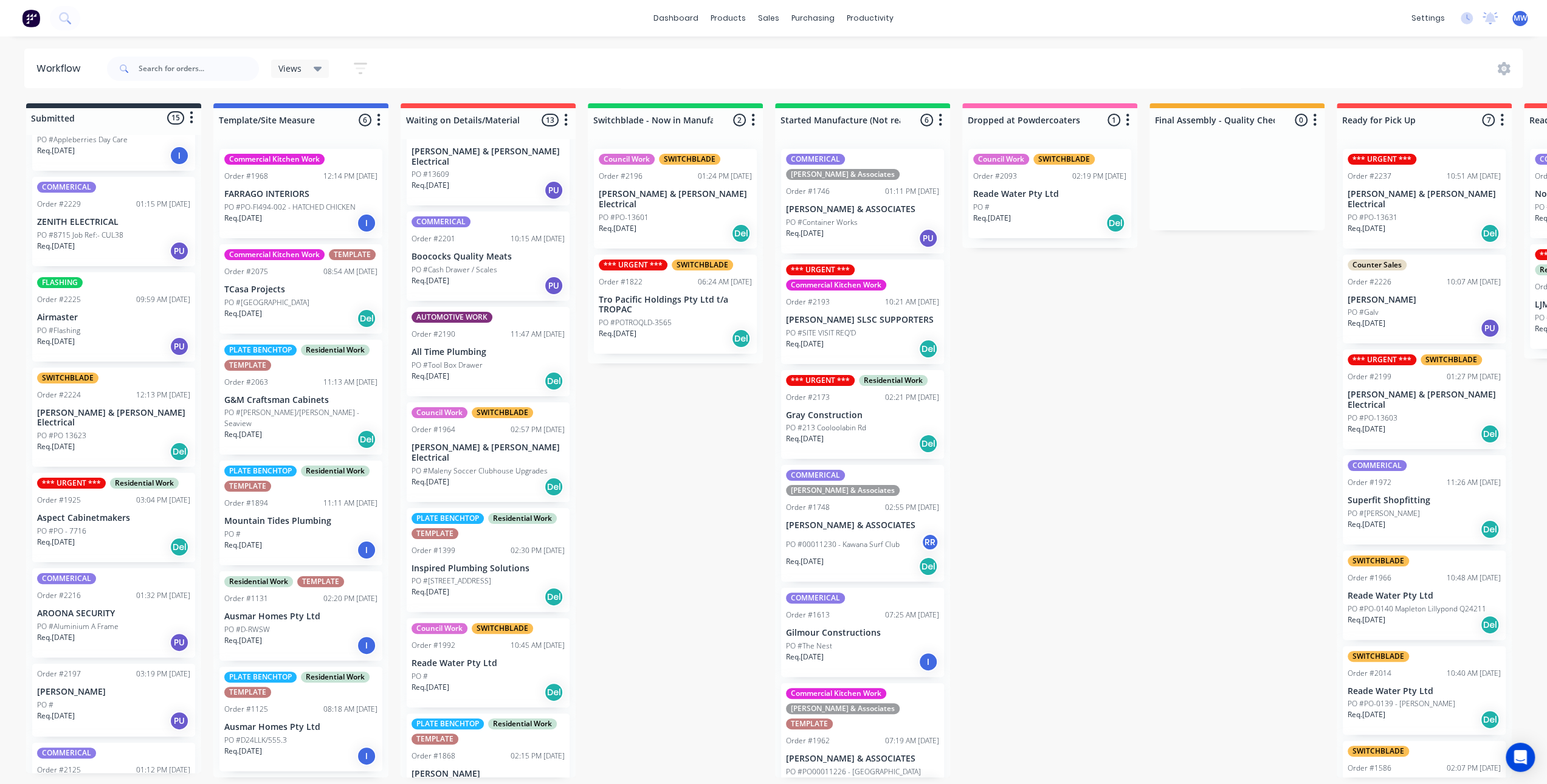
scroll to position [794, 0]
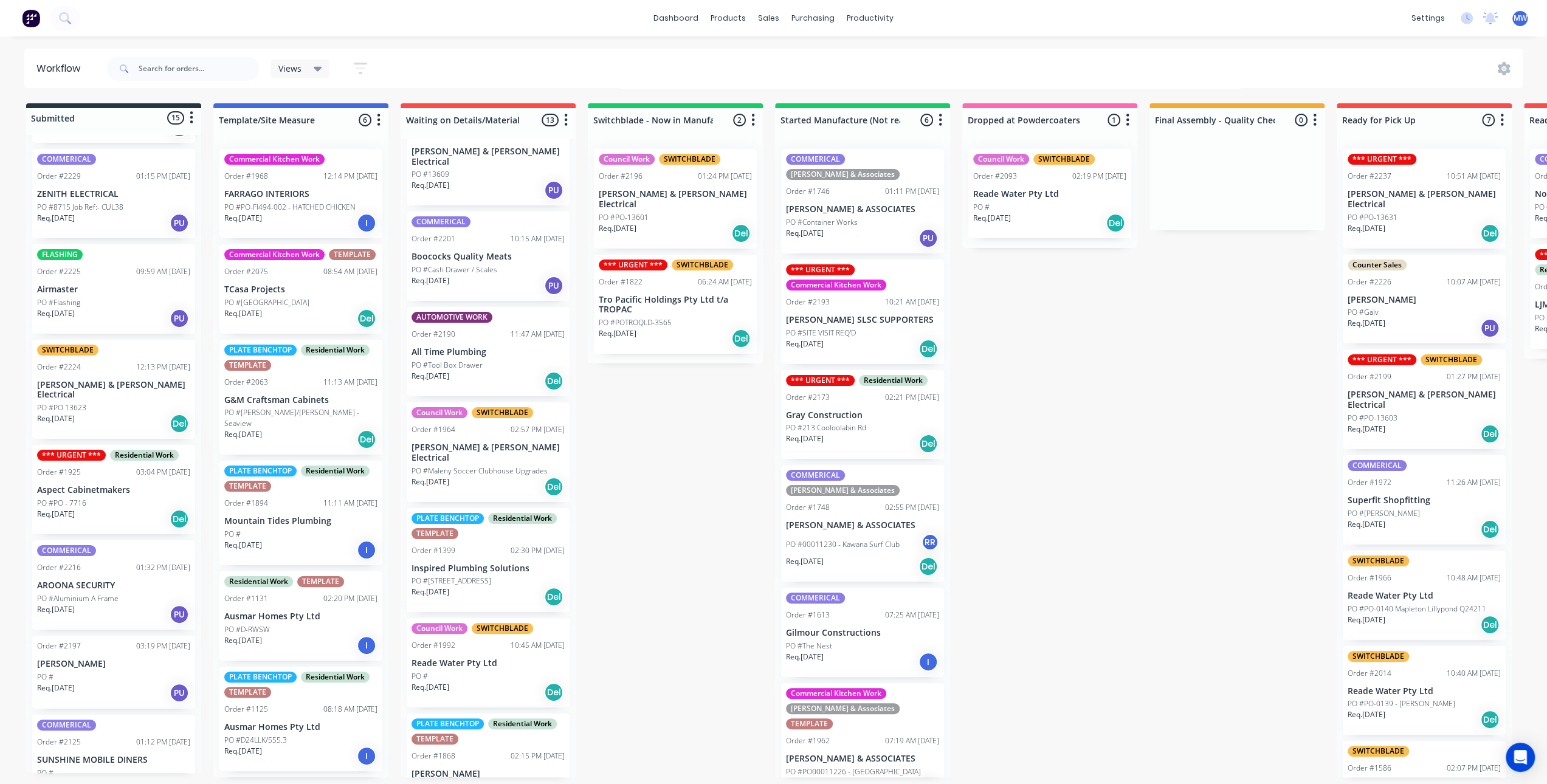
click at [659, 514] on div "Submitted 15 Status colour #273444 hex #273444 Save Cancel Summaries Total orde…" at bounding box center [1005, 440] width 2028 height 674
click at [659, 516] on div "Submitted 15 Status colour #273444 hex #273444 Save Cancel Summaries Total orde…" at bounding box center [1005, 440] width 2028 height 674
click at [655, 502] on div "Submitted 15 Status colour #273444 hex #273444 Save Cancel Summaries Total orde…" at bounding box center [1005, 440] width 2028 height 674
click at [670, 490] on div "Submitted 15 Status colour #273444 hex #273444 Save Cancel Summaries Total orde…" at bounding box center [1005, 440] width 2028 height 674
click at [712, 579] on div "Submitted 15 Status colour #273444 hex #273444 Save Cancel Summaries Total orde…" at bounding box center [1005, 440] width 2028 height 674
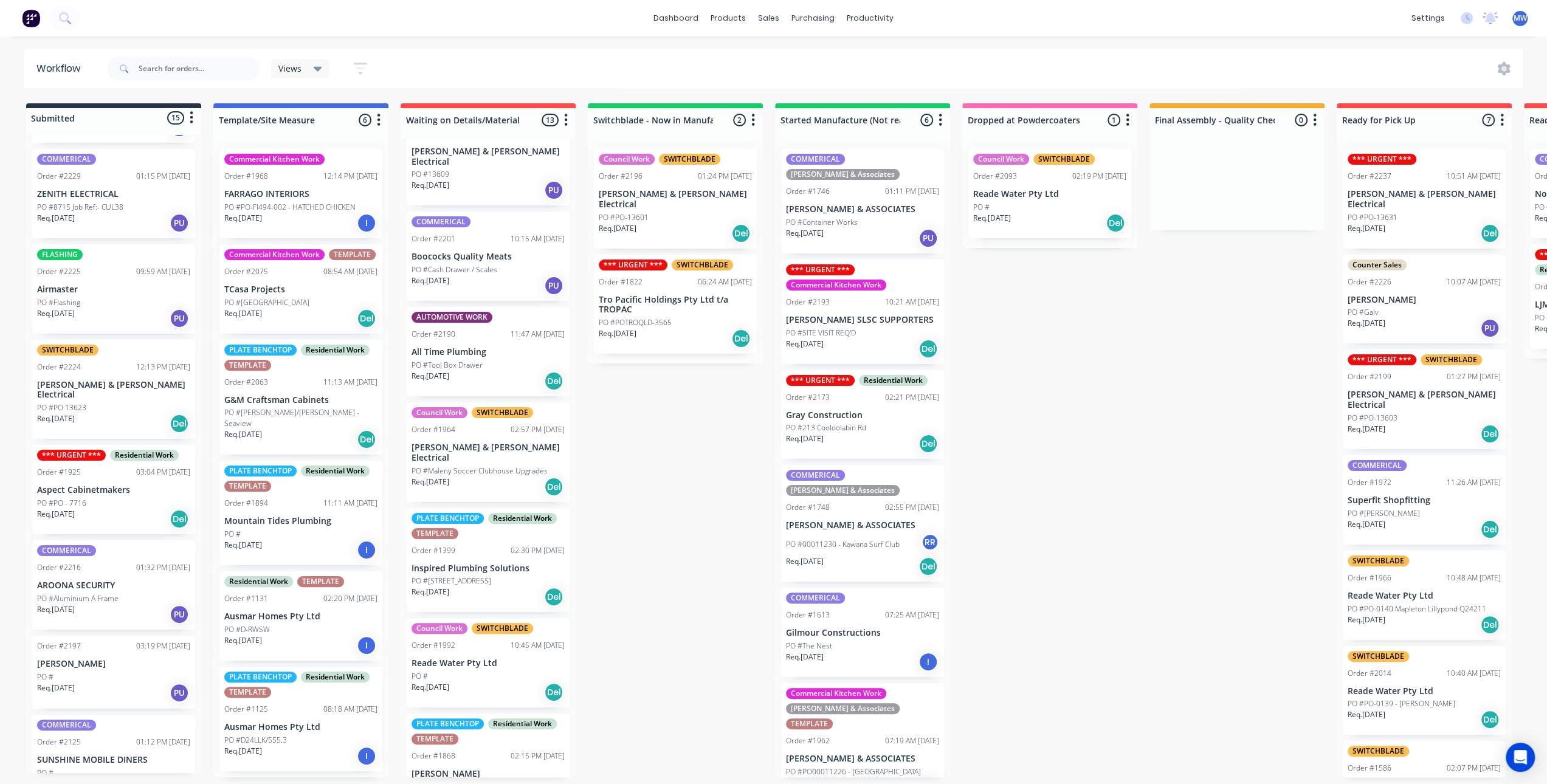
click at [581, 467] on div "Submitted 15 Status colour #273444 hex #273444 Save Cancel Summaries Total orde…" at bounding box center [1005, 440] width 2028 height 674
click at [618, 455] on div "Submitted 15 Status colour #273444 hex #273444 Save Cancel Summaries Total orde…" at bounding box center [1005, 440] width 2028 height 674
click at [641, 549] on div "Submitted 15 Status colour #273444 hex #273444 Save Cancel Summaries Total orde…" at bounding box center [1005, 440] width 2028 height 674
click at [641, 393] on div "Submitted 15 Status colour #273444 hex #273444 Save Cancel Summaries Total orde…" at bounding box center [1005, 440] width 2028 height 674
click at [705, 531] on div "Submitted 15 Status colour #273444 hex #273444 Save Cancel Summaries Total orde…" at bounding box center [1005, 440] width 2028 height 674
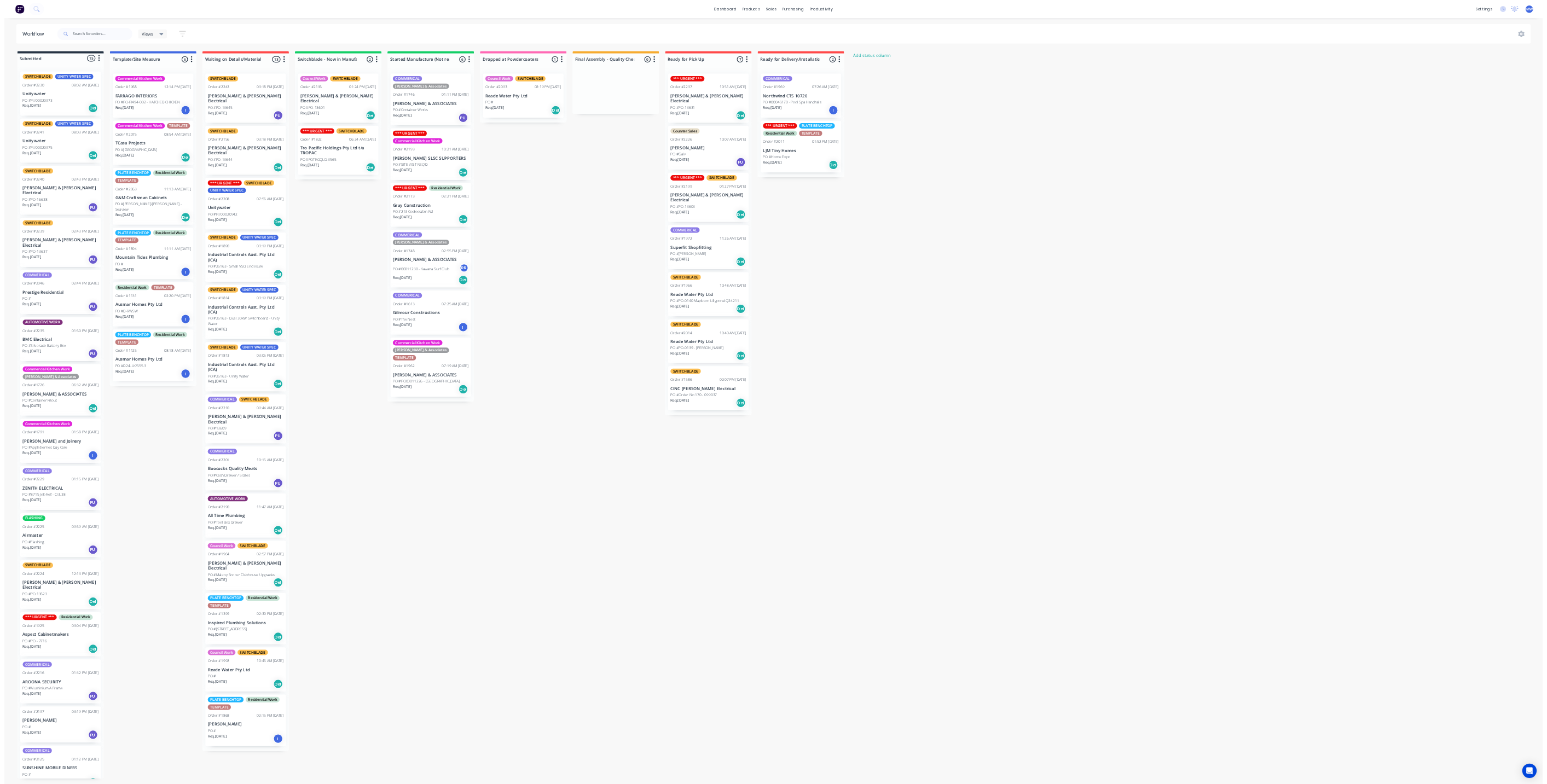
scroll to position [1, 0]
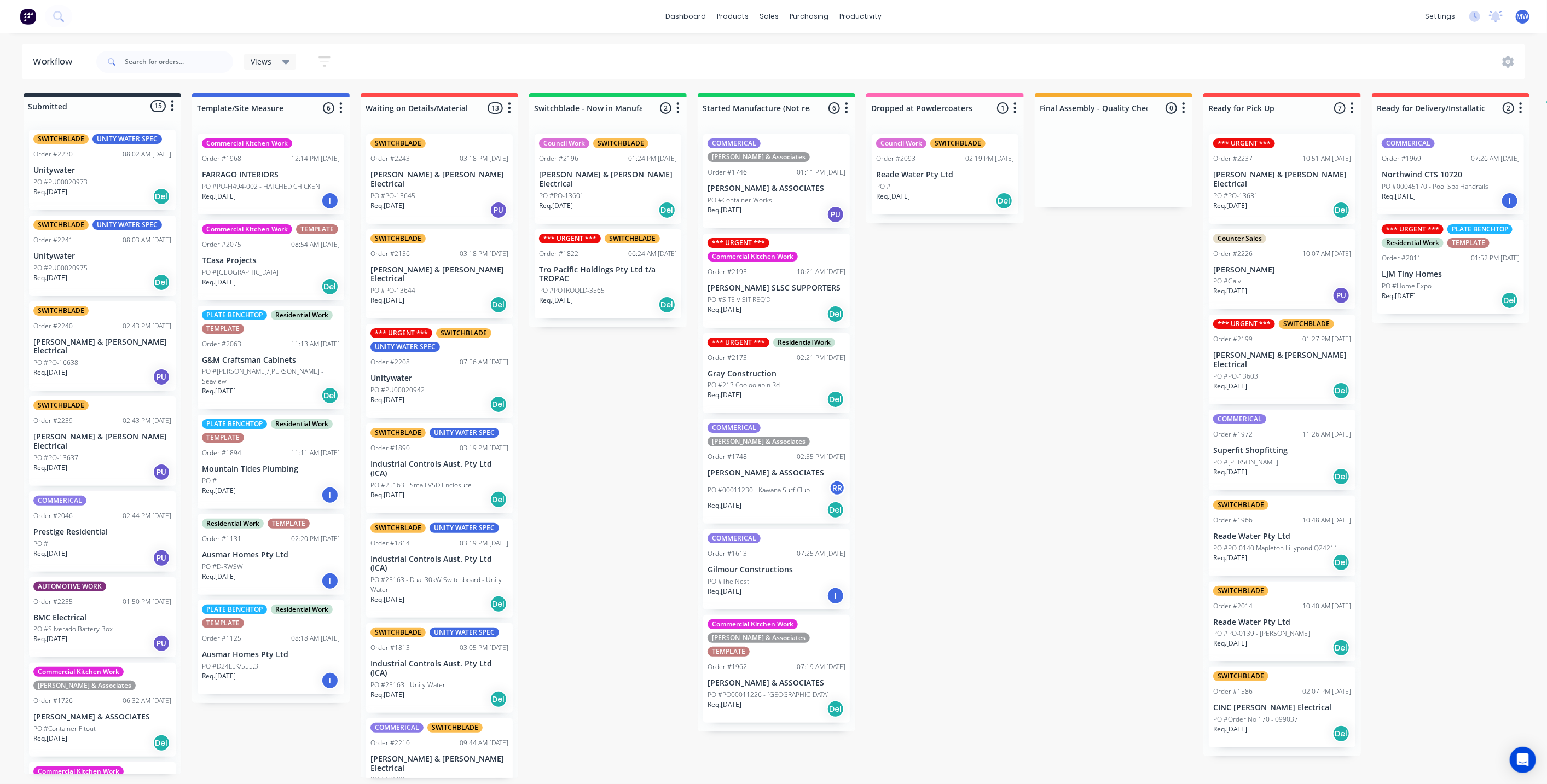
drag, startPoint x: 2802, startPoint y: 0, endPoint x: 1474, endPoint y: 557, distance: 1440.1
click at [1401, 557] on div "Submitted 15 Status colour #273444 hex #273444 Save Cancel Summaries Total orde…" at bounding box center [904, 435] width 1826 height 685
click at [1116, 433] on div "Submitted 15 Status colour #273444 hex #273444 Save Cancel Summaries Total orde…" at bounding box center [904, 435] width 1826 height 685
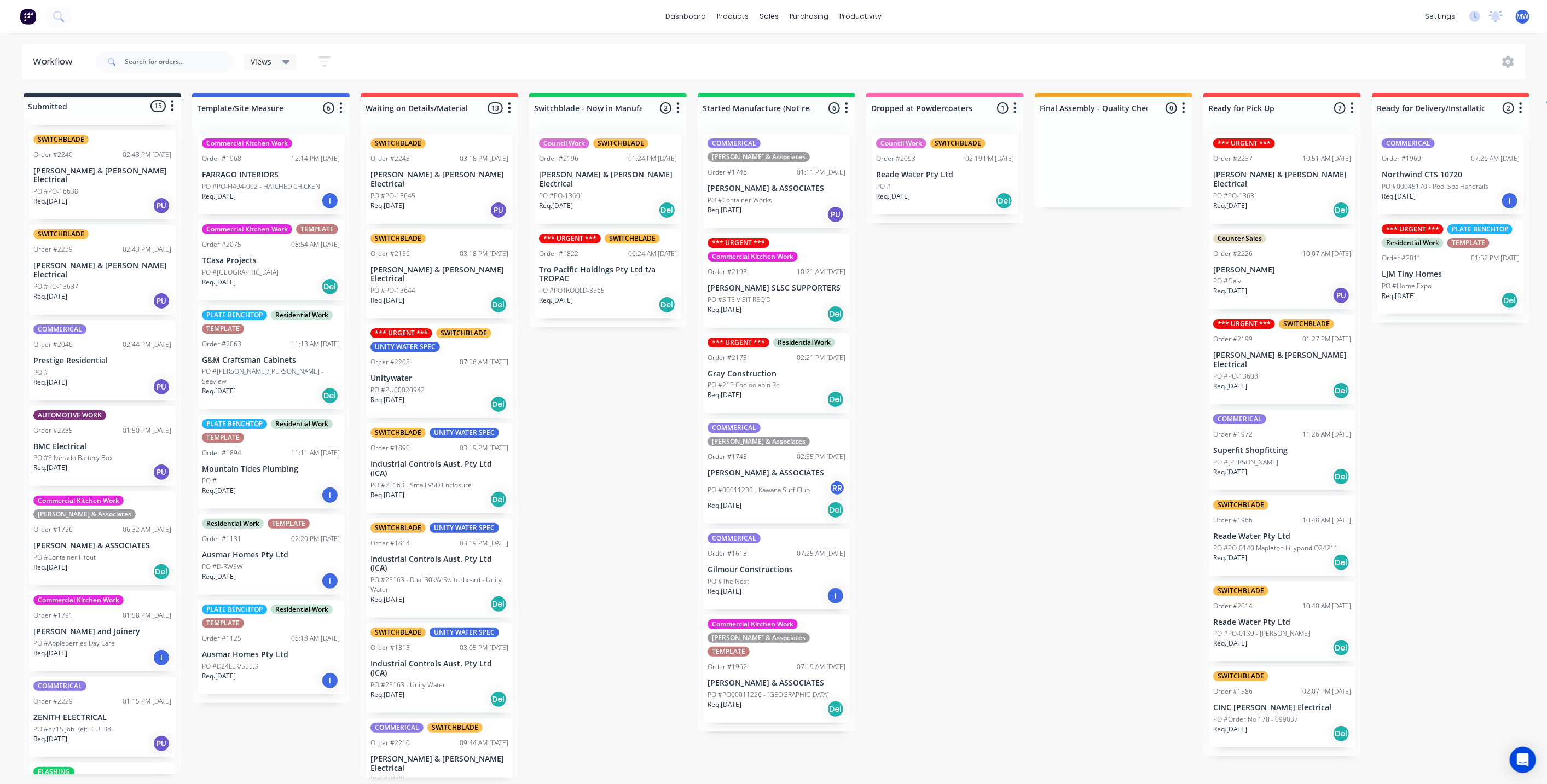
scroll to position [0, 0]
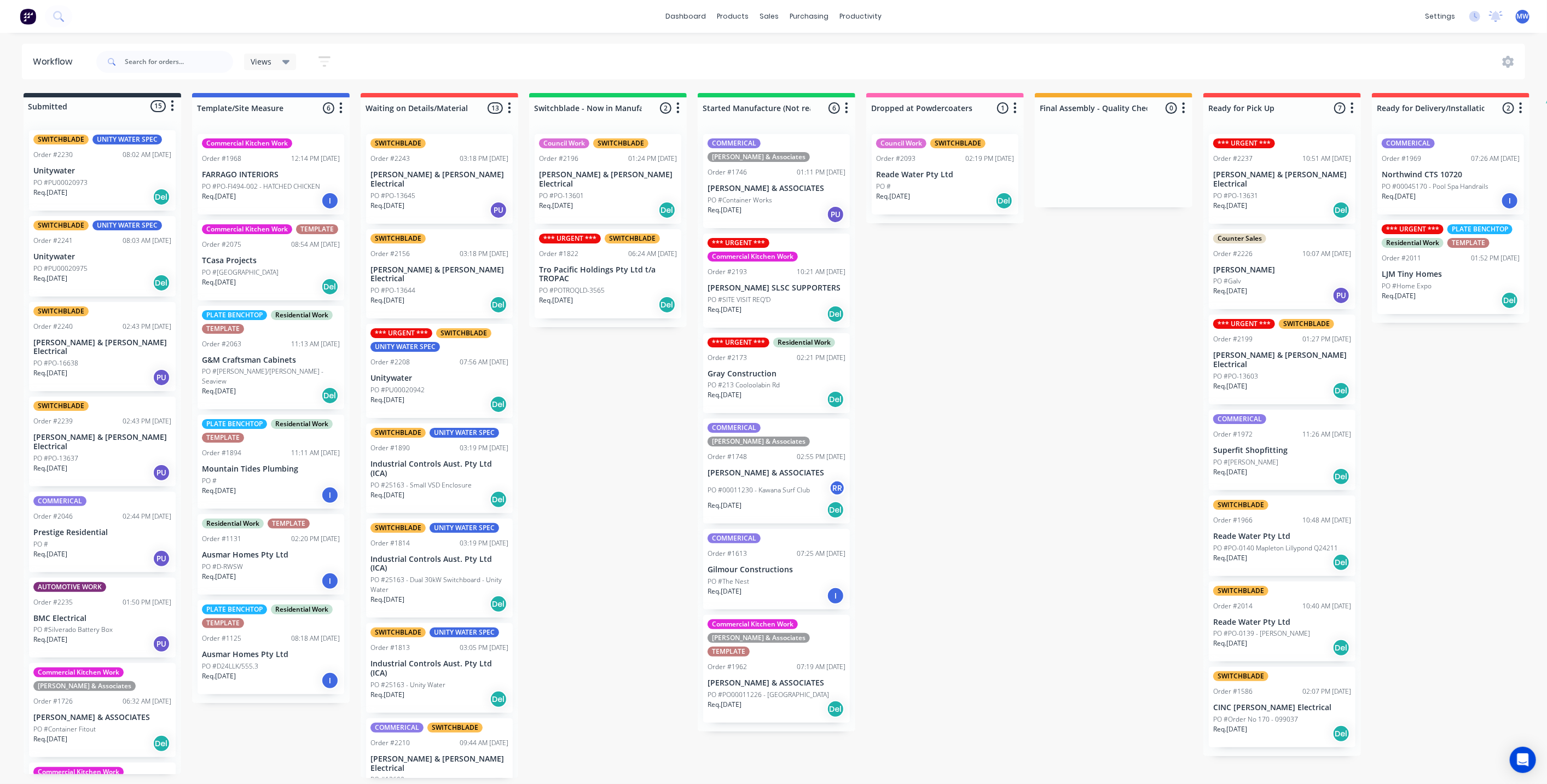
click at [650, 466] on div "Submitted 15 Status colour #273444 hex #273444 Save Cancel Summaries Total orde…" at bounding box center [904, 435] width 1826 height 685
click at [1151, 587] on div "Submitted 15 Status colour #273444 hex #273444 Save Cancel Summaries Total orde…" at bounding box center [904, 435] width 1826 height 685
click at [565, 495] on div "Submitted 15 Status colour #273444 hex #273444 Save Cancel Summaries Total orde…" at bounding box center [904, 435] width 1826 height 685
click at [599, 463] on div "Submitted 15 Status colour #273444 hex #273444 Save Cancel Summaries Total orde…" at bounding box center [904, 435] width 1826 height 685
drag, startPoint x: 558, startPoint y: 425, endPoint x: 563, endPoint y: 408, distance: 17.7
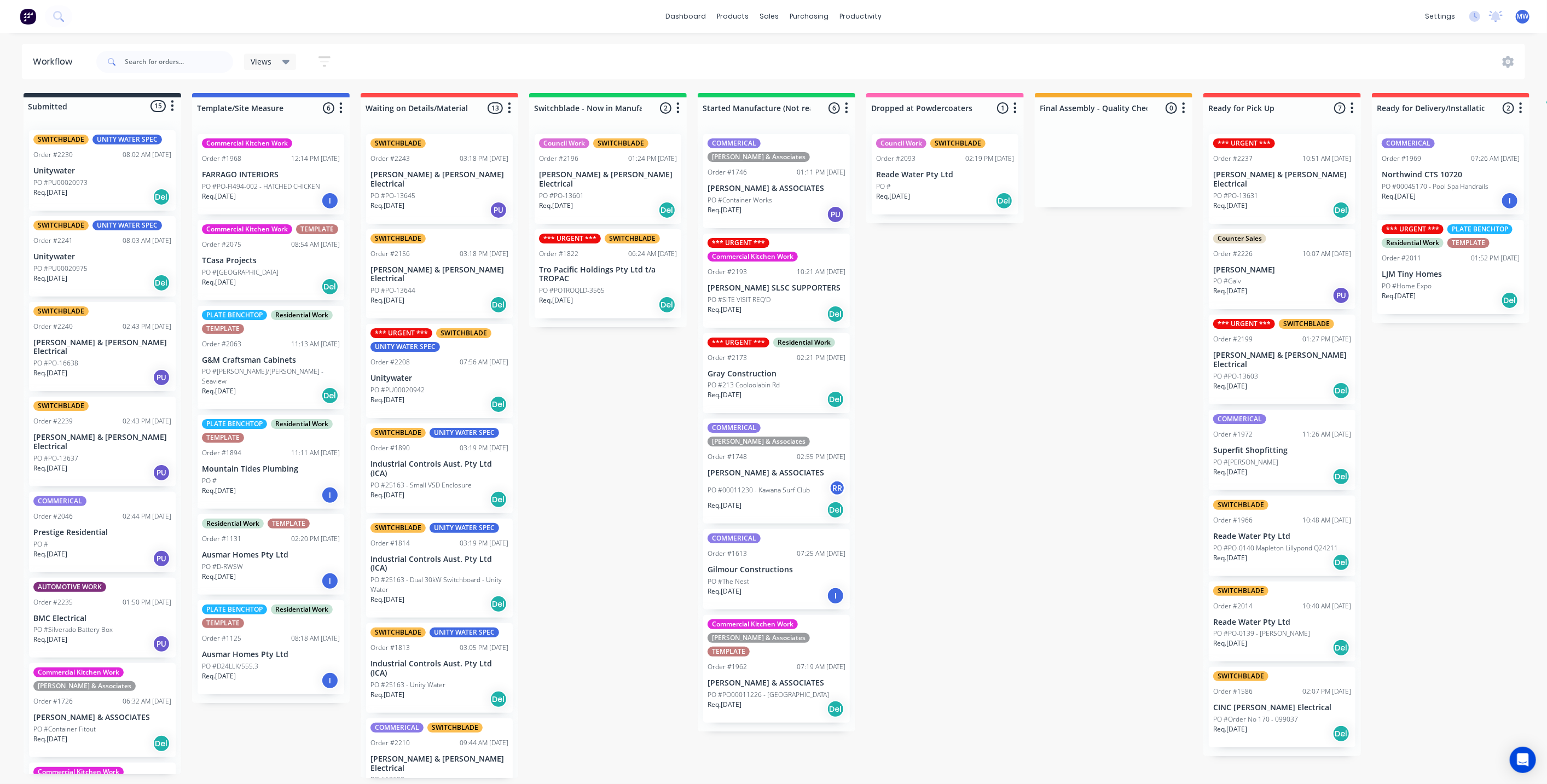
click at [559, 424] on div "Submitted 15 Status colour #273444 hex #273444 Save Cancel Summaries Total orde…" at bounding box center [904, 435] width 1826 height 685
drag, startPoint x: 992, startPoint y: 404, endPoint x: 1004, endPoint y: 397, distance: 13.9
click at [992, 404] on div "Submitted 15 Status colour #273444 hex #273444 Save Cancel Summaries Total orde…" at bounding box center [904, 435] width 1826 height 685
click at [1004, 421] on div "Submitted 15 Status colour #273444 hex #273444 Save Cancel Summaries Total orde…" at bounding box center [904, 435] width 1826 height 685
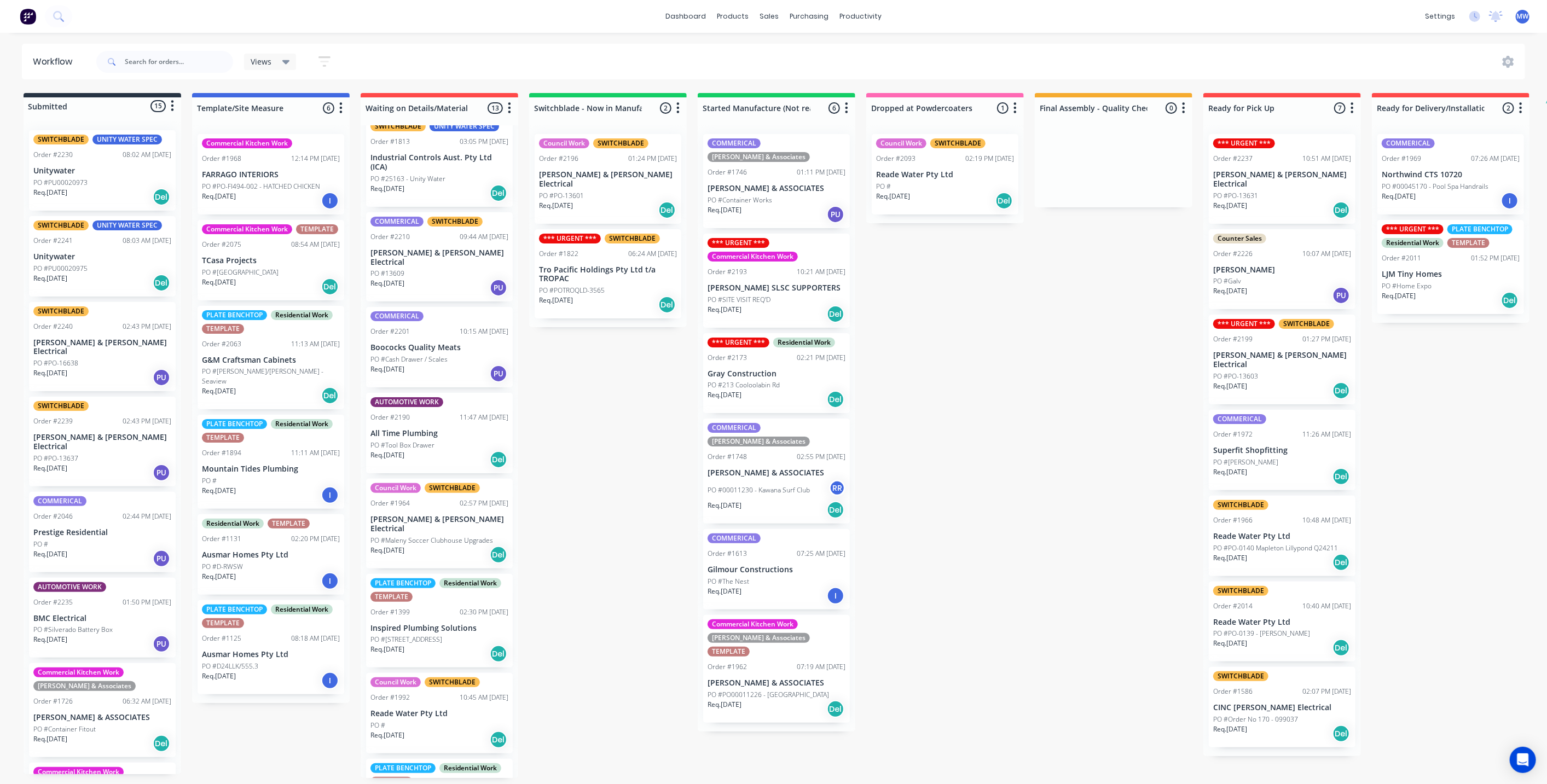
scroll to position [543, 0]
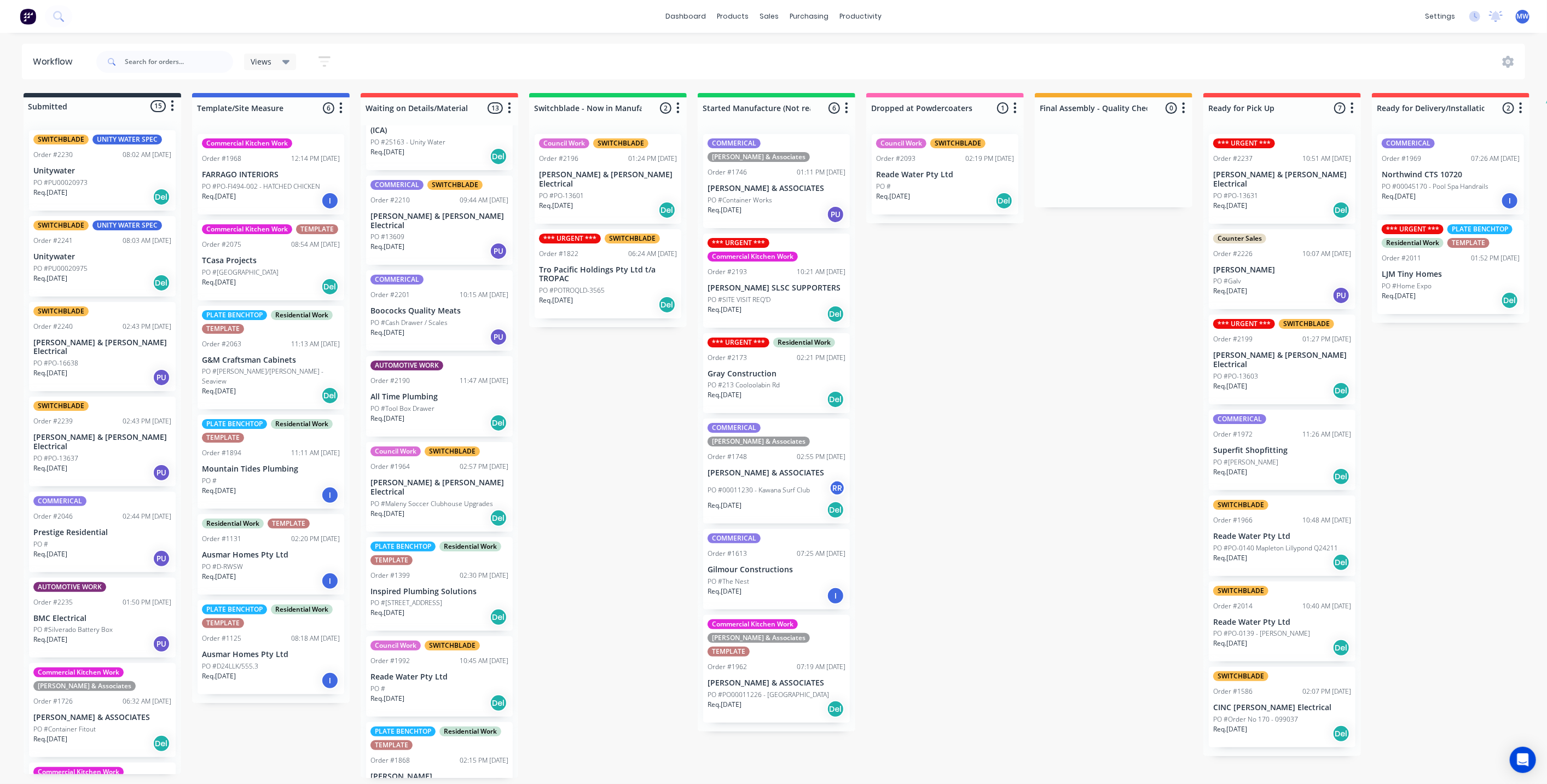
click at [436, 713] on div "PLATE BENCHTOP Residential Work TEMPLATE Order #1868 02:15 PM 12/06/25 Lisa Mor…" at bounding box center [439, 769] width 147 height 94
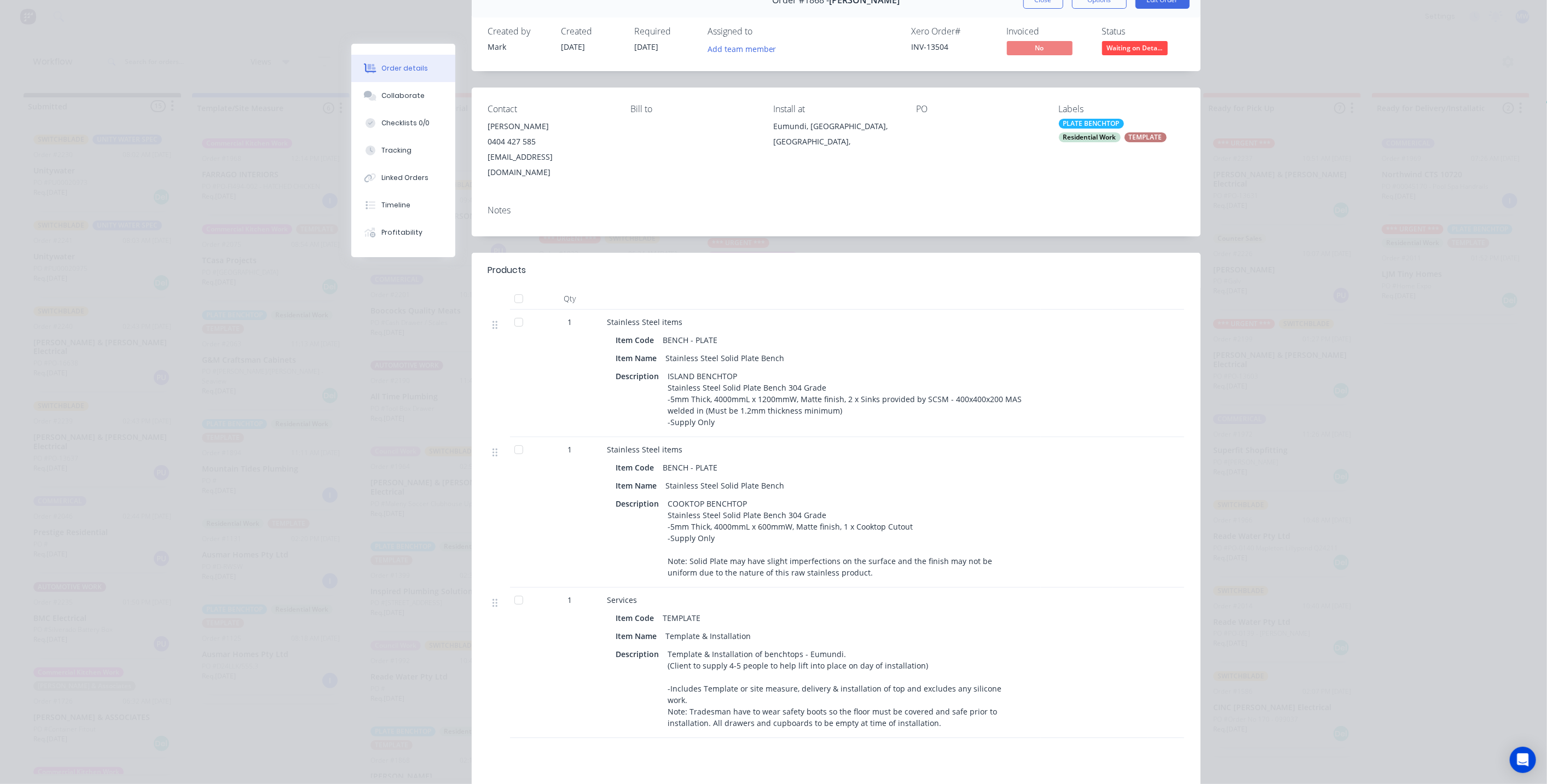
scroll to position [0, 0]
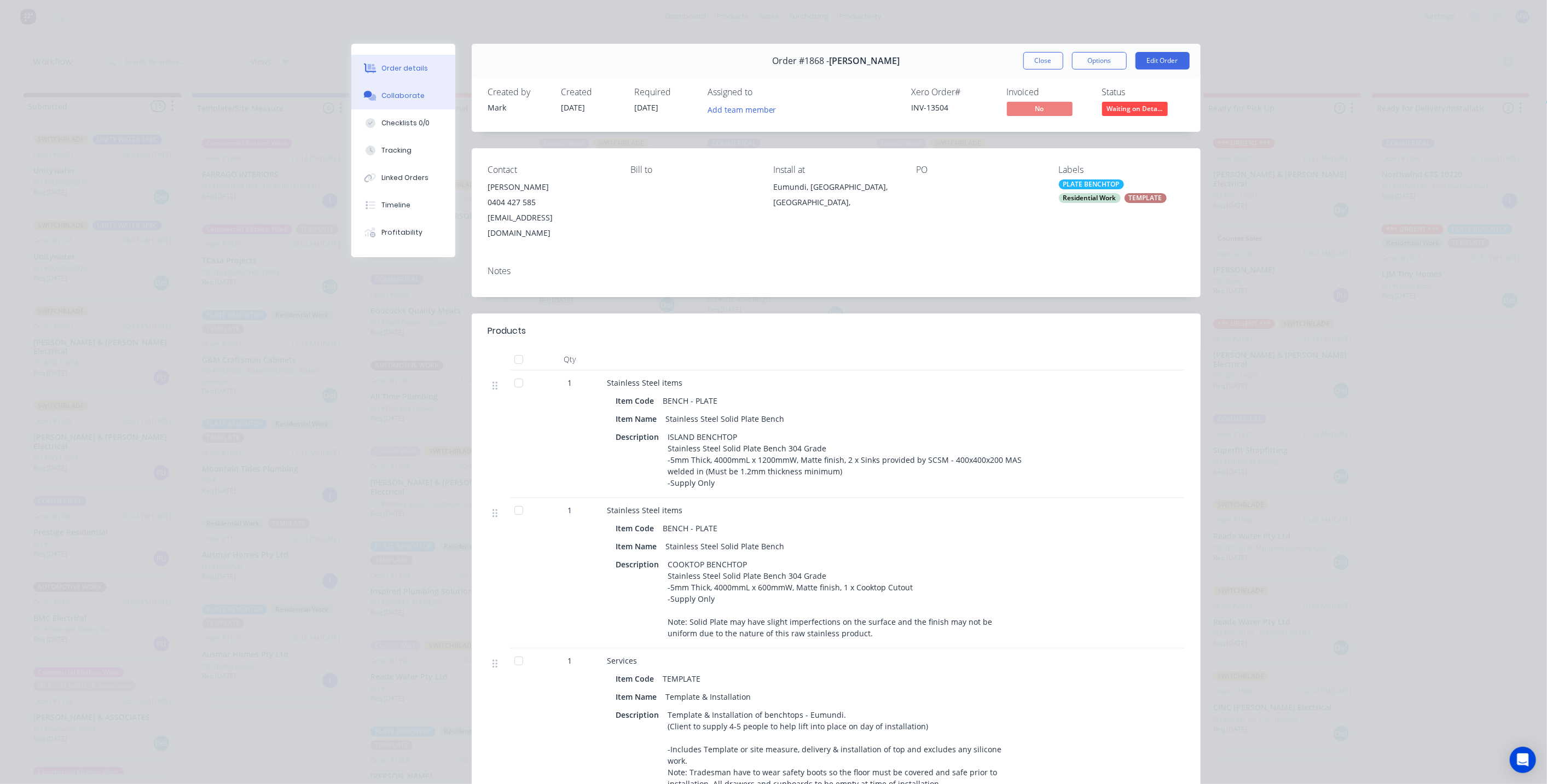
click at [432, 86] on button "Collaborate" at bounding box center [404, 95] width 104 height 27
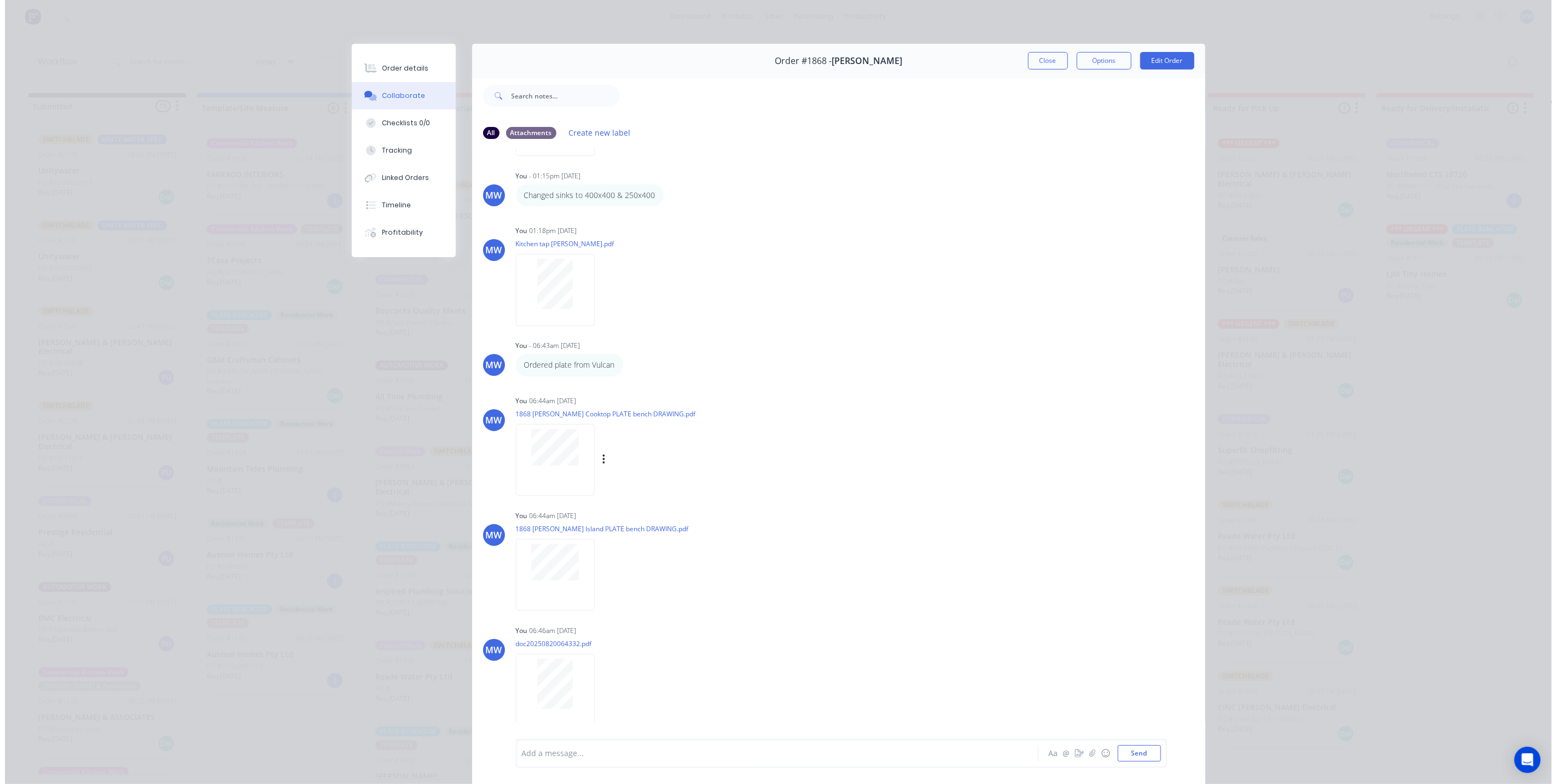
scroll to position [2214, 0]
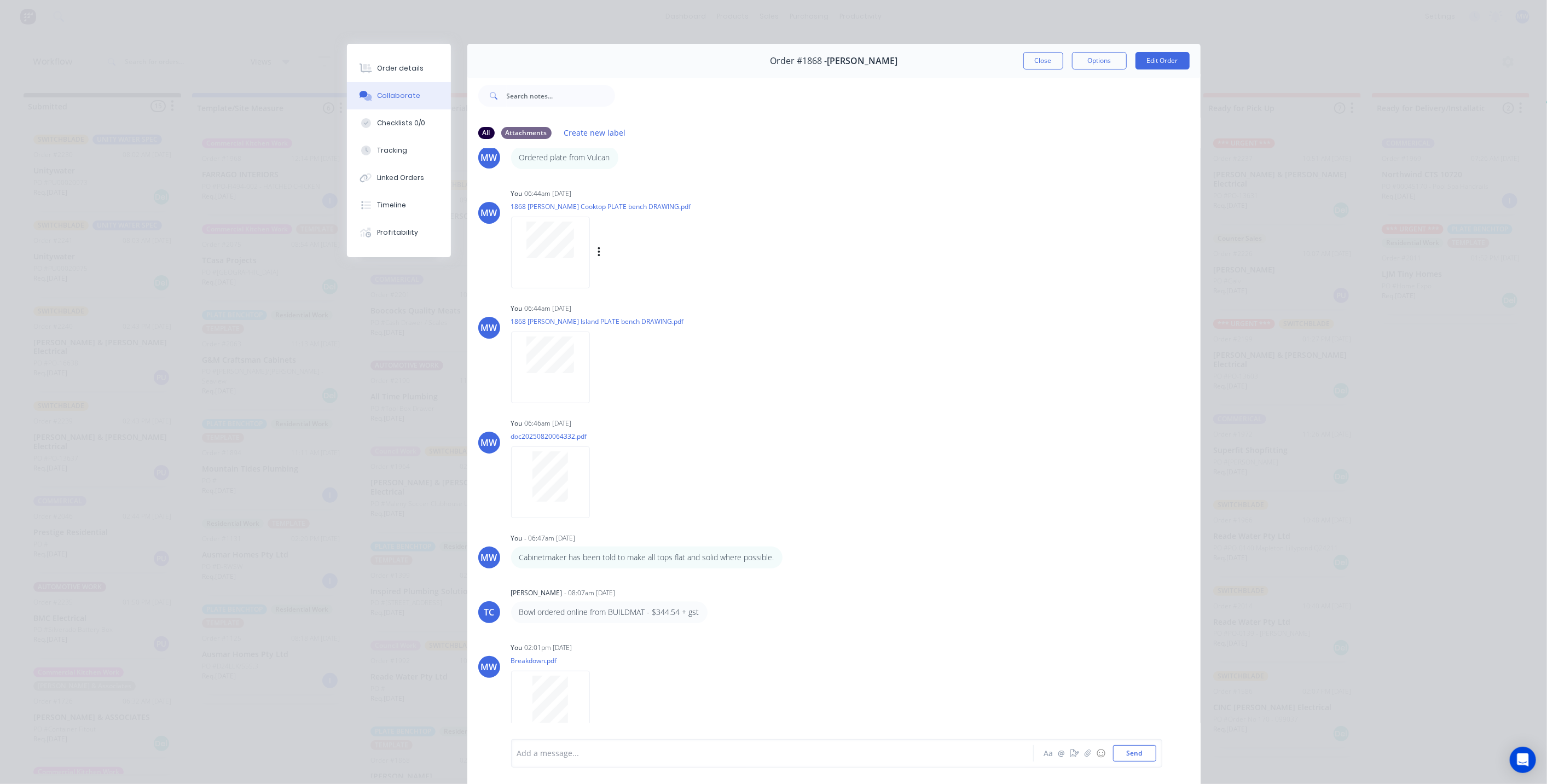
click at [556, 267] on div at bounding box center [551, 252] width 79 height 72
click at [1036, 62] on button "Close" at bounding box center [1043, 61] width 40 height 18
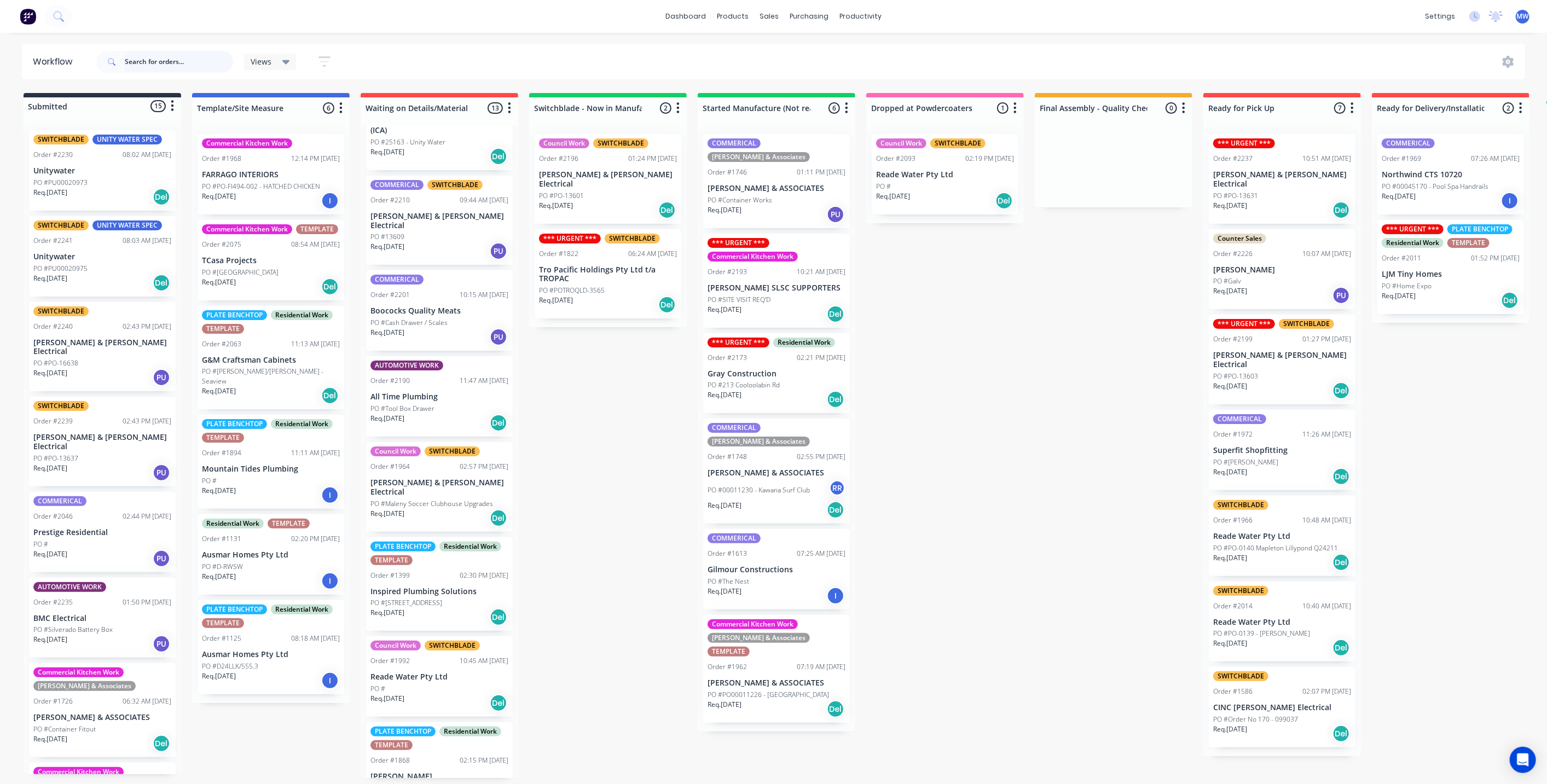
click at [192, 64] on input "text" at bounding box center [179, 62] width 108 height 22
type input "hiller"
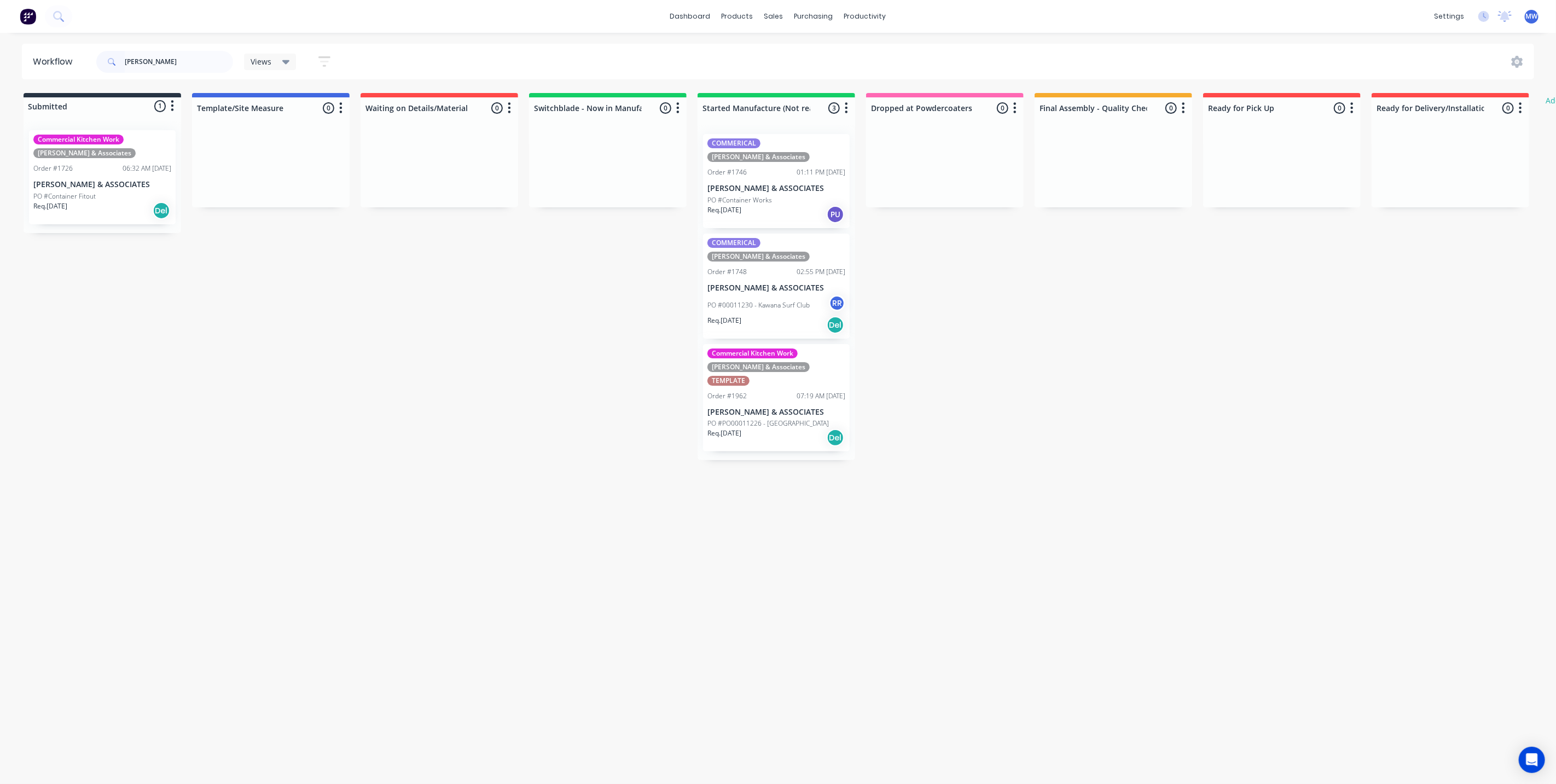
click at [808, 184] on p "[PERSON_NAME] & ASSOCIATES" at bounding box center [776, 189] width 138 height 9
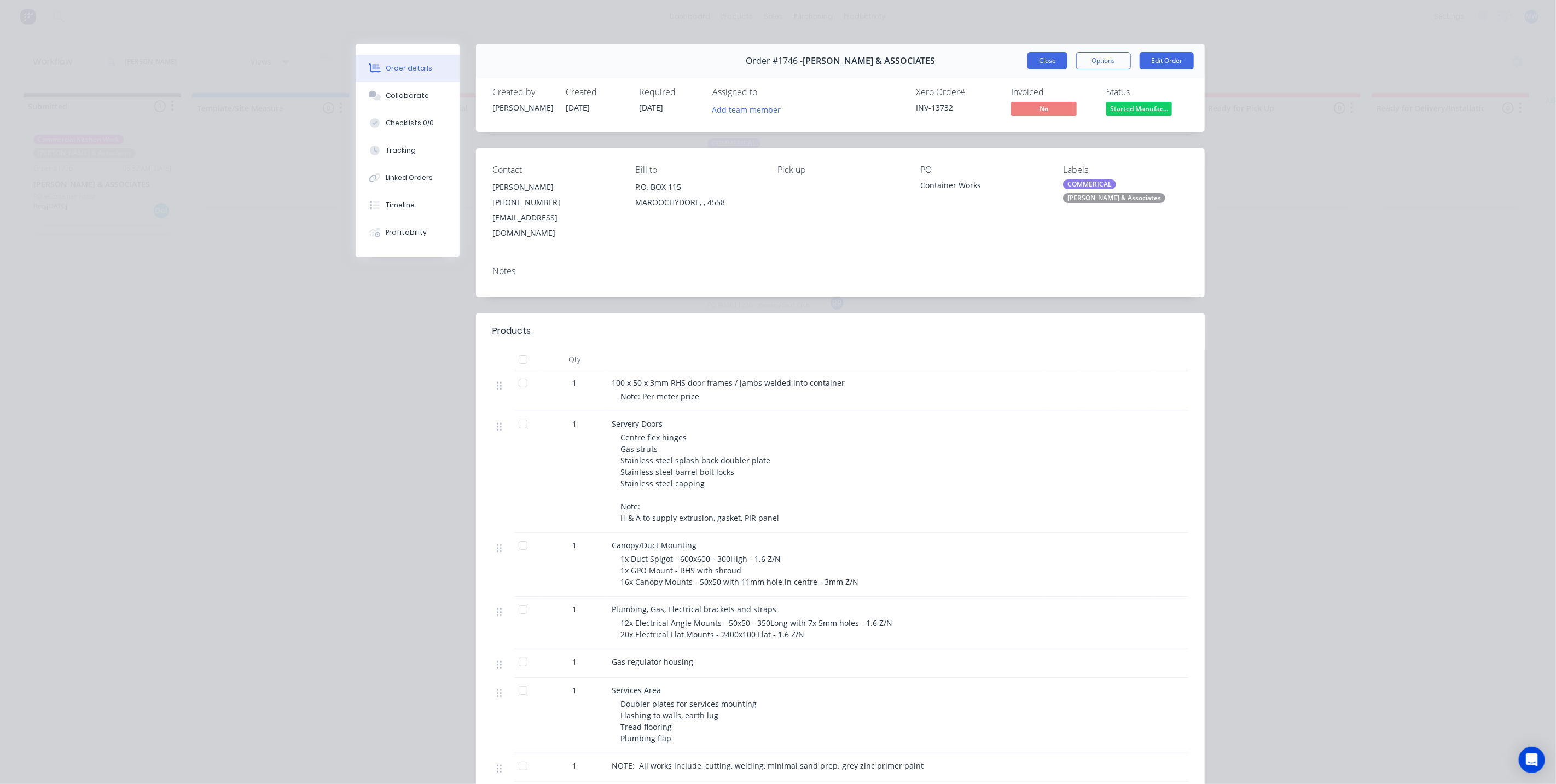
click at [1052, 58] on button "Close" at bounding box center [1047, 61] width 40 height 18
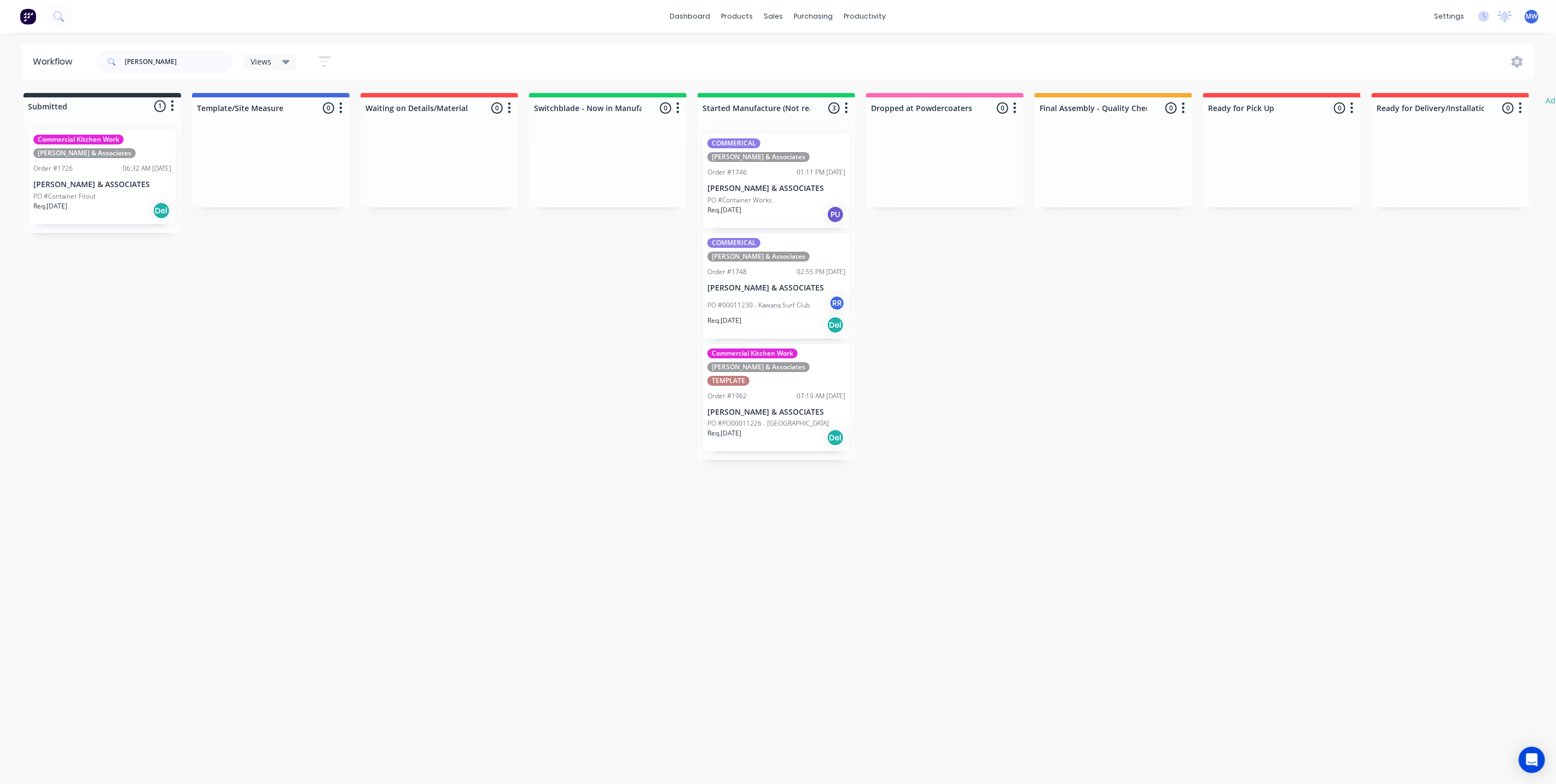
click at [785, 316] on div "Req. 28/08/25 Del" at bounding box center [776, 324] width 138 height 18
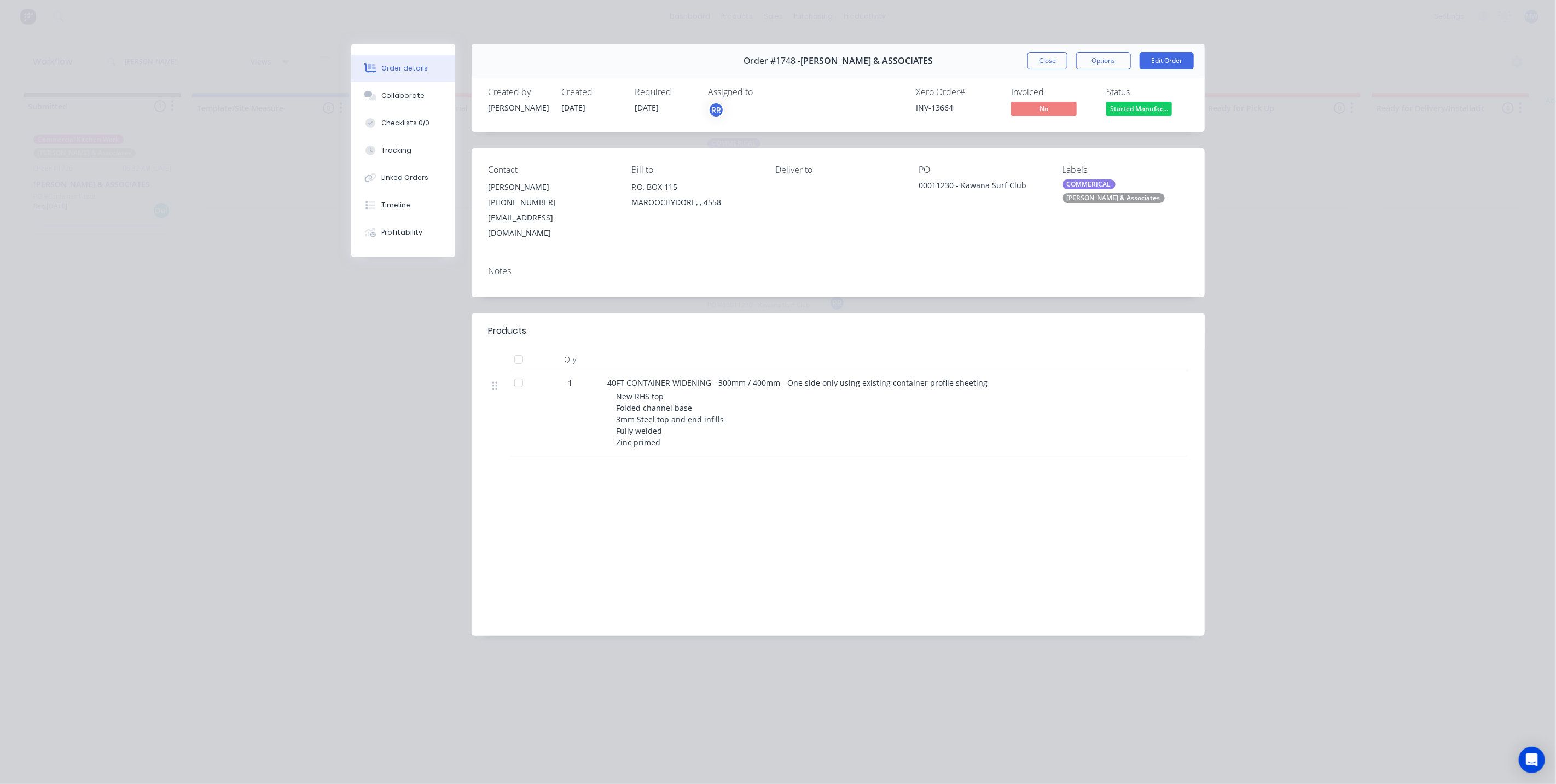
click at [1053, 57] on button "Close" at bounding box center [1047, 61] width 40 height 18
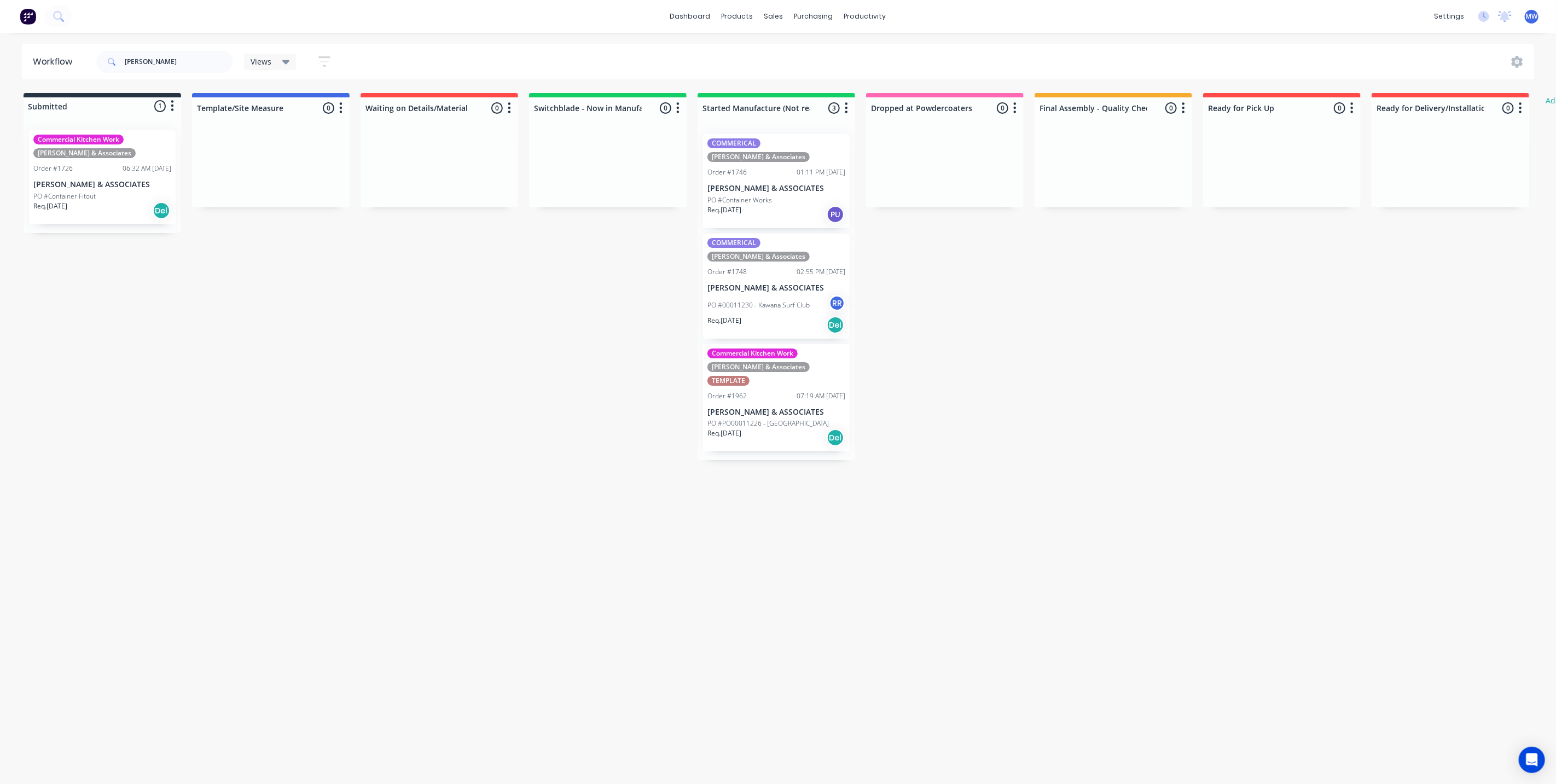
click at [965, 353] on div "Submitted 1 Status colour #273444 hex #273444 Save Cancel Summaries Total order…" at bounding box center [904, 276] width 1825 height 367
click at [515, 362] on div "Submitted 1 Status colour #273444 hex #273444 Save Cancel Summaries Total order…" at bounding box center [904, 276] width 1825 height 367
click at [786, 195] on div "PO #Container Works" at bounding box center [776, 199] width 138 height 9
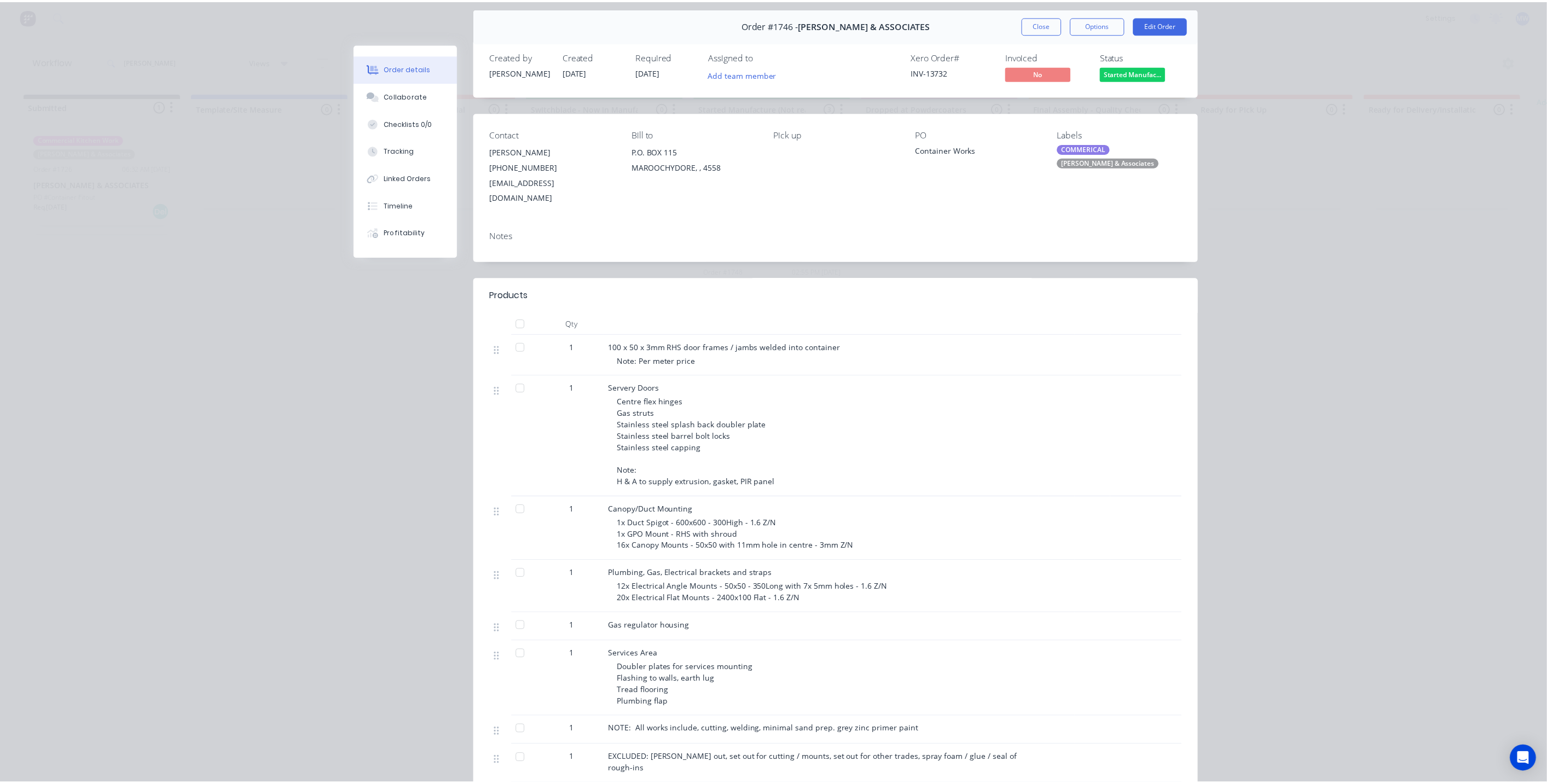
scroll to position [0, 0]
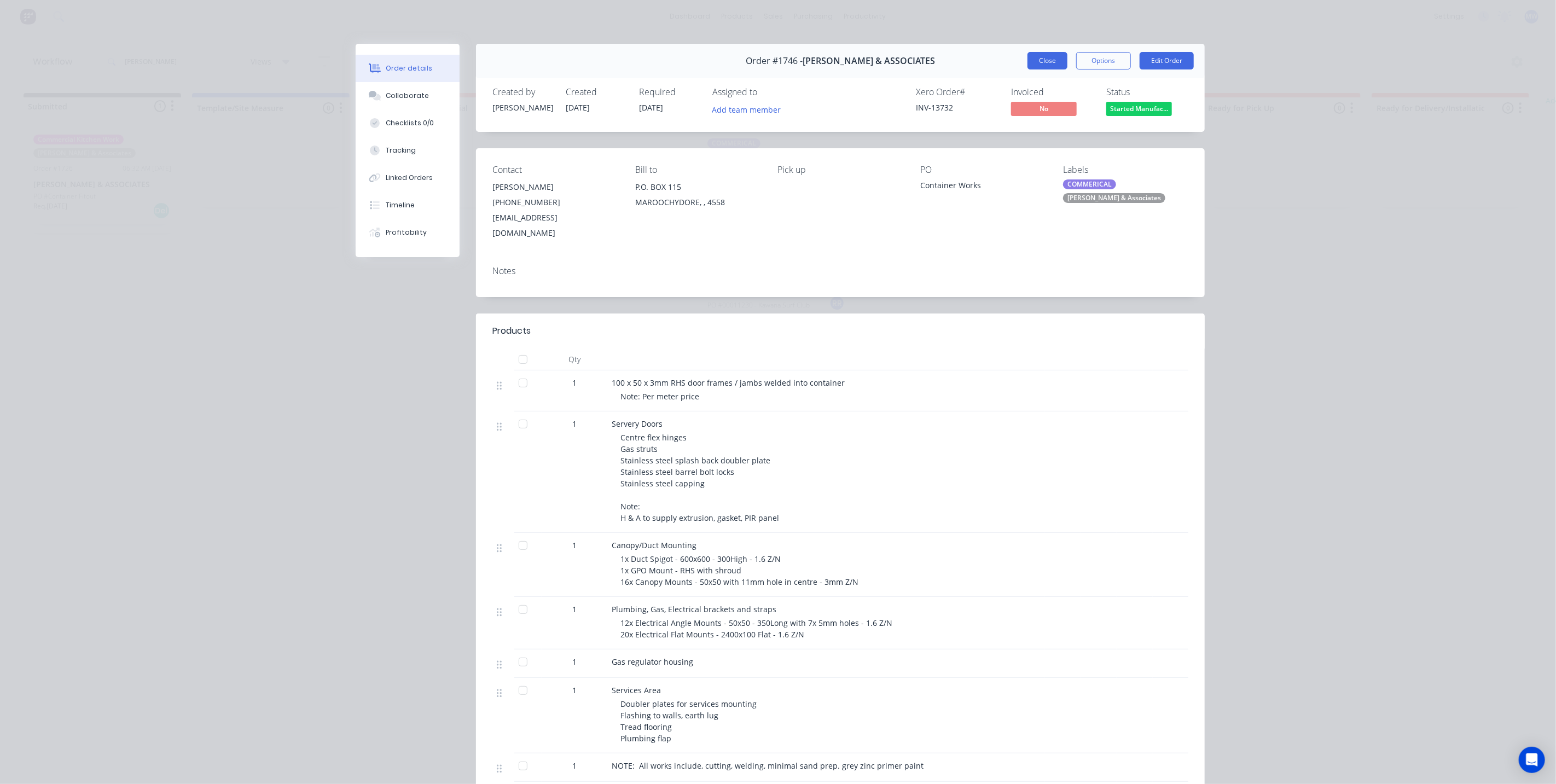
click at [1036, 58] on button "Close" at bounding box center [1047, 61] width 40 height 18
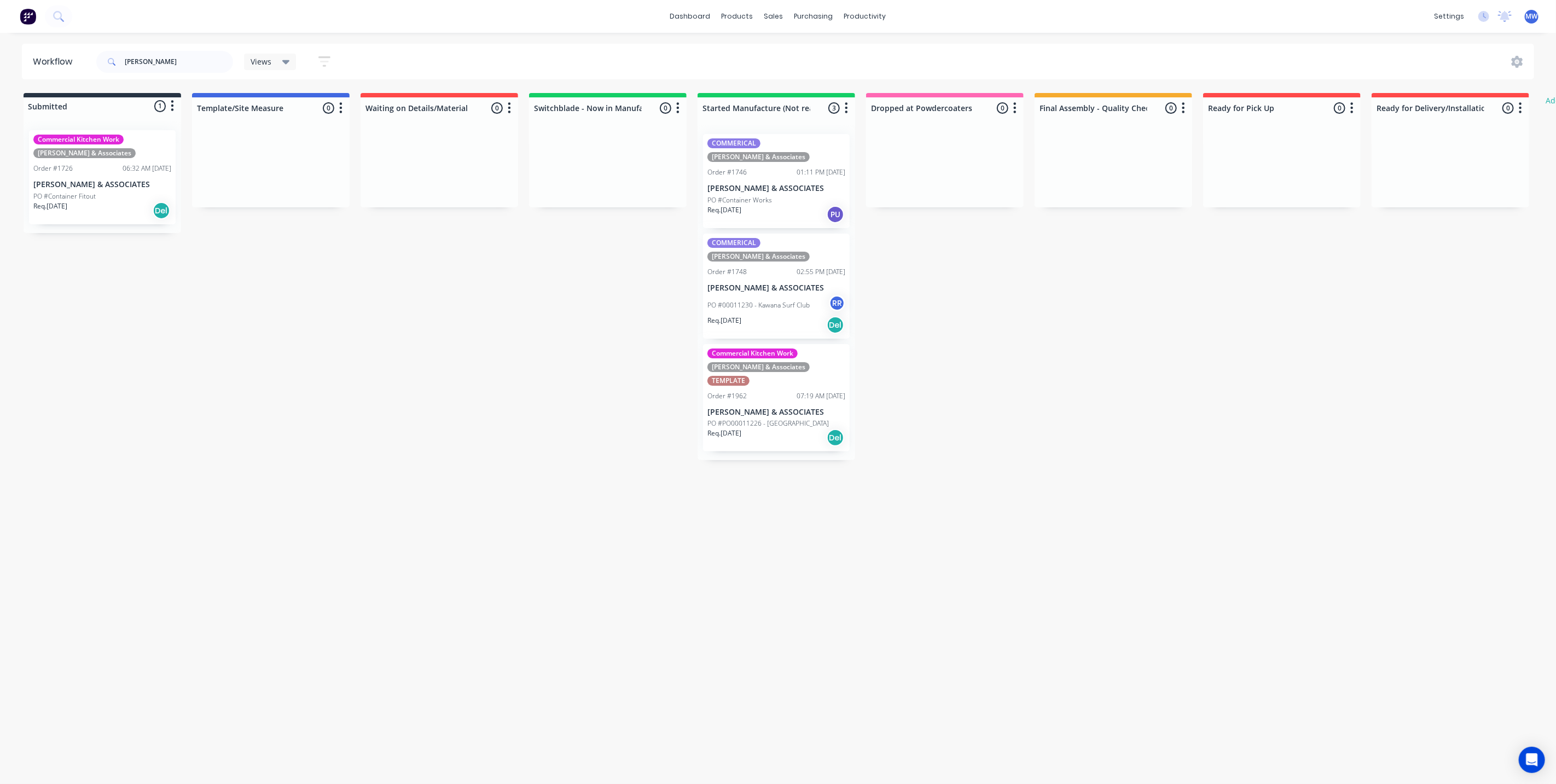
click at [547, 346] on div "Submitted 1 Status colour #273444 hex #273444 Save Cancel Summaries Total order…" at bounding box center [904, 276] width 1825 height 367
click at [171, 58] on input "hiller" at bounding box center [179, 62] width 108 height 22
drag, startPoint x: 171, startPoint y: 58, endPoint x: 28, endPoint y: 64, distance: 143.1
click at [28, 64] on header "Workflow hiller Views Save new view None (Default) edit SCSM - MAIN edit SUNCOA…" at bounding box center [778, 61] width 1513 height 36
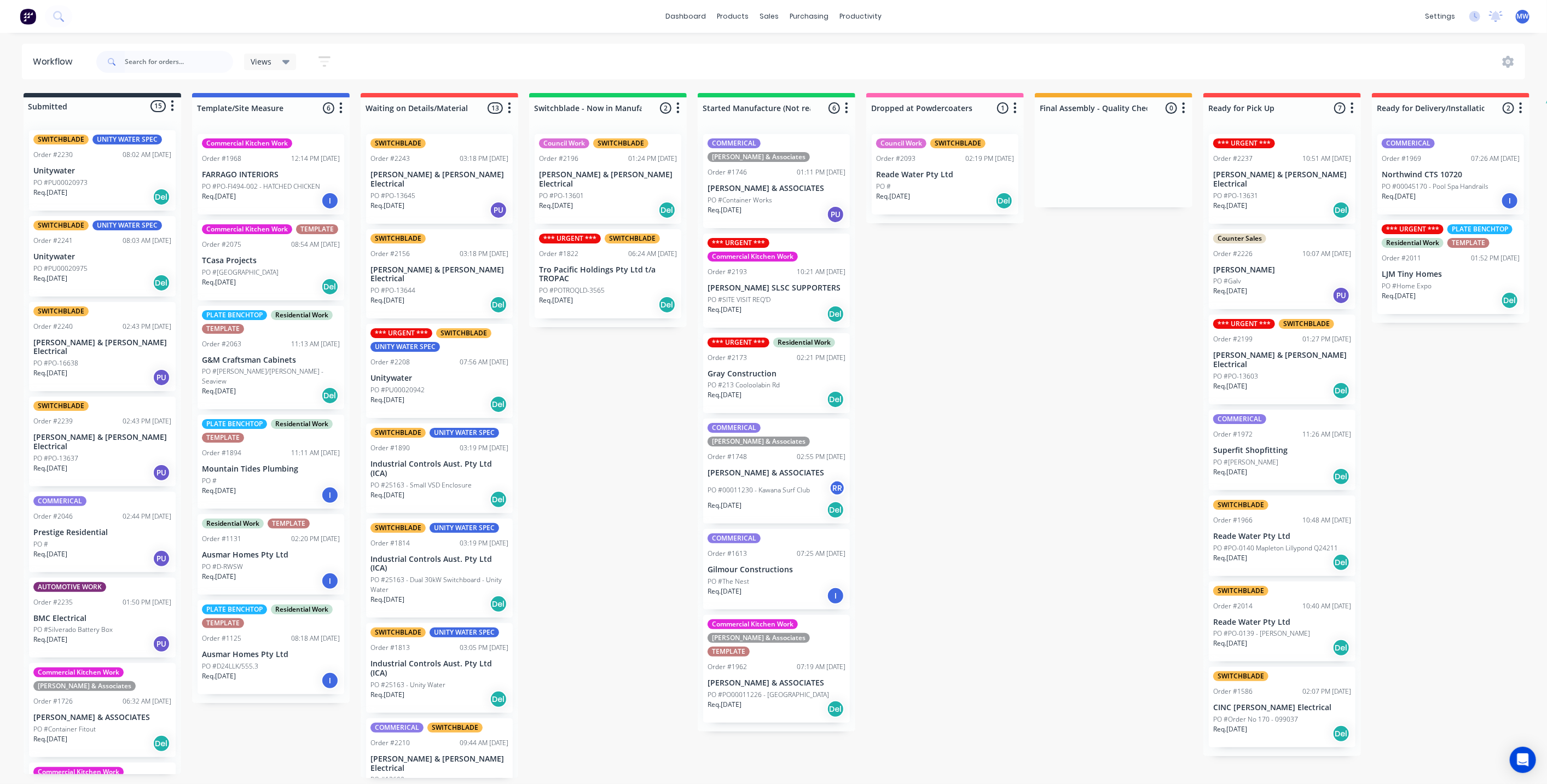
click at [607, 463] on div "Submitted 15 Status colour #273444 hex #273444 Save Cancel Summaries Total orde…" at bounding box center [904, 435] width 1826 height 685
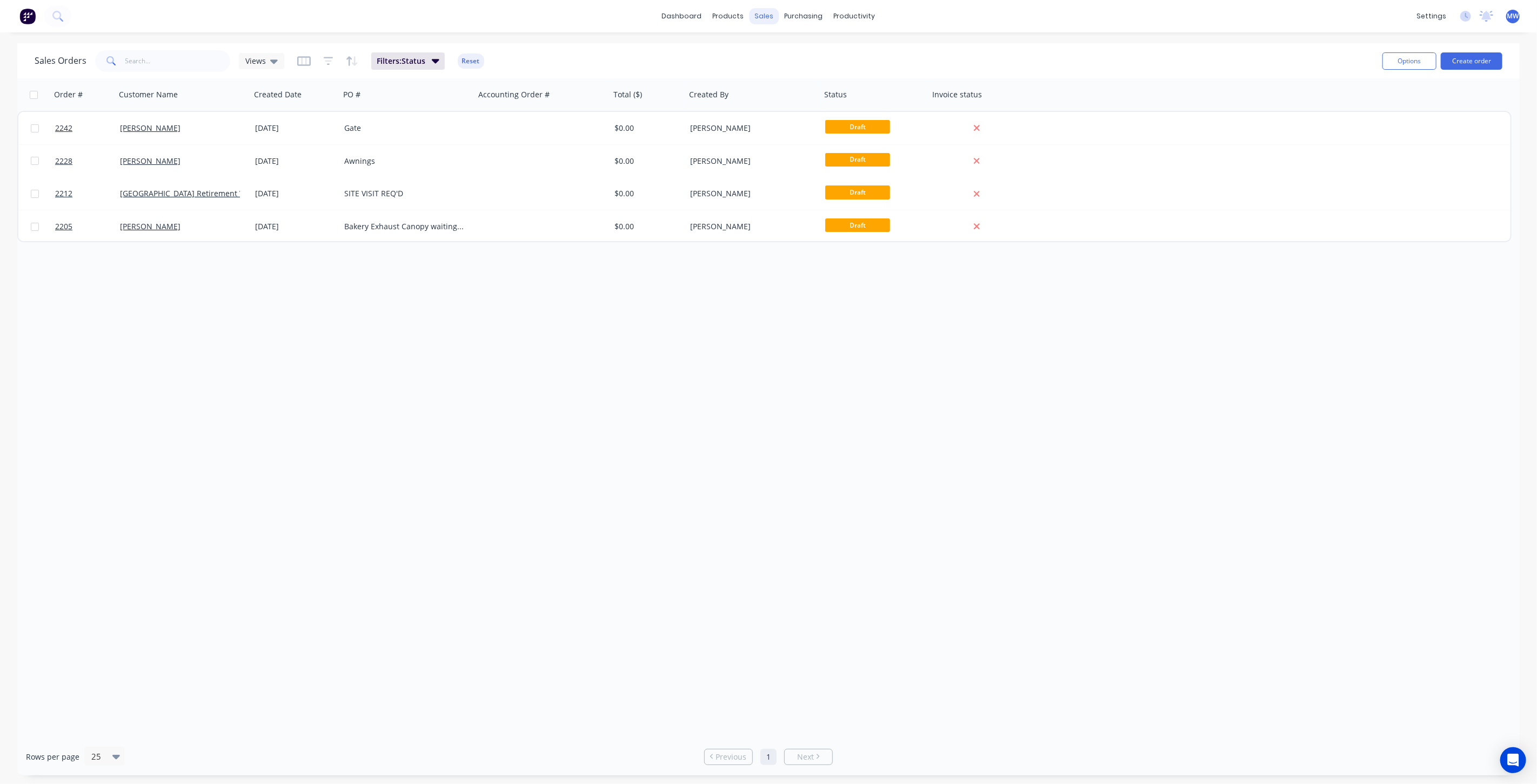
click at [775, 20] on div "sales" at bounding box center [764, 16] width 30 height 16
click at [798, 55] on div "Sales Orders" at bounding box center [804, 51] width 44 height 9
click at [270, 61] on icon at bounding box center [274, 61] width 7 height 12
click at [273, 149] on button "None (Default)" at bounding box center [303, 152] width 123 height 12
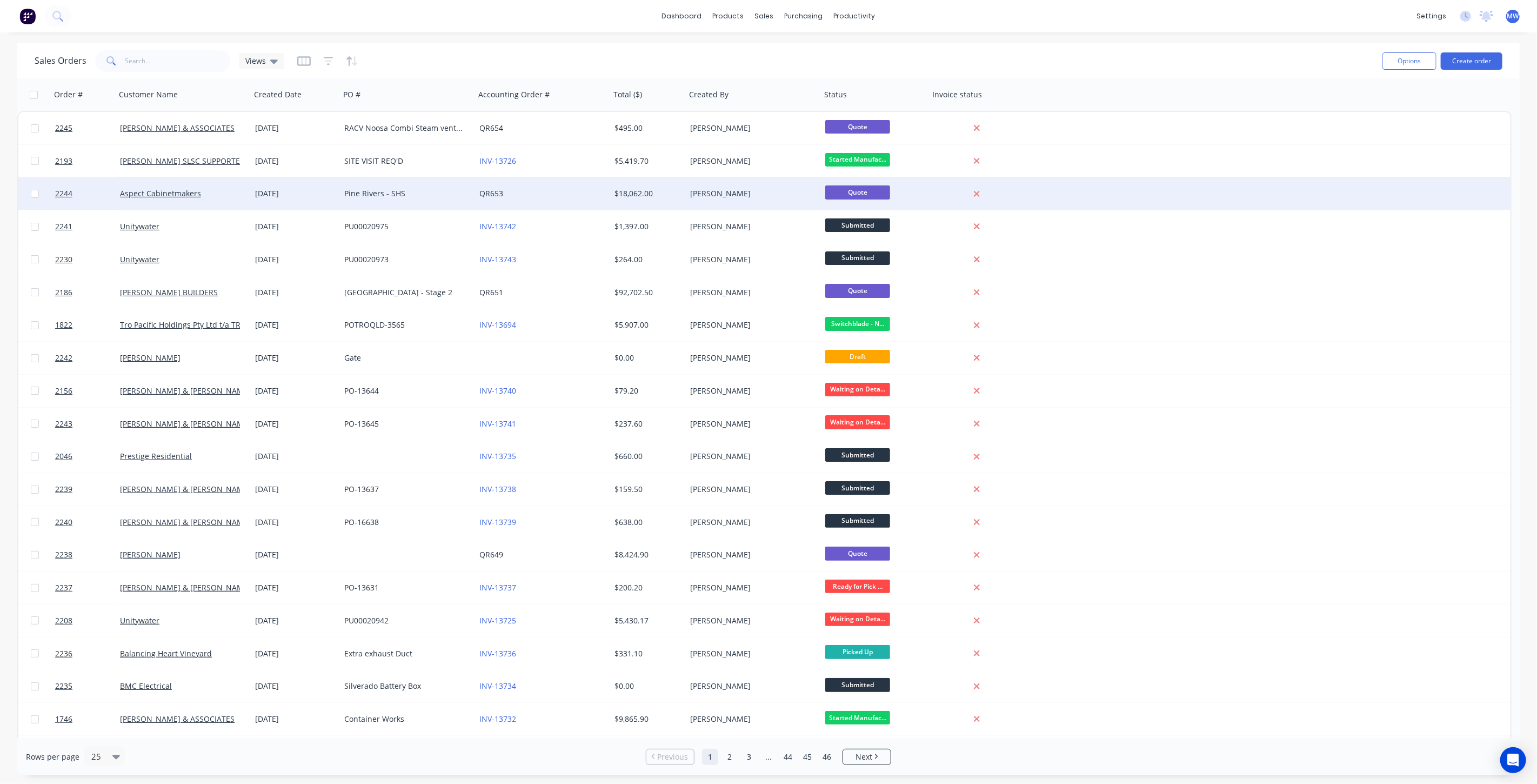
click at [416, 197] on div "Pine Rivers - SHS" at bounding box center [404, 193] width 120 height 11
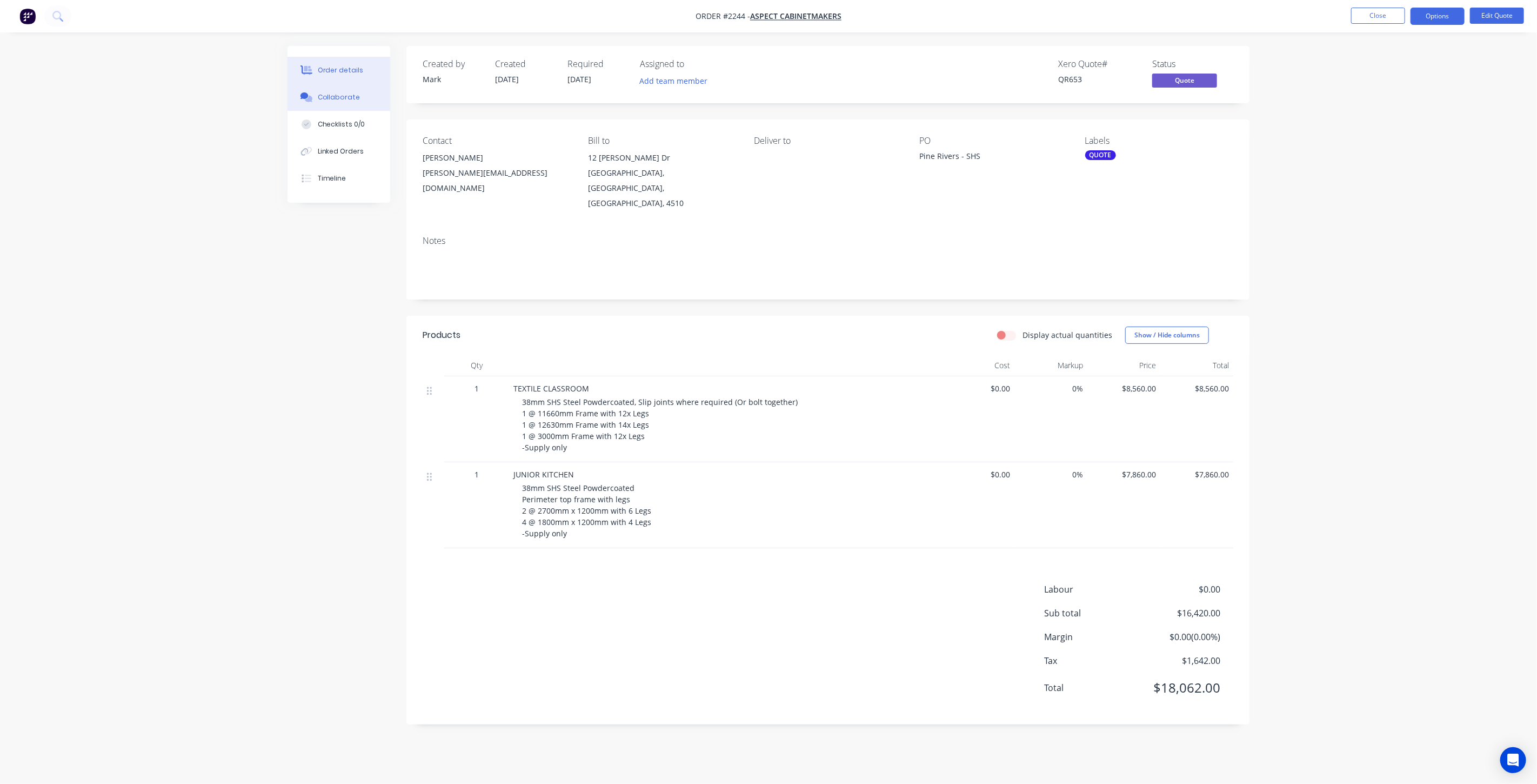
click at [360, 105] on button "Collaborate" at bounding box center [339, 97] width 103 height 27
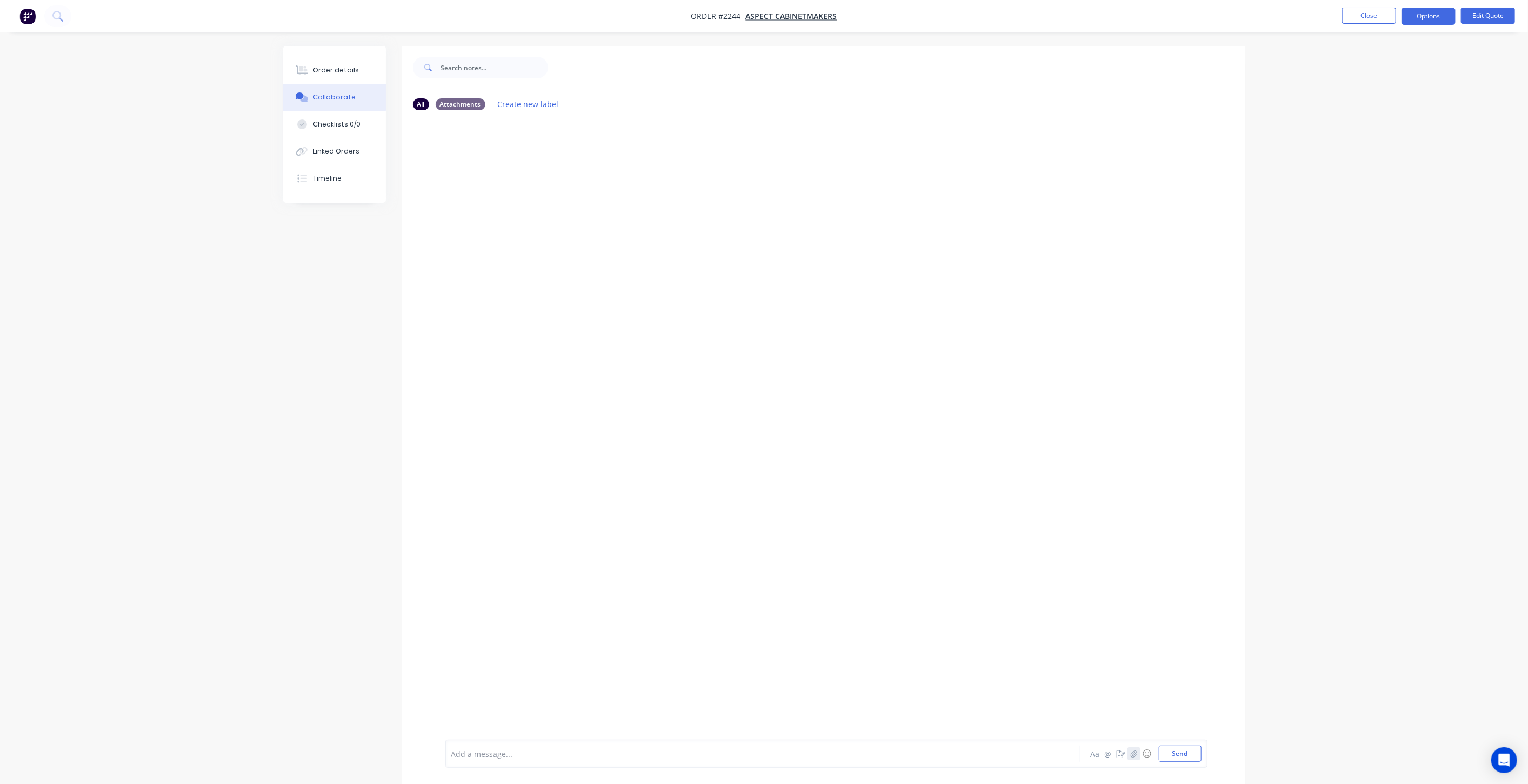
click at [1135, 755] on icon "button" at bounding box center [1133, 753] width 6 height 7
click at [1137, 754] on icon "button" at bounding box center [1133, 753] width 6 height 7
click at [1178, 757] on button "Send" at bounding box center [1180, 753] width 43 height 16
click at [1349, 17] on button "Close" at bounding box center [1369, 15] width 54 height 16
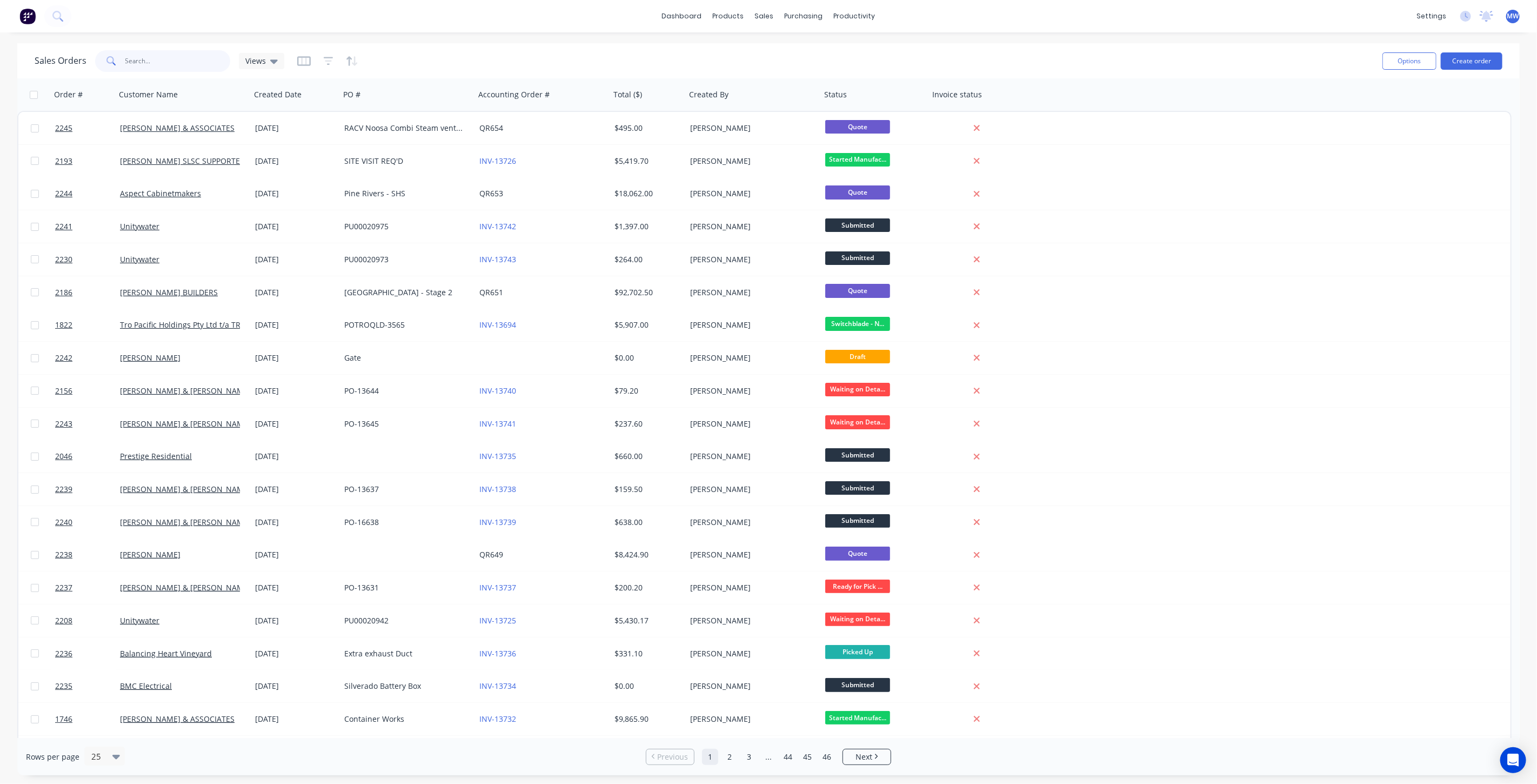
click at [171, 54] on input "text" at bounding box center [178, 61] width 105 height 22
type input "1969"
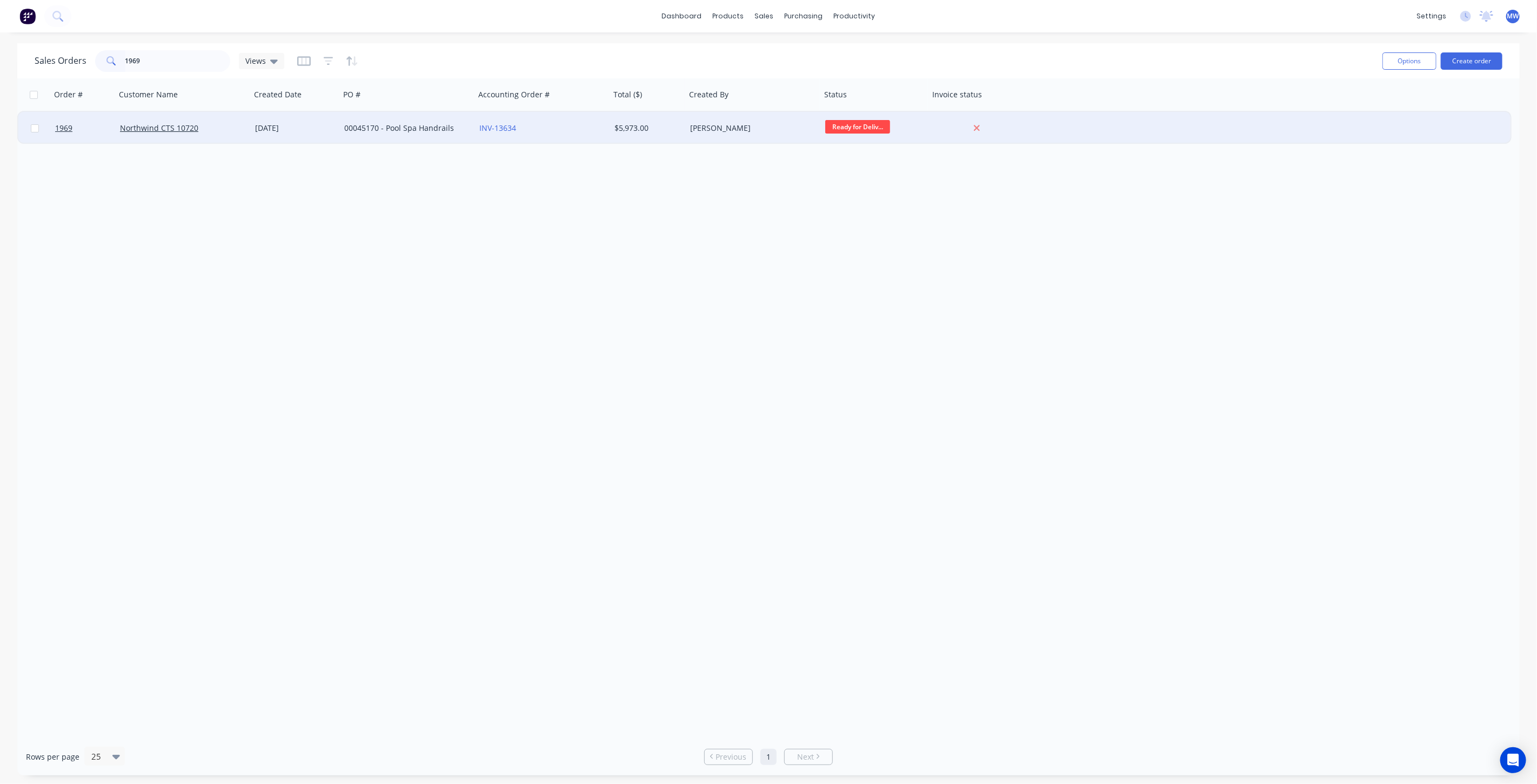
click at [339, 127] on div "22 Jul 2025" at bounding box center [295, 128] width 90 height 32
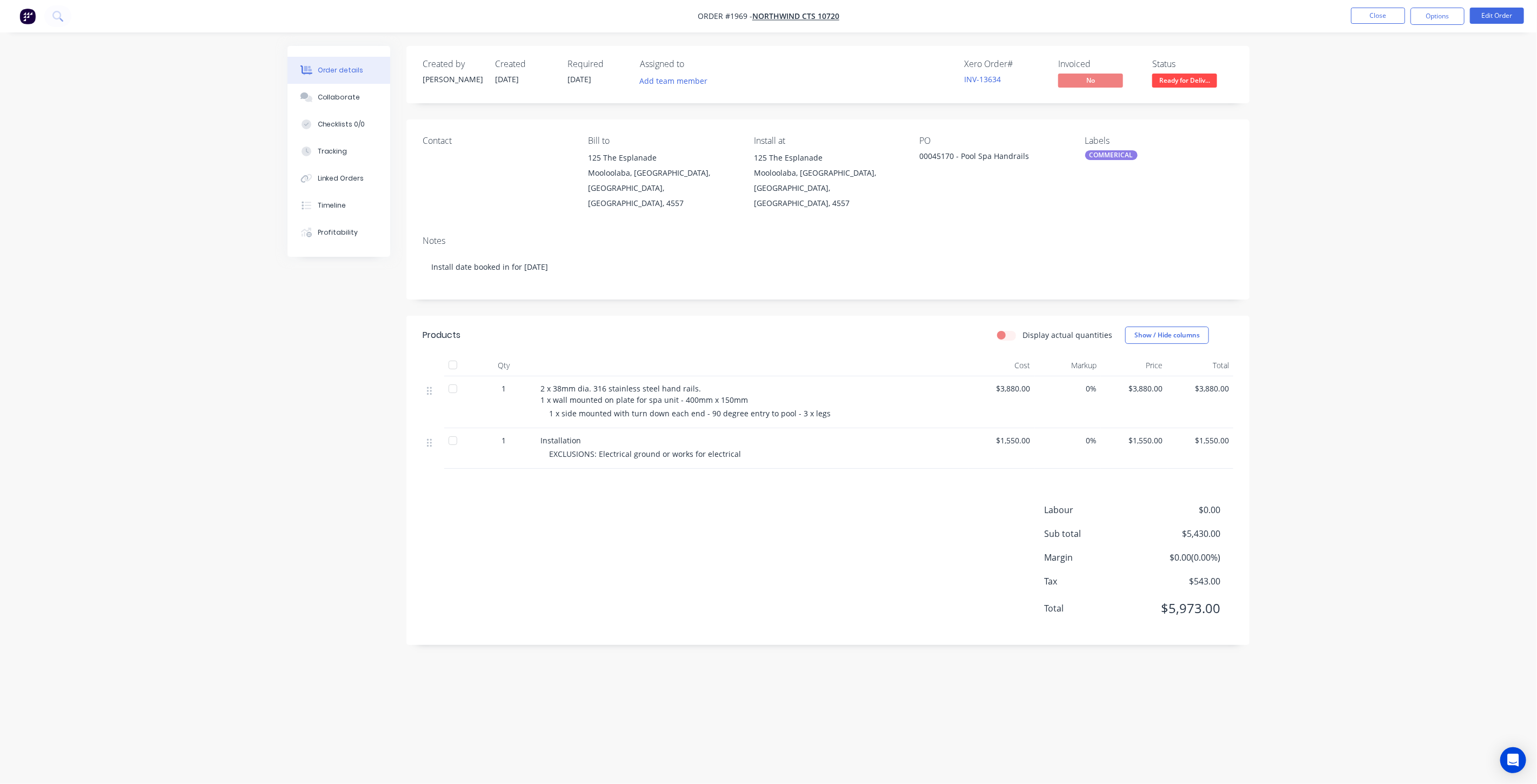
click at [1317, 270] on div "Order details Collaborate Checklists 0/0 Tracking Linked Orders Timeline Profit…" at bounding box center [768, 392] width 1537 height 784
click at [1484, 17] on button "Edit Order" at bounding box center [1497, 15] width 54 height 16
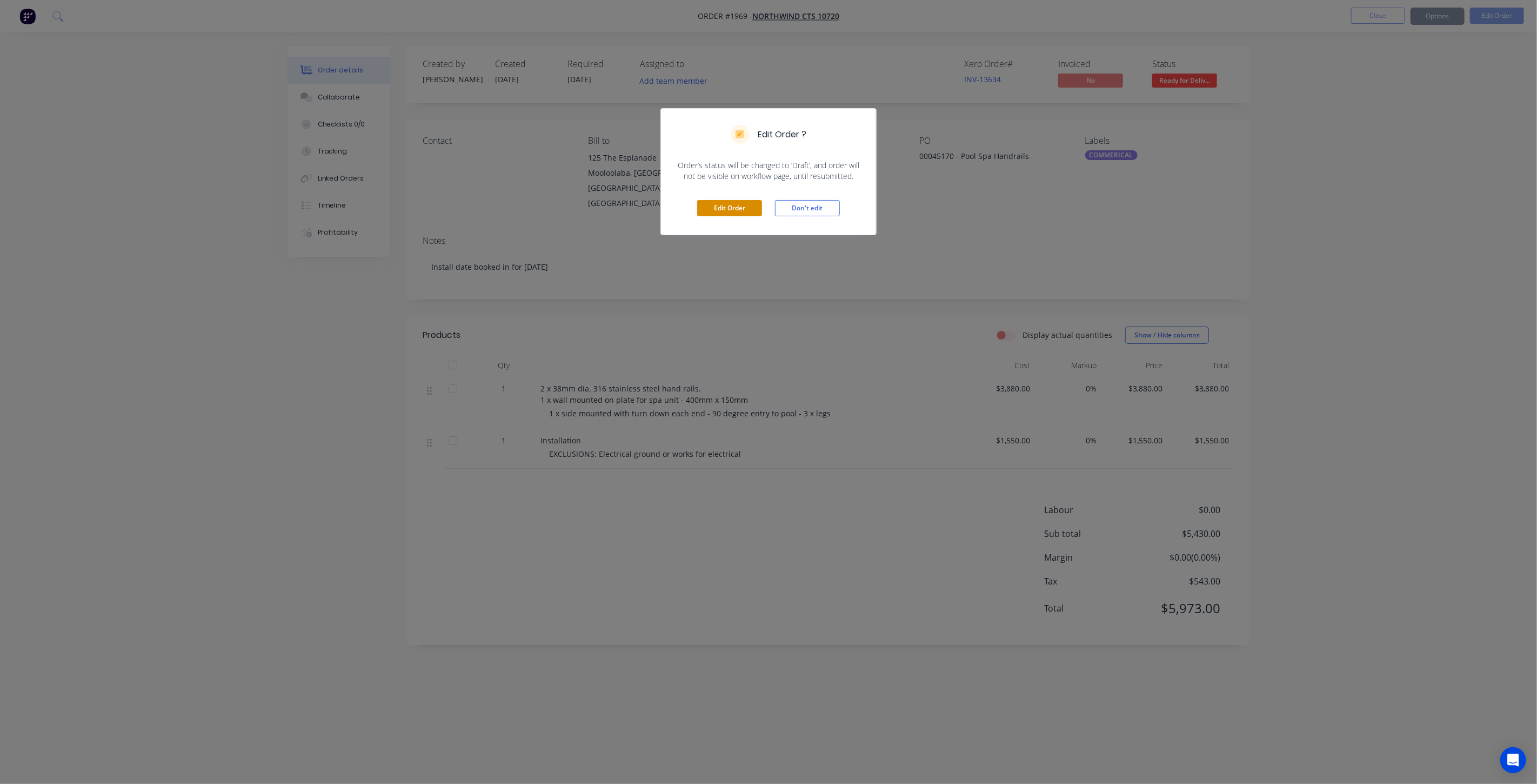
click at [732, 207] on button "Edit Order" at bounding box center [730, 208] width 65 height 16
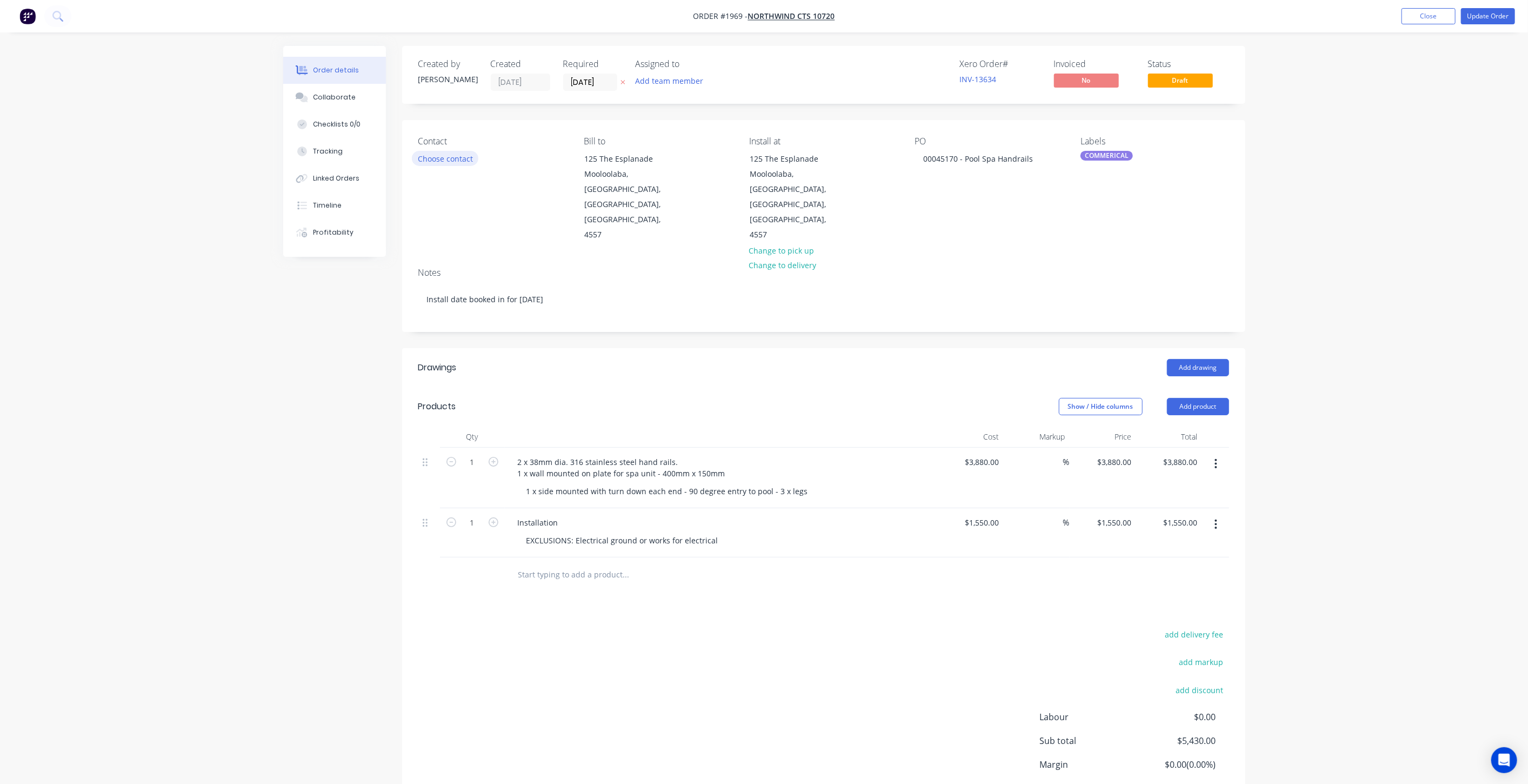
click at [444, 154] on button "Choose contact" at bounding box center [445, 158] width 66 height 14
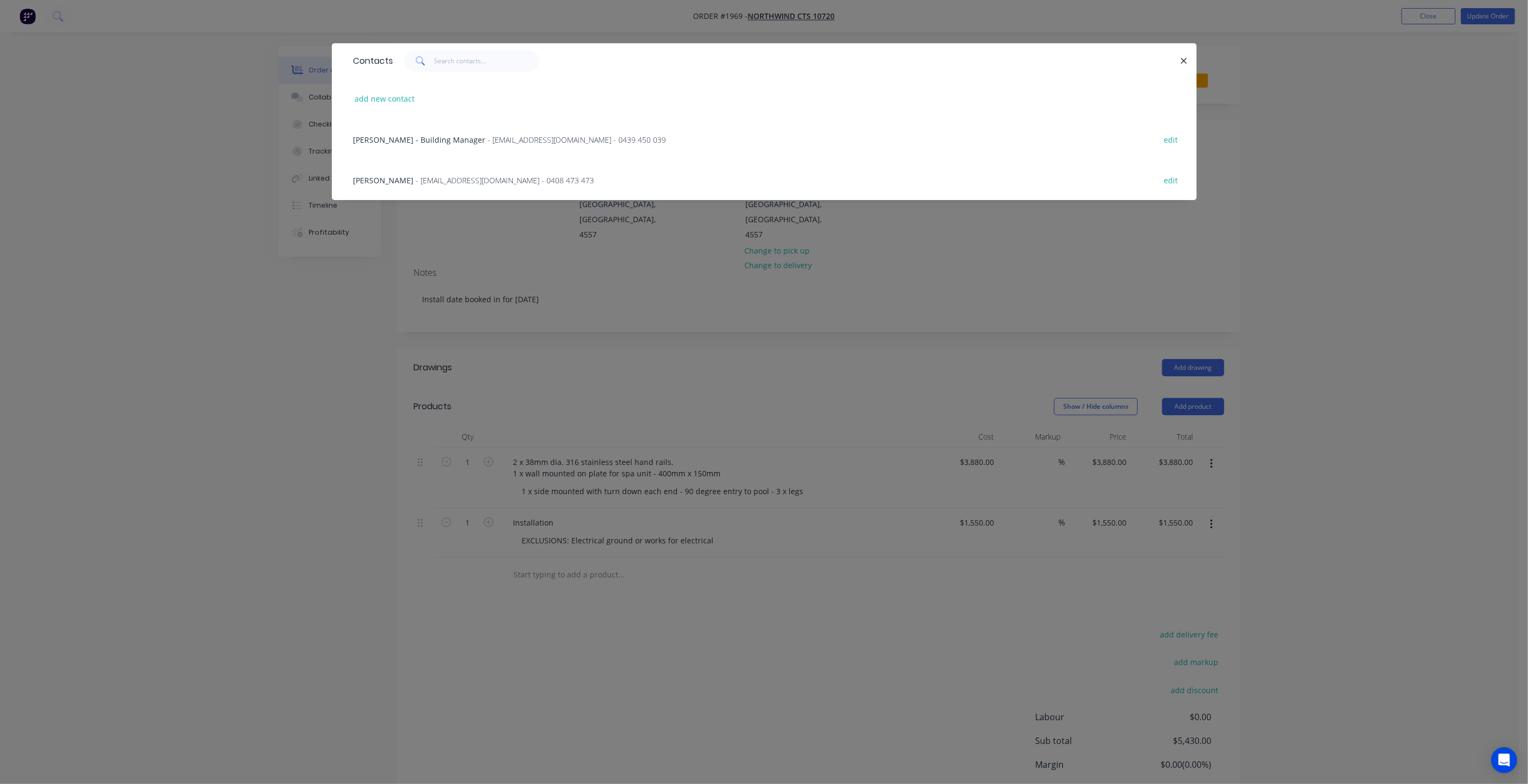
click at [394, 139] on span "[PERSON_NAME] - Building Manager" at bounding box center [420, 139] width 132 height 10
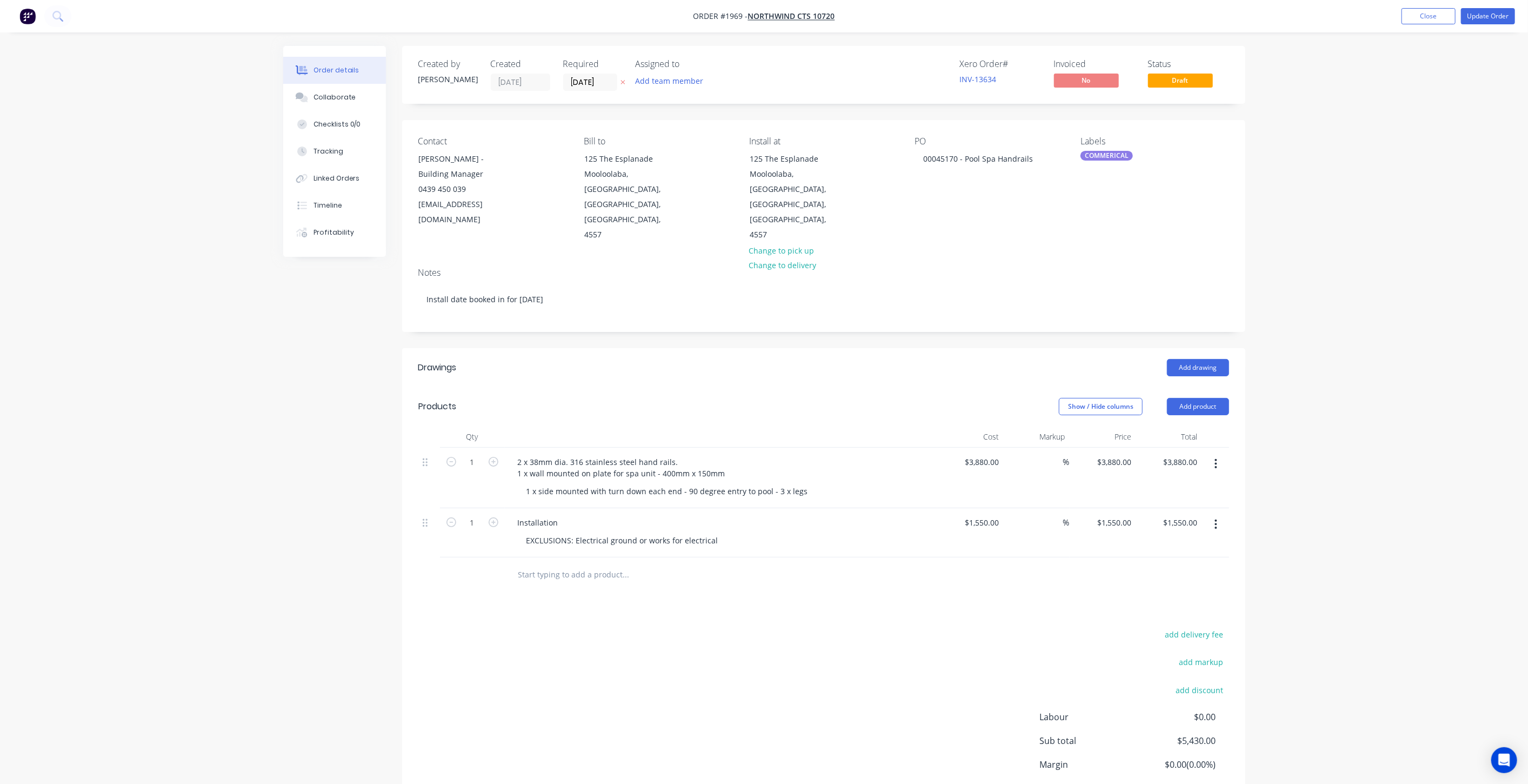
click at [1392, 297] on div "Order details Collaborate Checklists 0/0 Tracking Linked Orders Timeline Profit…" at bounding box center [764, 434] width 1528 height 868
click at [1428, 21] on button "Close" at bounding box center [1428, 16] width 54 height 16
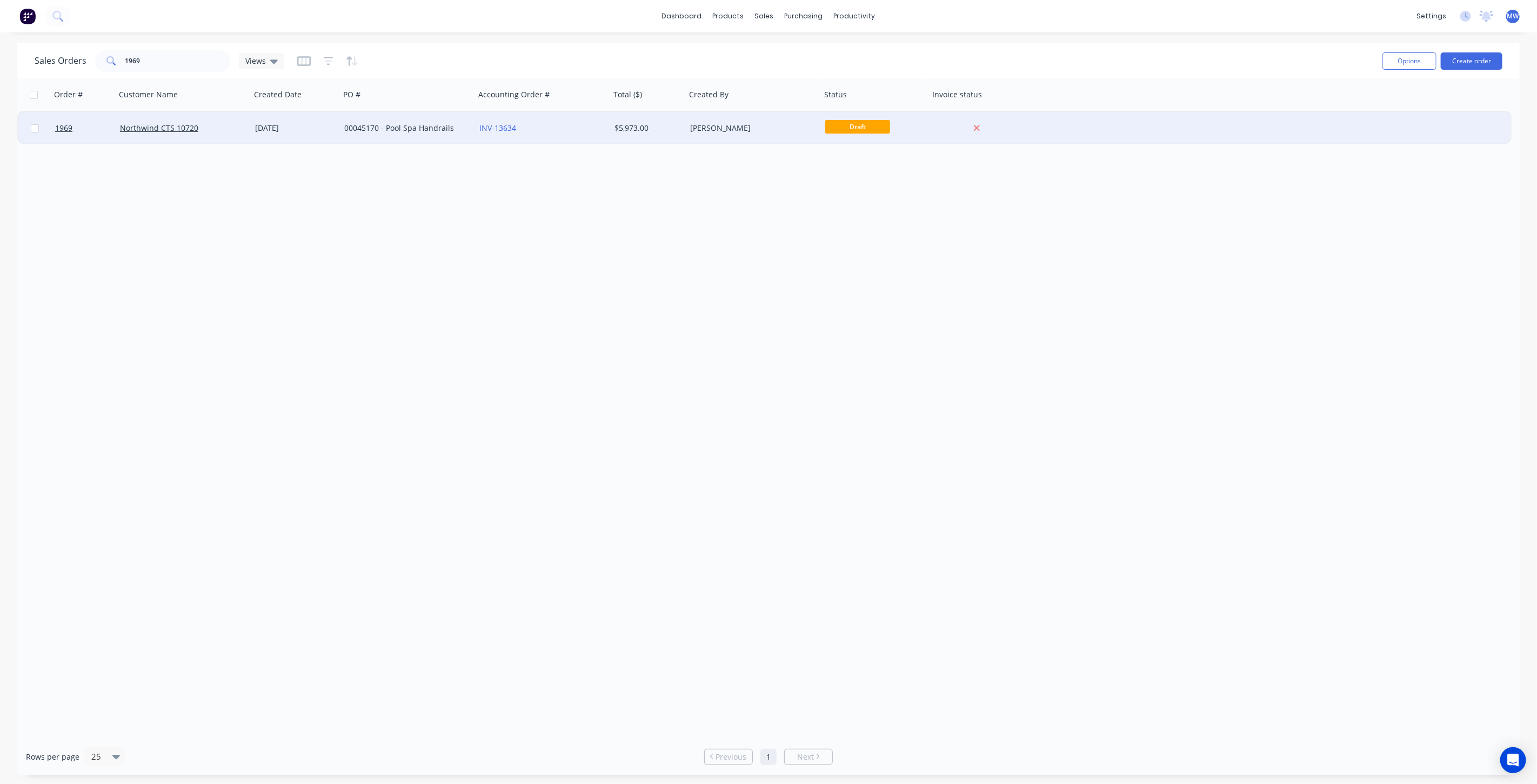
click at [674, 130] on div "$5,973.00" at bounding box center [646, 128] width 64 height 11
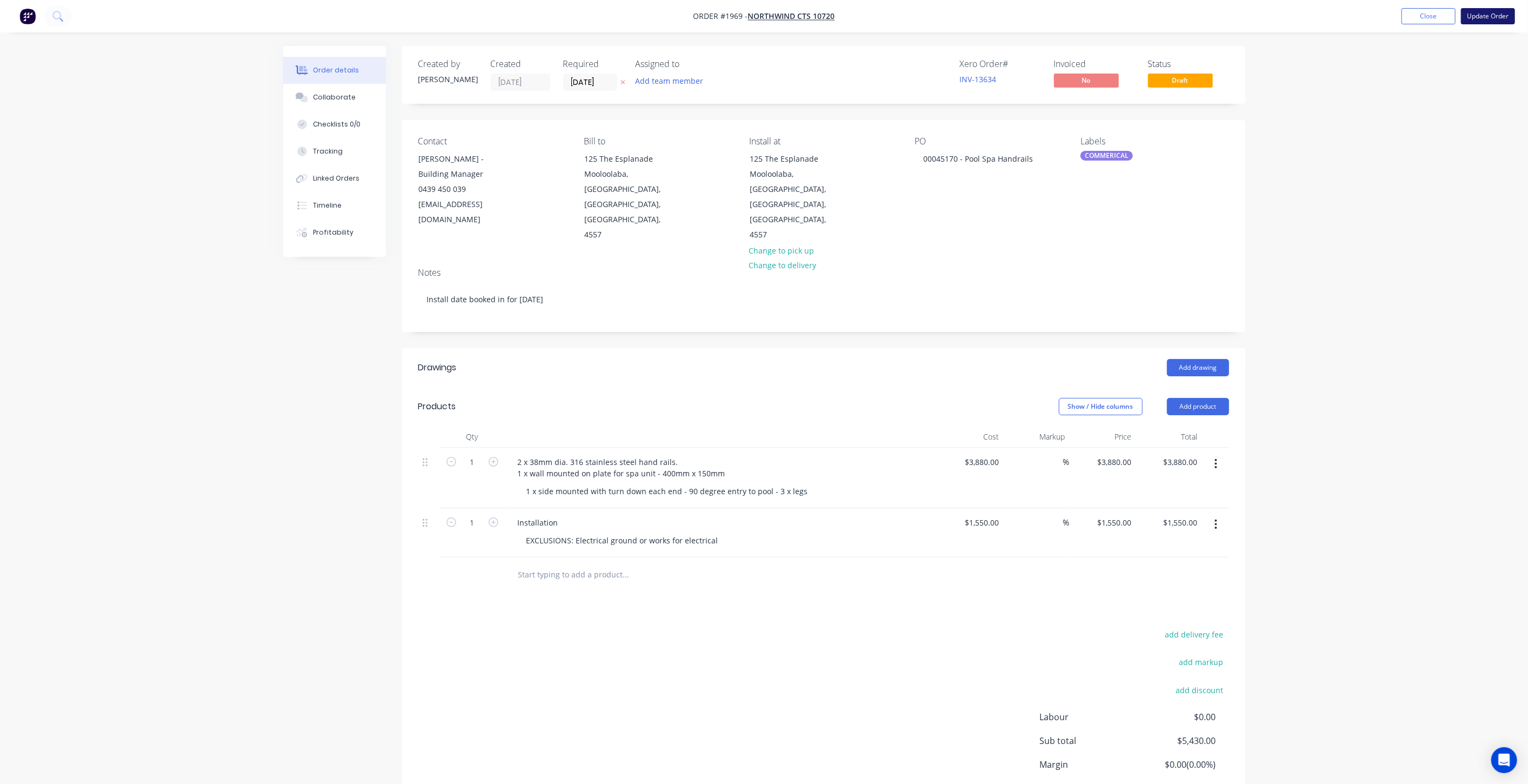
click at [1475, 19] on button "Update Order" at bounding box center [1488, 16] width 54 height 16
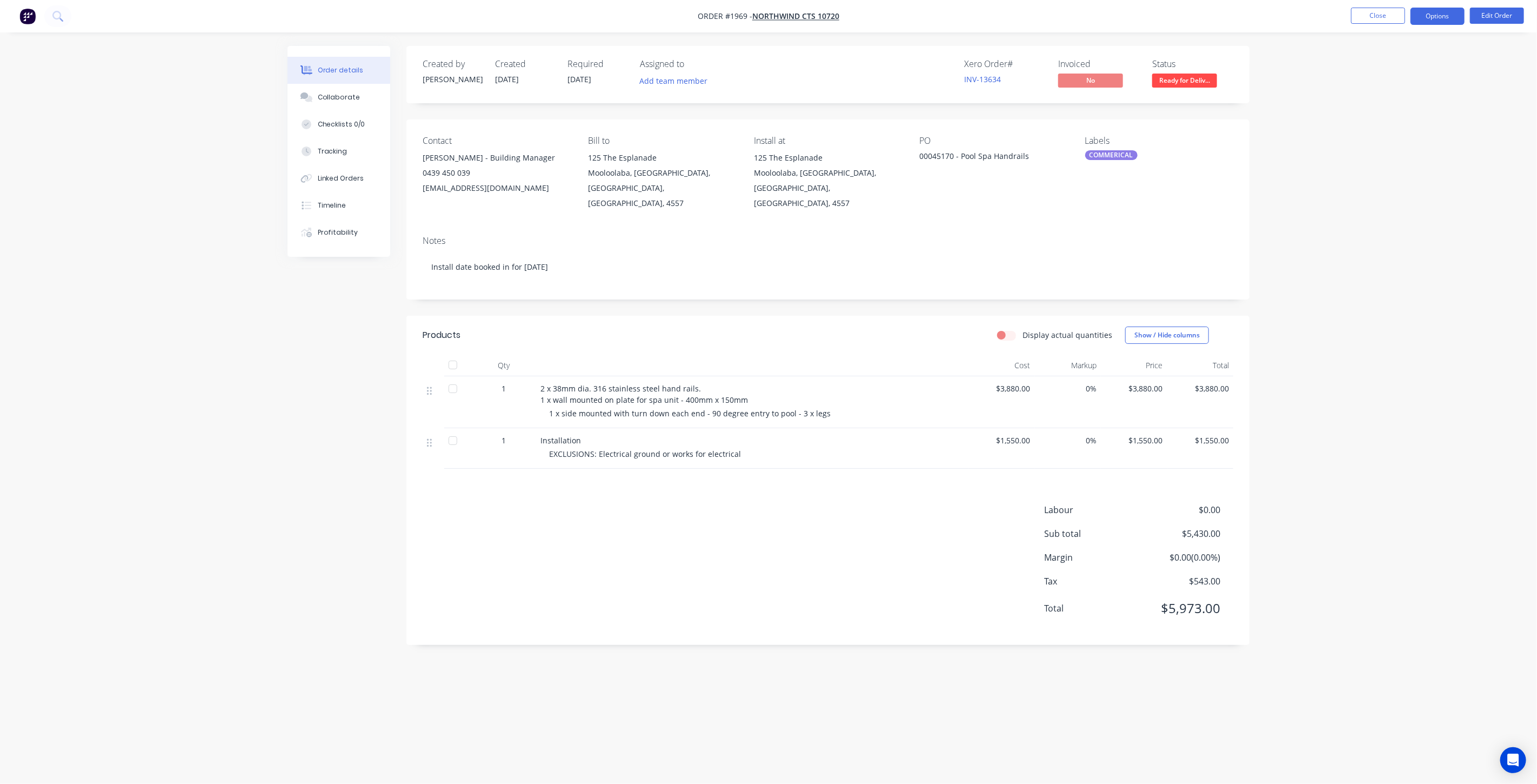
click at [1429, 11] on button "Options" at bounding box center [1437, 16] width 54 height 17
click at [1404, 254] on div "Duplicate" at bounding box center [1406, 261] width 100 height 16
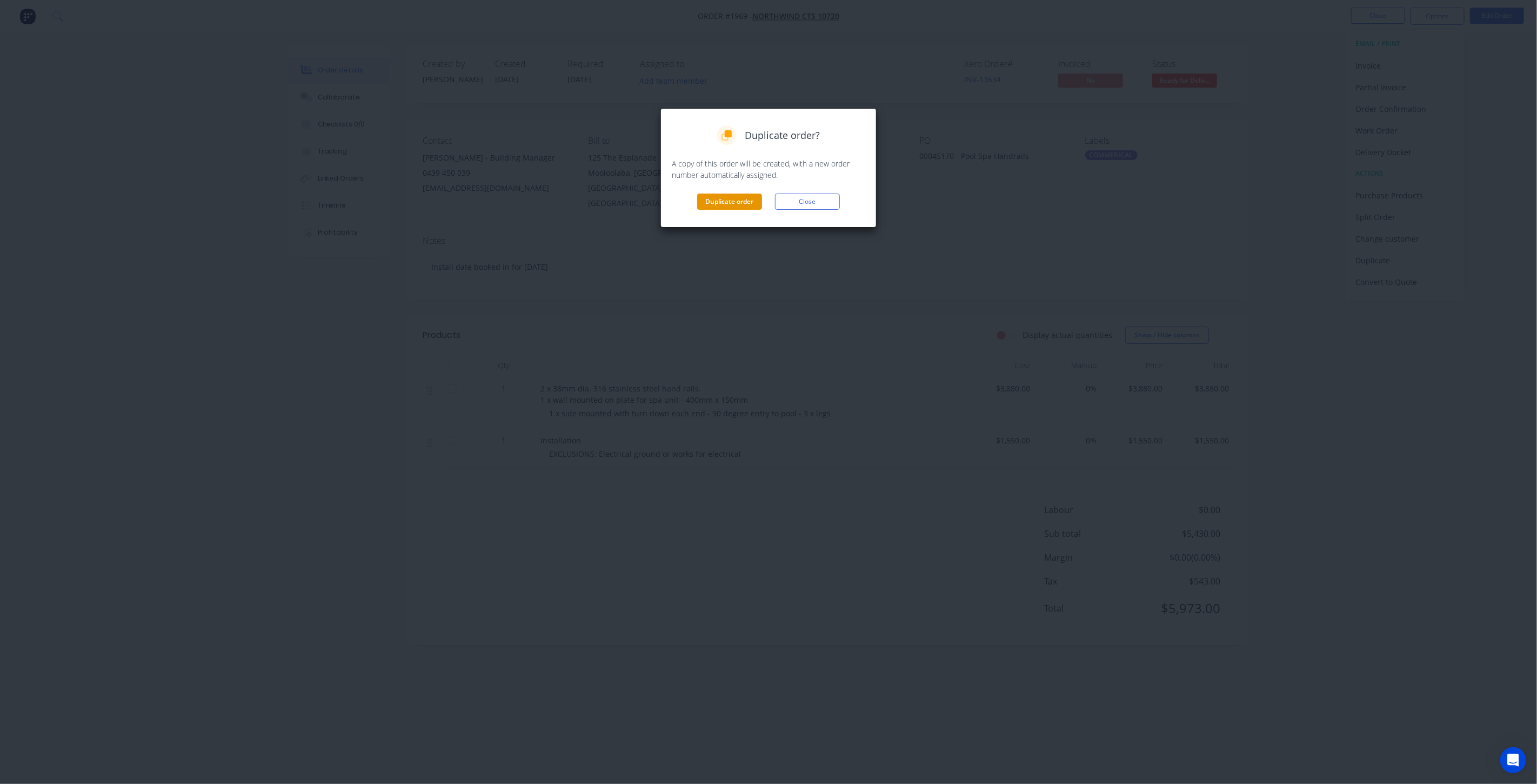
click at [734, 204] on button "Duplicate order" at bounding box center [730, 201] width 65 height 16
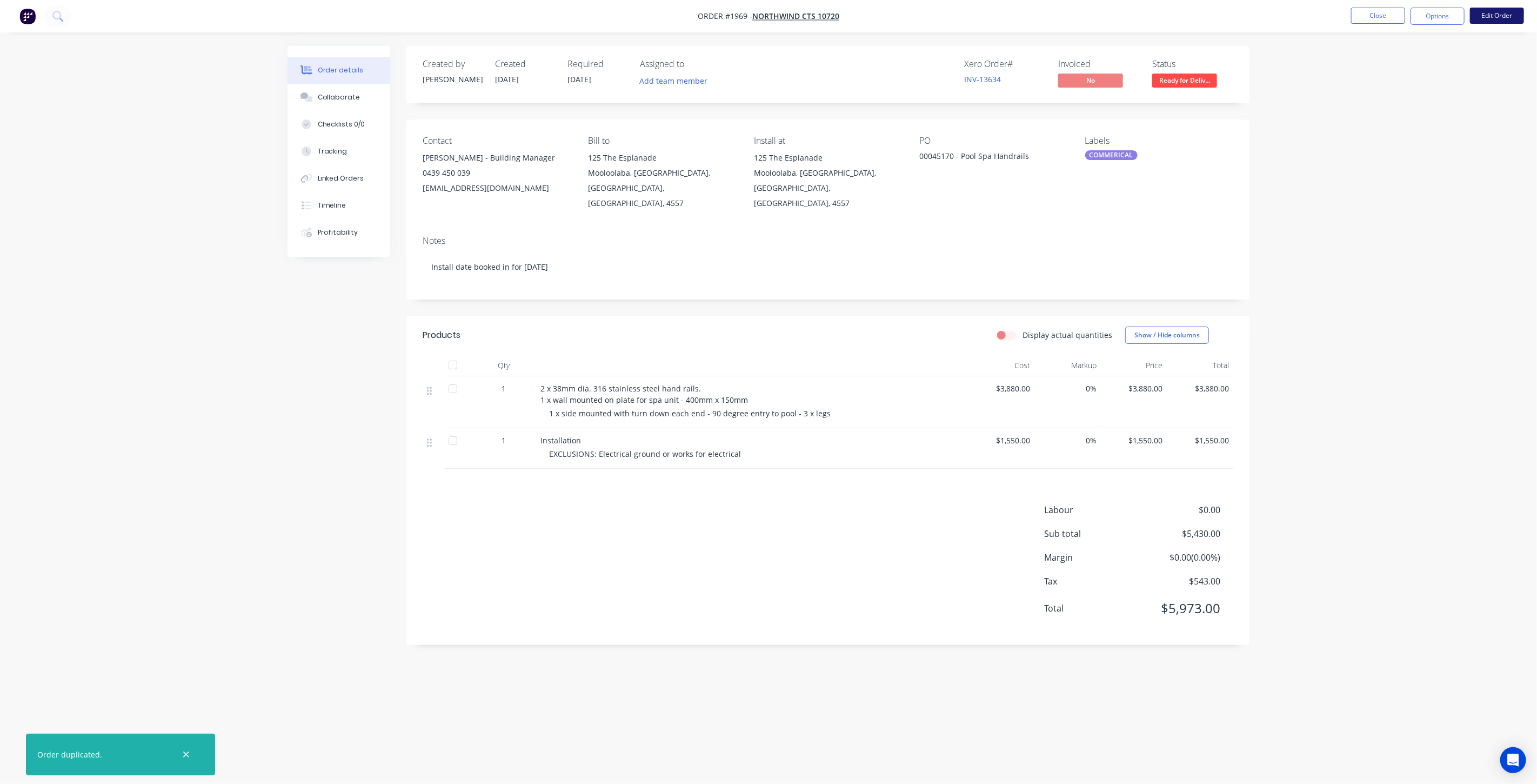
click at [1494, 19] on button "Edit Order" at bounding box center [1497, 15] width 54 height 16
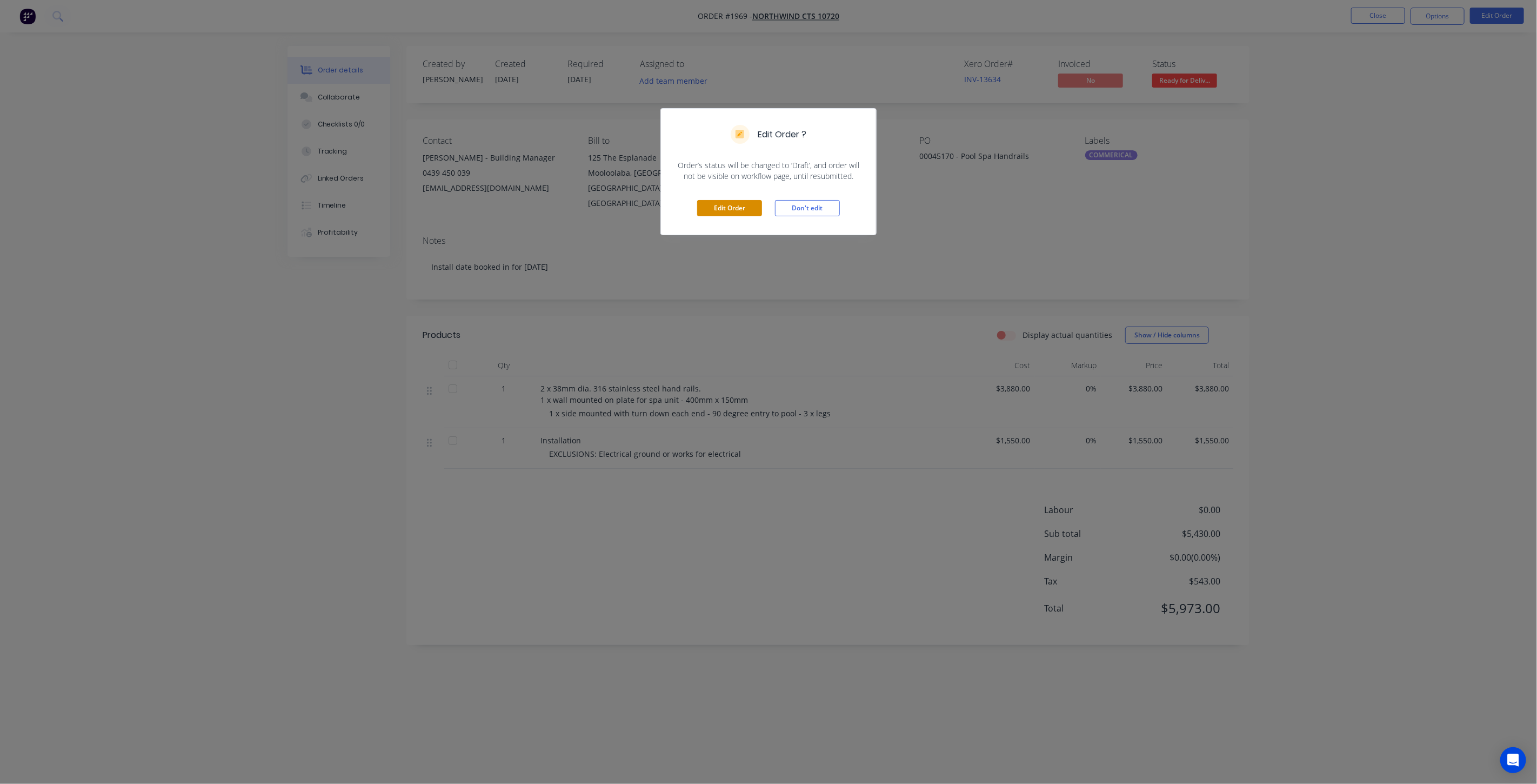
click at [746, 209] on button "Edit Order" at bounding box center [730, 208] width 65 height 16
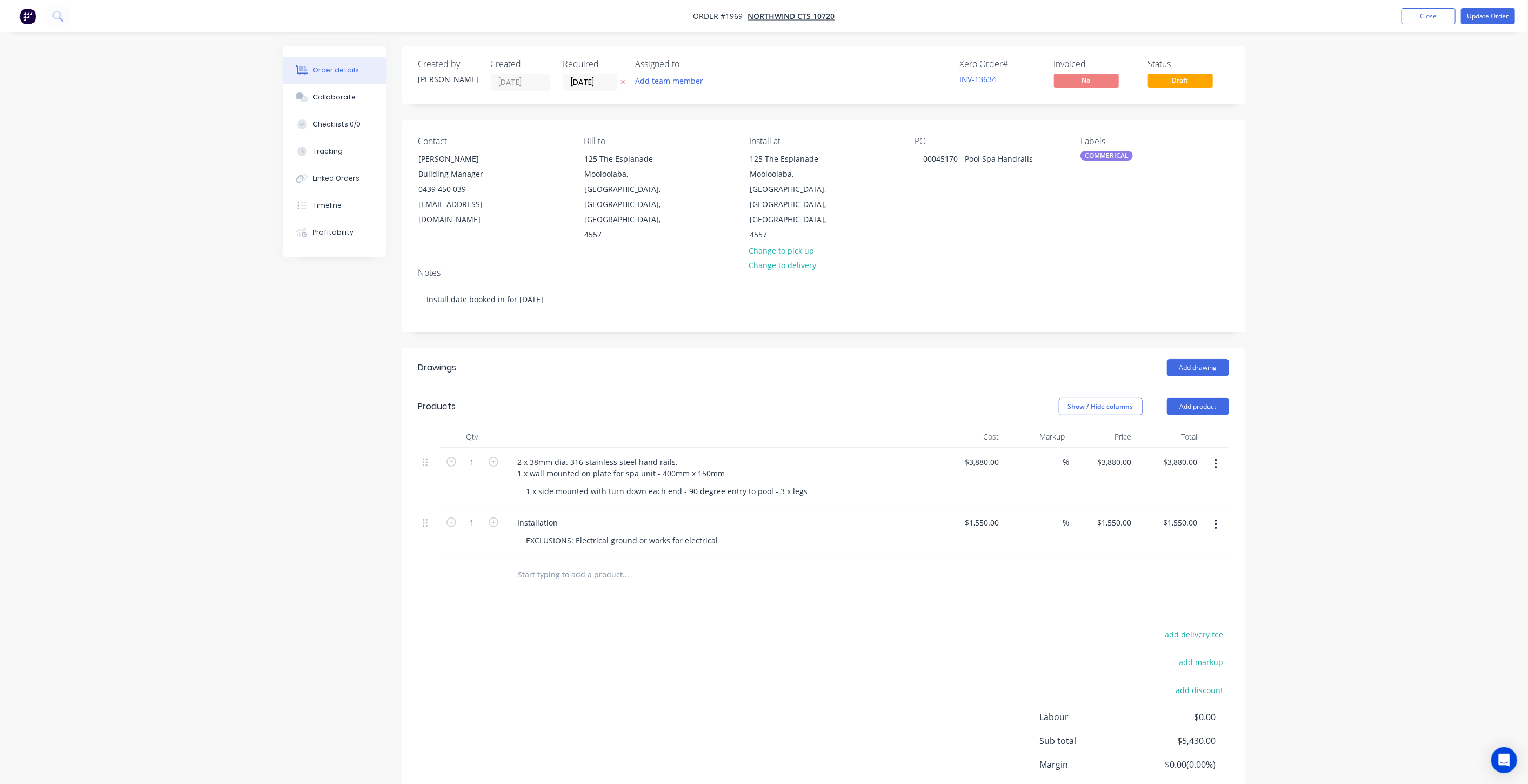
click at [1214, 515] on button "button" at bounding box center [1216, 524] width 25 height 19
click at [1180, 609] on div "Delete" at bounding box center [1178, 617] width 83 height 16
click at [1367, 504] on div "Order details Collaborate Checklists 0/0 Tracking Linked Orders Timeline Profit…" at bounding box center [764, 409] width 1528 height 819
click at [806, 483] on div "1 x side mounted with turn down each end - 90 degree entry to pool - 3 x legs" at bounding box center [667, 491] width 299 height 16
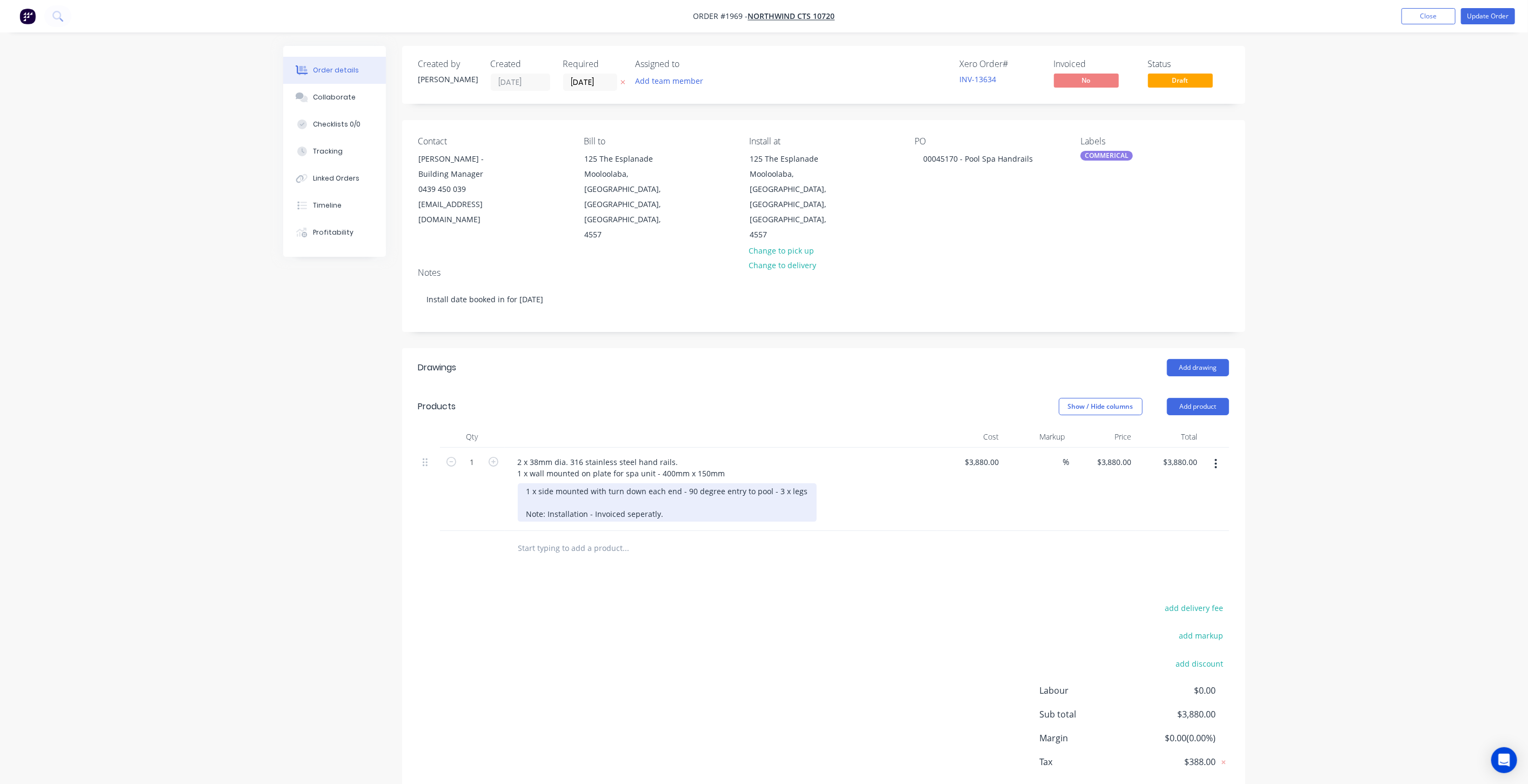
click at [713, 483] on div "1 x side mounted with turn down each end - 90 degree entry to pool - 3 x legs N…" at bounding box center [667, 502] width 299 height 38
drag, startPoint x: 660, startPoint y: 484, endPoint x: 641, endPoint y: 482, distance: 19.1
click at [641, 483] on div "1 x side mounted with turn down each end - 90 degree entry to pool - 3 x legs N…" at bounding box center [667, 502] width 299 height 38
drag, startPoint x: 642, startPoint y: 483, endPoint x: 636, endPoint y: 489, distance: 8.5
click at [635, 489] on div "1 x side mounted with turn down each end - 90 degree entry to pool - 3 x legs N…" at bounding box center [667, 502] width 299 height 38
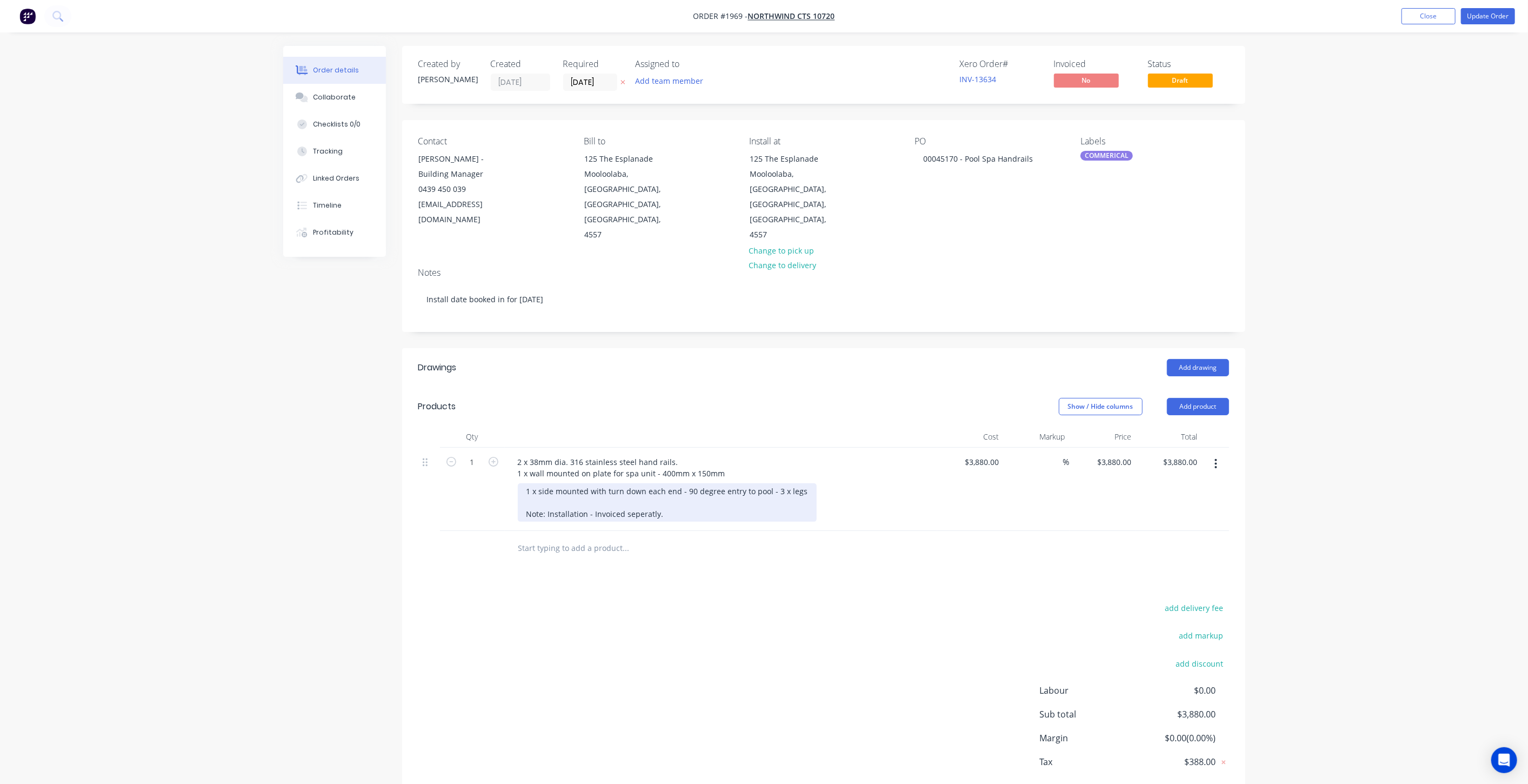
click at [641, 483] on div "1 x side mounted with turn down each end - 90 degree entry to pool - 3 x legs N…" at bounding box center [667, 502] width 299 height 38
click at [689, 484] on div "1 x side mounted with turn down each end - 90 degree entry to pool - 3 x legs N…" at bounding box center [667, 502] width 299 height 38
click at [1367, 431] on div "Order details Collaborate Checklists 0/0 Tracking Linked Orders Timeline Profit…" at bounding box center [764, 421] width 1528 height 842
click at [1369, 354] on div "Order details Collaborate Checklists 0/0 Tracking Linked Orders Timeline Profit…" at bounding box center [764, 421] width 1528 height 842
click at [1489, 16] on button "Update Order" at bounding box center [1488, 16] width 54 height 16
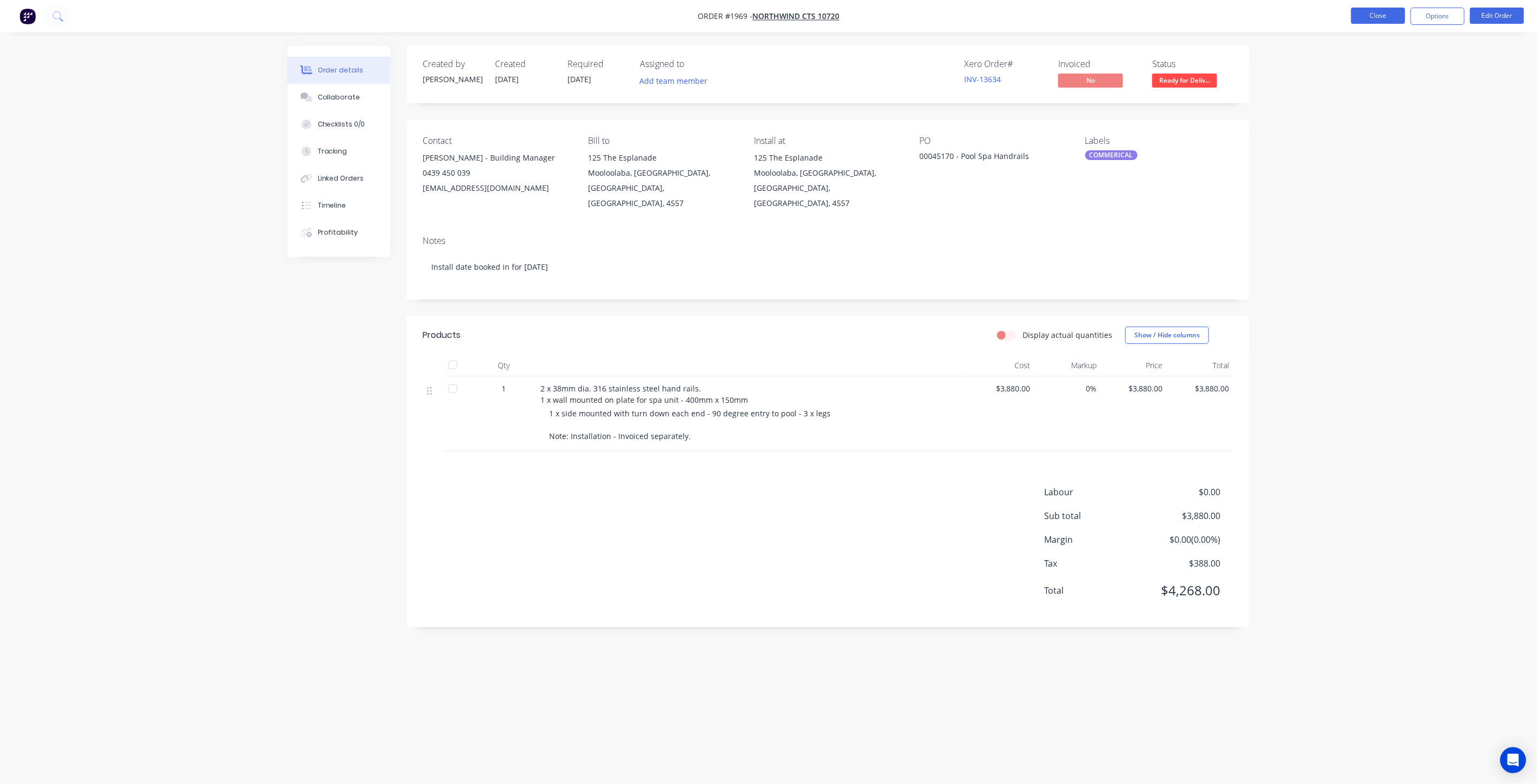
click at [1360, 17] on button "Close" at bounding box center [1378, 15] width 54 height 16
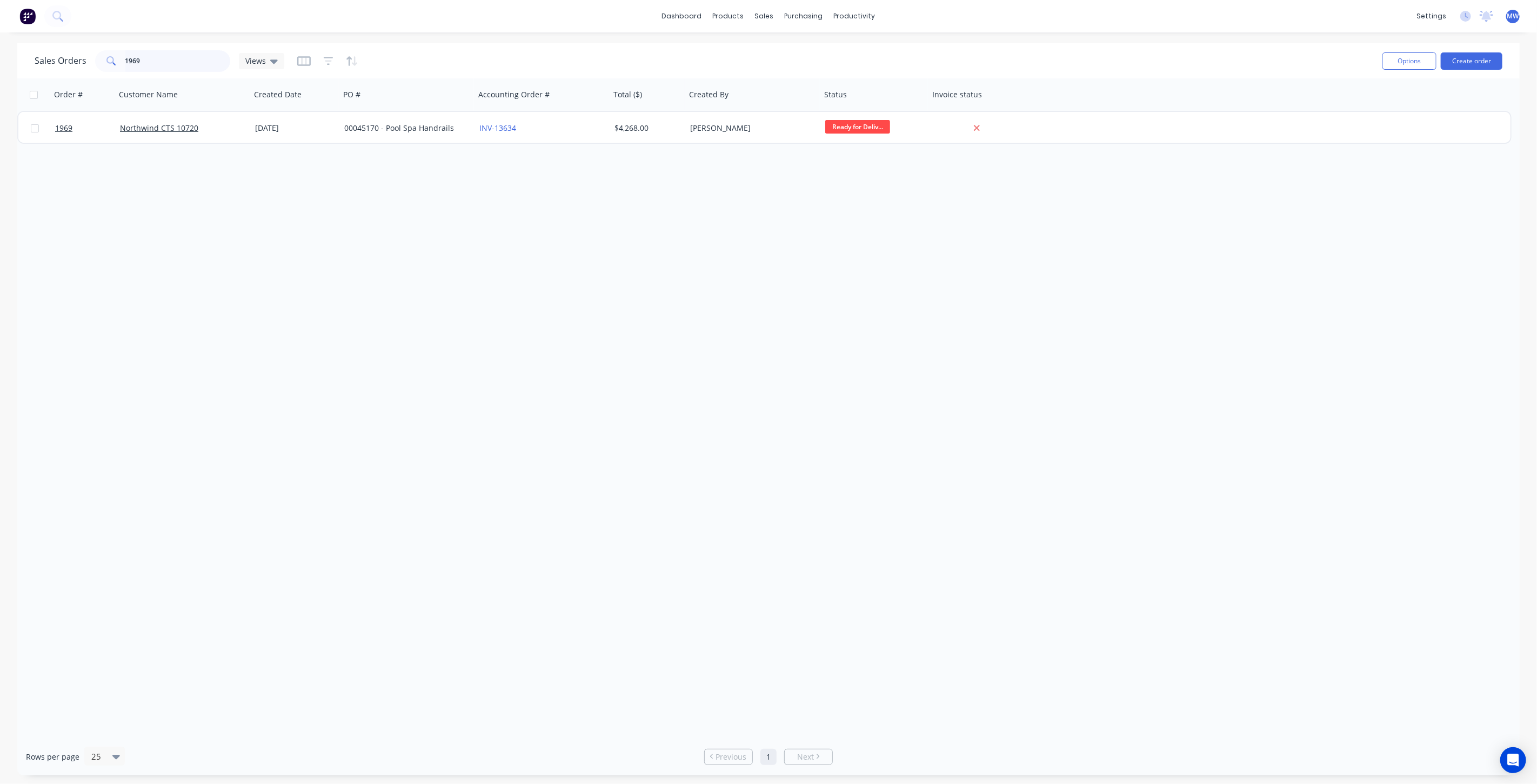
drag, startPoint x: 152, startPoint y: 58, endPoint x: 69, endPoint y: 56, distance: 83.0
click at [69, 56] on div "Sales Orders 1969 Views" at bounding box center [160, 61] width 250 height 22
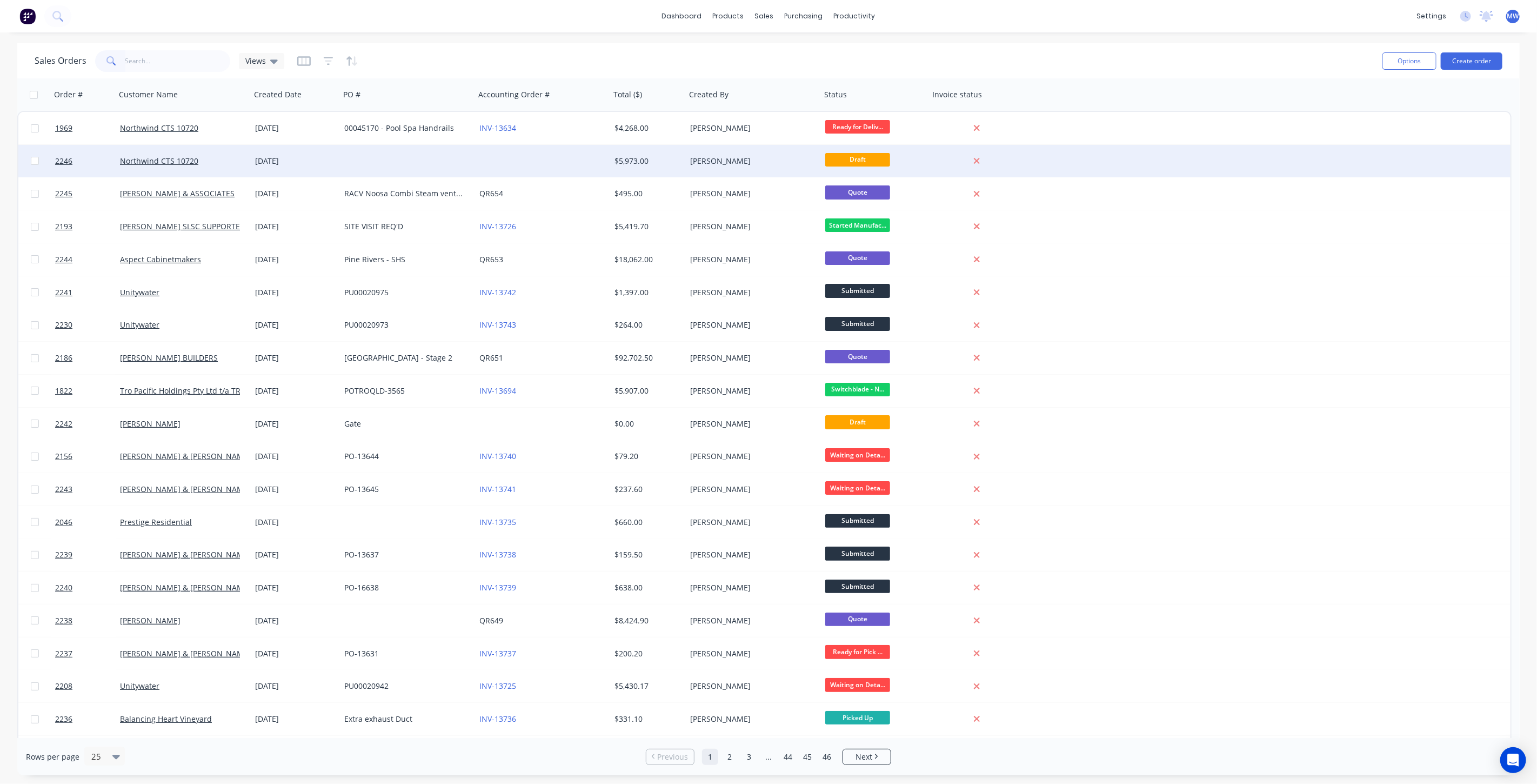
click at [554, 160] on div at bounding box center [542, 161] width 135 height 32
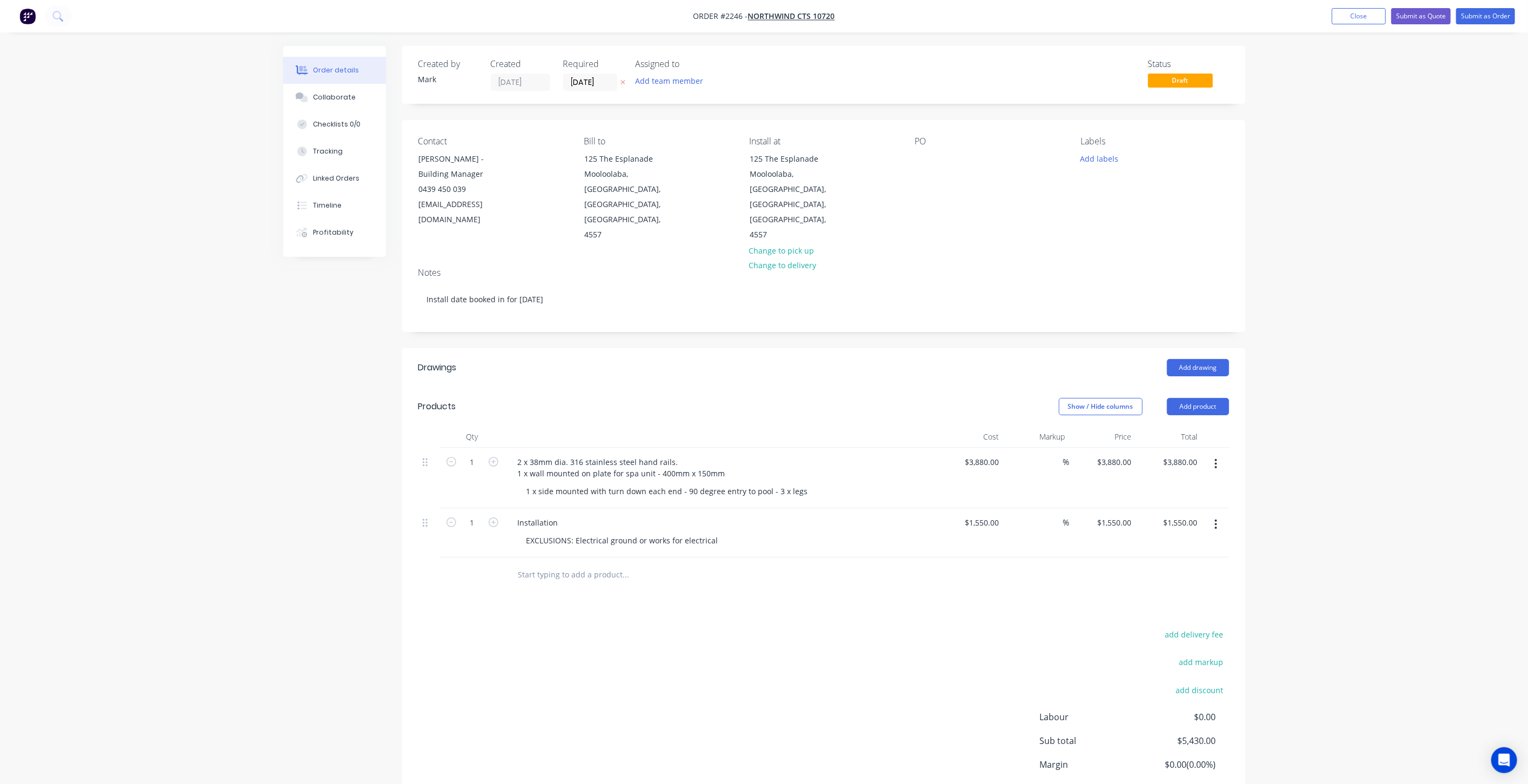
click at [1217, 459] on icon "button" at bounding box center [1216, 463] width 2 height 9
click at [1195, 549] on div "Delete" at bounding box center [1178, 557] width 83 height 16
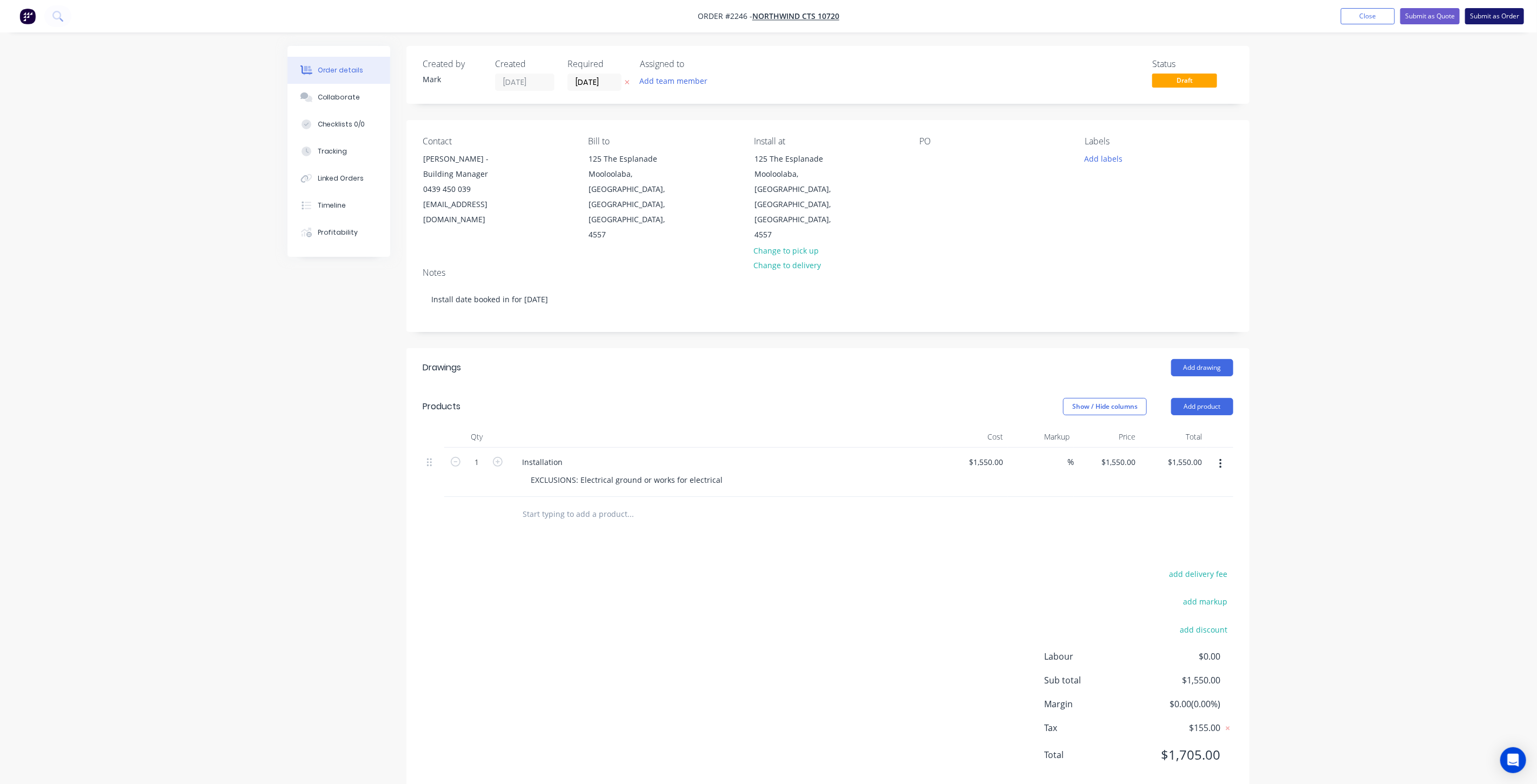
click at [1487, 16] on button "Submit as Order" at bounding box center [1495, 16] width 59 height 16
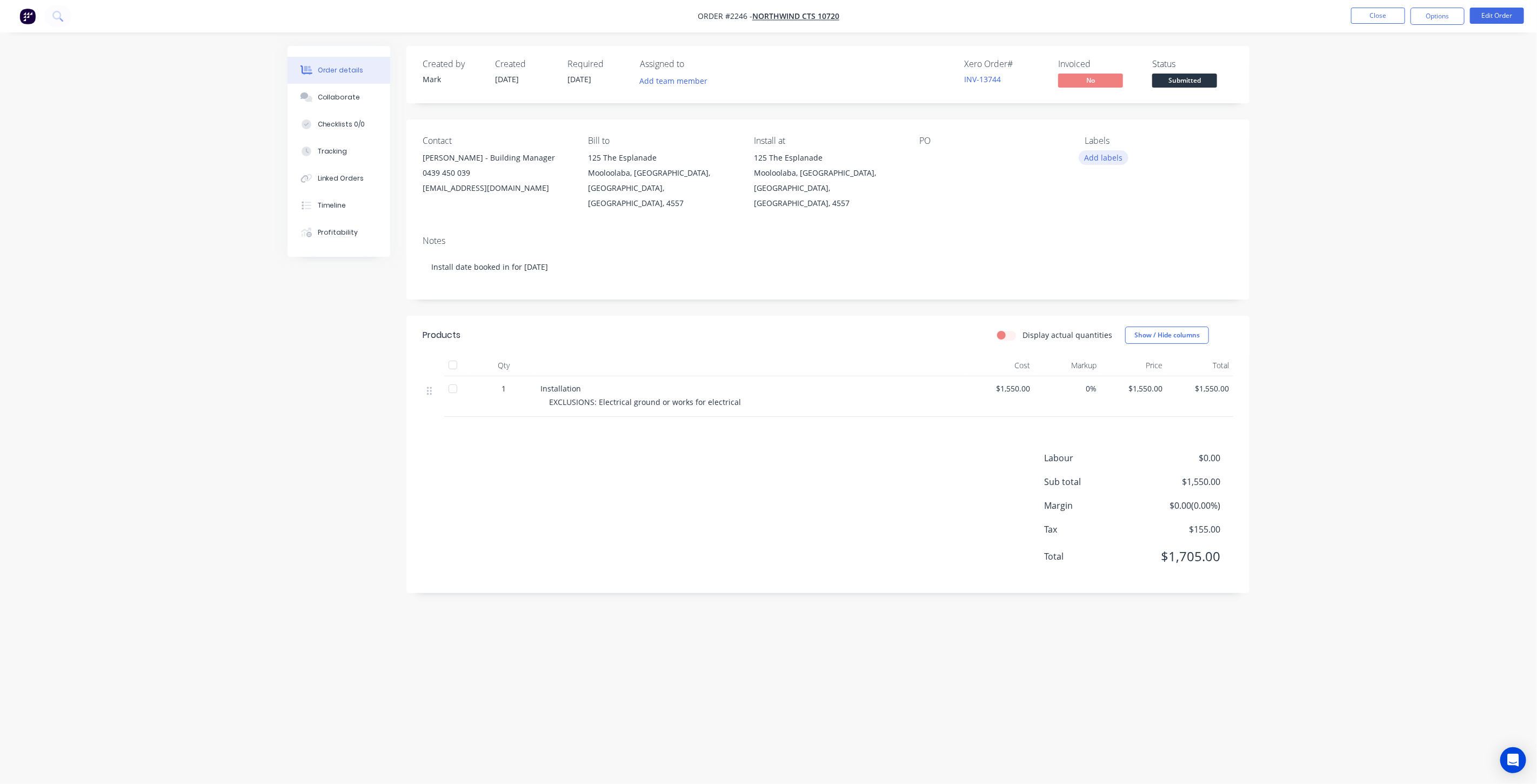
click at [1102, 156] on button "Add labels" at bounding box center [1103, 157] width 50 height 14
click at [1107, 243] on div at bounding box center [1105, 242] width 22 height 22
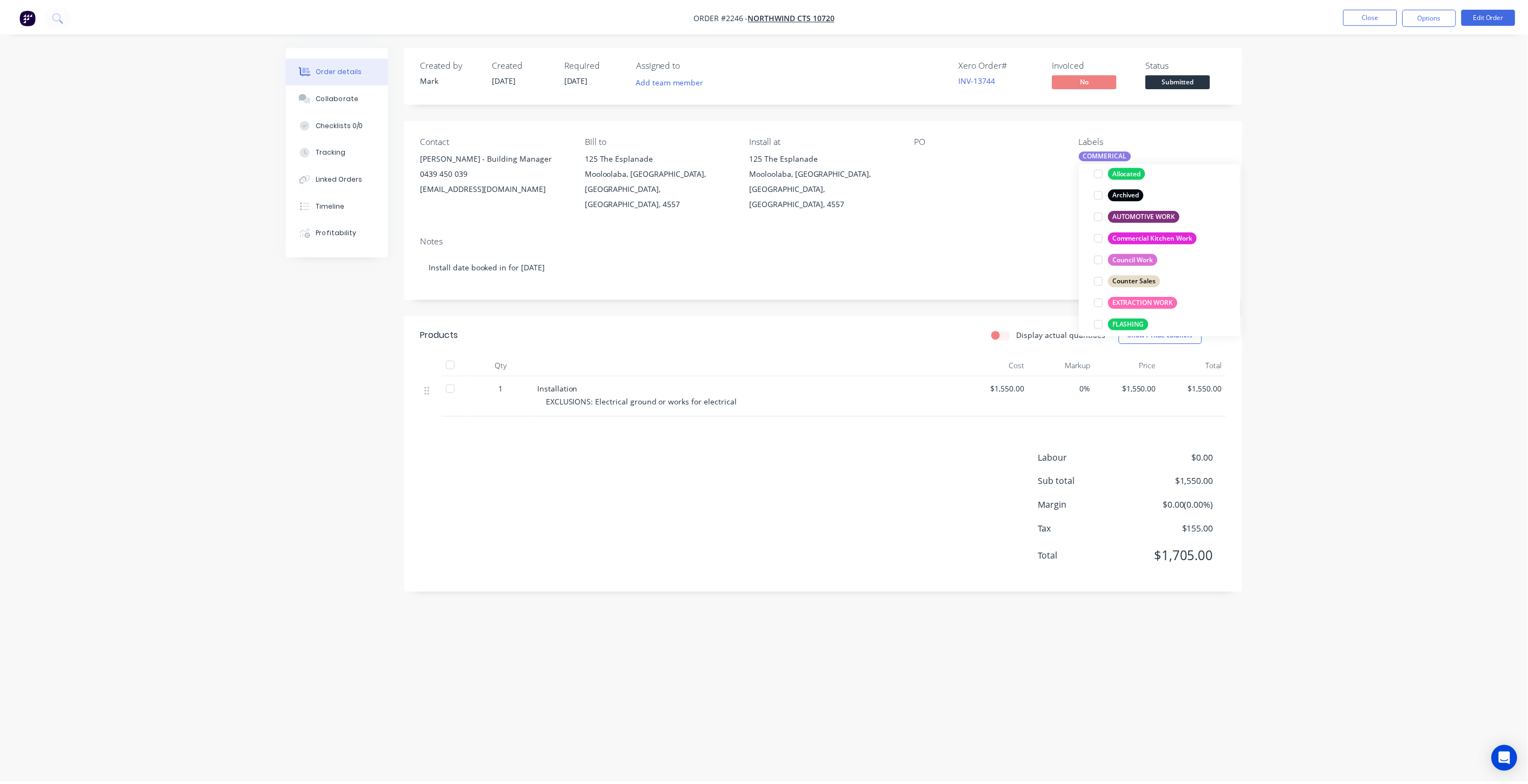
scroll to position [12, 0]
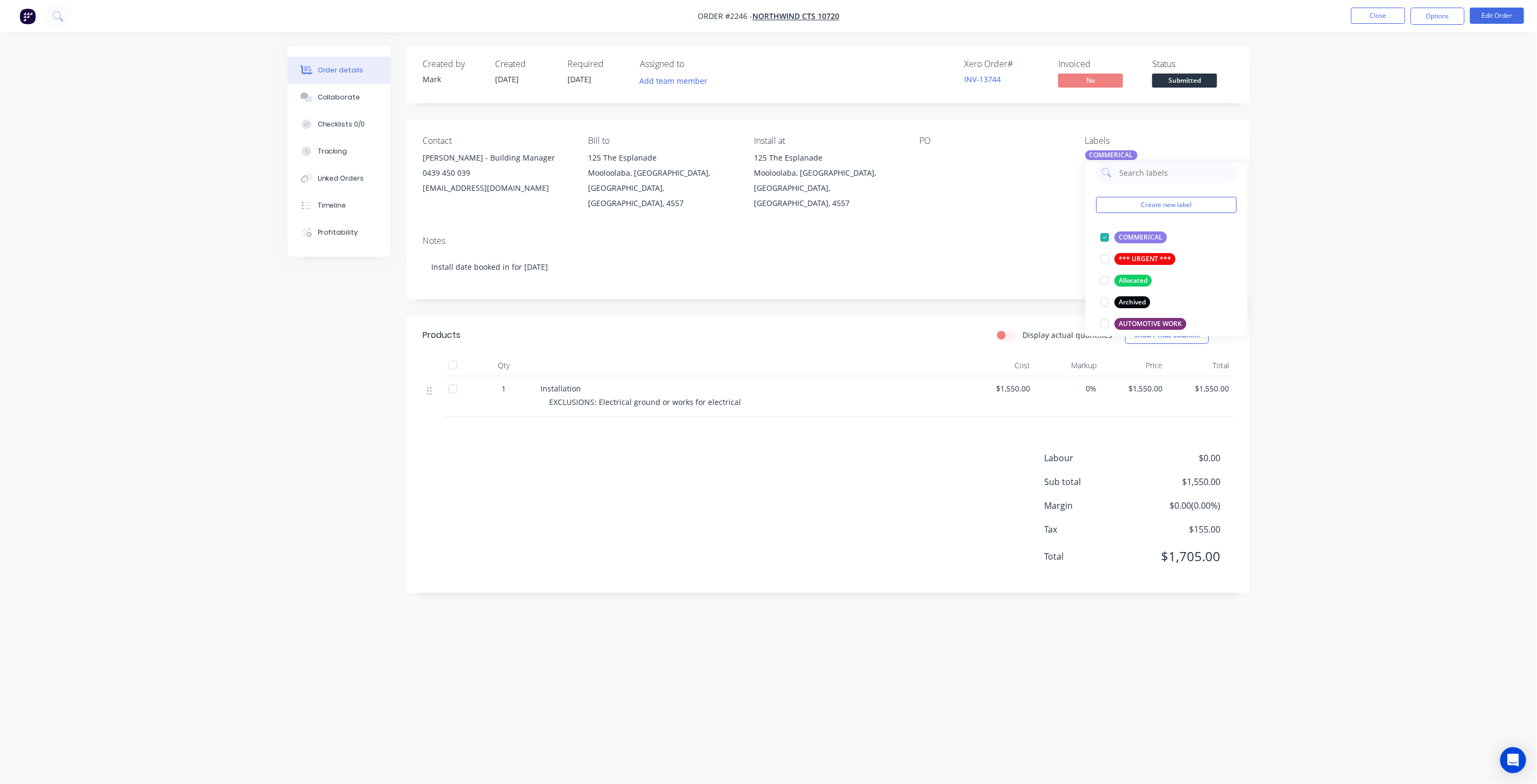
click at [1352, 203] on div "Order details Collaborate Checklists 0/0 Tracking Linked Orders Timeline Profit…" at bounding box center [768, 392] width 1537 height 784
click at [1381, 19] on button "Close" at bounding box center [1378, 15] width 54 height 16
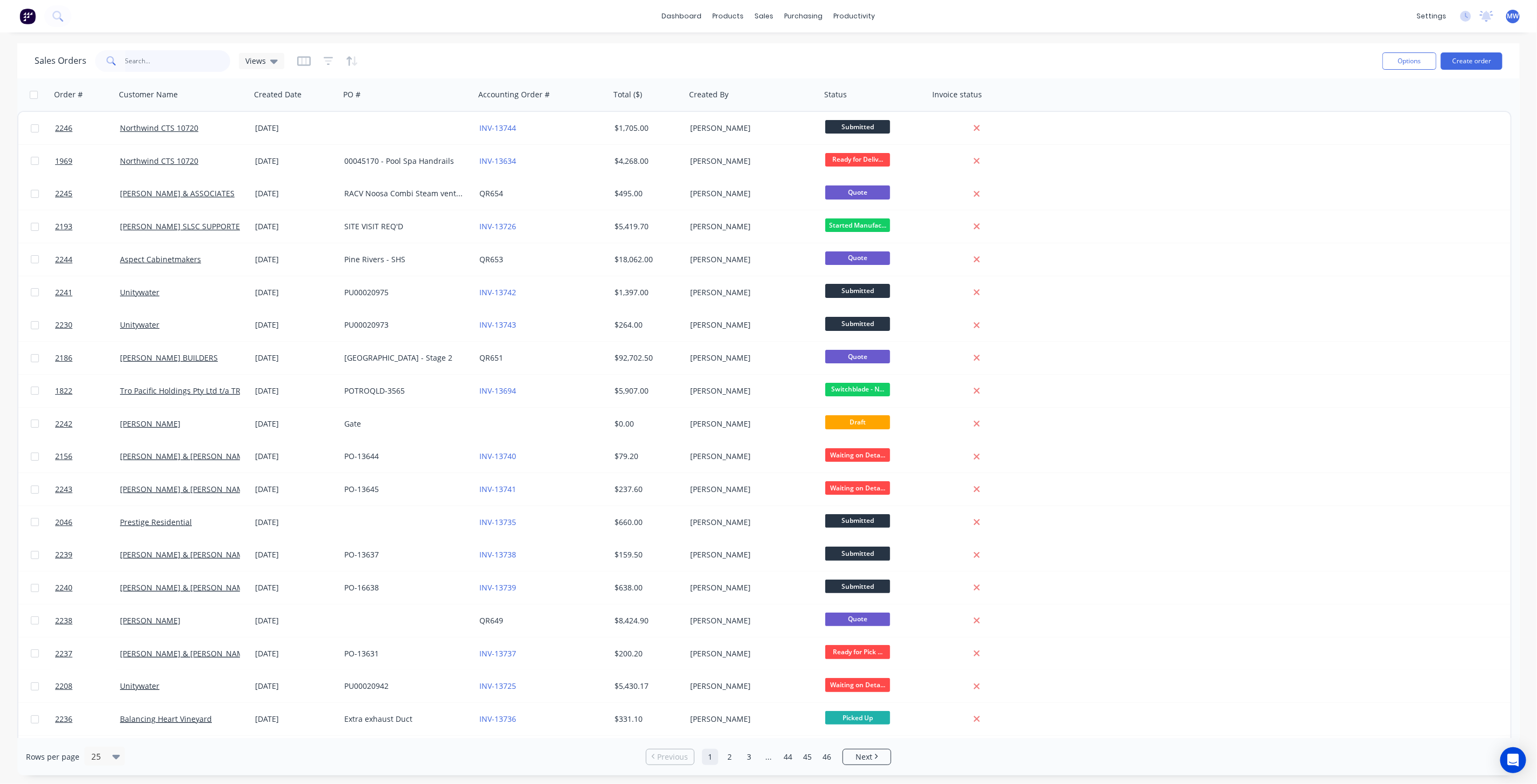
click at [205, 66] on input "text" at bounding box center [178, 61] width 105 height 22
type input "1748"
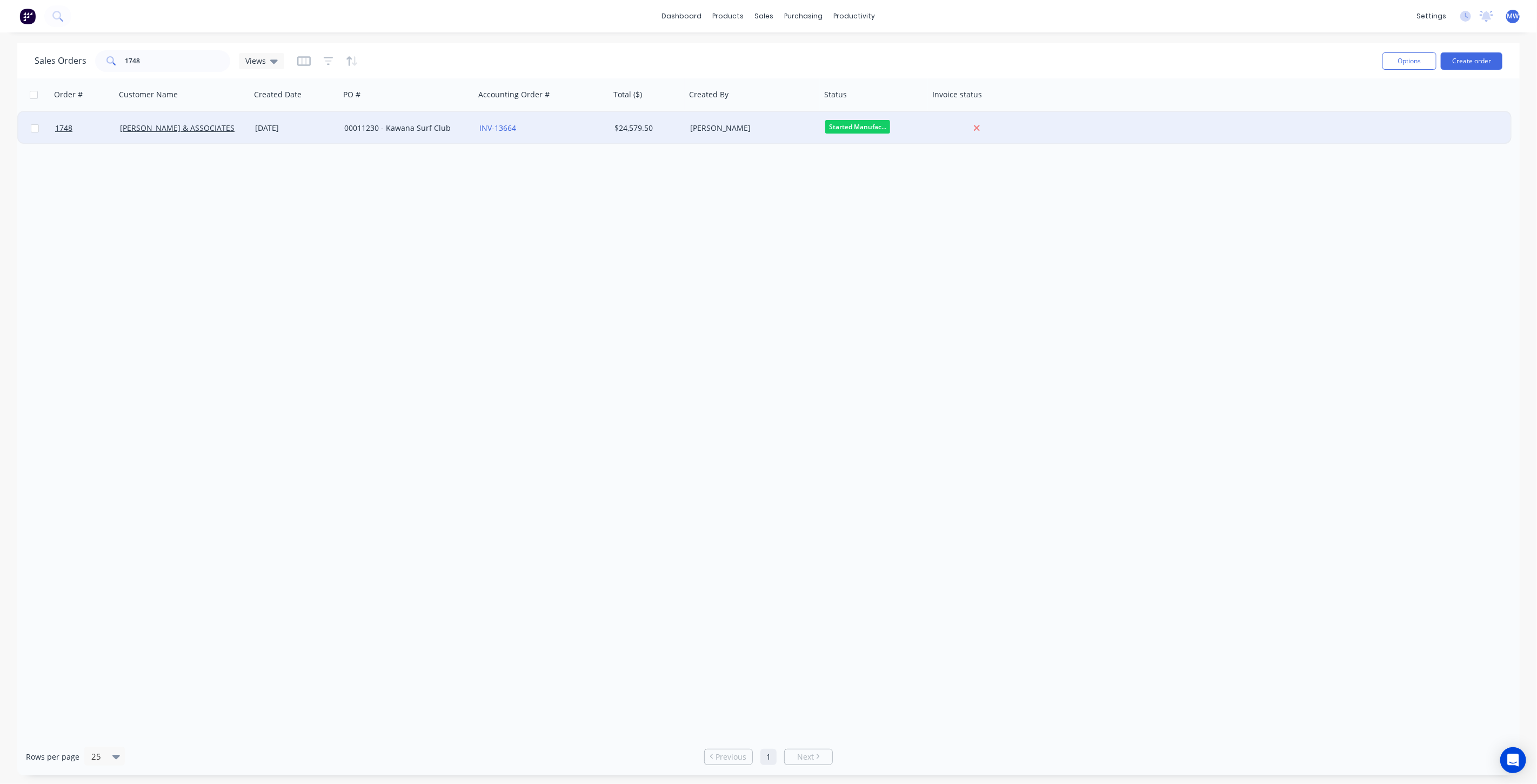
click at [342, 131] on div "00011230 - Kawana Surf Club" at bounding box center [407, 128] width 135 height 32
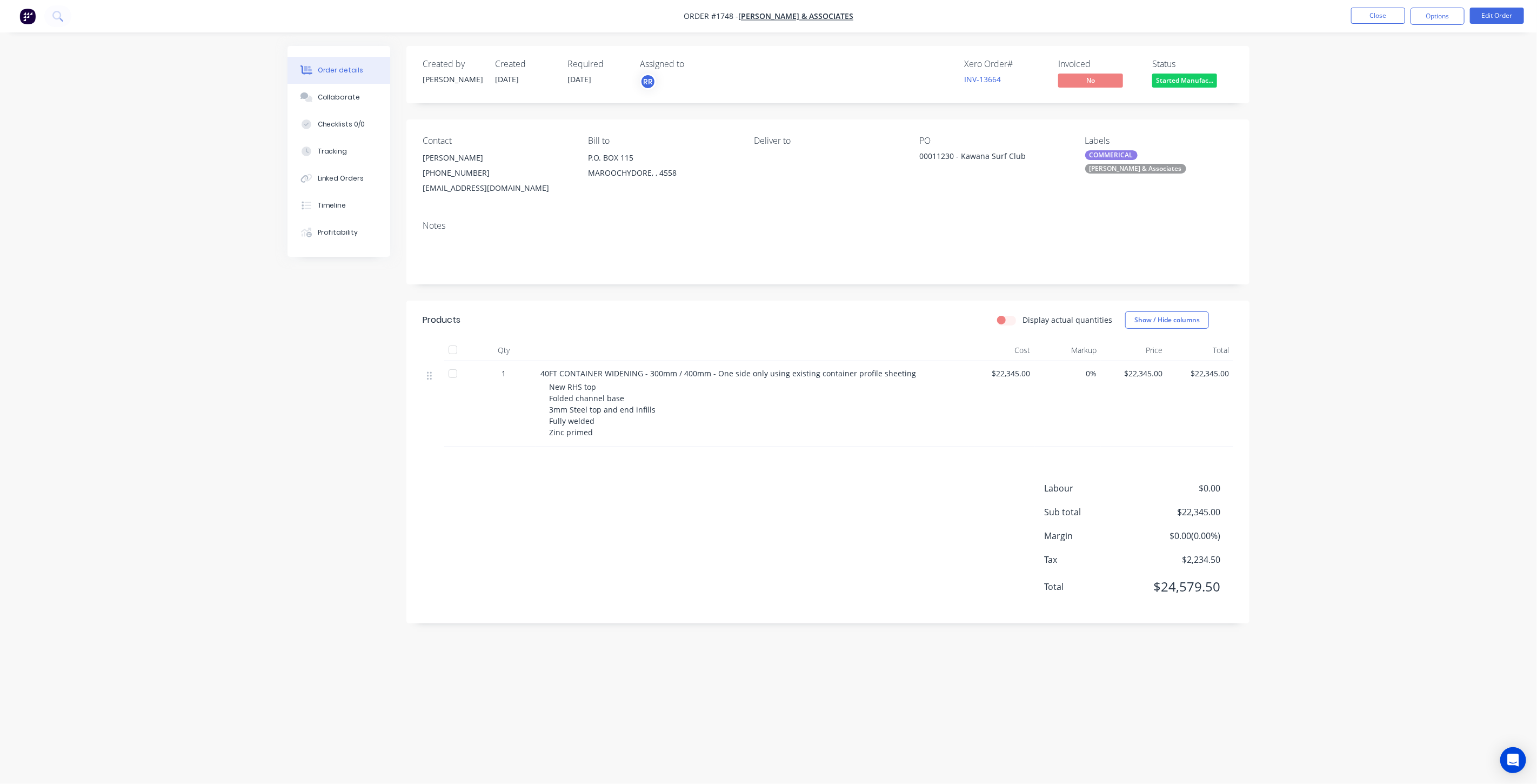
click at [1279, 272] on div "Order details Collaborate Checklists 0/0 Tracking Linked Orders Timeline Profit…" at bounding box center [768, 392] width 1537 height 784
click at [1346, 169] on div "Order details Collaborate Checklists 0/0 Tracking Linked Orders Timeline Profit…" at bounding box center [768, 392] width 1537 height 784
click at [1384, 222] on div "Order details Collaborate Checklists 0/0 Tracking Linked Orders Timeline Profit…" at bounding box center [768, 392] width 1537 height 784
click at [1374, 16] on button "Close" at bounding box center [1378, 15] width 54 height 16
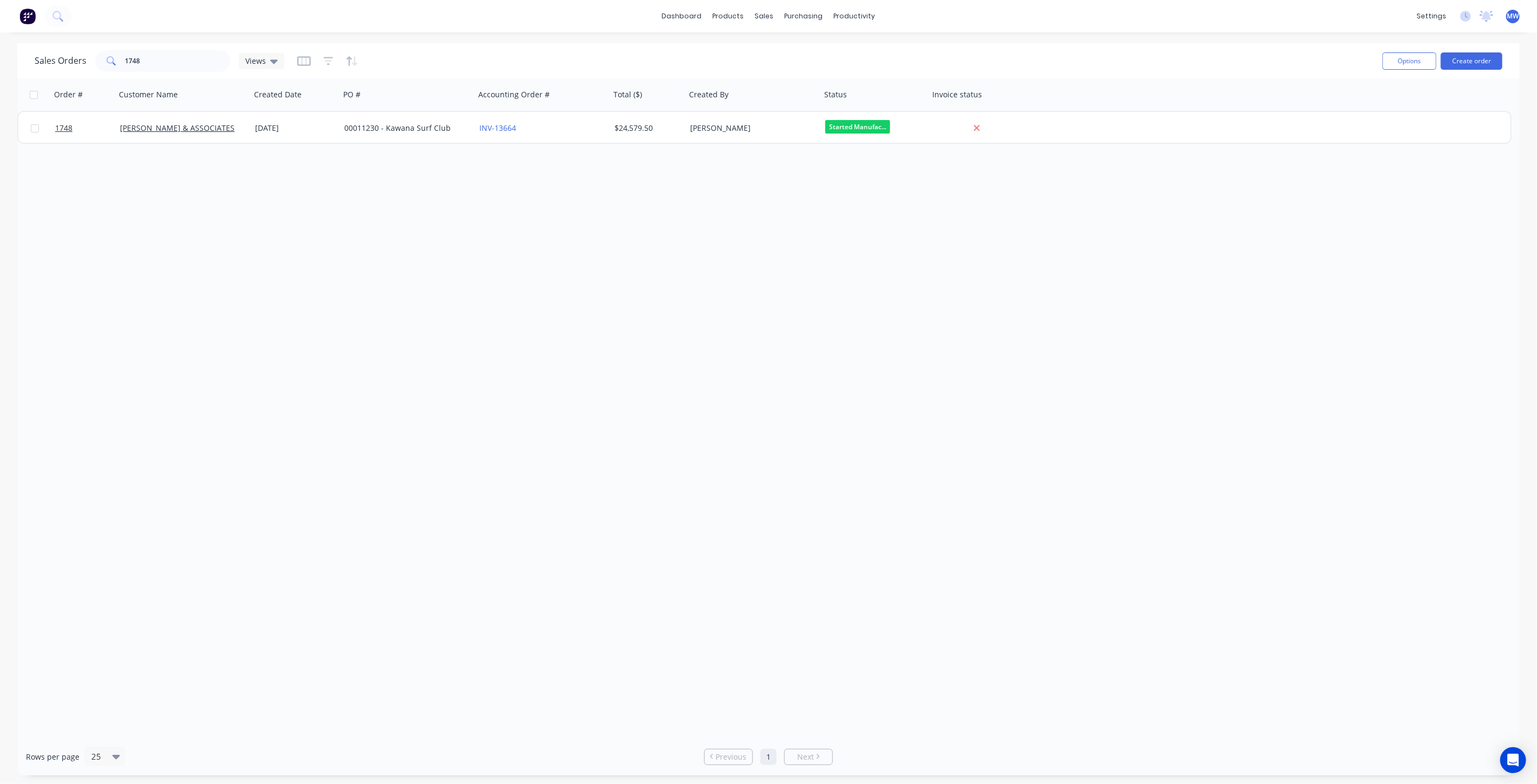
click at [373, 253] on div "Order # Customer Name Created Date PO # Accounting Order # Total ($) Created By…" at bounding box center [768, 408] width 1502 height 659
click at [773, 14] on div "sales" at bounding box center [764, 16] width 30 height 16
drag, startPoint x: 143, startPoint y: 62, endPoint x: 40, endPoint y: 66, distance: 103.1
click at [27, 68] on div "Sales Orders 1748 Views Options Create order" at bounding box center [768, 61] width 1502 height 35
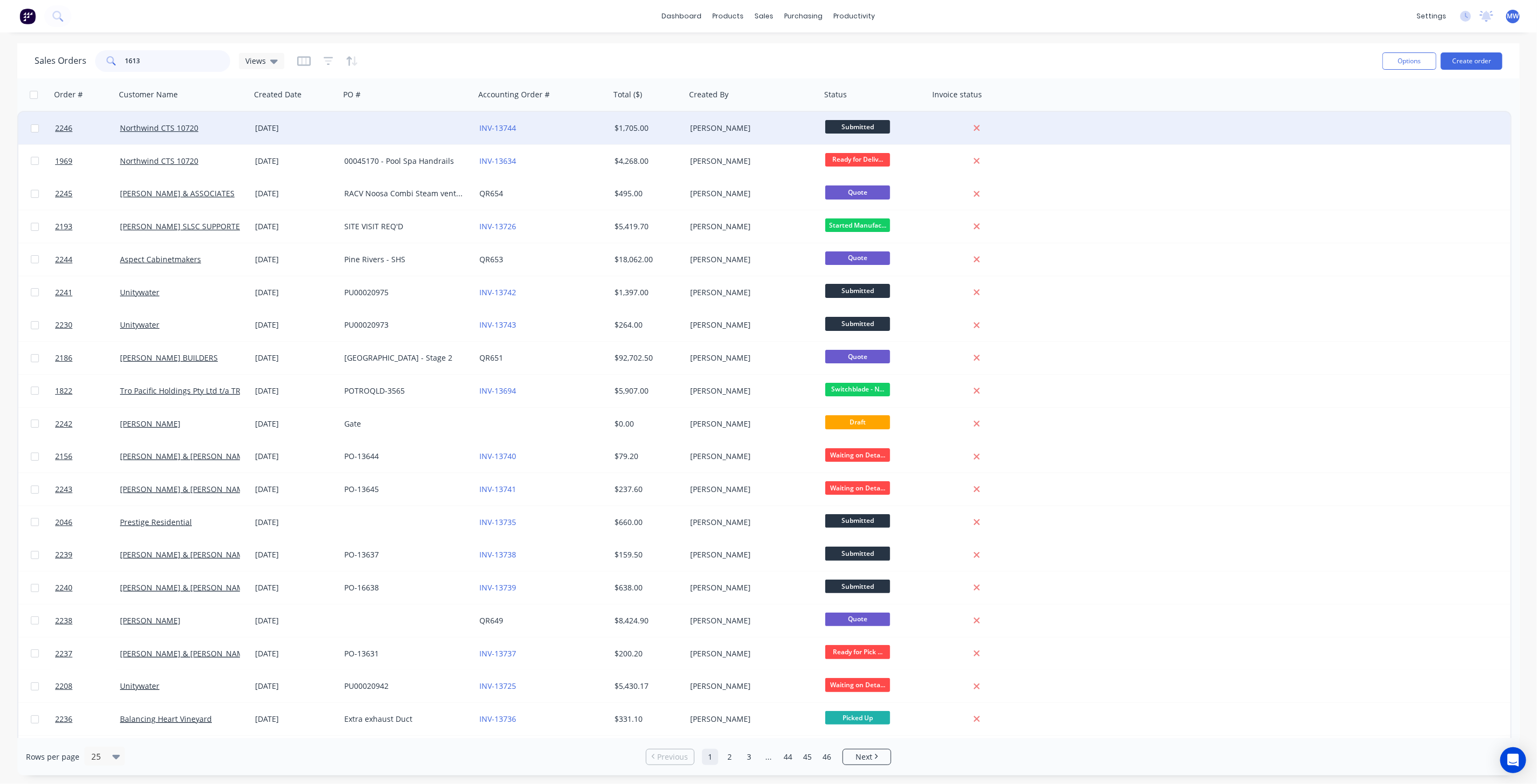
type input "1613"
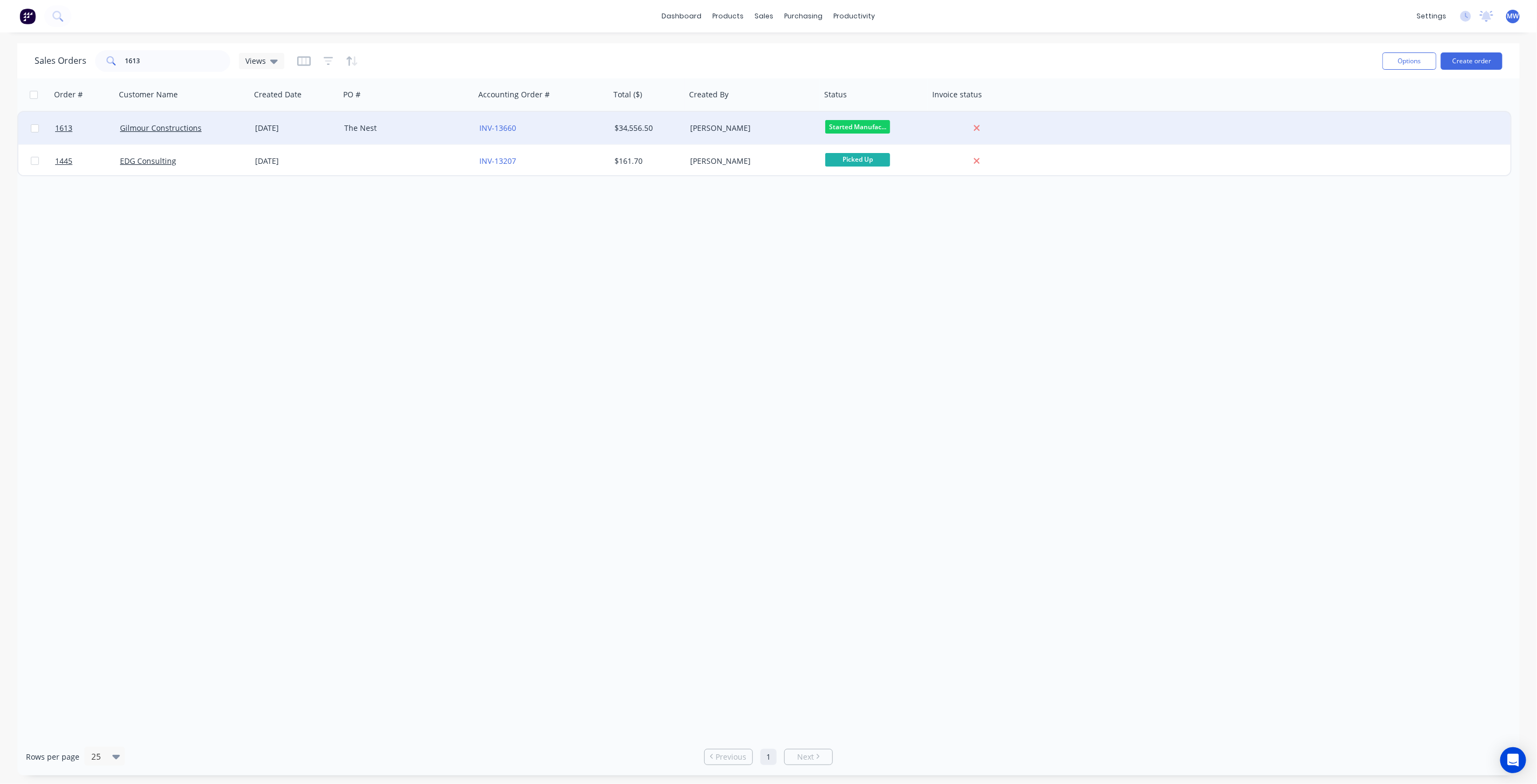
click at [414, 131] on div "The Nest" at bounding box center [404, 128] width 120 height 11
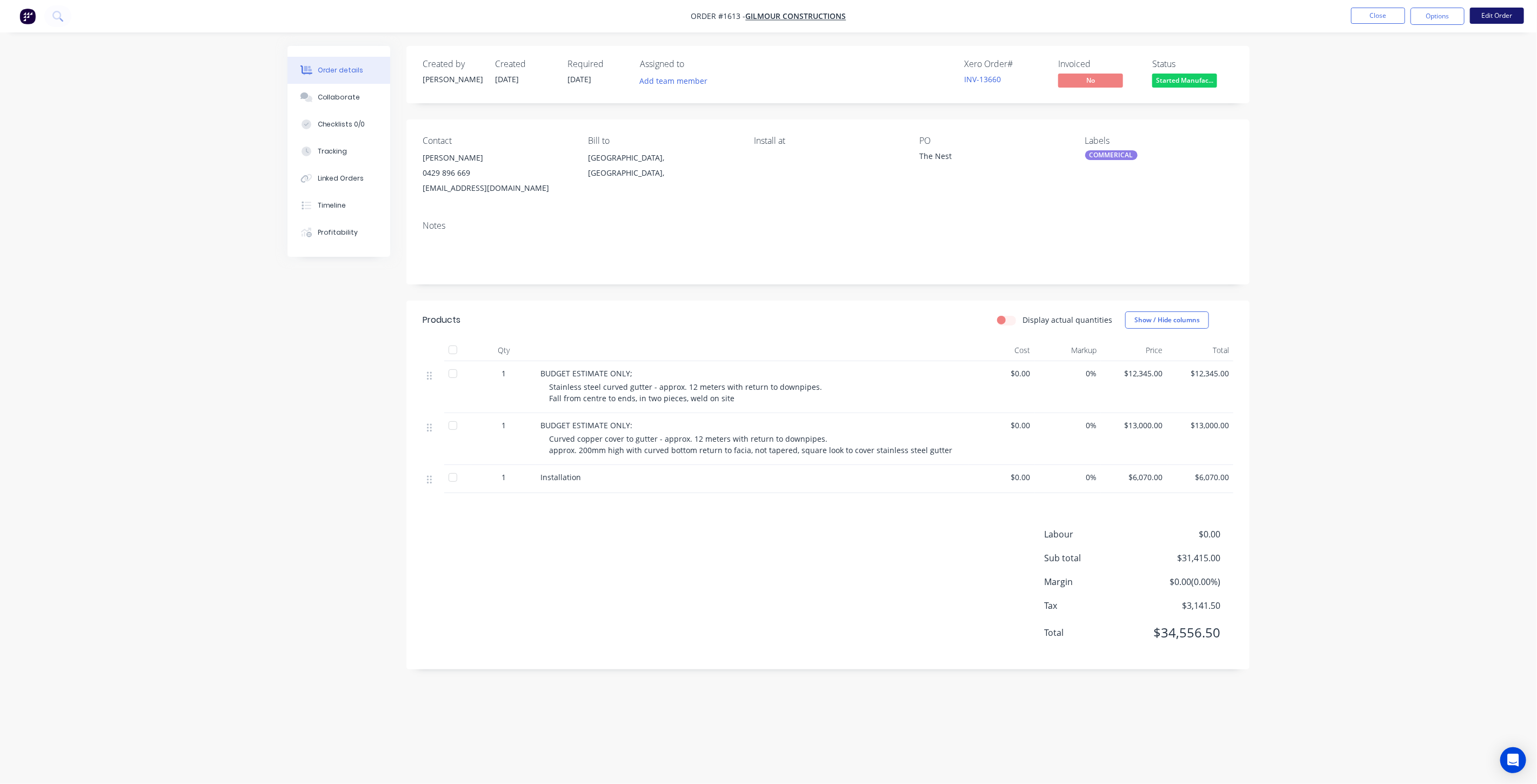
click at [1505, 20] on button "Edit Order" at bounding box center [1497, 15] width 54 height 16
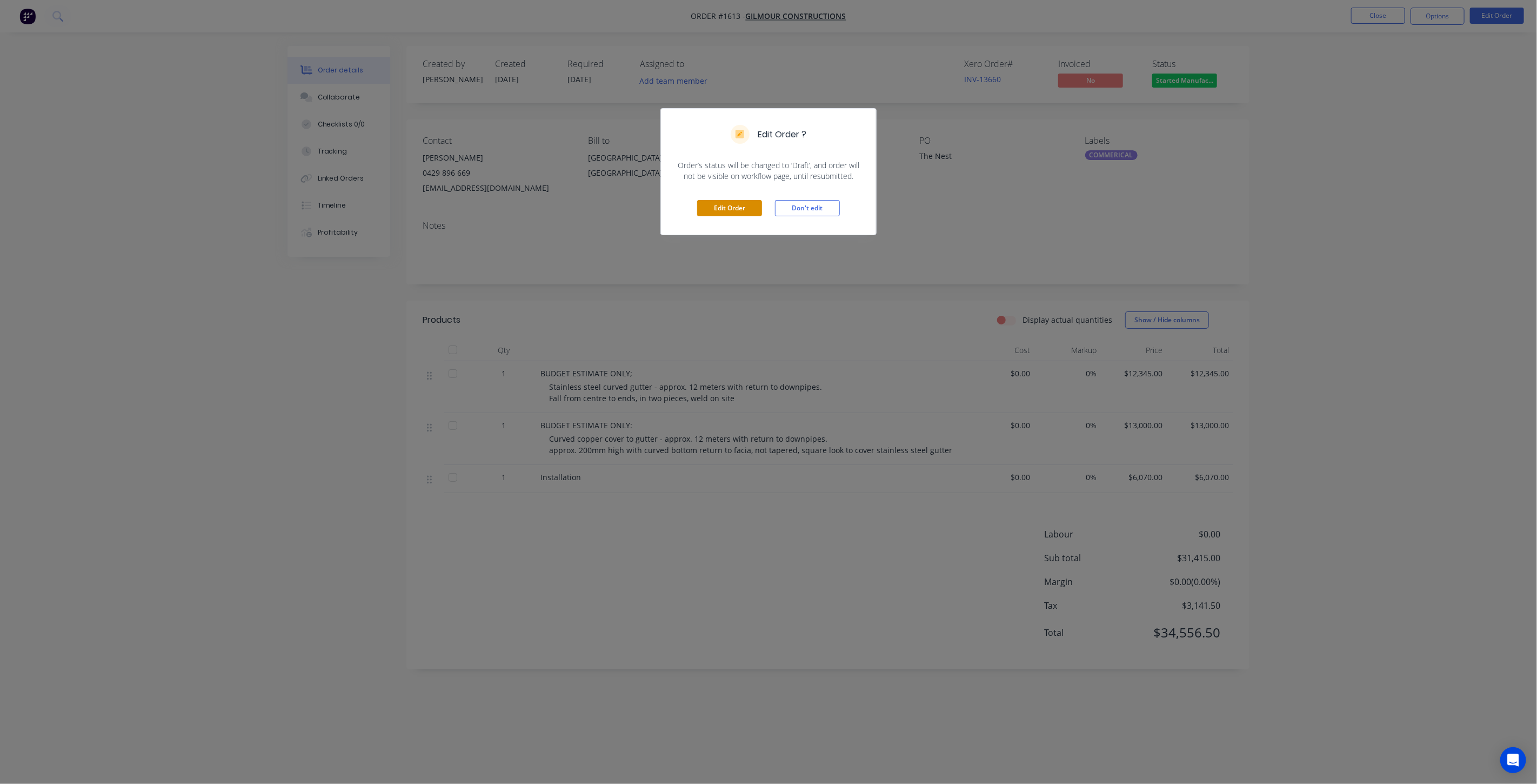
click at [745, 207] on button "Edit Order" at bounding box center [730, 208] width 65 height 16
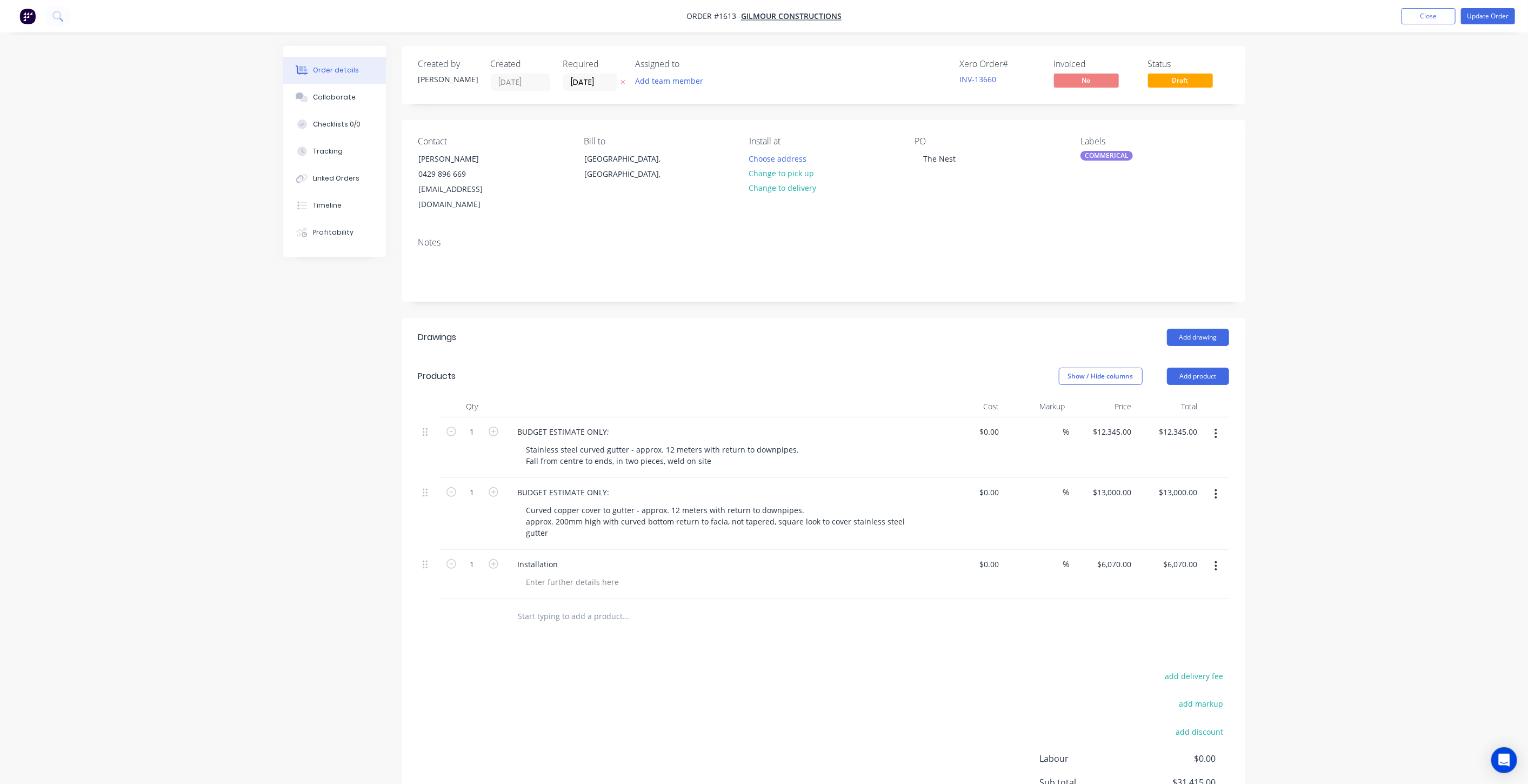
click at [1336, 254] on div "Order details Collaborate Checklists 0/0 Tracking Linked Orders Timeline Profit…" at bounding box center [764, 455] width 1528 height 910
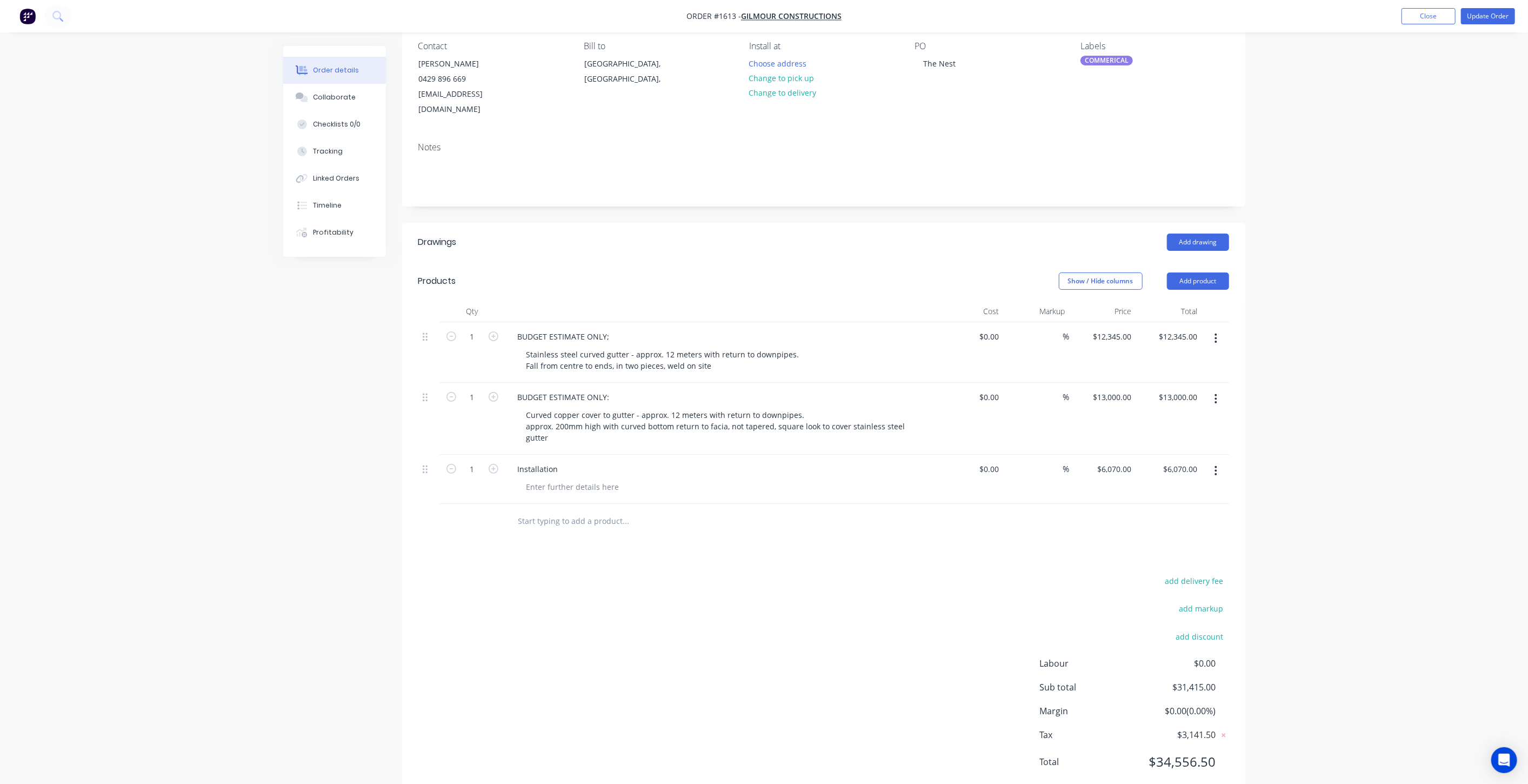
scroll to position [97, 0]
click at [1124, 326] on input "12345" at bounding box center [1122, 334] width 27 height 16
type input "$15,070.00"
click at [1390, 334] on div "Order details Collaborate Checklists 0/0 Tracking Linked Orders Timeline Profit…" at bounding box center [764, 357] width 1528 height 910
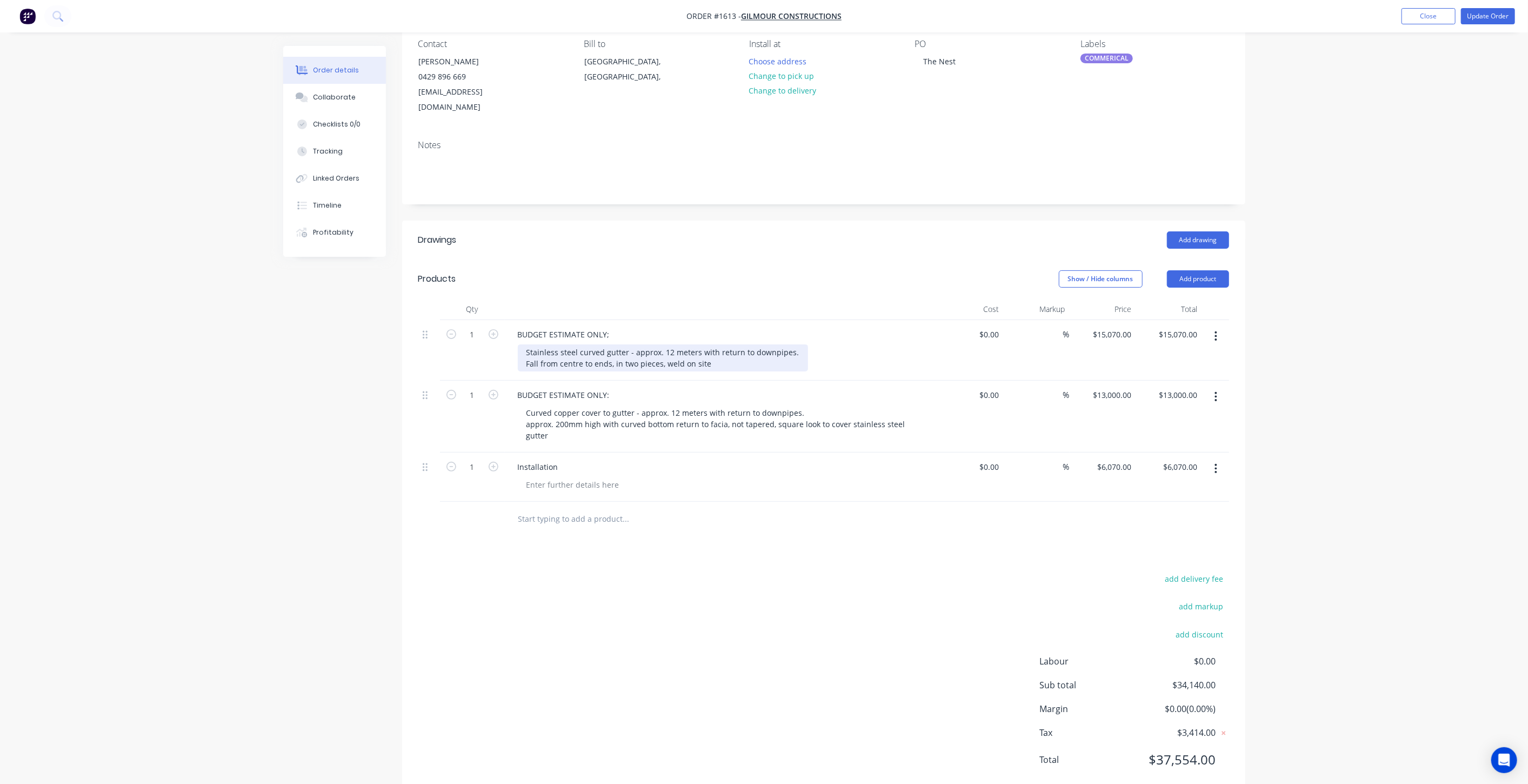
click at [718, 352] on div "Stainless steel curved gutter - approx. 12 meters with return to downpipes. Fal…" at bounding box center [663, 357] width 290 height 27
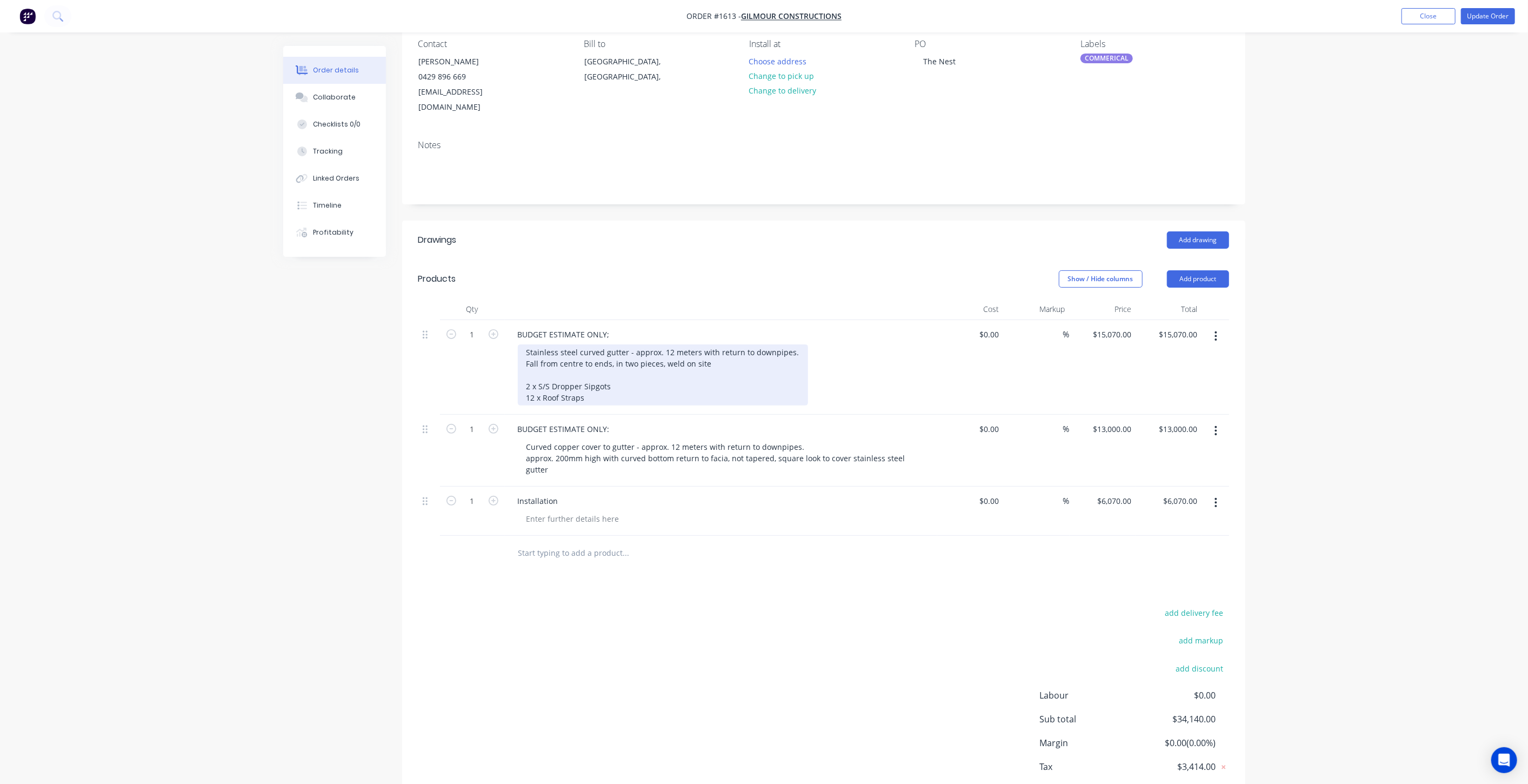
click at [651, 362] on div "Stainless steel curved gutter - approx. 12 meters with return to downpipes. Fal…" at bounding box center [663, 375] width 290 height 61
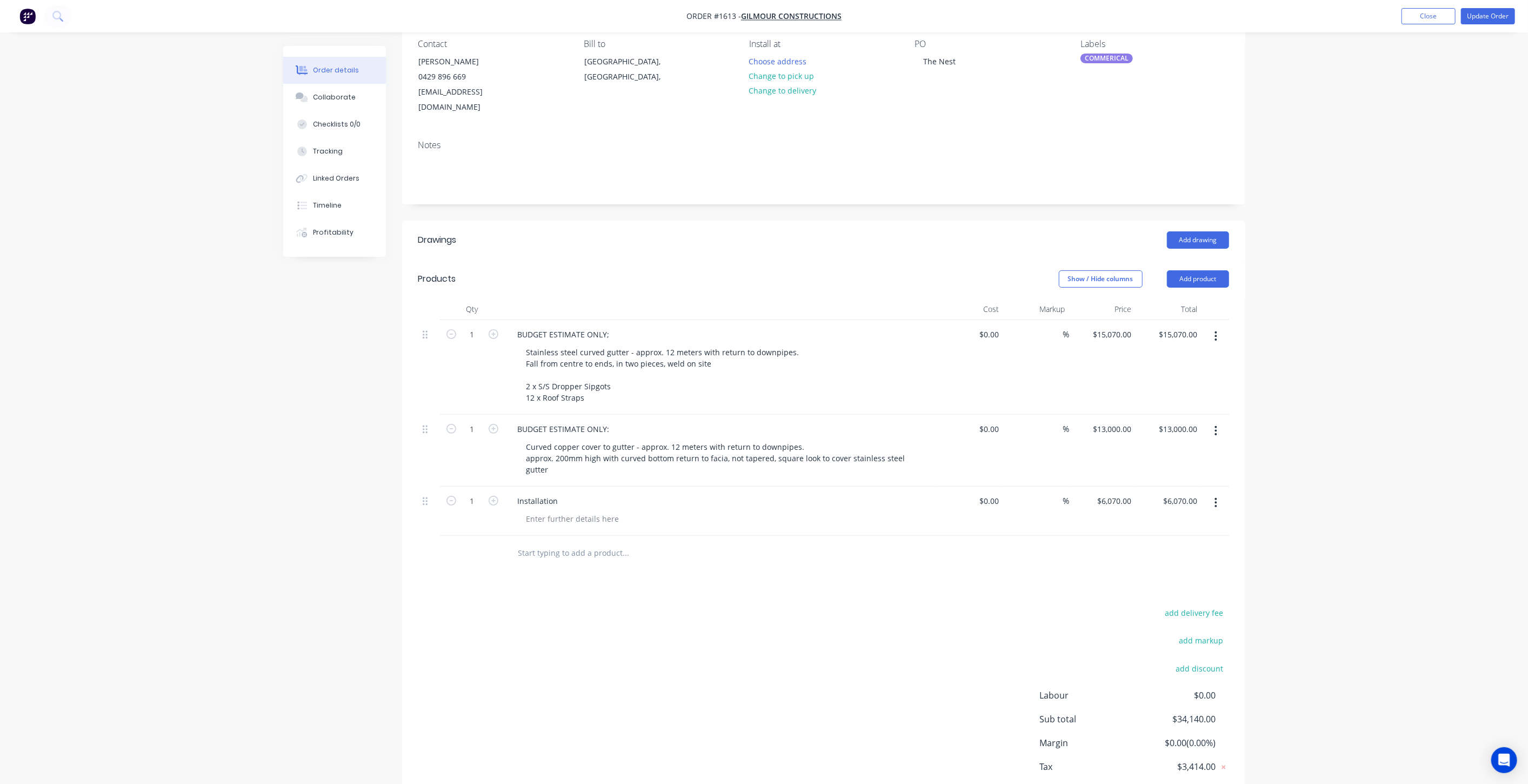
click at [902, 349] on div "Stainless steel curved gutter - approx. 12 meters with return to downpipes. Fal…" at bounding box center [725, 375] width 415 height 61
click at [1303, 359] on div "Order details Collaborate Checklists 0/0 Tracking Linked Orders Timeline Profit…" at bounding box center [764, 374] width 1528 height 944
click at [581, 510] on div at bounding box center [573, 518] width 110 height 16
click at [1124, 493] on input "6070" at bounding box center [1124, 501] width 22 height 16
type input "$7,770.00"
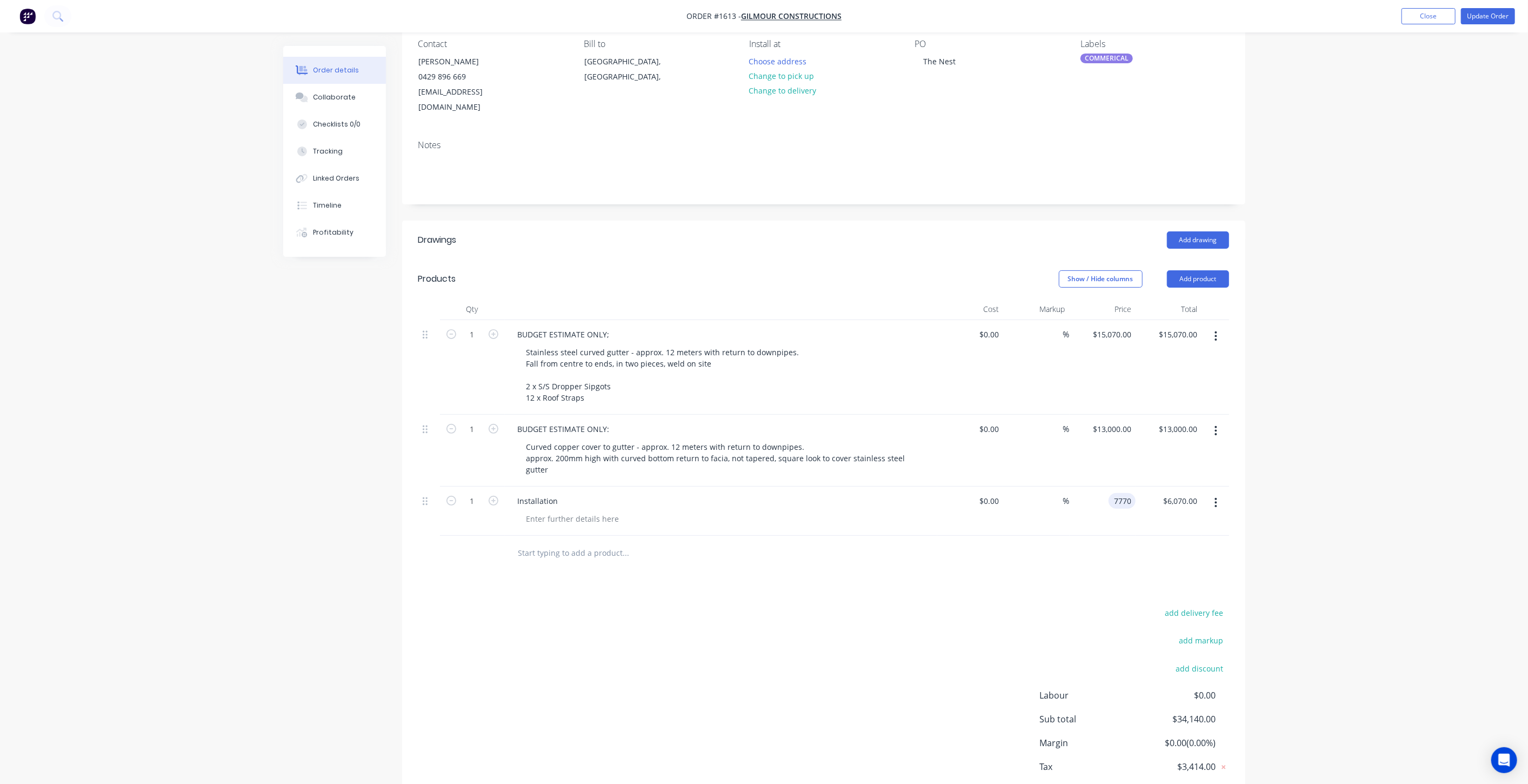
type input "$7,770.00"
click at [1325, 485] on div "Order details Collaborate Checklists 0/0 Tracking Linked Orders Timeline Profit…" at bounding box center [764, 374] width 1528 height 944
click at [560, 542] on input "text" at bounding box center [625, 553] width 216 height 22
type input "Copper Pipe"
click at [635, 577] on button "Add Copper Pipe to order" at bounding box center [684, 594] width 324 height 35
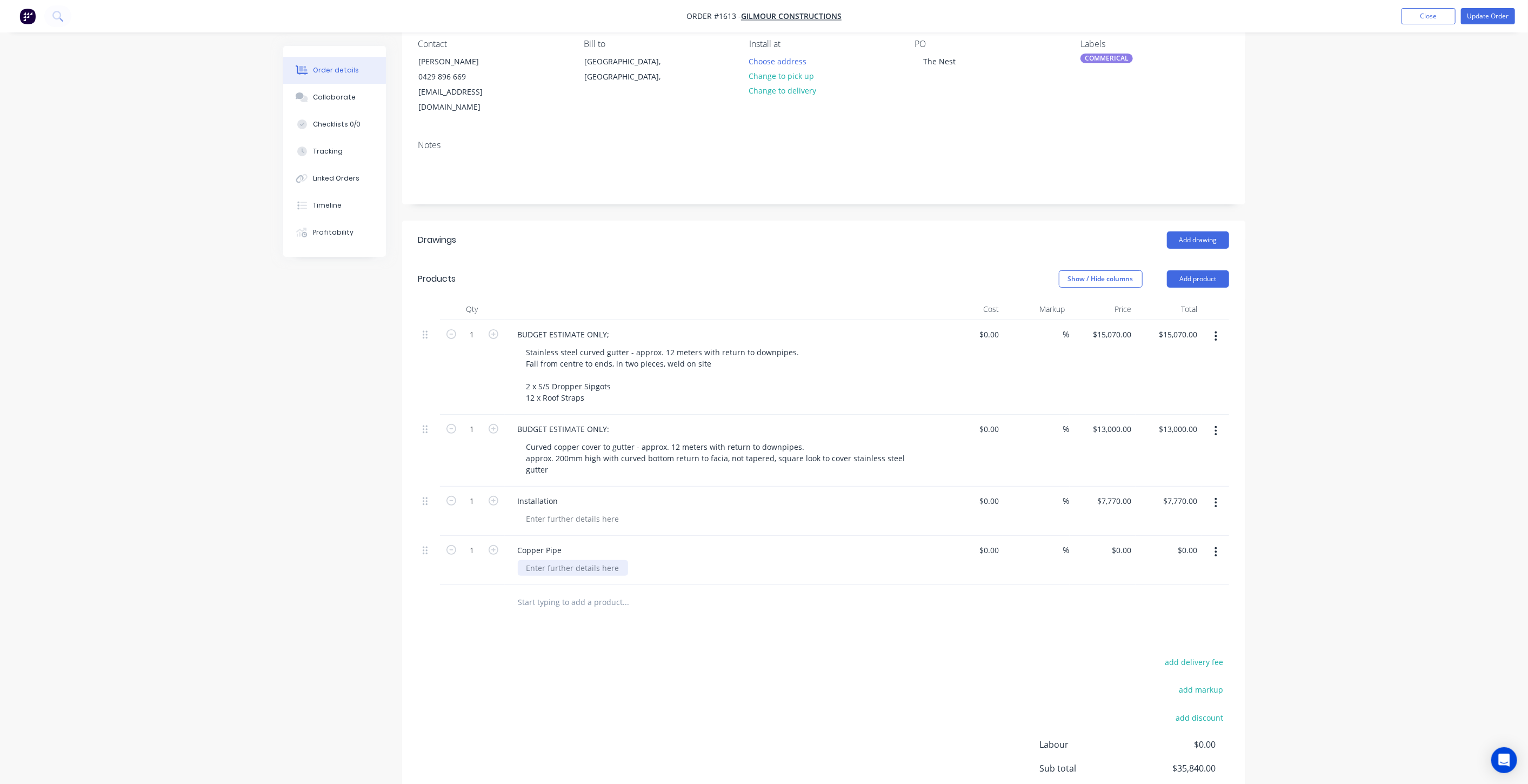
click at [568, 560] on div at bounding box center [573, 568] width 110 height 16
click at [528, 560] on div "150mmDia Copper pipe" at bounding box center [569, 568] width 103 height 16
click at [597, 560] on div "1 @ 6m 150mmDia Copper pipe" at bounding box center [583, 568] width 132 height 16
click at [685, 560] on div "1 @ 6m 150mmDia Hard Drawn Copper pipe" at bounding box center [607, 568] width 178 height 16
click at [1350, 442] on div "Order details Collaborate Checklists 0/0 Tracking Linked Orders Timeline Profit…" at bounding box center [764, 404] width 1528 height 1004
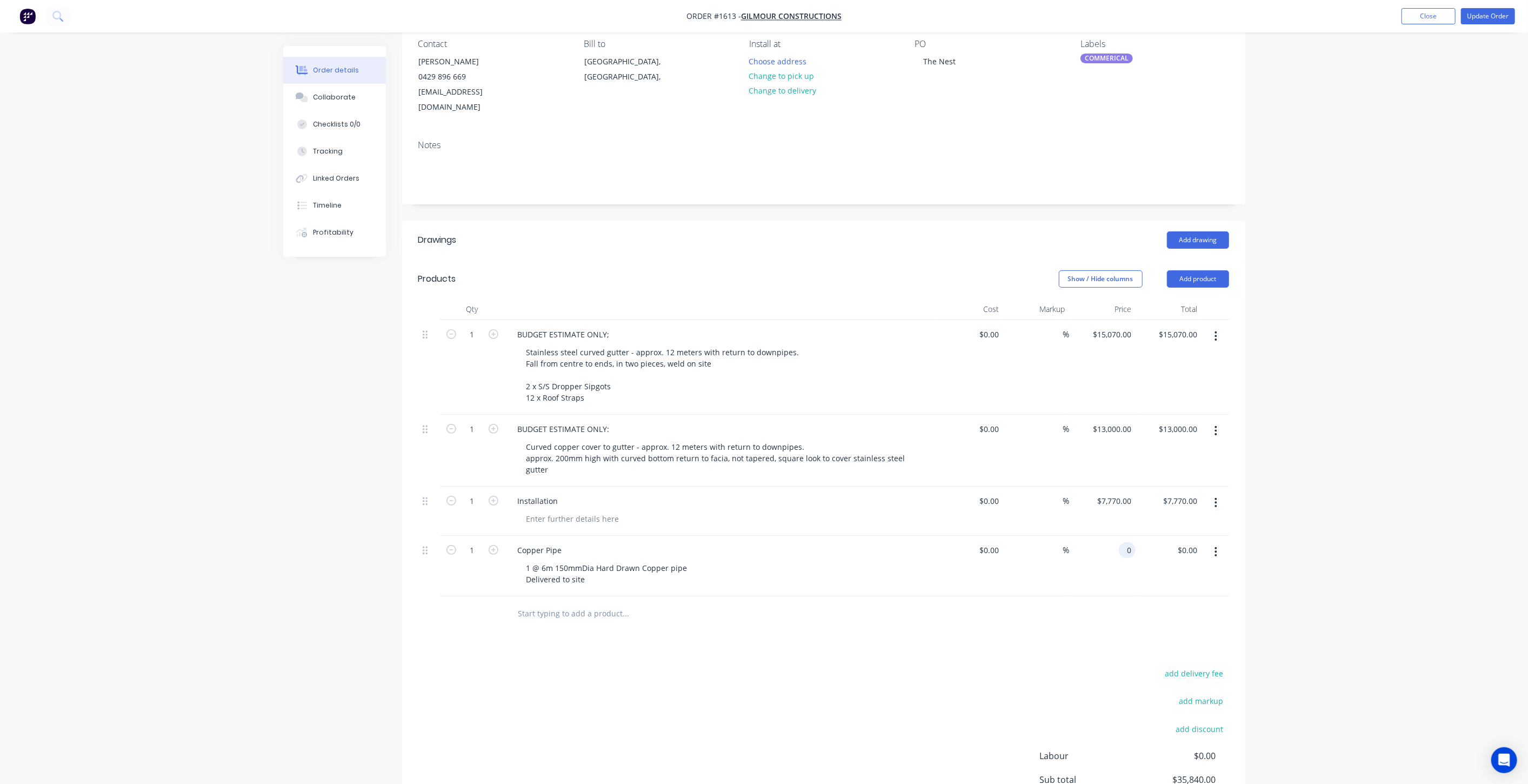
click at [1116, 536] on div "0 0" at bounding box center [1103, 566] width 66 height 61
type input "$2,915.00"
click at [1347, 526] on div "Order details Collaborate Checklists 0/0 Tracking Linked Orders Timeline Profit…" at bounding box center [764, 404] width 1528 height 1004
click at [1339, 521] on div "Order details Collaborate Checklists 0/0 Tracking Linked Orders Timeline Profit…" at bounding box center [764, 404] width 1528 height 1004
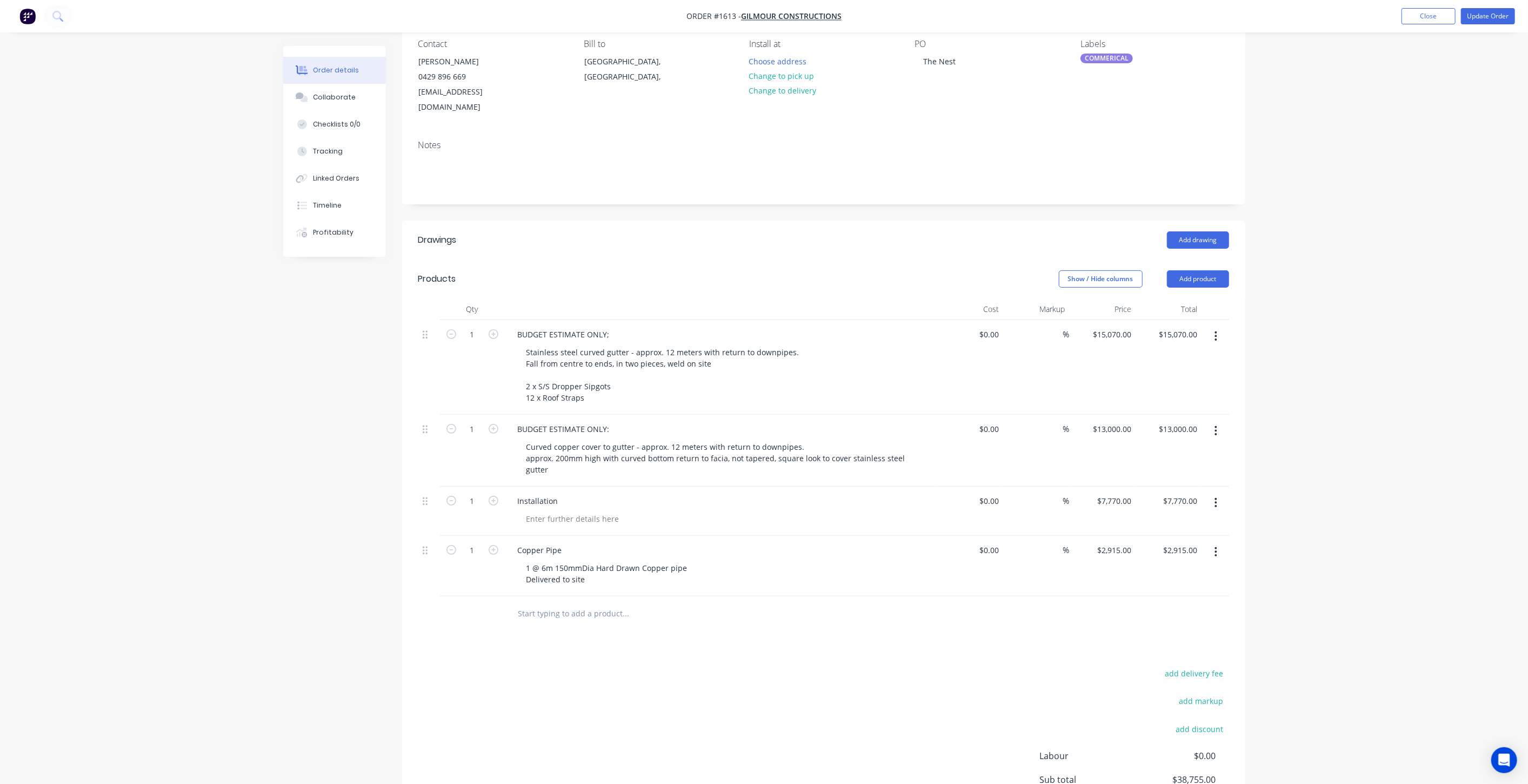
click at [1366, 476] on div "Order details Collaborate Checklists 0/0 Tracking Linked Orders Timeline Profit…" at bounding box center [764, 404] width 1528 height 1004
click at [1472, 12] on button "Update Order" at bounding box center [1488, 16] width 54 height 16
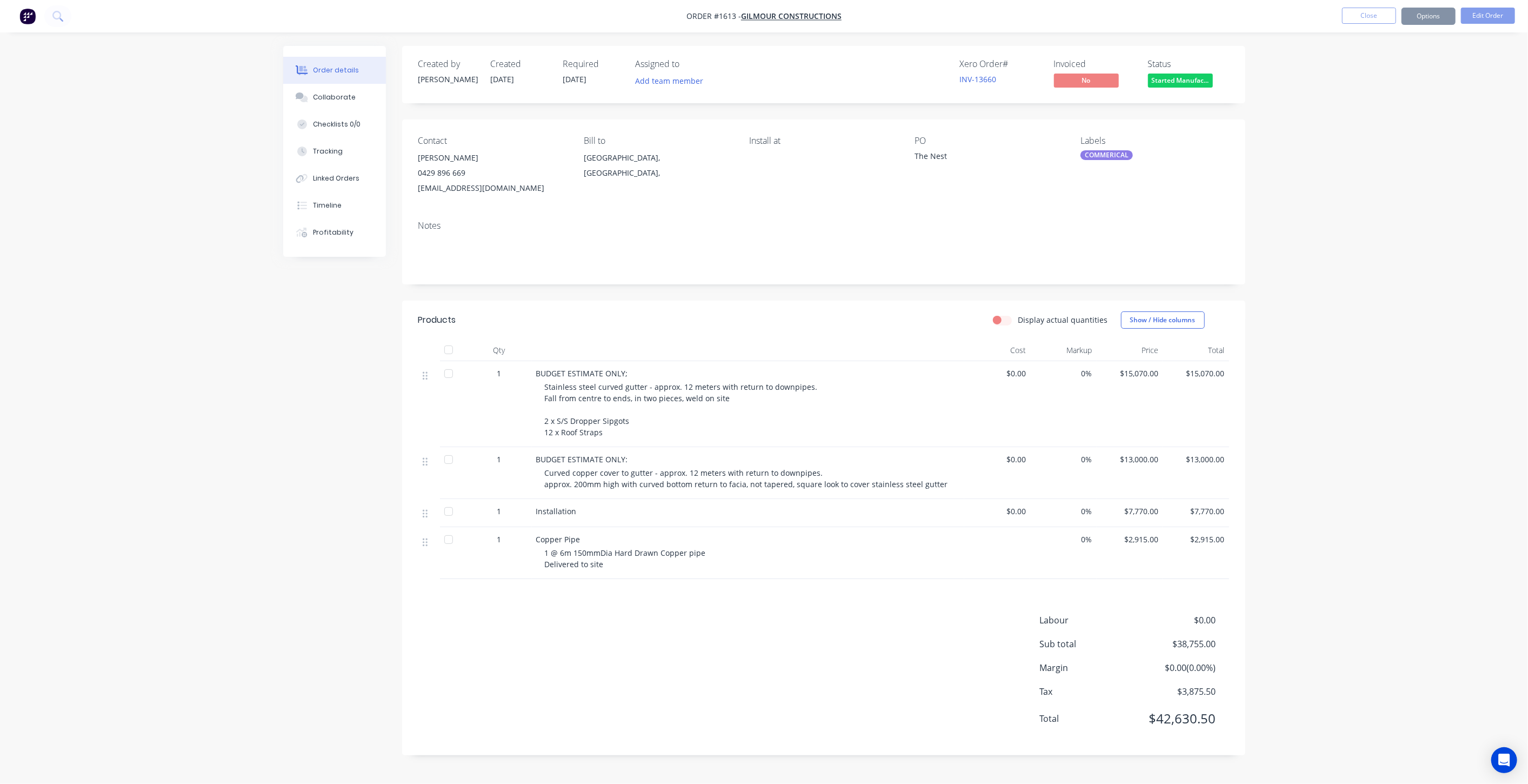
scroll to position [0, 0]
click at [1451, 10] on button "Options" at bounding box center [1438, 16] width 54 height 17
click at [1410, 255] on div "Duplicate" at bounding box center [1406, 261] width 100 height 16
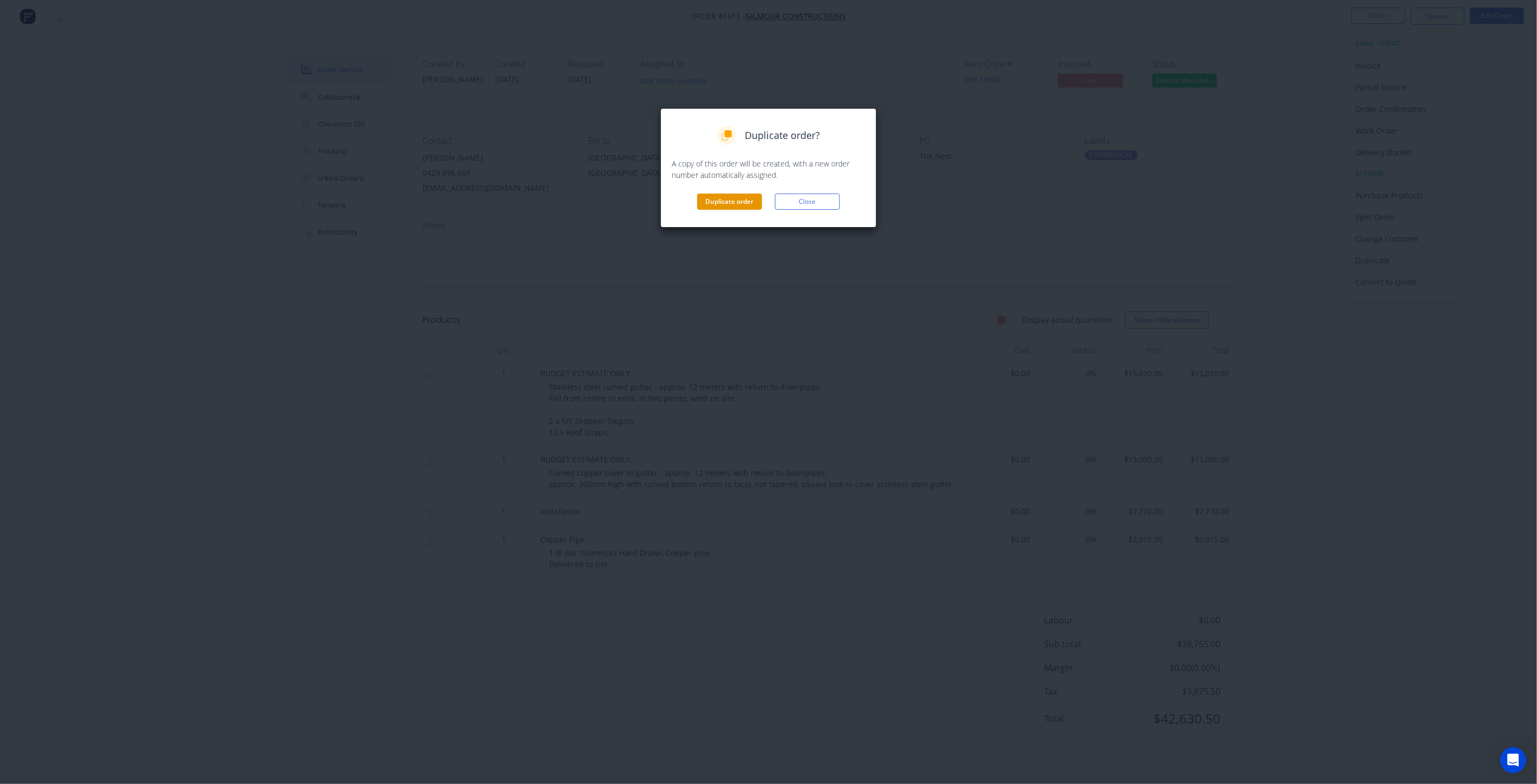
click at [721, 205] on button "Duplicate order" at bounding box center [730, 201] width 65 height 16
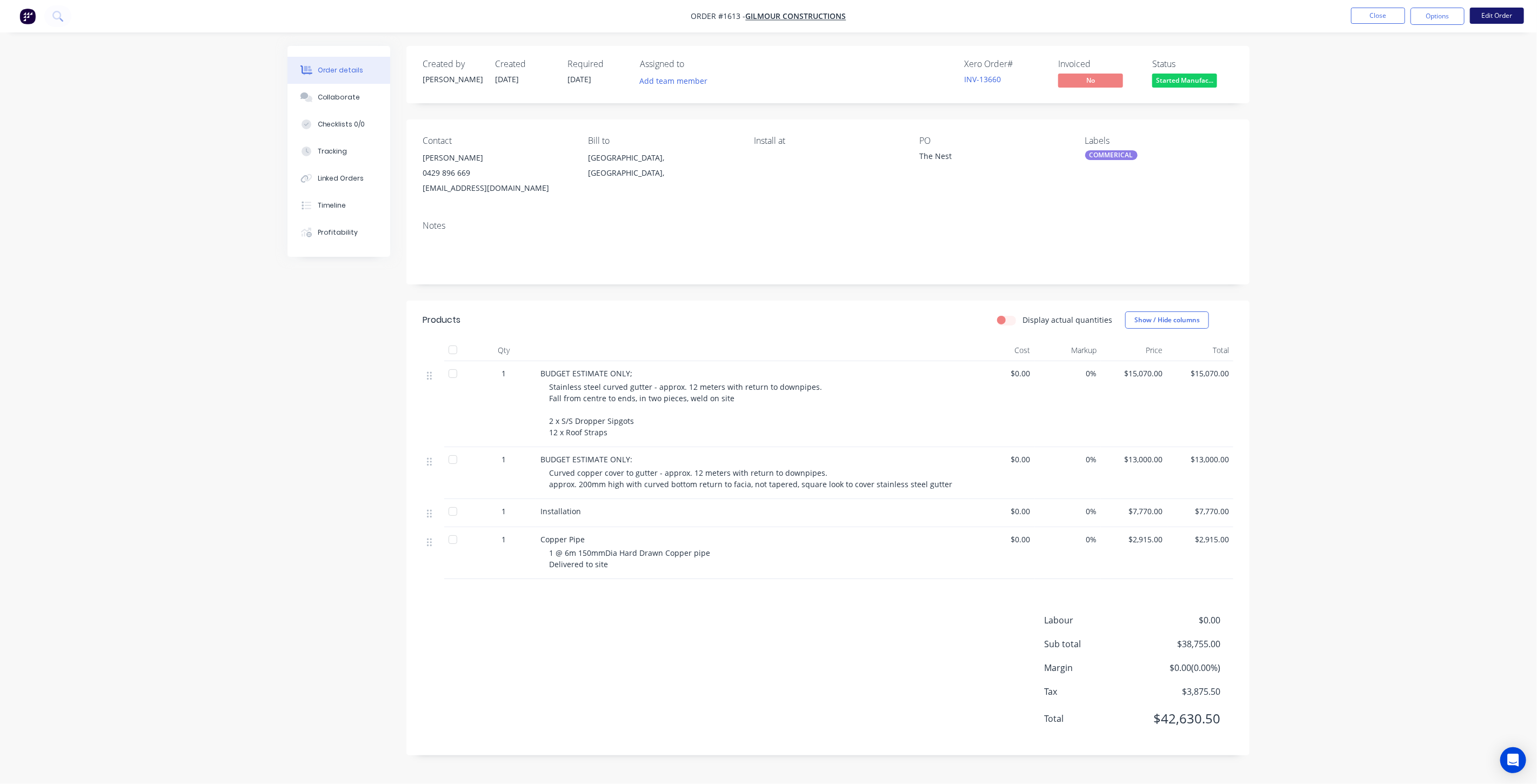
click at [1496, 20] on button "Edit Order" at bounding box center [1497, 15] width 54 height 16
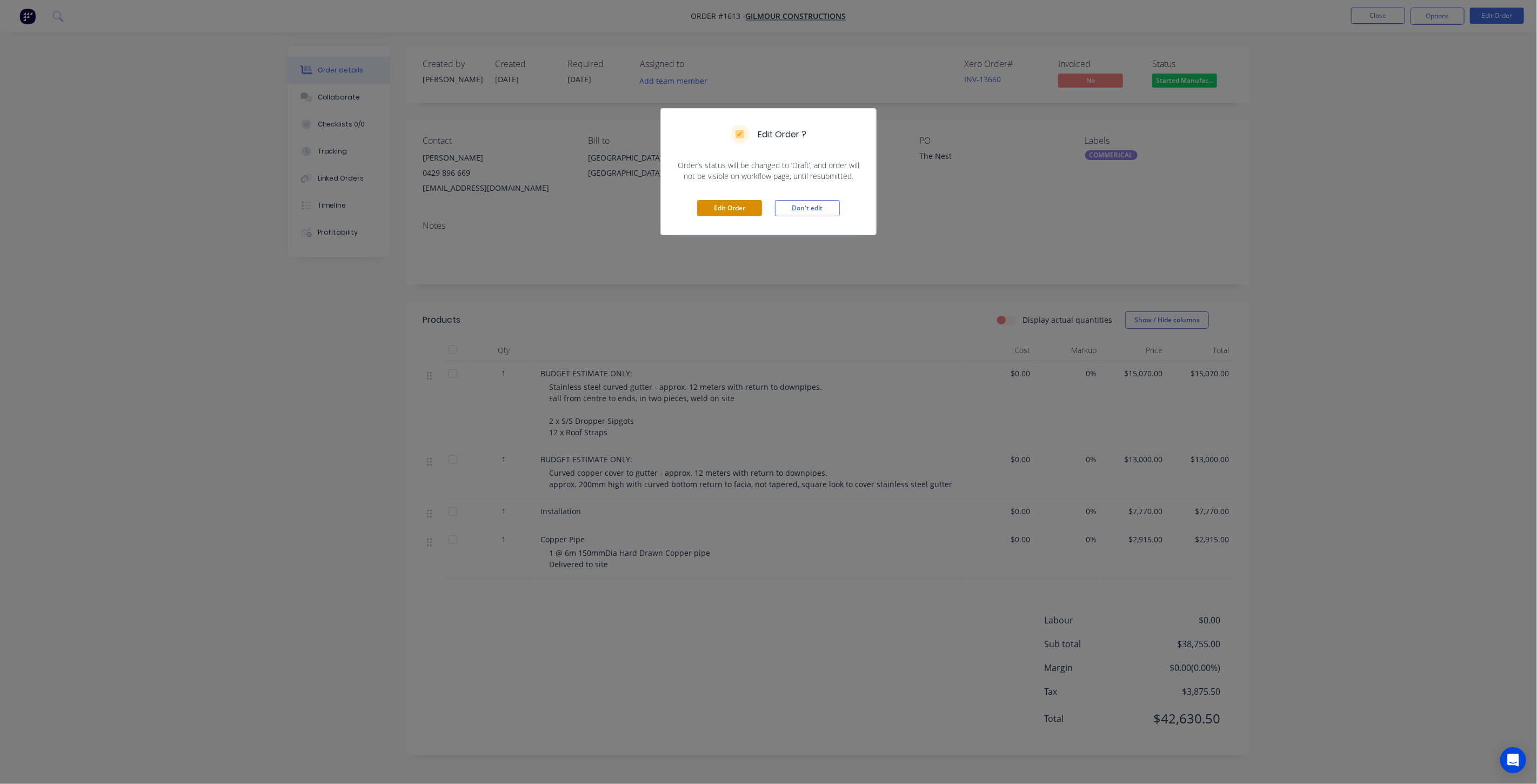
click at [723, 209] on button "Edit Order" at bounding box center [730, 208] width 65 height 16
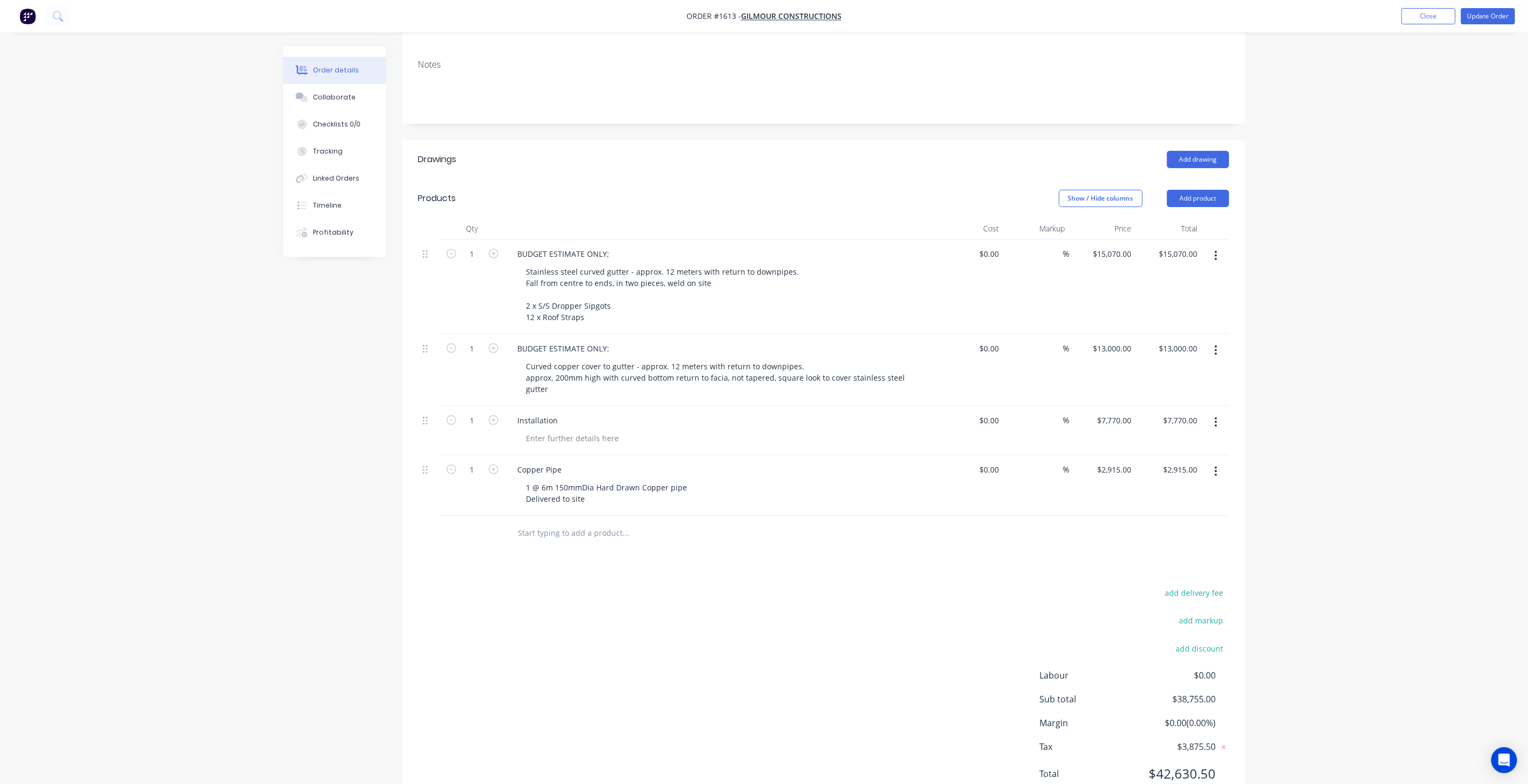
scroll to position [180, 0]
click at [1216, 342] on icon "button" at bounding box center [1216, 348] width 3 height 12
click at [1183, 433] on div "Delete" at bounding box center [1178, 441] width 83 height 16
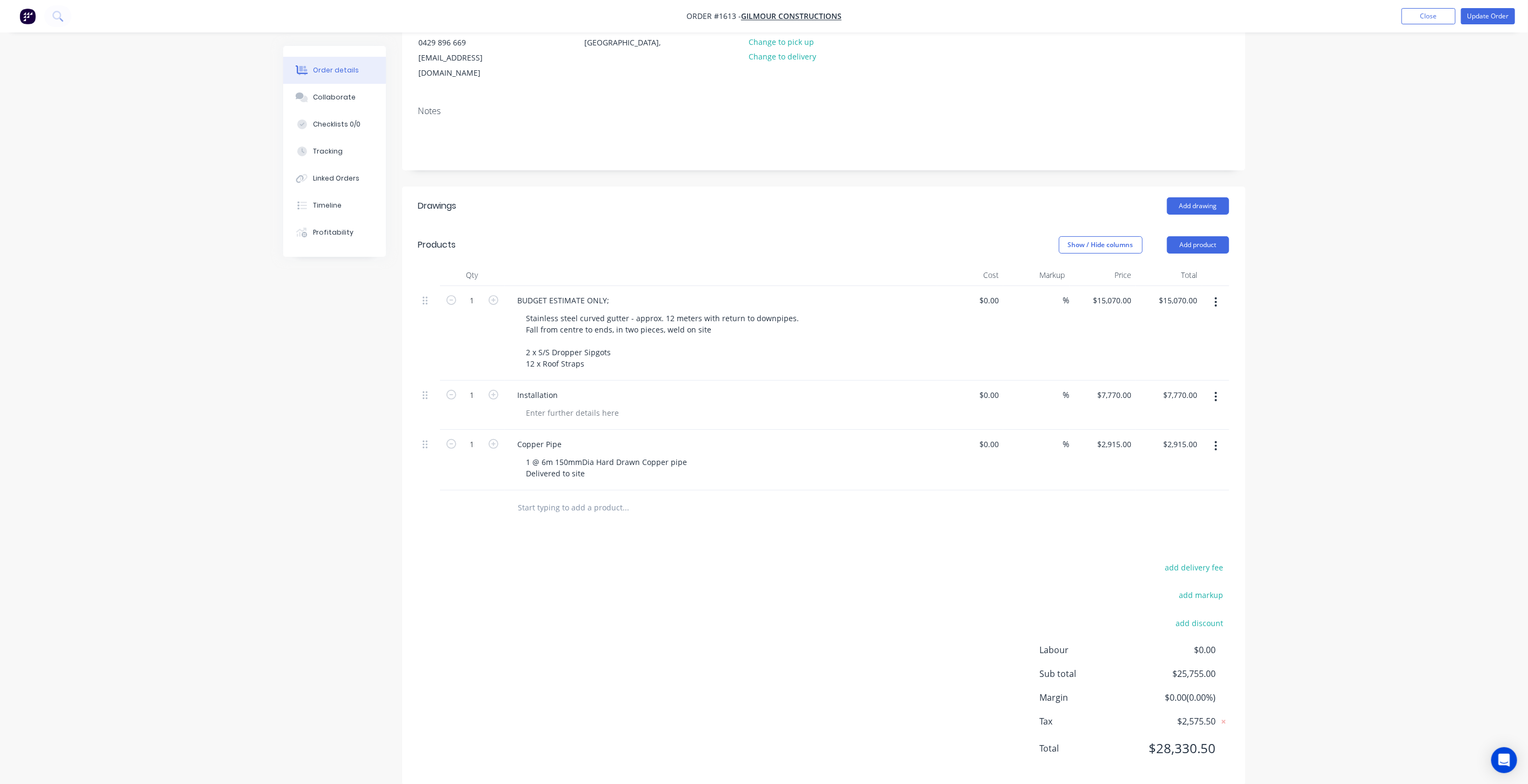
click at [1311, 319] on div "Order details Collaborate Checklists 0/0 Tracking Linked Orders Timeline Profit…" at bounding box center [764, 334] width 1528 height 932
click at [1479, 19] on button "Update Order" at bounding box center [1488, 16] width 54 height 16
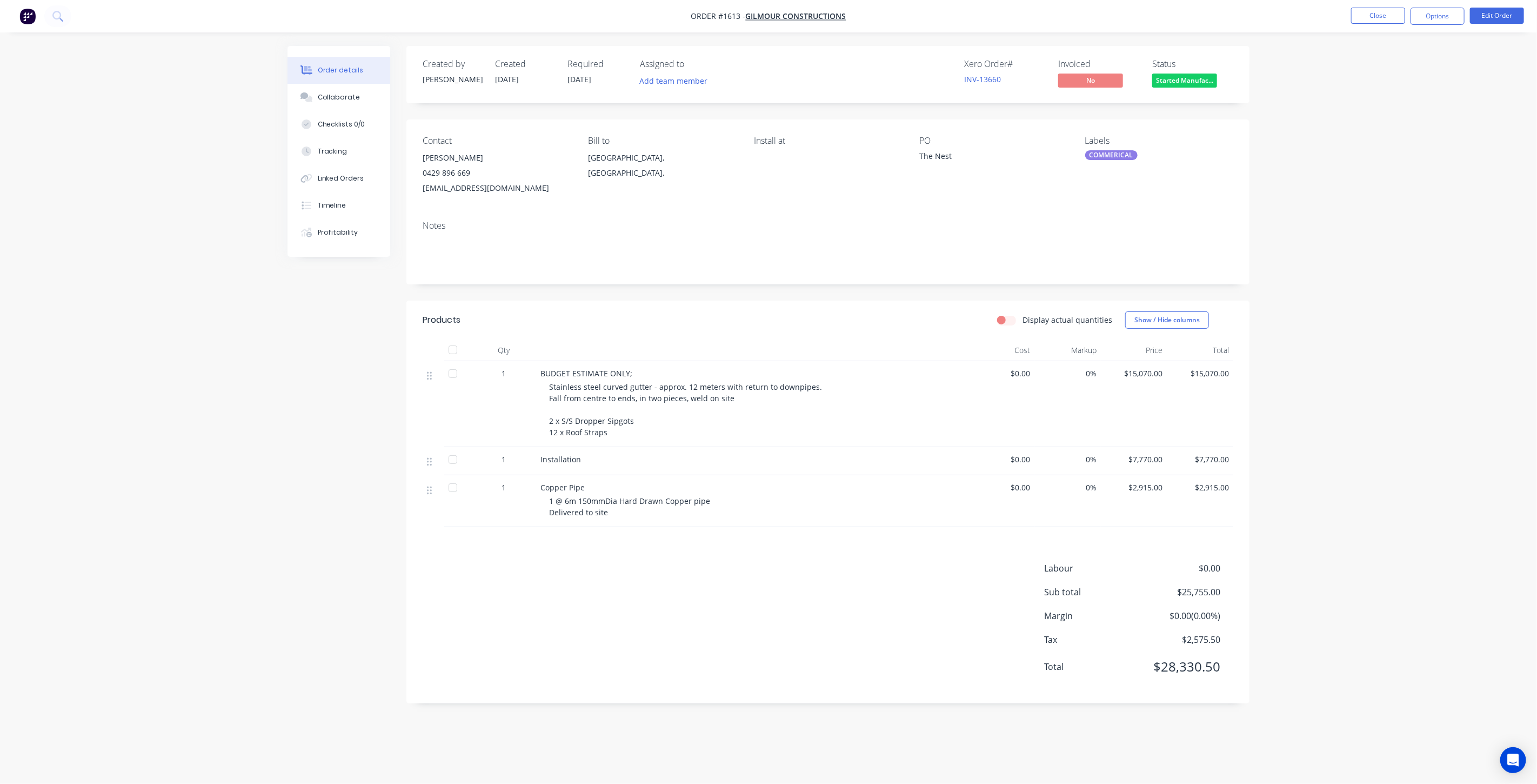
click at [1360, 279] on div "Order details Collaborate Checklists 0/0 Tracking Linked Orders Timeline Profit…" at bounding box center [768, 392] width 1537 height 784
click at [1229, 180] on div "Labels COMMERICAL" at bounding box center [1159, 165] width 148 height 60
click at [1390, 22] on button "Close" at bounding box center [1378, 15] width 54 height 16
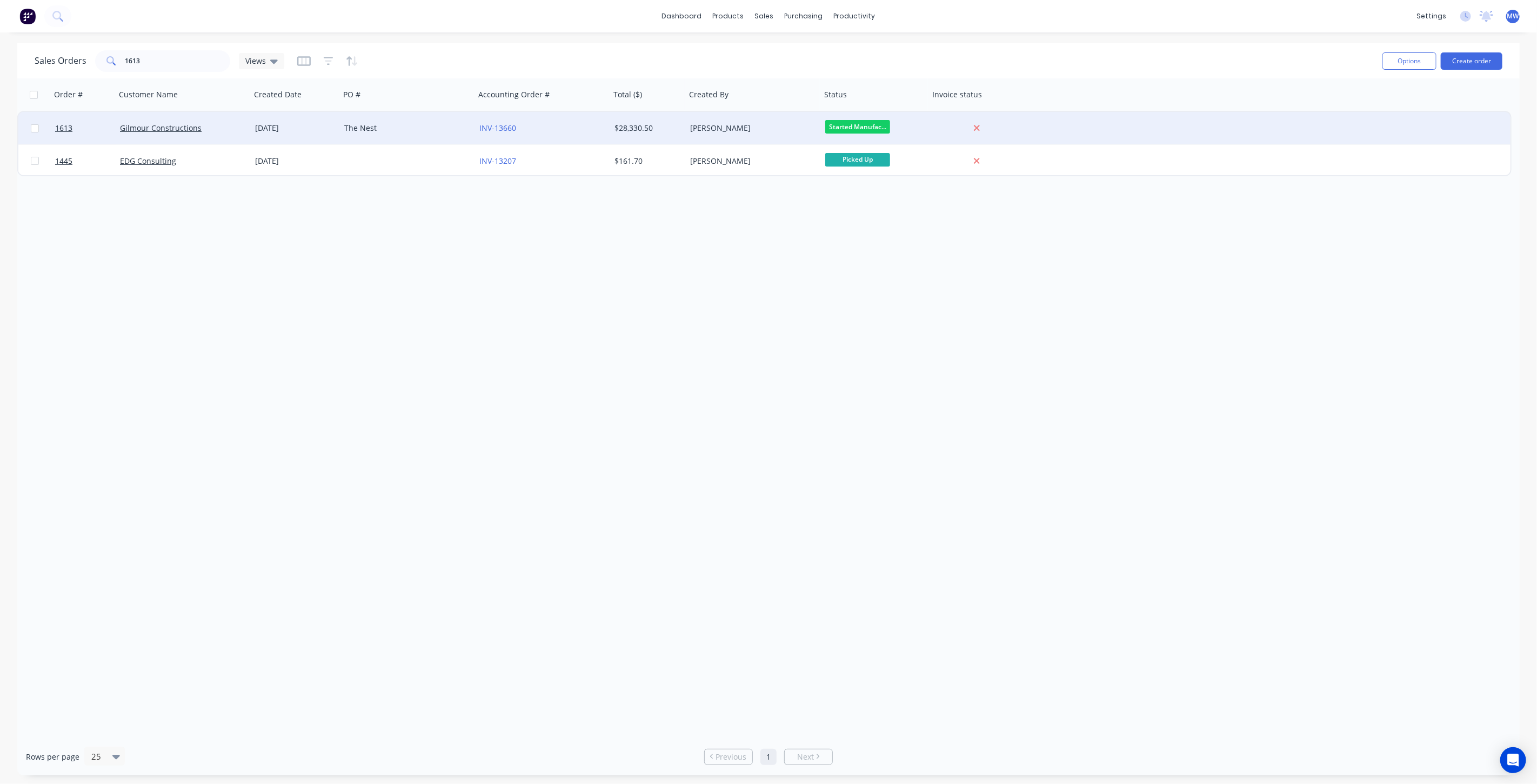
click at [431, 118] on div "The Nest" at bounding box center [407, 128] width 135 height 32
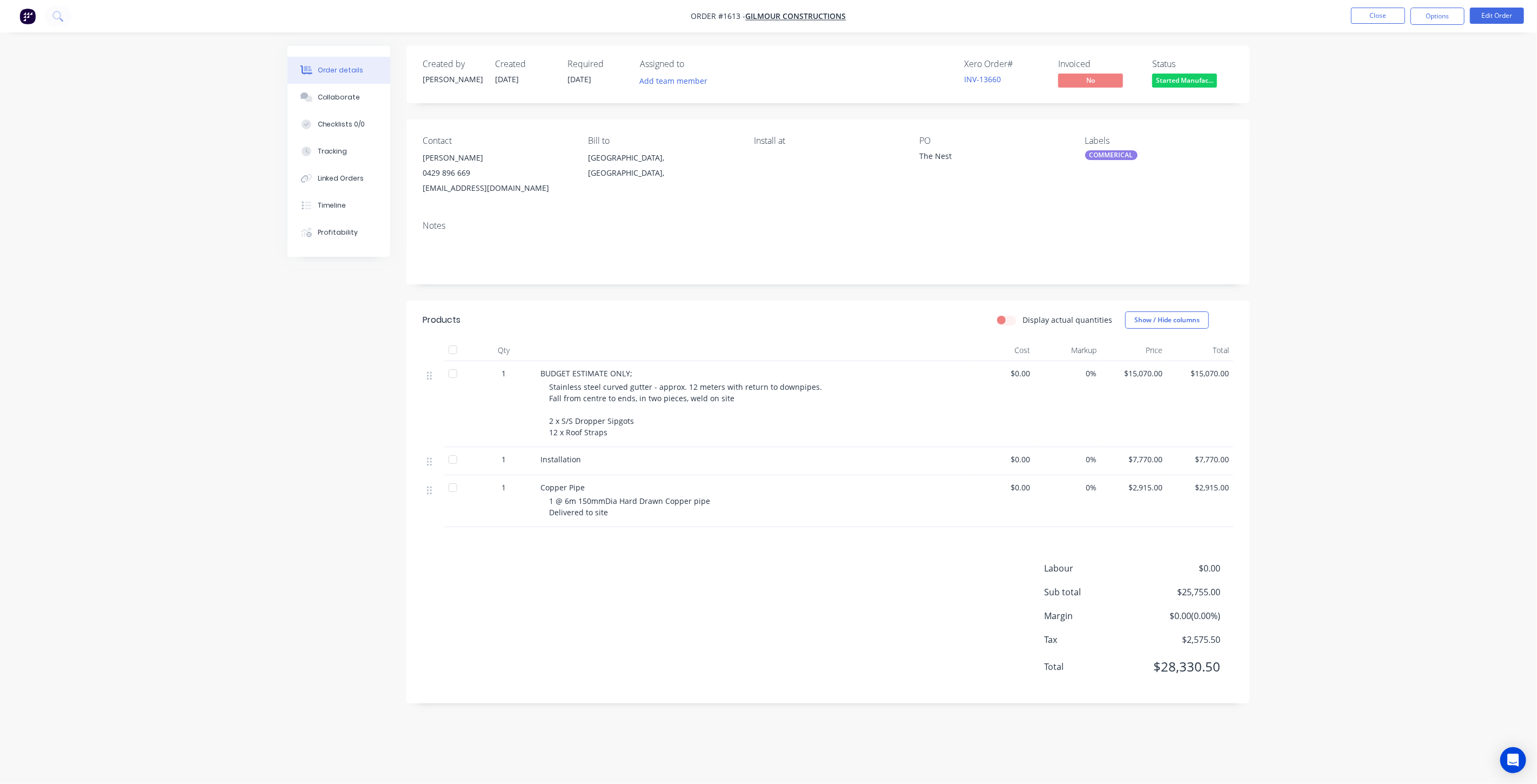
click at [1337, 226] on div "Order details Collaborate Checklists 0/0 Tracking Linked Orders Timeline Profit…" at bounding box center [768, 392] width 1537 height 784
click at [1459, 323] on div "Order details Collaborate Checklists 0/0 Tracking Linked Orders Timeline Profit…" at bounding box center [768, 392] width 1537 height 784
click at [1386, 18] on button "Close" at bounding box center [1378, 15] width 54 height 16
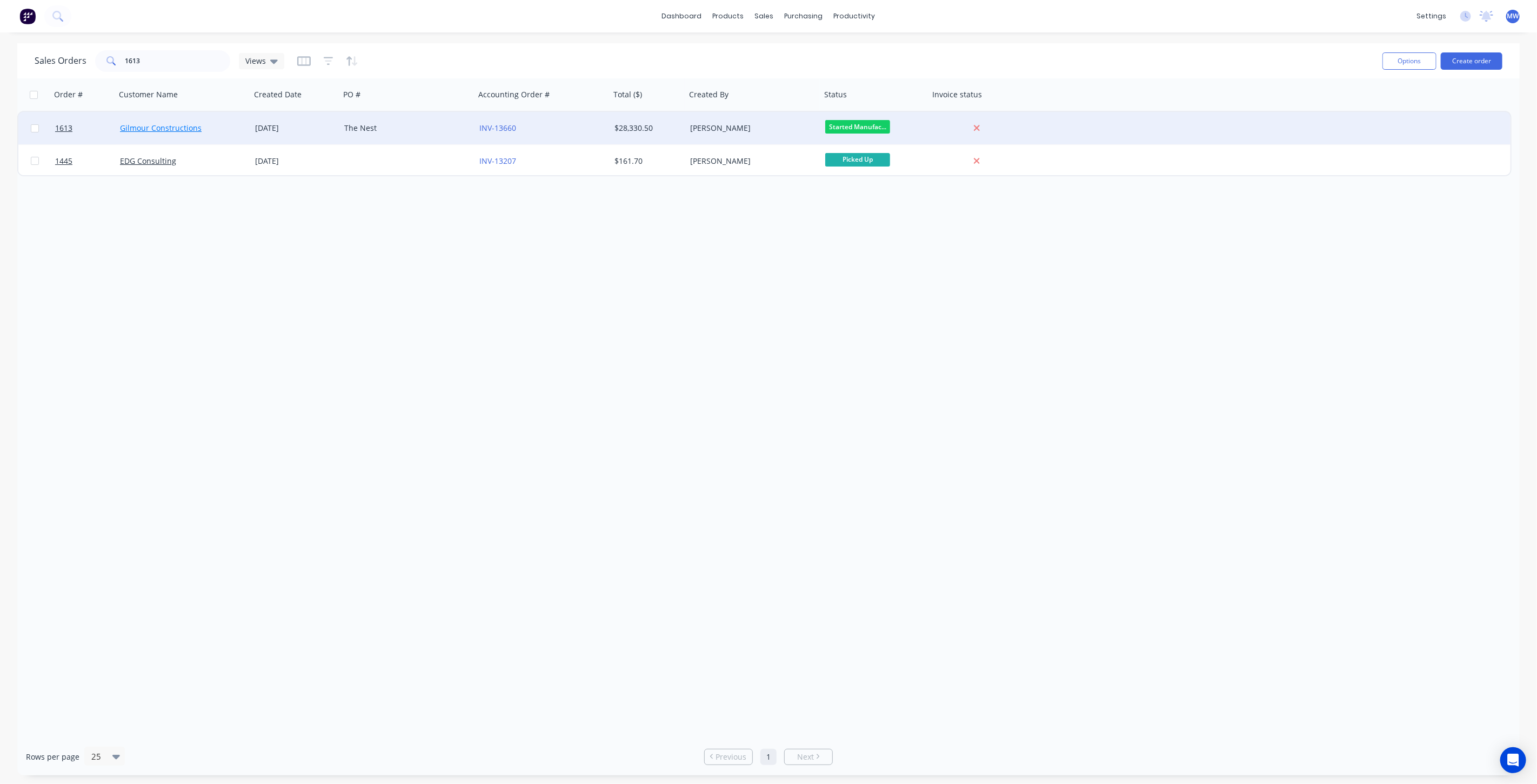
click at [155, 128] on link "Gilmour Constructions" at bounding box center [160, 128] width 82 height 10
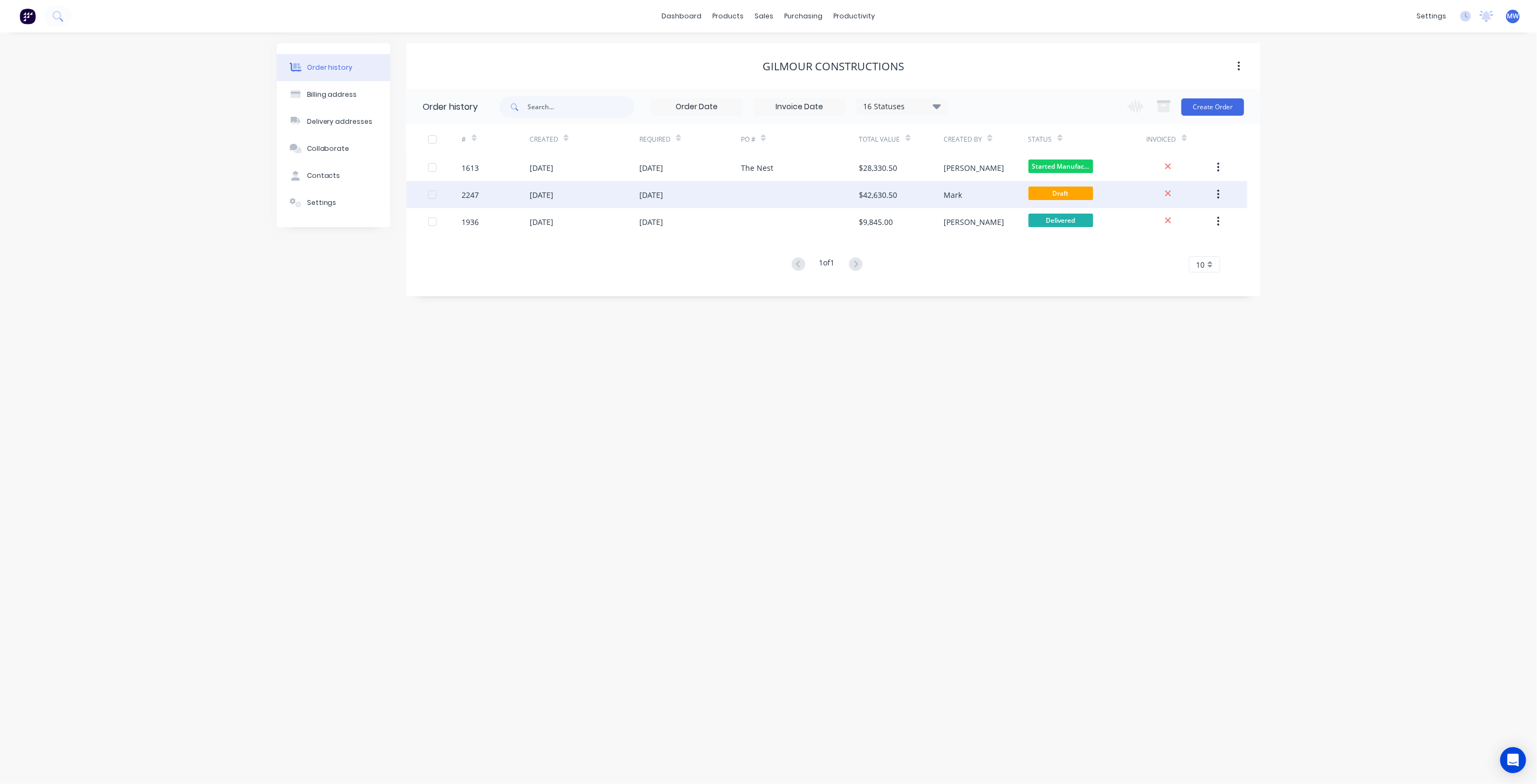
click at [698, 199] on div "28 Aug 2025" at bounding box center [690, 194] width 102 height 27
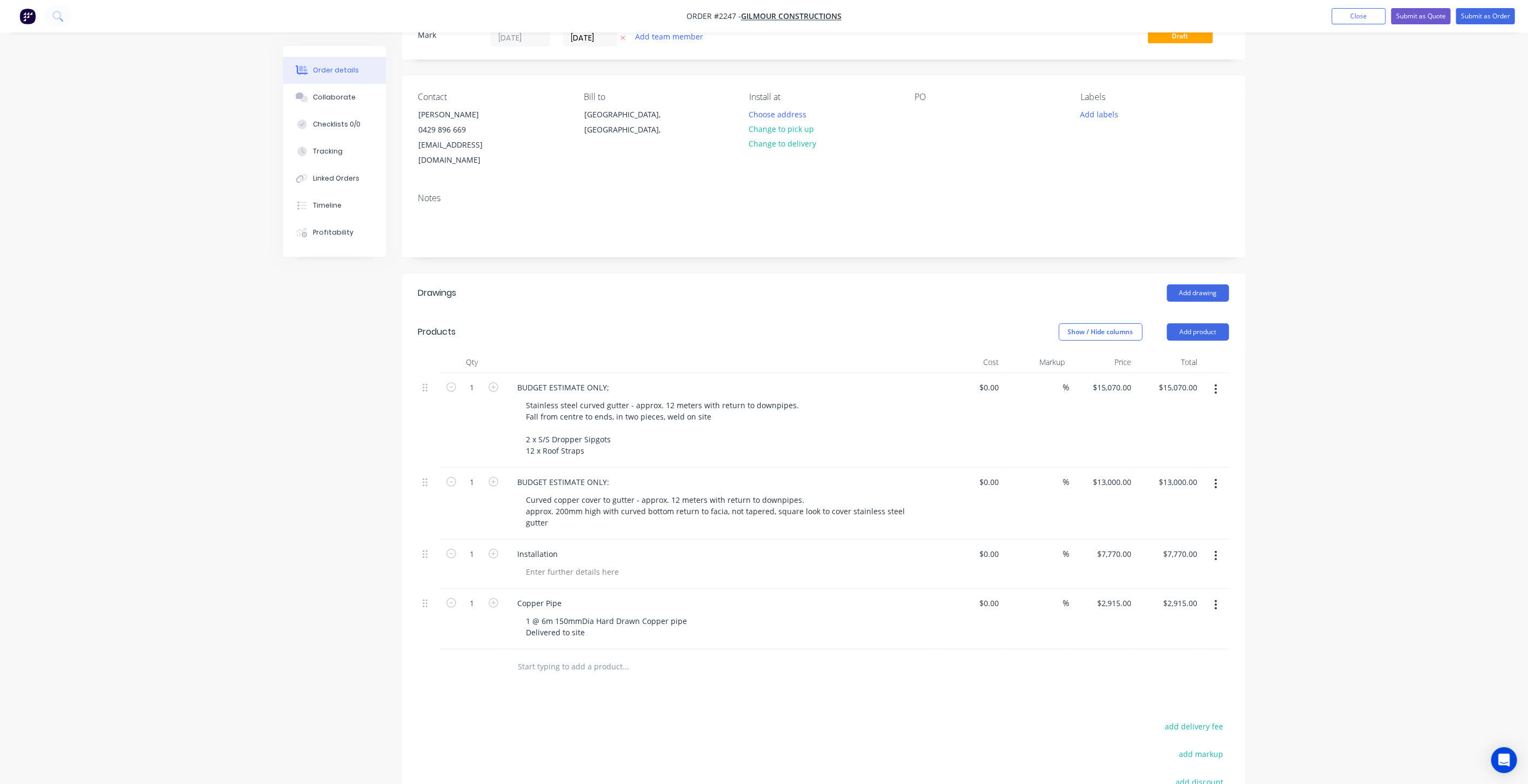
scroll to position [120, 0]
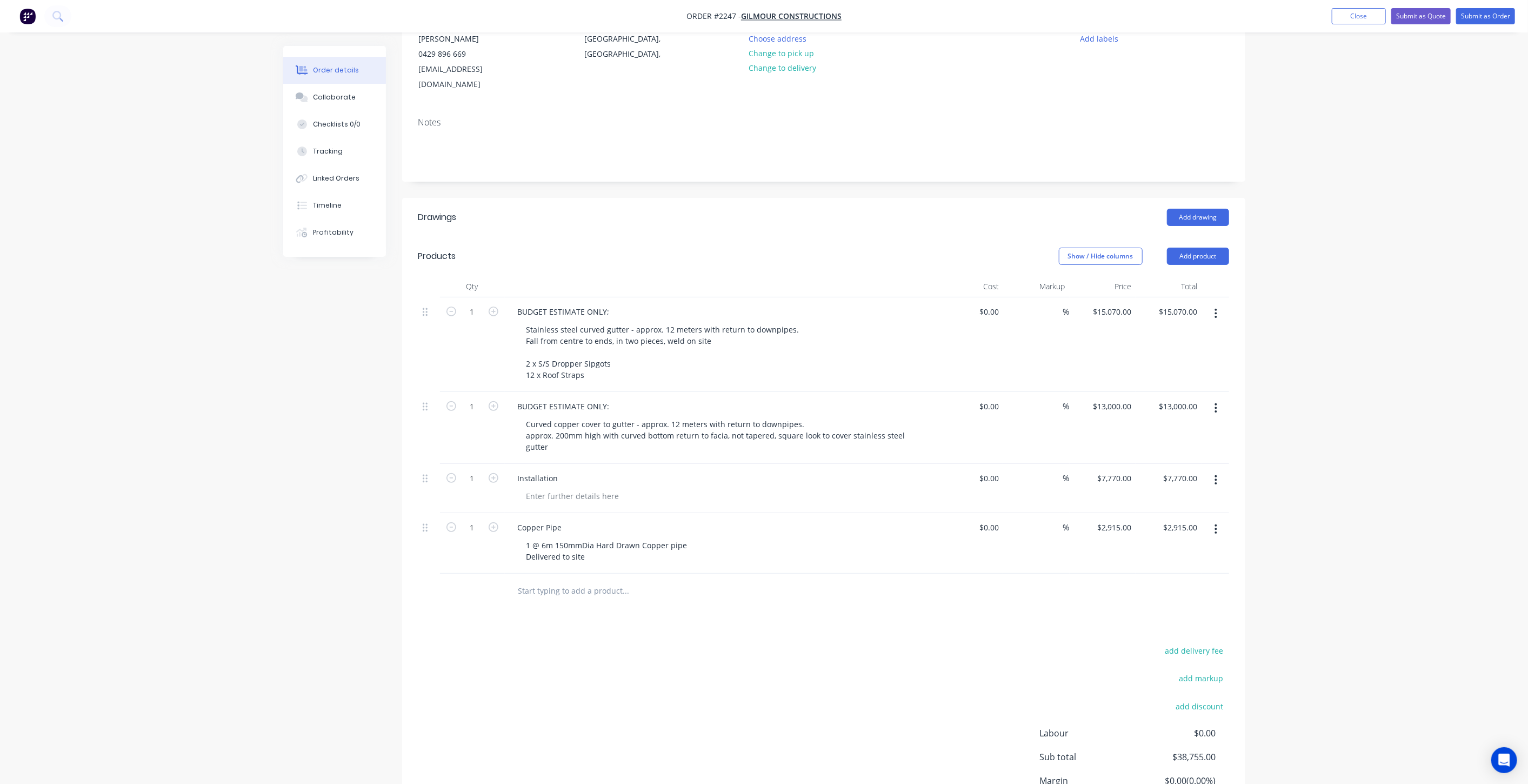
click at [1218, 304] on button "button" at bounding box center [1216, 313] width 25 height 19
click at [1197, 399] on div "Delete" at bounding box center [1178, 407] width 83 height 16
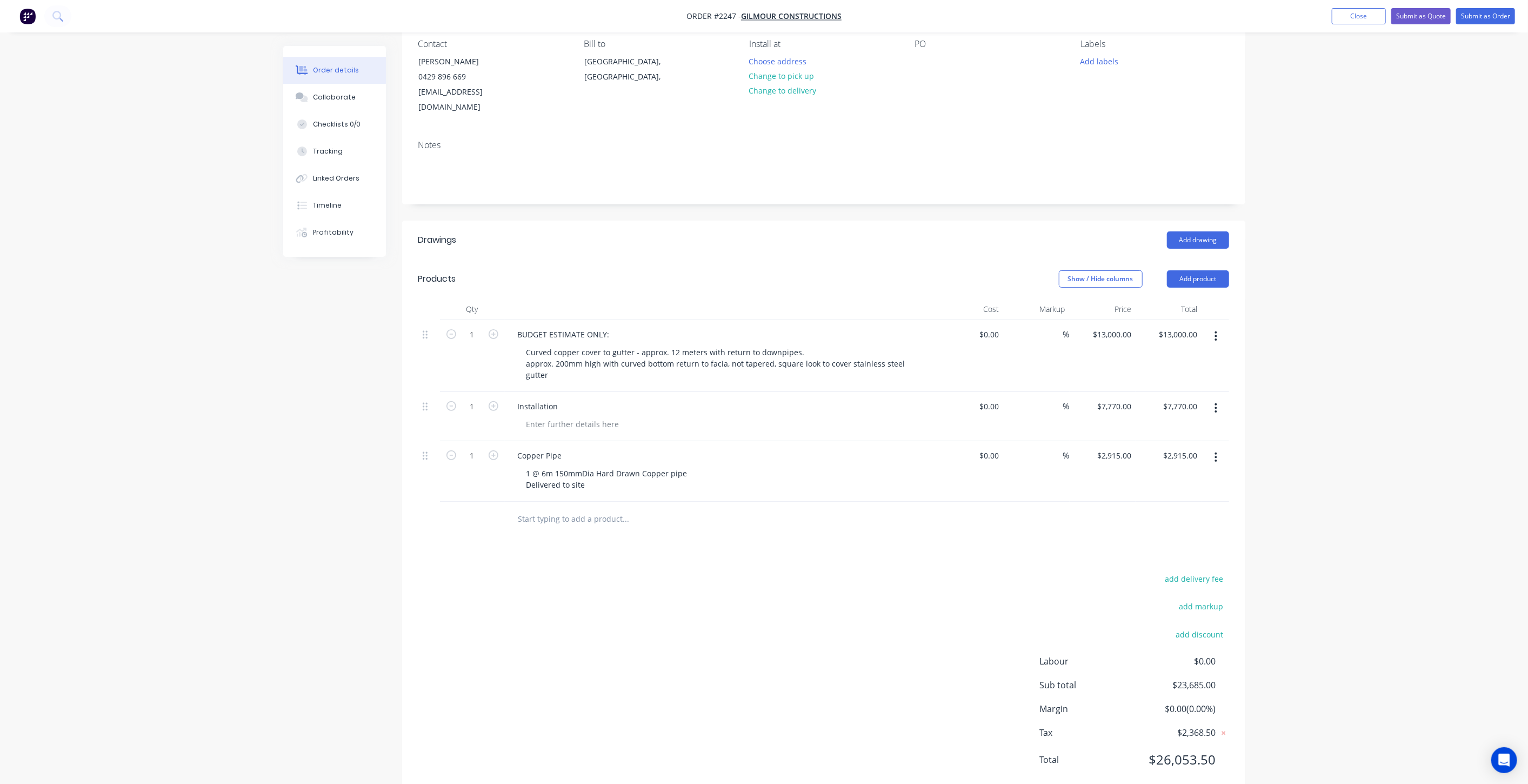
click at [1218, 398] on button "button" at bounding box center [1216, 408] width 25 height 19
click at [1126, 398] on input "7770" at bounding box center [1116, 406] width 40 height 16
type input "$0.00"
click at [1418, 442] on div "Order details Collaborate Checklists 0/0 Tracking Linked Orders Timeline Profit…" at bounding box center [764, 357] width 1528 height 910
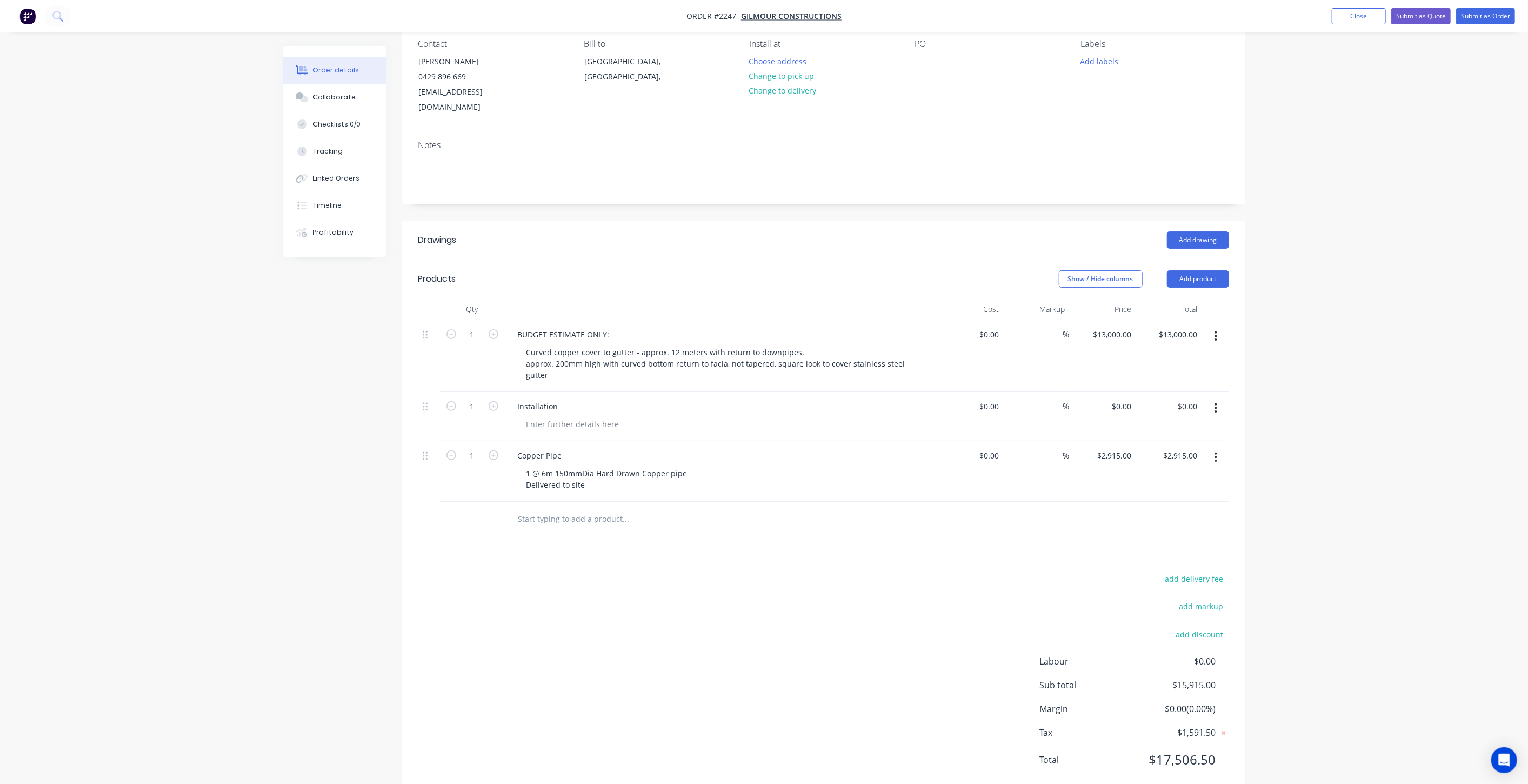
click at [1214, 448] on button "button" at bounding box center [1216, 457] width 25 height 19
click at [1191, 543] on div "Delete" at bounding box center [1178, 551] width 83 height 16
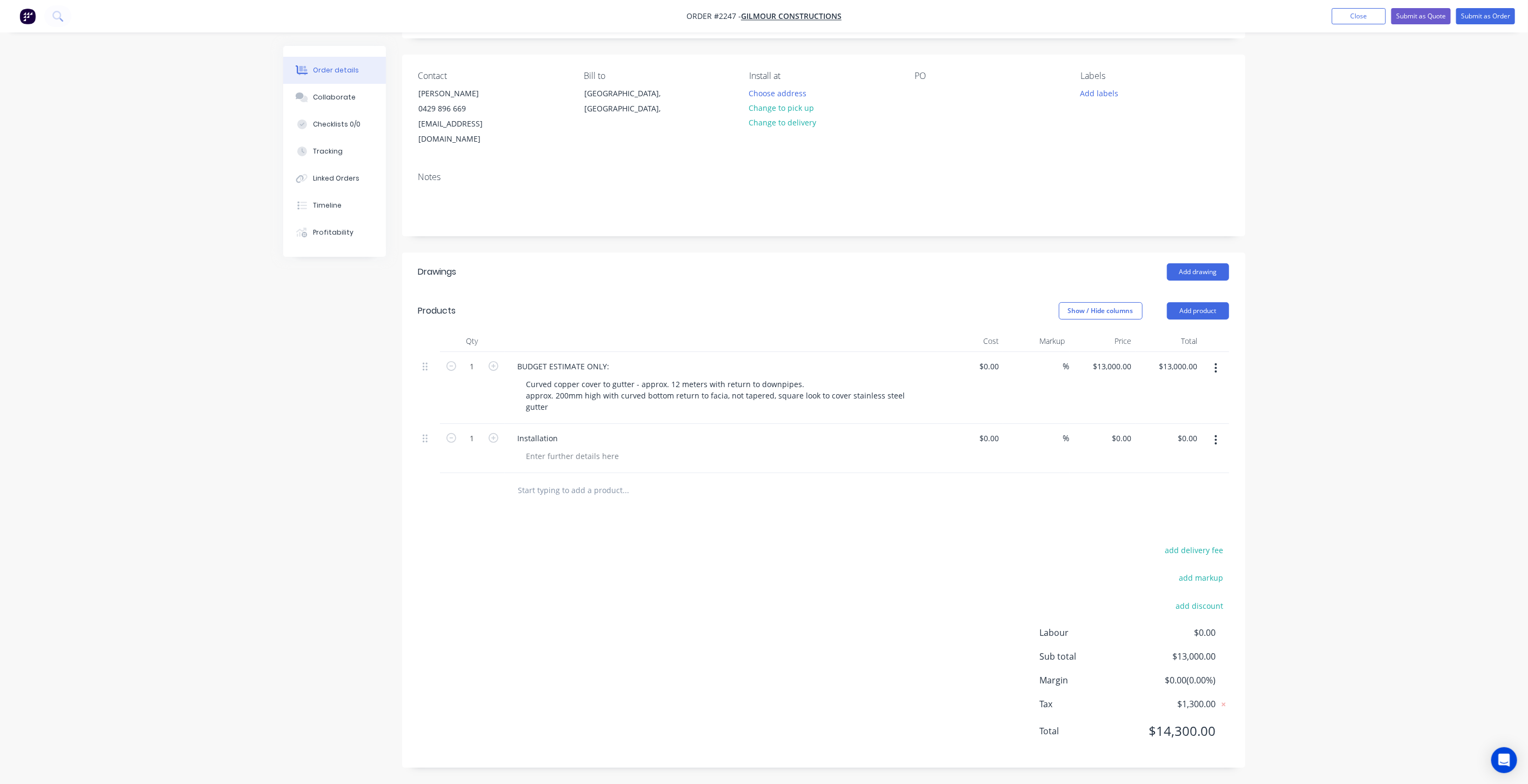
scroll to position [37, 0]
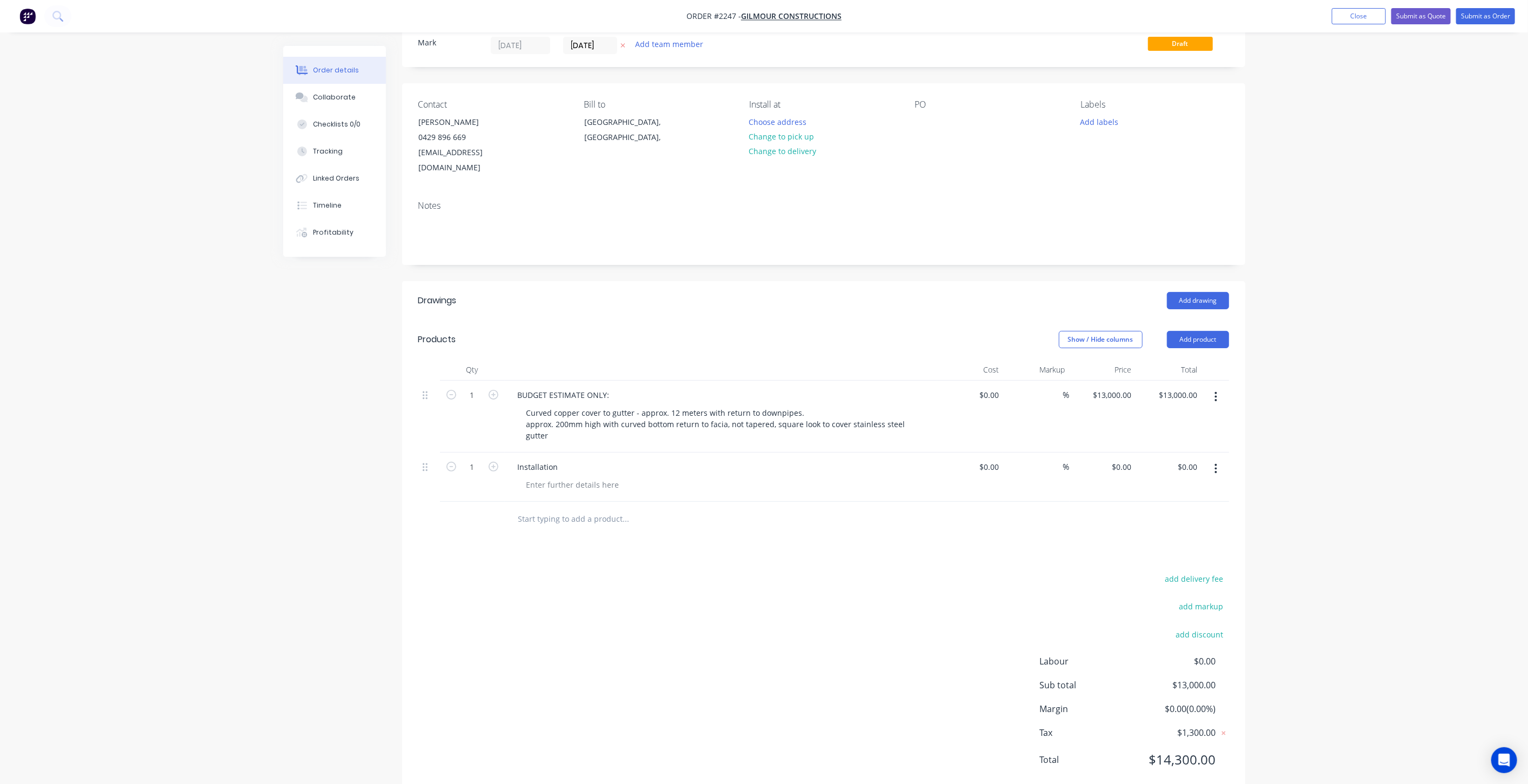
click at [1295, 487] on div "Order details Collaborate Checklists 0/0 Tracking Linked Orders Timeline Profit…" at bounding box center [764, 388] width 1528 height 849
click at [1466, 17] on button "Submit as Order" at bounding box center [1486, 16] width 59 height 16
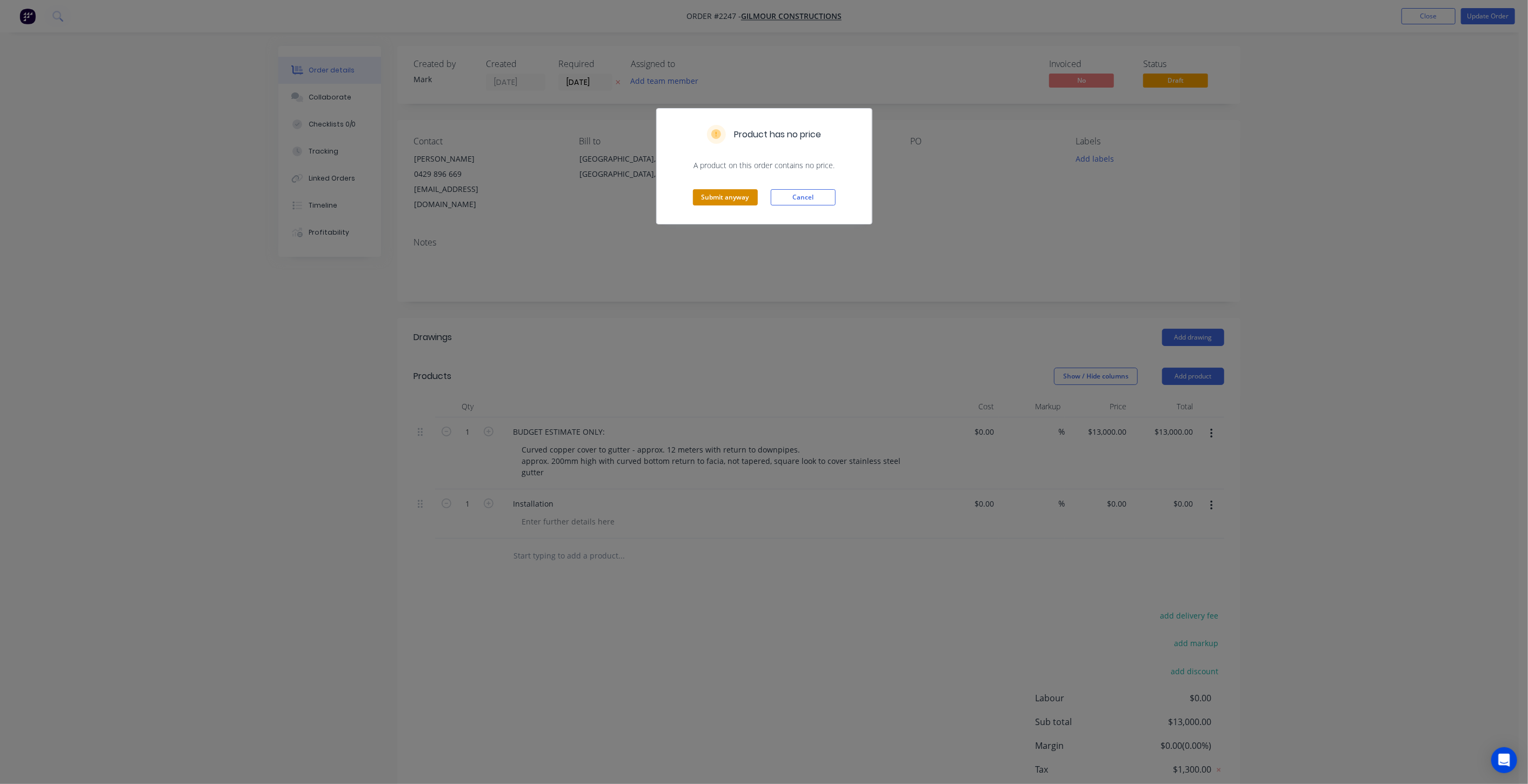
click at [715, 199] on button "Submit anyway" at bounding box center [726, 197] width 65 height 16
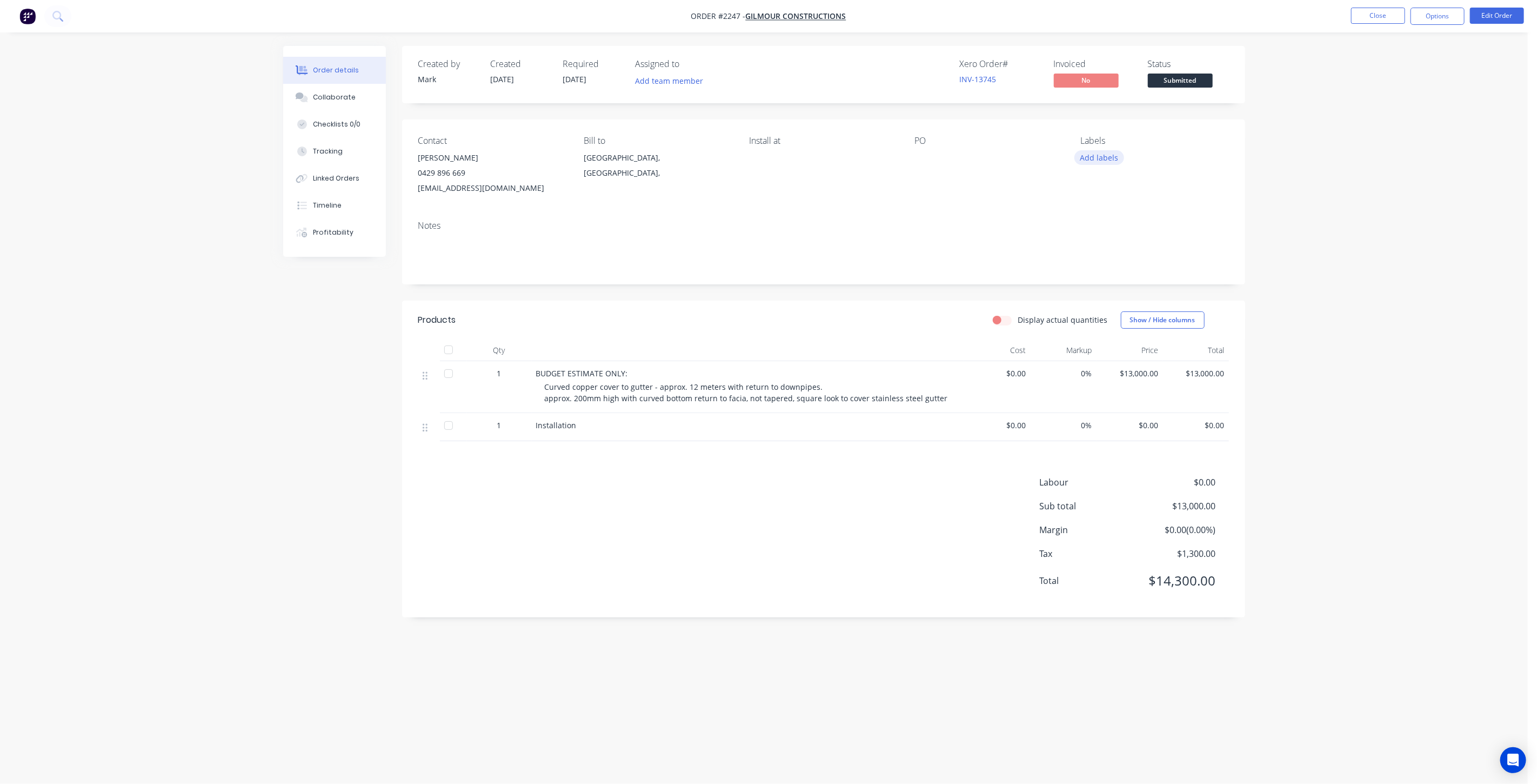
click at [1109, 156] on button "Add labels" at bounding box center [1099, 157] width 50 height 14
click at [1098, 210] on div at bounding box center [1100, 212] width 22 height 22
click at [1396, 215] on div "Order details Collaborate Checklists 0/0 Tracking Linked Orders Timeline Profit…" at bounding box center [764, 392] width 1528 height 784
click at [1387, 14] on button "Close" at bounding box center [1378, 15] width 54 height 16
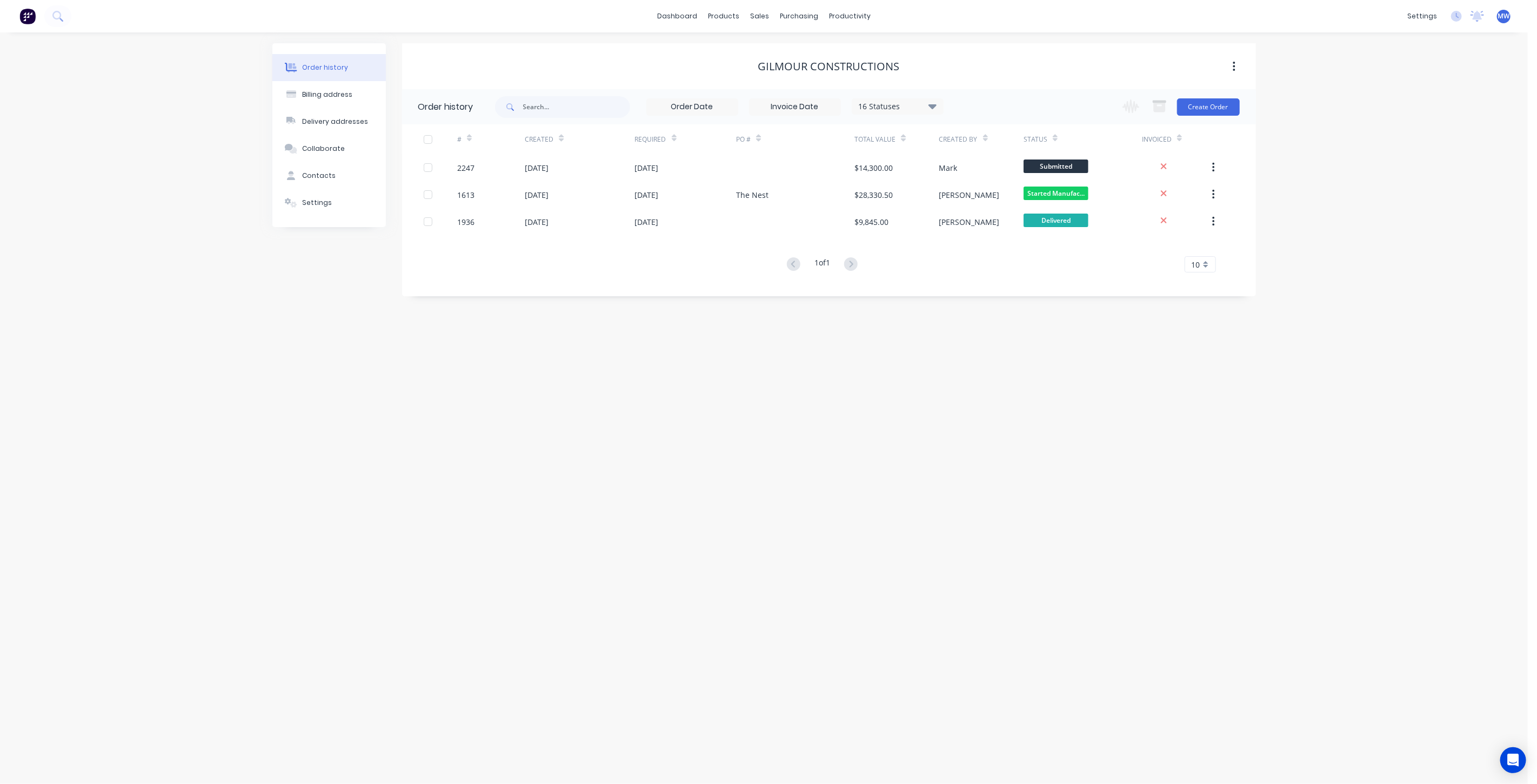
click at [1351, 211] on div "Order history Billing address Delivery addresses Collaborate Contacts Settings …" at bounding box center [764, 408] width 1528 height 752
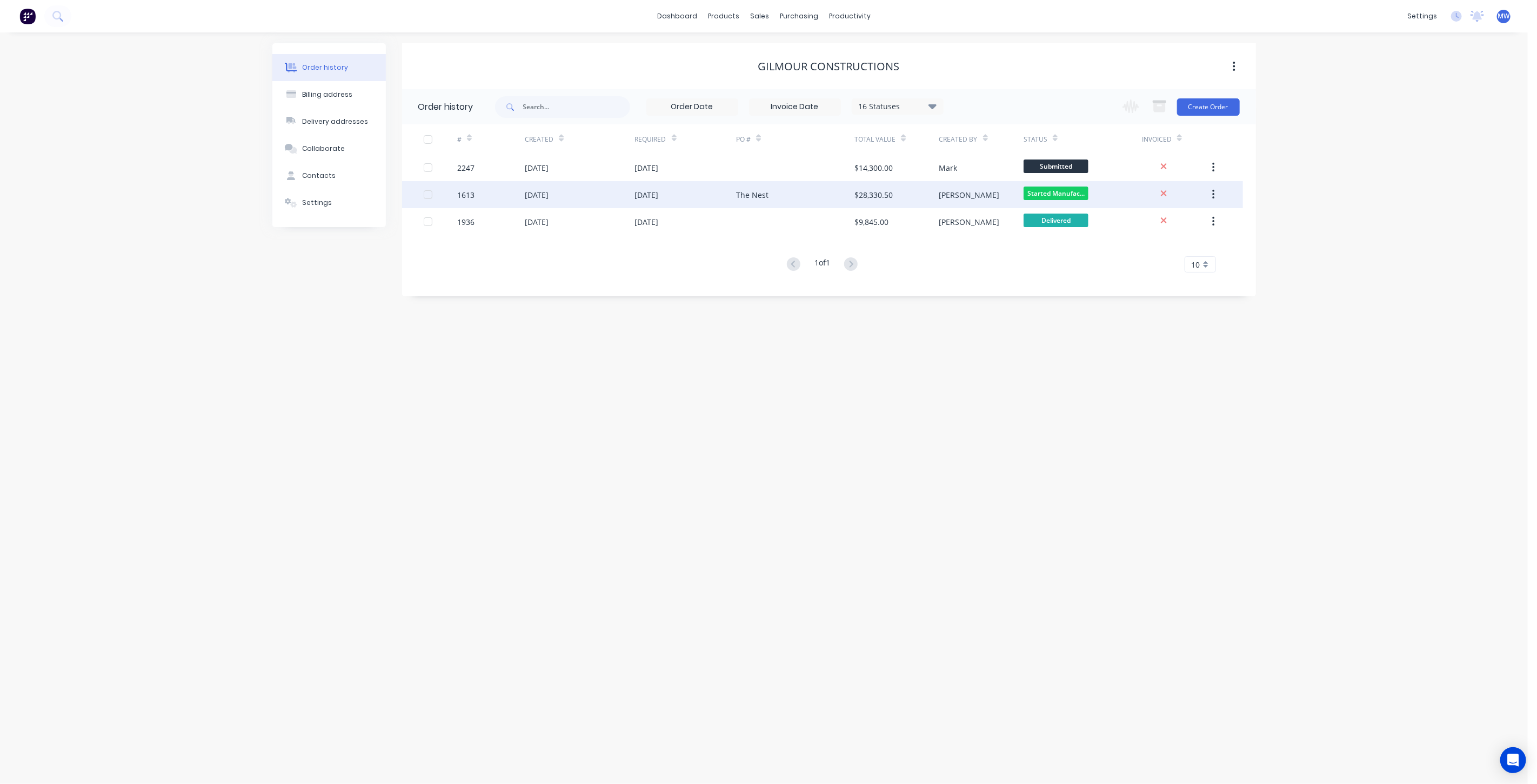
click at [798, 196] on div "The Nest" at bounding box center [796, 194] width 118 height 27
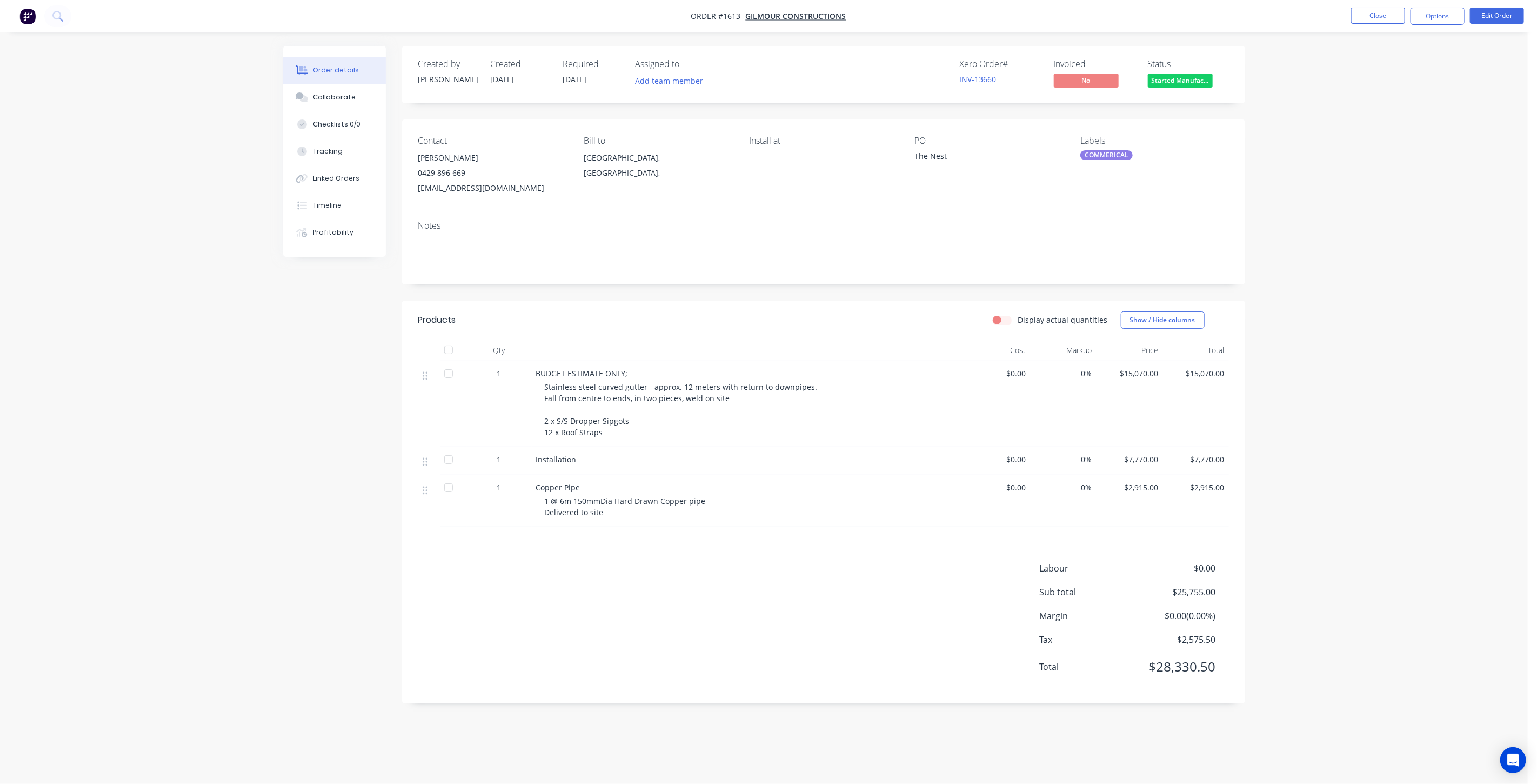
click at [1352, 275] on div "Order details Collaborate Checklists 0/0 Tracking Linked Orders Timeline Profit…" at bounding box center [764, 392] width 1528 height 784
click at [1384, 14] on button "Close" at bounding box center [1378, 15] width 54 height 16
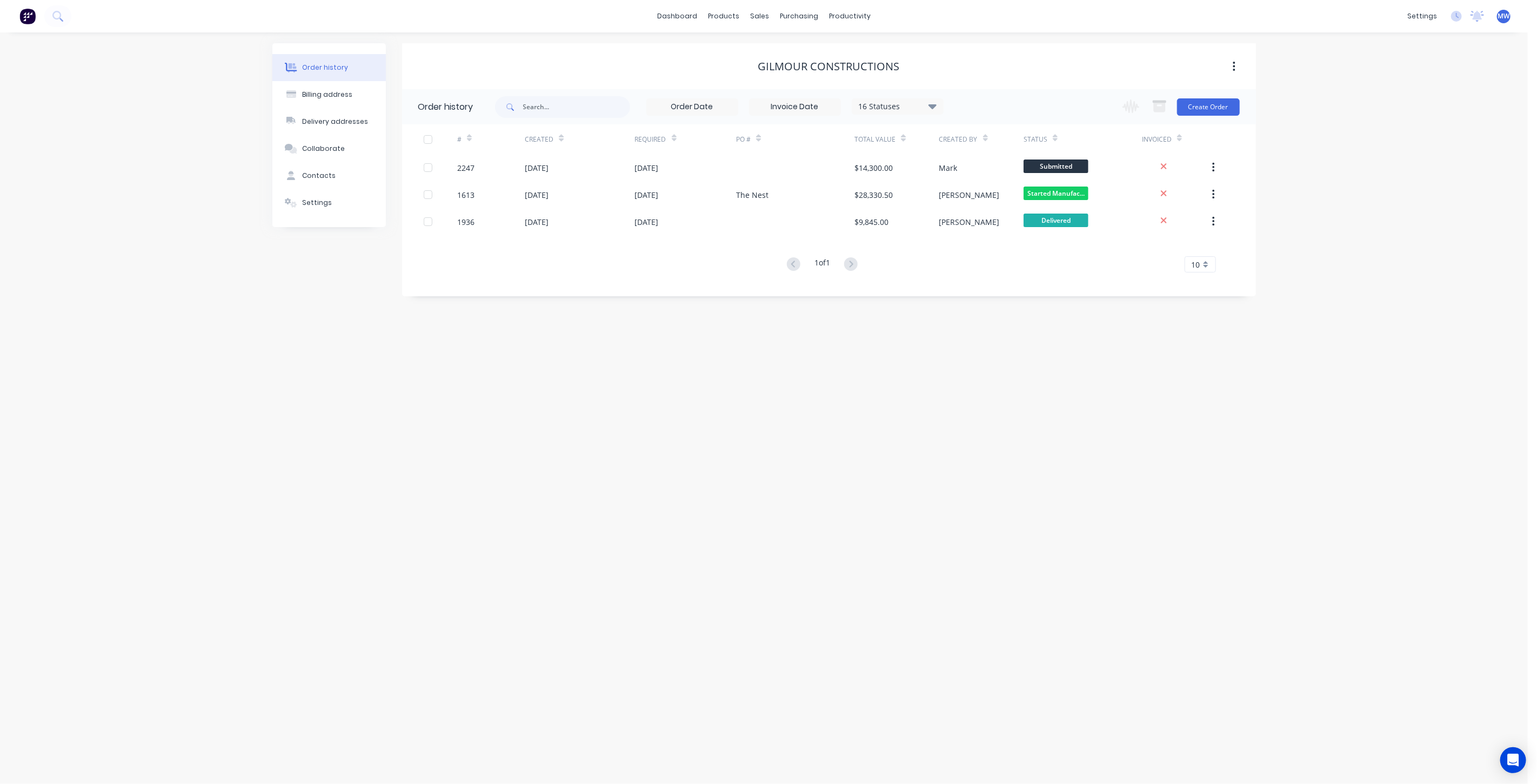
drag, startPoint x: 168, startPoint y: 264, endPoint x: 157, endPoint y: 18, distance: 246.2
click at [167, 258] on div "Order history Billing address Delivery addresses Collaborate Contacts Settings …" at bounding box center [764, 408] width 1528 height 752
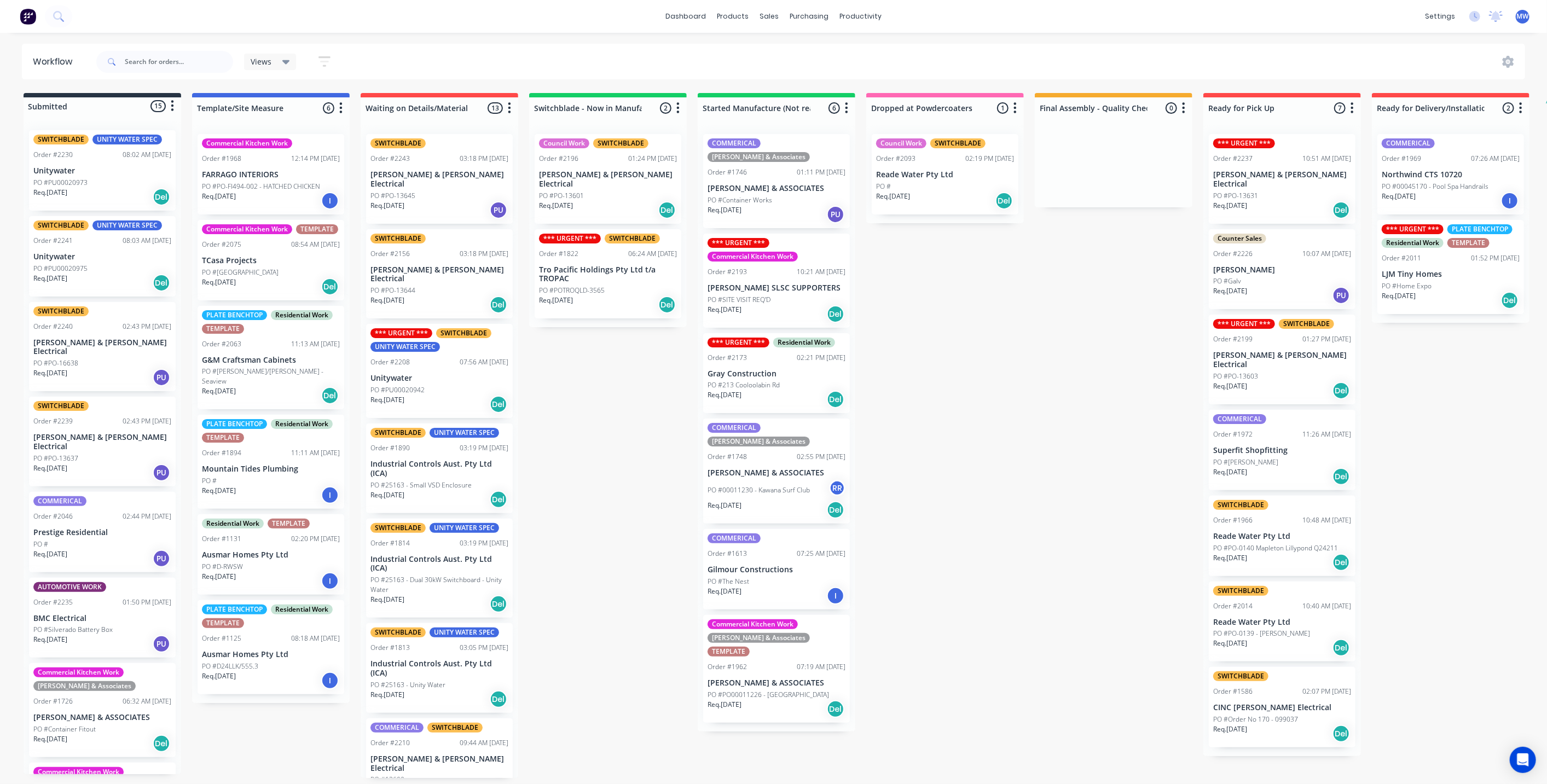
drag, startPoint x: 572, startPoint y: 446, endPoint x: 580, endPoint y: 448, distance: 8.2
click at [572, 447] on div "Submitted 15 Status colour #273444 hex #273444 Save Cancel Summaries Total orde…" at bounding box center [904, 435] width 1826 height 685
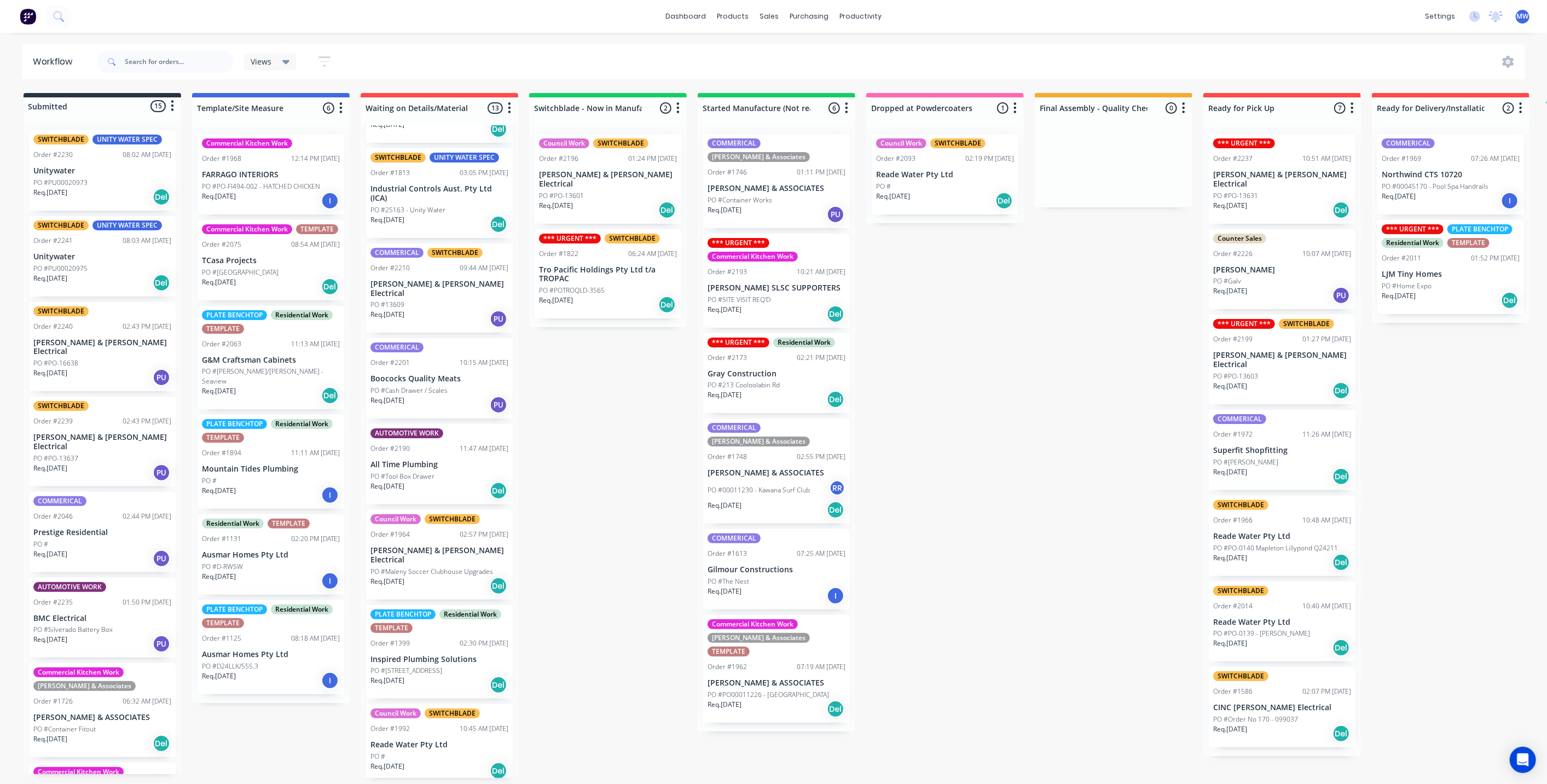
scroll to position [543, 0]
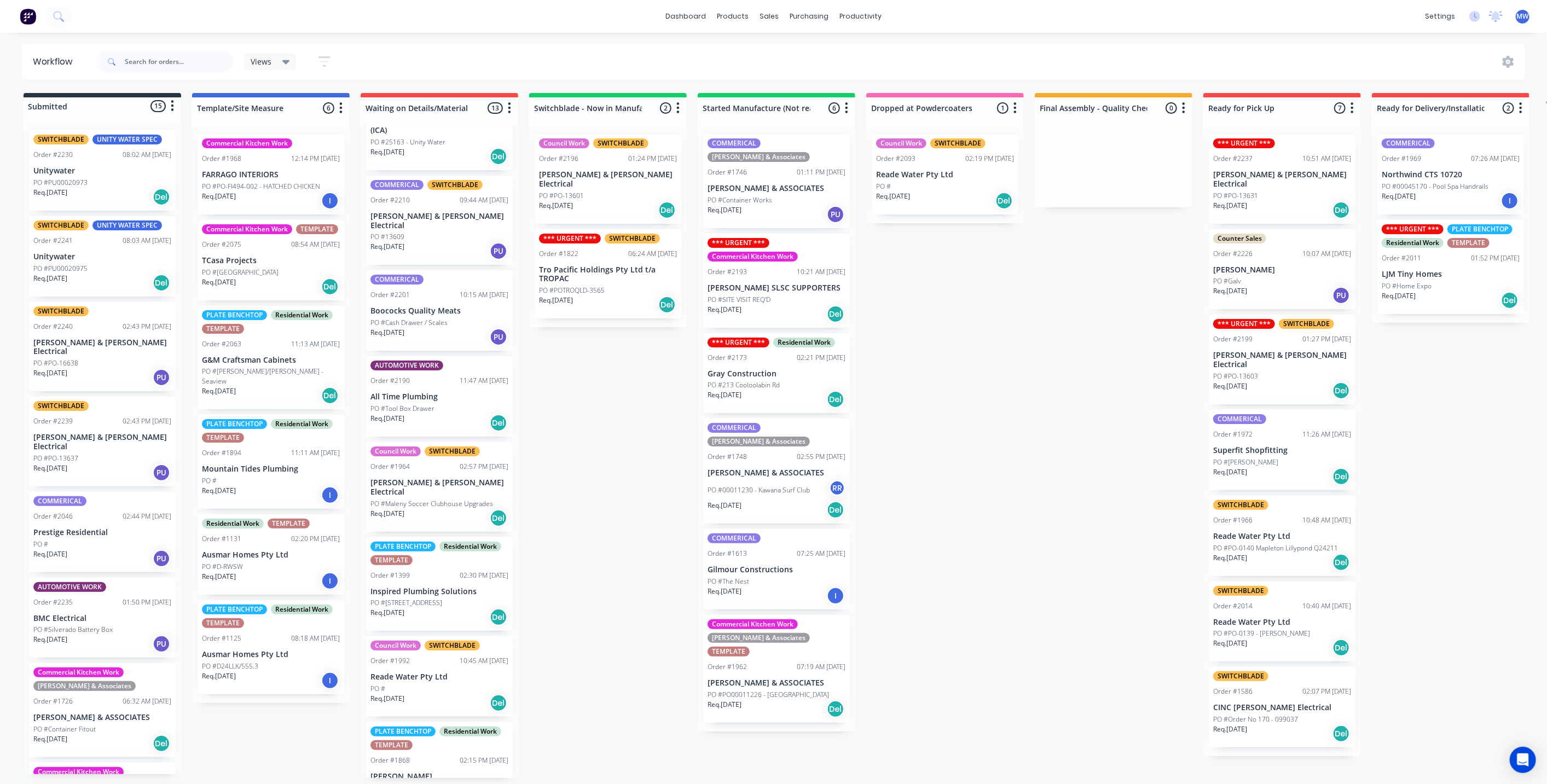
click at [566, 399] on div "Submitted 15 Status colour #273444 hex #273444 Save Cancel Summaries Total orde…" at bounding box center [904, 435] width 1826 height 685
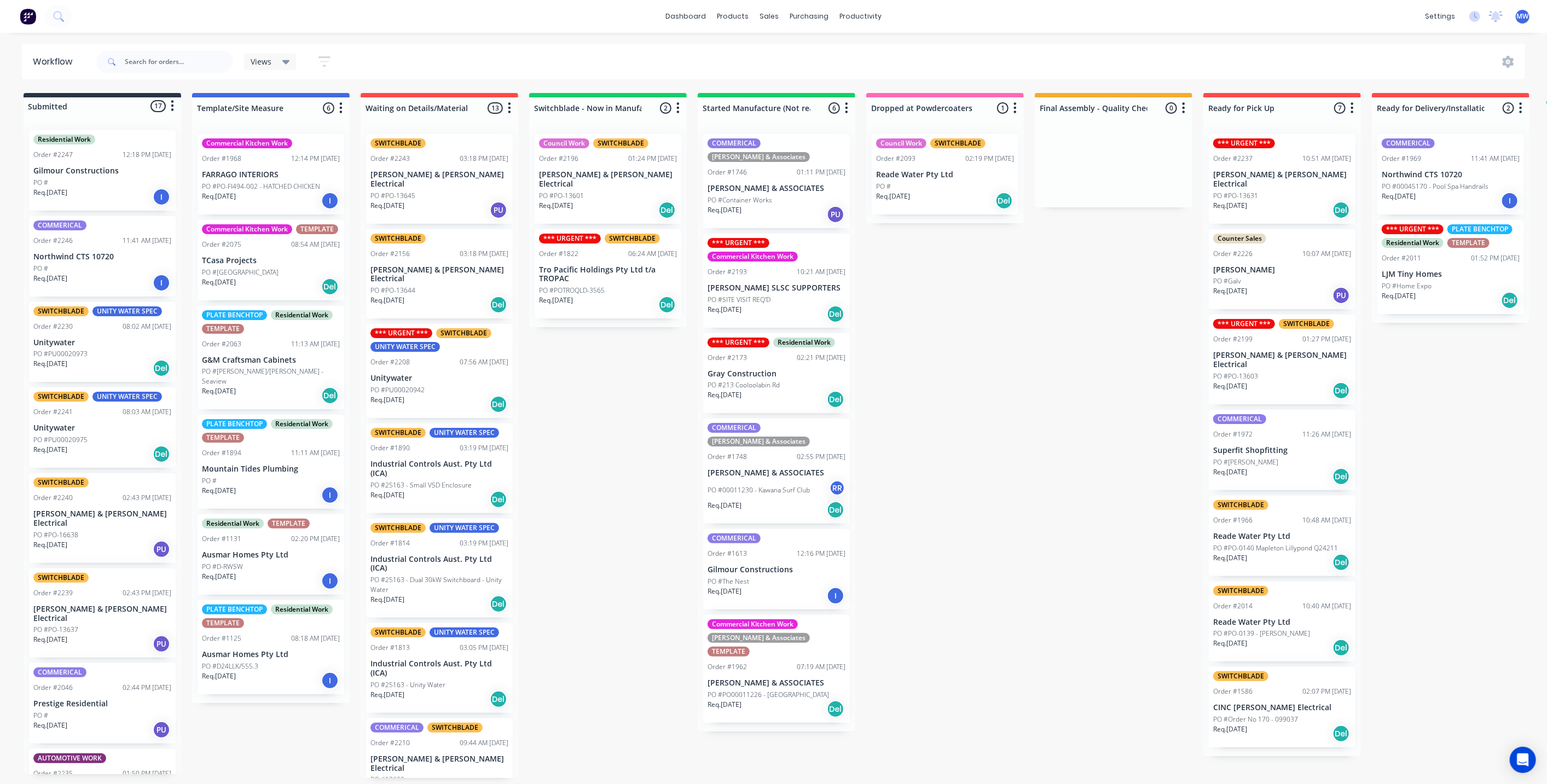
click at [84, 254] on p "Northwind CTS 10720" at bounding box center [102, 256] width 138 height 9
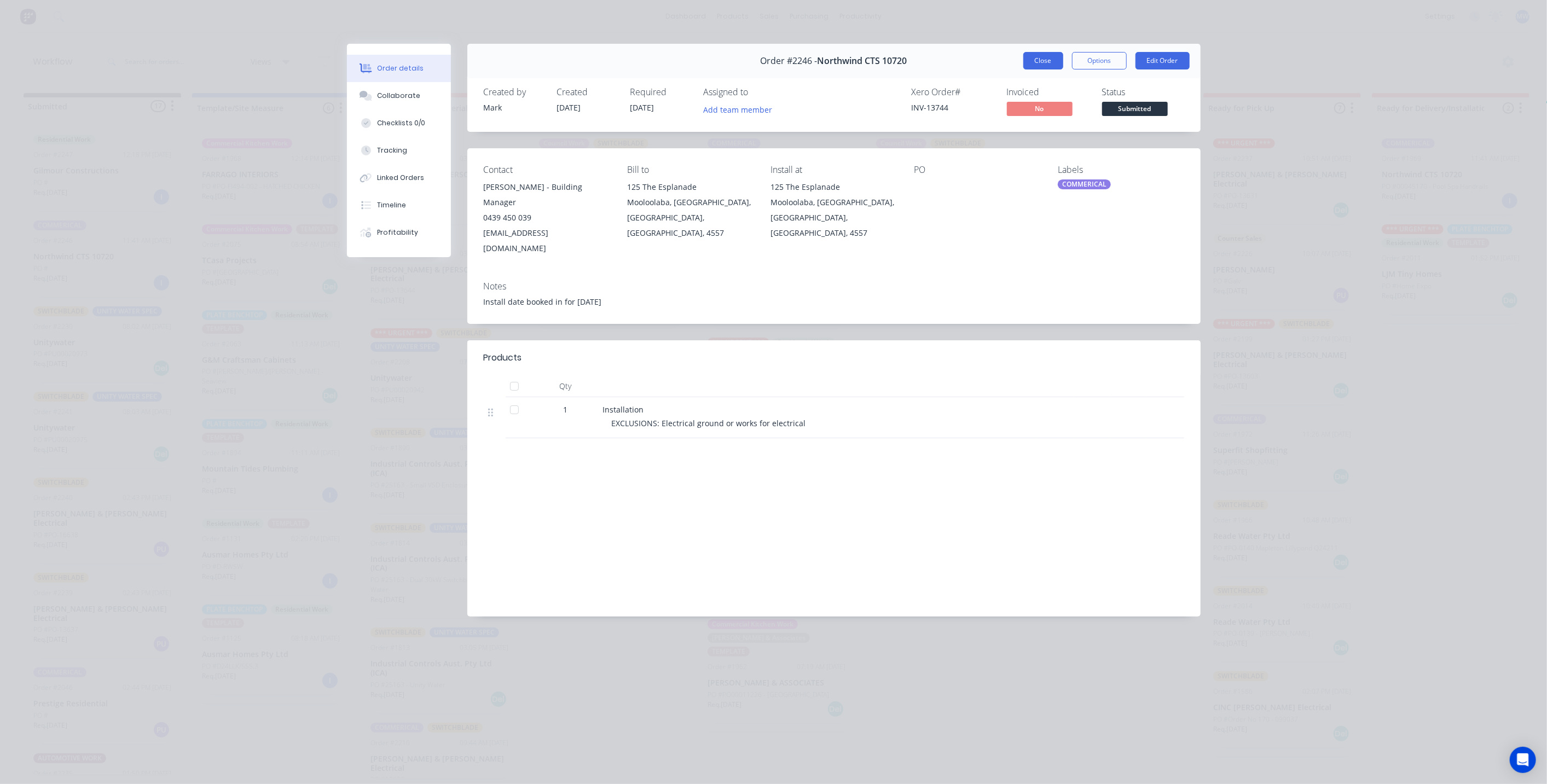
click at [1048, 61] on button "Close" at bounding box center [1043, 61] width 40 height 18
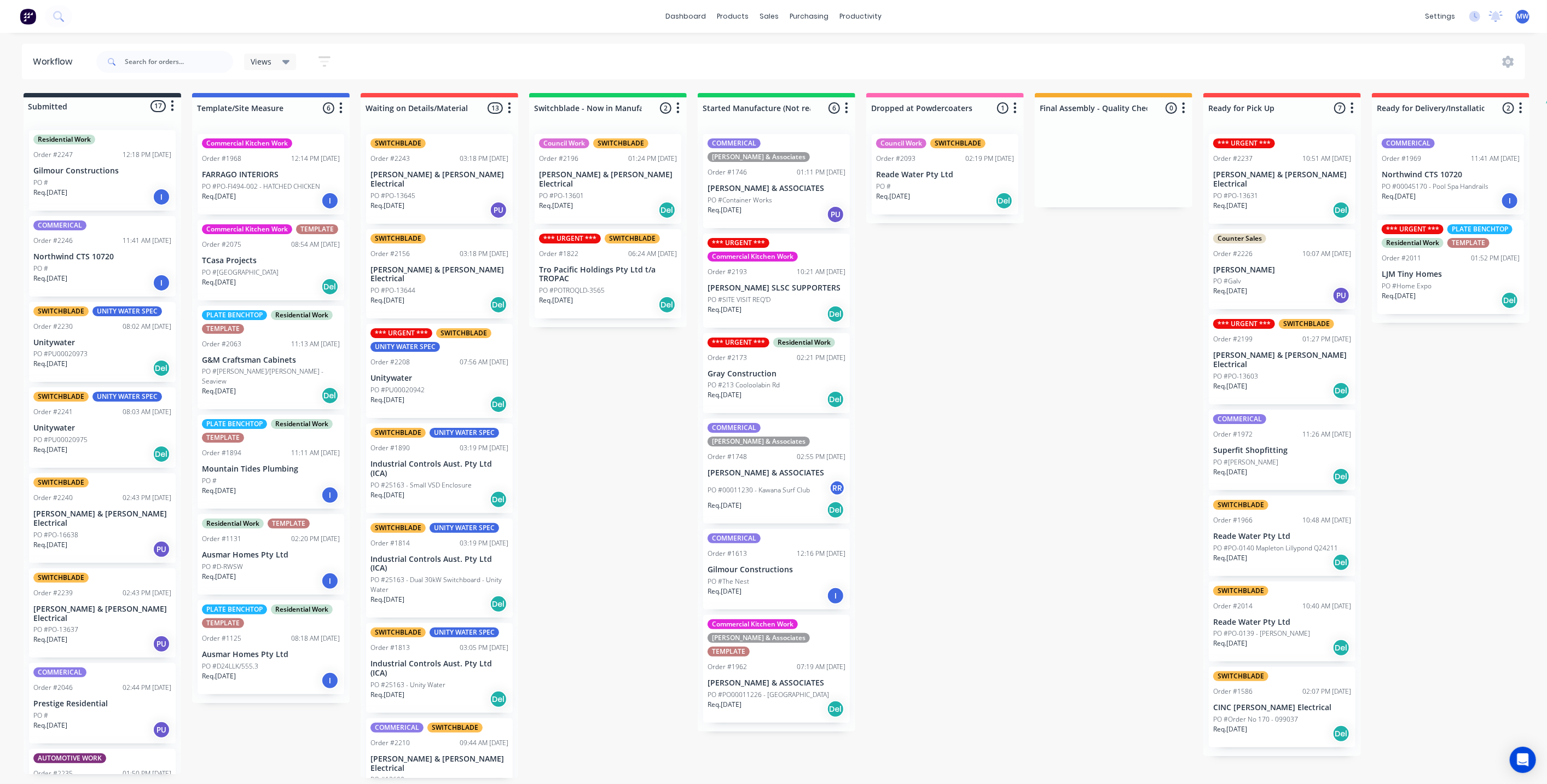
click at [621, 393] on div "Submitted 17 Status colour #273444 hex #273444 Save Cancel Summaries Total orde…" at bounding box center [904, 435] width 1826 height 685
